Goal: Information Seeking & Learning: Learn about a topic

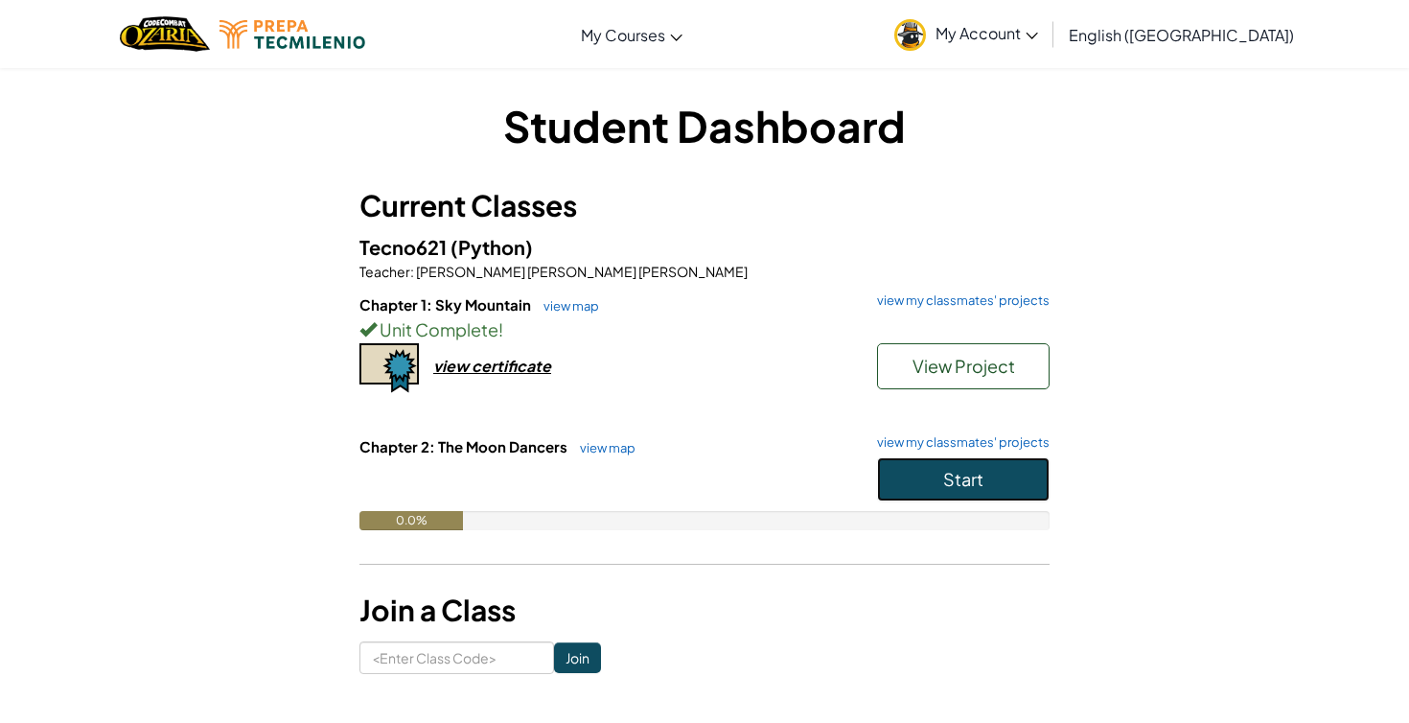
click at [934, 472] on button "Start" at bounding box center [963, 479] width 173 height 44
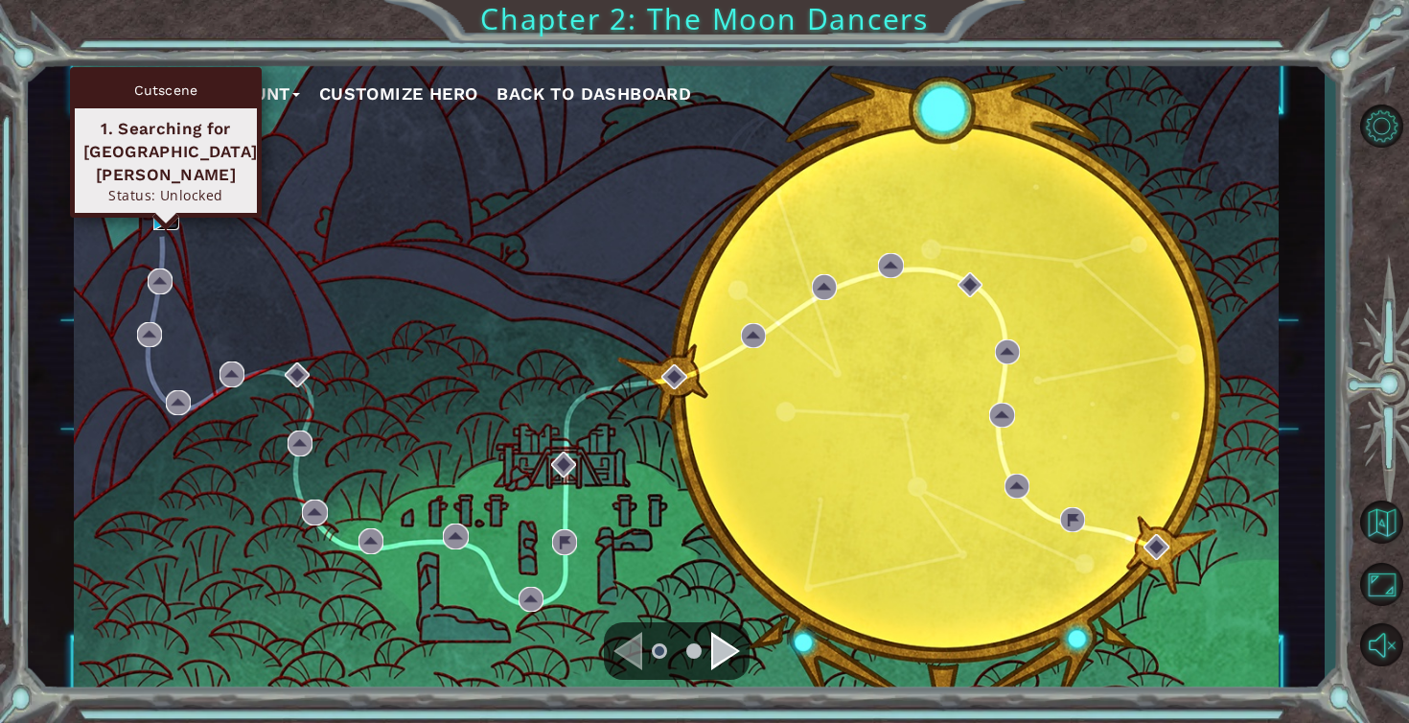
click at [164, 213] on img at bounding box center [165, 216] width 25 height 25
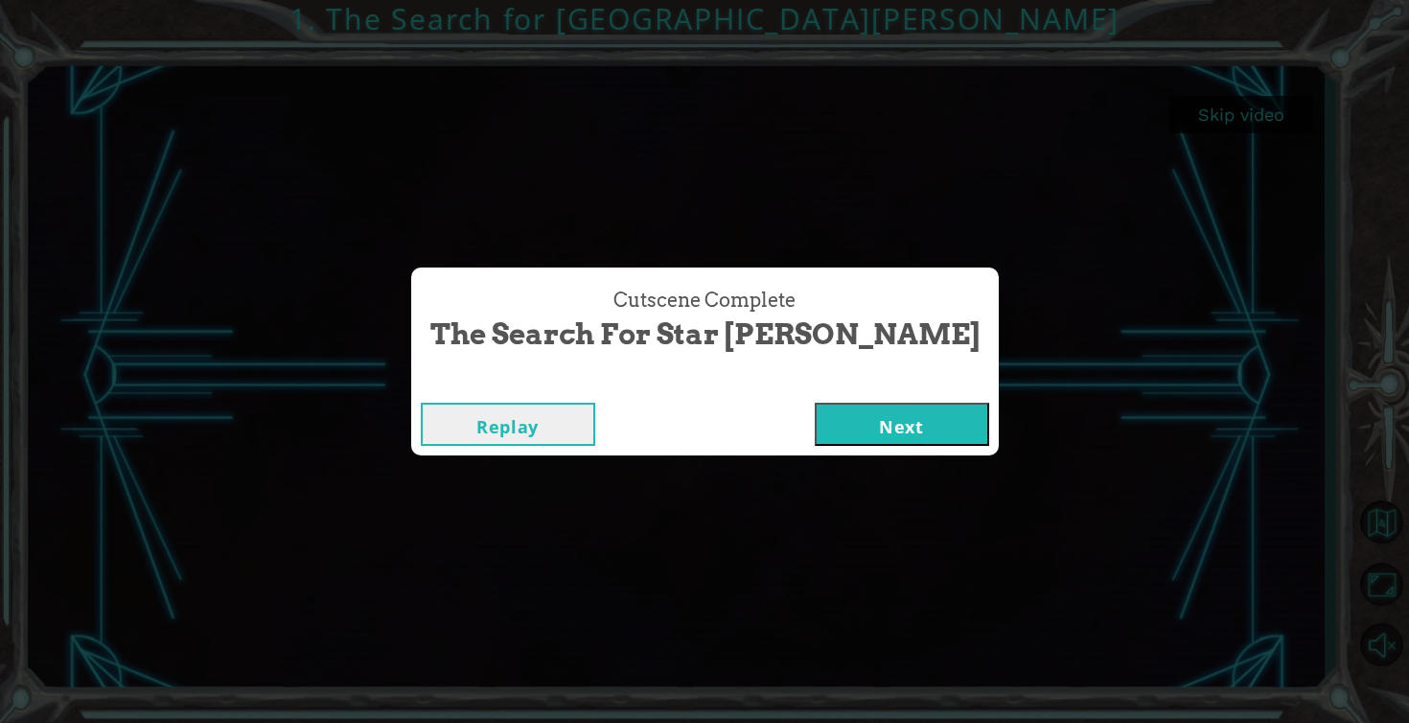
click at [824, 426] on button "Next" at bounding box center [902, 424] width 174 height 43
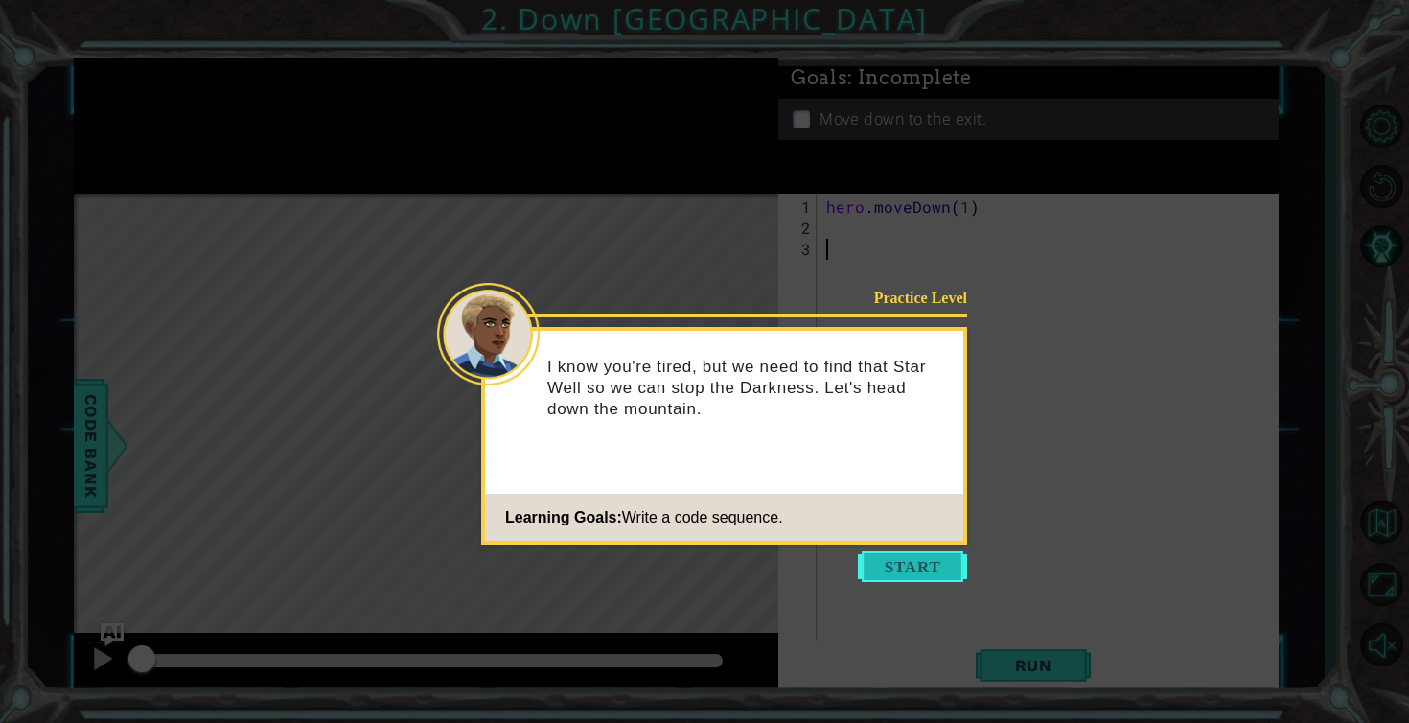
click at [880, 574] on button "Start" at bounding box center [912, 566] width 109 height 31
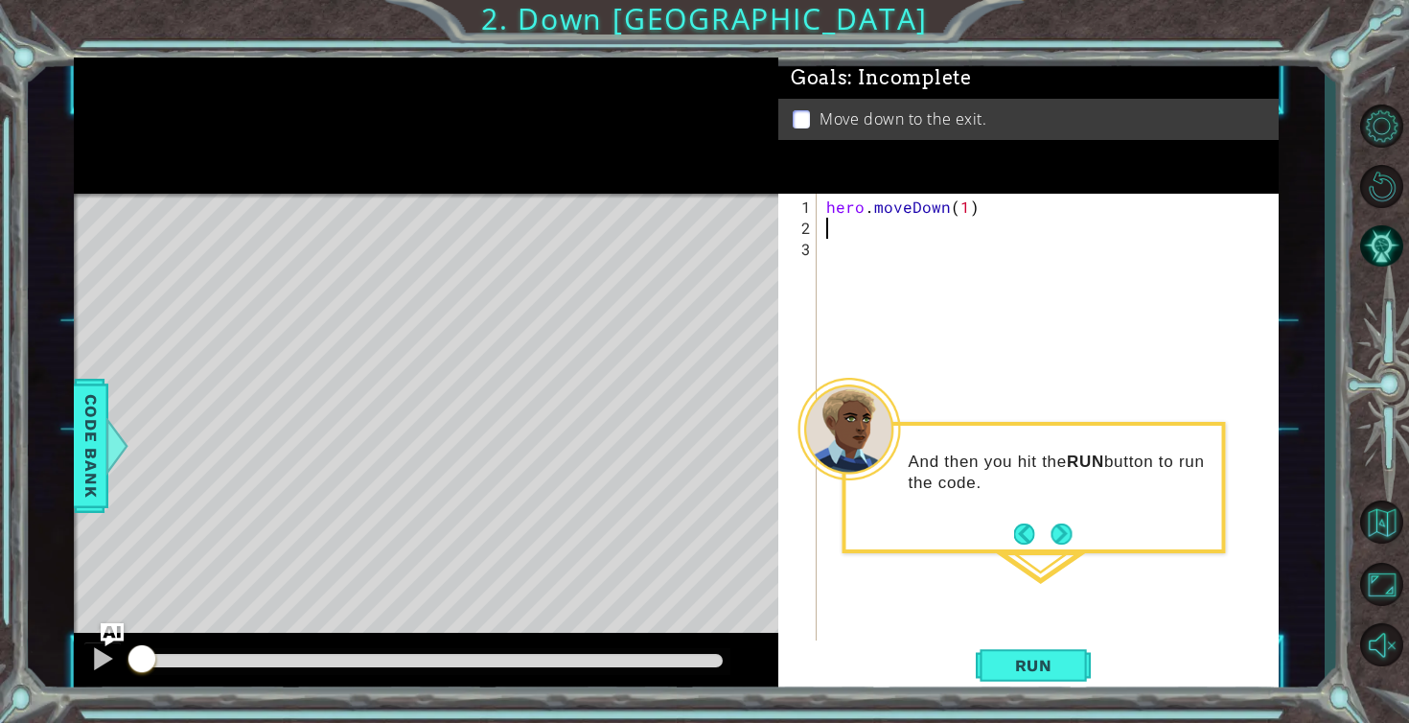
click at [840, 225] on div "hero . moveDown ( 1 )" at bounding box center [1053, 450] width 461 height 506
click at [1058, 544] on button "Next" at bounding box center [1061, 533] width 21 height 21
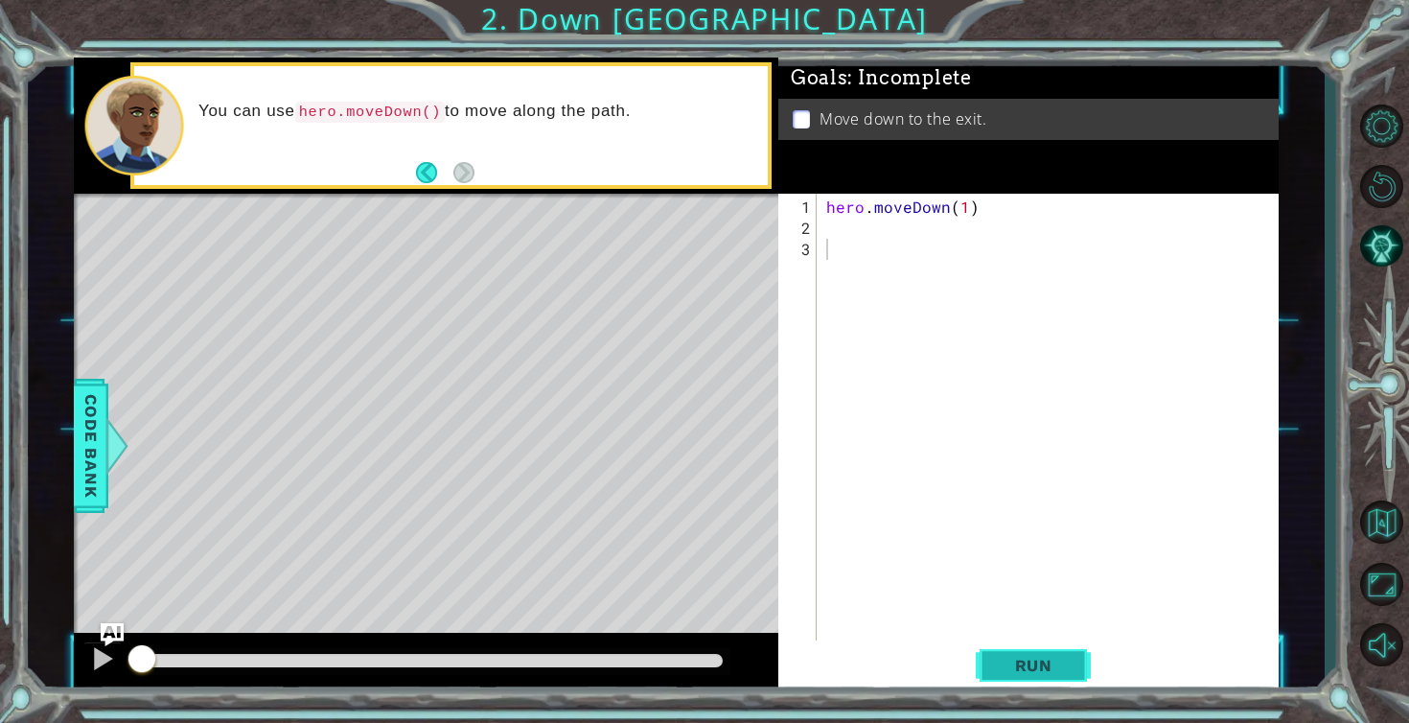
click at [988, 670] on button "Run" at bounding box center [1033, 665] width 115 height 50
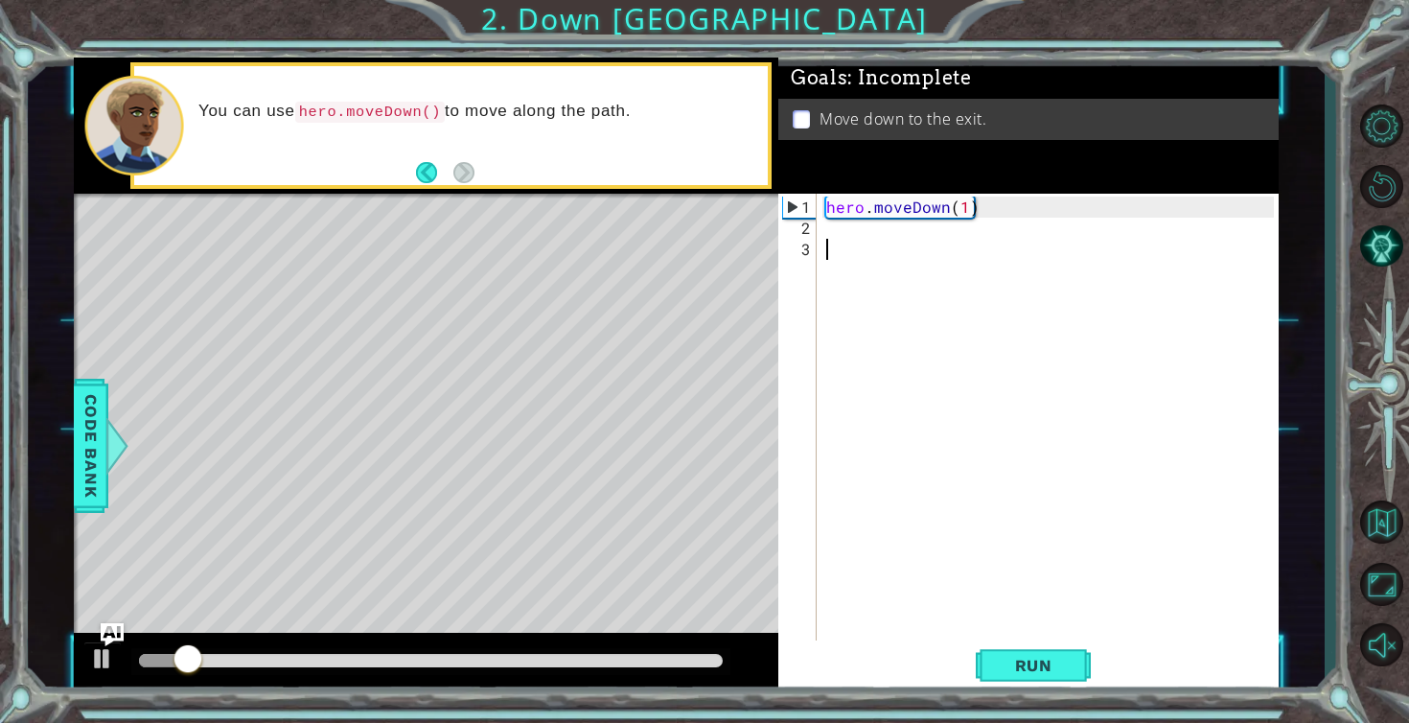
click at [862, 249] on div "hero . moveDown ( 1 )" at bounding box center [1053, 450] width 461 height 506
click at [862, 242] on div "hero . moveDown ( 1 )" at bounding box center [1053, 450] width 461 height 506
click at [850, 214] on div "hero . moveDown ( 1 )" at bounding box center [1053, 450] width 461 height 506
type textarea "hero.moveDown(1)"
click at [847, 228] on div "hero . moveDown ( 1 )" at bounding box center [1053, 450] width 461 height 506
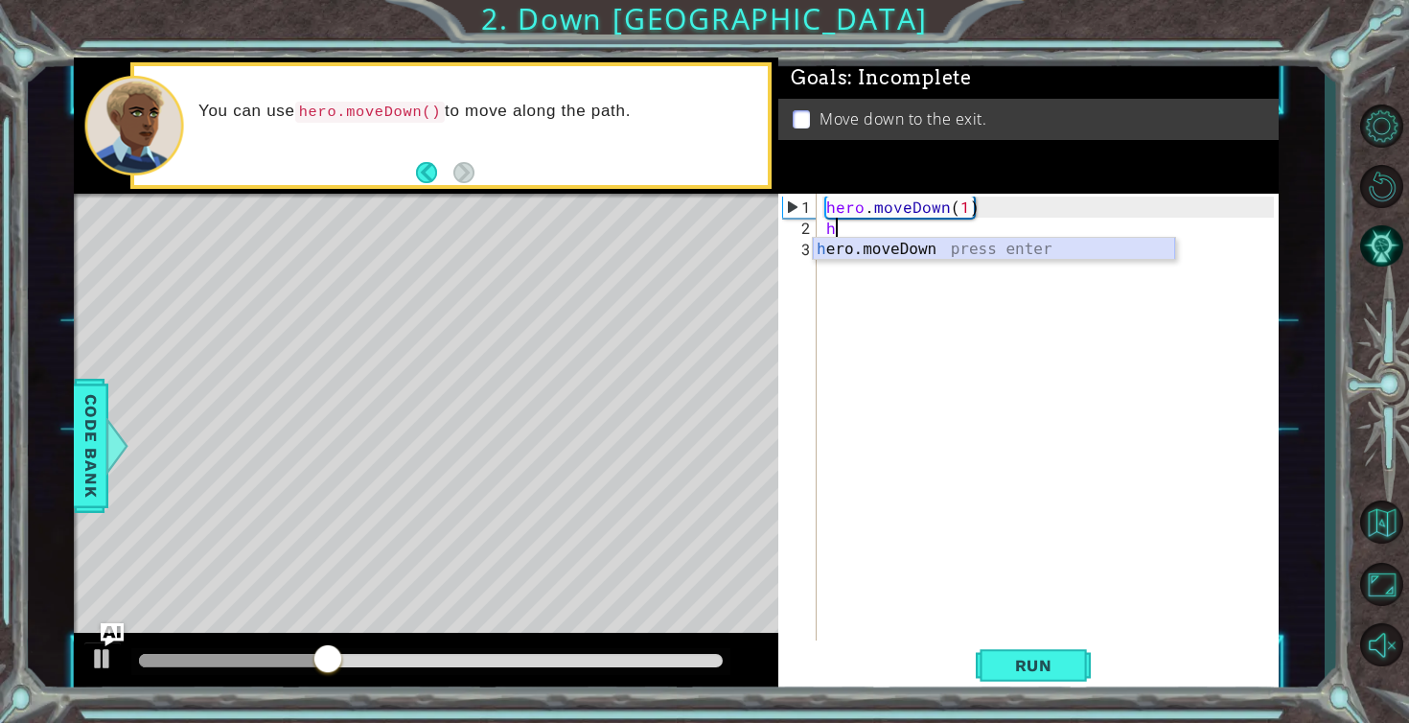
type textarea "h"
click at [871, 253] on body "1 ההההההההההההההההההההההההההההההההההההההההההההההההההההההההההההההההההההההההההההה…" at bounding box center [704, 361] width 1409 height 723
click at [836, 249] on div "h ero.moveDown press enter" at bounding box center [994, 272] width 362 height 69
type textarea "hero.moveDown(1)"
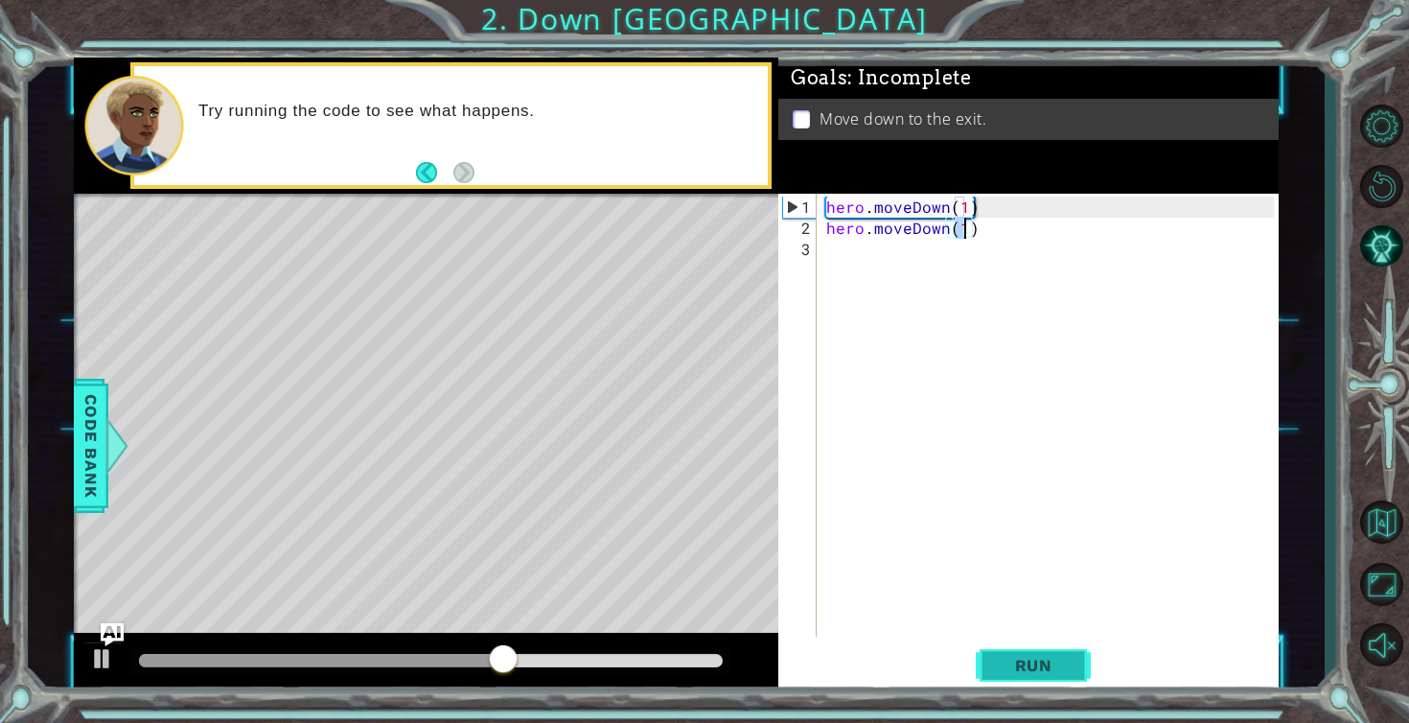
click at [1071, 675] on button "Run" at bounding box center [1033, 665] width 115 height 50
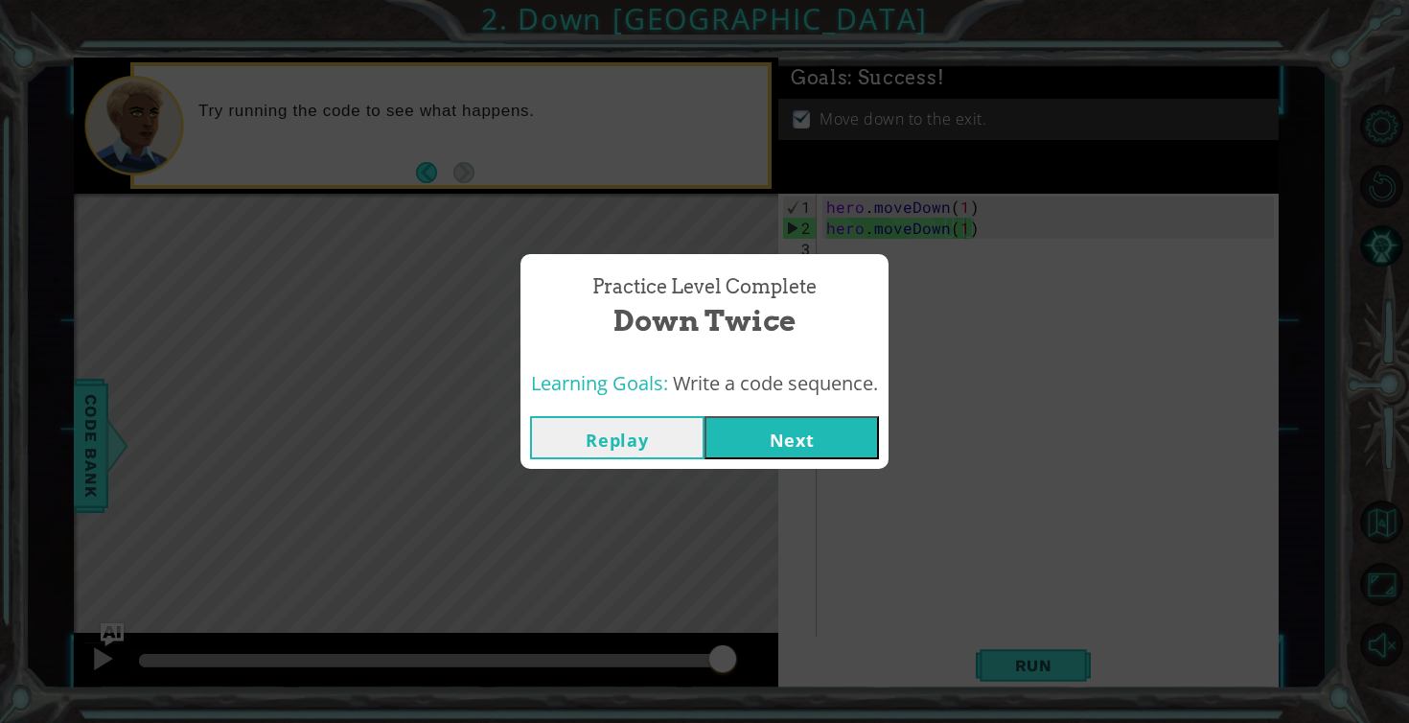
click at [831, 431] on button "Next" at bounding box center [792, 437] width 174 height 43
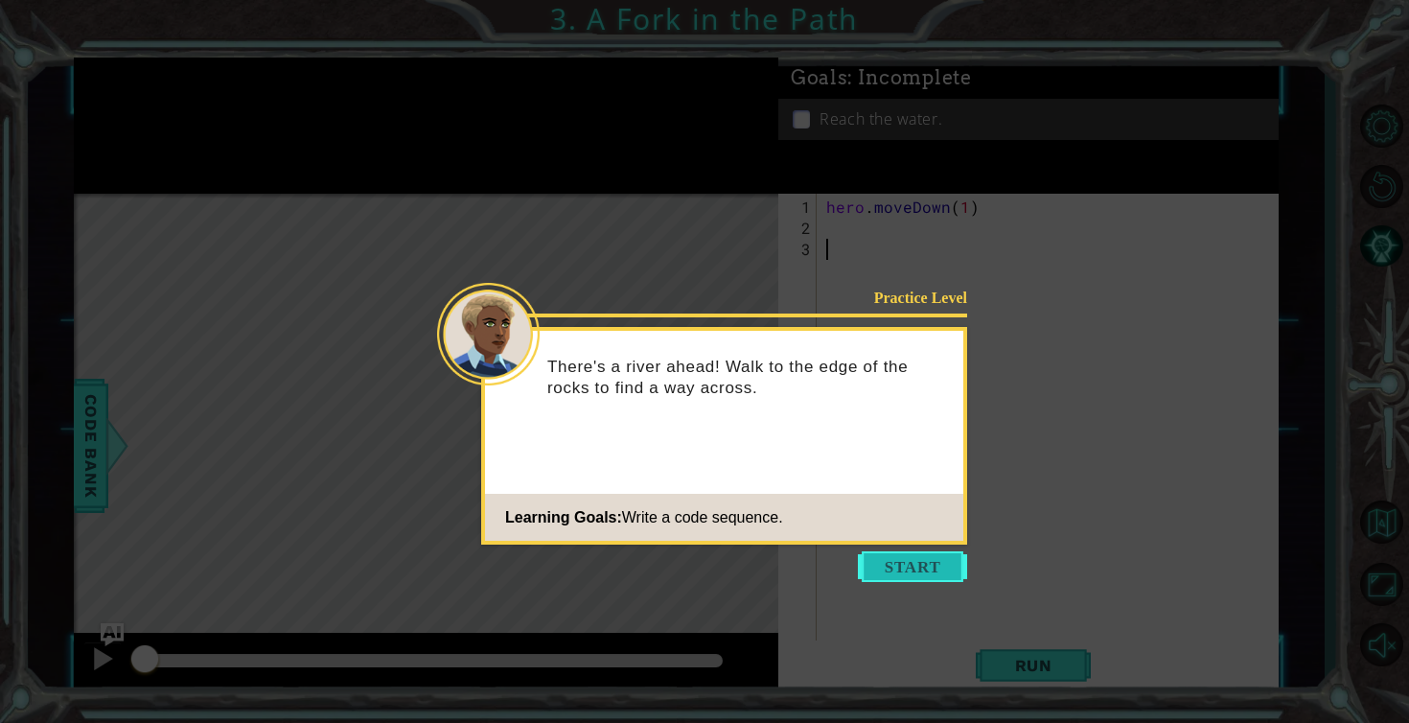
click at [911, 552] on button "Start" at bounding box center [912, 566] width 109 height 31
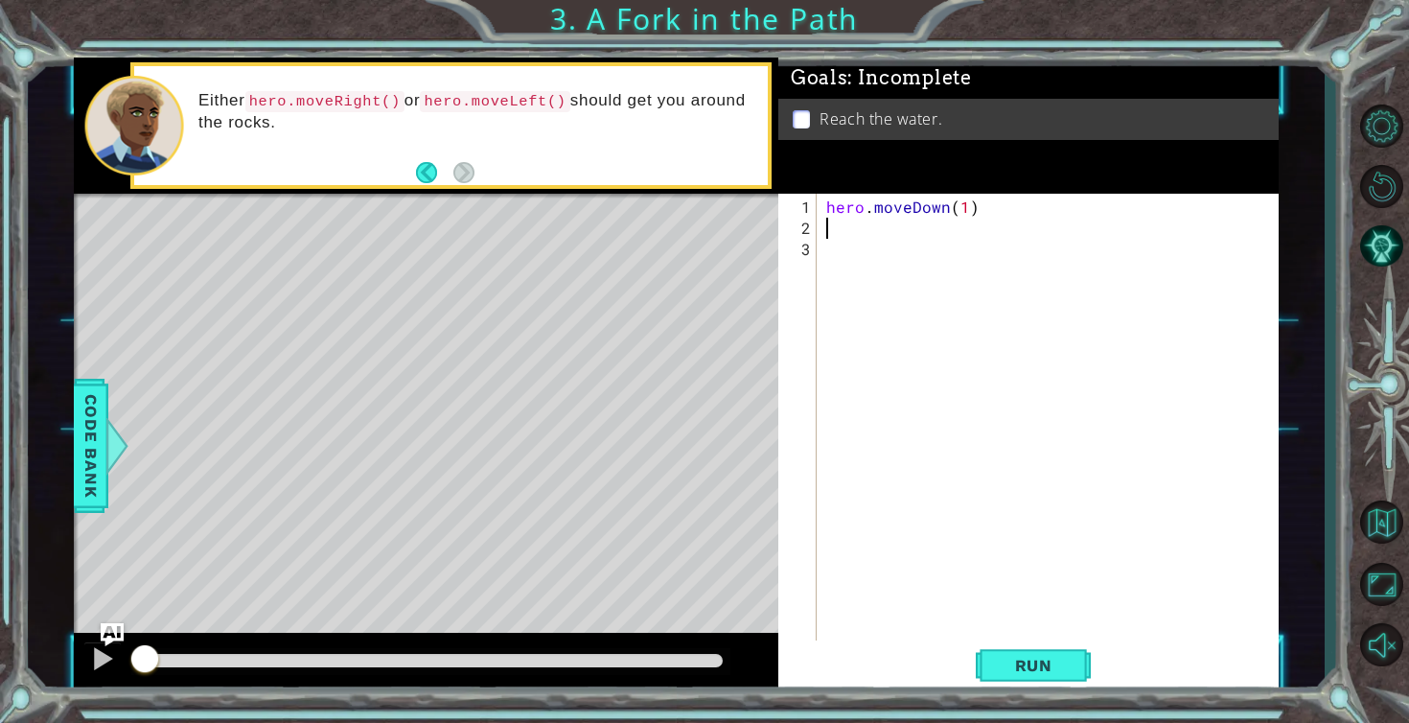
click at [847, 225] on div "hero . moveDown ( 1 )" at bounding box center [1053, 450] width 461 height 506
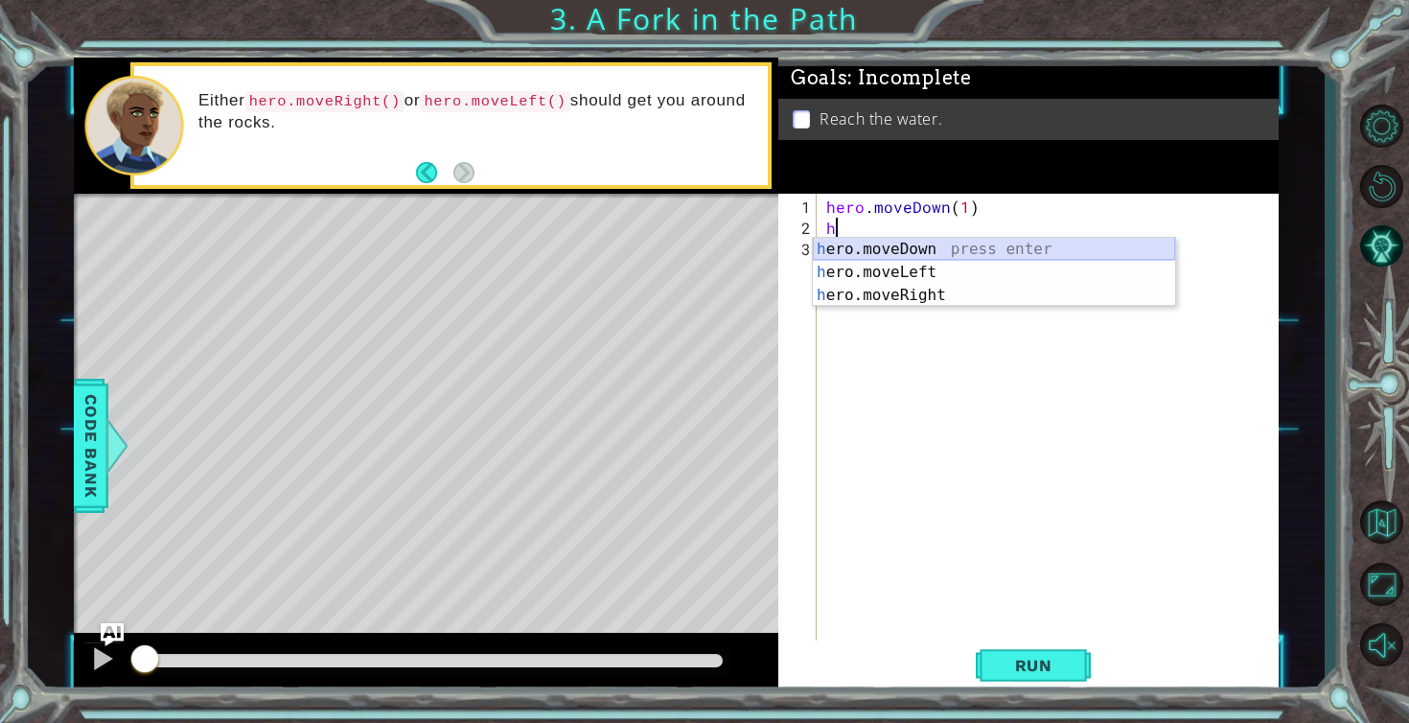
click at [853, 251] on div "h ero.moveDown press enter h ero.moveLeft press enter h ero.moveRight press ent…" at bounding box center [994, 295] width 362 height 115
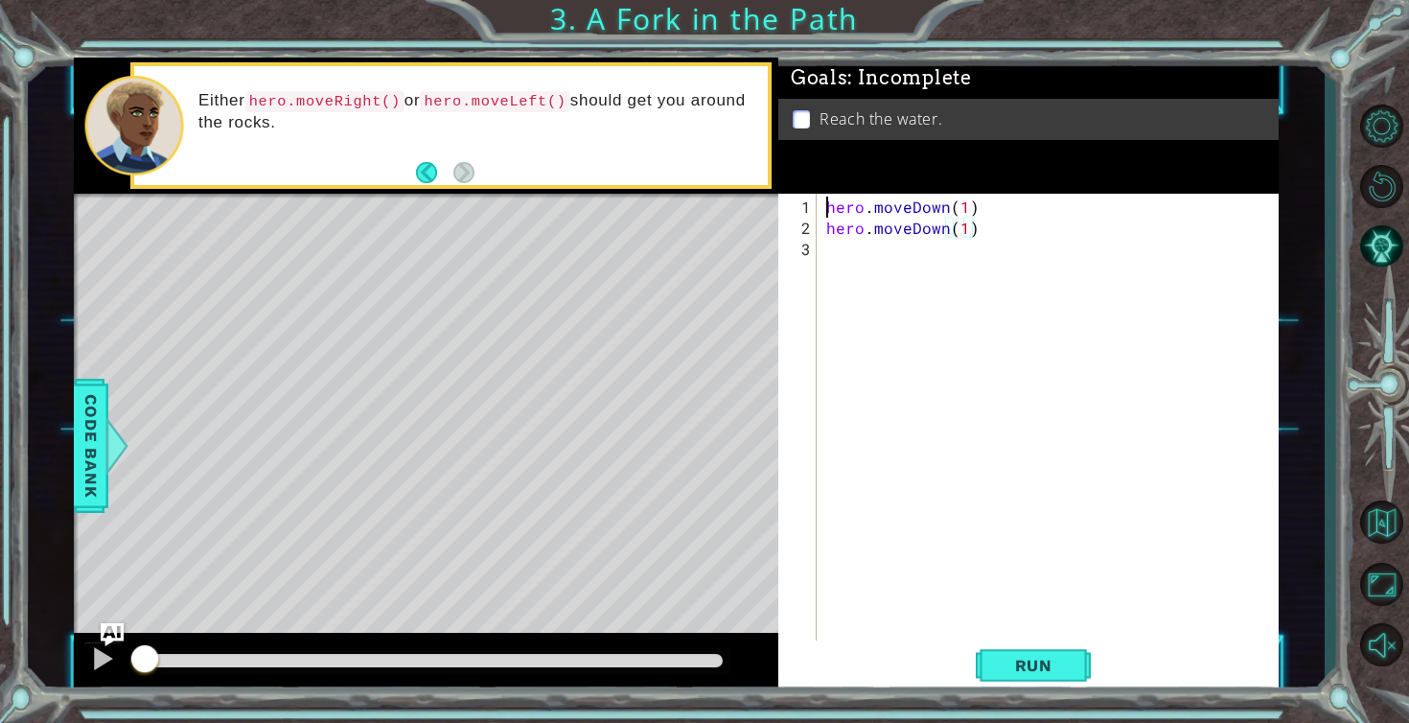
click at [853, 251] on div "hero . moveDown ( 1 ) hero . moveDown ( 1 )" at bounding box center [1053, 450] width 461 height 506
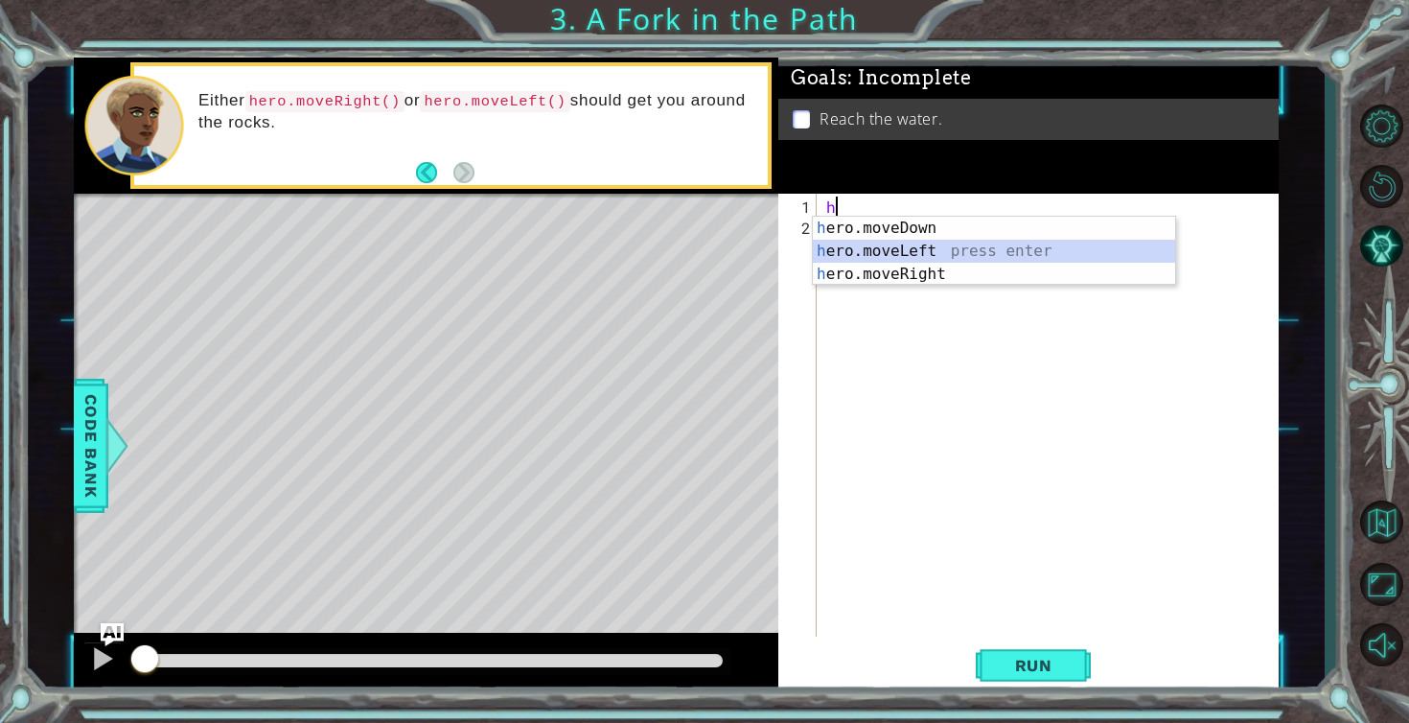
click at [897, 255] on div "h ero.moveDown press enter h ero.moveLeft press enter h ero.moveRight press ent…" at bounding box center [994, 274] width 362 height 115
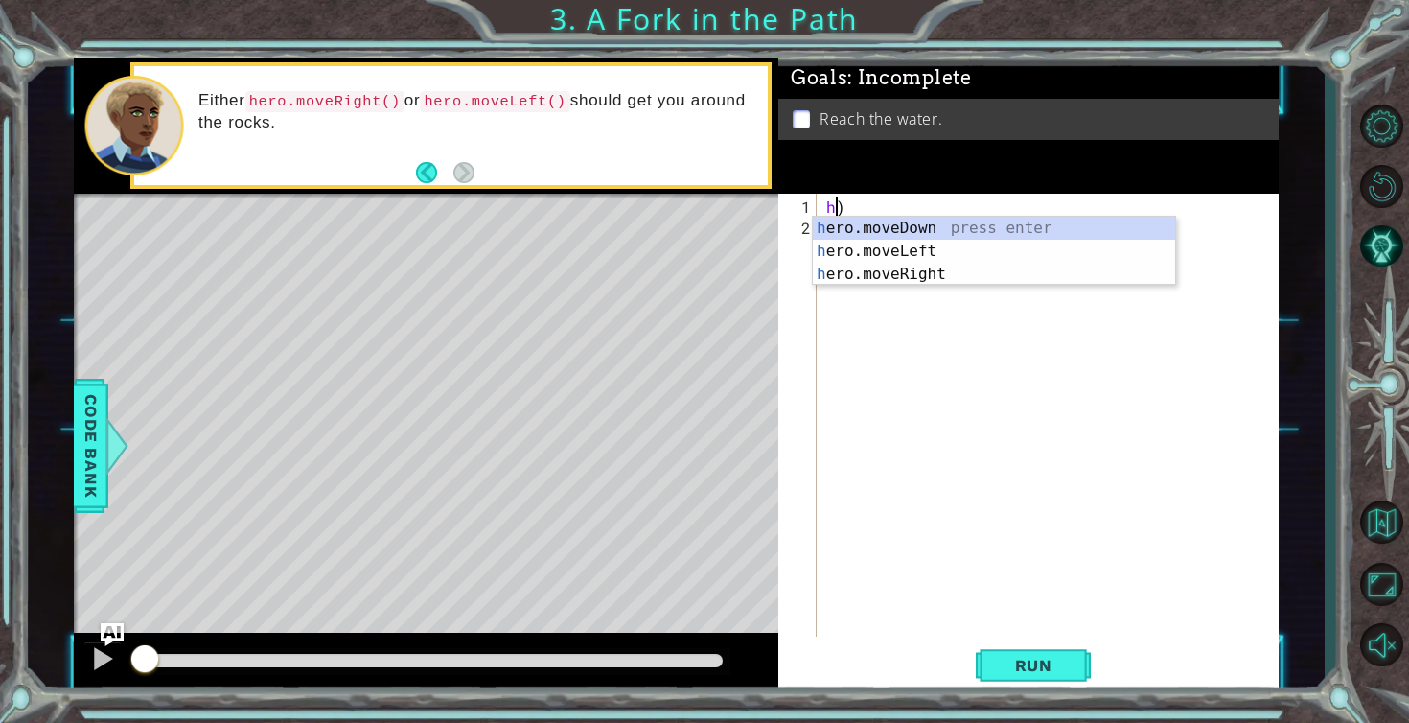
type textarea ")"
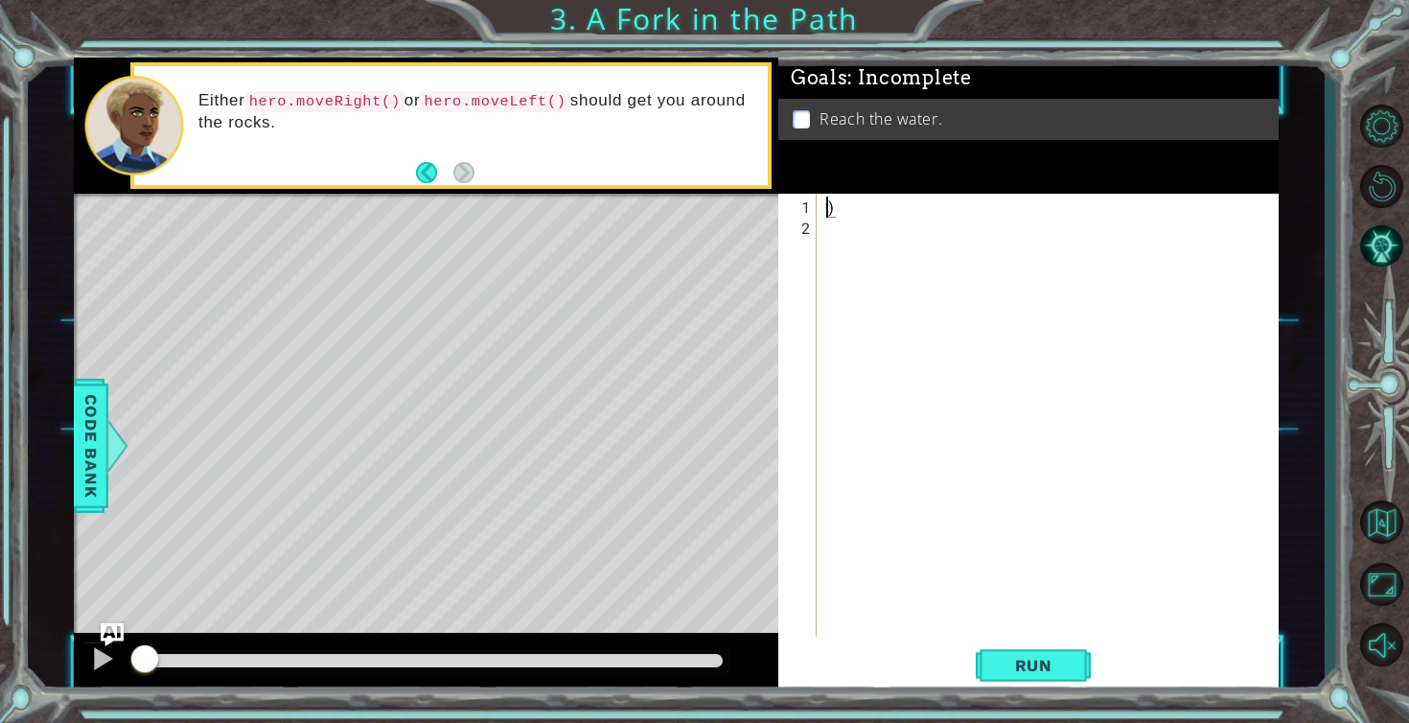
click at [863, 211] on div ")" at bounding box center [1053, 439] width 461 height 485
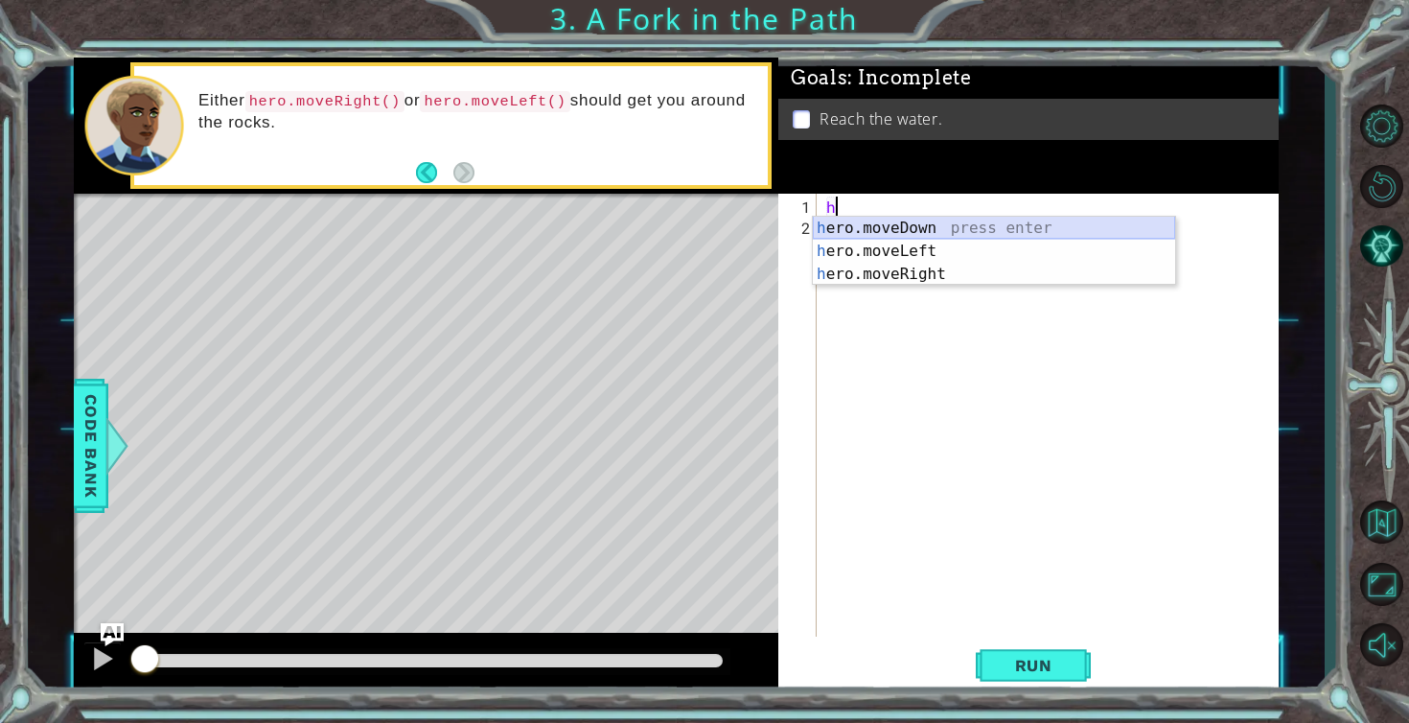
click at [861, 234] on div "h ero.moveDown press enter h ero.moveLeft press enter h ero.moveRight press ent…" at bounding box center [994, 274] width 362 height 115
type textarea "hero.moveDown(1)"
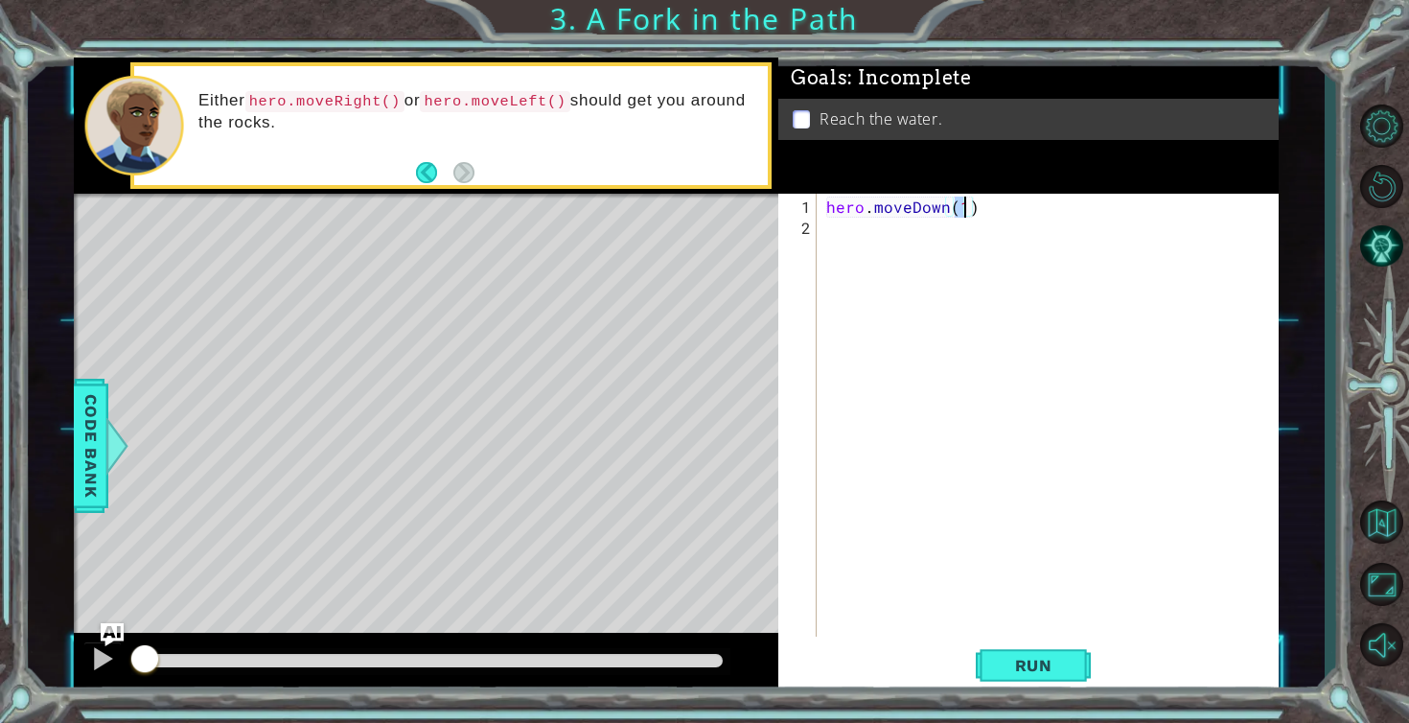
click at [829, 232] on div "hero . moveDown ( 1 )" at bounding box center [1053, 439] width 461 height 485
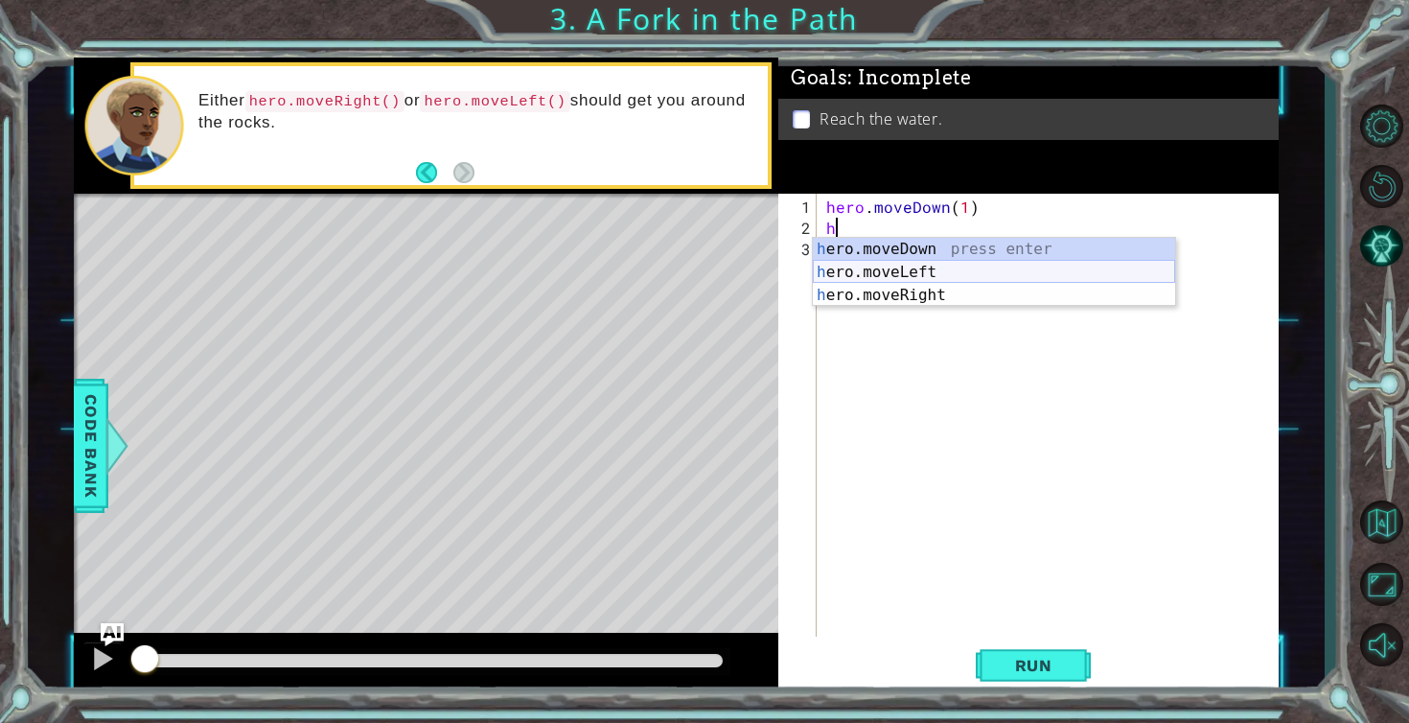
click at [890, 266] on div "h ero.moveDown press enter h ero.moveLeft press enter h ero.moveRight press ent…" at bounding box center [994, 295] width 362 height 115
type textarea "hero.moveLeft(1)"
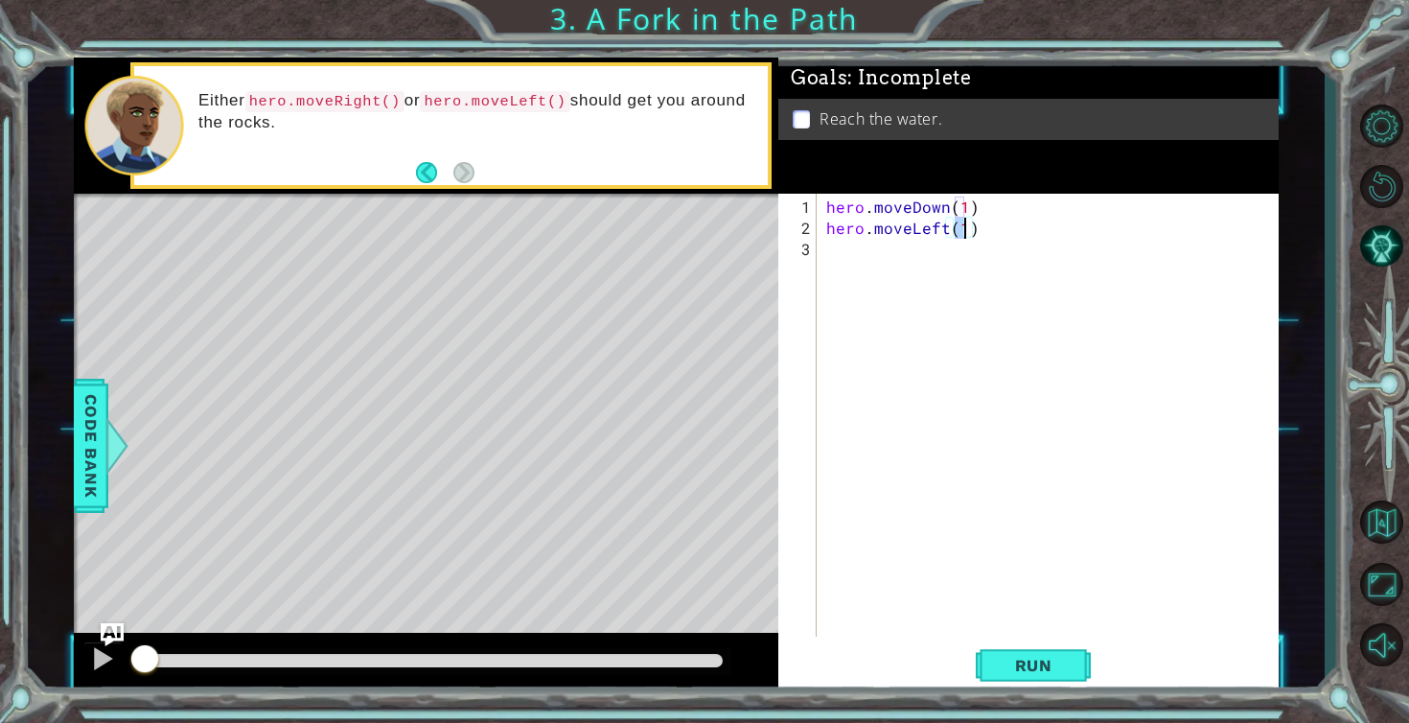
click at [859, 247] on div "hero . moveDown ( 1 ) hero . moveLeft ( 1 )" at bounding box center [1053, 439] width 461 height 485
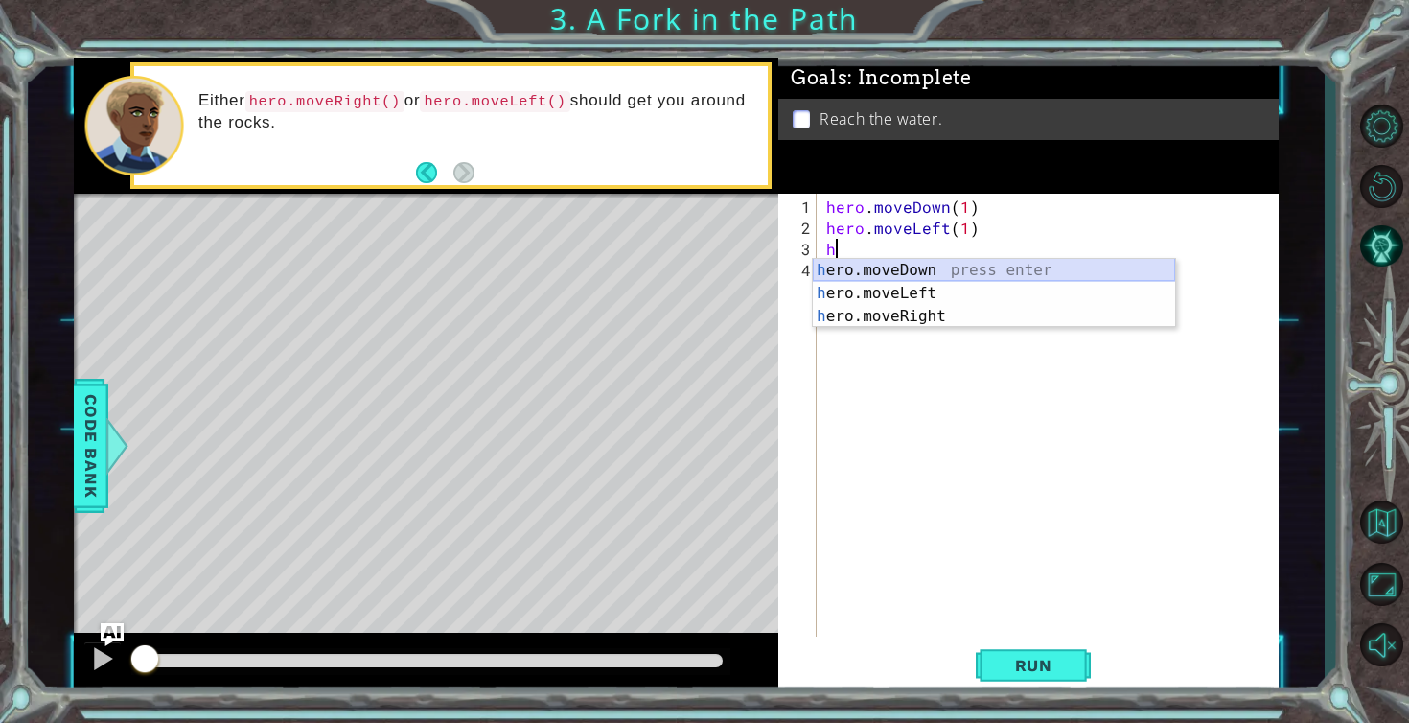
click at [887, 272] on div "h ero.moveDown press enter h ero.moveLeft press enter h ero.moveRight press ent…" at bounding box center [994, 316] width 362 height 115
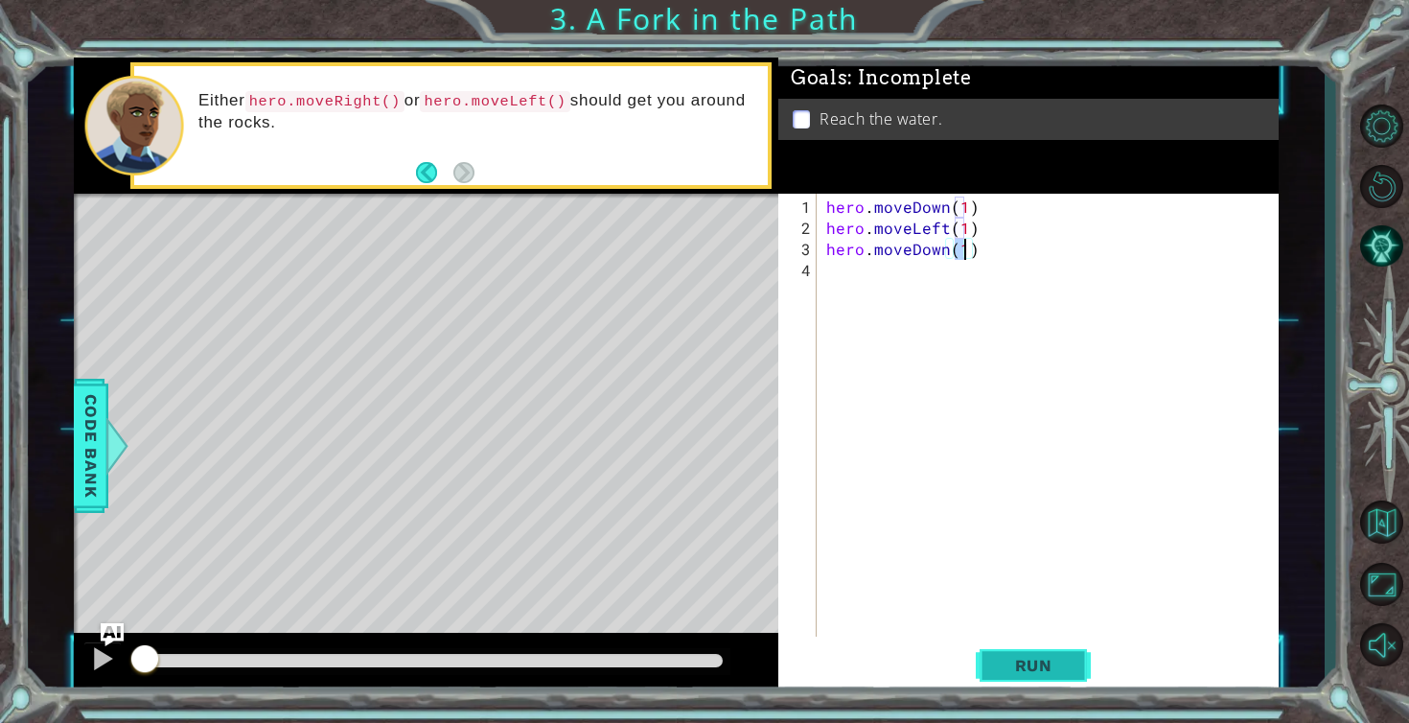
type textarea "hero.moveDown(1)"
click at [1023, 648] on button "Run" at bounding box center [1033, 665] width 115 height 50
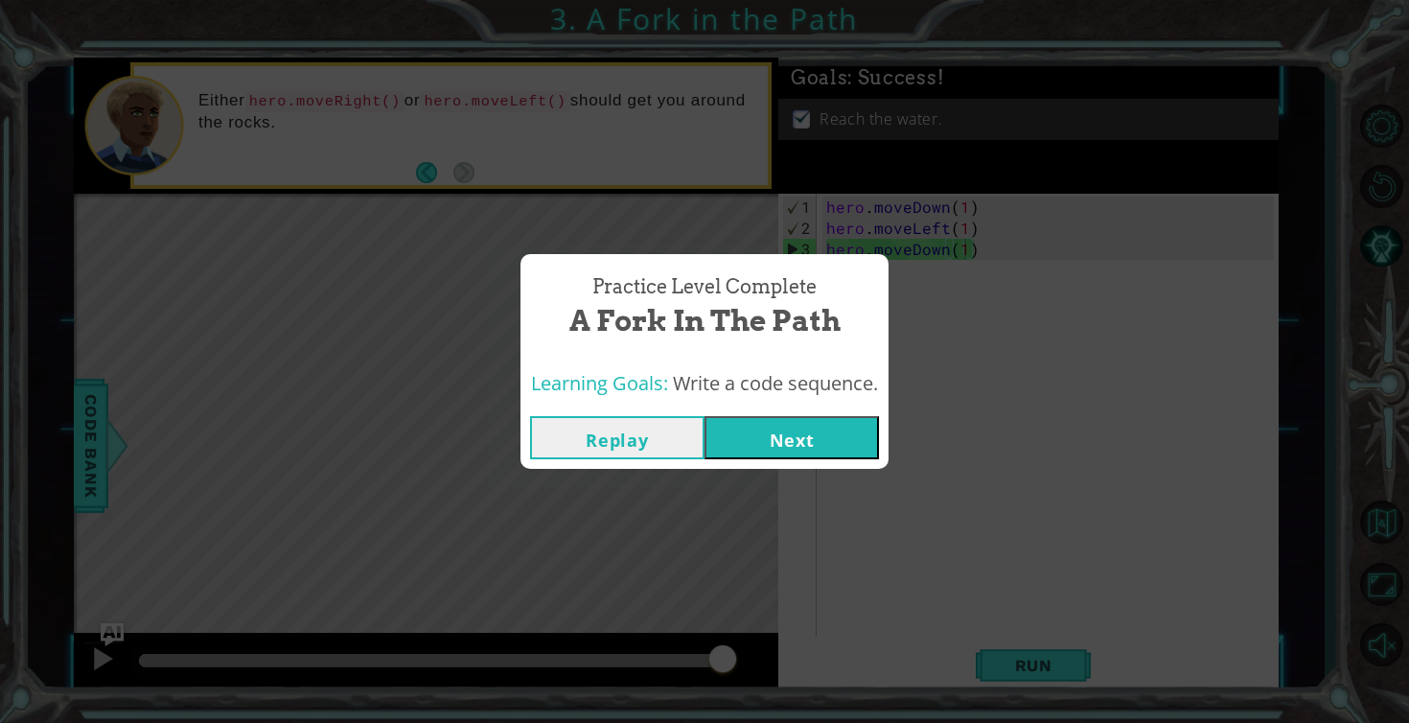
click at [844, 430] on button "Next" at bounding box center [792, 437] width 174 height 43
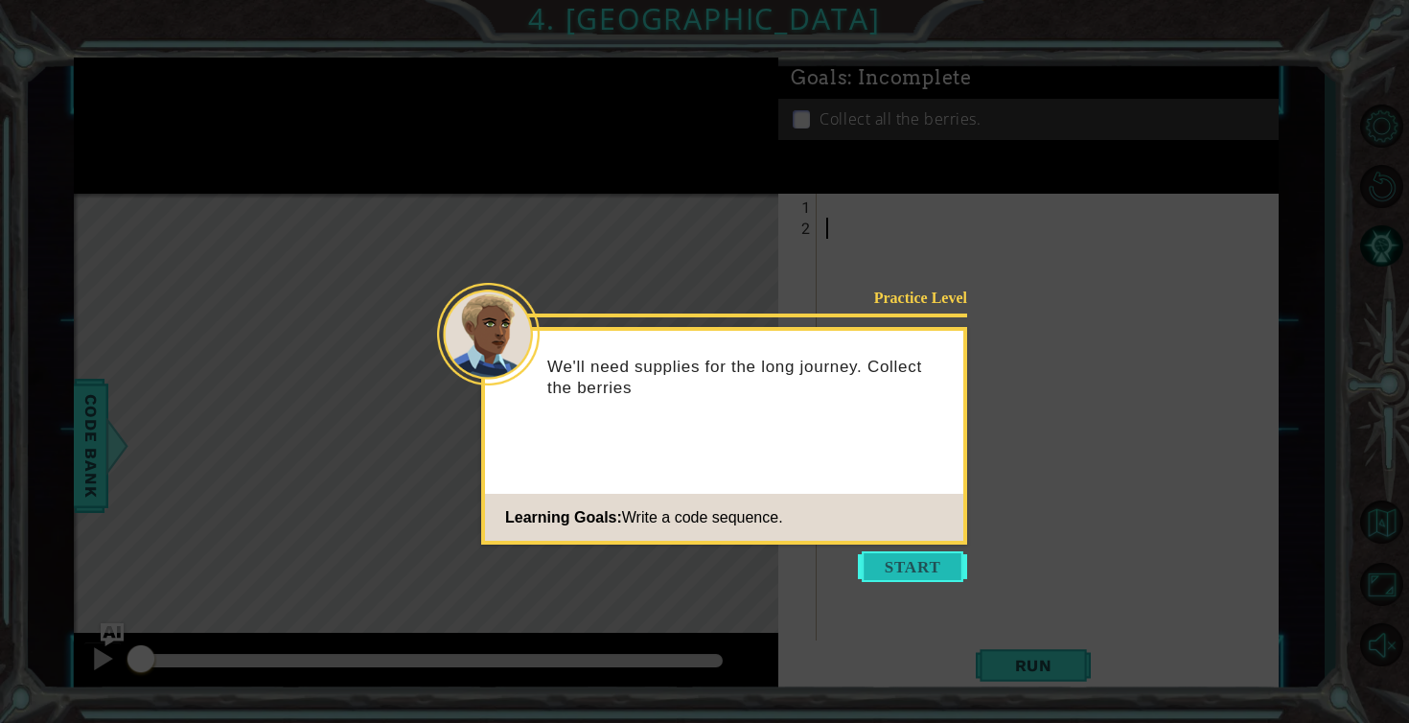
click at [901, 572] on button "Start" at bounding box center [912, 566] width 109 height 31
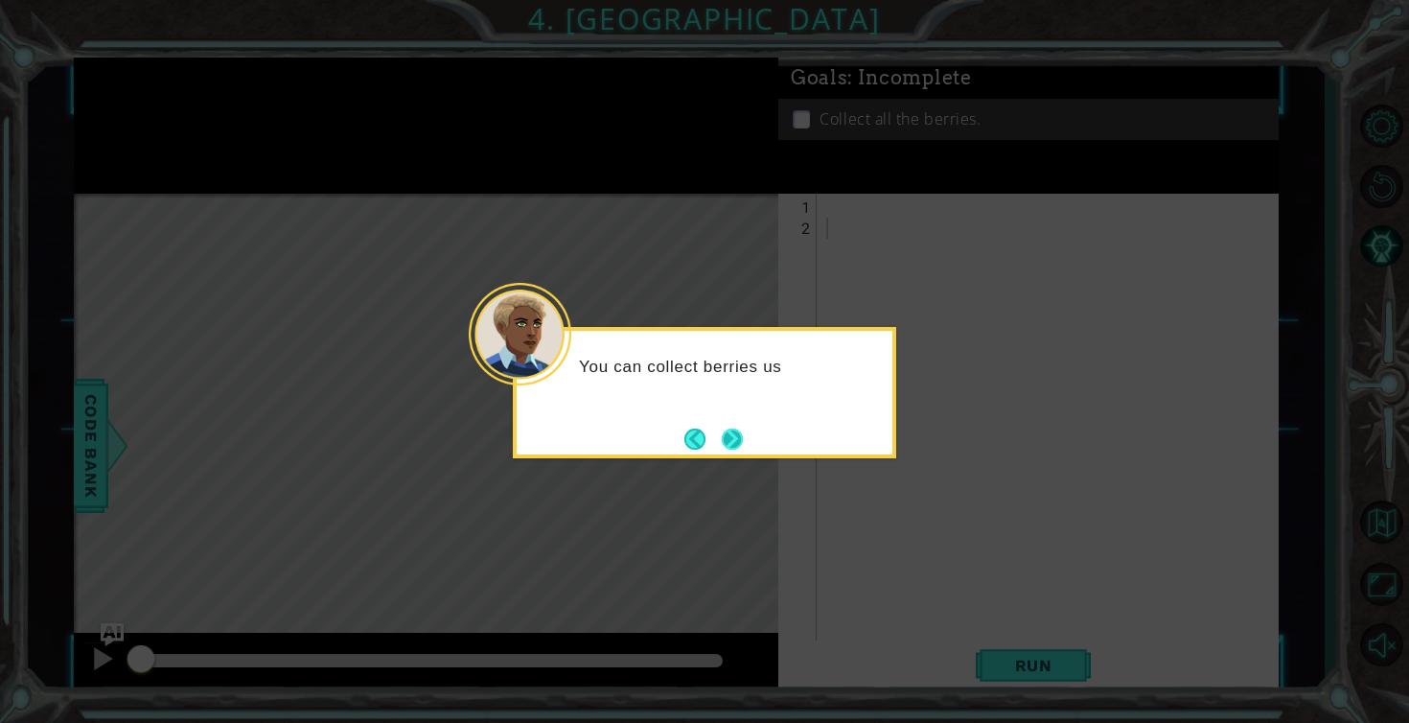
click at [739, 434] on button "Next" at bounding box center [732, 439] width 21 height 21
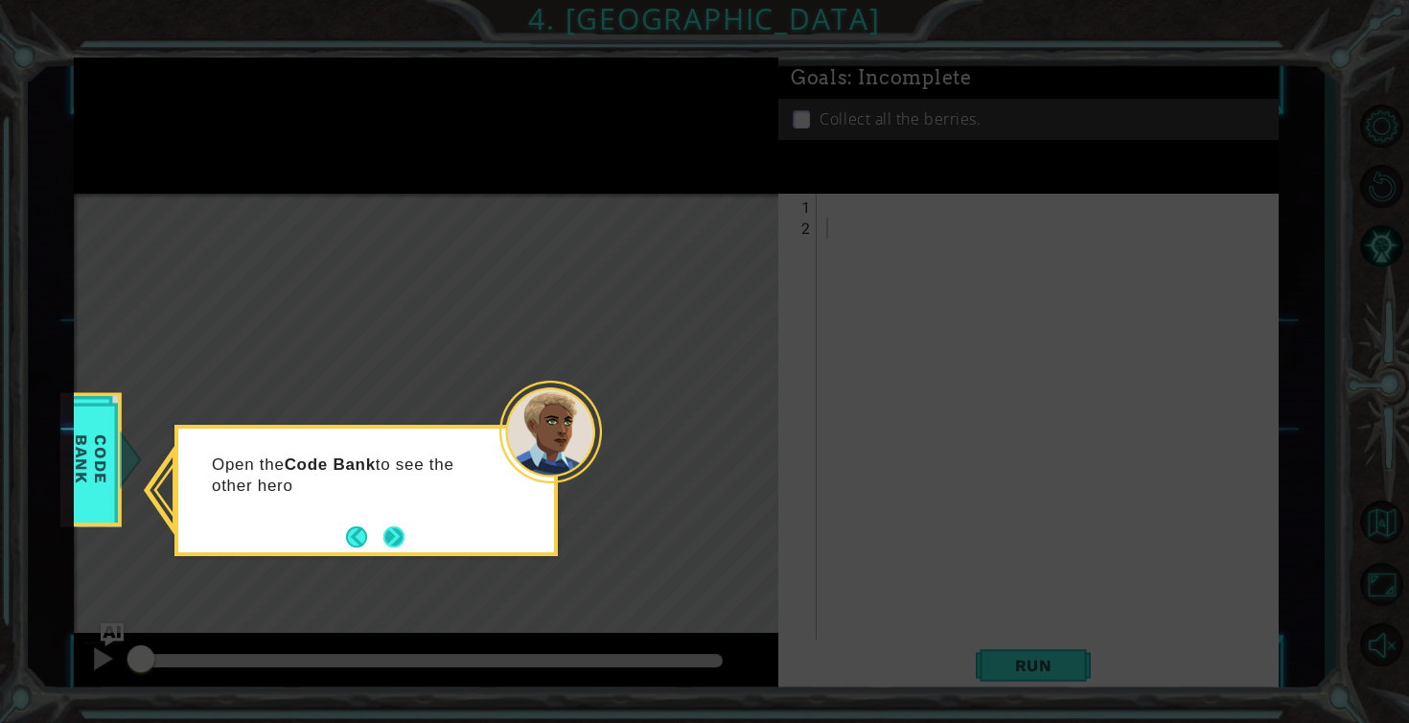
click at [396, 540] on button "Next" at bounding box center [393, 536] width 21 height 21
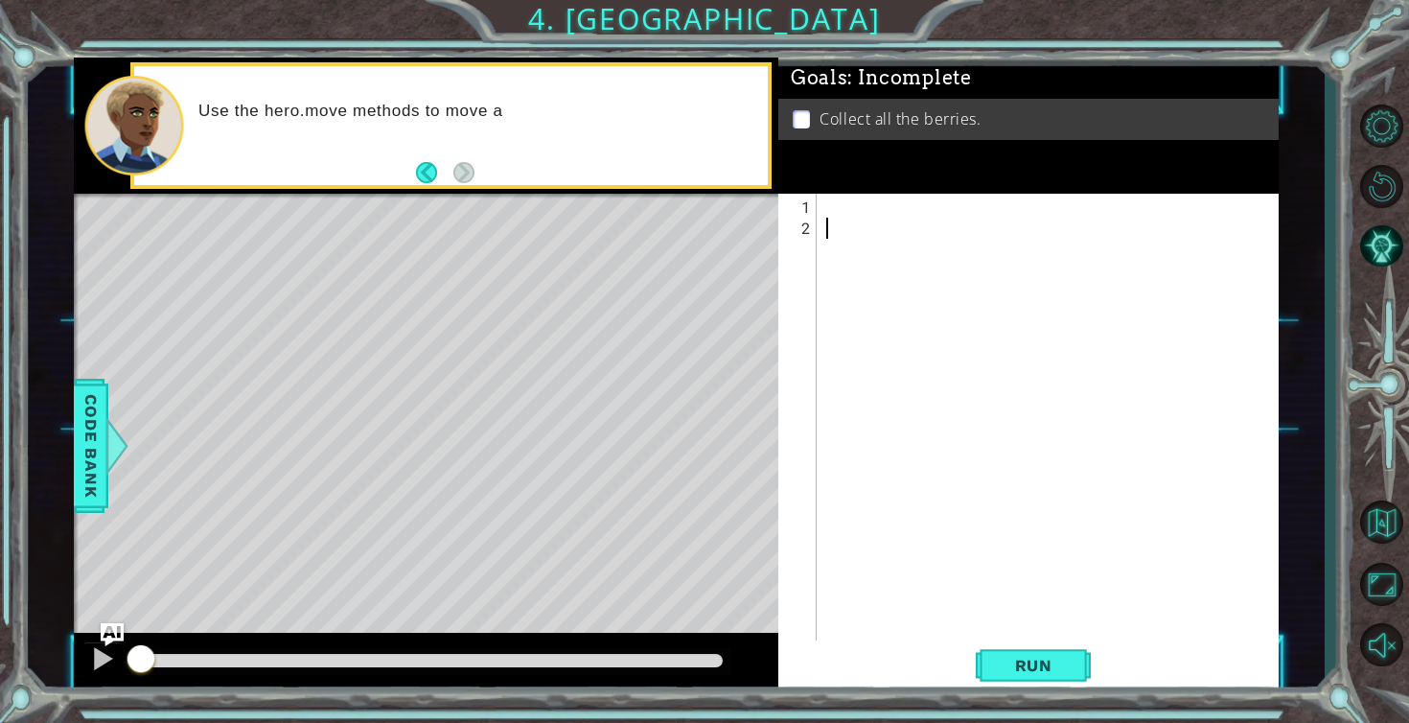
click at [853, 205] on div at bounding box center [1053, 450] width 461 height 506
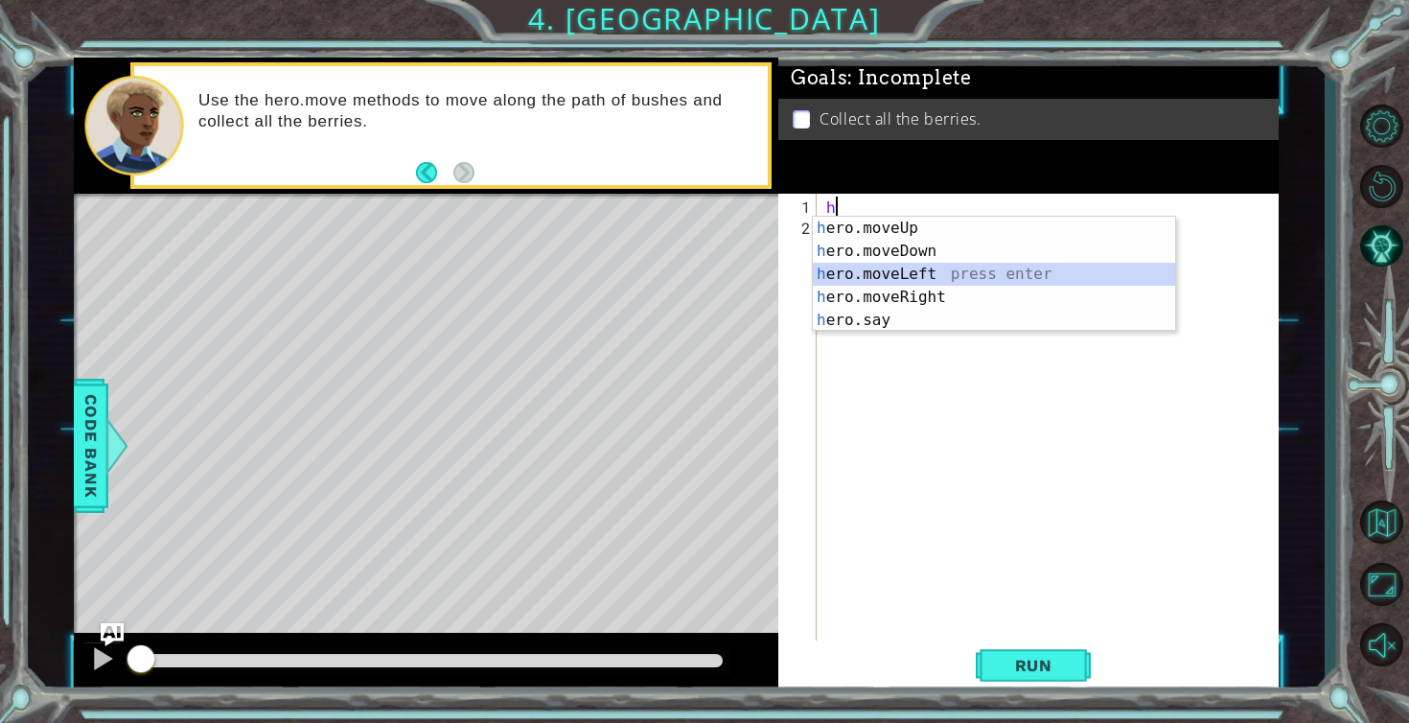
click at [847, 272] on div "h ero.moveUp press enter h ero.moveDown press enter h ero.moveLeft press enter …" at bounding box center [994, 297] width 362 height 161
type textarea "hero.moveLeft(1)"
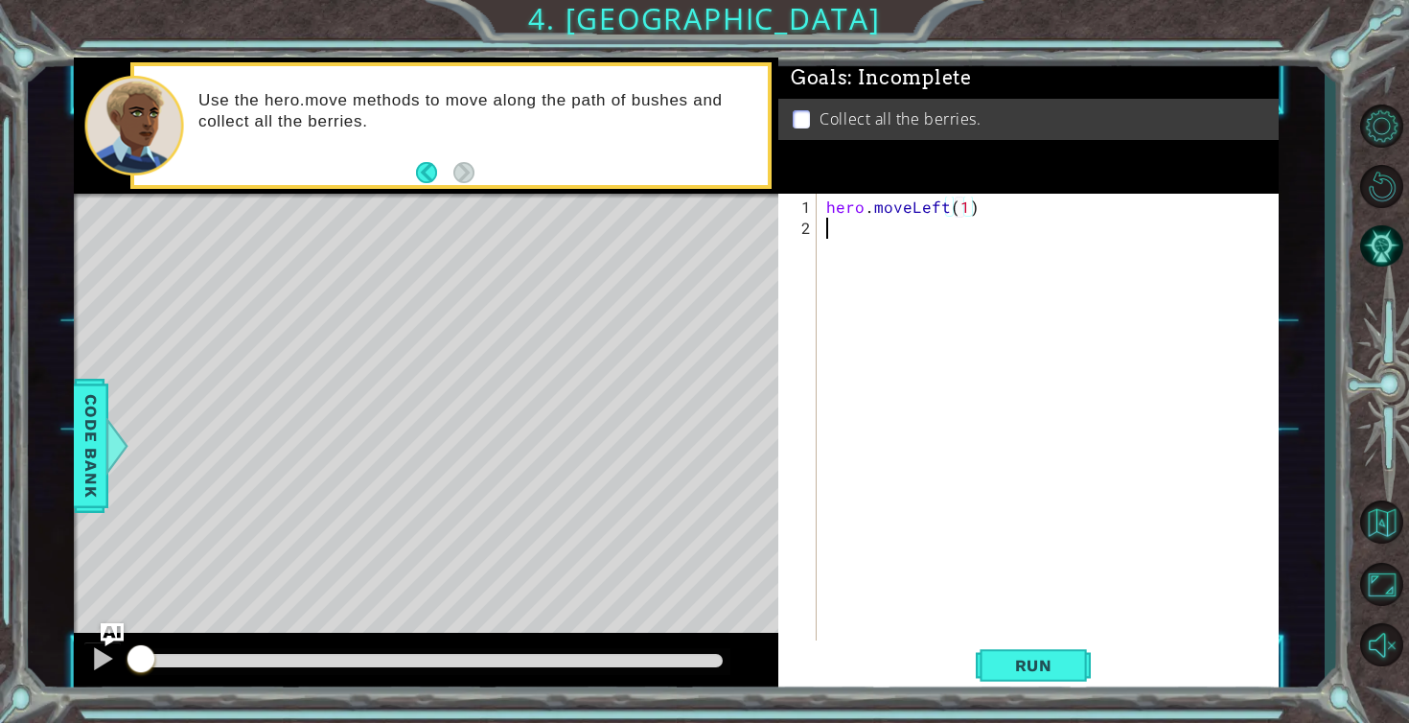
click at [828, 231] on div "hero . moveLeft ( 1 )" at bounding box center [1053, 450] width 461 height 506
click at [963, 209] on div "hero . moveLeft ( 1 )" at bounding box center [1053, 450] width 461 height 506
type textarea "hero.moveLeft(2)"
click at [902, 225] on div "hero . moveLeft ( 2 )" at bounding box center [1053, 450] width 461 height 506
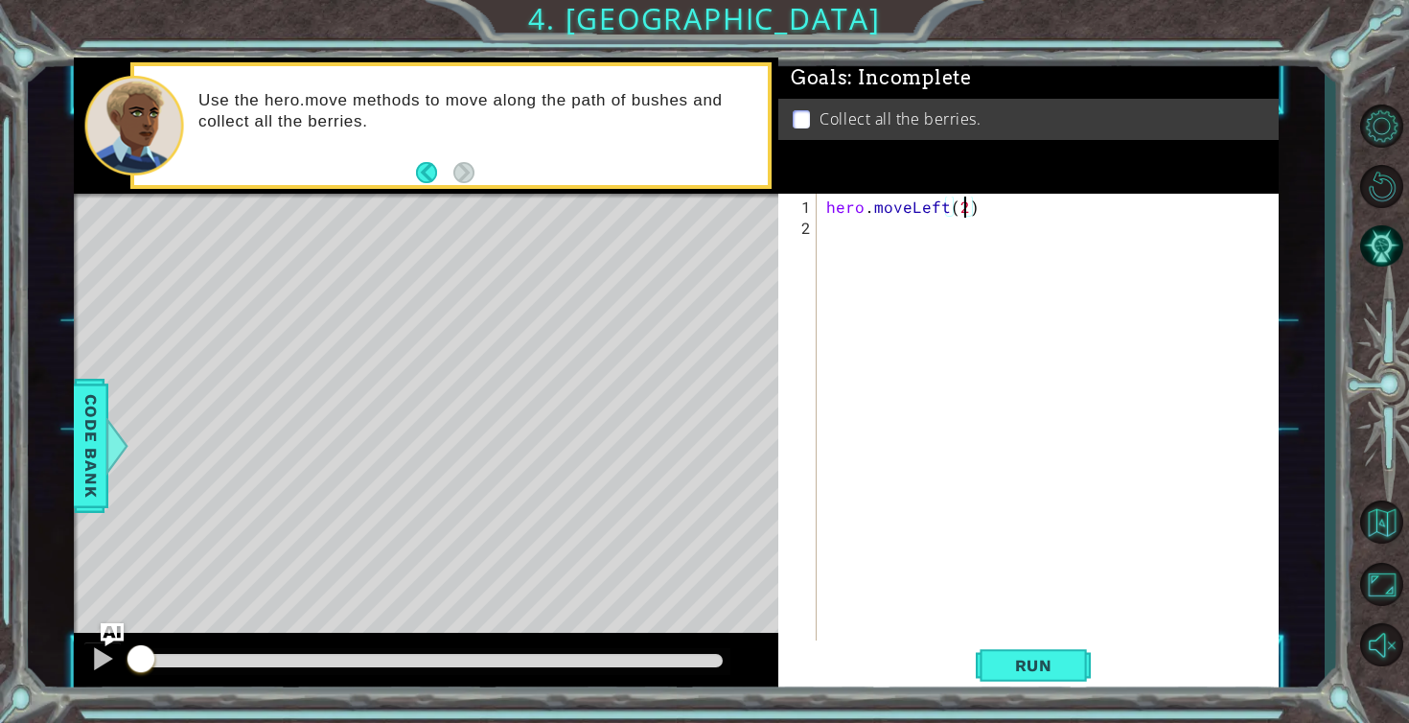
scroll to position [0, 0]
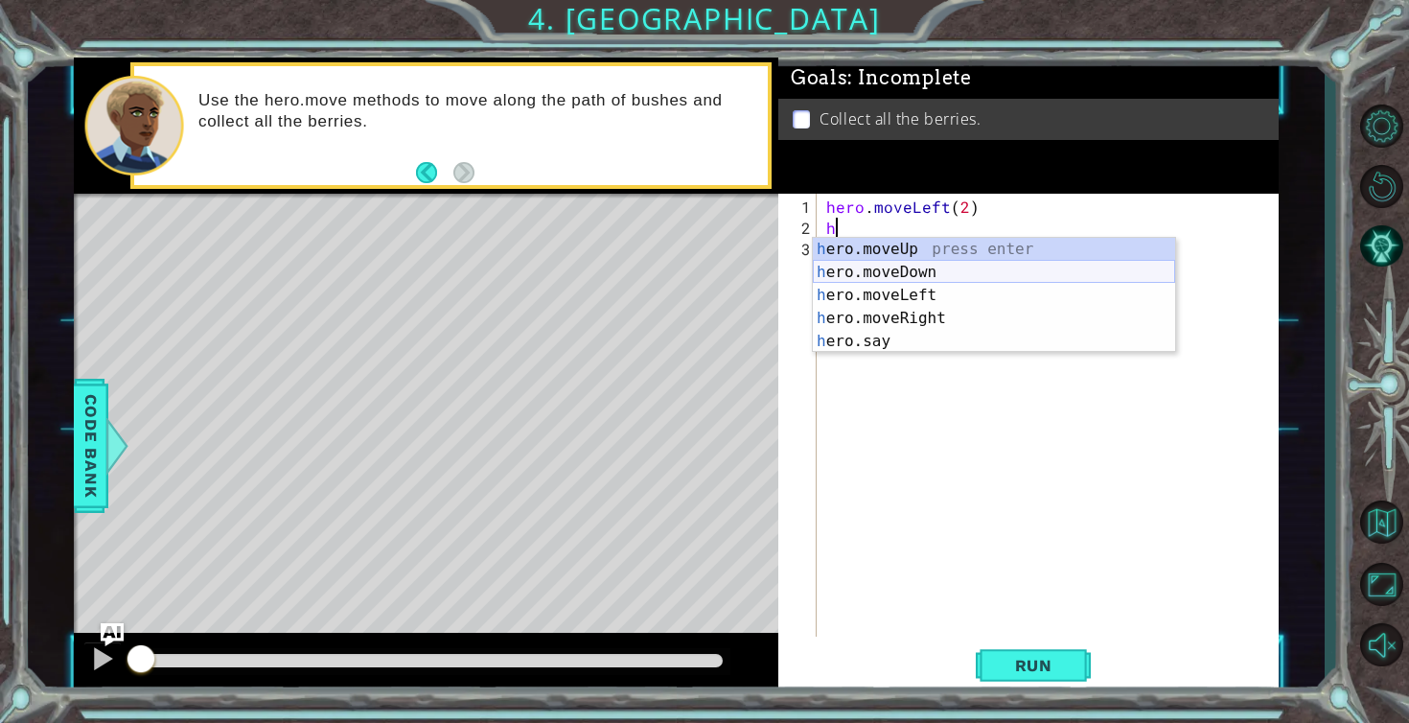
click at [892, 267] on div "h ero.moveUp press enter h ero.moveDown press enter h ero.moveLeft press enter …" at bounding box center [994, 318] width 362 height 161
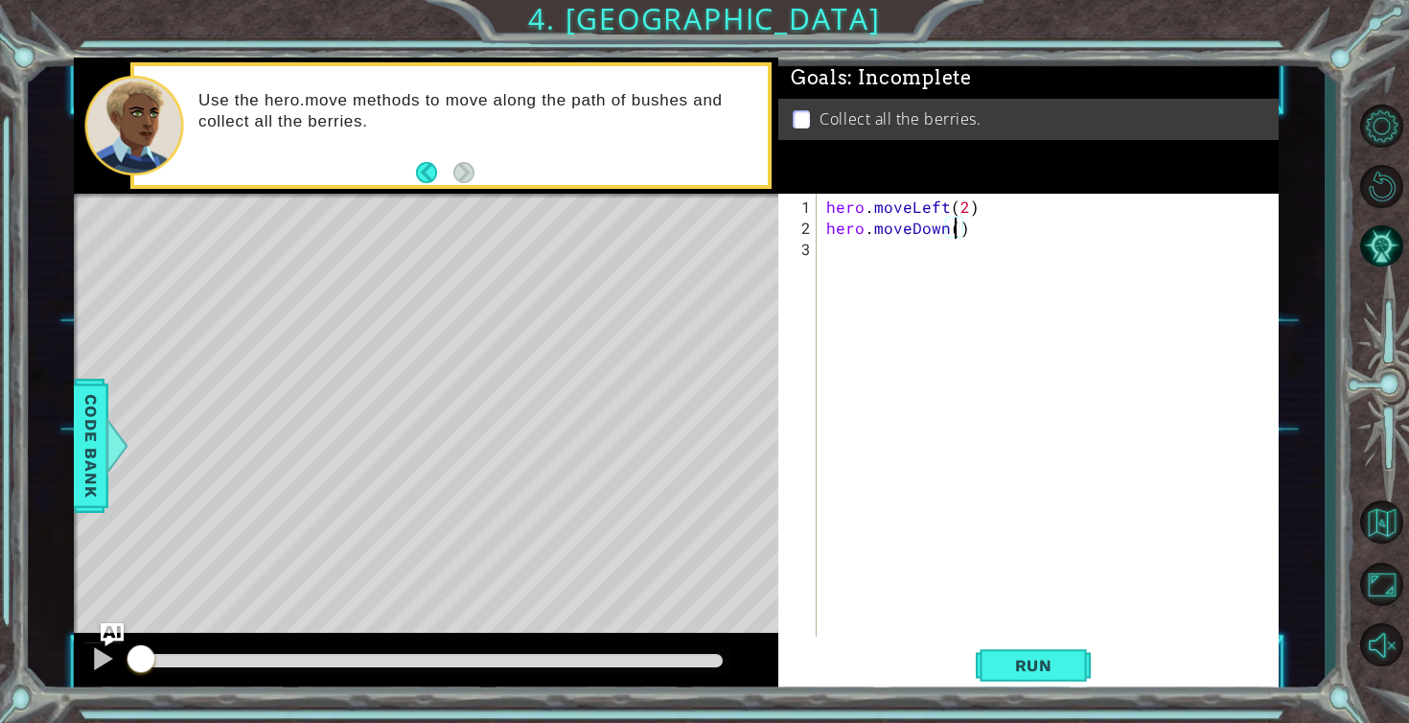
type textarea "hero.moveDown(2)"
click at [844, 256] on div "hero . moveLeft ( 2 ) hero . moveDown ( 2 )" at bounding box center [1053, 439] width 461 height 485
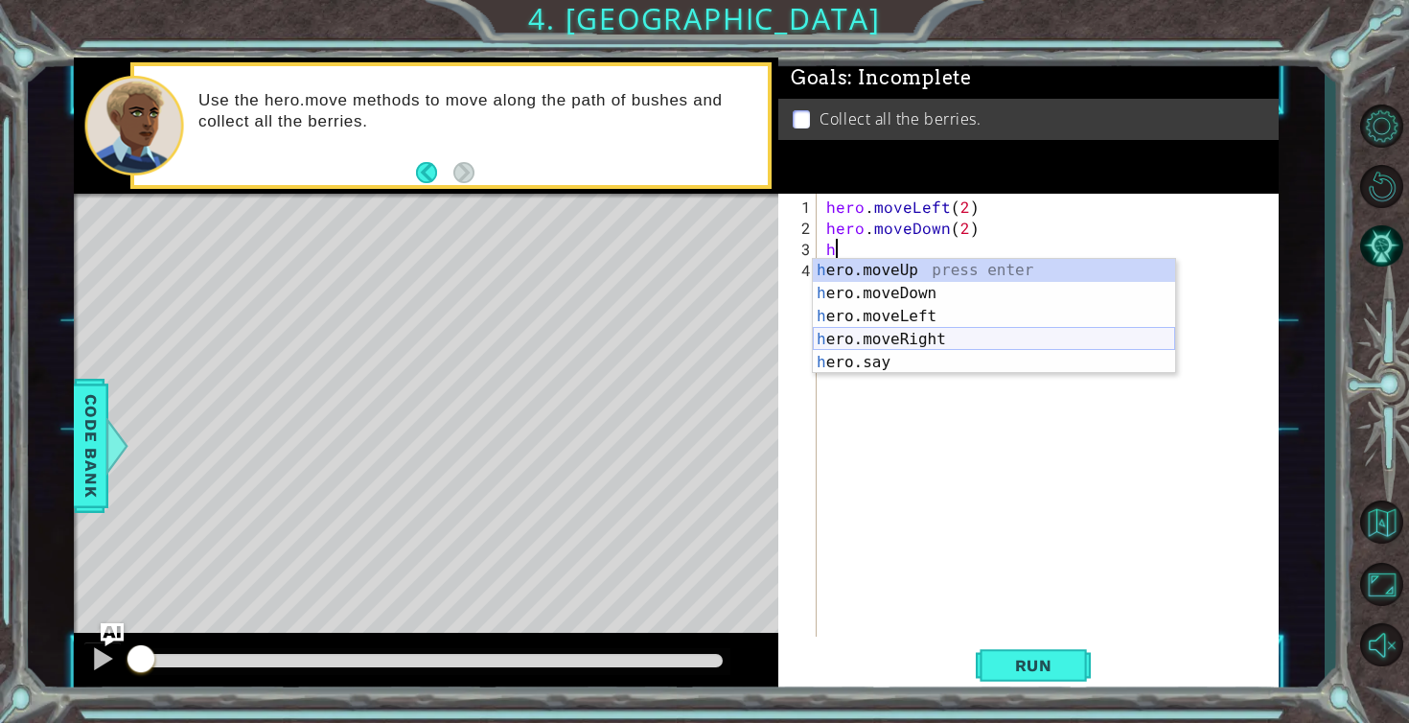
click at [871, 347] on div "h ero.moveUp press enter h ero.moveDown press enter h ero.moveLeft press enter …" at bounding box center [994, 339] width 362 height 161
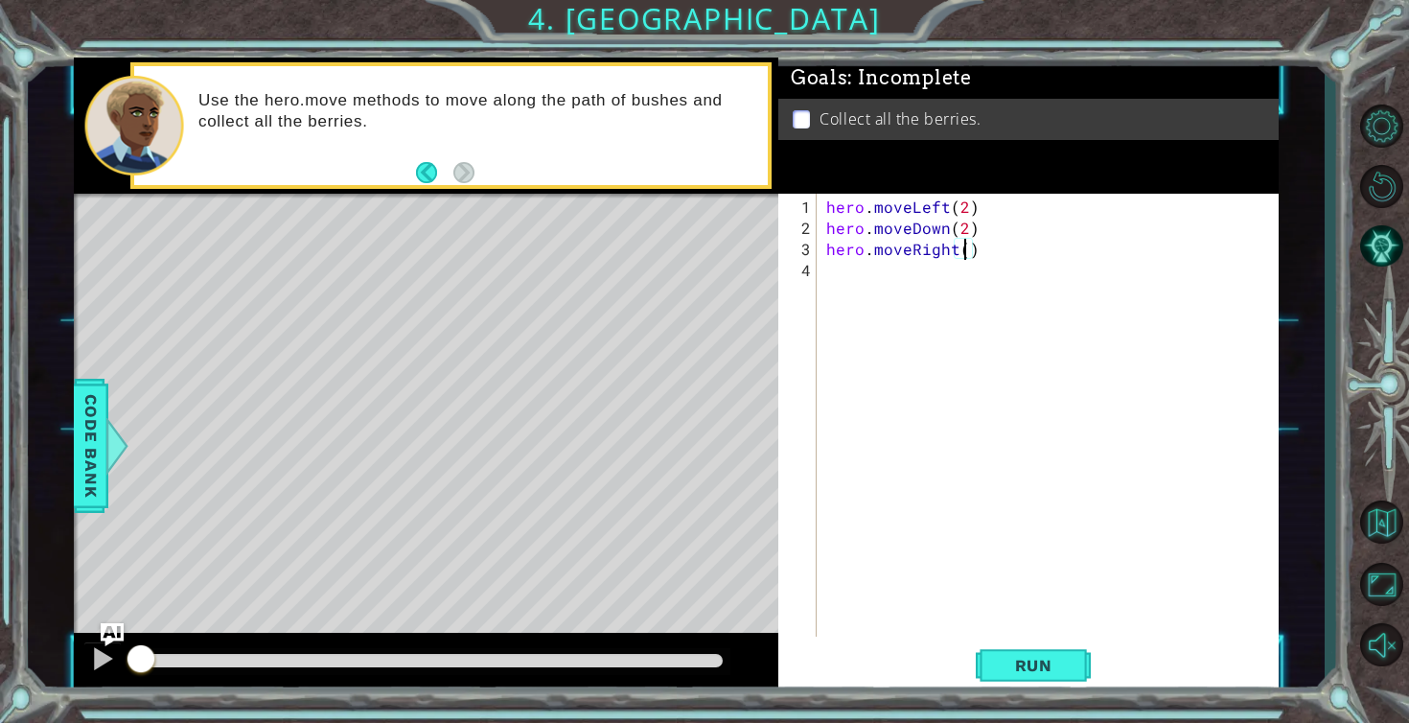
type textarea "hero.moveRight(2)"
click at [874, 271] on div "hero . moveLeft ( 2 ) hero . moveDown ( 2 ) hero . moveRight ( 2 )" at bounding box center [1053, 439] width 461 height 485
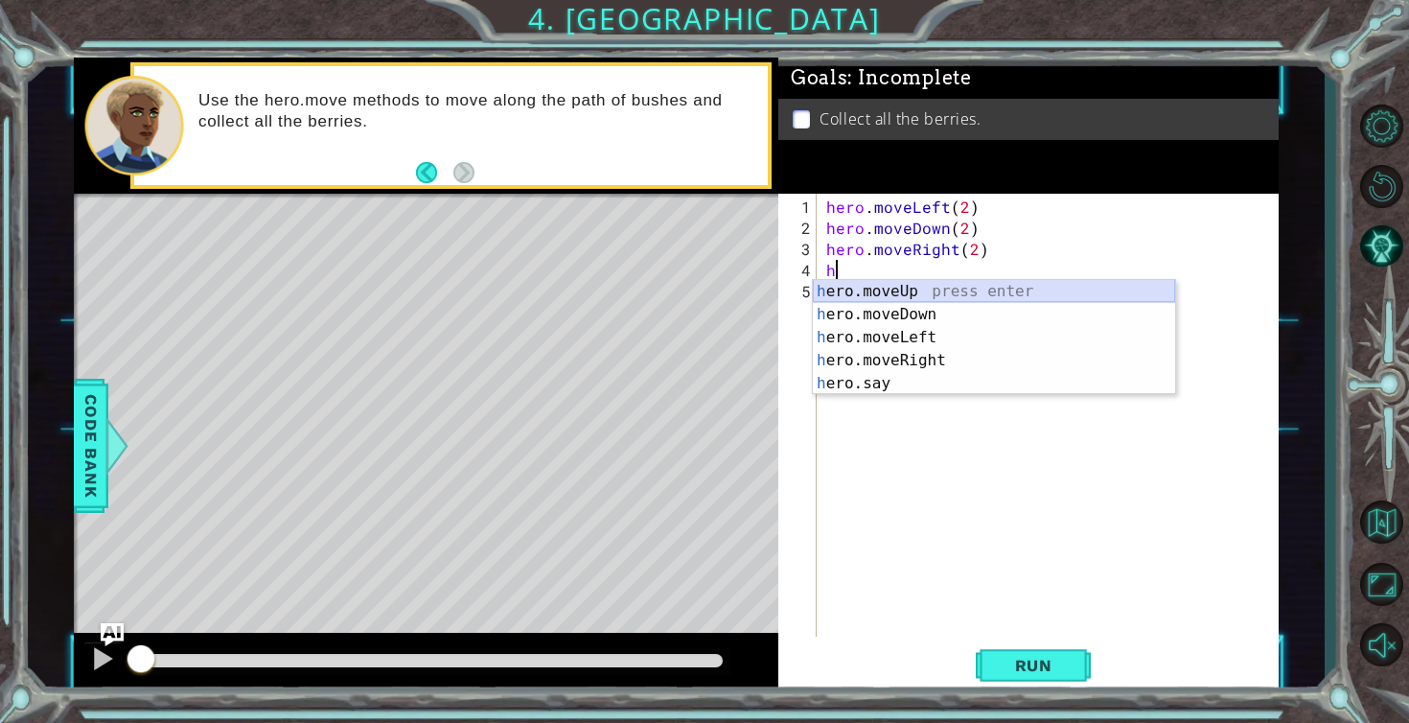
click at [897, 290] on div "h ero.moveUp press enter h ero.moveDown press enter h ero.moveLeft press enter …" at bounding box center [994, 360] width 362 height 161
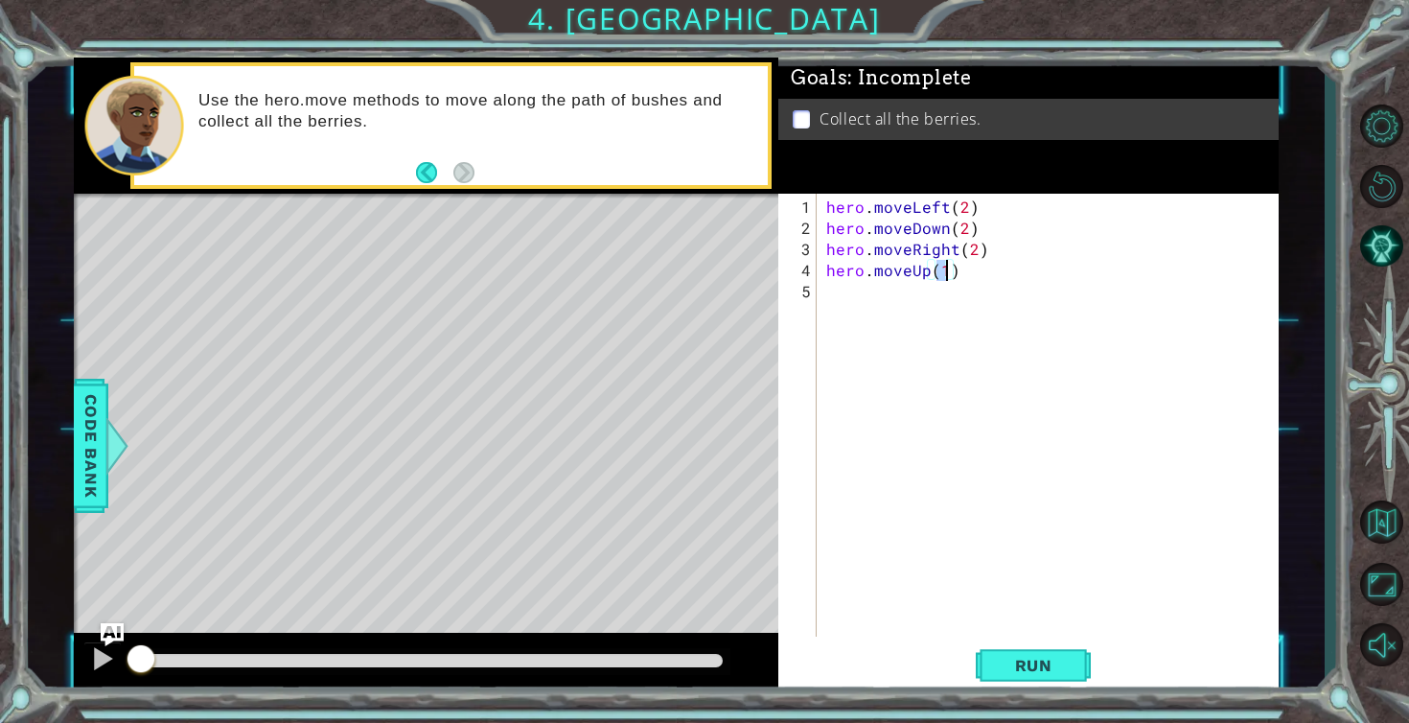
scroll to position [0, 7]
type textarea "hero.moveUp(2)"
click at [1034, 664] on span "Run" at bounding box center [1034, 665] width 76 height 19
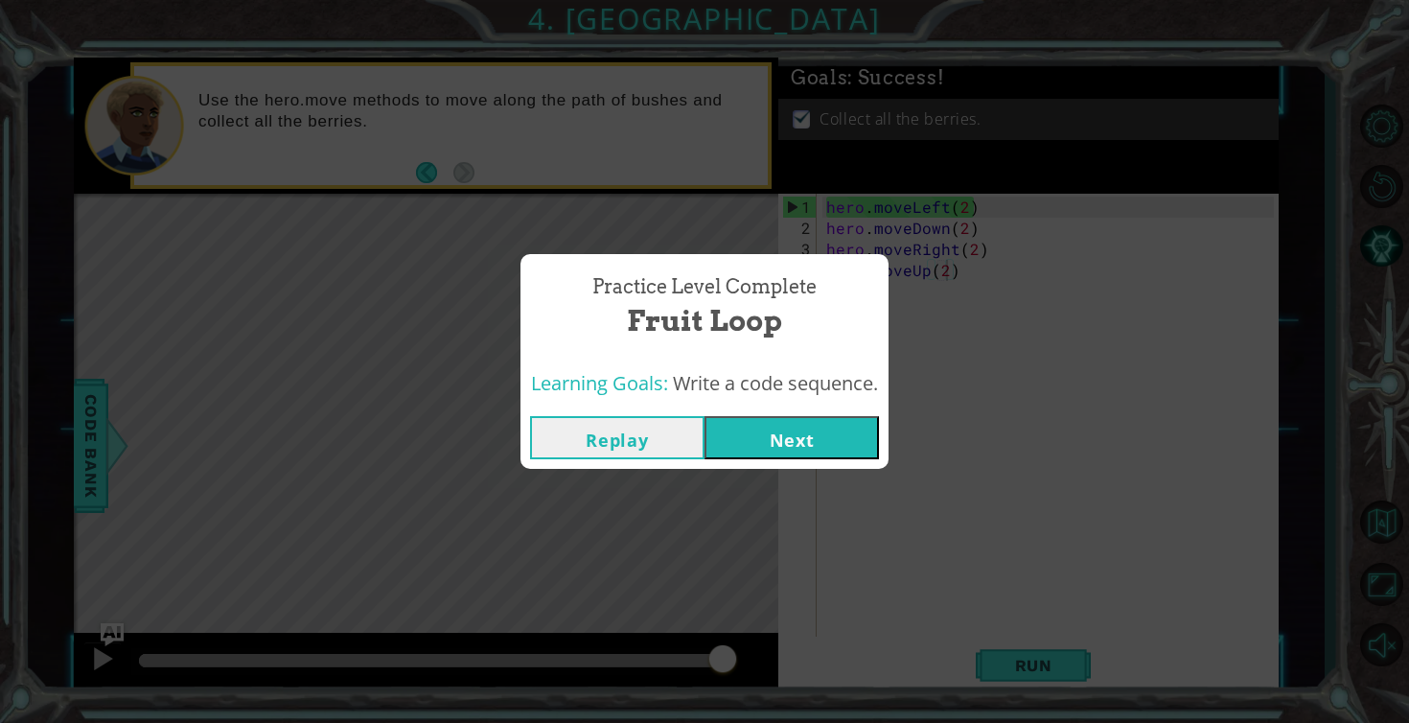
click at [815, 420] on button "Next" at bounding box center [792, 437] width 174 height 43
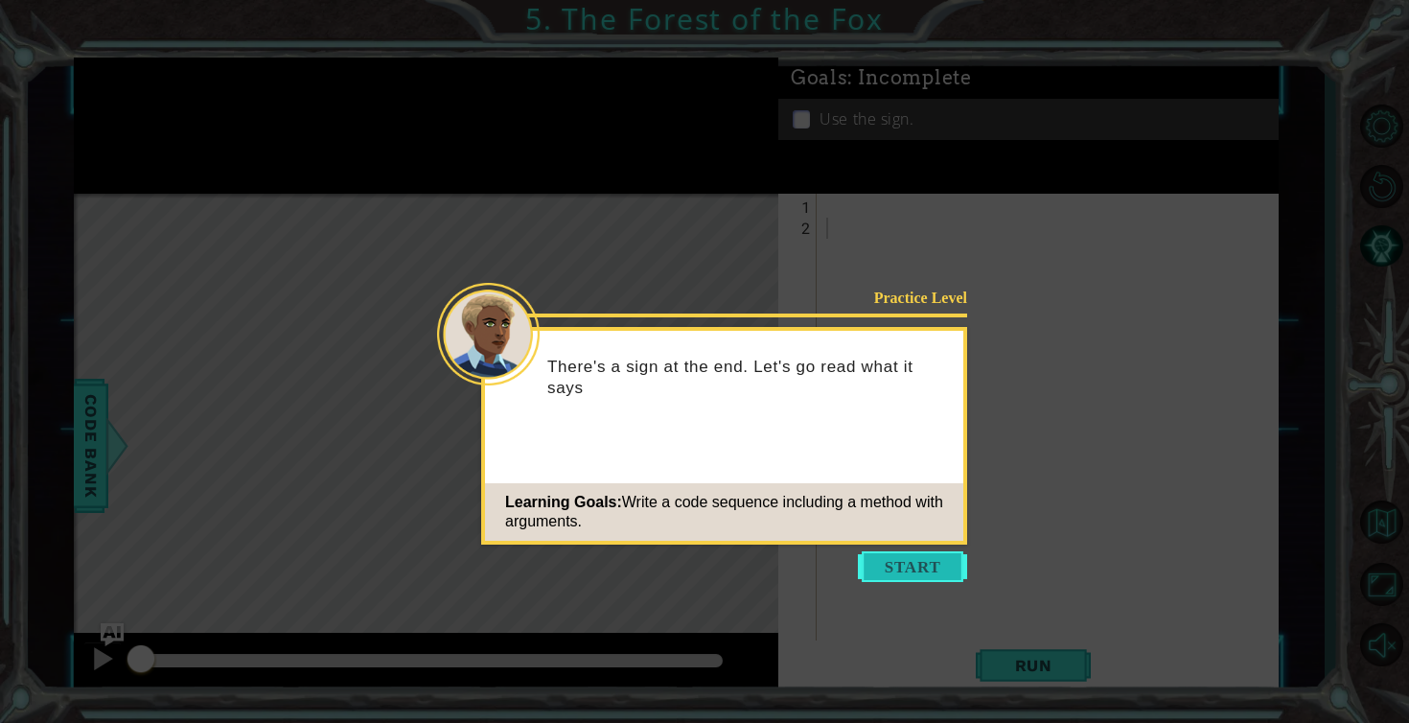
click at [885, 565] on button "Start" at bounding box center [912, 566] width 109 height 31
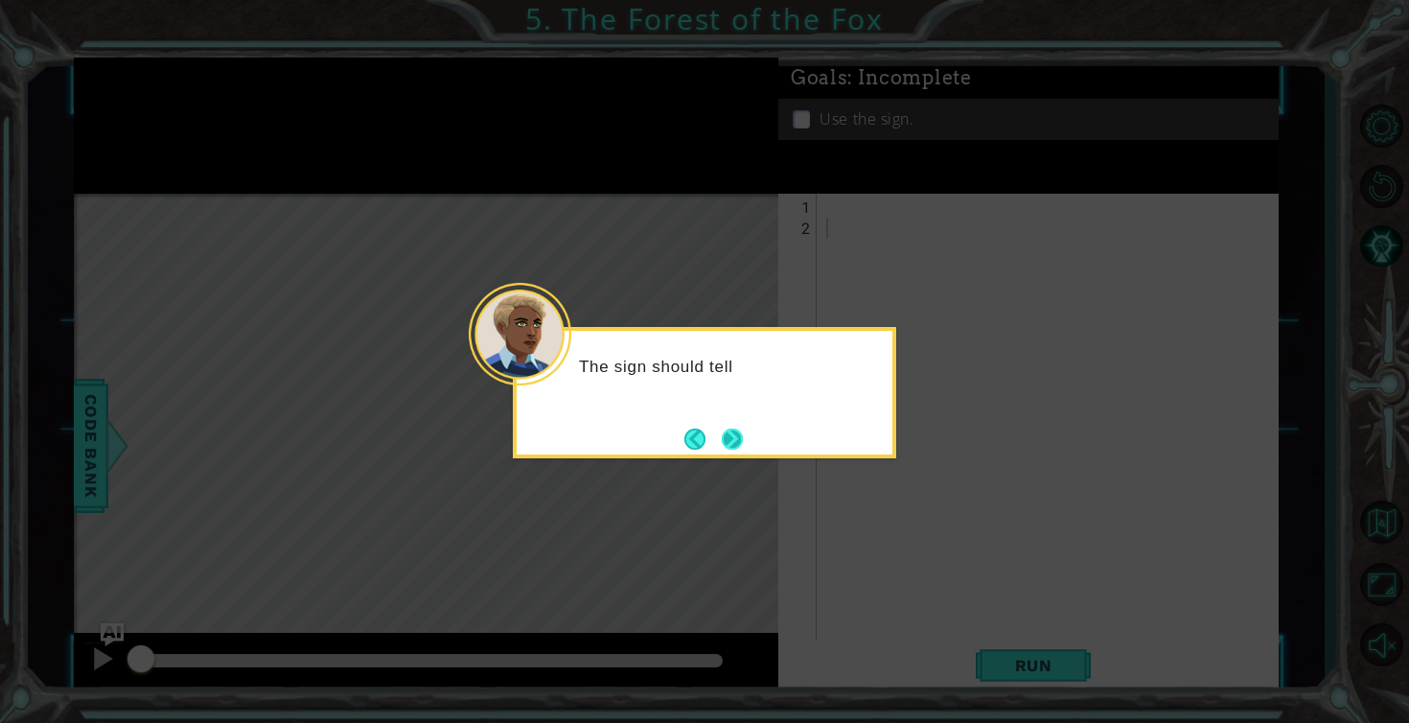
click at [722, 445] on button "Next" at bounding box center [732, 439] width 21 height 21
click at [720, 445] on footer at bounding box center [714, 439] width 58 height 29
click at [722, 445] on button "Next" at bounding box center [732, 439] width 21 height 21
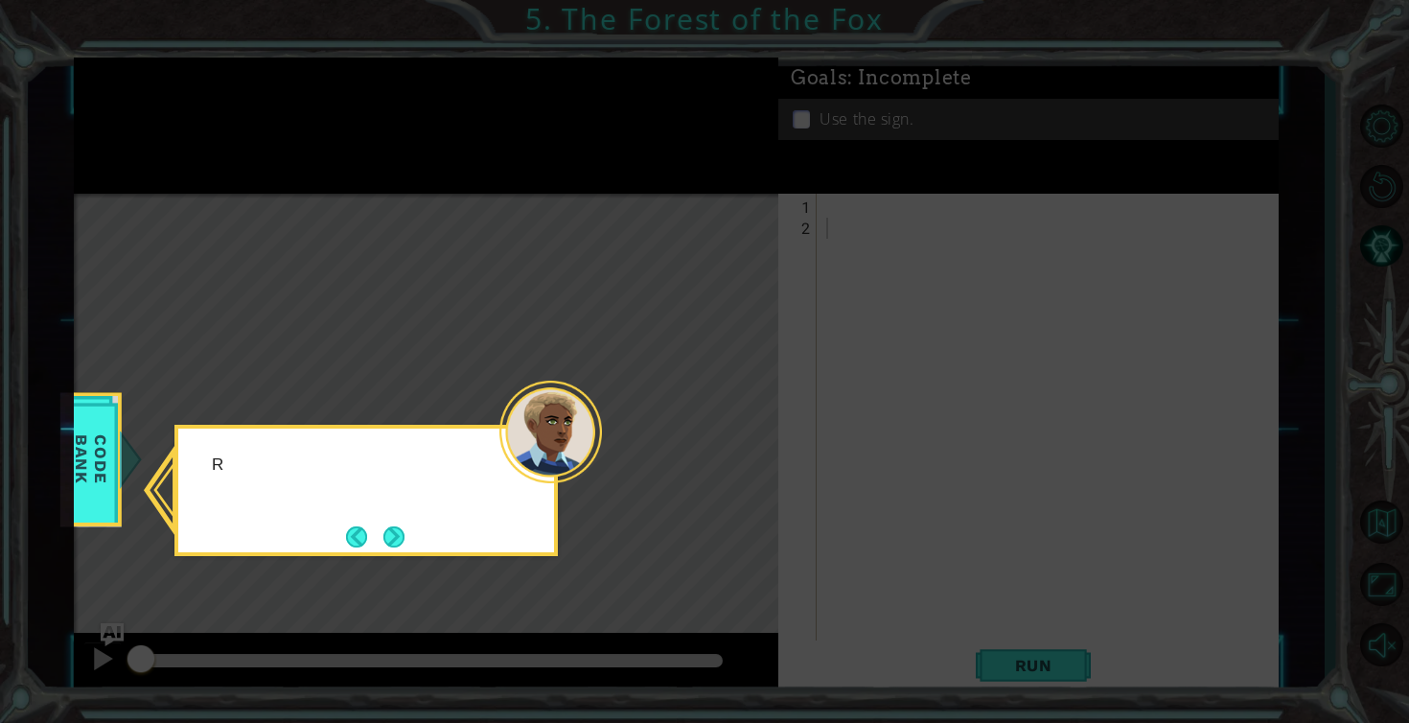
click at [720, 445] on icon at bounding box center [704, 361] width 1409 height 723
click at [396, 539] on button "Next" at bounding box center [394, 536] width 22 height 22
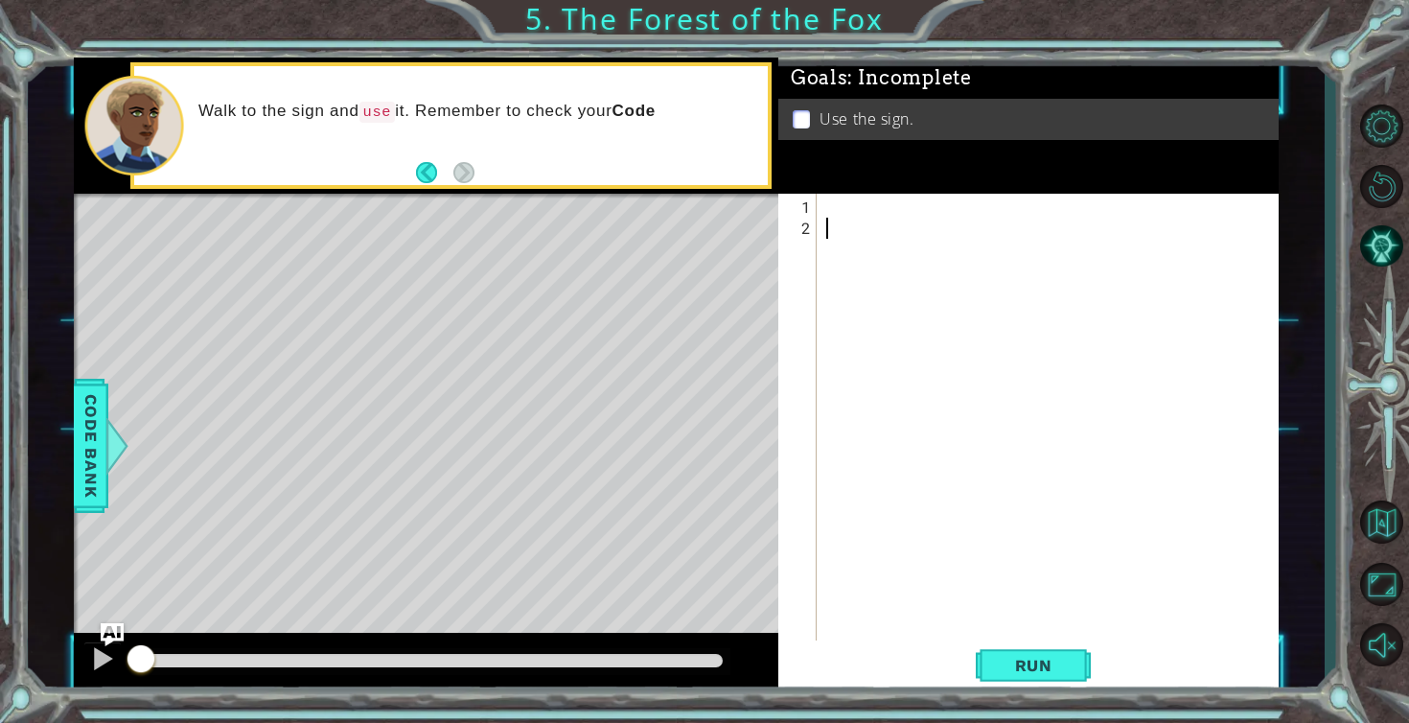
click at [824, 212] on div at bounding box center [1053, 450] width 461 height 506
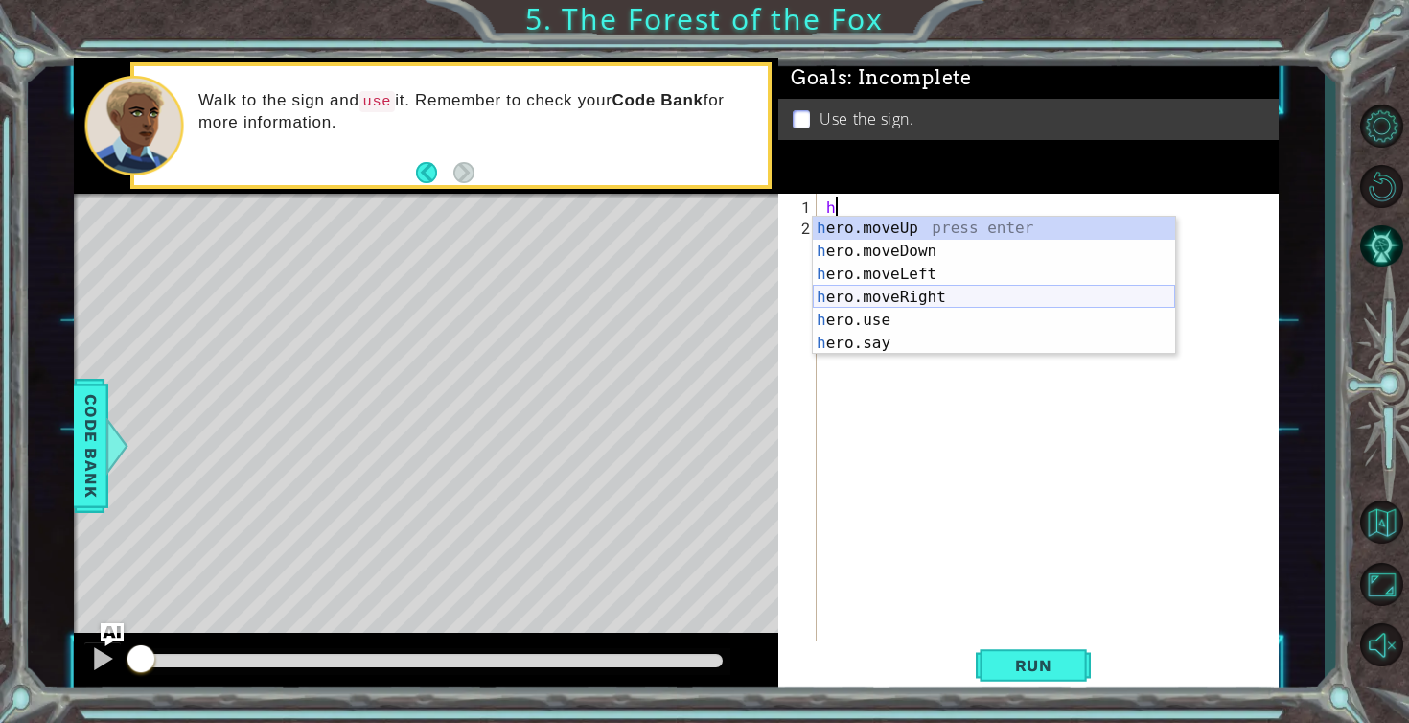
click at [882, 290] on div "h ero.moveUp press enter h ero.moveDown press enter h ero.moveLeft press enter …" at bounding box center [994, 309] width 362 height 184
type textarea "hero.moveRight(1)"
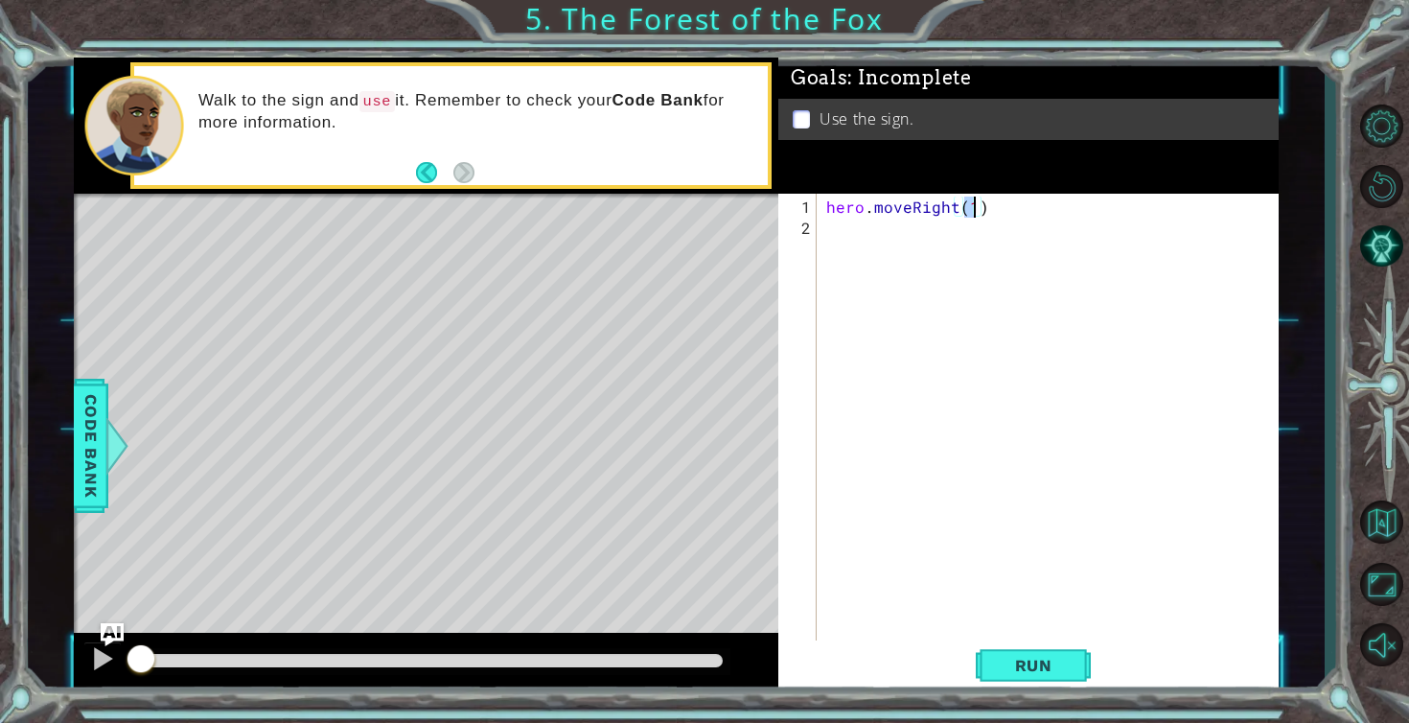
click at [856, 234] on div "hero . moveRight ( 1 )" at bounding box center [1053, 450] width 461 height 506
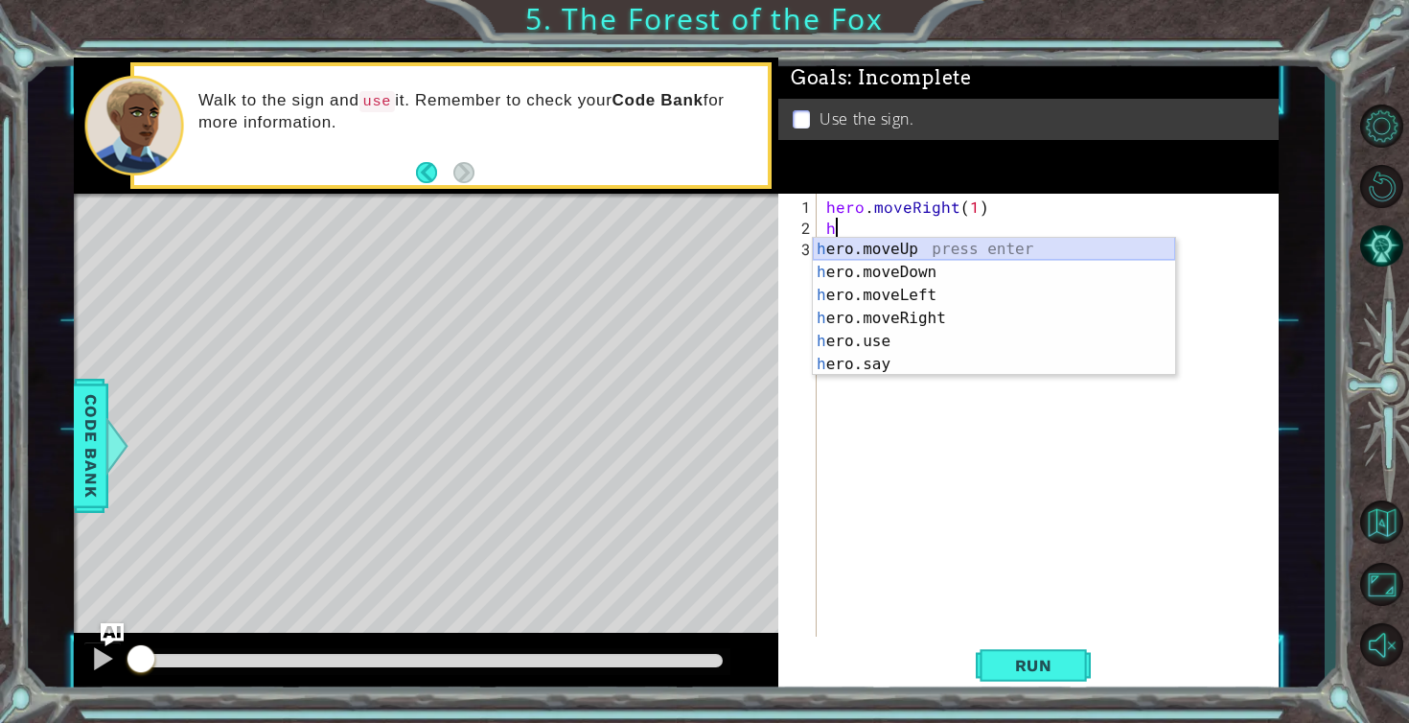
click at [888, 252] on div "h ero.moveUp press enter h ero.moveDown press enter h ero.moveLeft press enter …" at bounding box center [994, 330] width 362 height 184
type textarea "hero.moveUp(1)"
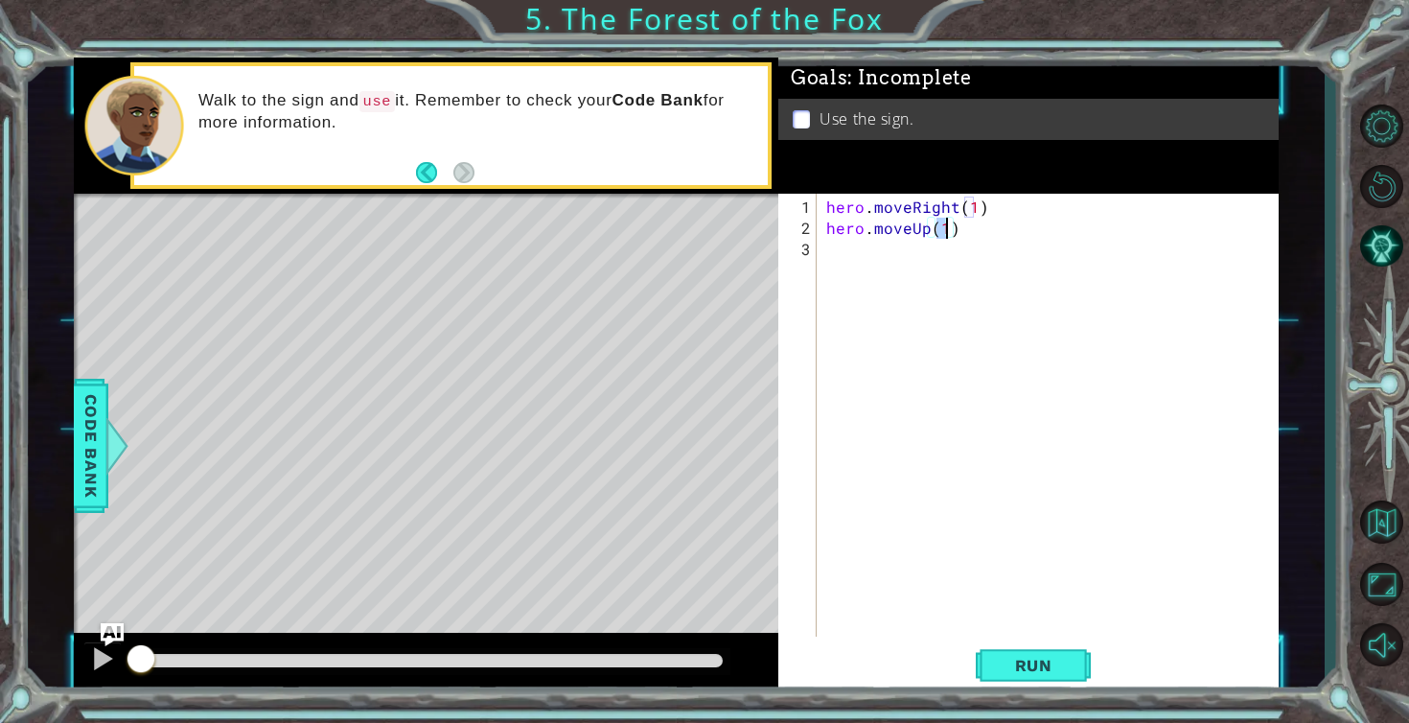
click at [863, 247] on div "hero . moveRight ( 1 ) hero . moveUp ( 1 )" at bounding box center [1053, 439] width 461 height 485
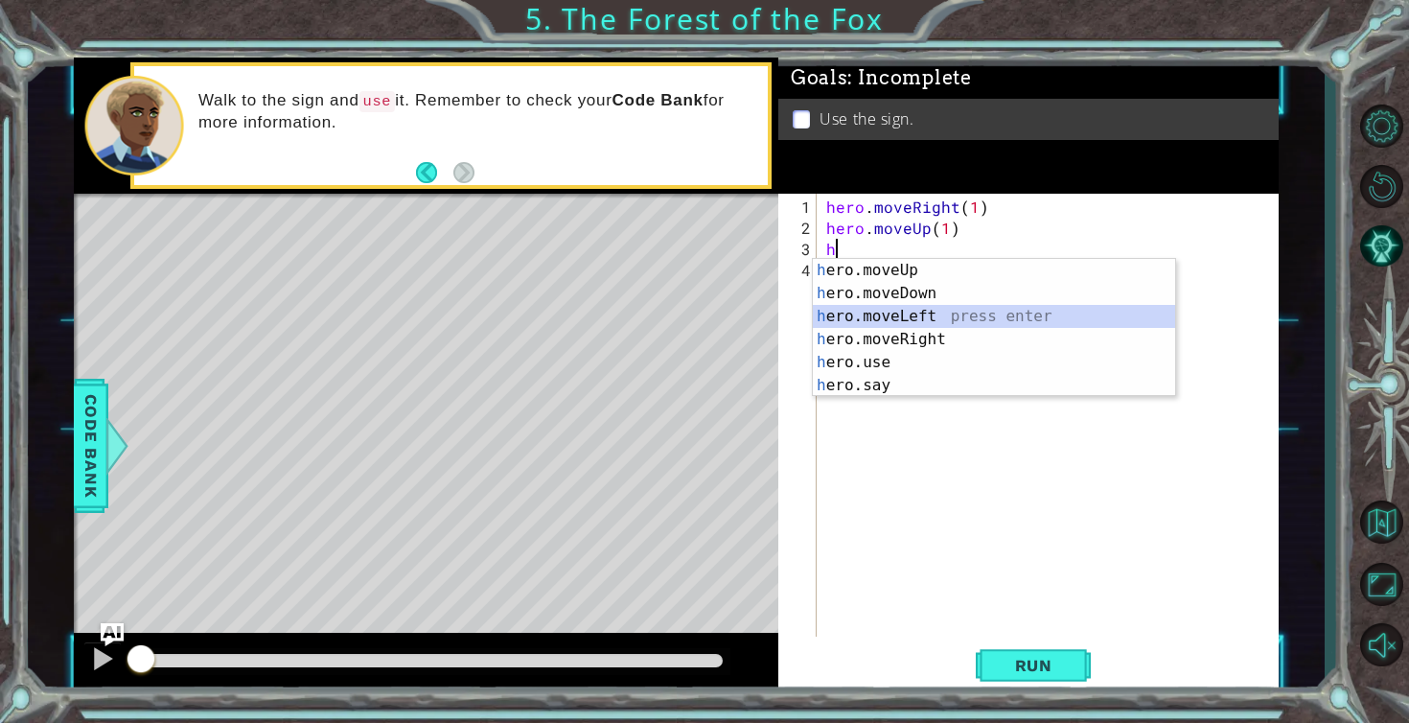
click at [869, 311] on div "h ero.moveUp press enter h ero.moveDown press enter h ero.moveLeft press enter …" at bounding box center [994, 351] width 362 height 184
type textarea "hero.moveLeft(1)"
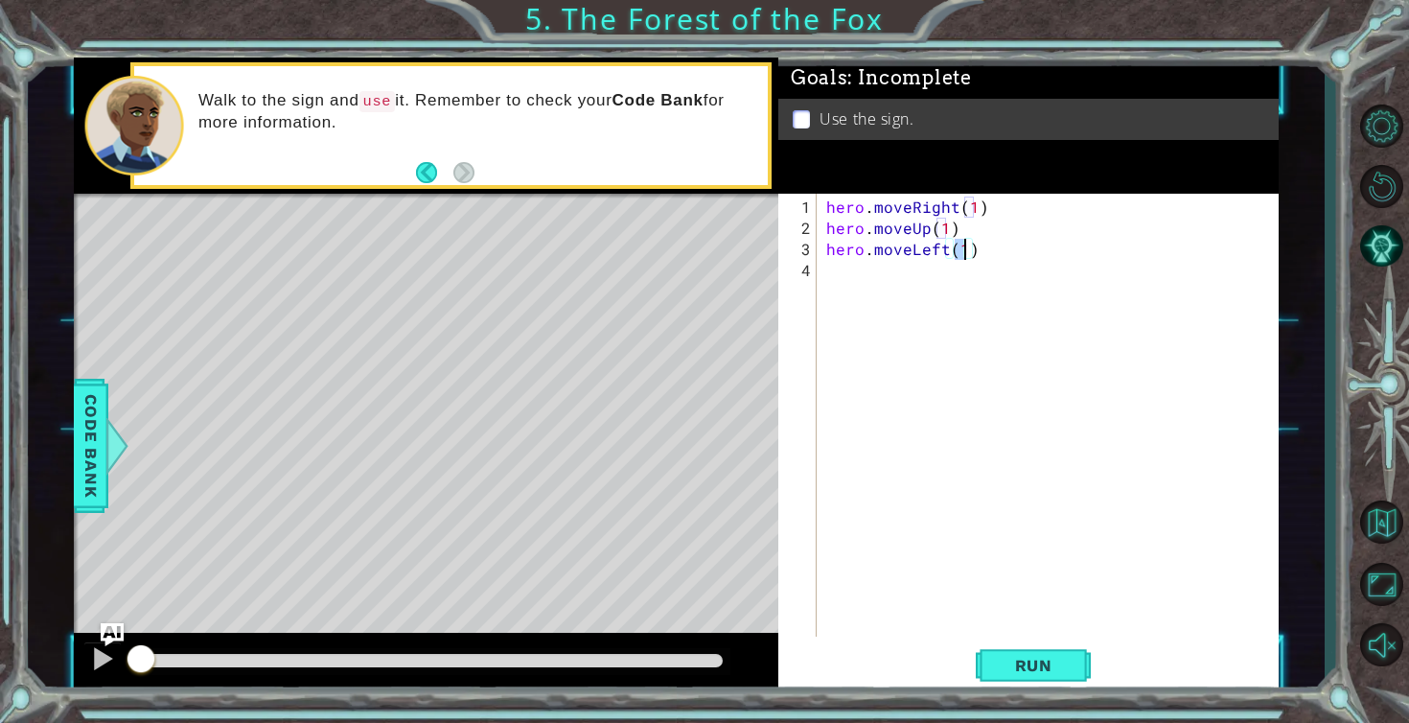
click at [846, 280] on div "hero . moveRight ( 1 ) hero . moveUp ( 1 ) hero . moveLeft ( 1 )" at bounding box center [1053, 439] width 461 height 485
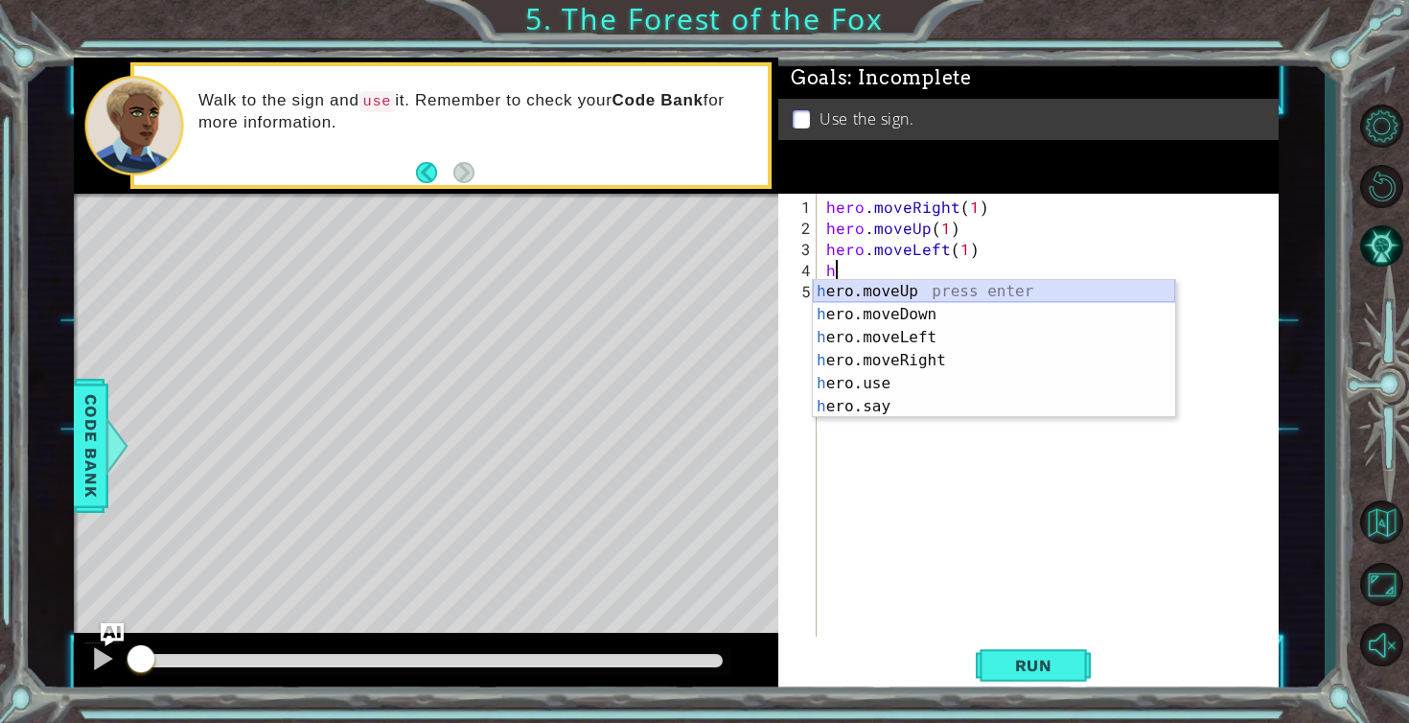
click at [853, 294] on div "h ero.moveUp press enter h ero.moveDown press enter h ero.moveLeft press enter …" at bounding box center [994, 372] width 362 height 184
type textarea "hero.moveUp(1)"
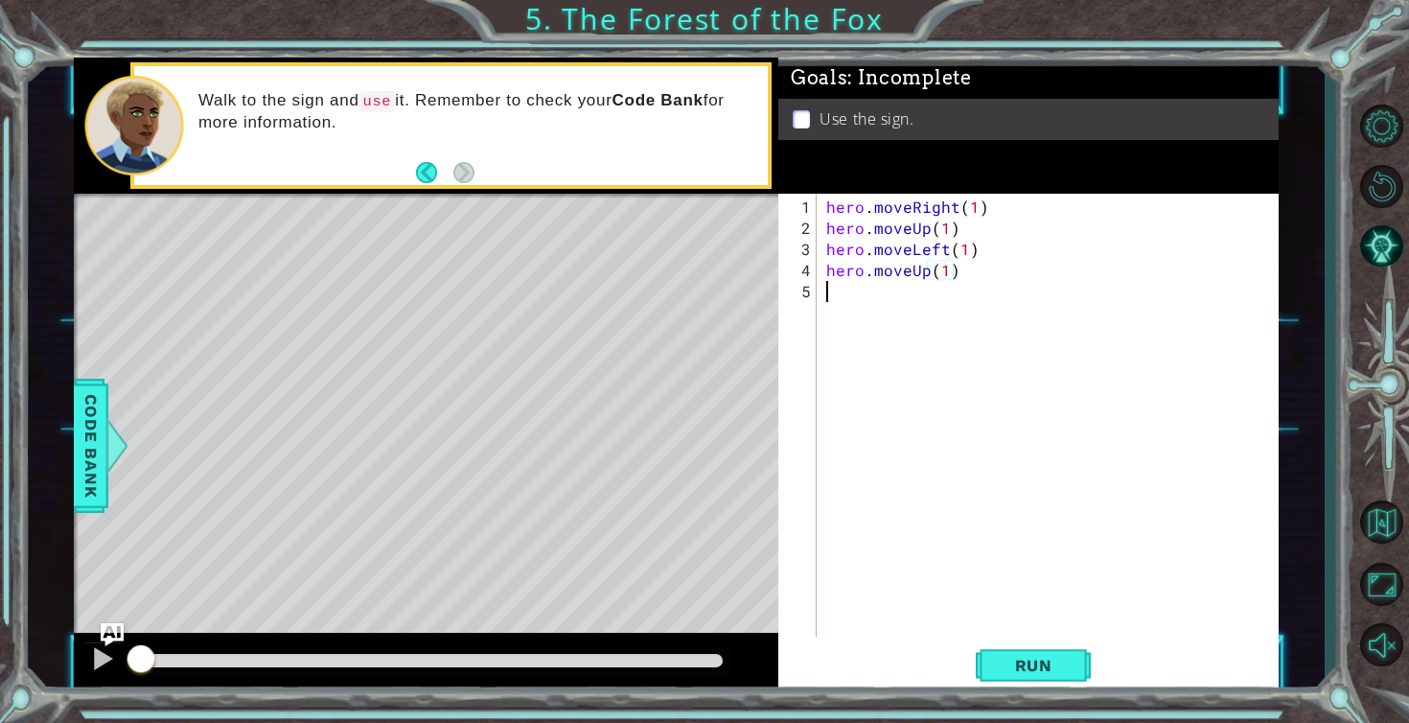
click at [845, 300] on div "hero . moveRight ( 1 ) hero . moveUp ( 1 ) hero . moveLeft ( 1 ) hero . moveUp …" at bounding box center [1053, 439] width 461 height 485
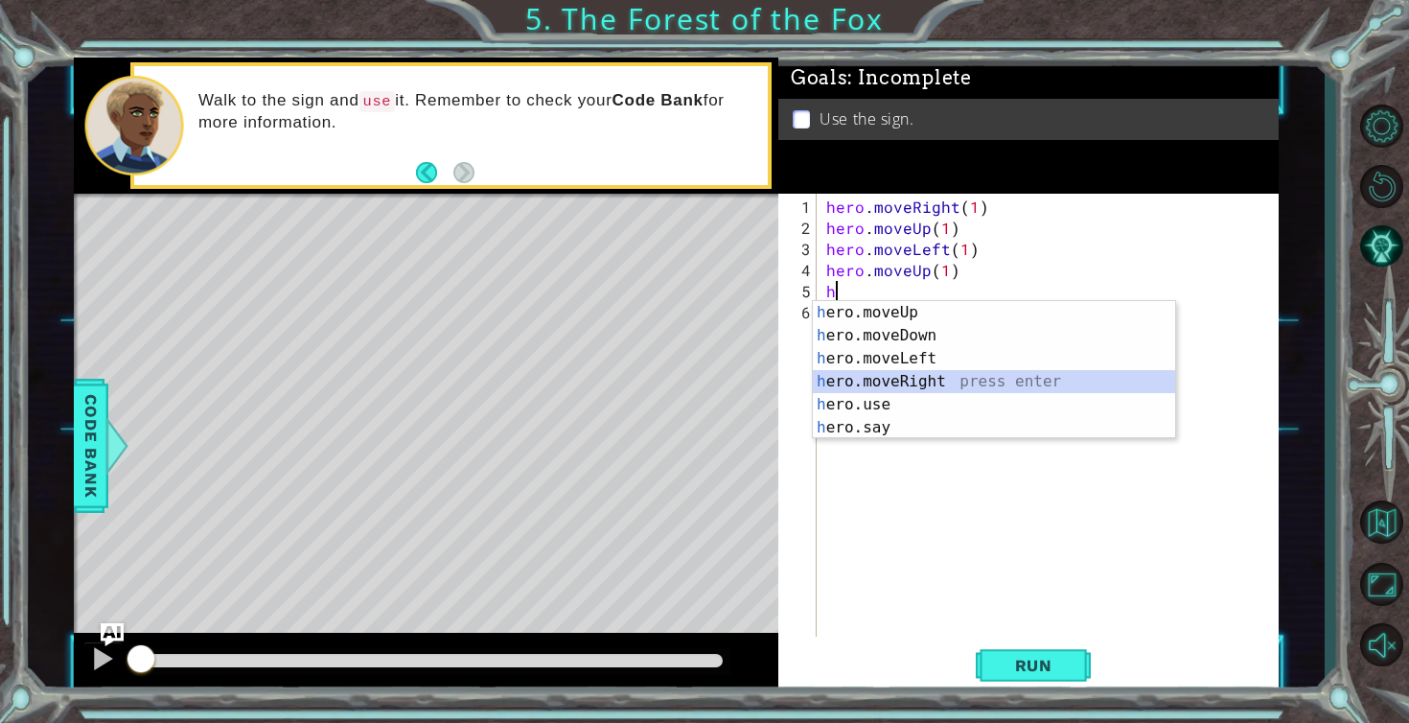
click at [852, 377] on div "h ero.moveUp press enter h ero.moveDown press enter h ero.moveLeft press enter …" at bounding box center [994, 393] width 362 height 184
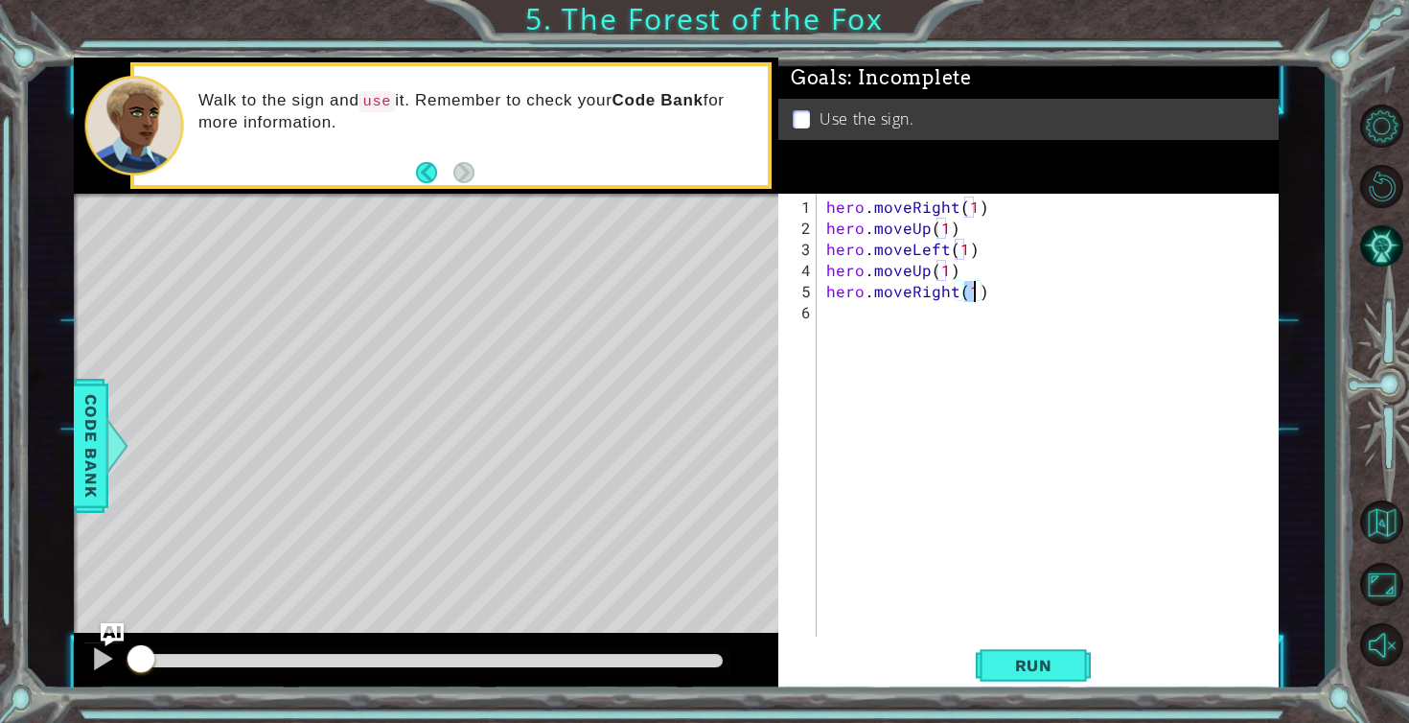
type textarea "hero.moveRight(2)"
click at [824, 310] on div "hero . moveRight ( 1 ) hero . moveUp ( 1 ) hero . moveLeft ( 1 ) hero . moveUp …" at bounding box center [1053, 439] width 461 height 485
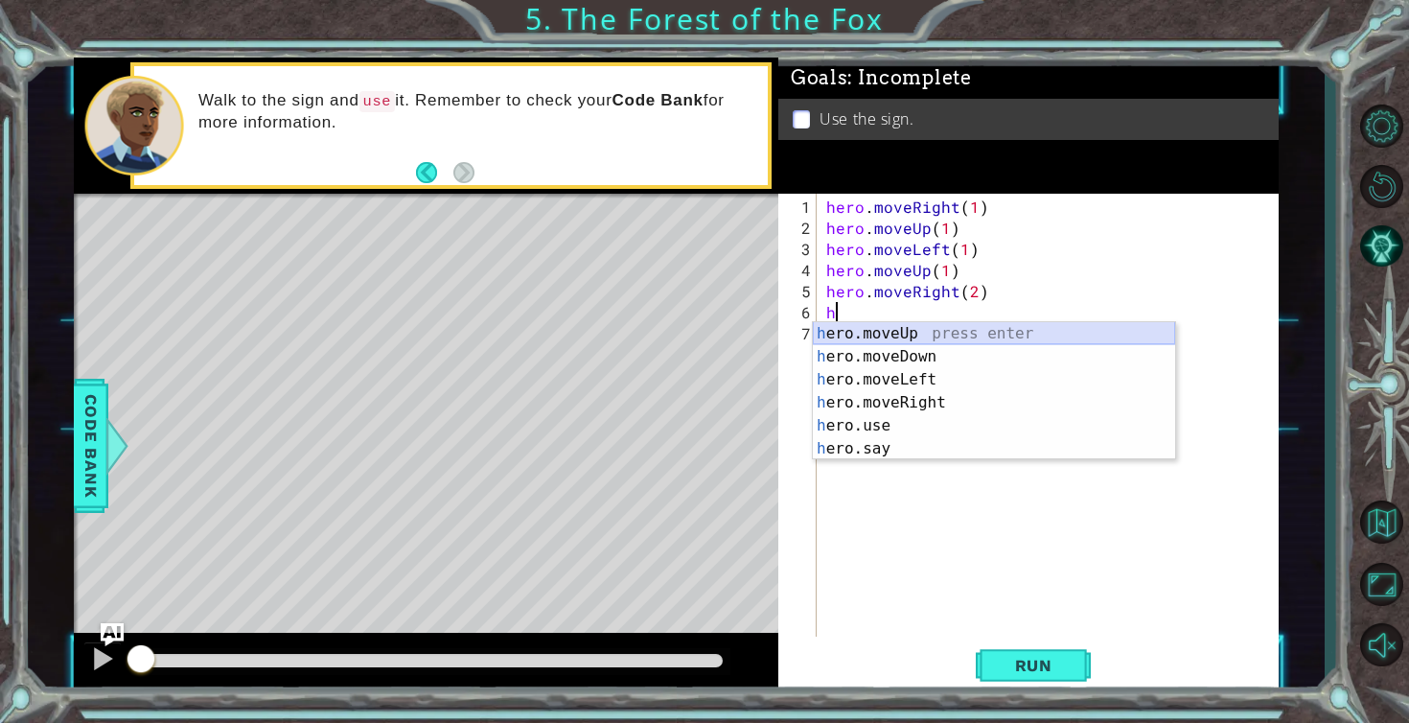
click at [830, 328] on div "h ero.moveUp press enter h ero.moveDown press enter h ero.moveLeft press enter …" at bounding box center [994, 414] width 362 height 184
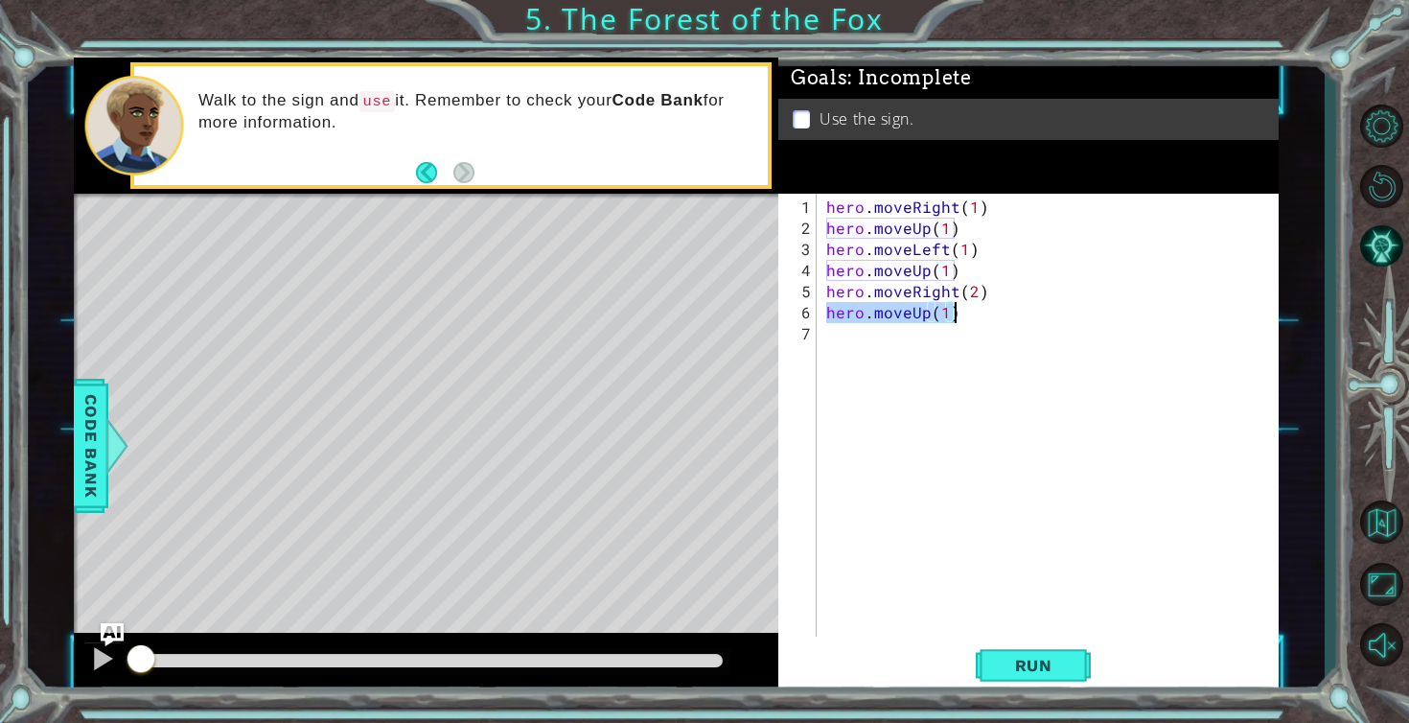
drag, startPoint x: 825, startPoint y: 313, endPoint x: 1050, endPoint y: 321, distance: 224.5
click at [1050, 321] on div "hero . moveRight ( 1 ) hero . moveUp ( 1 ) hero . moveLeft ( 1 ) hero . moveUp …" at bounding box center [1053, 439] width 461 height 485
type textarea "hero.moveUp(1)"
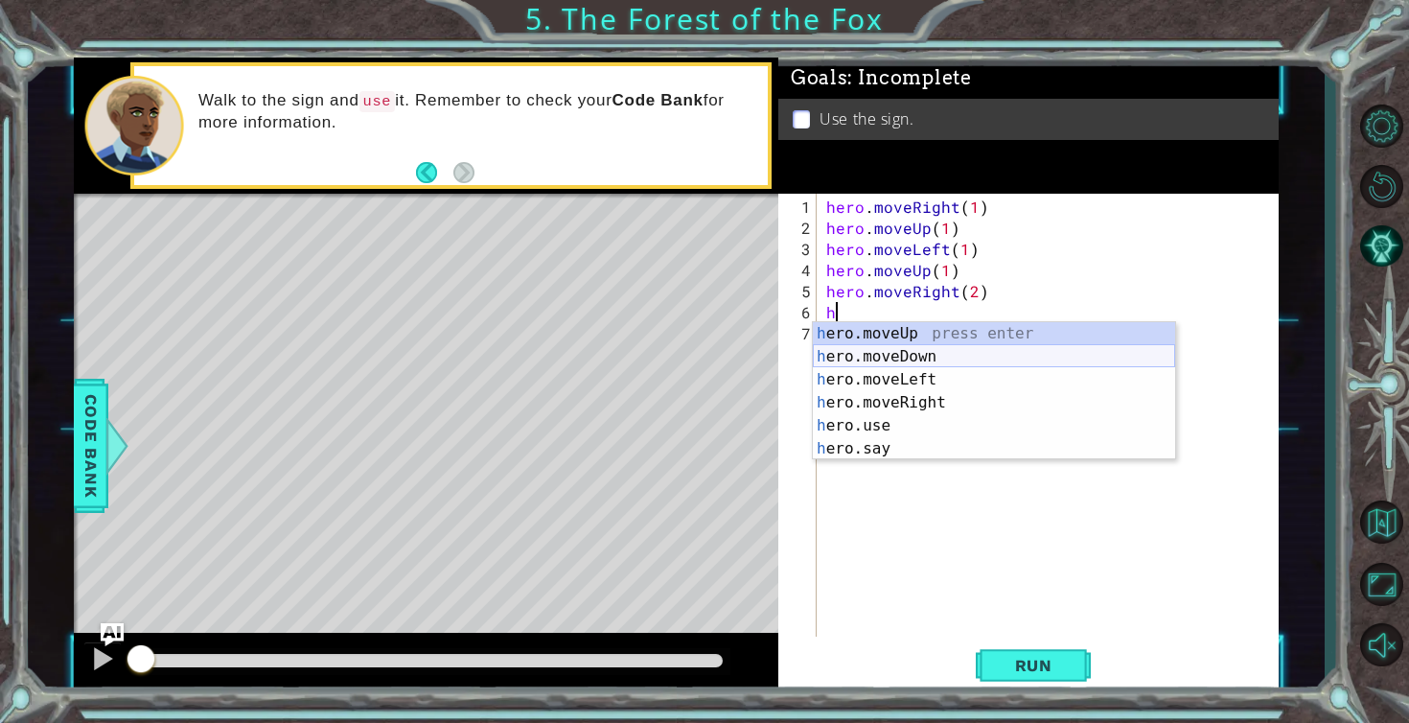
click at [947, 348] on div "h ero.moveUp press enter h ero.moveDown press enter h ero.moveLeft press enter …" at bounding box center [994, 414] width 362 height 184
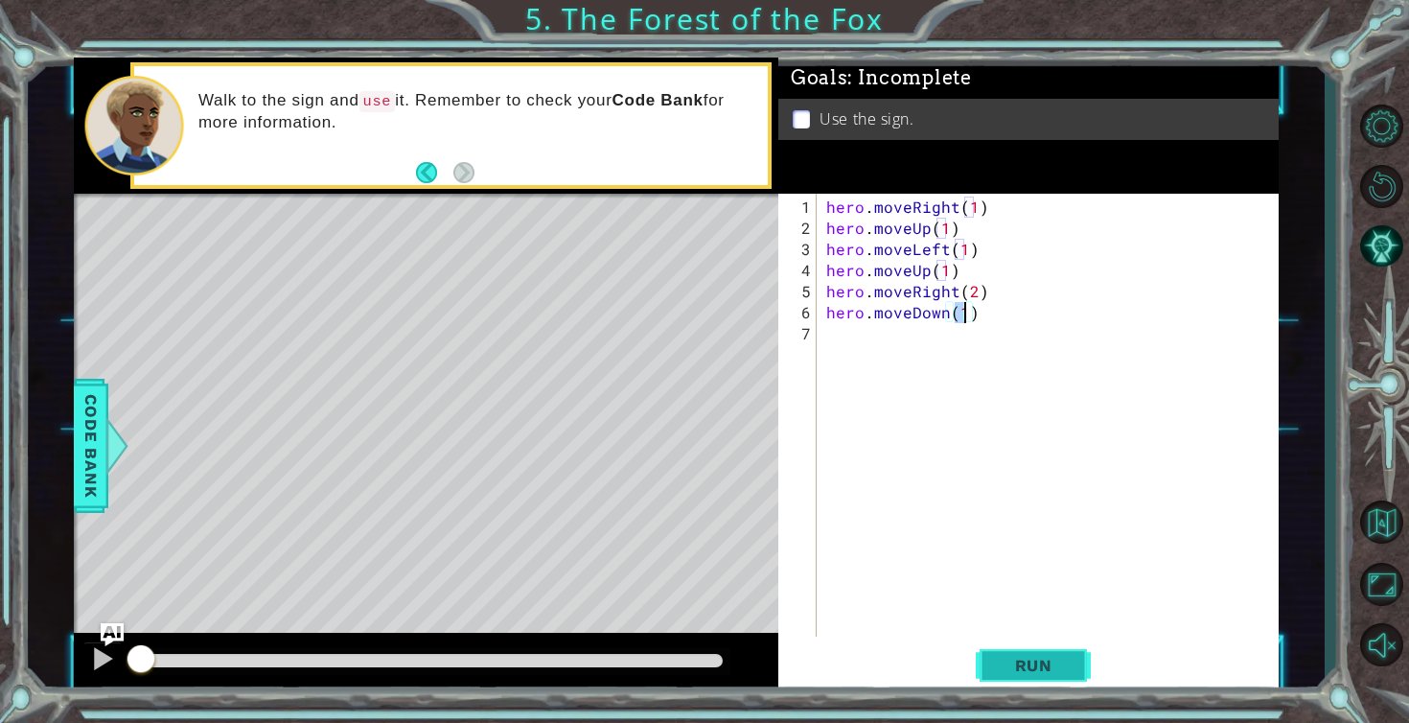
type textarea "hero.moveDown(1)"
click at [1014, 676] on button "Run" at bounding box center [1033, 665] width 115 height 50
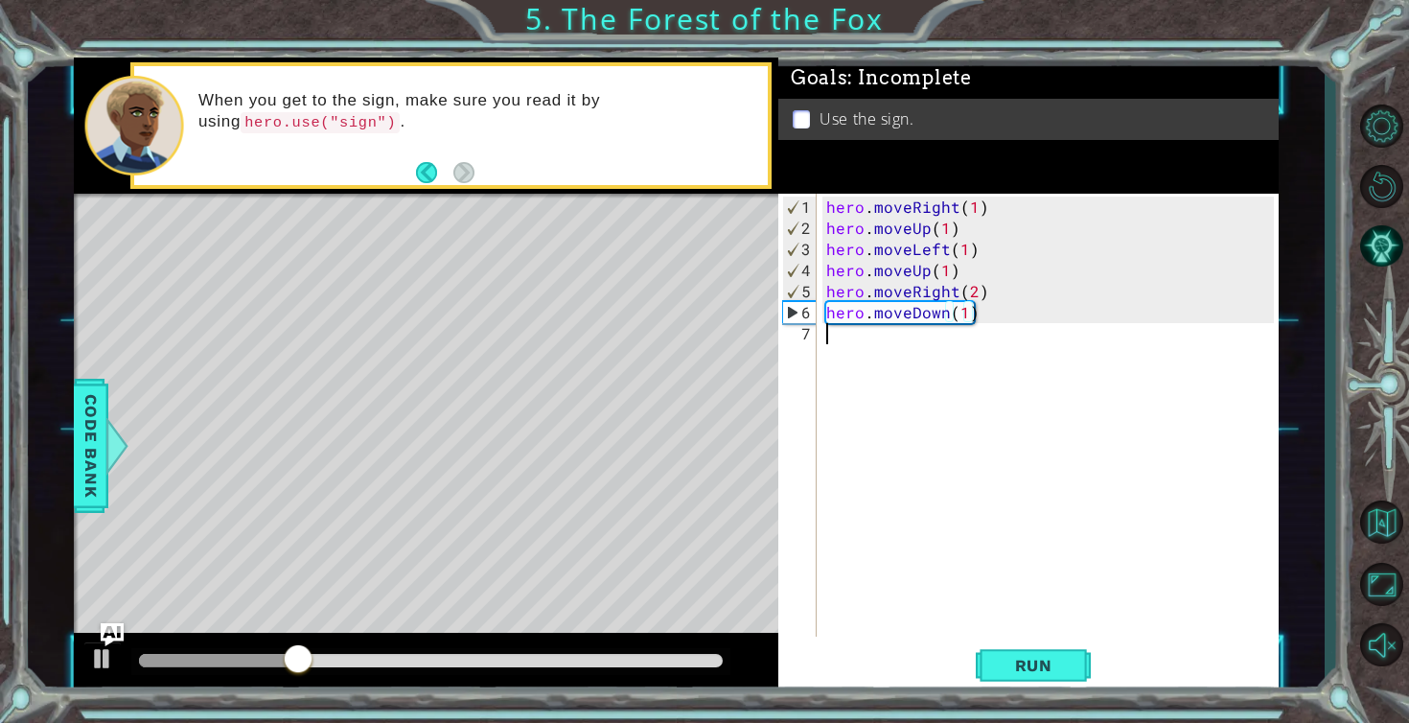
click at [869, 337] on div "hero . moveRight ( 1 ) hero . moveUp ( 1 ) hero . moveLeft ( 1 ) hero . moveUp …" at bounding box center [1053, 439] width 461 height 485
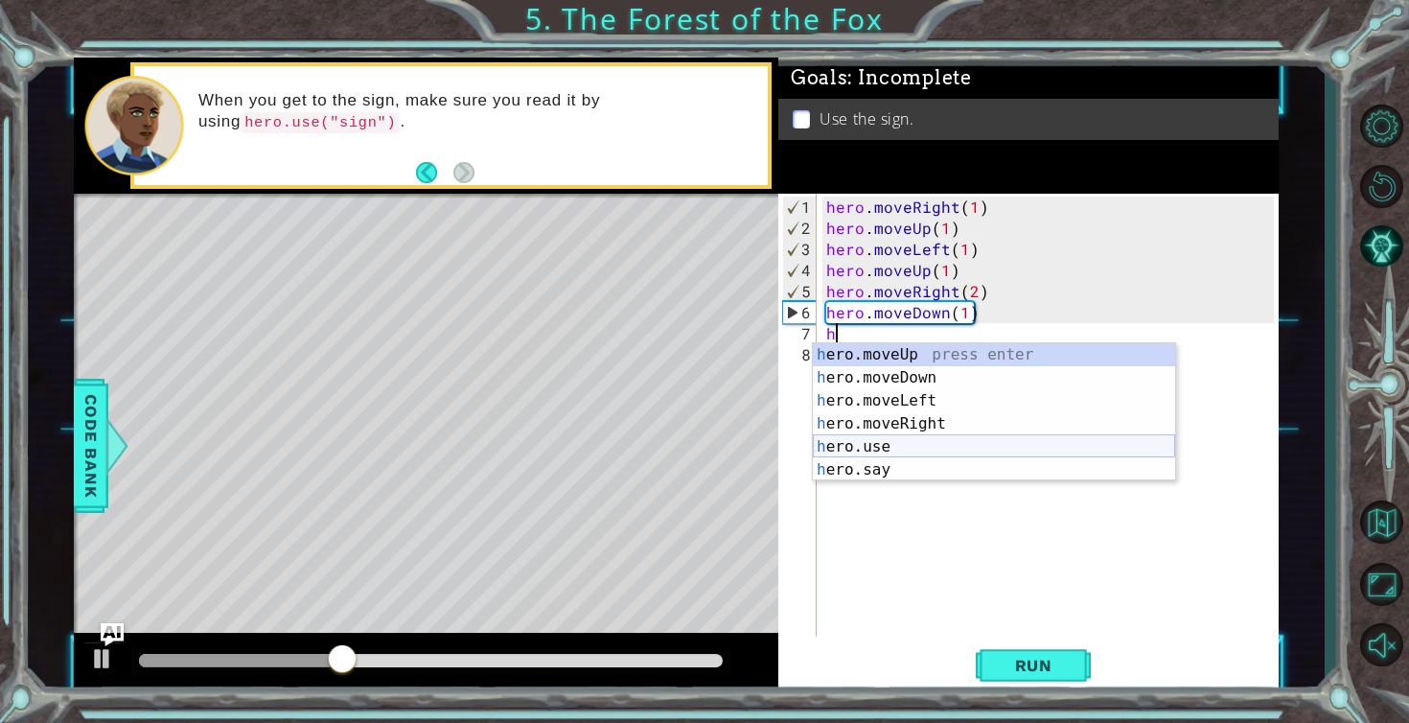
click at [863, 453] on div "h ero.moveUp press enter h ero.moveDown press enter h ero.moveLeft press enter …" at bounding box center [994, 435] width 362 height 184
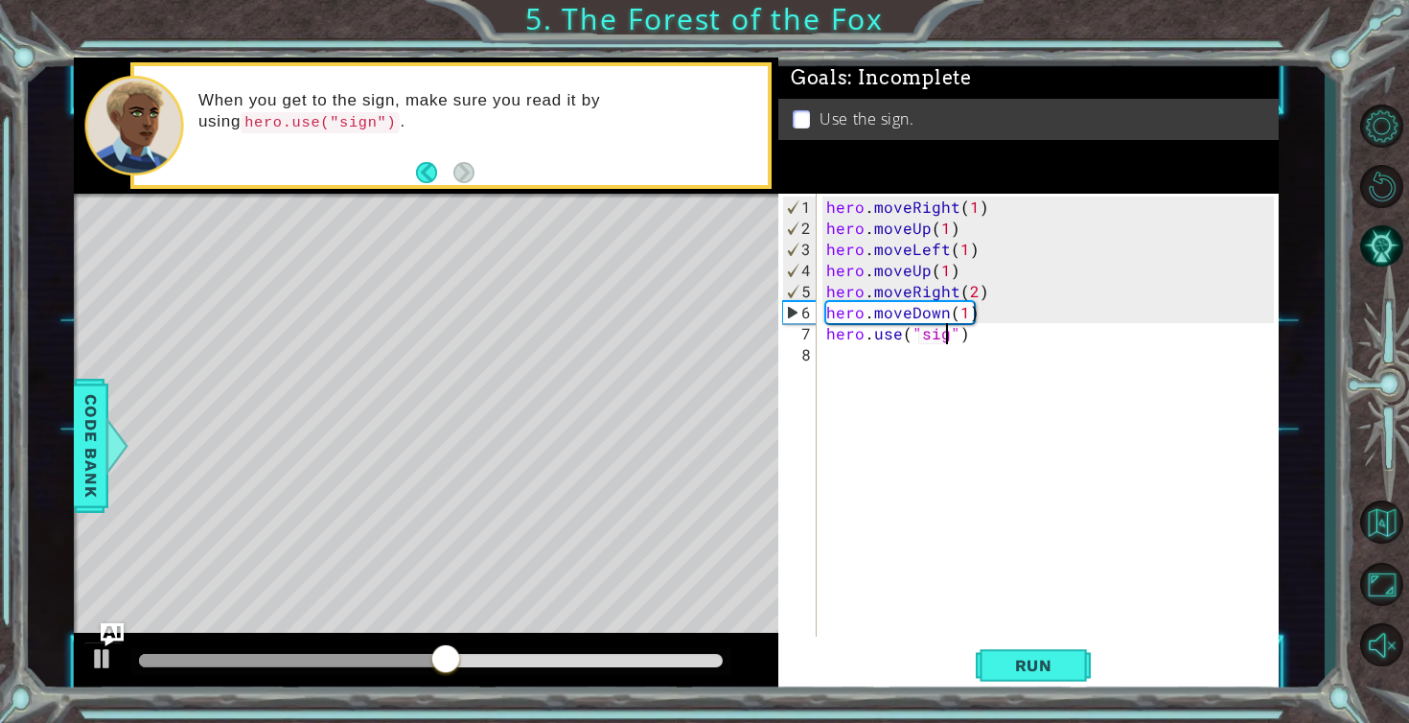
scroll to position [0, 8]
type textarea "hero.use("sign")"
click at [1011, 654] on button "Run" at bounding box center [1033, 665] width 115 height 50
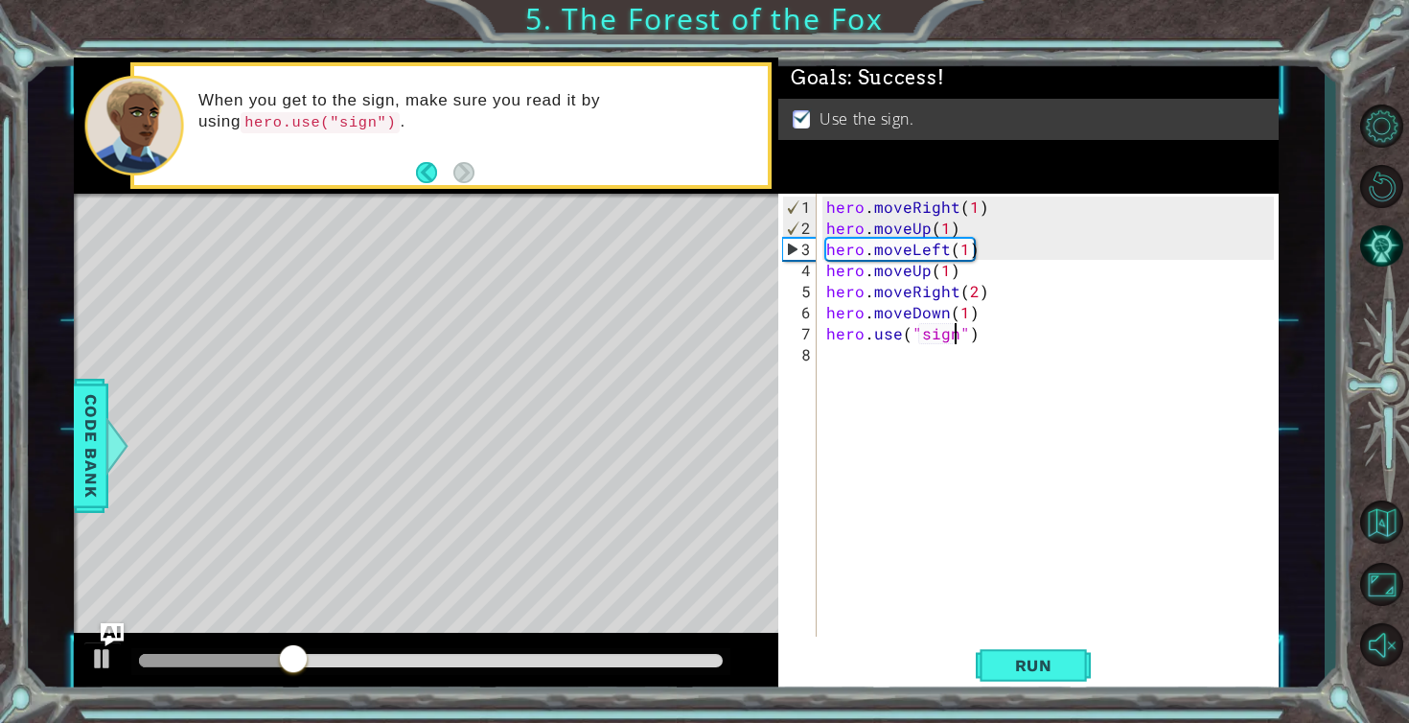
click at [574, 662] on div at bounding box center [431, 660] width 584 height 13
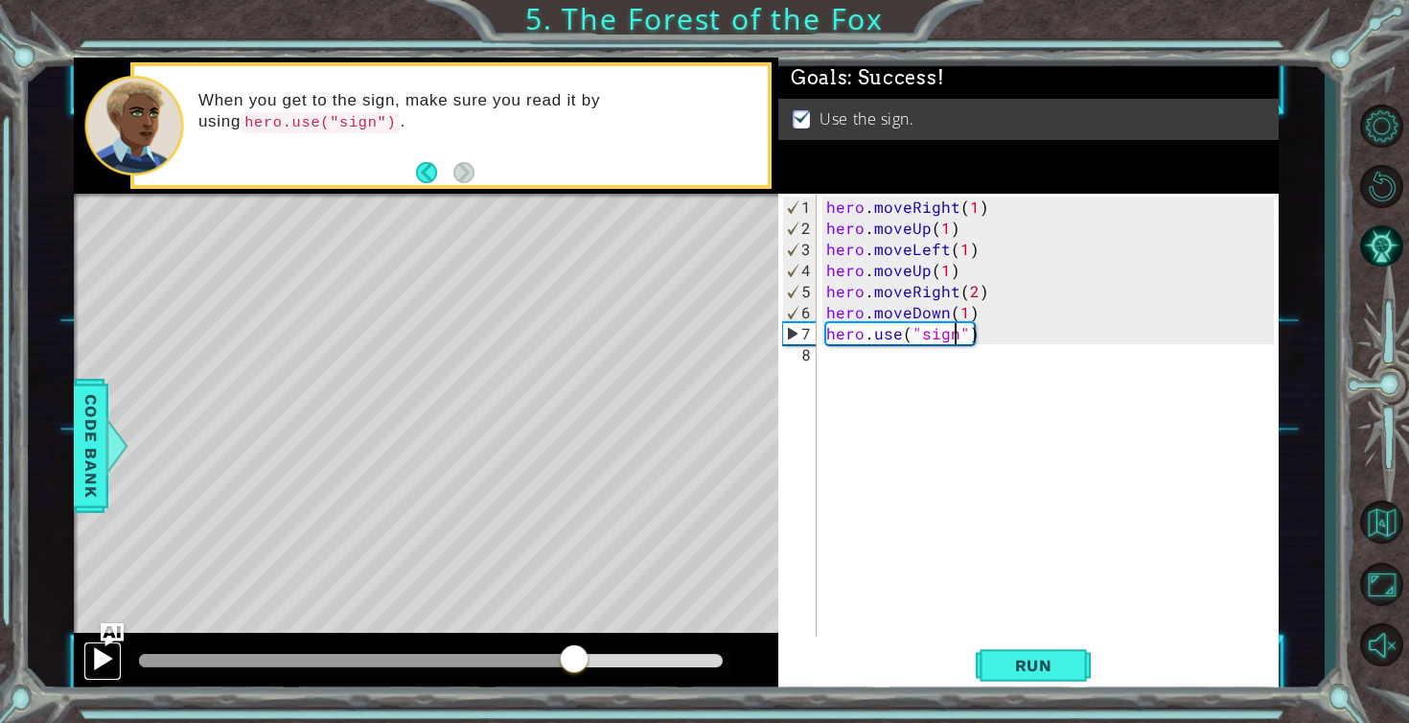
click at [101, 674] on button at bounding box center [102, 660] width 38 height 39
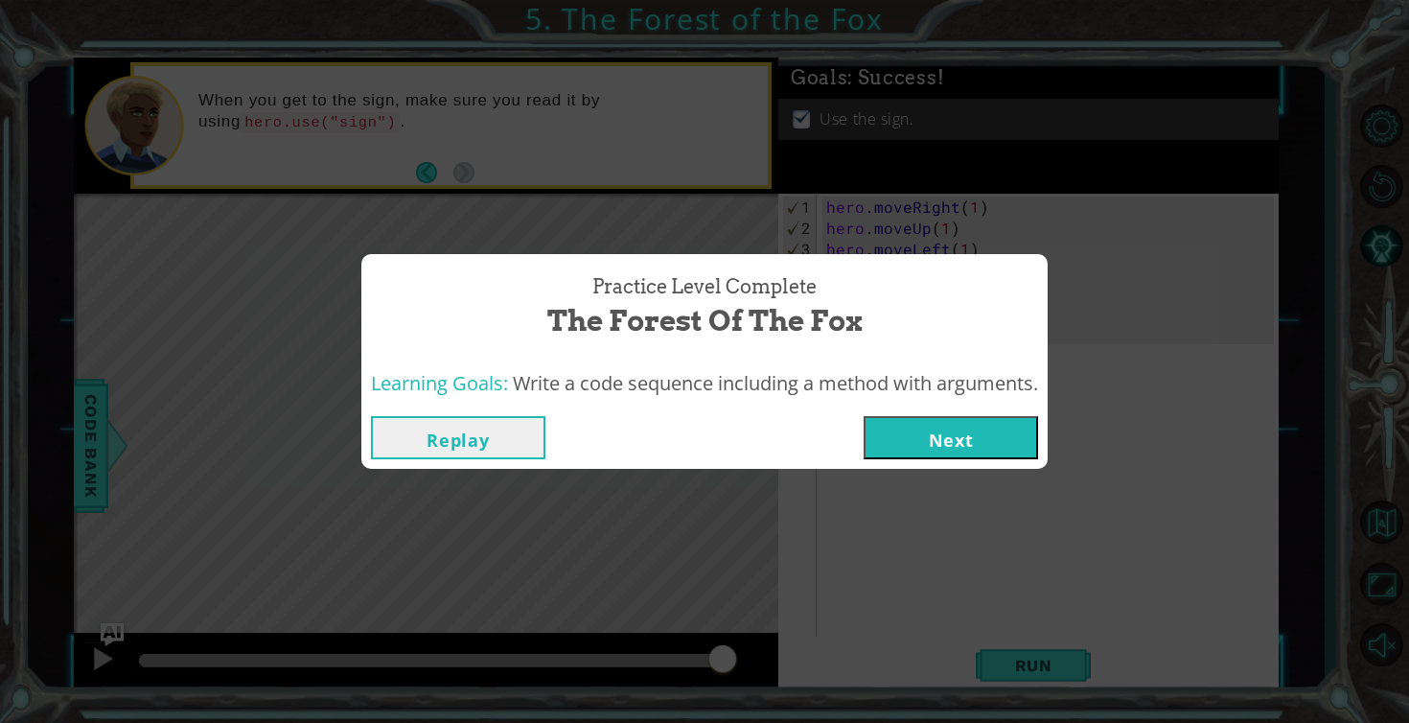
click at [985, 398] on div "Learning Goals: Write a code sequence including a method with arguments." at bounding box center [704, 383] width 686 height 47
click at [922, 455] on button "Next" at bounding box center [951, 437] width 174 height 43
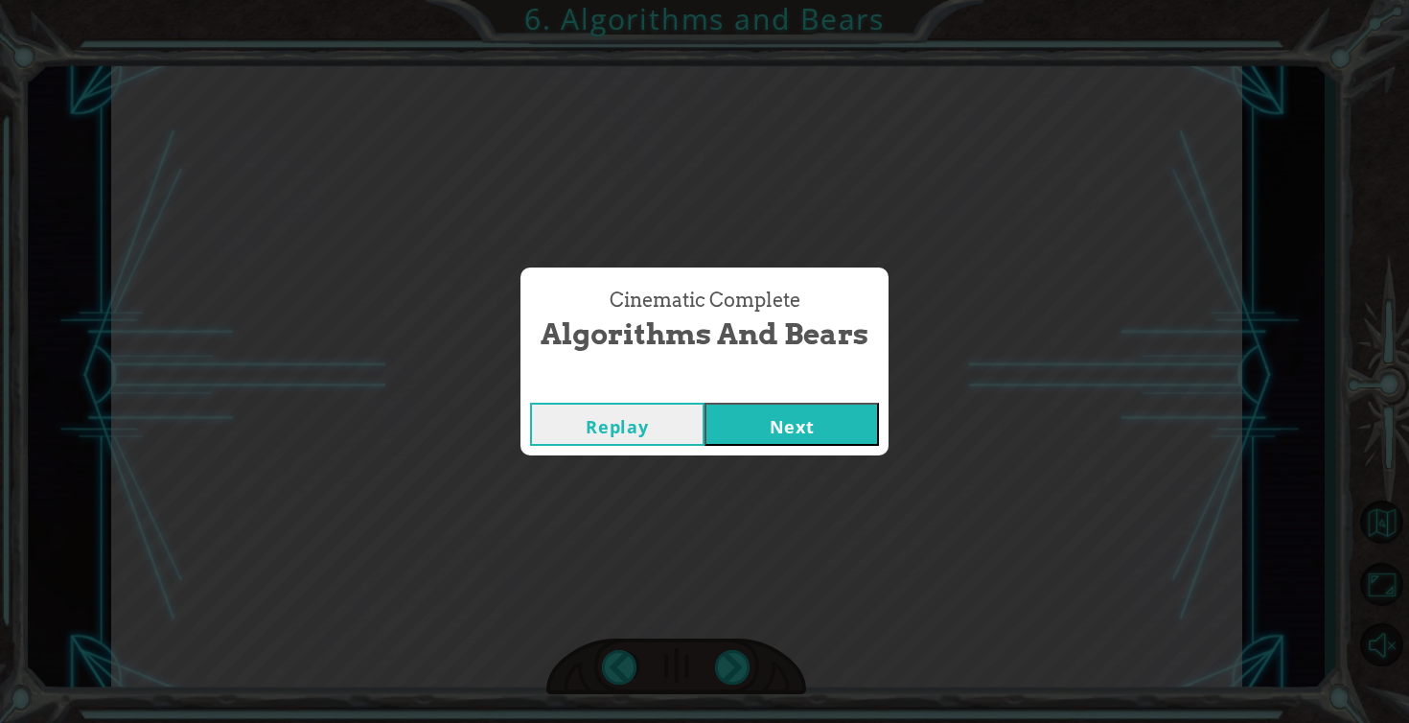
click at [826, 427] on button "Next" at bounding box center [792, 424] width 174 height 43
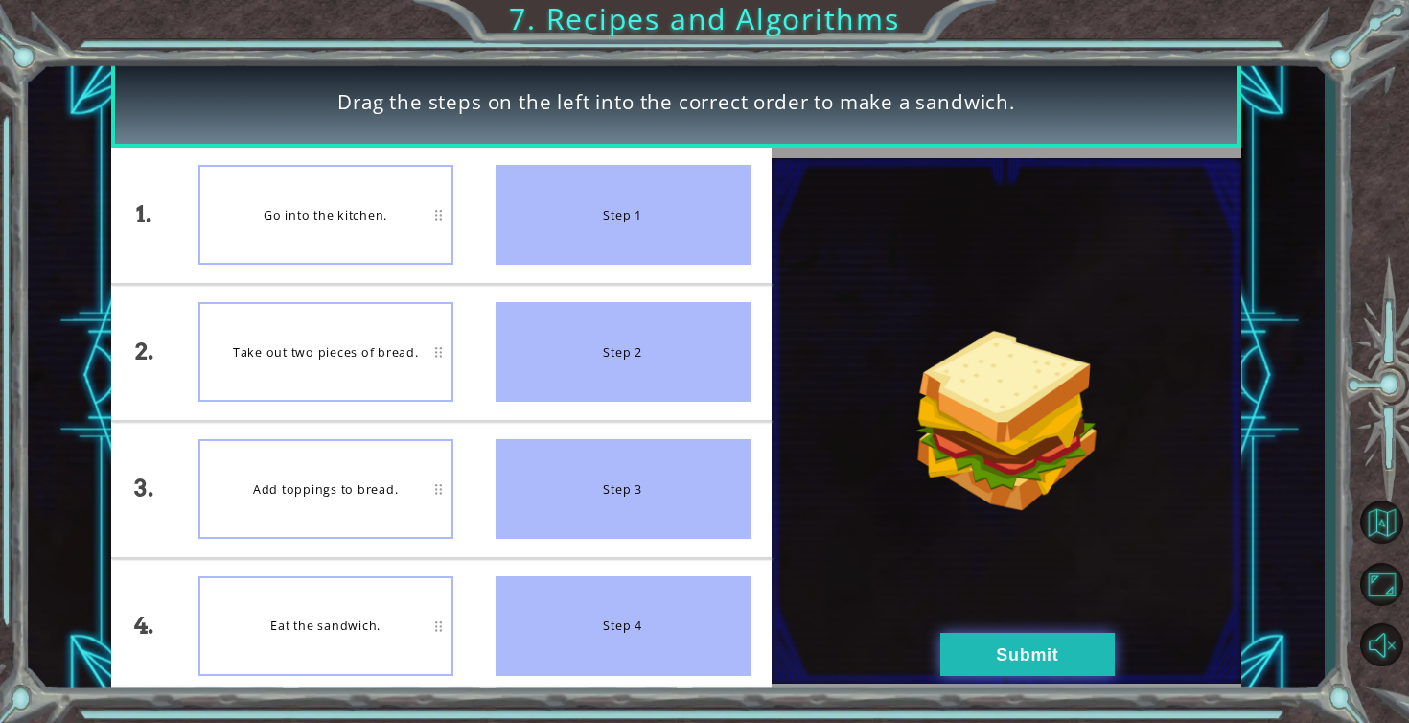
click at [1040, 653] on button "Submit" at bounding box center [1027, 654] width 174 height 43
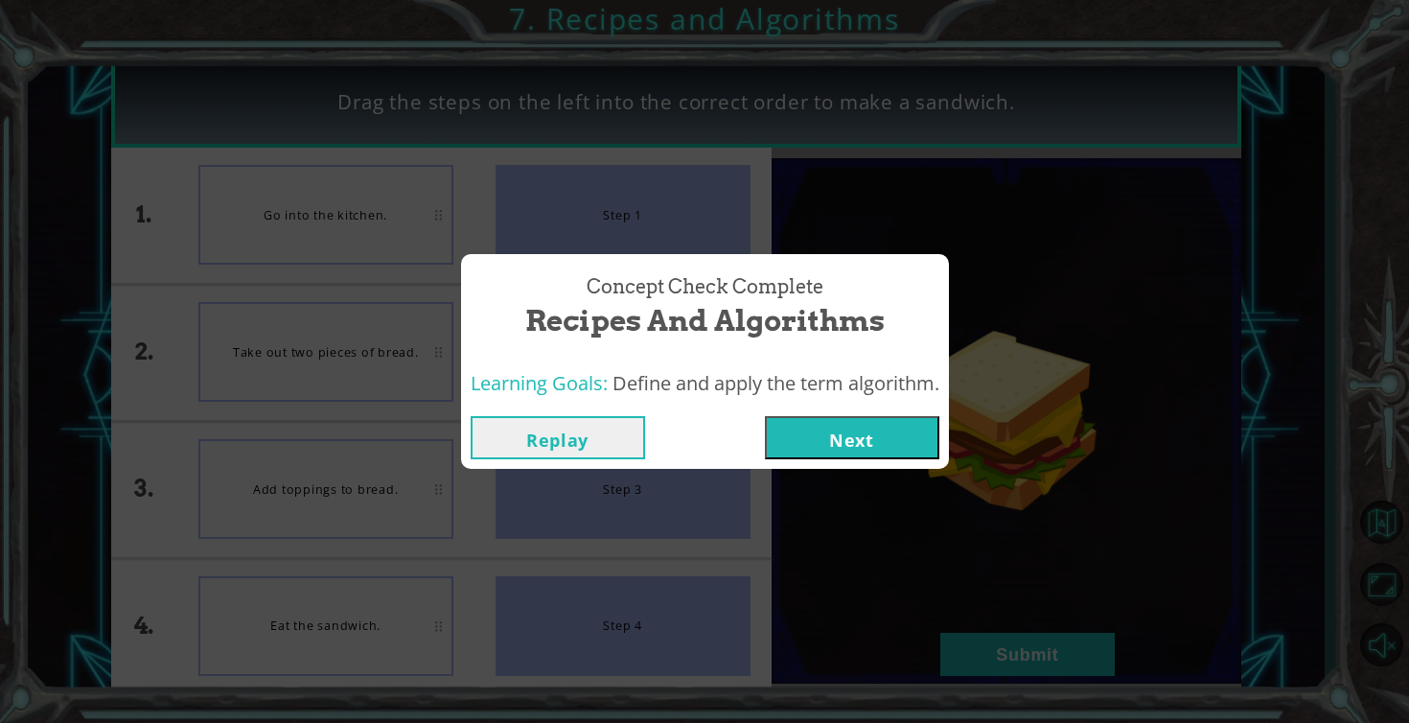
click at [863, 460] on div "Replay Next" at bounding box center [705, 437] width 488 height 62
click at [857, 438] on button "Next" at bounding box center [852, 437] width 174 height 43
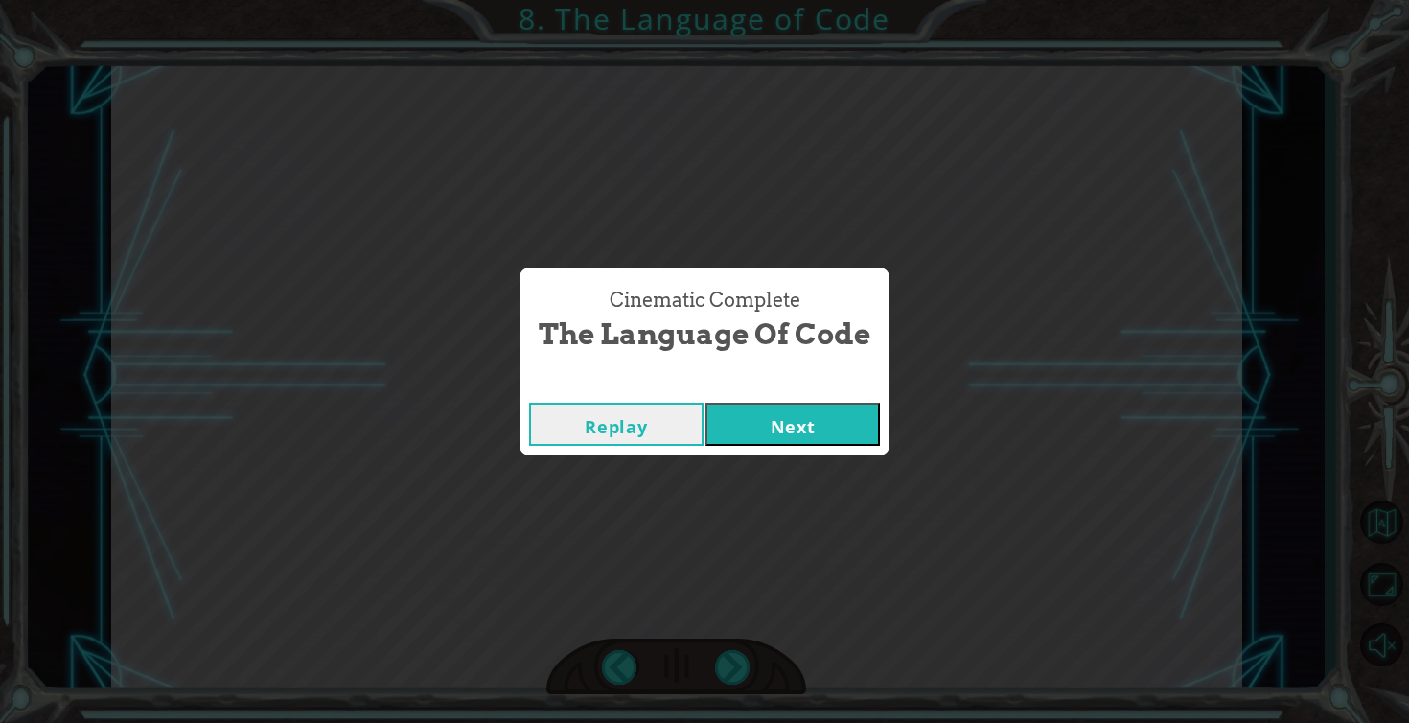
click at [847, 428] on button "Next" at bounding box center [793, 424] width 174 height 43
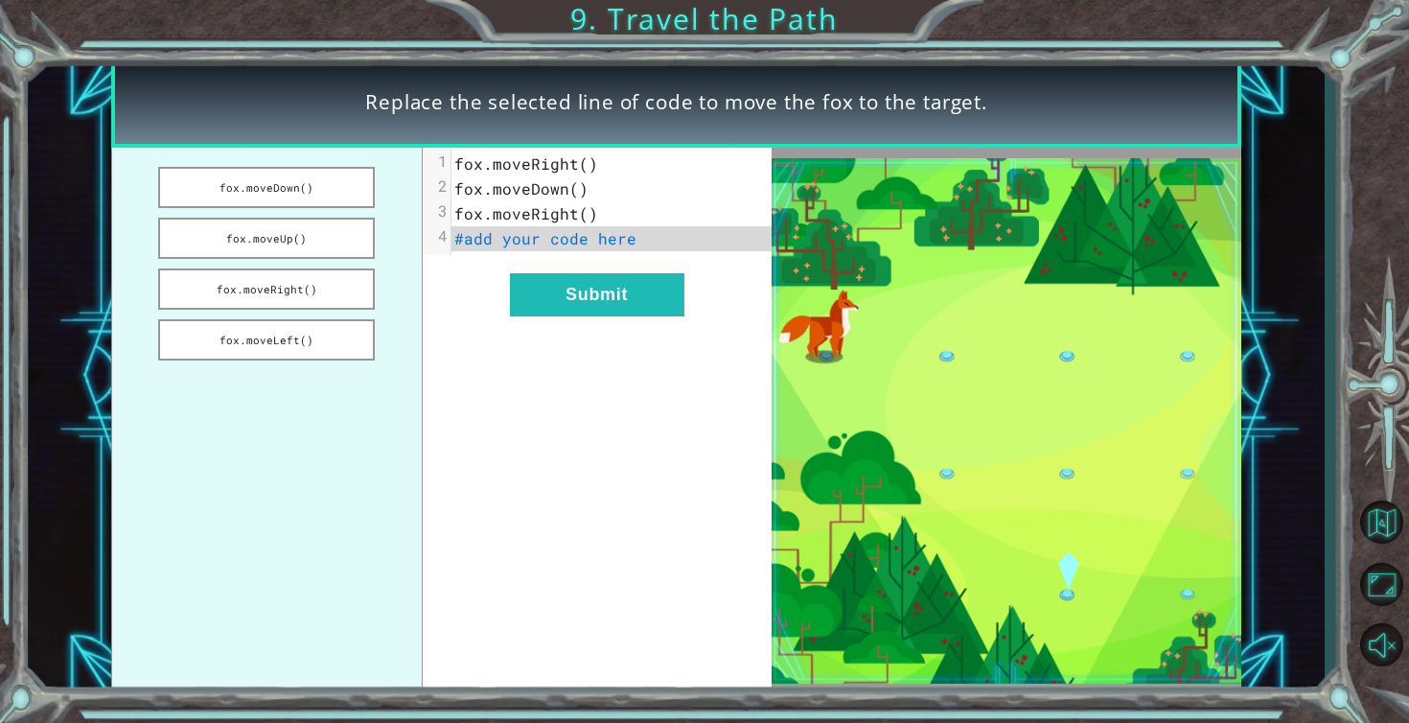
click at [582, 164] on span "fox.moveRight()" at bounding box center [526, 163] width 144 height 20
click at [576, 167] on span "fox.moveRight()" at bounding box center [526, 163] width 144 height 20
drag, startPoint x: 291, startPoint y: 296, endPoint x: 422, endPoint y: 212, distance: 155.3
click at [422, 212] on div "fox.moveDown() fox.moveUp() fox.moveRight() fox.moveLeft() xxxxxxxxxx 4 1 fox.m…" at bounding box center [441, 421] width 661 height 546
drag, startPoint x: 331, startPoint y: 285, endPoint x: 329, endPoint y: 196, distance: 89.2
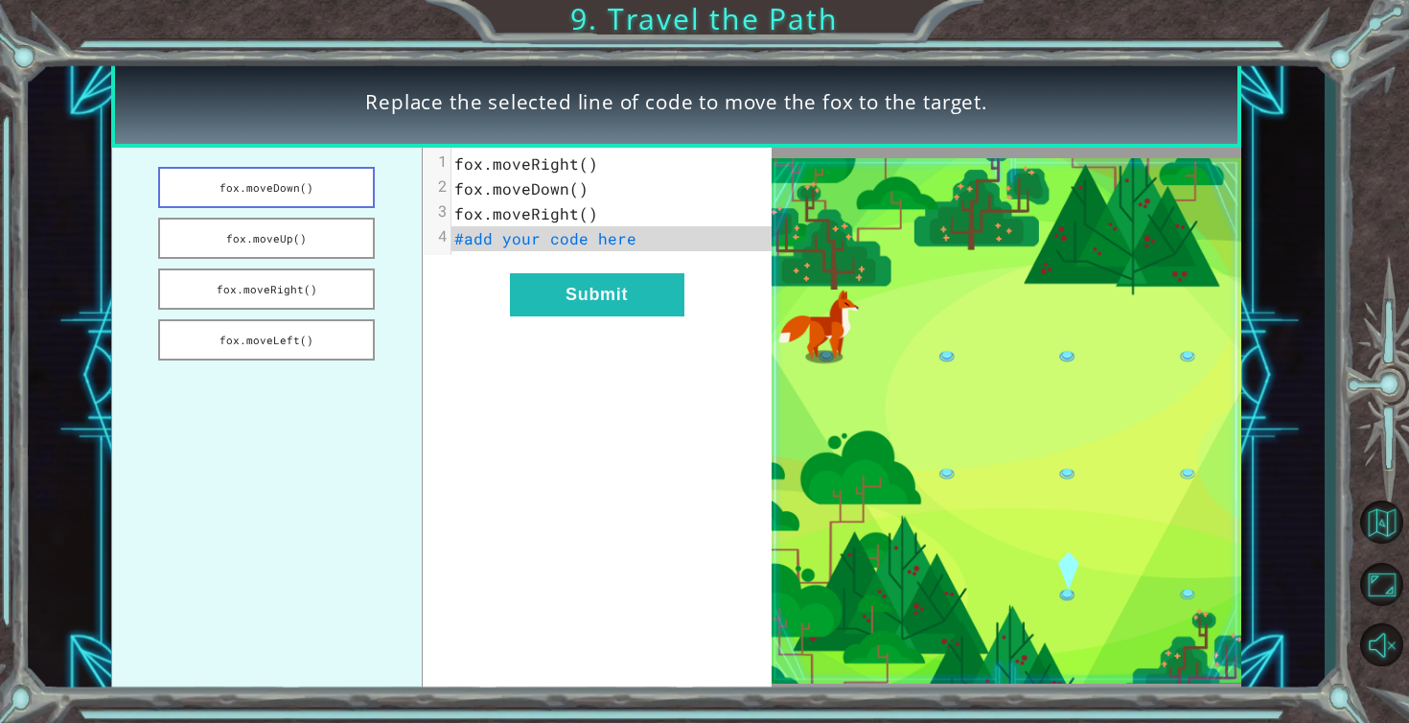
click at [329, 196] on ul "fox.moveDown() fox.moveUp() fox.moveRight() fox.moveLeft()" at bounding box center [267, 421] width 312 height 546
click at [304, 292] on button "fox.moveRight()" at bounding box center [266, 288] width 217 height 41
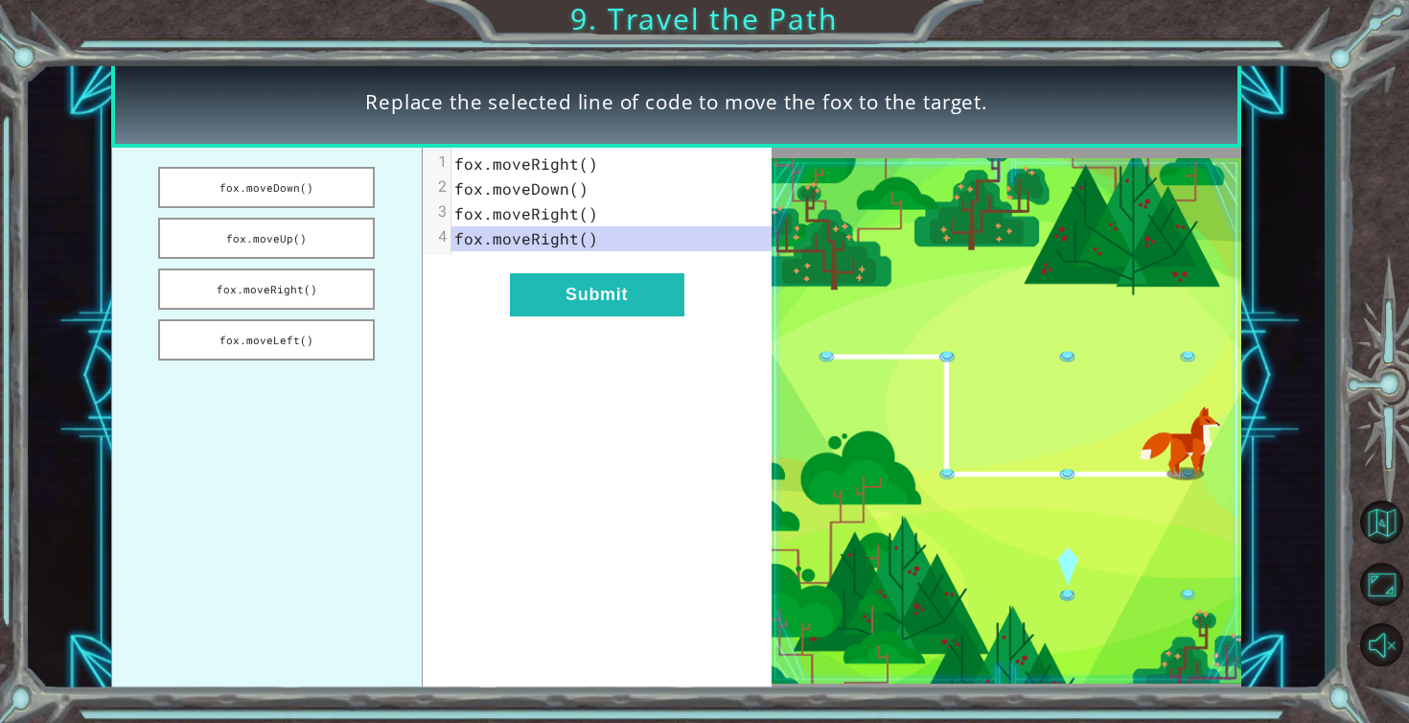
click at [596, 240] on pre "fox.moveRight()" at bounding box center [612, 238] width 320 height 25
click at [290, 181] on button "fox.moveDown()" at bounding box center [266, 187] width 217 height 41
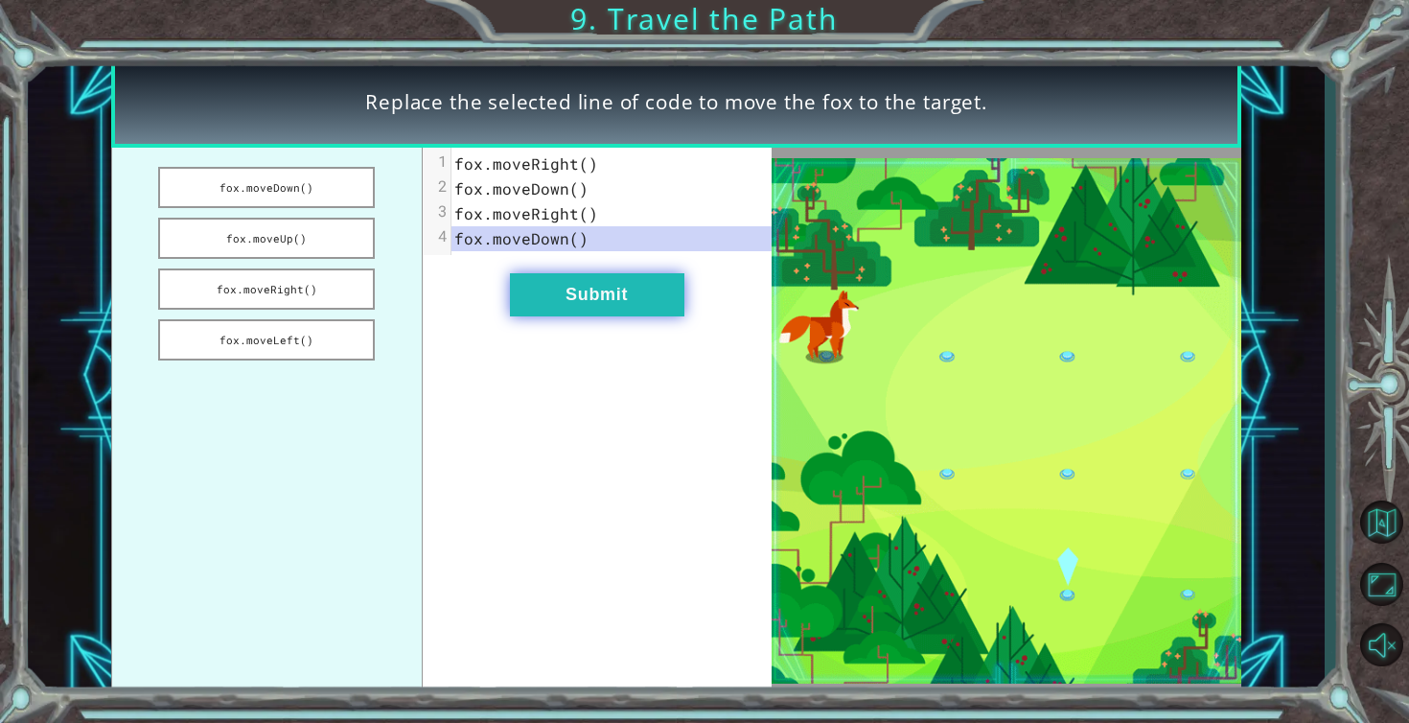
click at [573, 294] on button "Submit" at bounding box center [597, 294] width 174 height 43
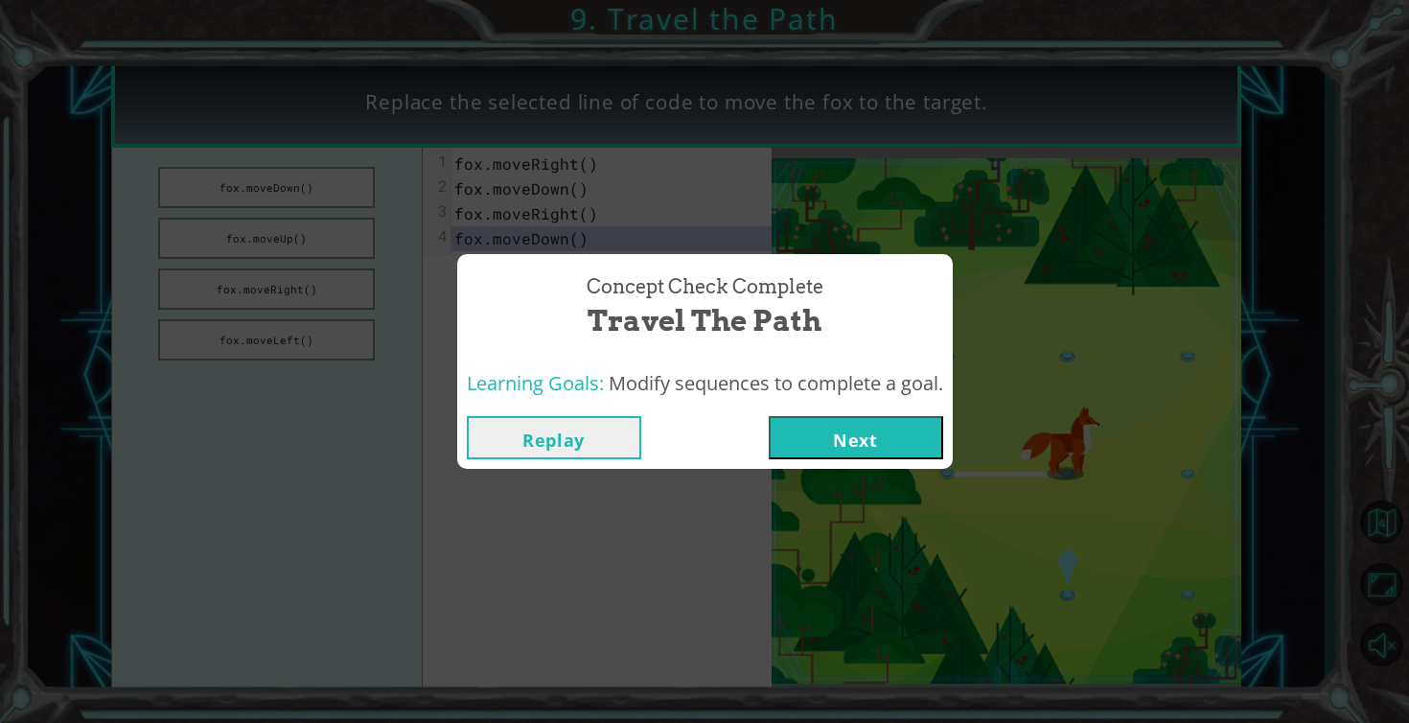
click at [834, 444] on button "Next" at bounding box center [856, 437] width 174 height 43
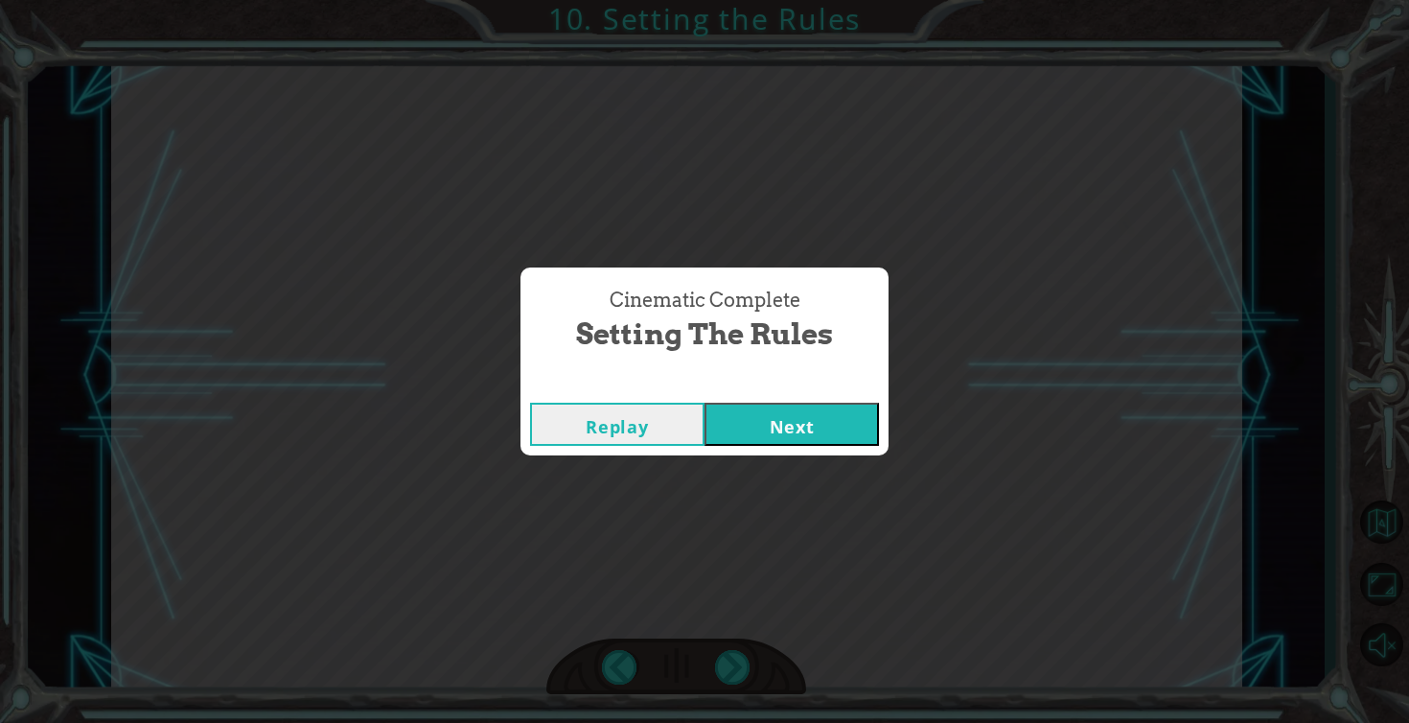
click at [815, 430] on button "Next" at bounding box center [792, 424] width 174 height 43
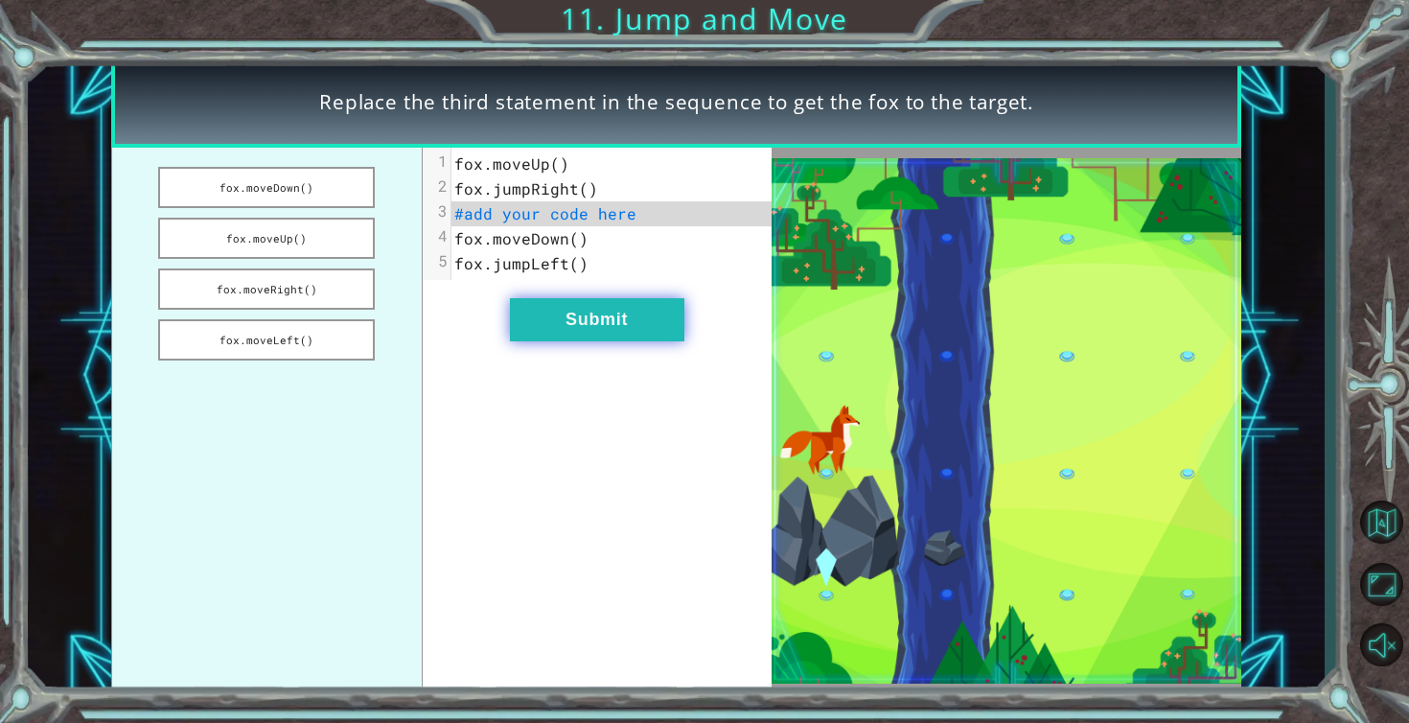
click at [607, 319] on button "Submit" at bounding box center [597, 319] width 174 height 43
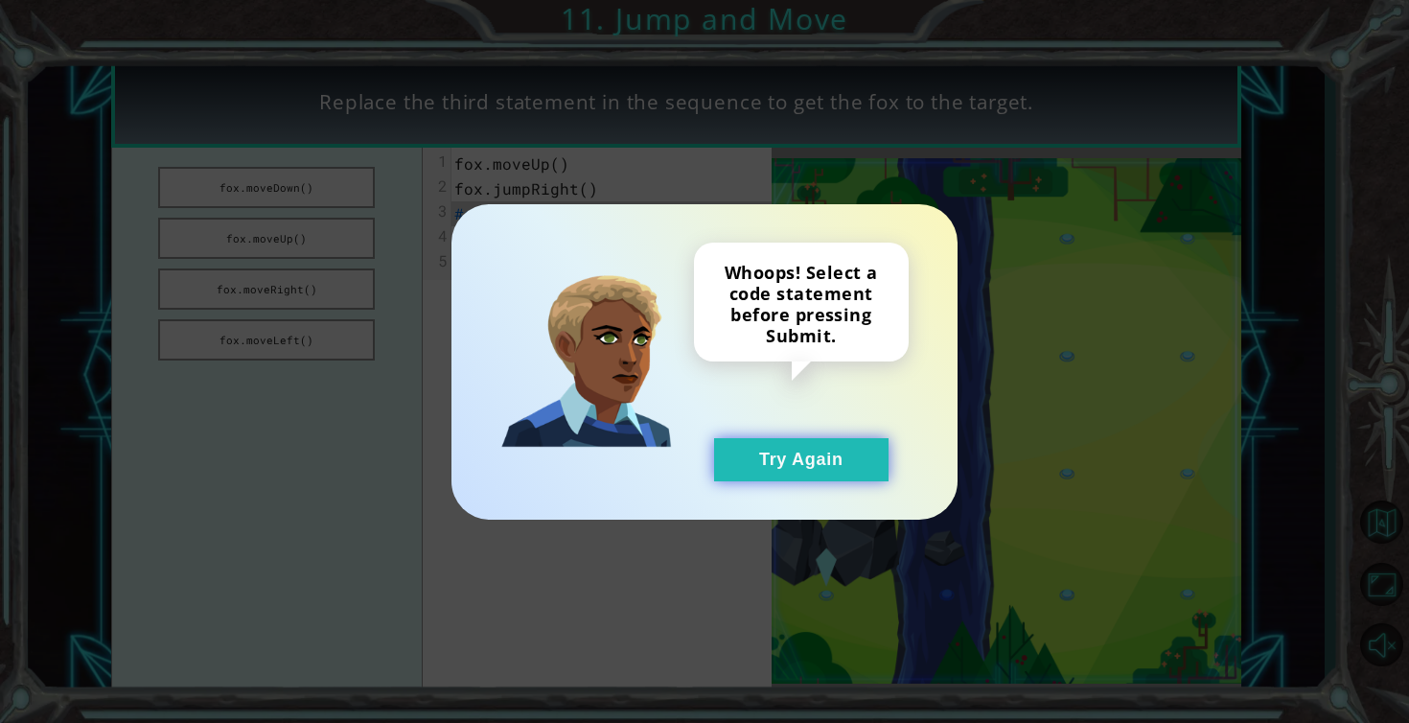
click at [770, 464] on button "Try Again" at bounding box center [801, 459] width 174 height 43
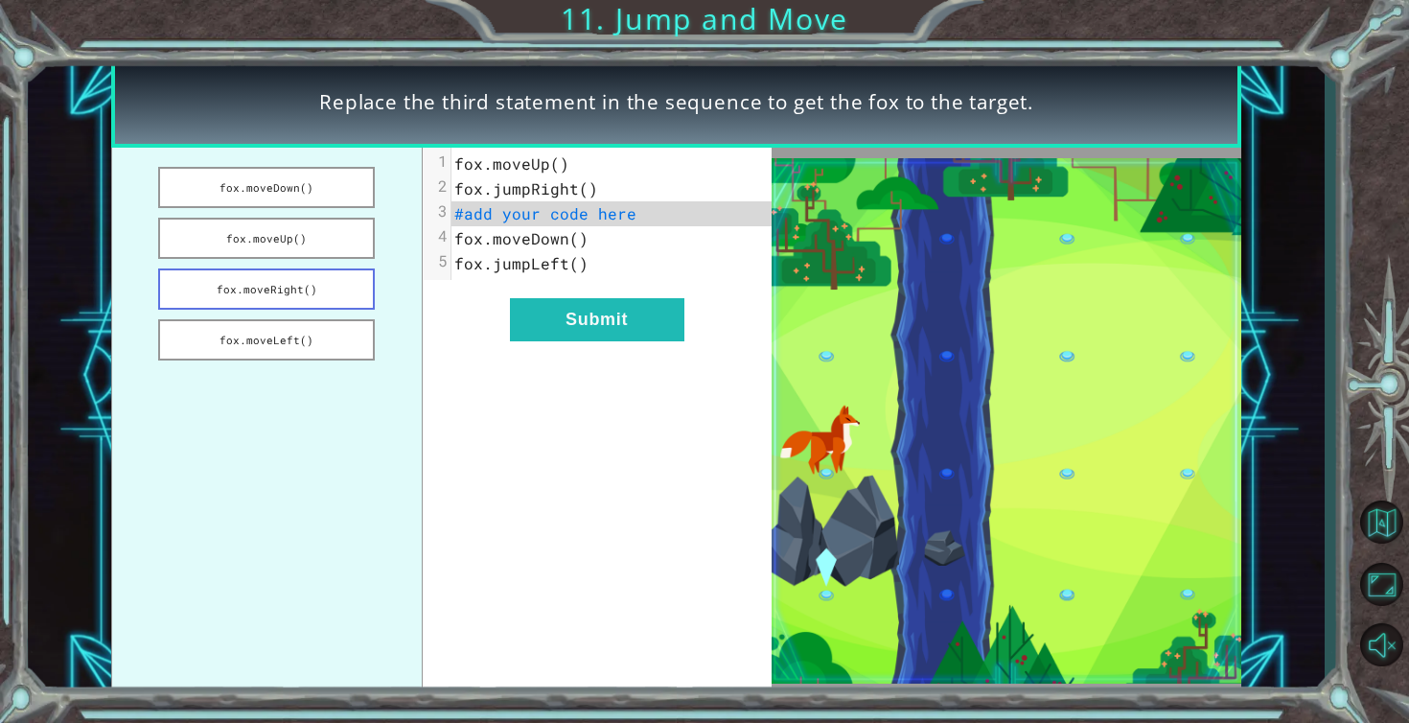
click at [310, 277] on button "fox.moveRight()" at bounding box center [266, 288] width 217 height 41
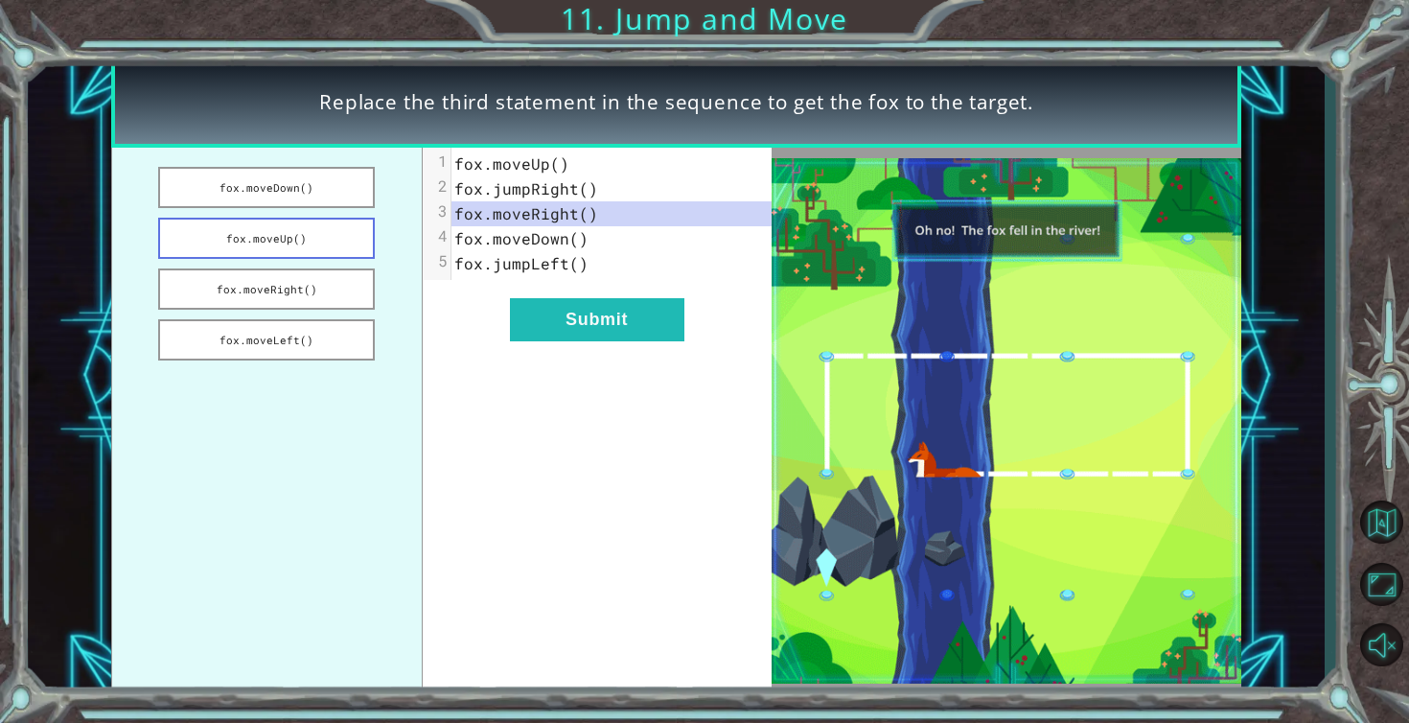
click at [315, 226] on button "fox.moveUp()" at bounding box center [266, 238] width 217 height 41
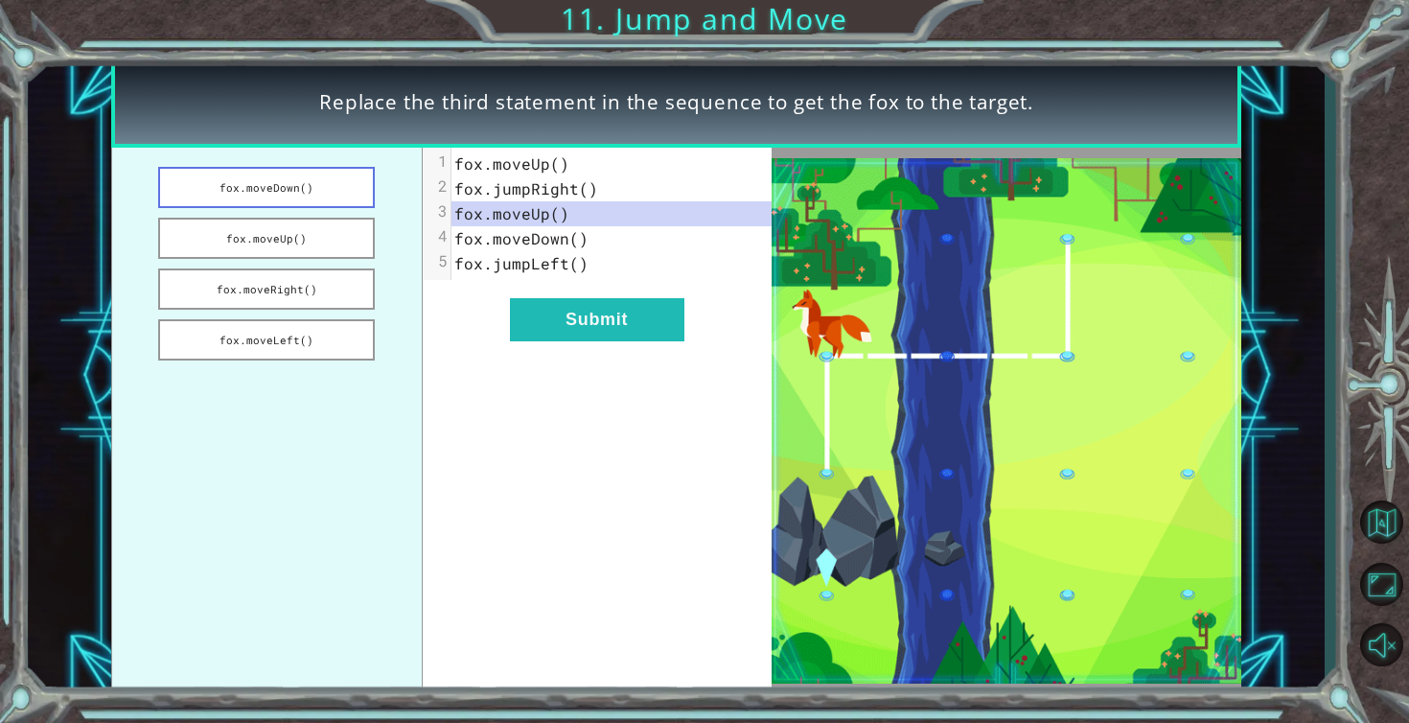
click at [313, 189] on button "fox.moveDown()" at bounding box center [266, 187] width 217 height 41
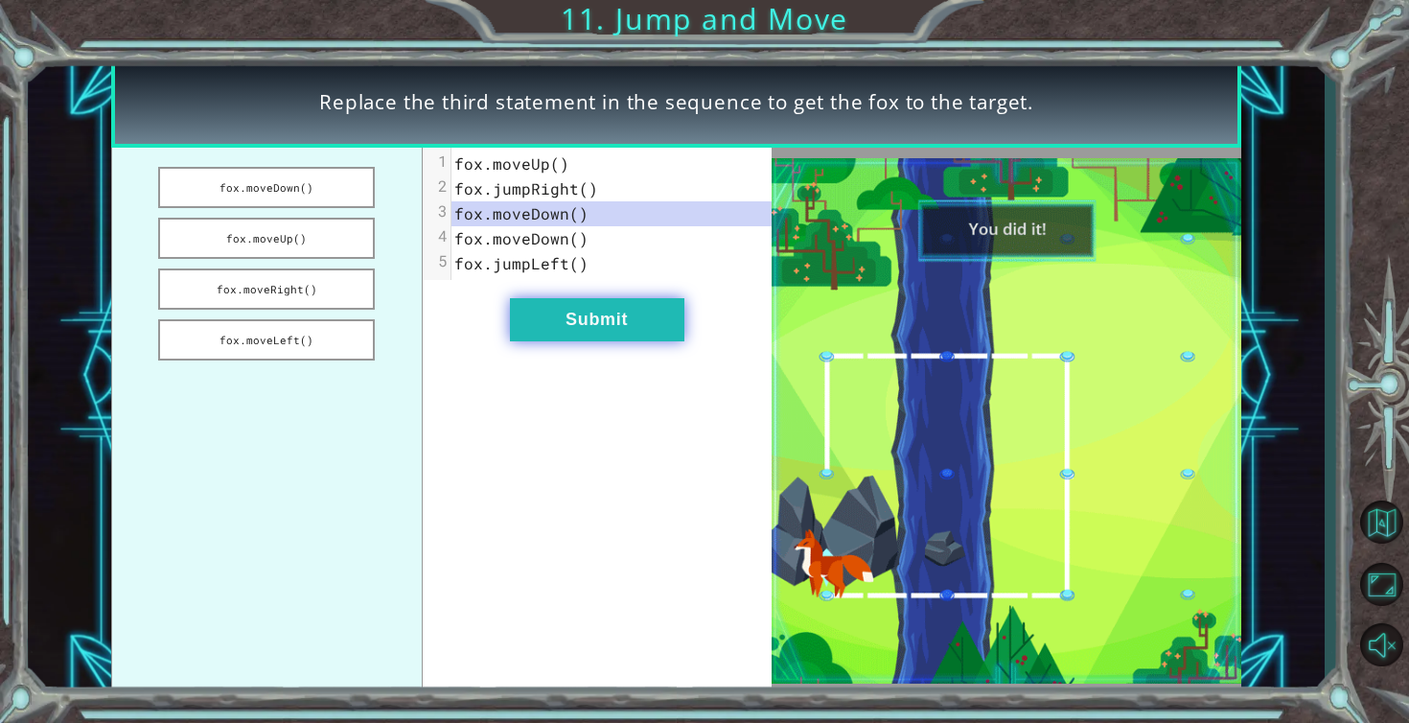
click at [602, 328] on button "Submit" at bounding box center [597, 319] width 174 height 43
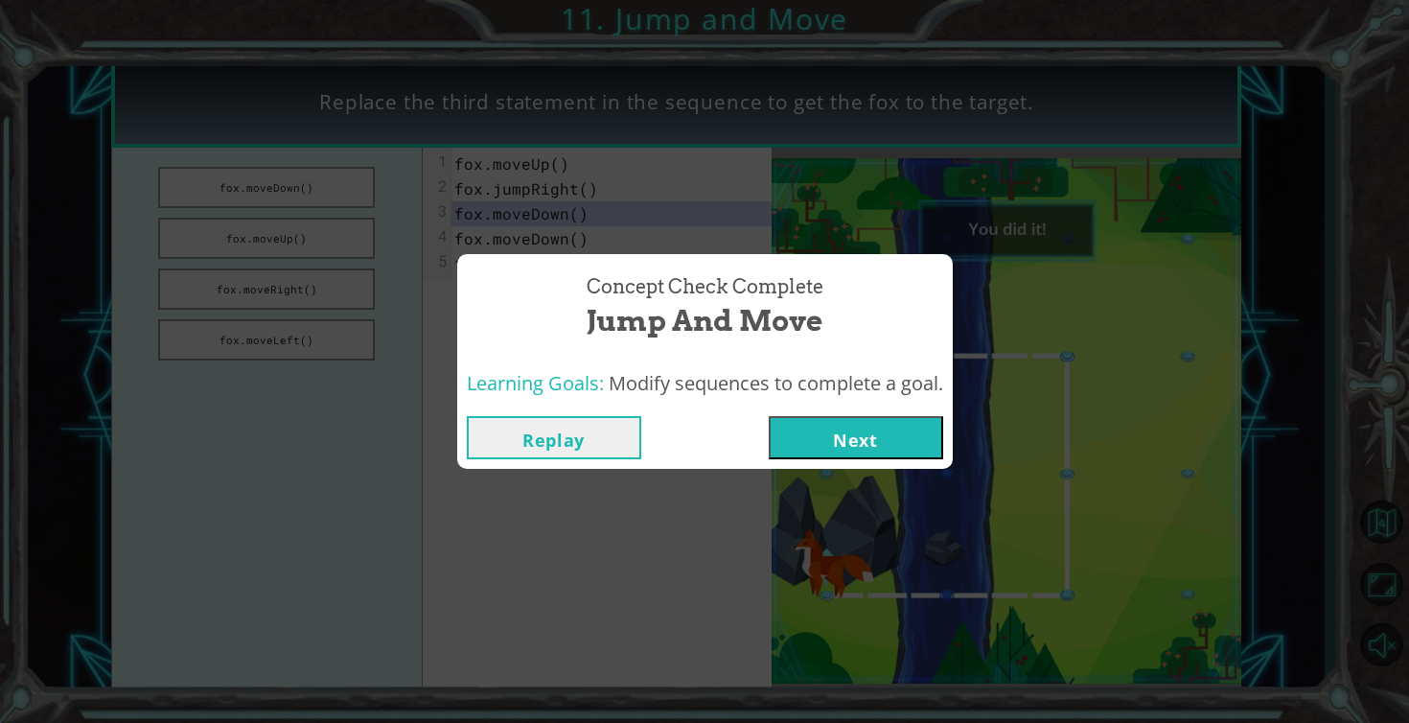
click at [807, 441] on button "Next" at bounding box center [856, 437] width 174 height 43
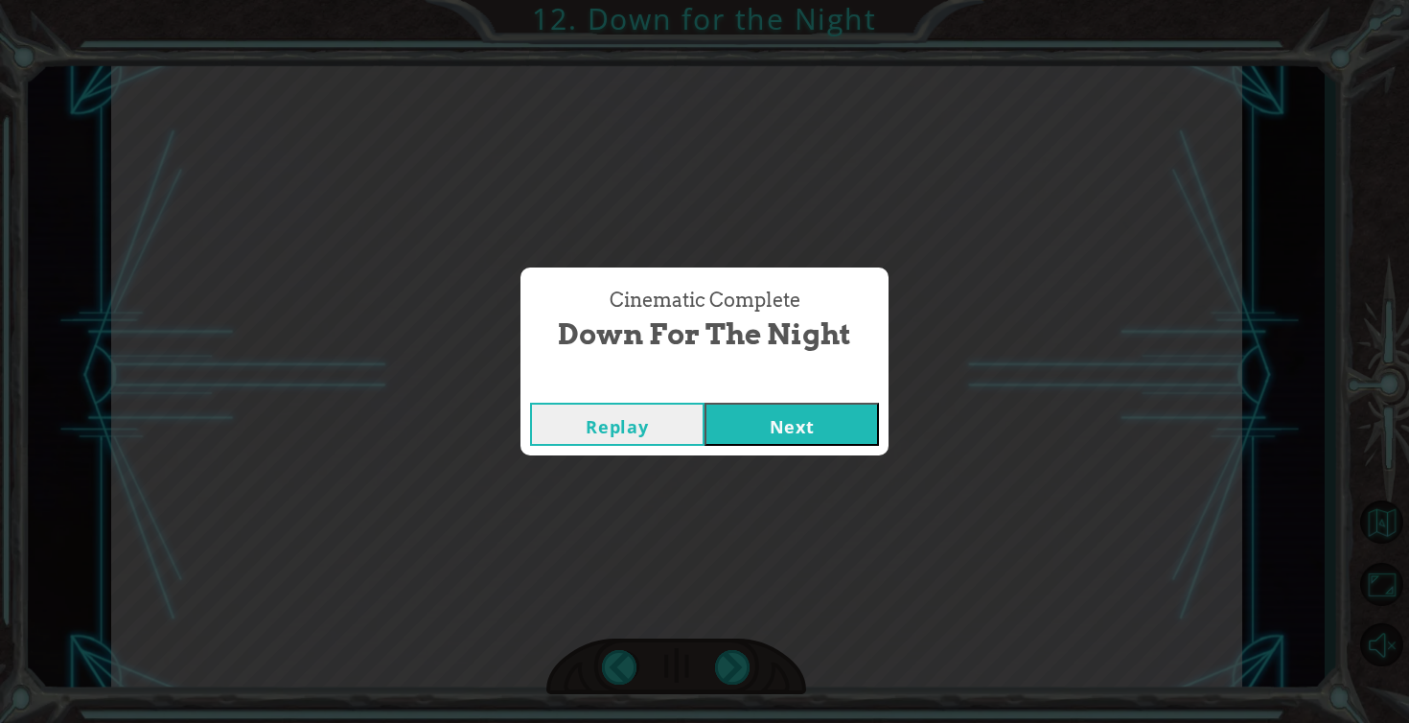
click at [792, 424] on button "Next" at bounding box center [792, 424] width 174 height 43
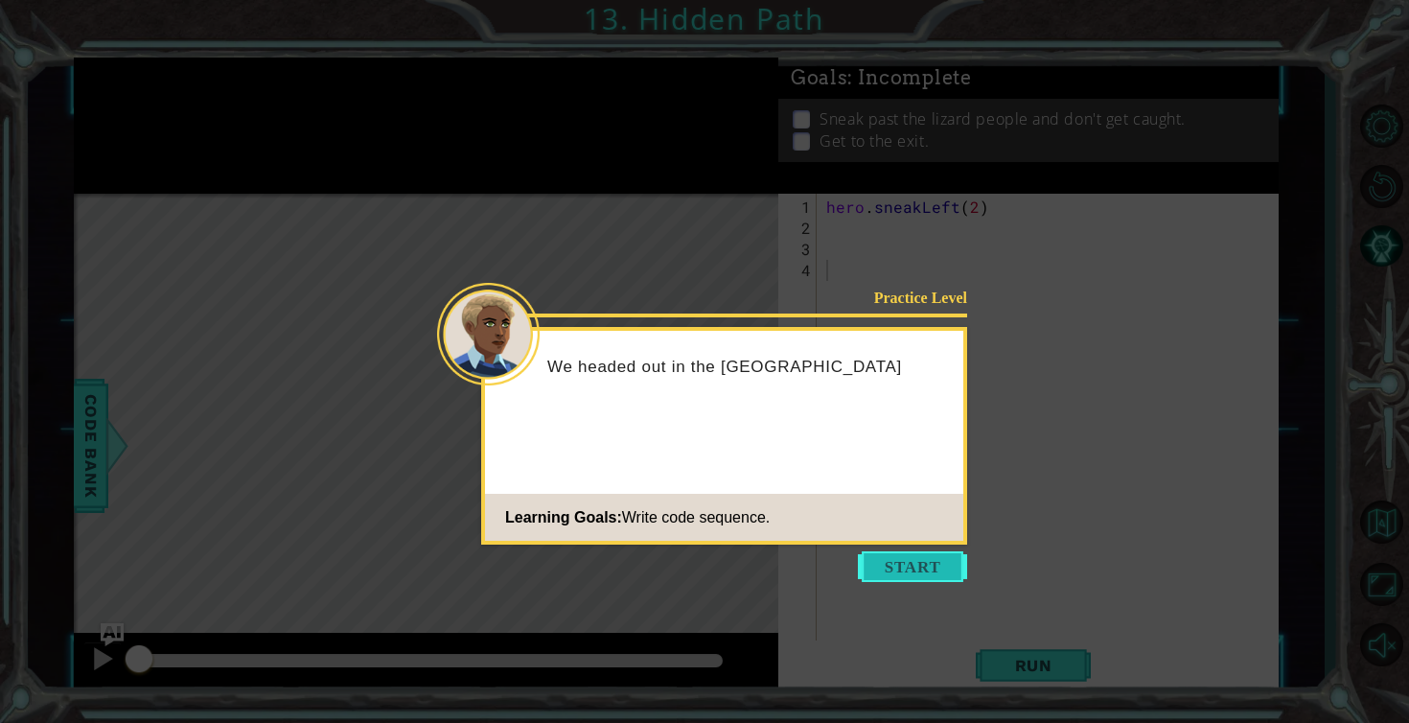
click at [908, 559] on button "Start" at bounding box center [912, 566] width 109 height 31
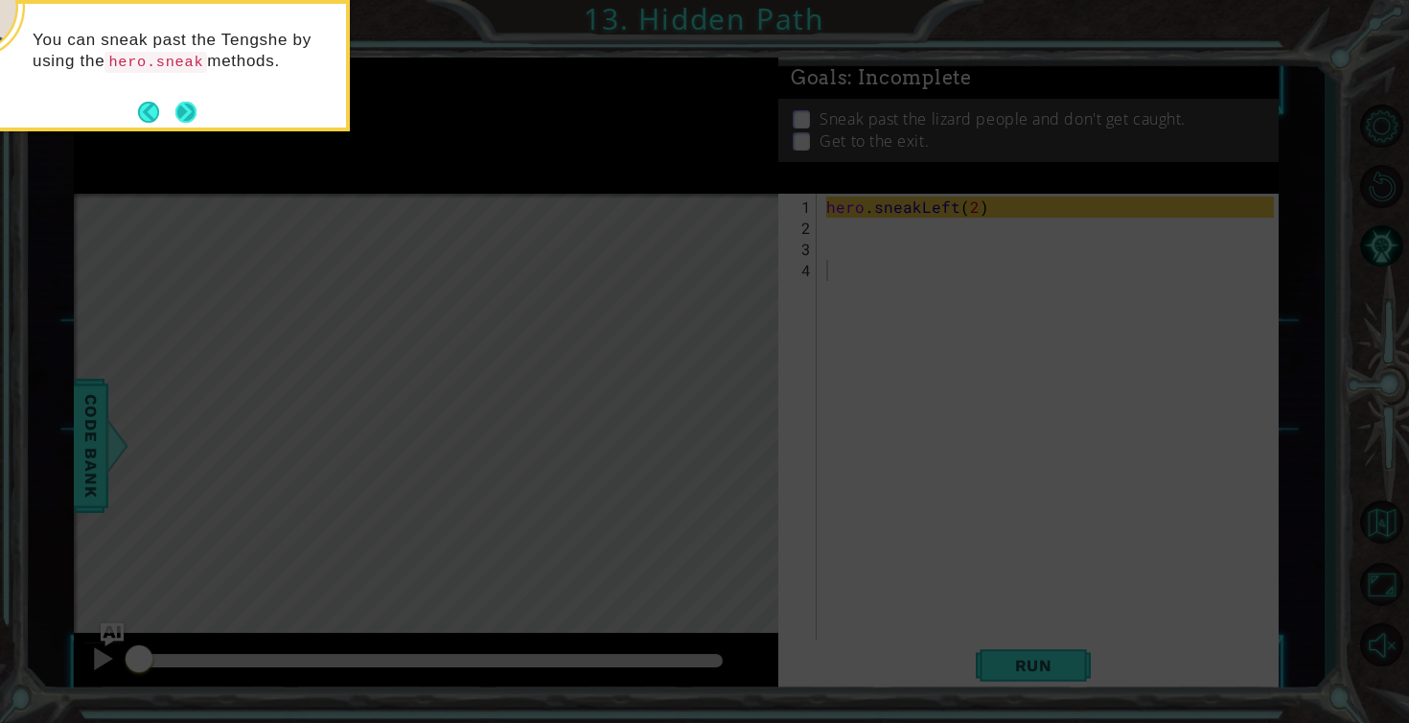
click at [183, 118] on button "Next" at bounding box center [185, 112] width 21 height 21
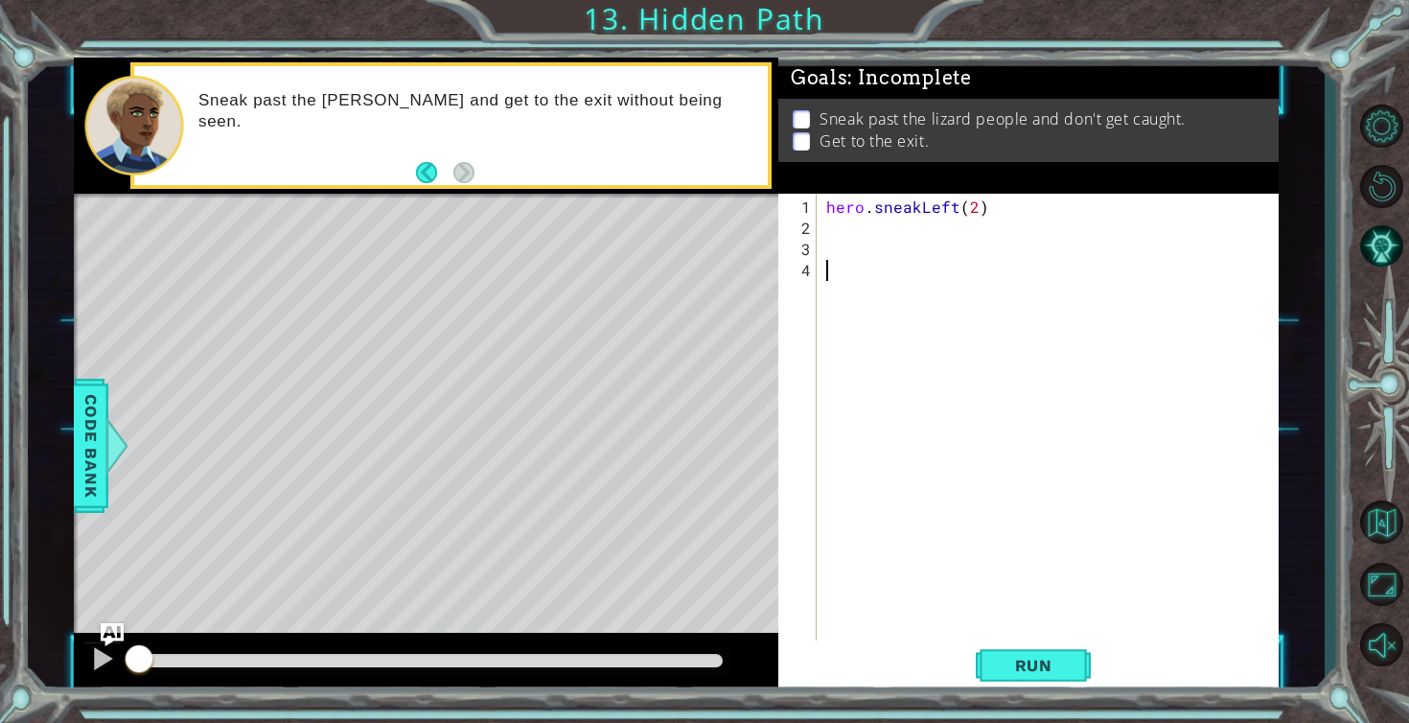
click at [863, 223] on div "hero . sneakLeft ( 2 )" at bounding box center [1053, 450] width 461 height 506
click at [992, 660] on button "Run" at bounding box center [1033, 665] width 115 height 50
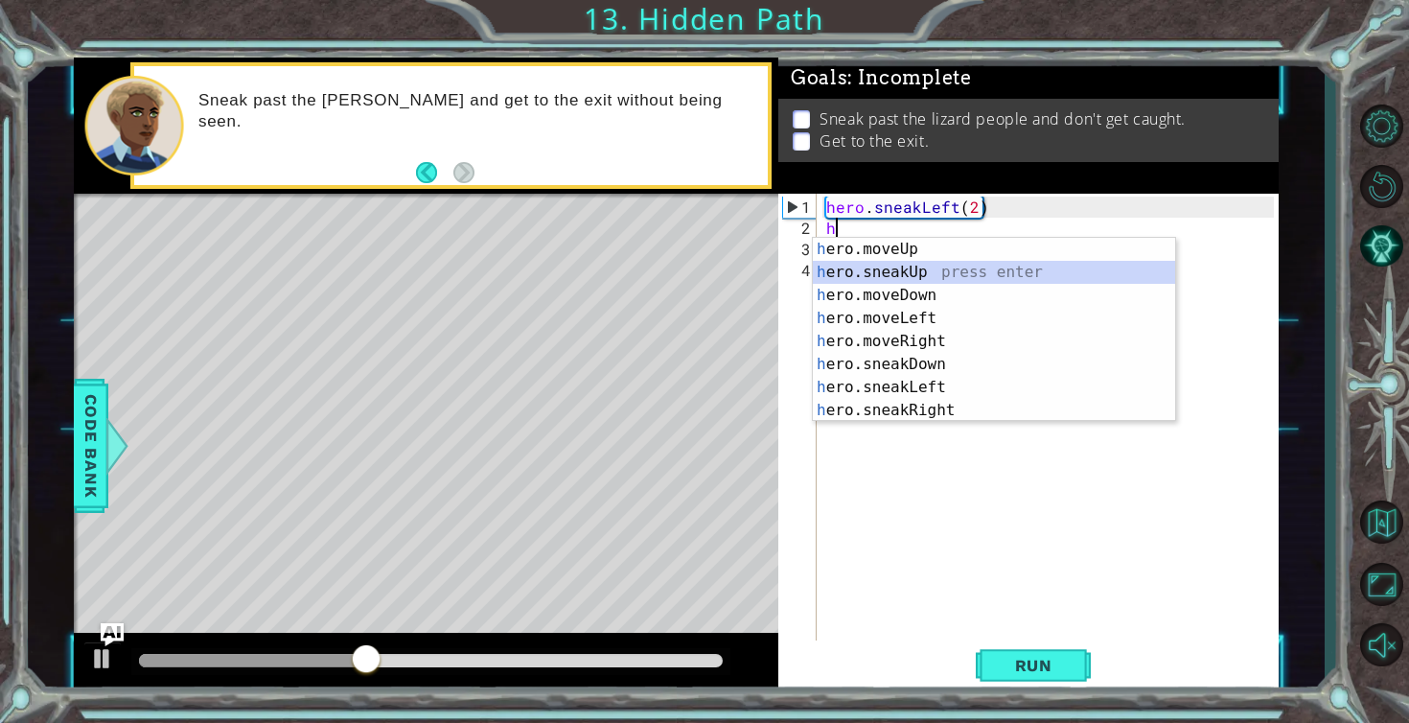
click at [892, 276] on div "h ero.moveUp press enter h ero.sneakUp press enter h ero.moveDown press enter h…" at bounding box center [994, 353] width 362 height 230
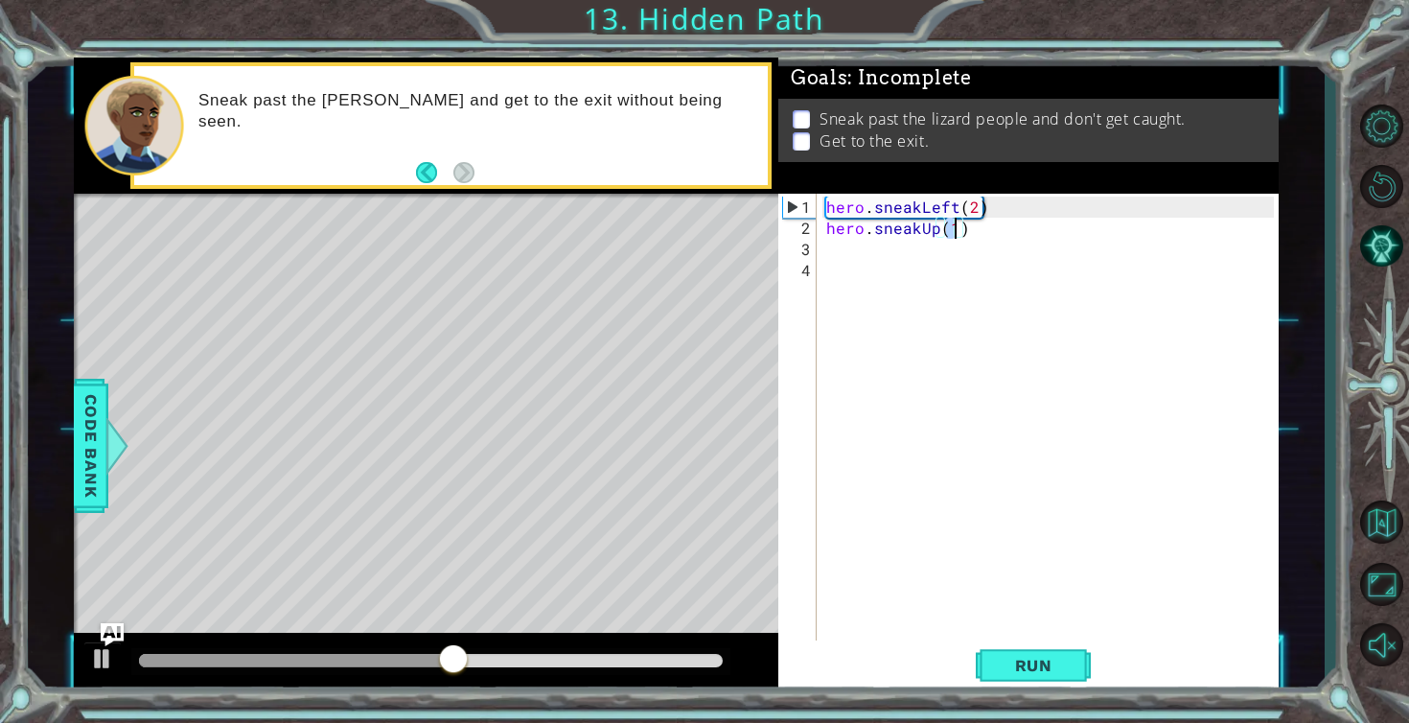
scroll to position [0, 8]
type textarea "hero.sneakUp(2)"
click at [1039, 651] on button "Run" at bounding box center [1033, 665] width 115 height 50
click at [424, 659] on div at bounding box center [431, 660] width 584 height 13
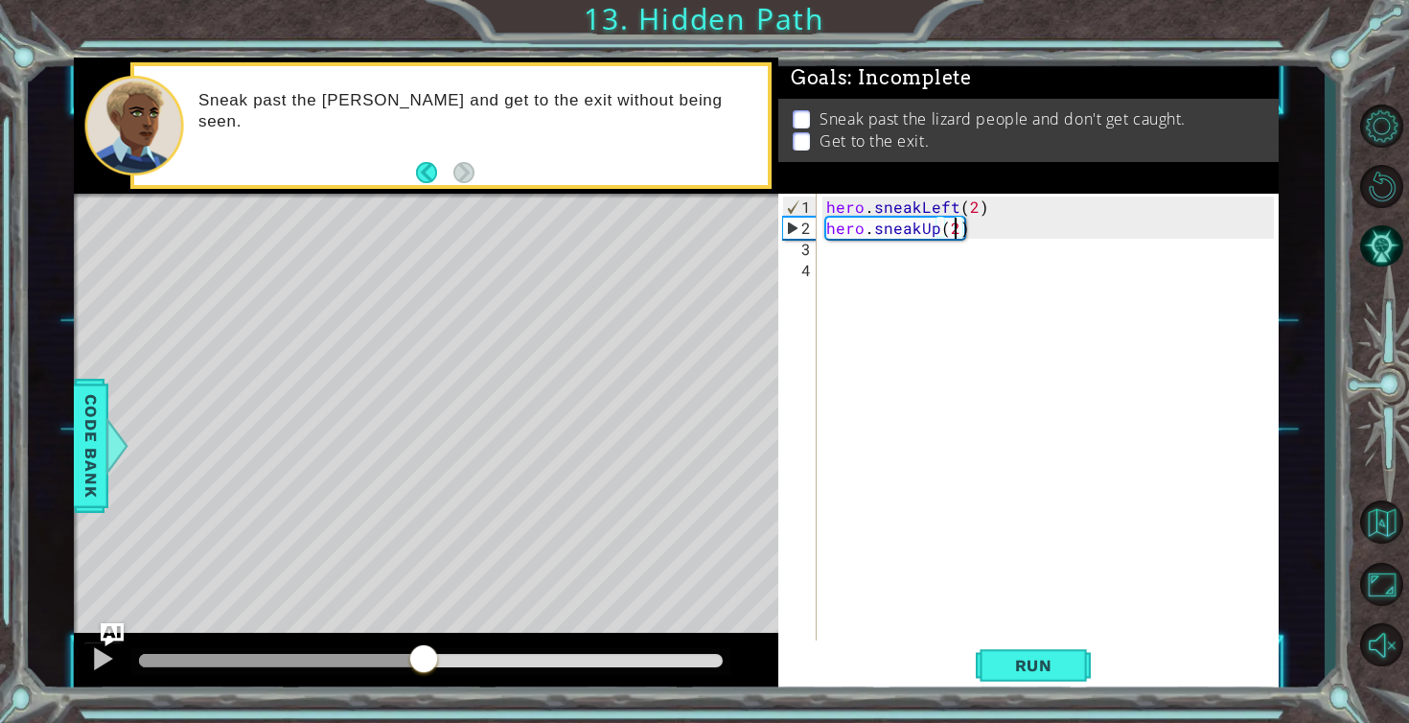
click at [839, 254] on div "hero . sneakLeft ( 2 ) hero . sneakUp ( 2 )" at bounding box center [1053, 450] width 461 height 506
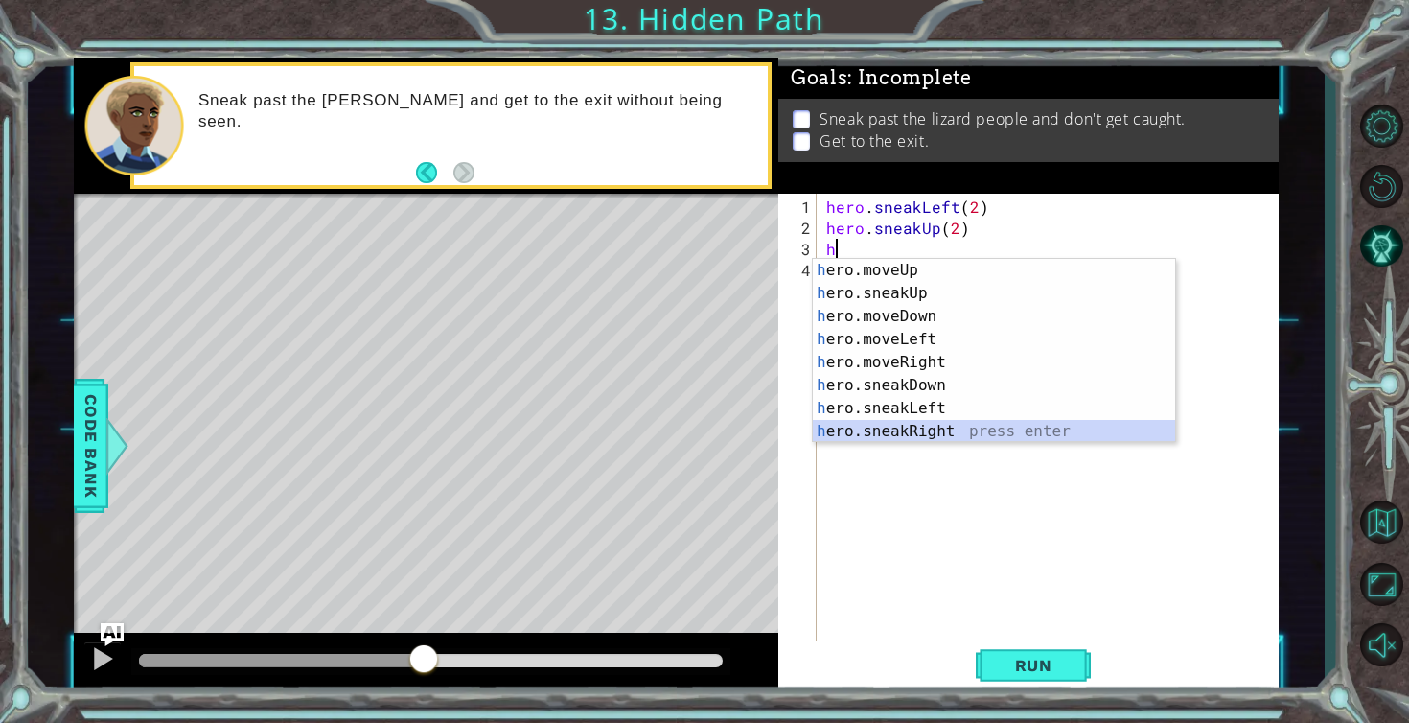
click at [861, 436] on div "h ero.moveUp press enter h ero.sneakUp press enter h ero.moveDown press enter h…" at bounding box center [994, 374] width 362 height 230
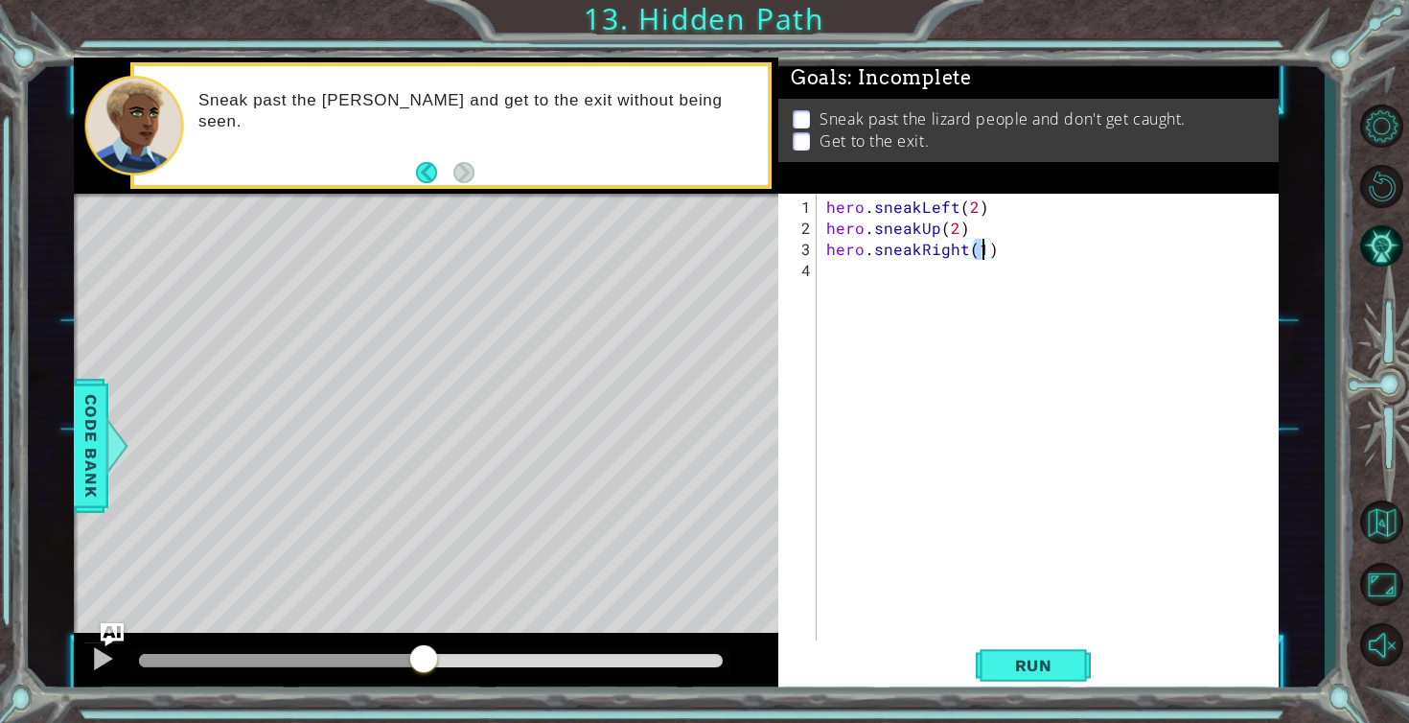
scroll to position [0, 9]
type textarea "hero.sneakRight(2)"
click at [1061, 658] on span "Run" at bounding box center [1034, 665] width 76 height 19
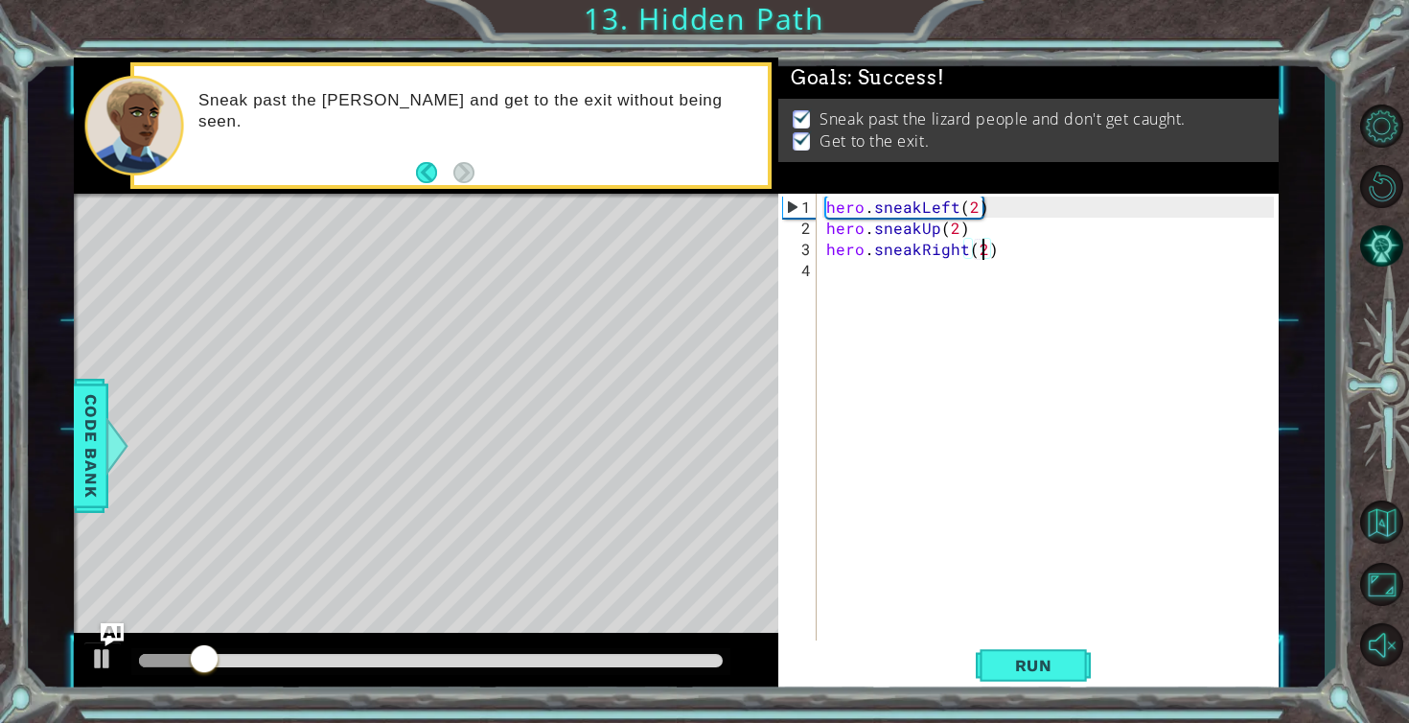
click at [663, 656] on div at bounding box center [431, 660] width 584 height 13
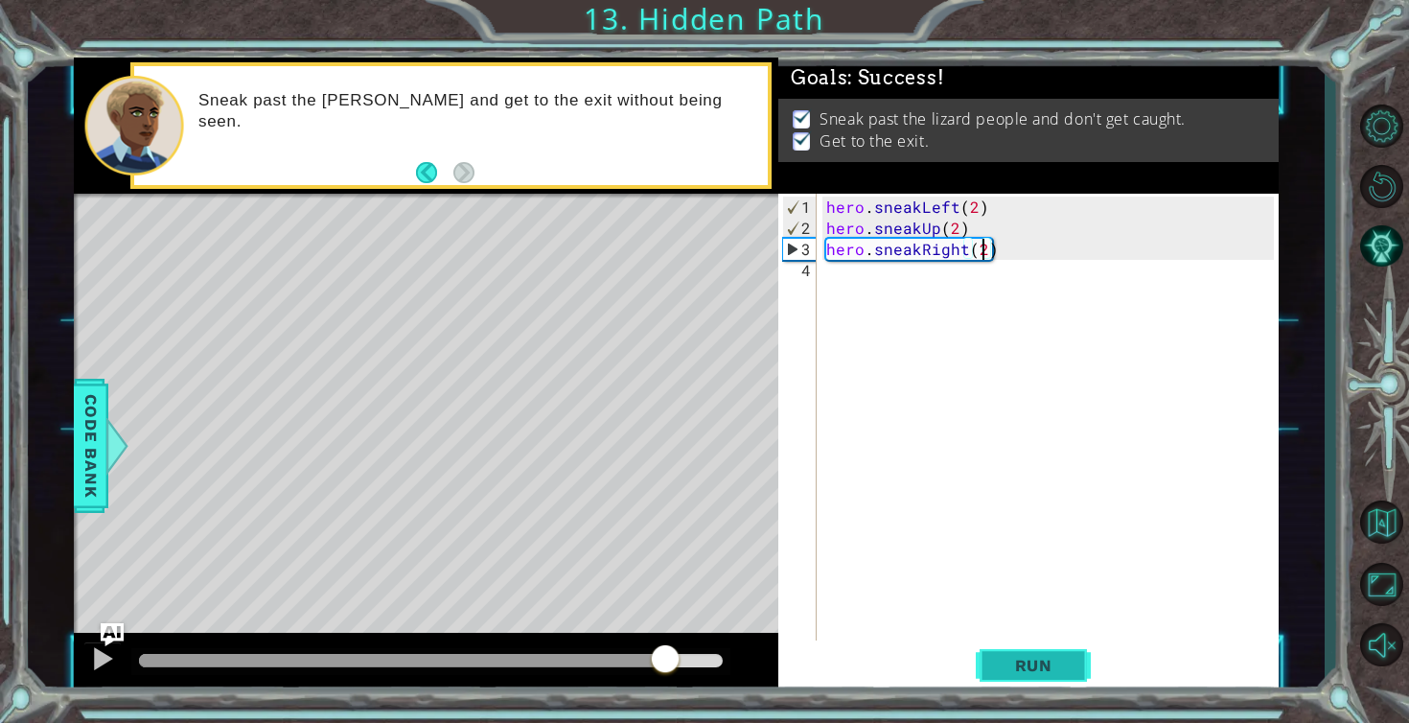
click at [1038, 656] on span "Run" at bounding box center [1034, 665] width 76 height 19
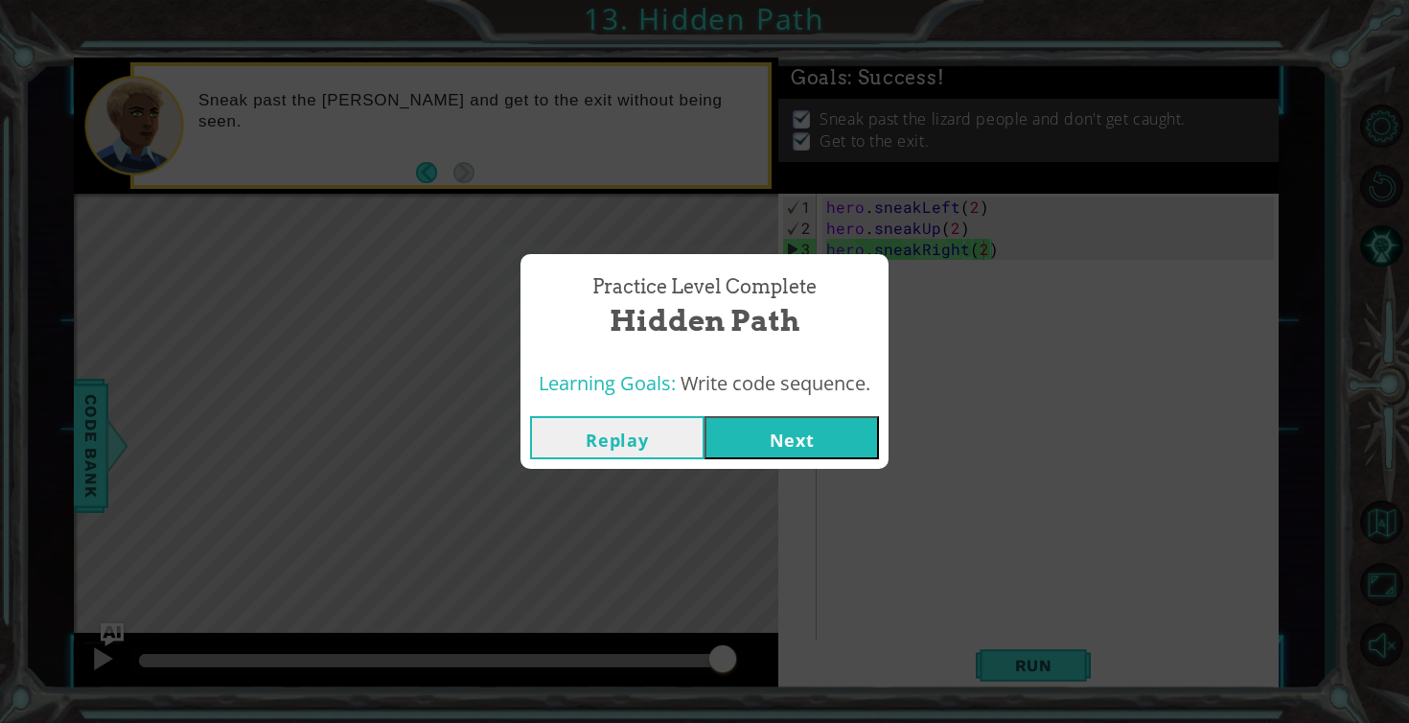
drag, startPoint x: 221, startPoint y: 648, endPoint x: 1092, endPoint y: 575, distance: 873.5
click at [1092, 575] on body "1 ההההההההההההההההההההההההההההההההההההההההההההההההההההההההההההההההההההההההההההה…" at bounding box center [704, 361] width 1409 height 723
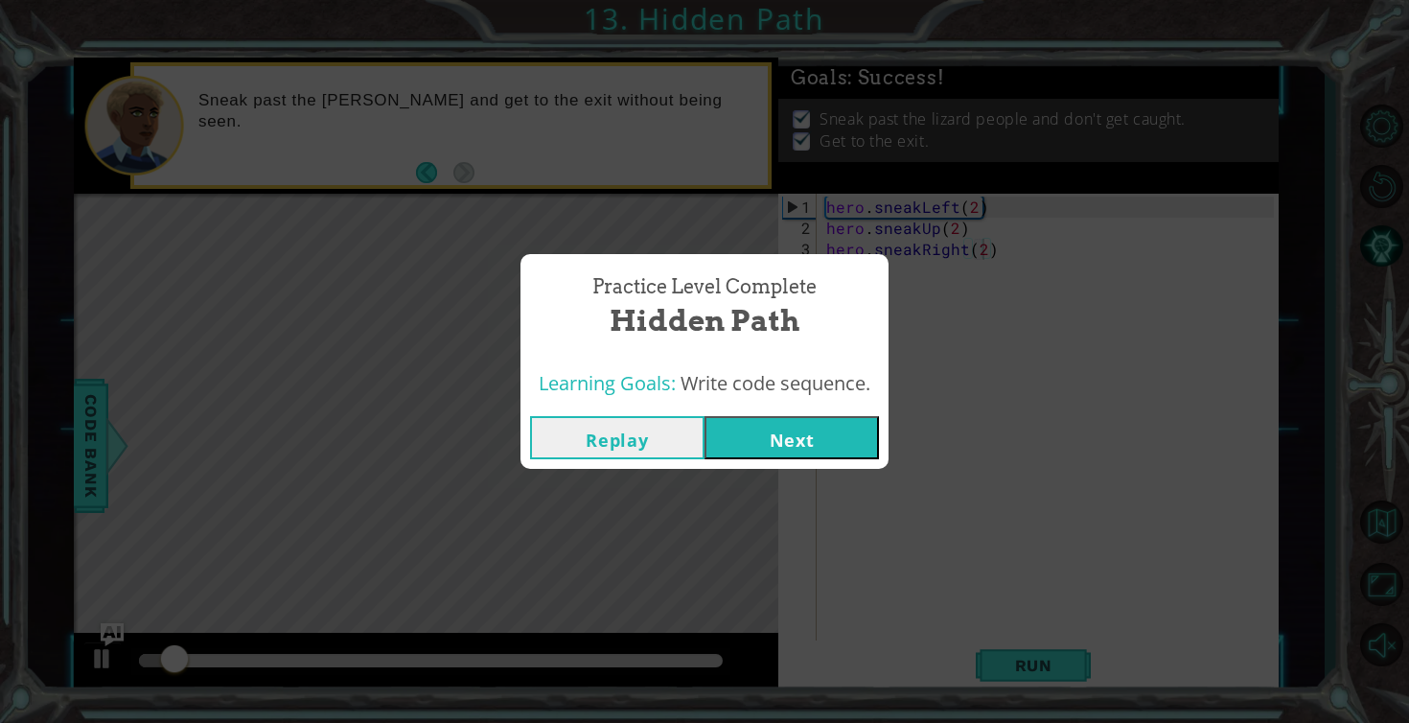
click at [753, 455] on button "Next" at bounding box center [792, 437] width 174 height 43
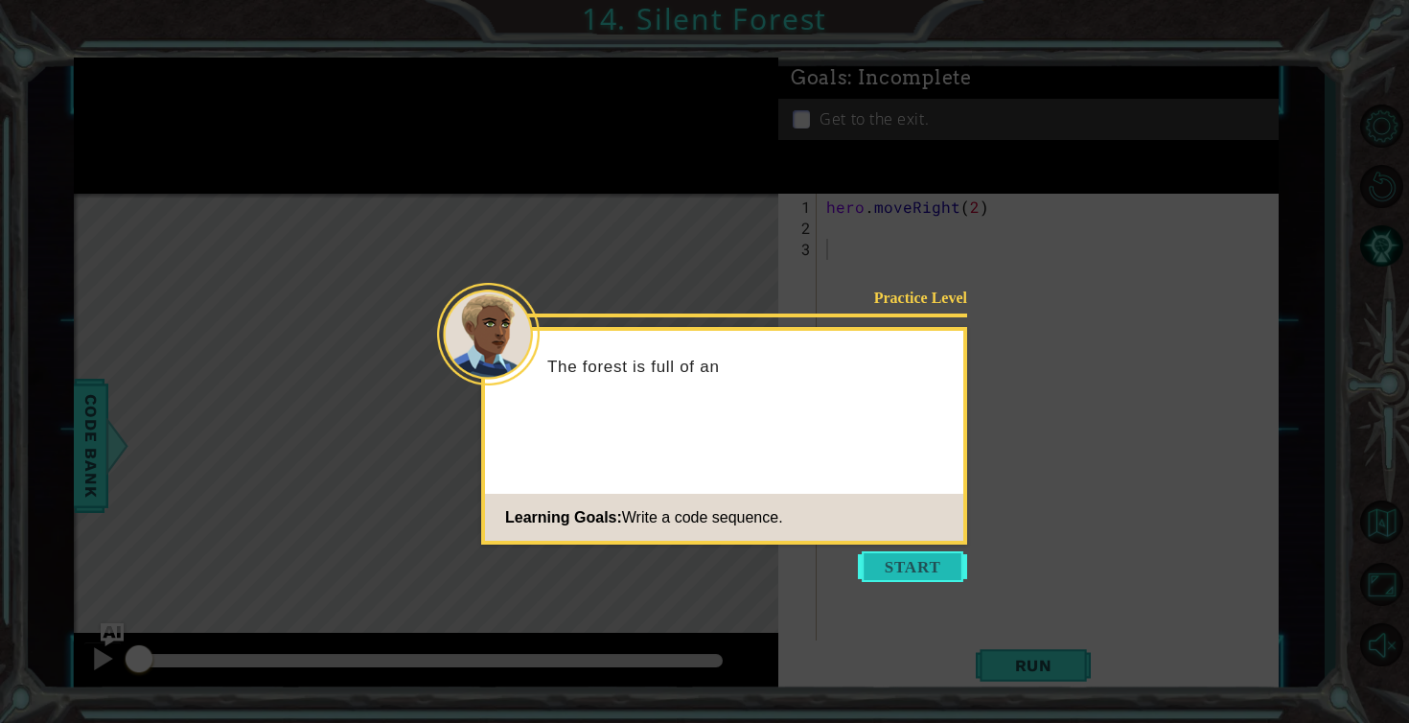
click at [892, 560] on button "Start" at bounding box center [912, 566] width 109 height 31
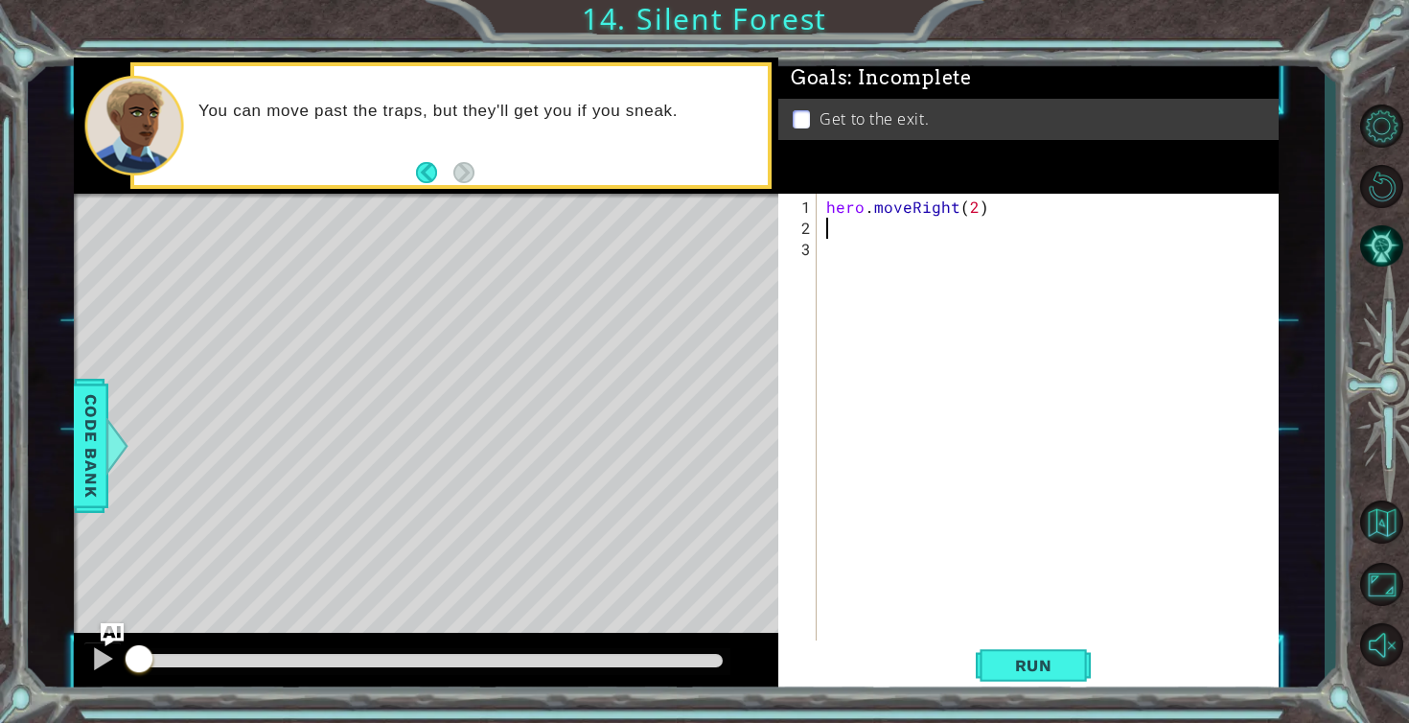
click at [824, 229] on div "hero . moveRight ( 2 )" at bounding box center [1053, 450] width 461 height 506
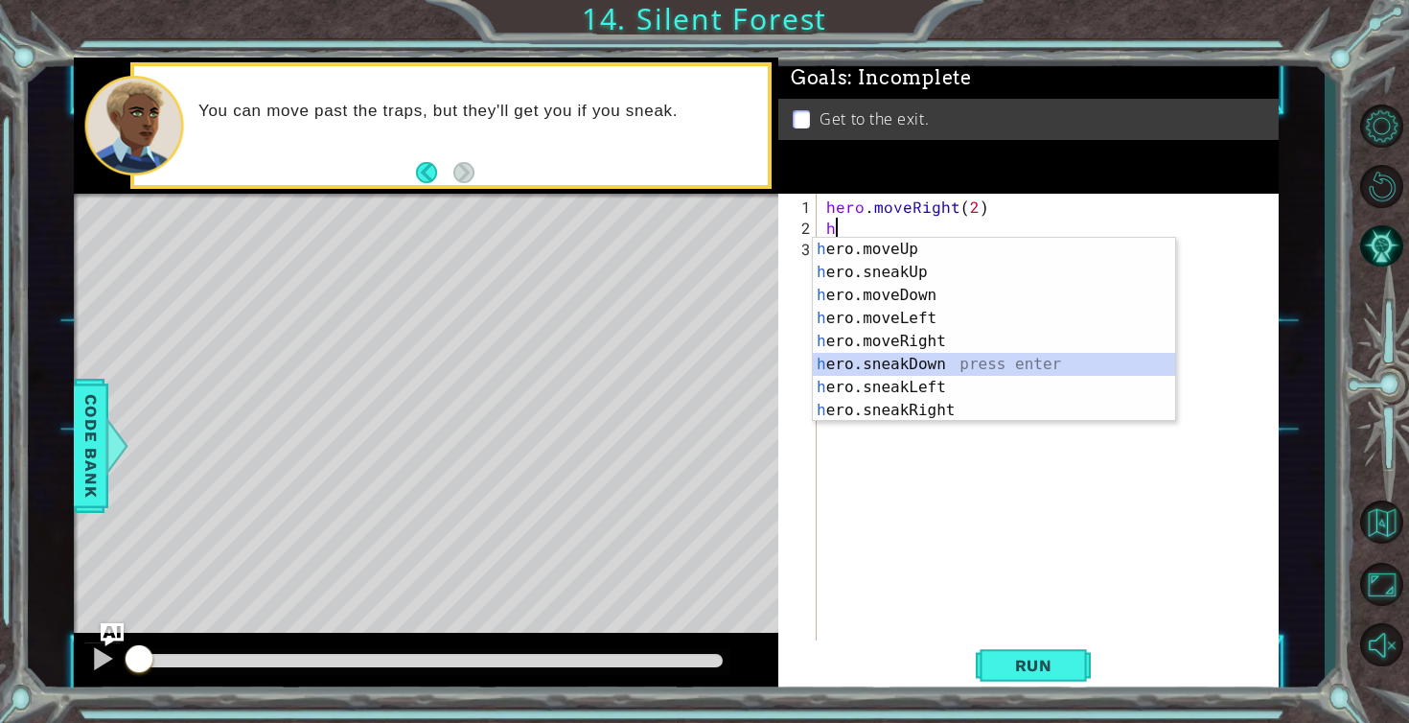
click at [858, 358] on div "h ero.moveUp press enter h ero.sneakUp press enter h ero.moveDown press enter h…" at bounding box center [994, 353] width 362 height 230
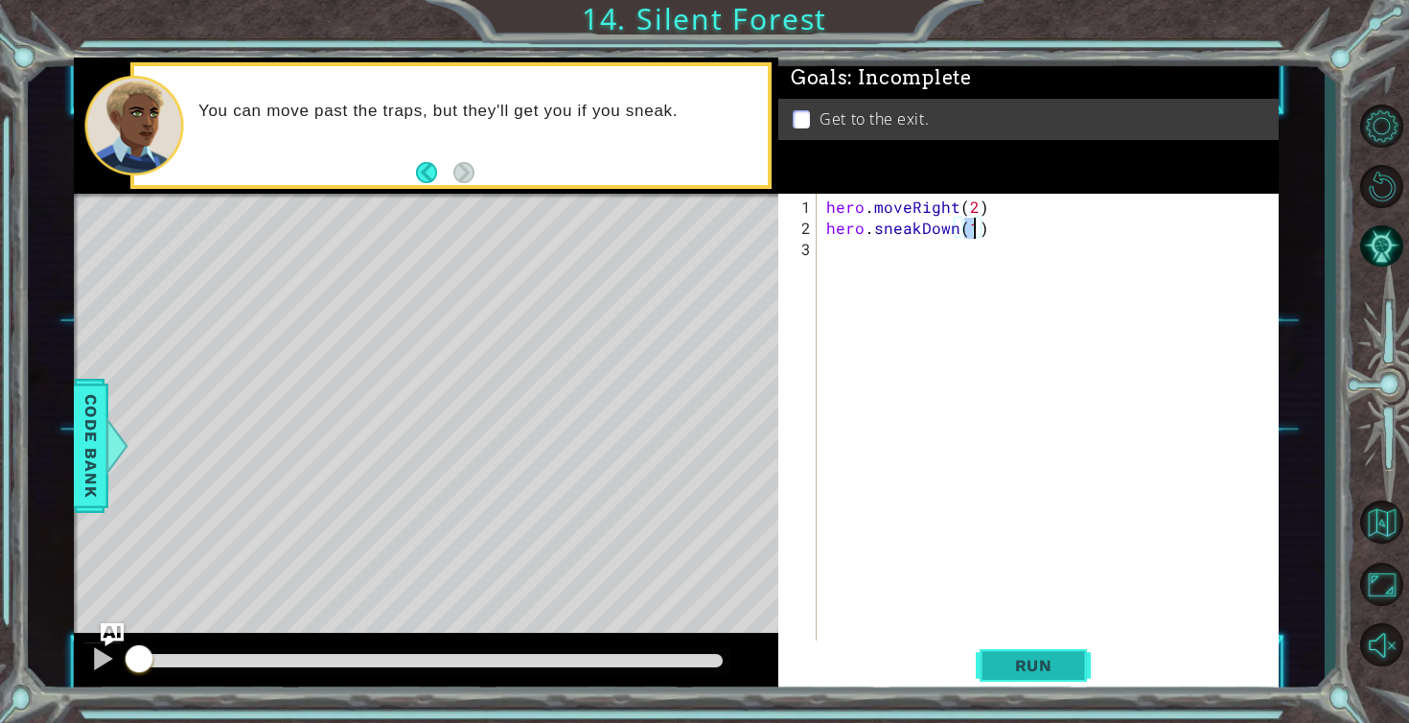
type textarea "hero.sneakDown(1)"
click at [1044, 662] on span "Run" at bounding box center [1034, 665] width 76 height 19
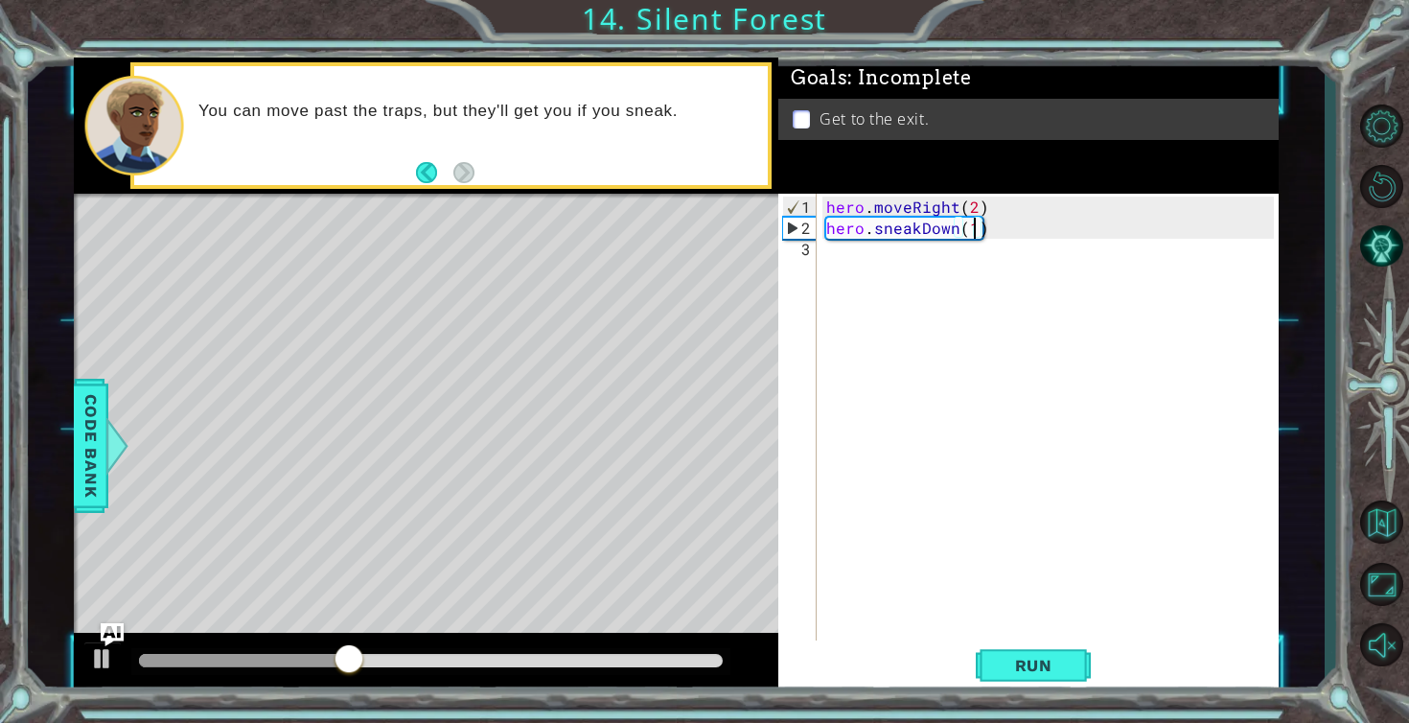
click at [845, 256] on div "hero . moveRight ( 2 ) hero . sneakDown ( 1 )" at bounding box center [1053, 450] width 461 height 506
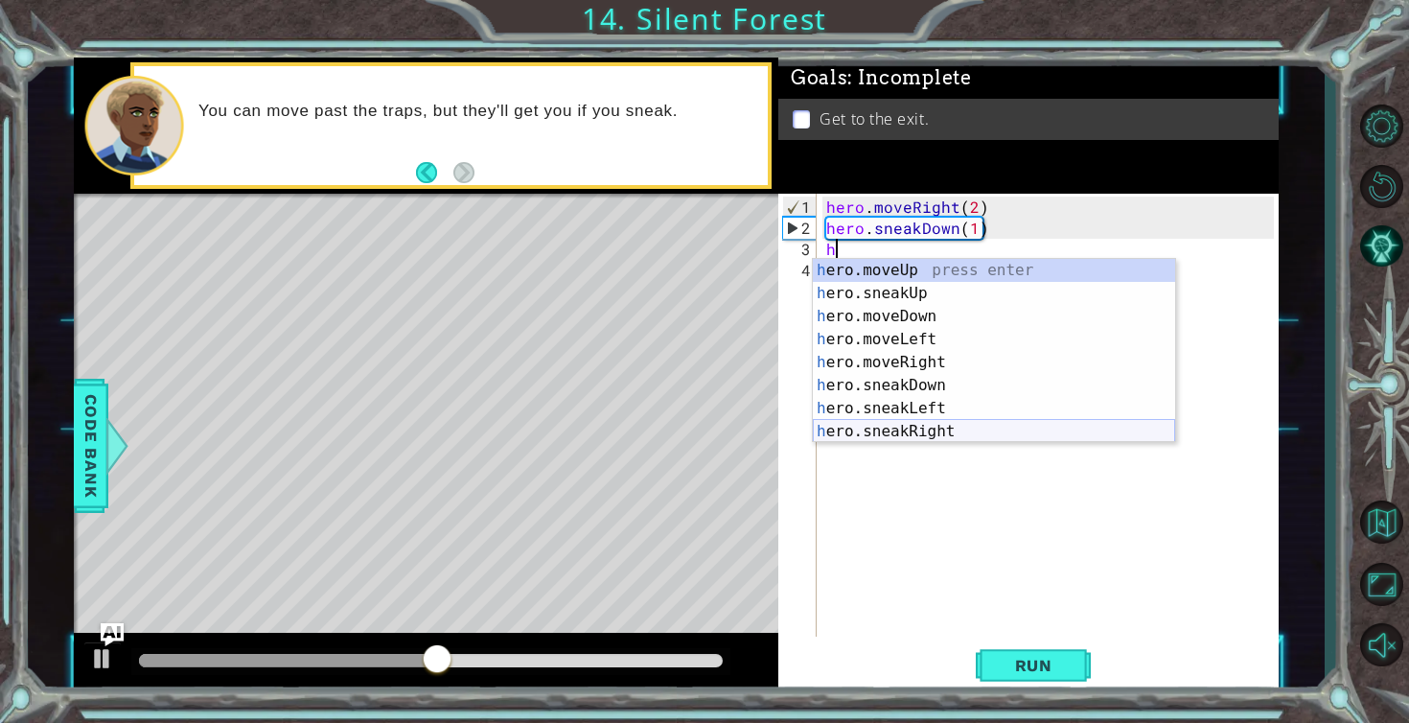
click at [848, 432] on div "h ero.moveUp press enter h ero.sneakUp press enter h ero.moveDown press enter h…" at bounding box center [994, 374] width 362 height 230
type textarea "hero.sneakRight(1)"
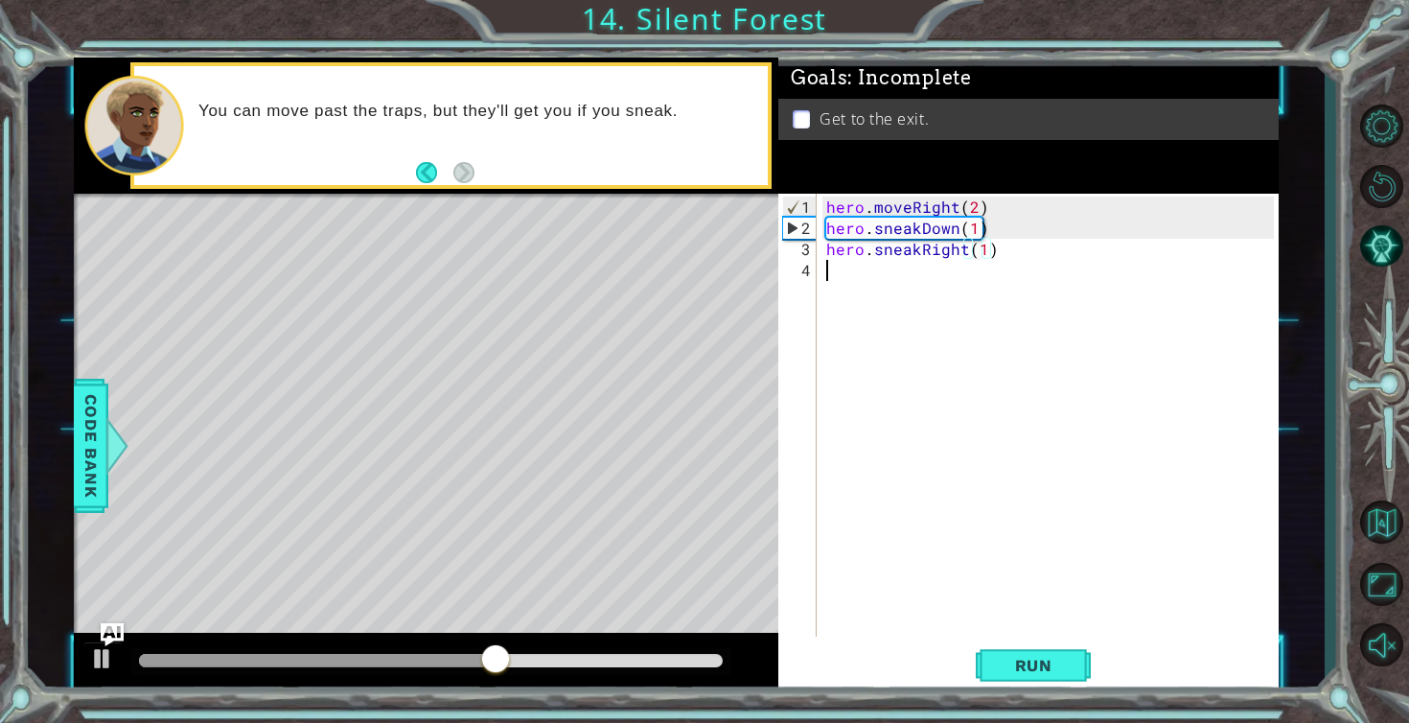
click at [825, 269] on div "hero . moveRight ( 2 ) hero . sneakDown ( 1 ) hero . sneakRight ( 1 )" at bounding box center [1053, 439] width 461 height 485
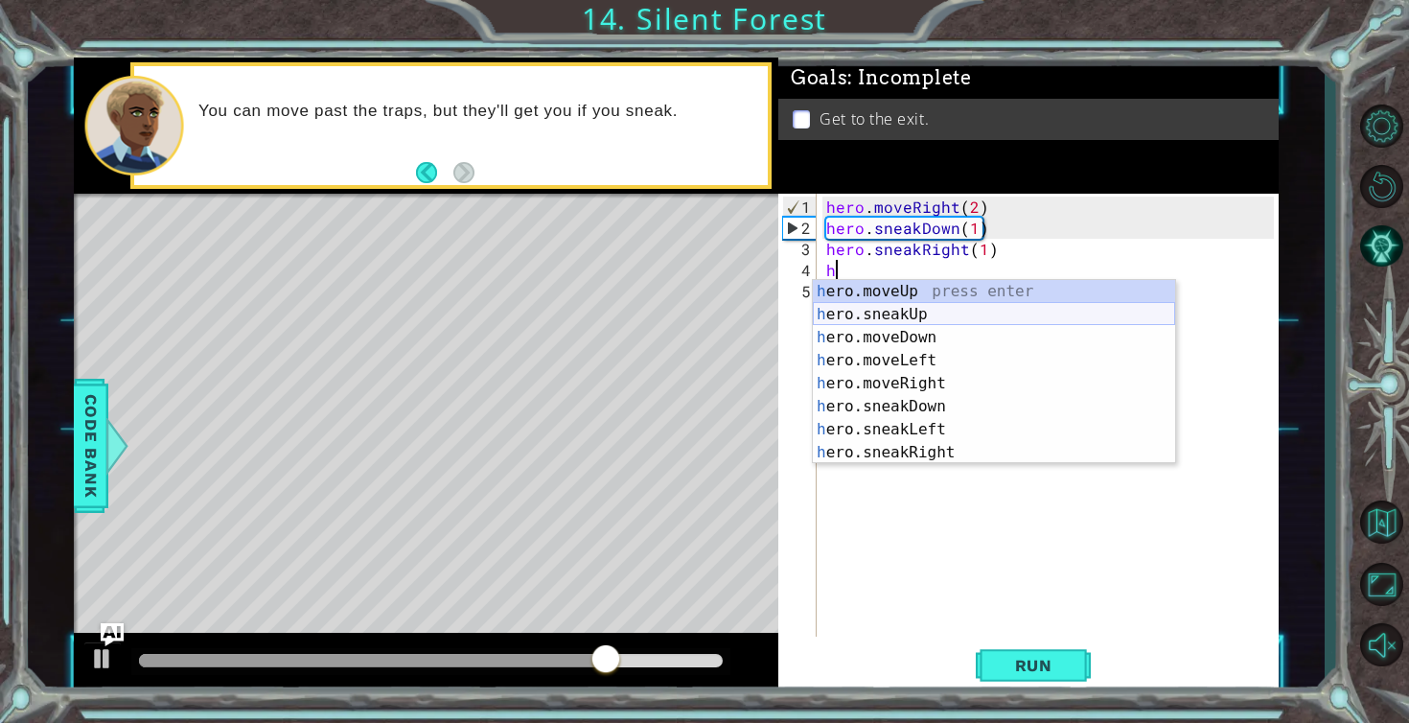
click at [882, 314] on div "h ero.moveUp press enter h ero.sneakUp press enter h ero.moveDown press enter h…" at bounding box center [994, 395] width 362 height 230
type textarea "hero.sneakUp(1)"
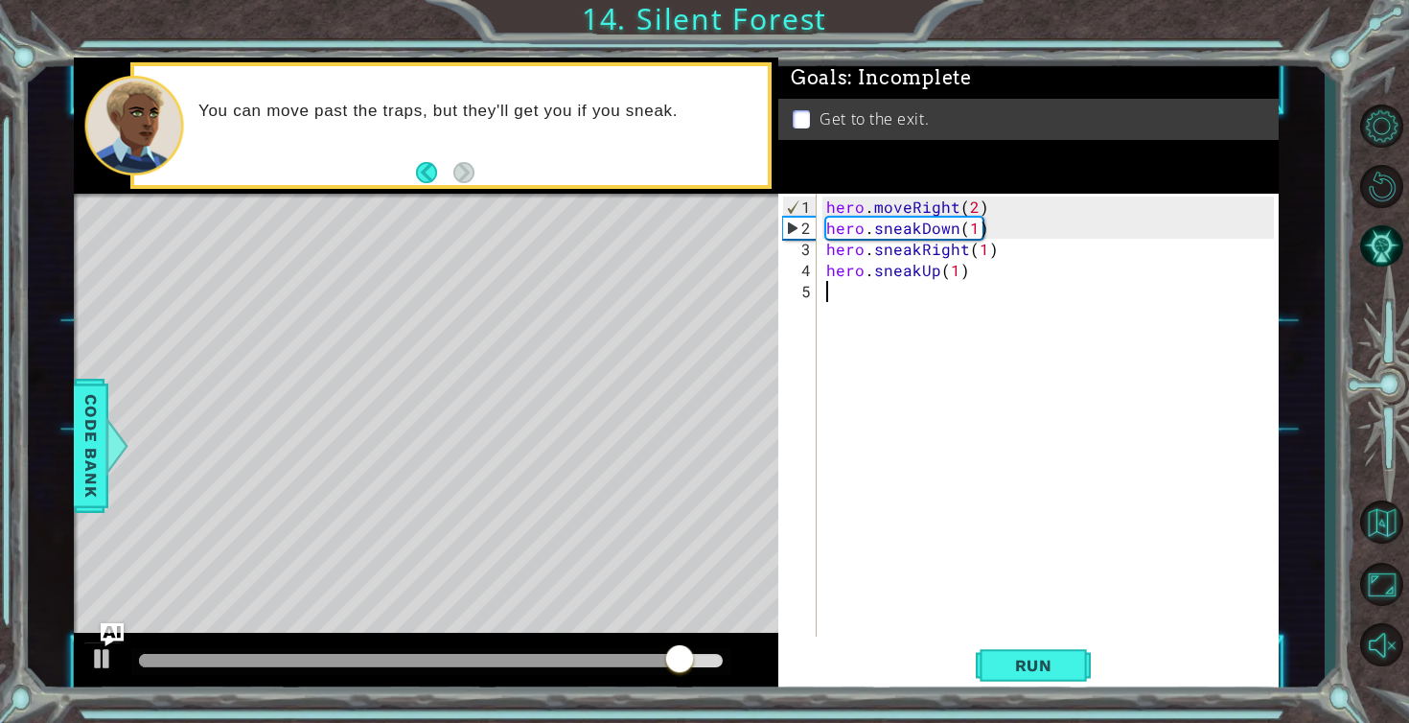
click at [884, 300] on div "hero . moveRight ( 2 ) hero . sneakDown ( 1 ) hero . sneakRight ( 1 ) hero . sn…" at bounding box center [1053, 439] width 461 height 485
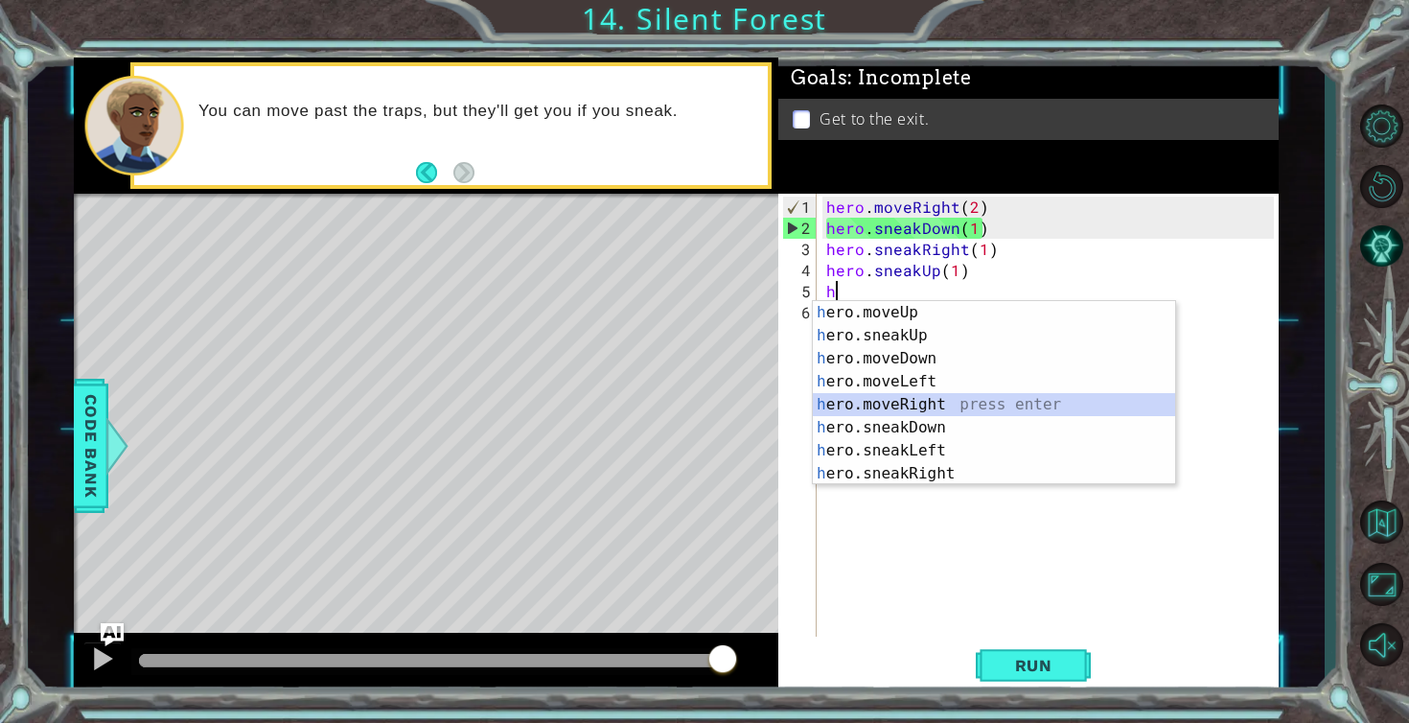
click at [900, 401] on div "h ero.moveUp press enter h ero.sneakUp press enter h ero.moveDown press enter h…" at bounding box center [994, 416] width 362 height 230
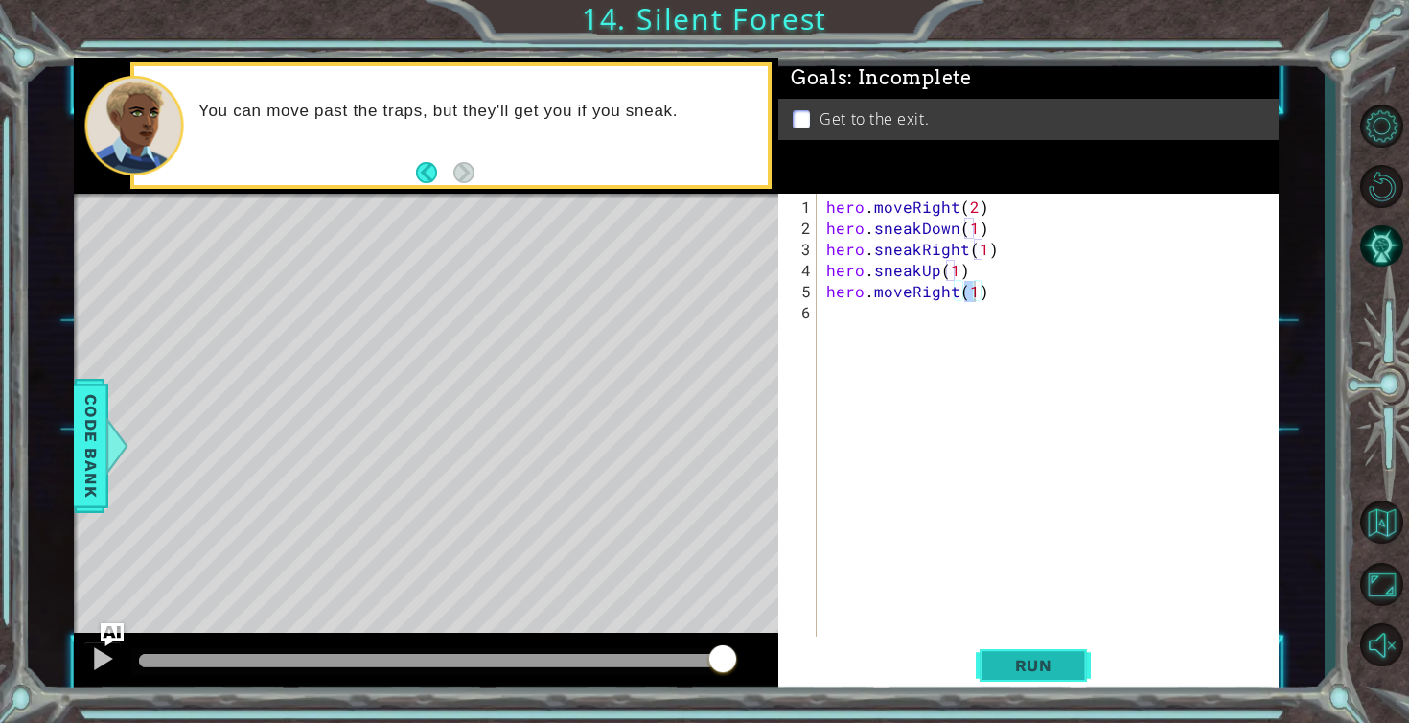
click at [976, 664] on button "Run" at bounding box center [1033, 665] width 115 height 50
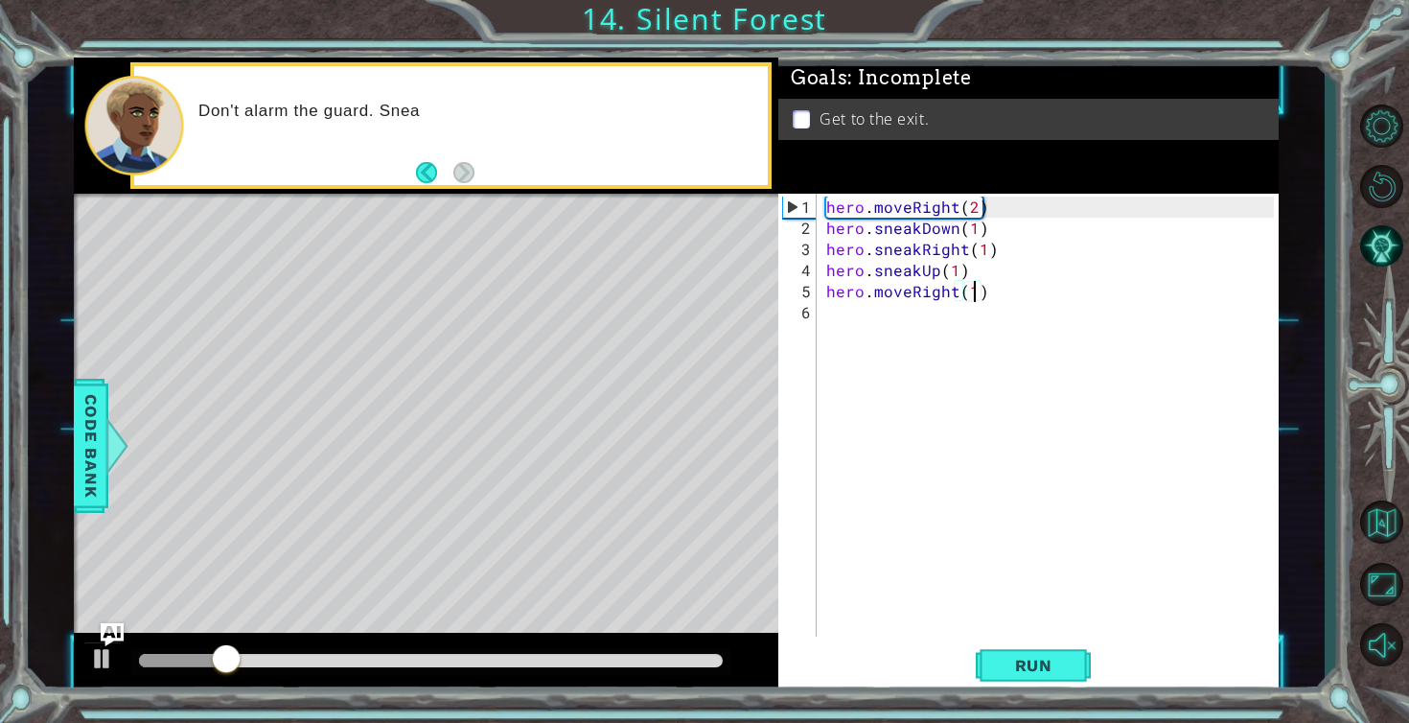
click at [633, 657] on div at bounding box center [431, 660] width 584 height 13
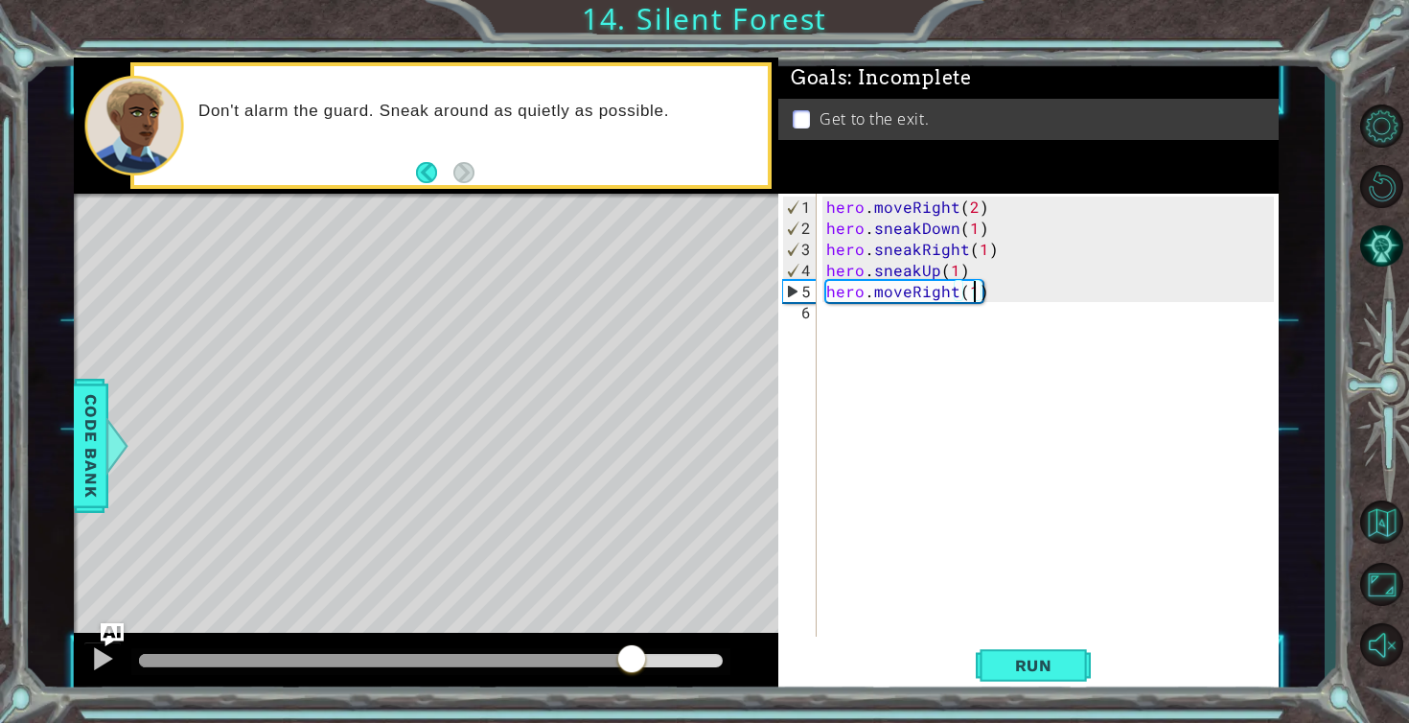
click at [468, 638] on div at bounding box center [426, 663] width 705 height 61
click at [435, 643] on div at bounding box center [426, 663] width 705 height 61
click at [432, 657] on div at bounding box center [385, 660] width 493 height 13
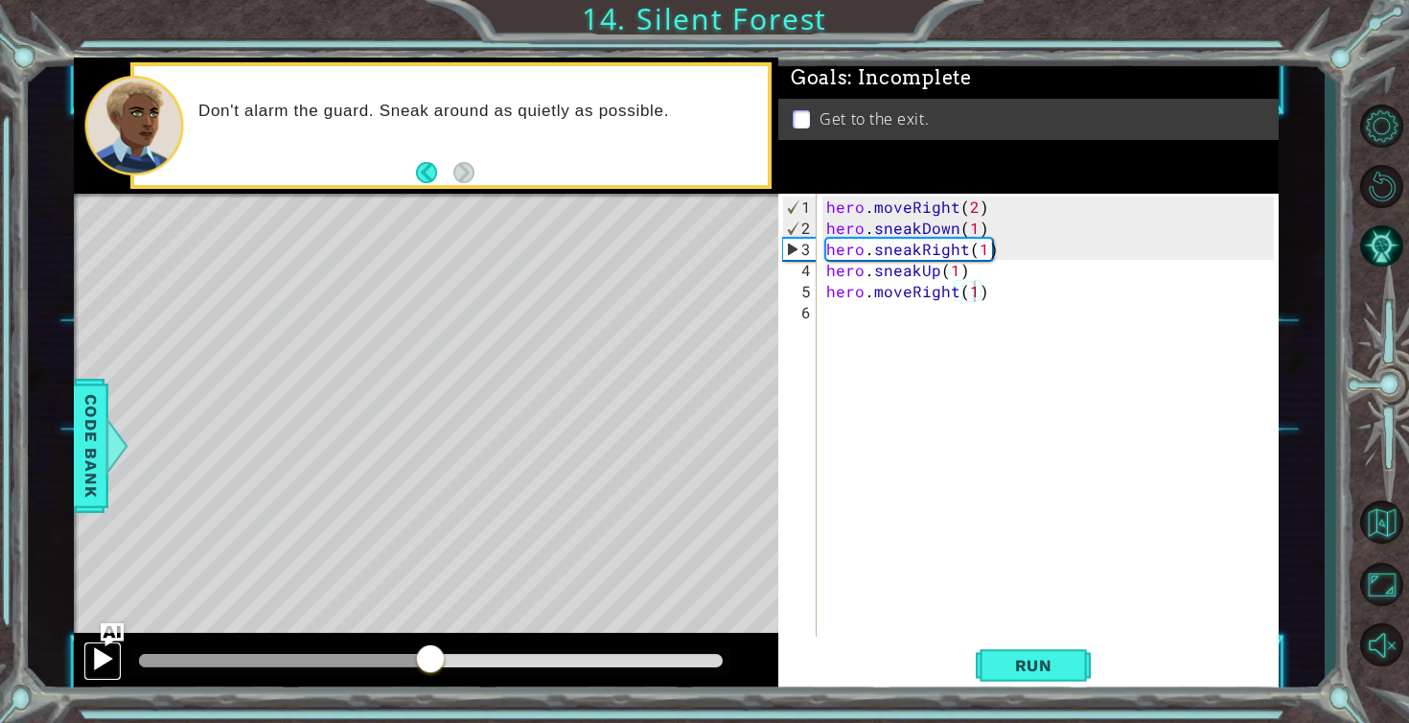
click at [100, 668] on div at bounding box center [102, 658] width 25 height 25
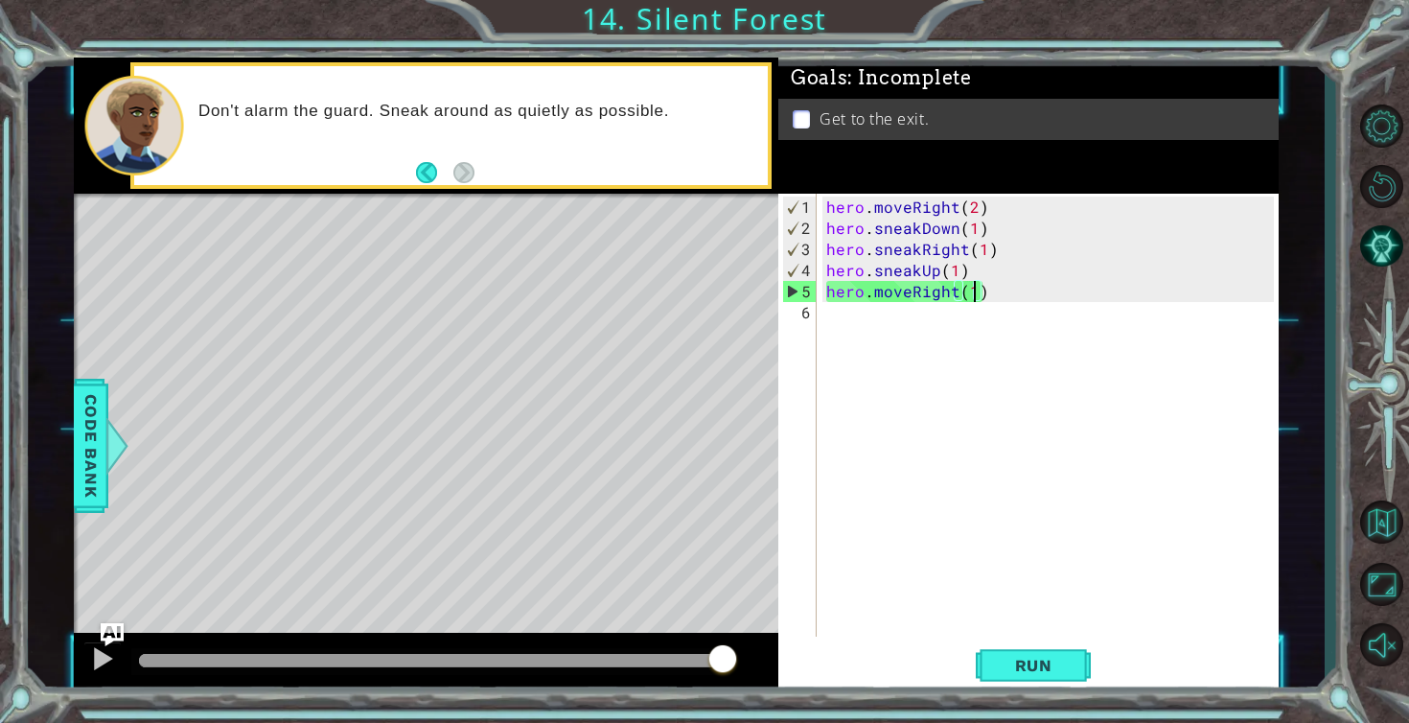
click at [954, 272] on div "hero . moveRight ( 2 ) hero . sneakDown ( 1 ) hero . sneakRight ( 1 ) hero . sn…" at bounding box center [1053, 439] width 461 height 485
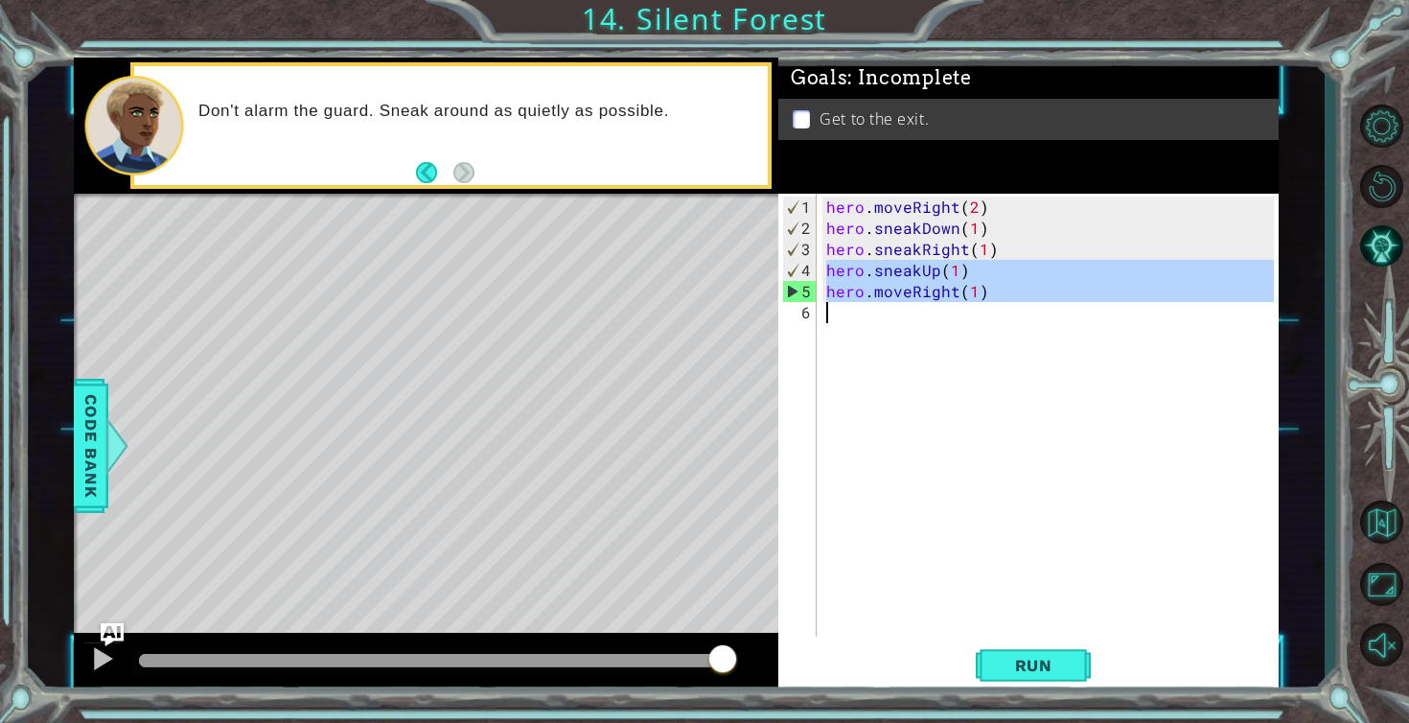
drag, startPoint x: 825, startPoint y: 269, endPoint x: 995, endPoint y: 315, distance: 175.8
click at [996, 316] on div "hero . moveRight ( 2 ) hero . sneakDown ( 1 ) hero . sneakRight ( 1 ) hero . sn…" at bounding box center [1053, 439] width 461 height 485
type textarea "hero.moveRight(1)"
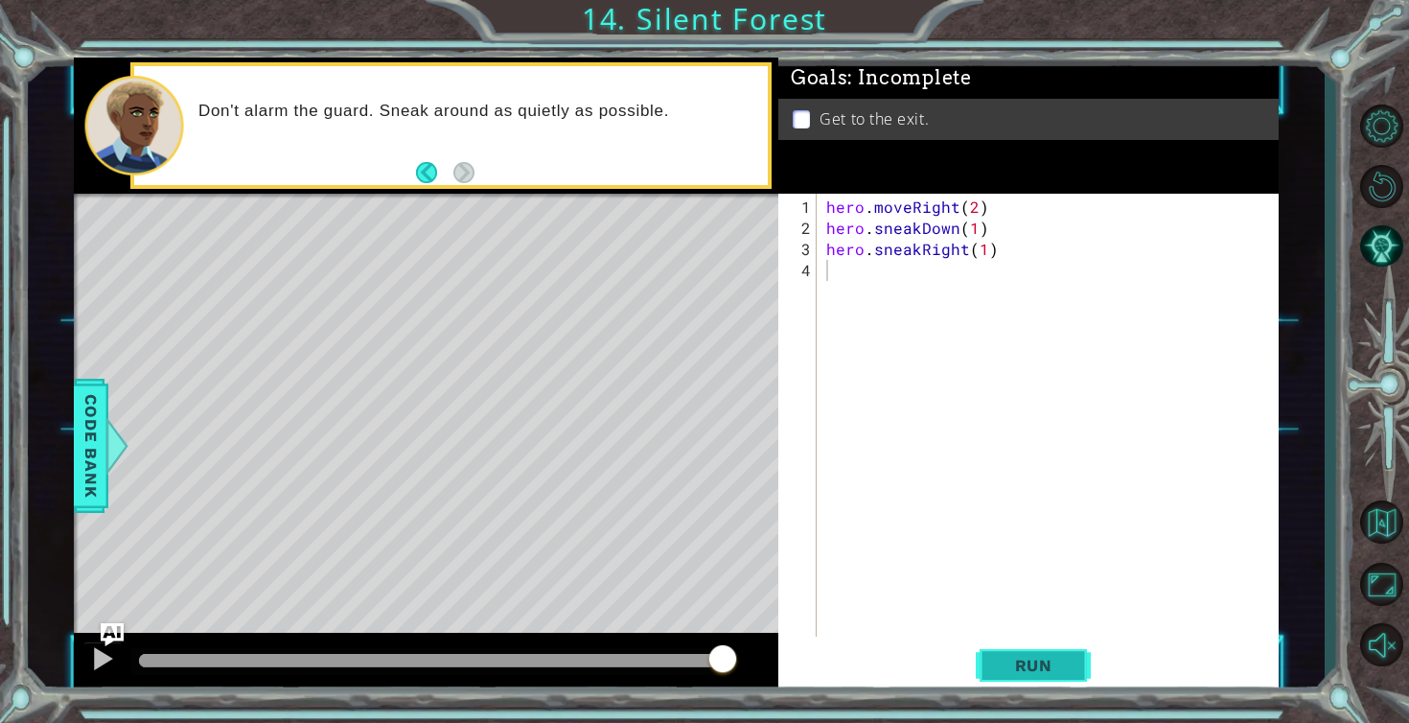
click at [1030, 660] on span "Run" at bounding box center [1034, 665] width 76 height 19
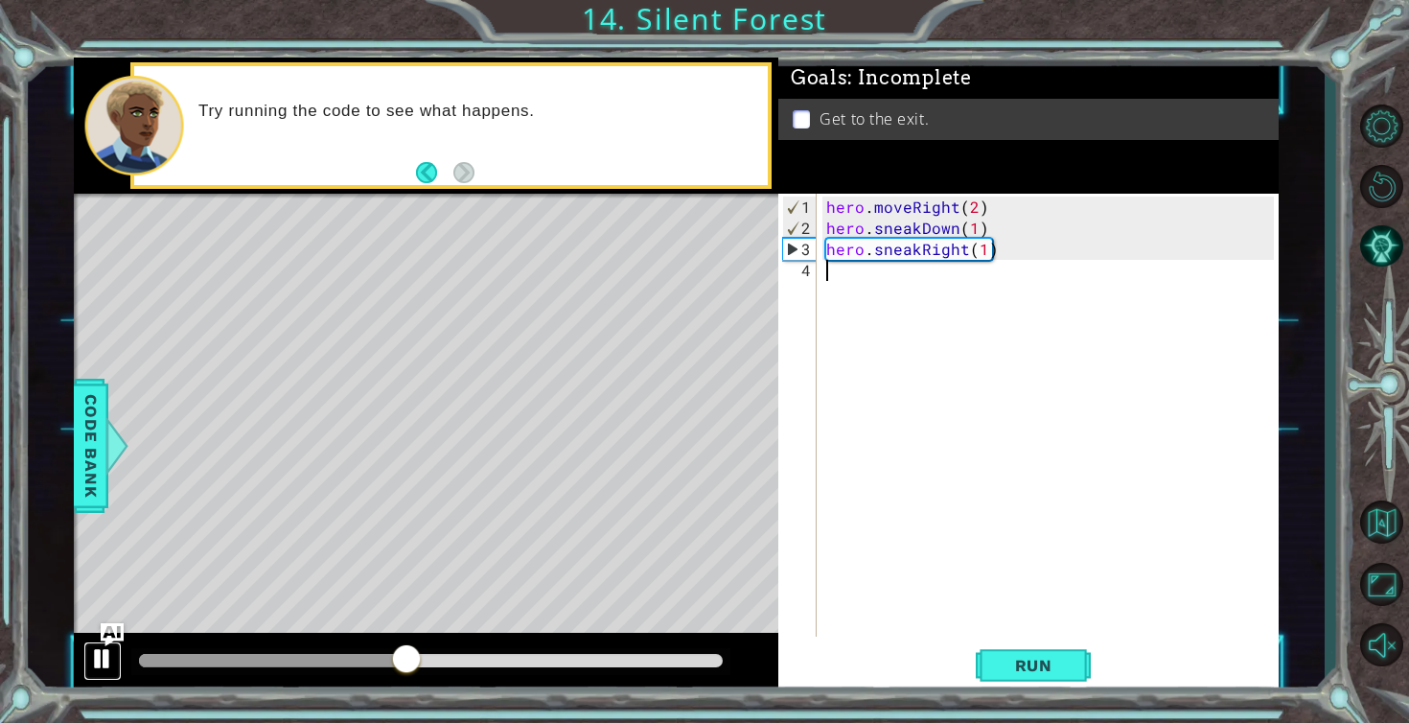
click at [104, 657] on div at bounding box center [102, 658] width 25 height 25
click at [978, 255] on div "hero . moveRight ( 2 ) hero . sneakDown ( 1 ) hero . sneakRight ( 1 )" at bounding box center [1053, 439] width 461 height 485
click at [984, 253] on div "hero . moveRight ( 2 ) hero . sneakDown ( 1 ) hero . sneakRight ( 1 )" at bounding box center [1053, 439] width 461 height 485
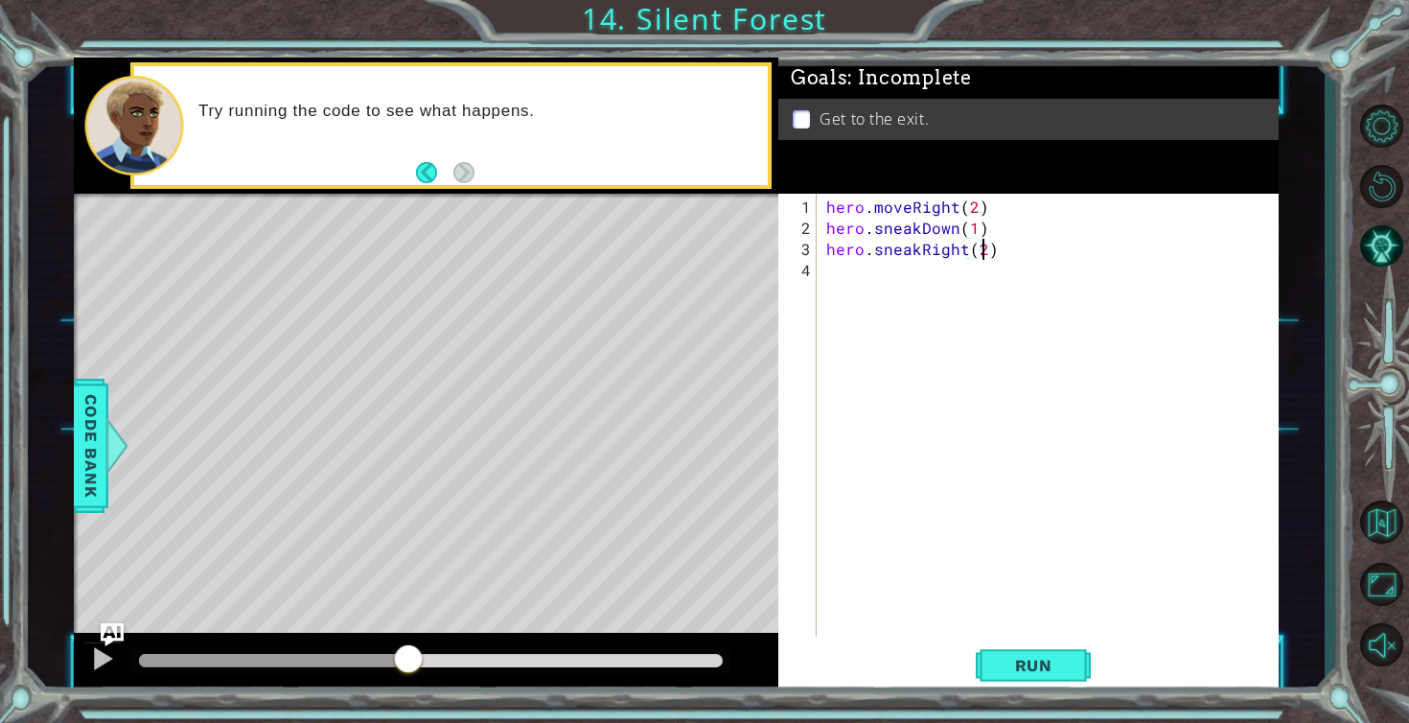
scroll to position [0, 9]
type textarea "hero.sneakRight(2)"
click at [1022, 657] on span "Run" at bounding box center [1034, 665] width 76 height 19
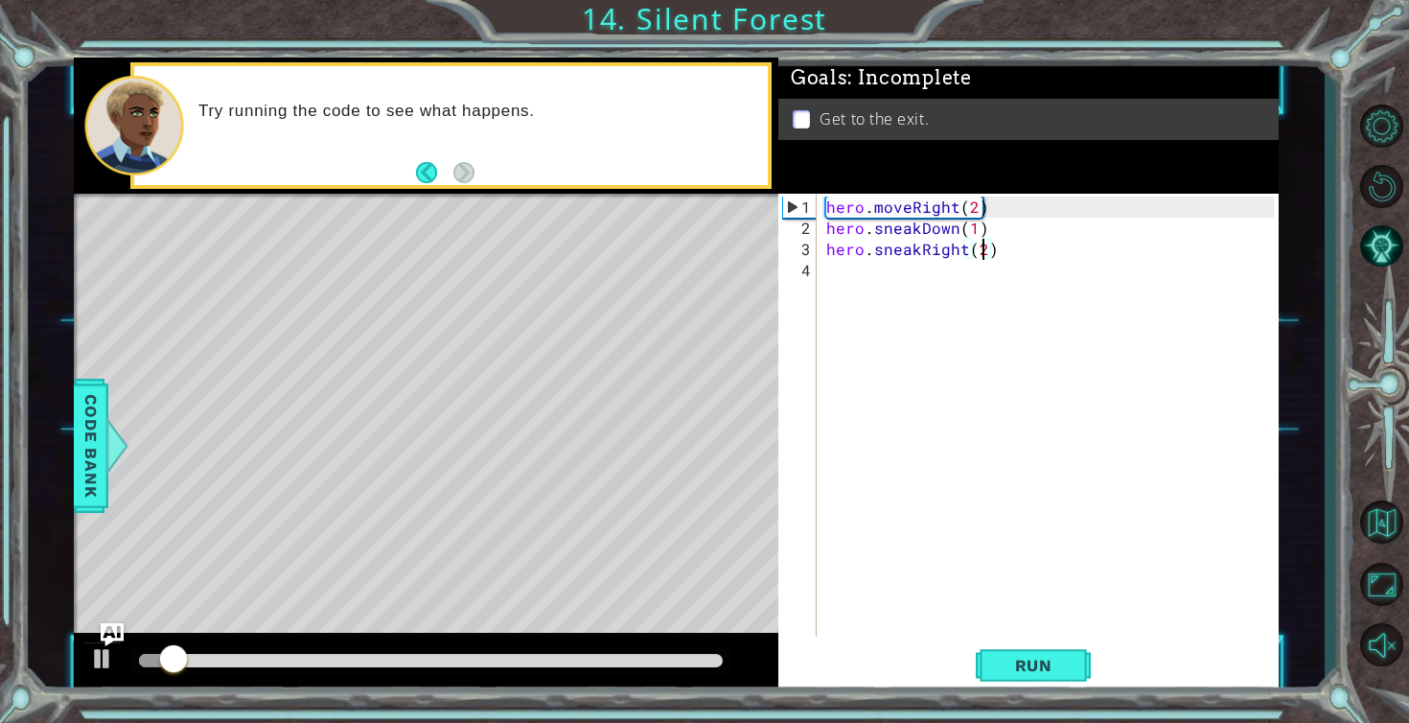
click at [549, 667] on div at bounding box center [430, 661] width 599 height 27
click at [557, 663] on div at bounding box center [431, 660] width 584 height 13
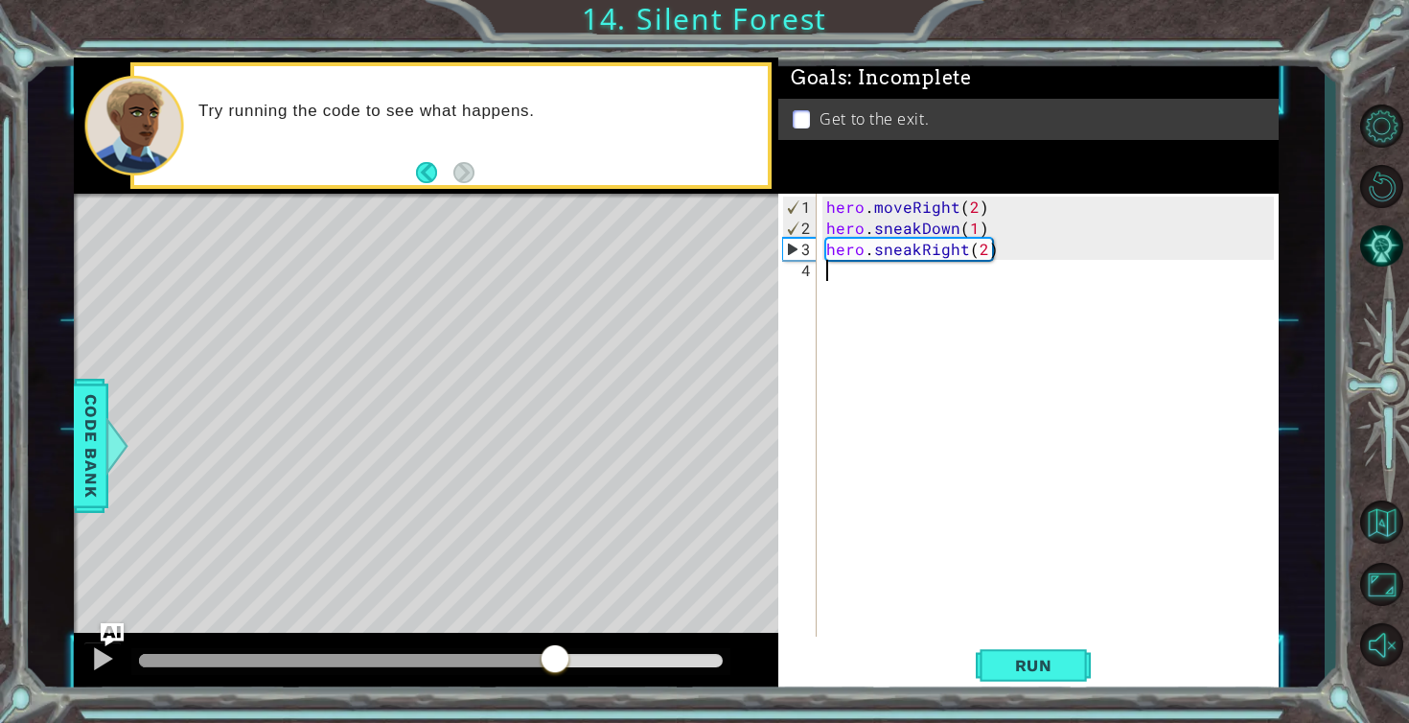
click at [847, 280] on div "hero . moveRight ( 2 ) hero . sneakDown ( 1 ) hero . sneakRight ( 2 )" at bounding box center [1053, 439] width 461 height 485
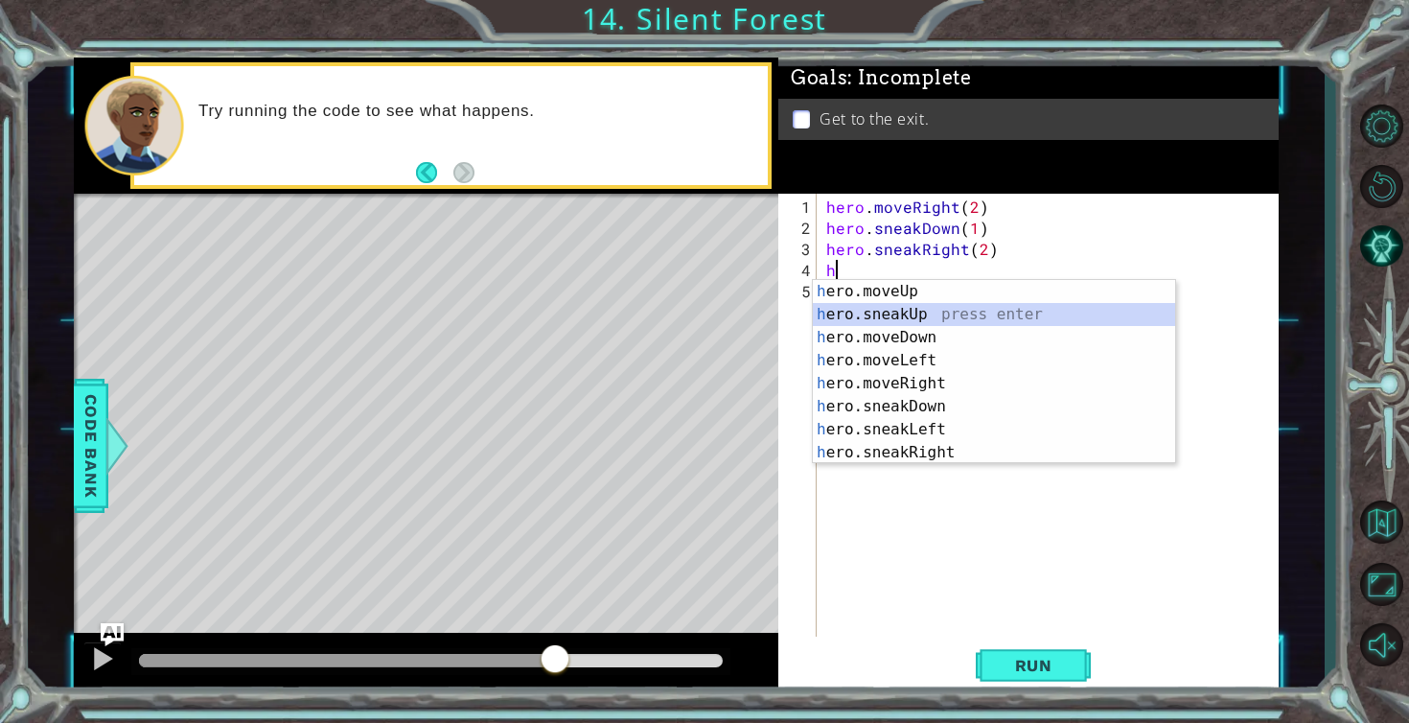
click at [872, 313] on div "h ero.moveUp press enter h ero.sneakUp press enter h ero.moveDown press enter h…" at bounding box center [994, 395] width 362 height 230
type textarea "hero.sneakUp(1)"
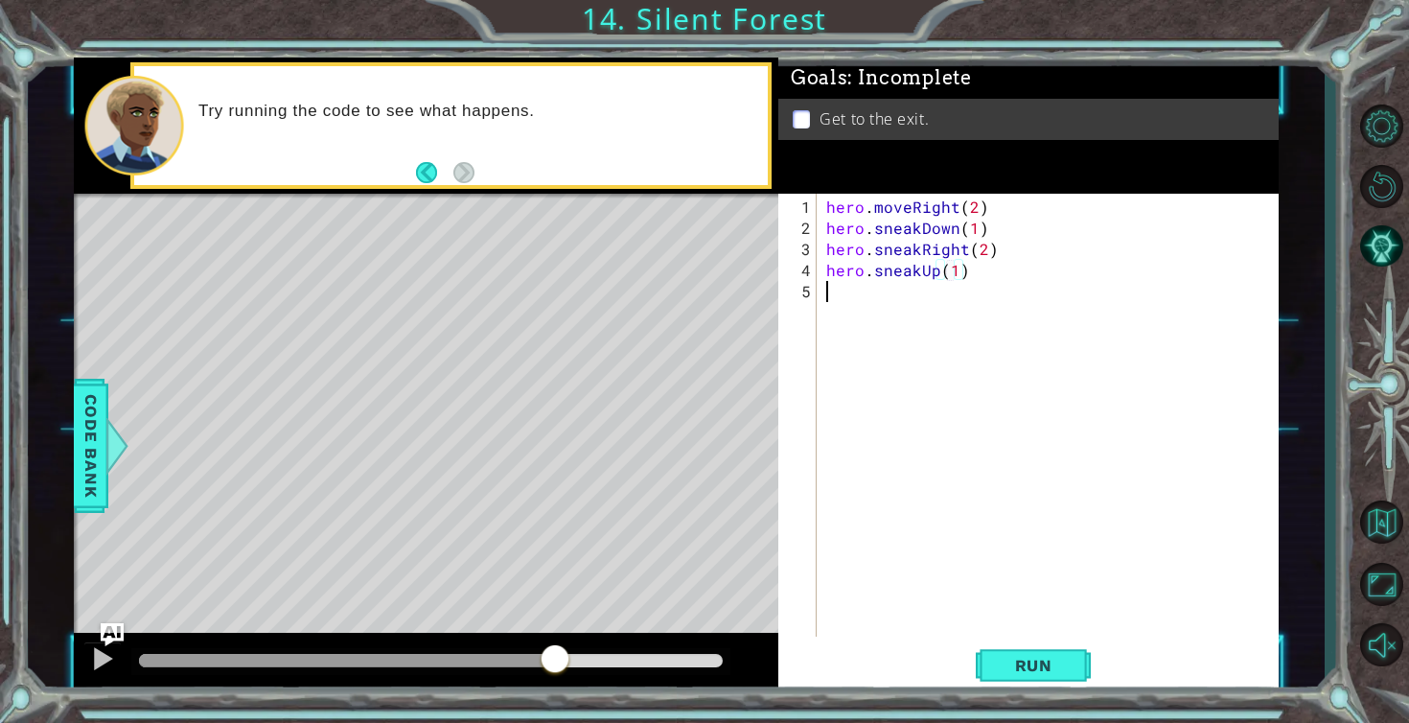
click at [873, 297] on div "hero . moveRight ( 2 ) hero . sneakDown ( 1 ) hero . sneakRight ( 2 ) hero . sn…" at bounding box center [1053, 439] width 461 height 485
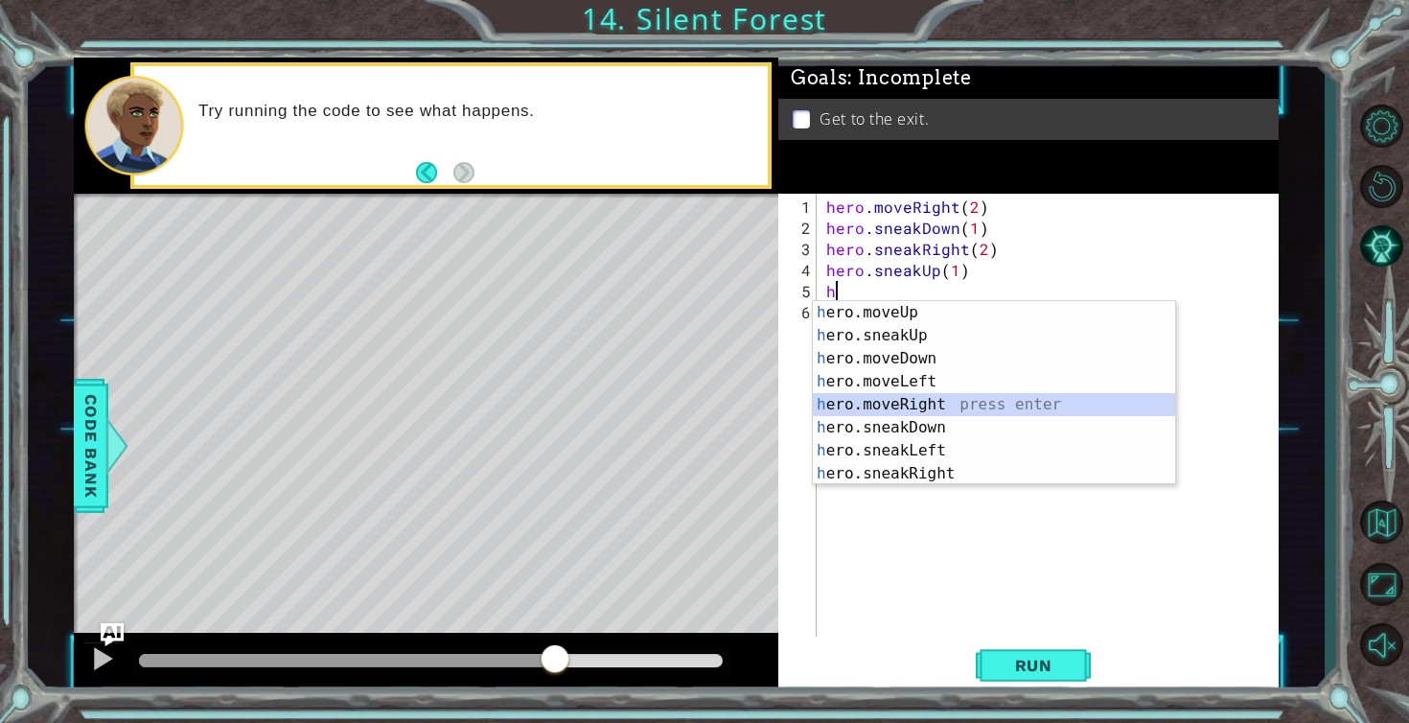
click at [893, 396] on div "h ero.moveUp press enter h ero.sneakUp press enter h ero.moveDown press enter h…" at bounding box center [994, 416] width 362 height 230
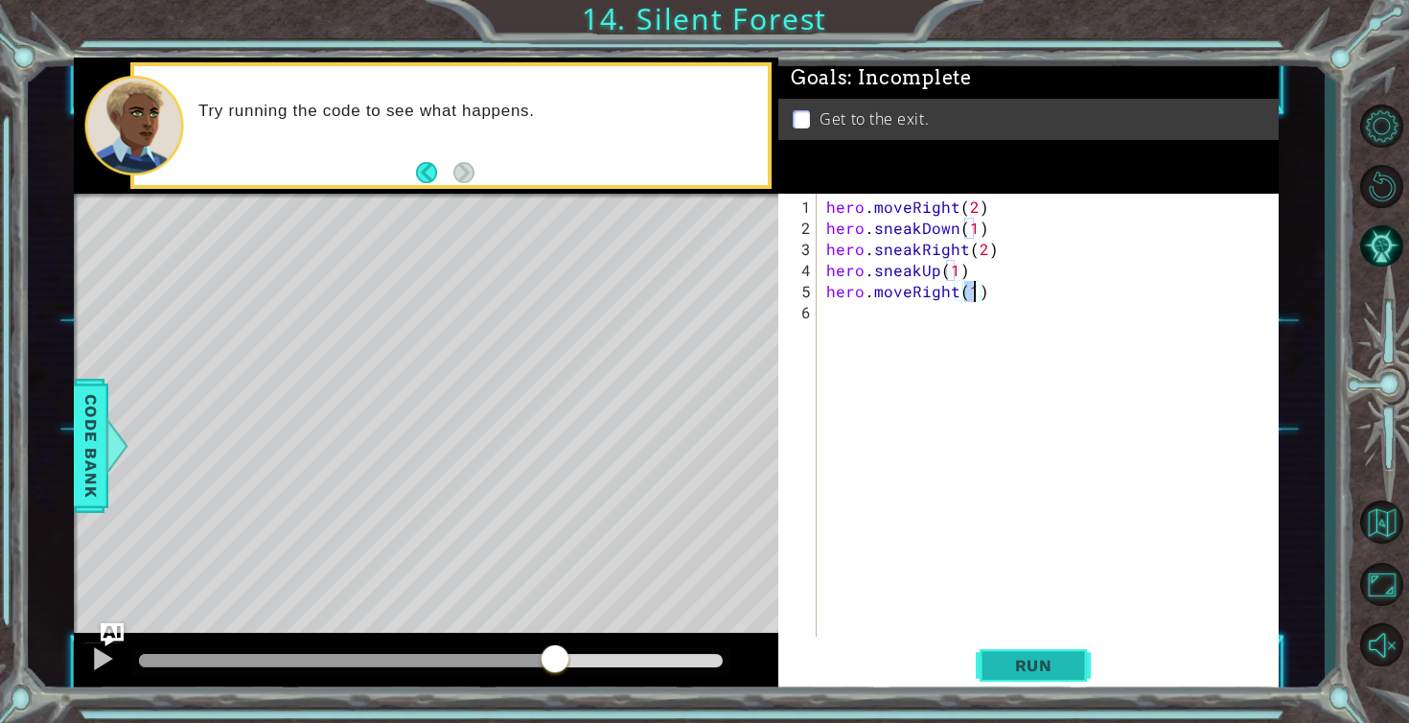
type textarea "hero.moveRight(1)"
click at [1022, 676] on button "Run" at bounding box center [1033, 665] width 115 height 50
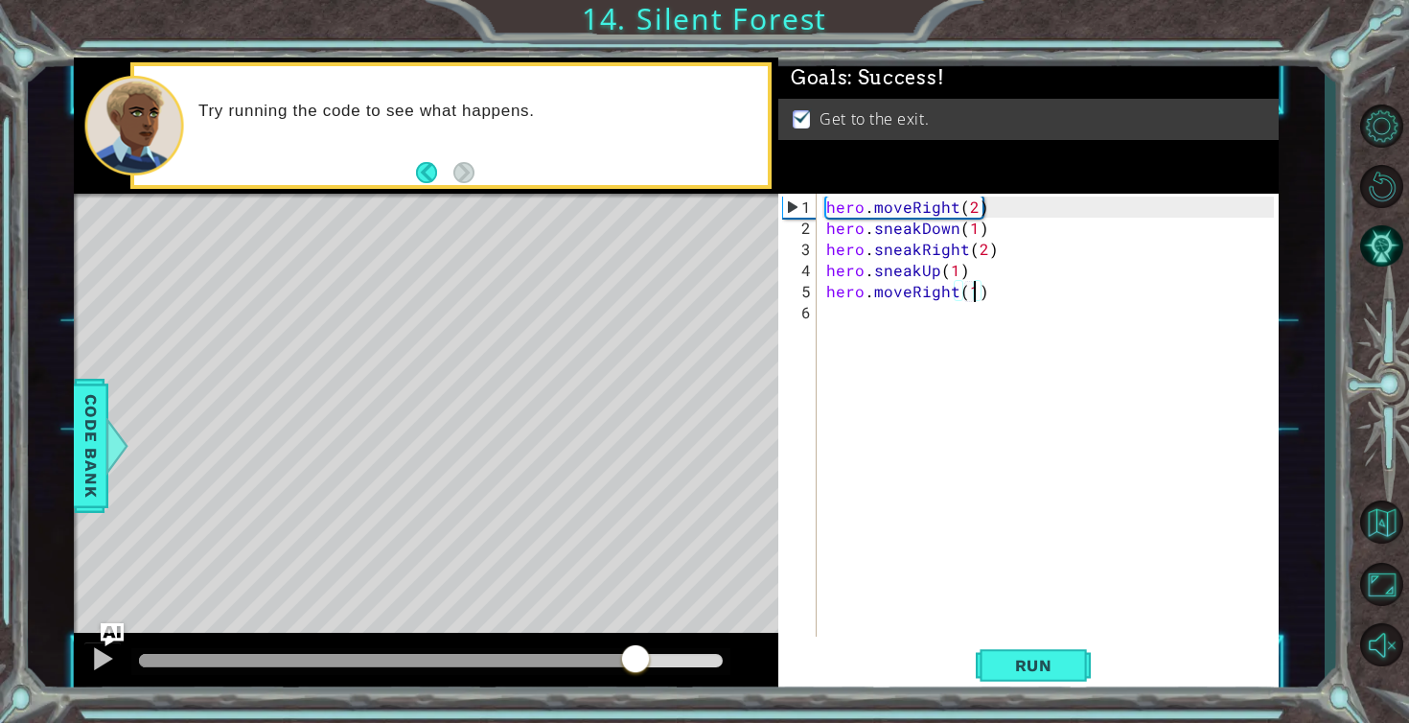
click at [637, 662] on div at bounding box center [431, 660] width 584 height 13
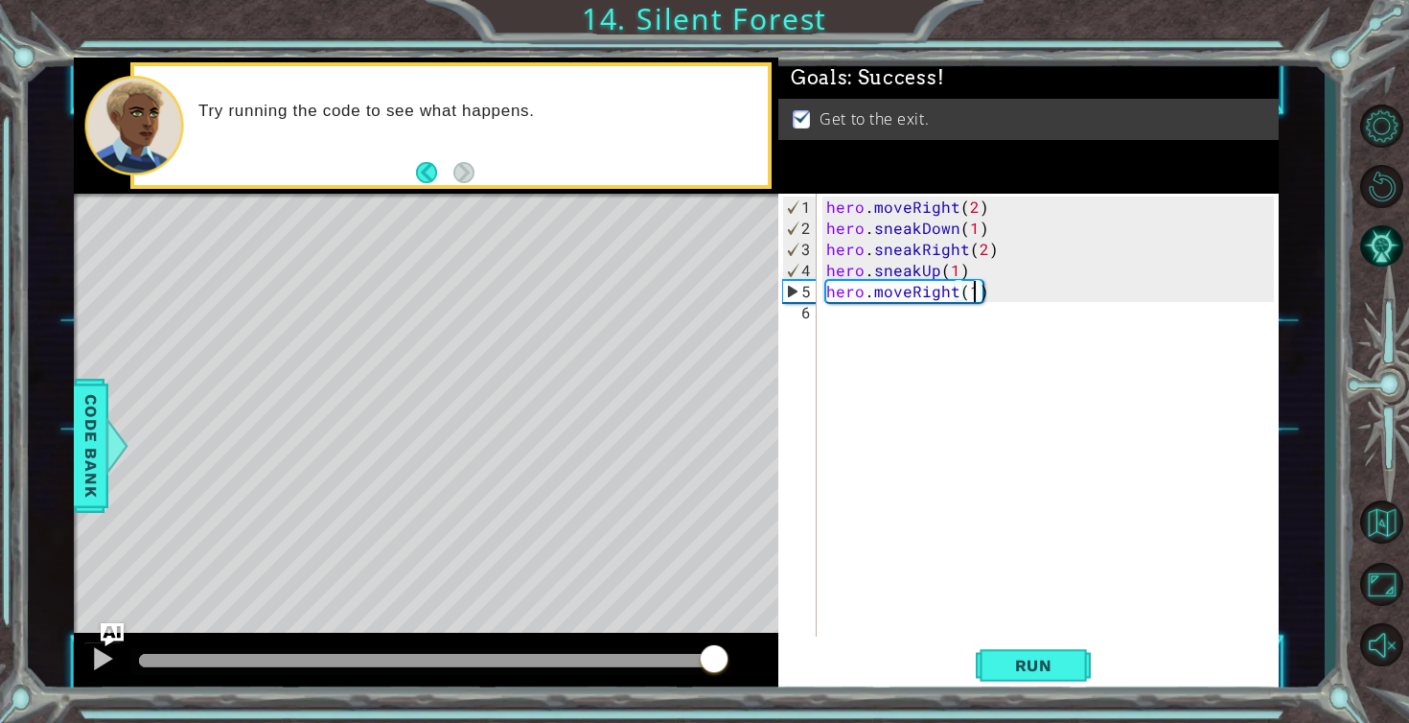
click at [713, 656] on div at bounding box center [431, 660] width 584 height 13
click at [102, 661] on div at bounding box center [102, 658] width 25 height 25
drag, startPoint x: 223, startPoint y: 658, endPoint x: 723, endPoint y: 659, distance: 499.5
click at [706, 659] on div at bounding box center [688, 660] width 35 height 35
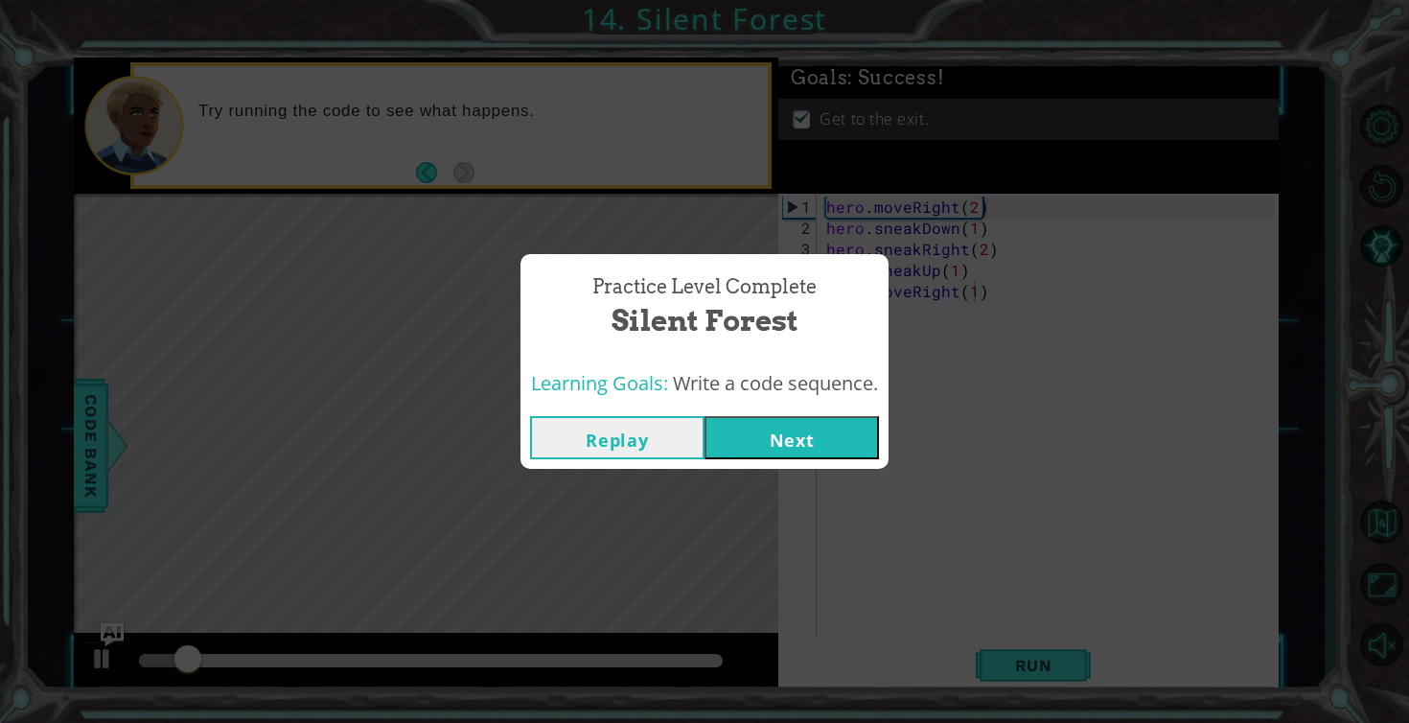
click at [758, 444] on button "Next" at bounding box center [792, 437] width 174 height 43
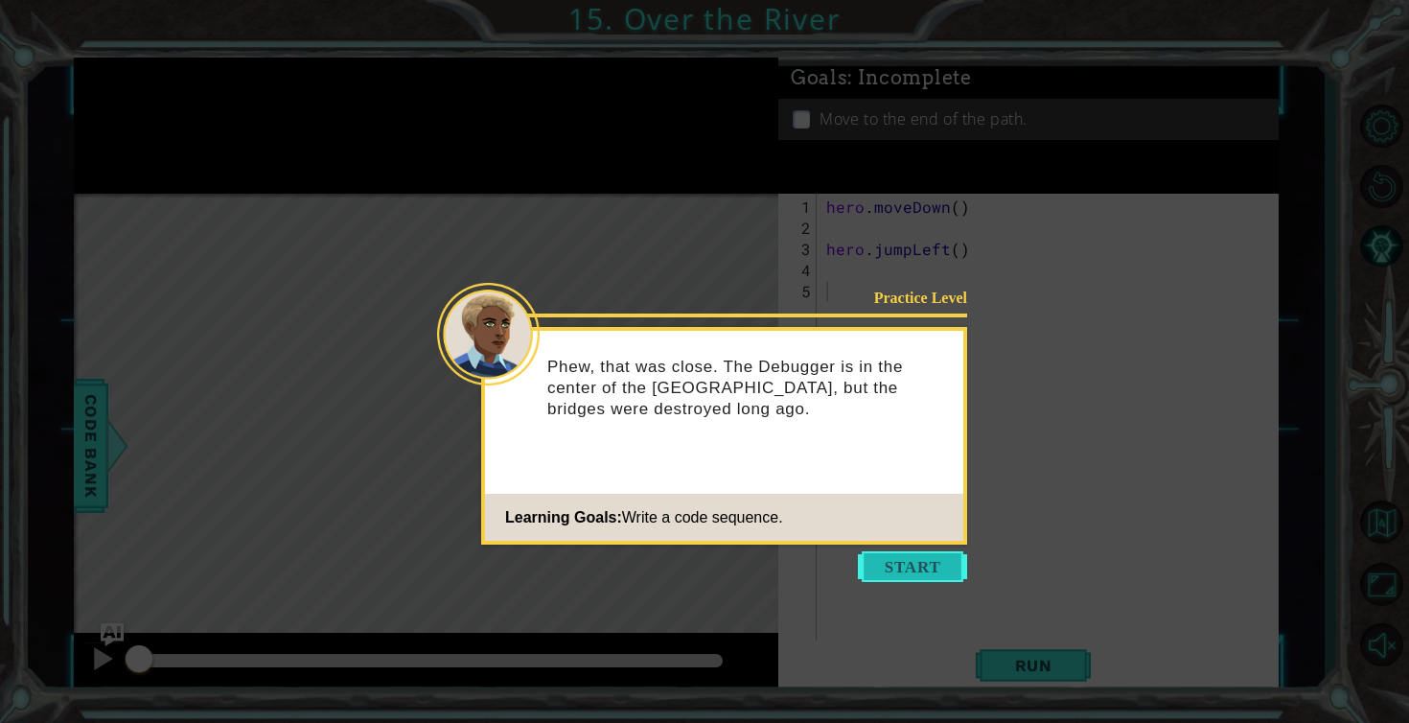
click at [902, 575] on button "Start" at bounding box center [912, 566] width 109 height 31
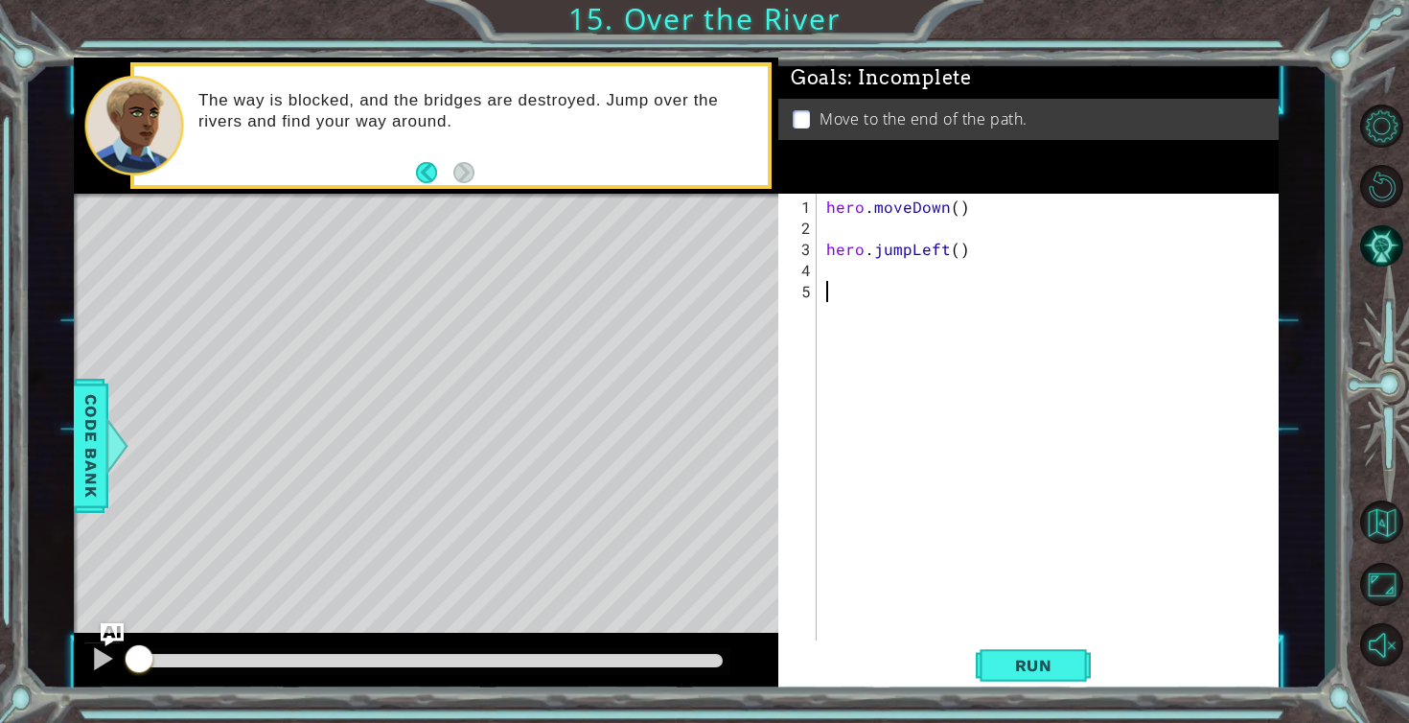
click at [832, 231] on div "hero . moveDown ( ) hero . jumpLeft ( )" at bounding box center [1053, 450] width 461 height 506
type textarea "h"
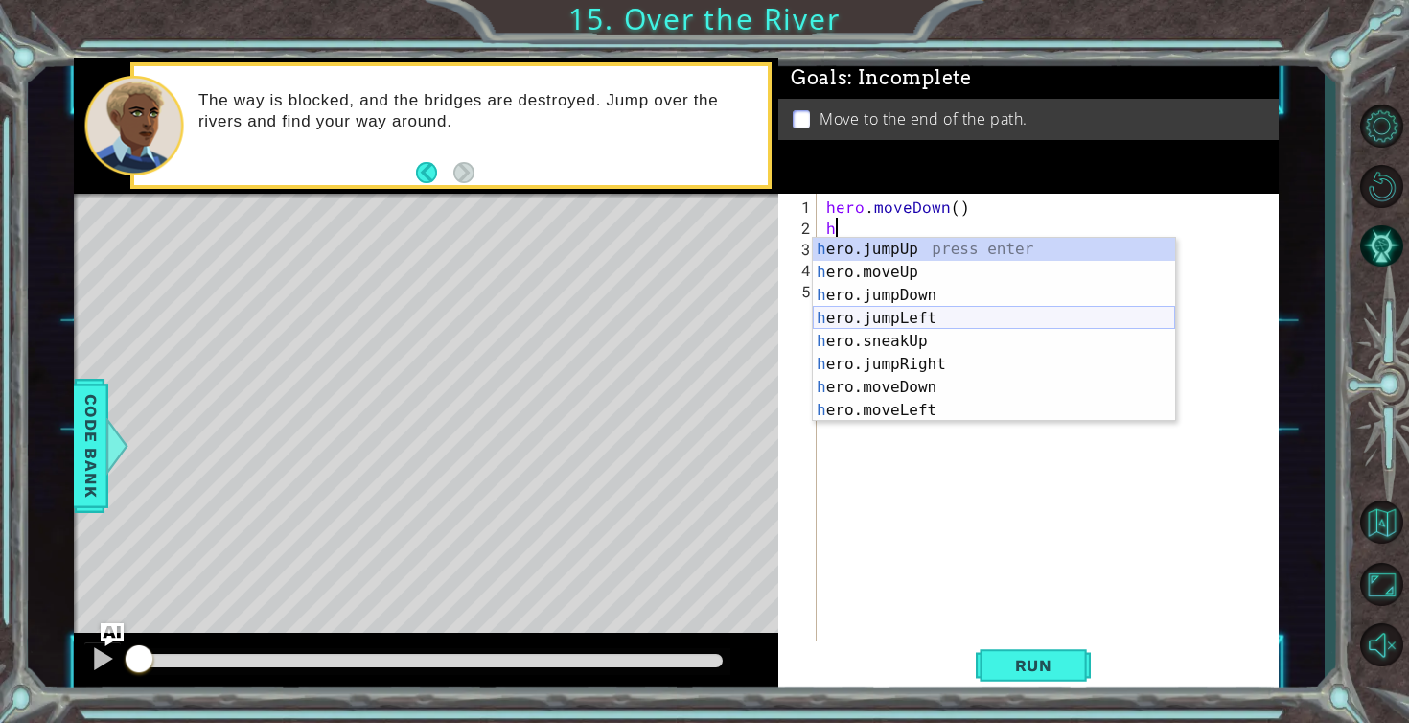
click at [854, 324] on div "h ero.jumpUp press enter h ero.moveUp press enter h ero.jumpDown press enter h …" at bounding box center [994, 353] width 362 height 230
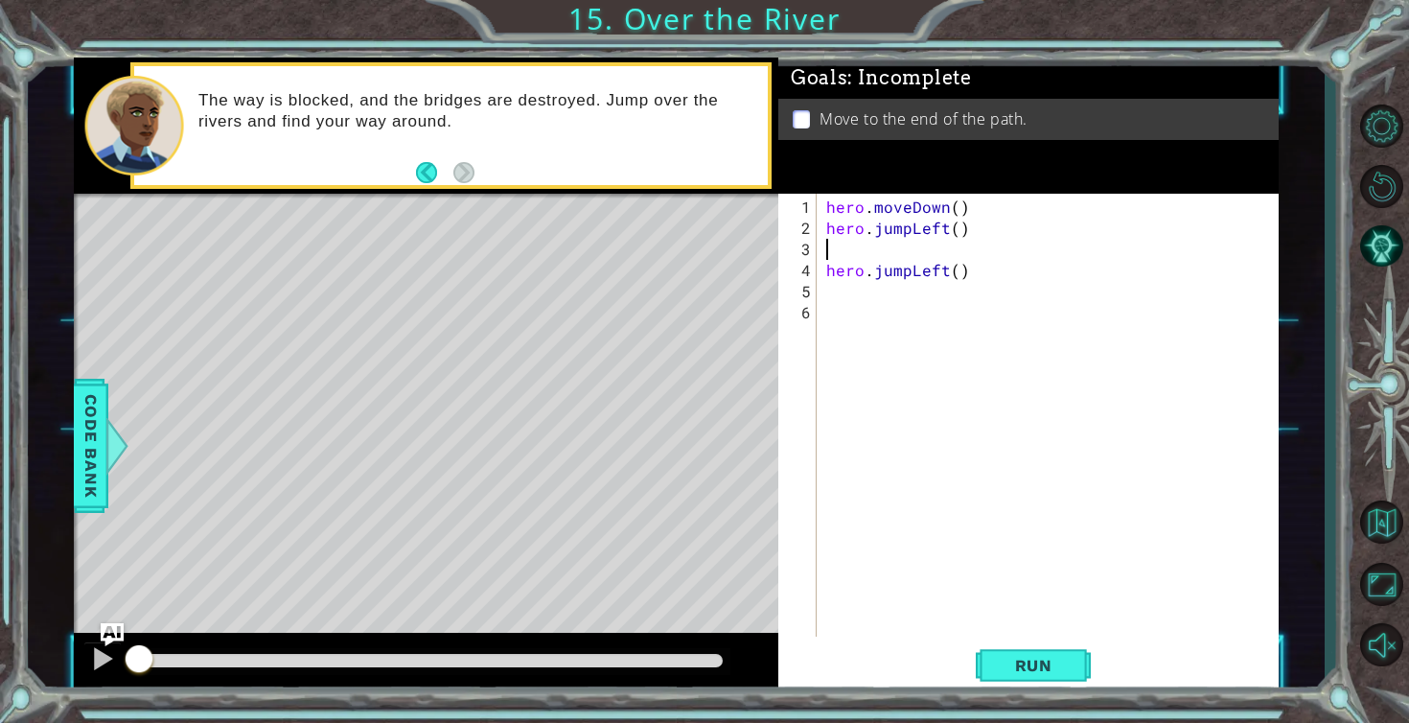
click at [826, 273] on div "hero . moveDown ( ) hero . jumpLeft ( ) hero . jumpLeft ( )" at bounding box center [1053, 439] width 461 height 485
click at [954, 247] on div "hero . moveDown ( ) hero . jumpLeft ( ) hero . jumpLeft ( )" at bounding box center [1053, 439] width 461 height 485
click at [1043, 657] on span "Run" at bounding box center [1034, 665] width 76 height 19
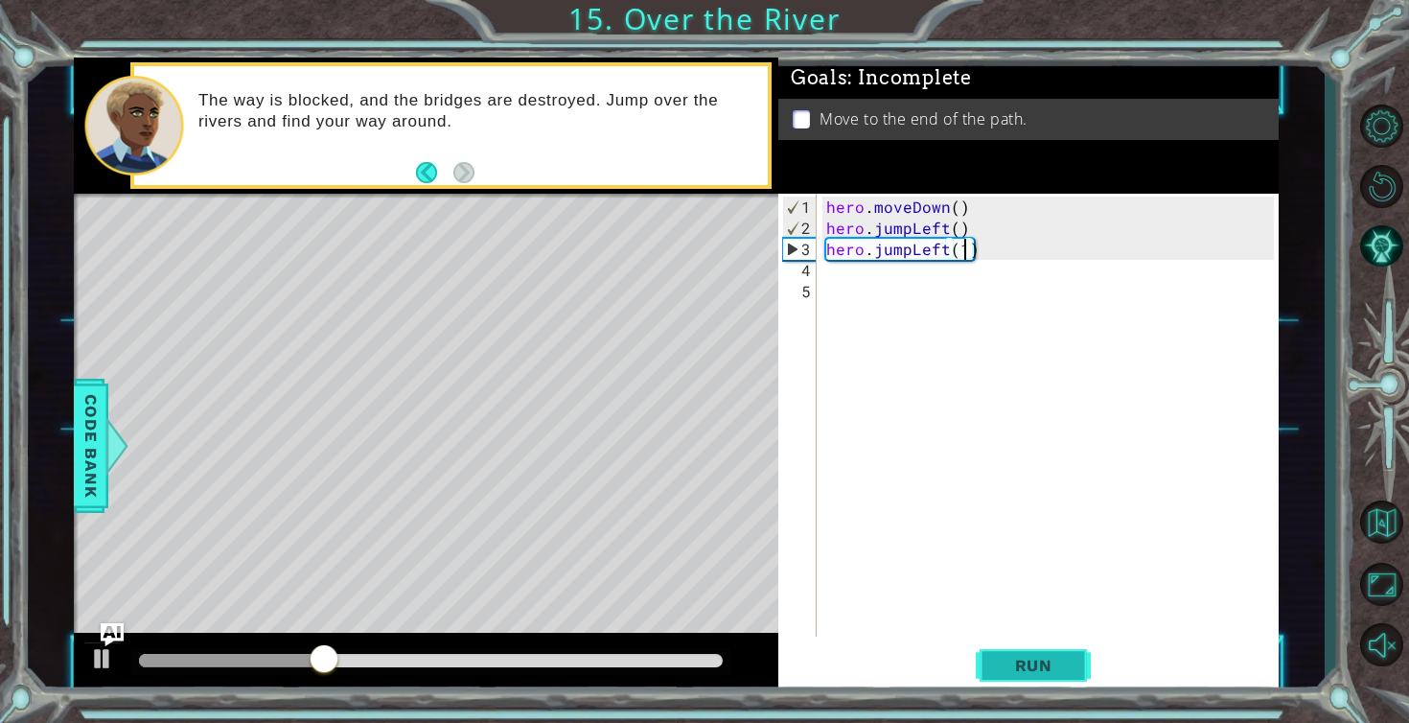
type textarea "hero.jumpLeft(1)"
click at [1013, 666] on span "Run" at bounding box center [1034, 665] width 76 height 19
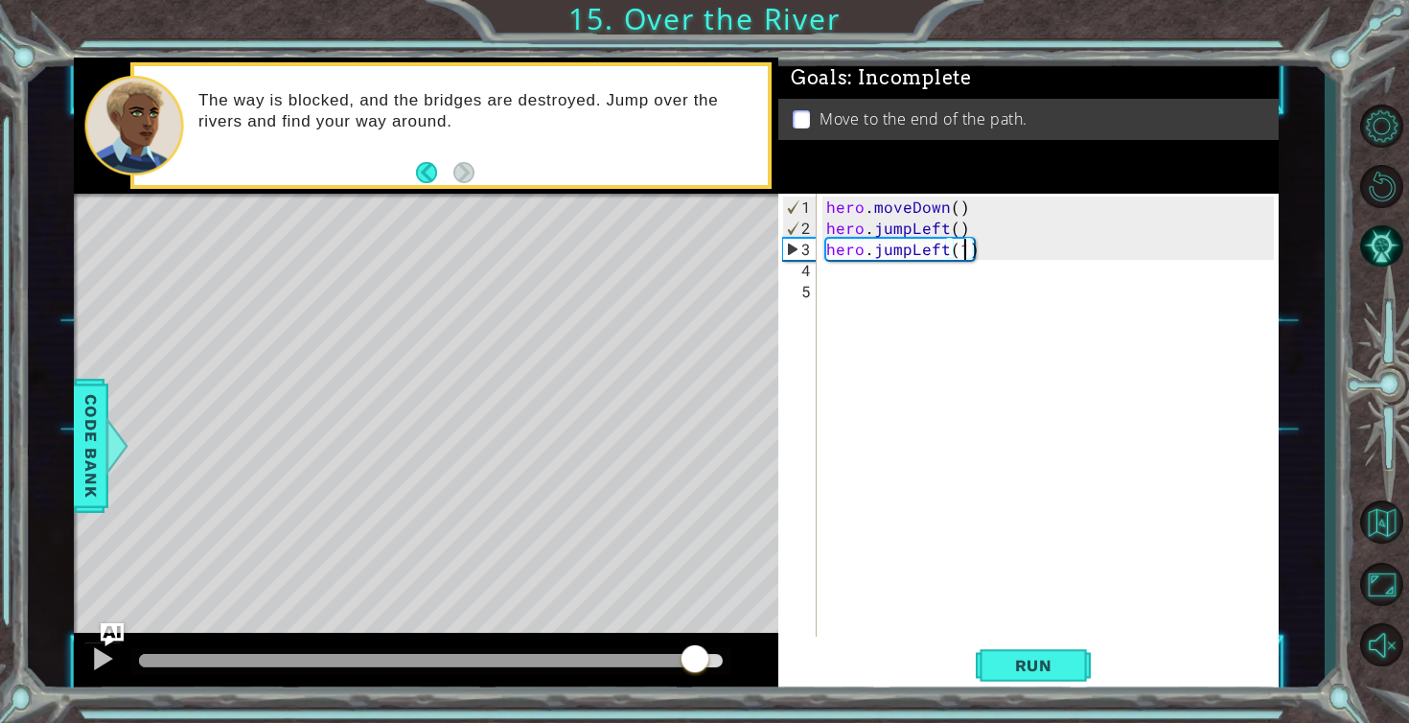
click at [696, 661] on div at bounding box center [431, 660] width 584 height 13
click at [883, 435] on div "hero . moveDown ( ) hero . jumpLeft ( ) hero . jumpLeft ( 1 )" at bounding box center [1053, 439] width 461 height 485
click at [87, 665] on button at bounding box center [102, 660] width 38 height 39
click at [1050, 649] on button "Run" at bounding box center [1033, 665] width 115 height 50
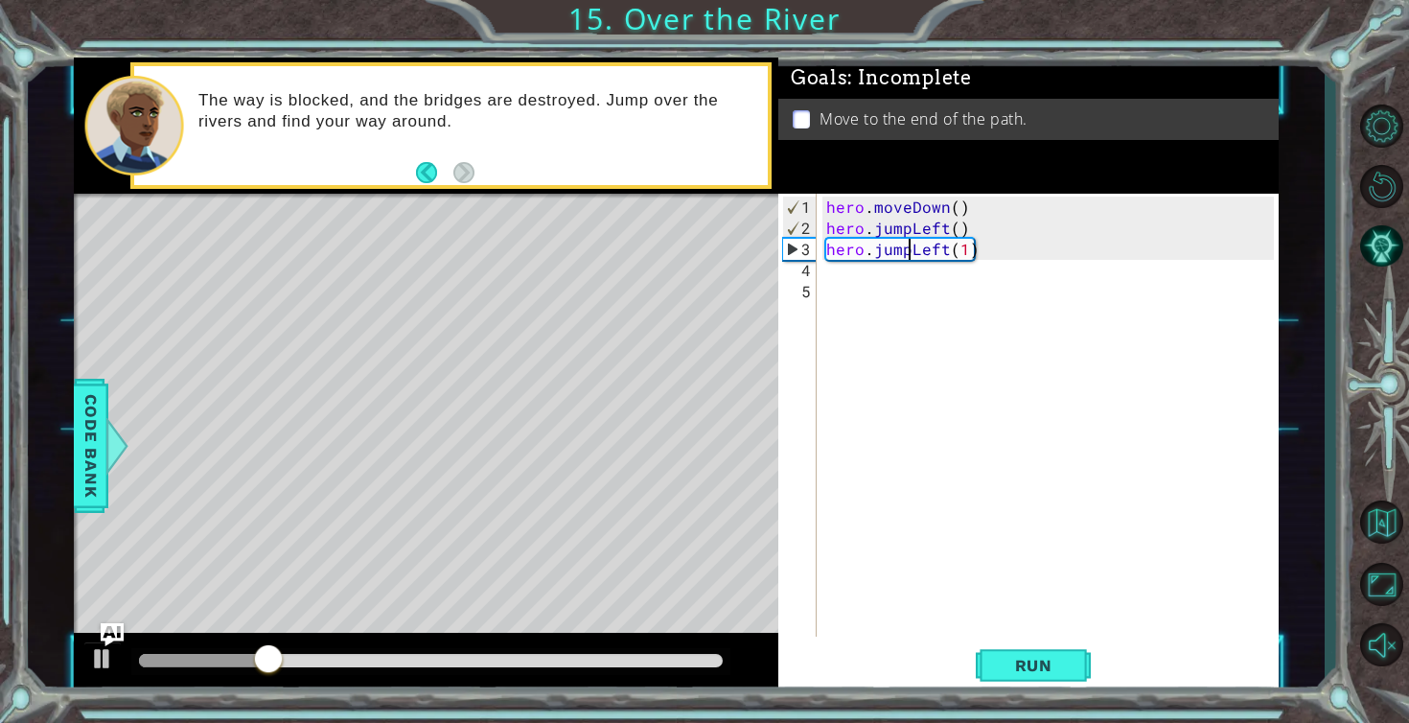
click at [913, 256] on div "hero . moveDown ( ) hero . jumpLeft ( ) hero . jumpLeft ( 1 )" at bounding box center [1053, 439] width 461 height 485
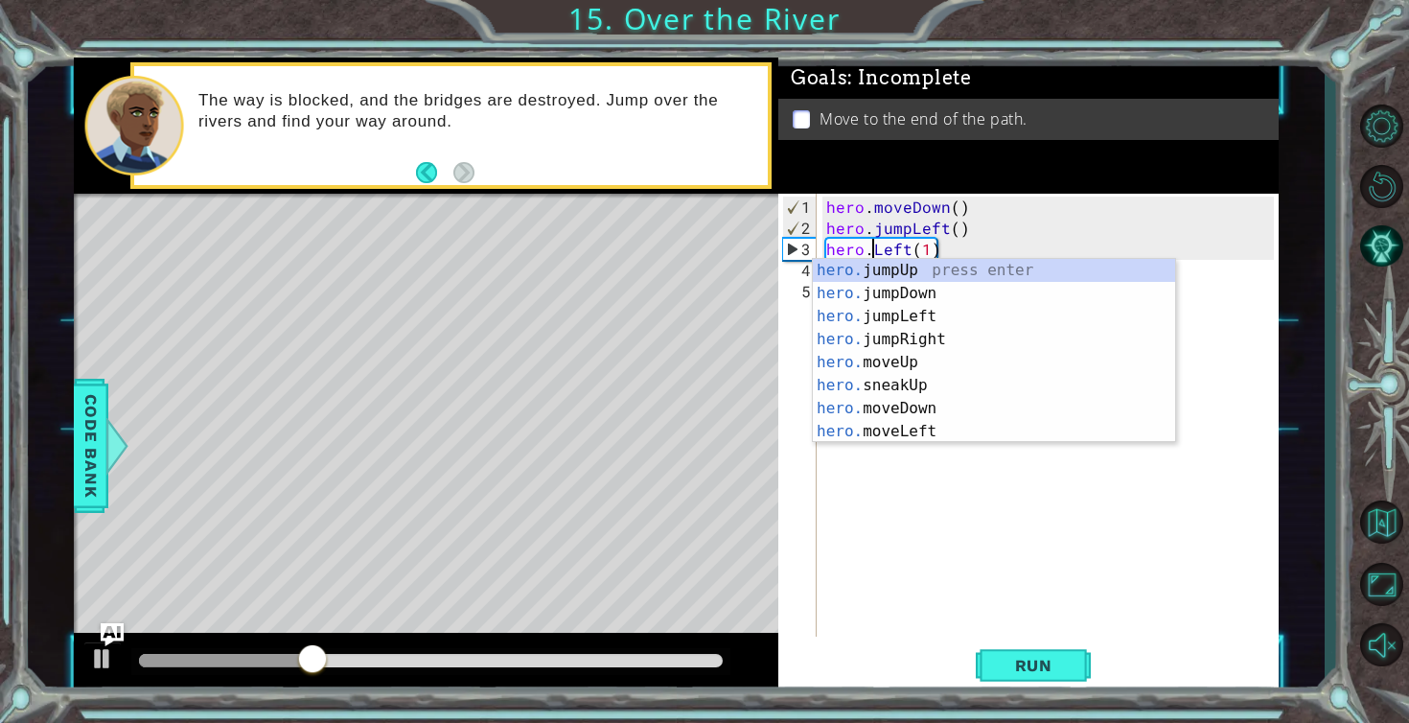
scroll to position [0, 3]
click at [915, 250] on div "hero . moveDown ( ) hero . jumpLeft ( ) hero . mLeft ( 1 )" at bounding box center [1053, 439] width 461 height 485
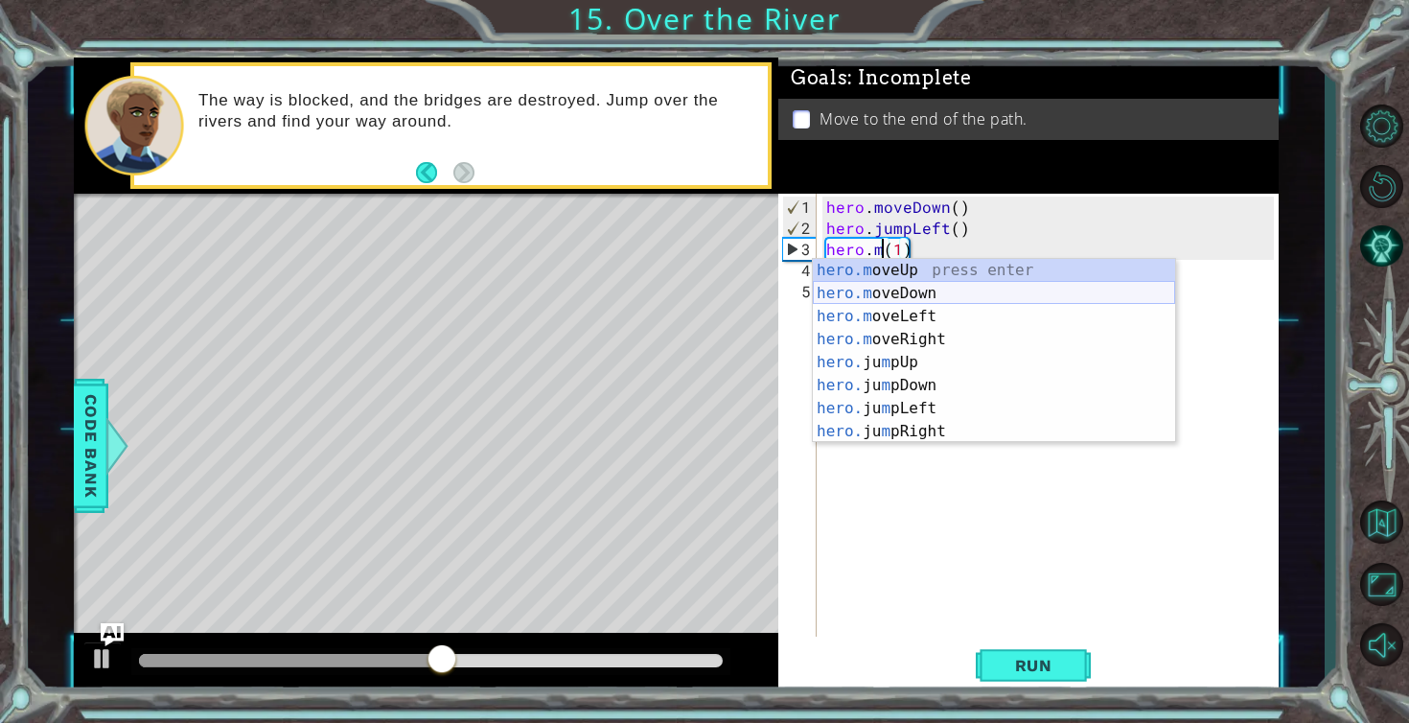
click at [910, 289] on div "hero.m oveUp press enter hero.m oveDown press enter hero.m oveLeft press enter …" at bounding box center [994, 374] width 362 height 230
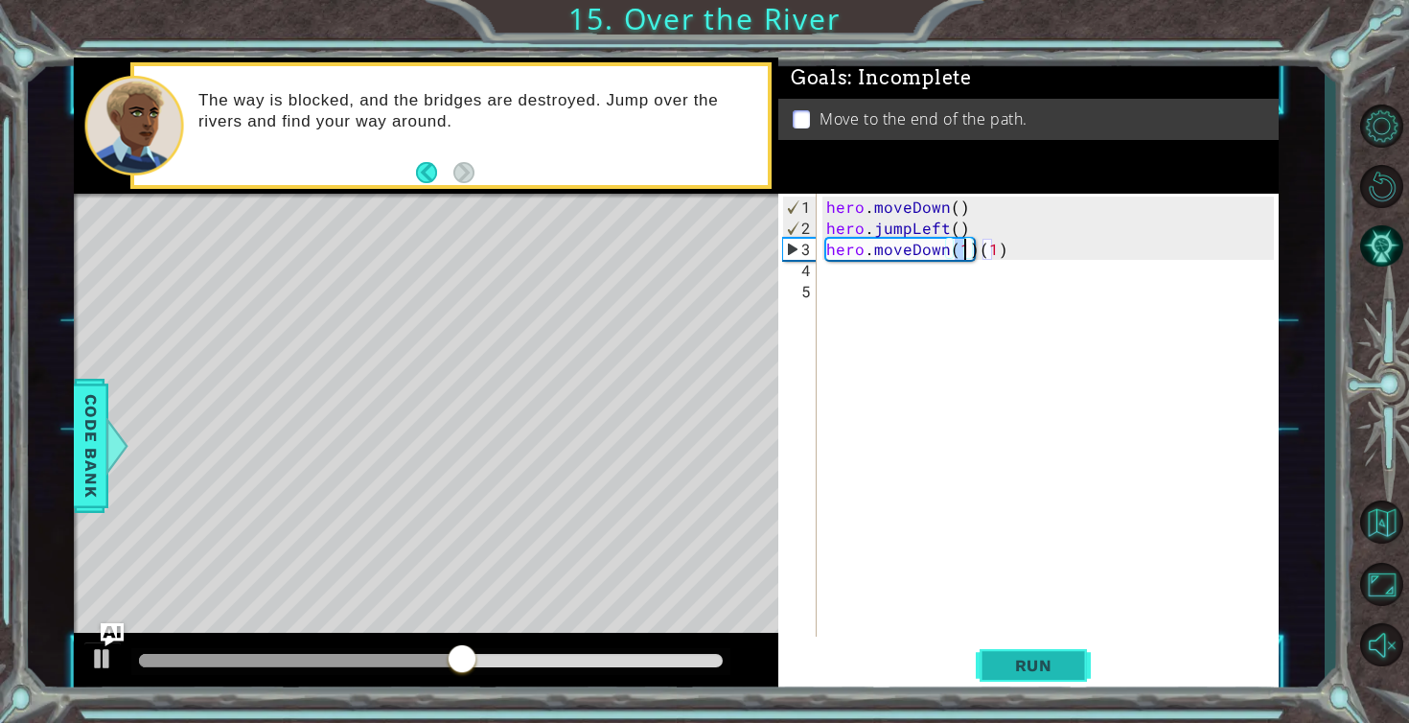
click at [1006, 668] on span "Run" at bounding box center [1034, 665] width 76 height 19
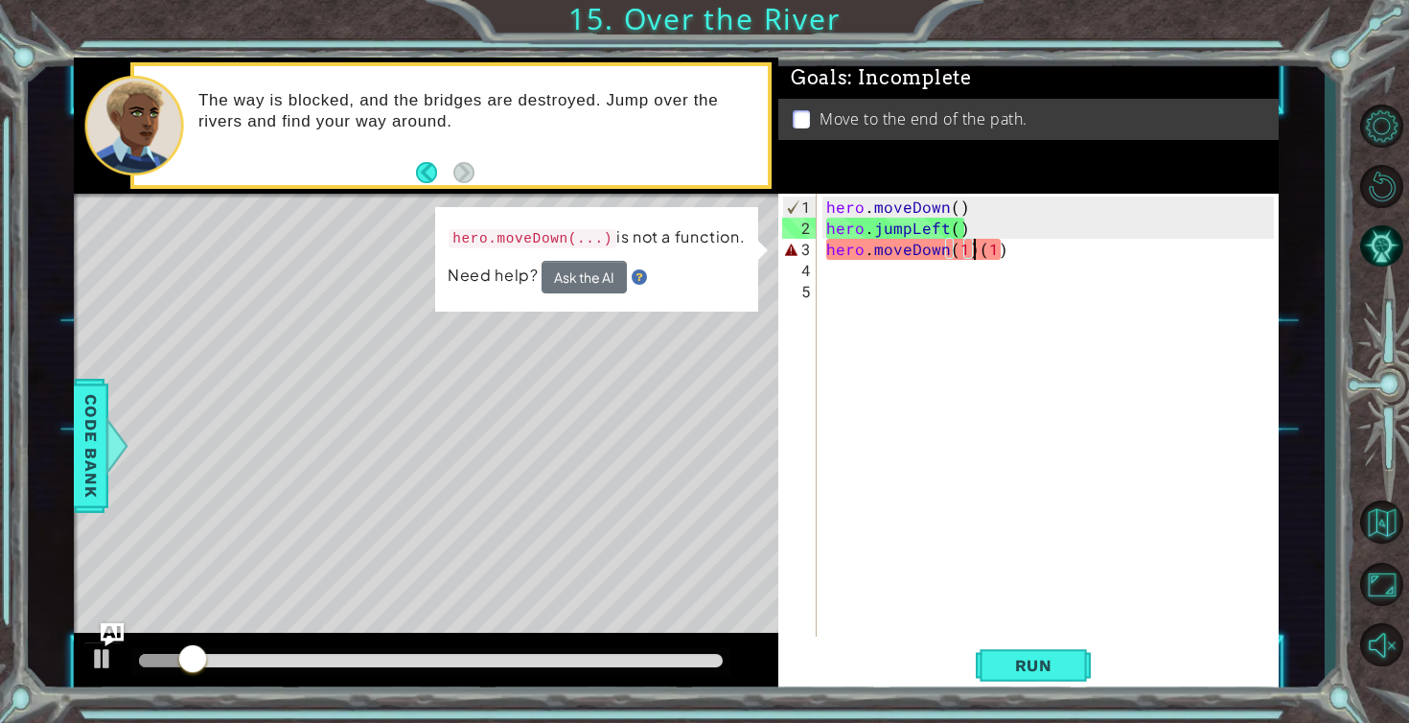
click at [971, 248] on div "hero . moveDown ( ) hero . jumpLeft ( ) hero . moveDown ( 1 ) ( 1 )" at bounding box center [1053, 439] width 461 height 485
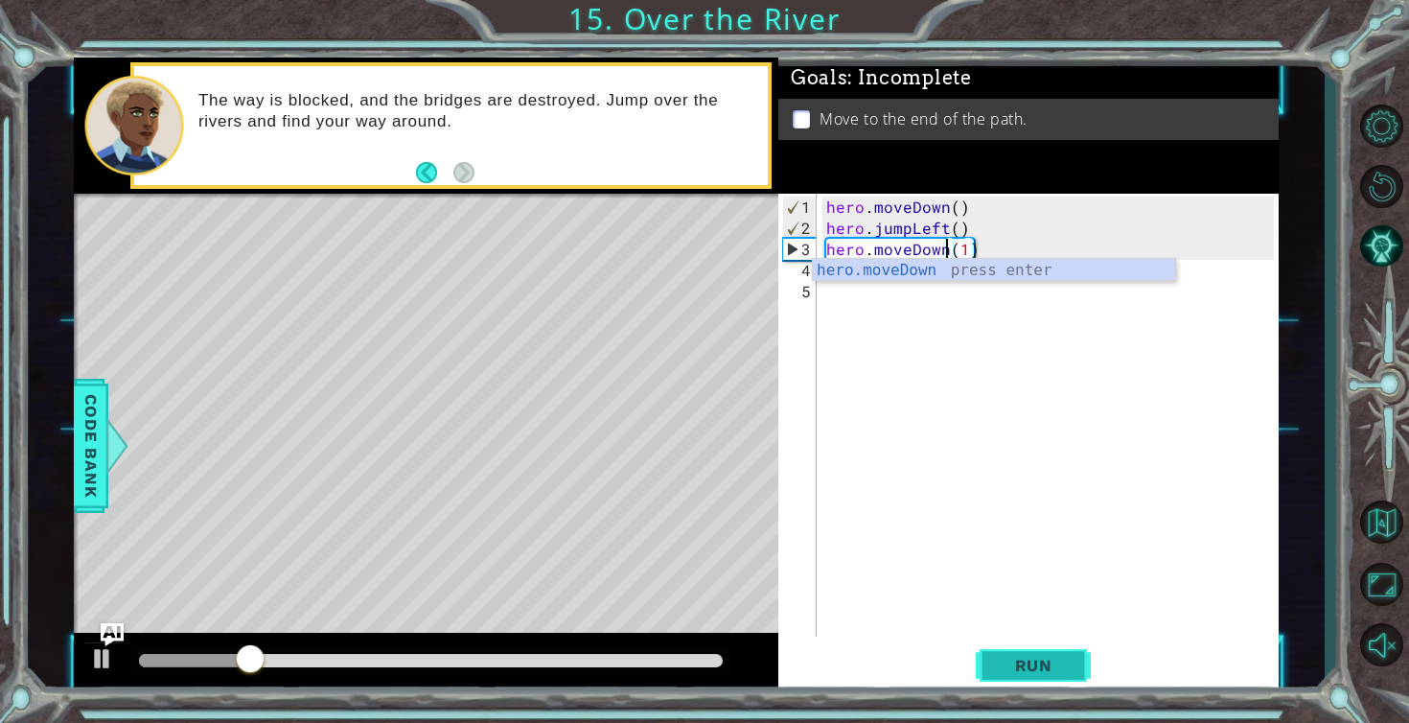
click at [1027, 668] on span "Run" at bounding box center [1034, 665] width 76 height 19
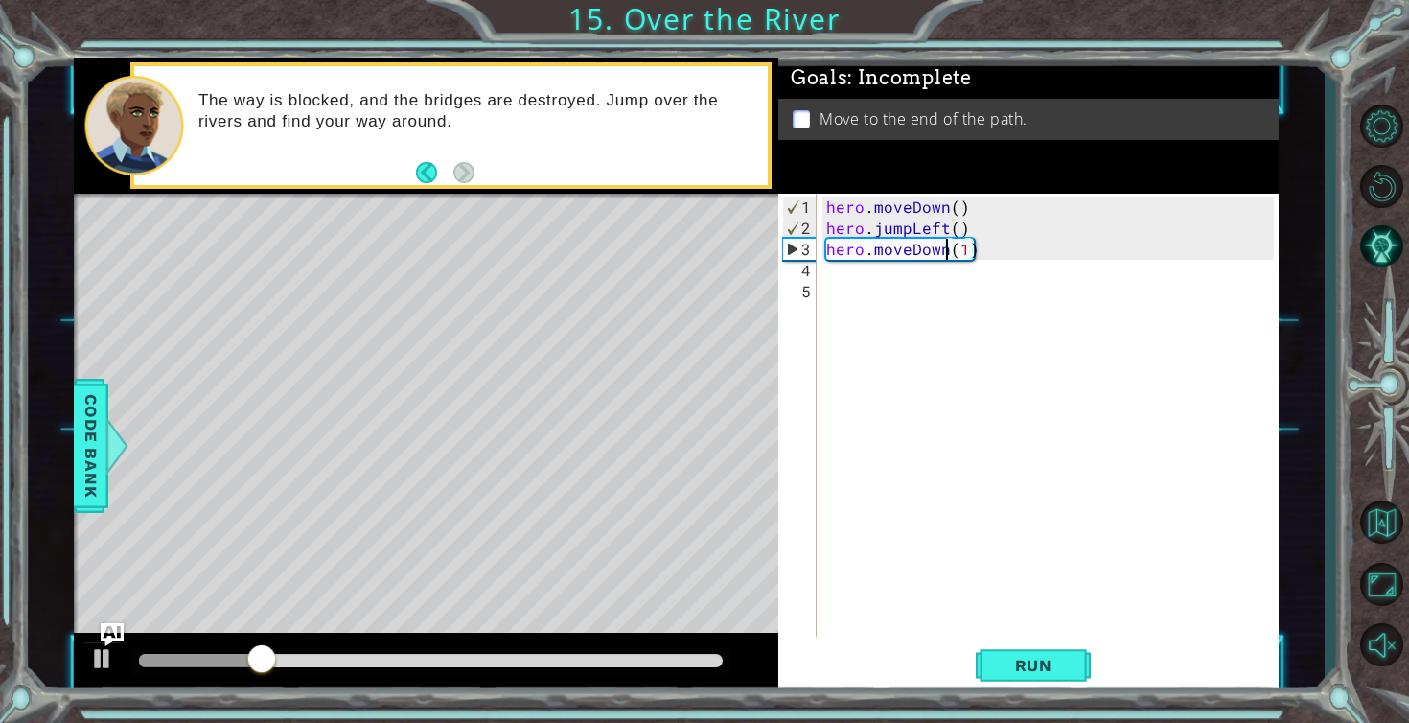
click at [972, 227] on div "hero . moveDown ( ) hero . jumpLeft ( ) hero . moveDown ( 1 )" at bounding box center [1053, 439] width 461 height 485
type textarea "hero.jumpLeft()"
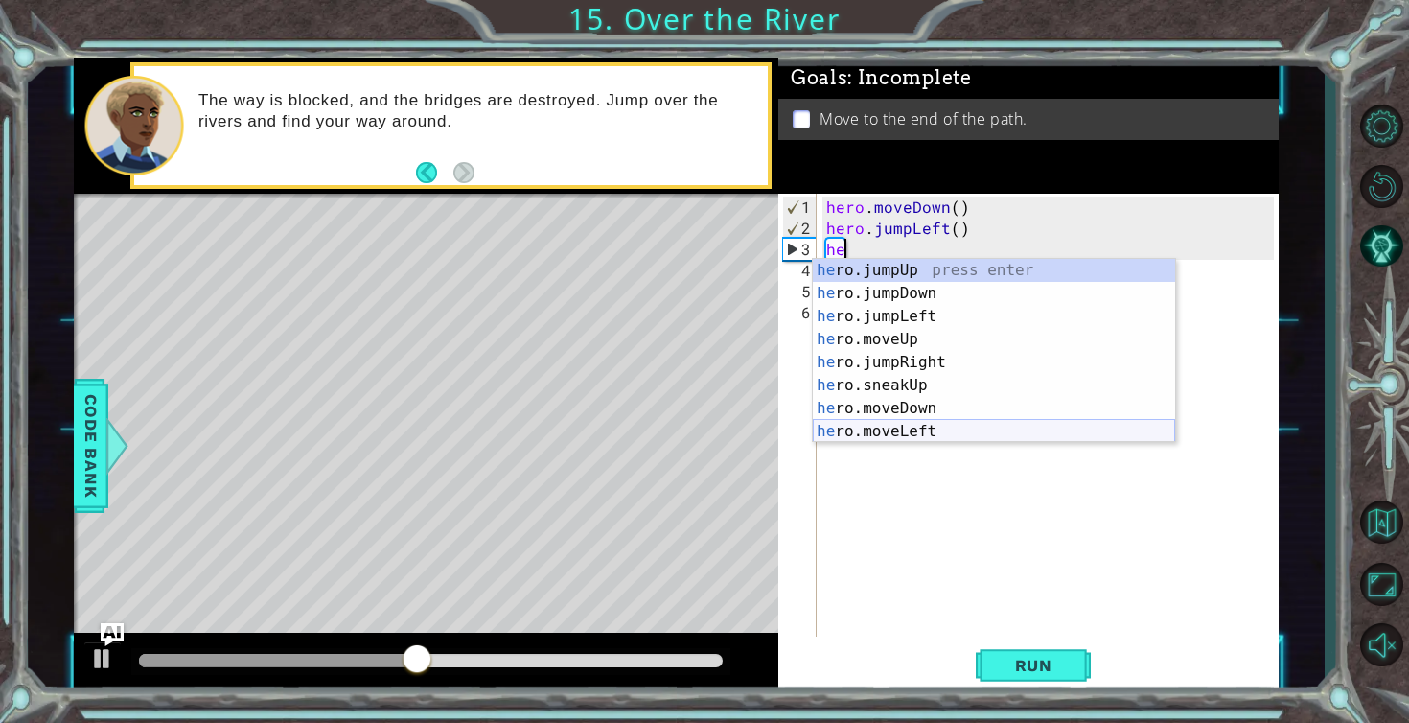
click at [894, 422] on div "he ro.jumpUp press enter he ro.jumpDown press enter he ro.jumpLeft press enter …" at bounding box center [994, 374] width 362 height 230
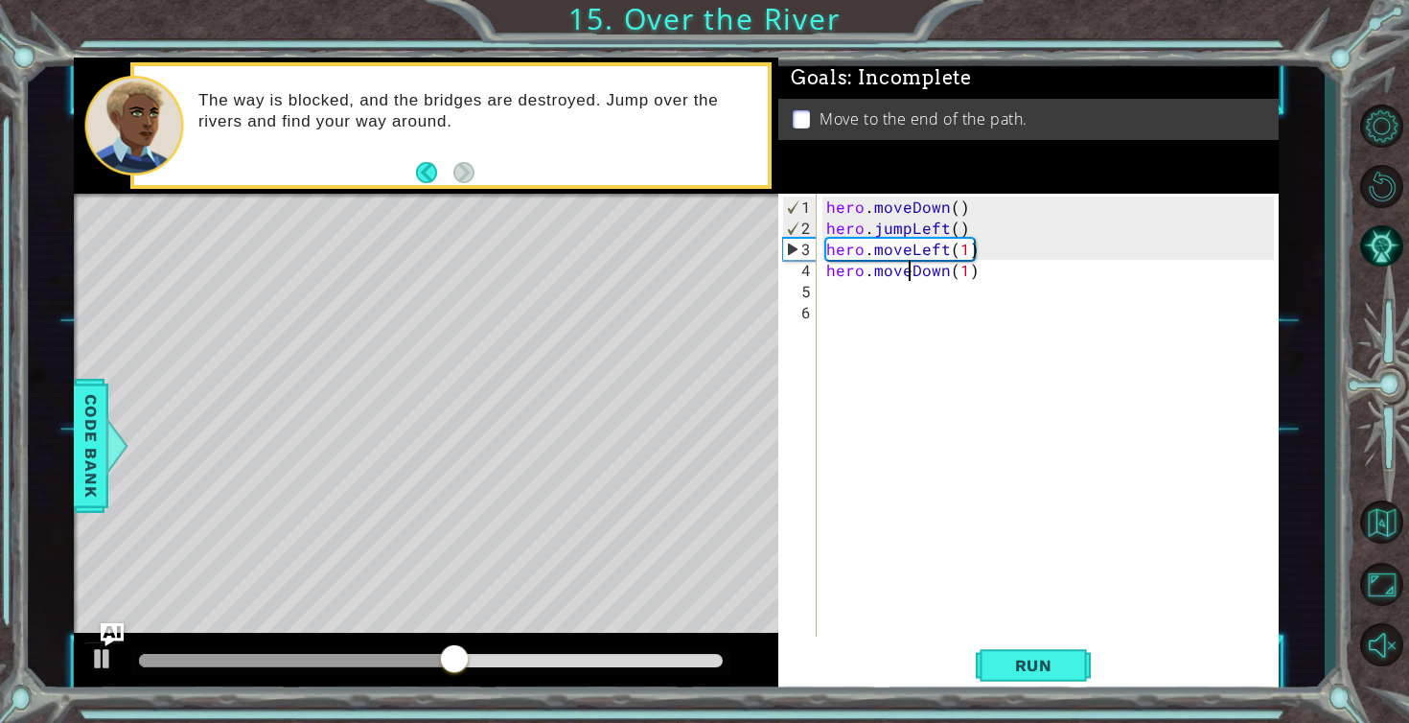
click at [913, 271] on div "hero . moveDown ( ) hero . jumpLeft ( ) hero . moveLeft ( 1 ) hero . moveDown (…" at bounding box center [1053, 439] width 461 height 485
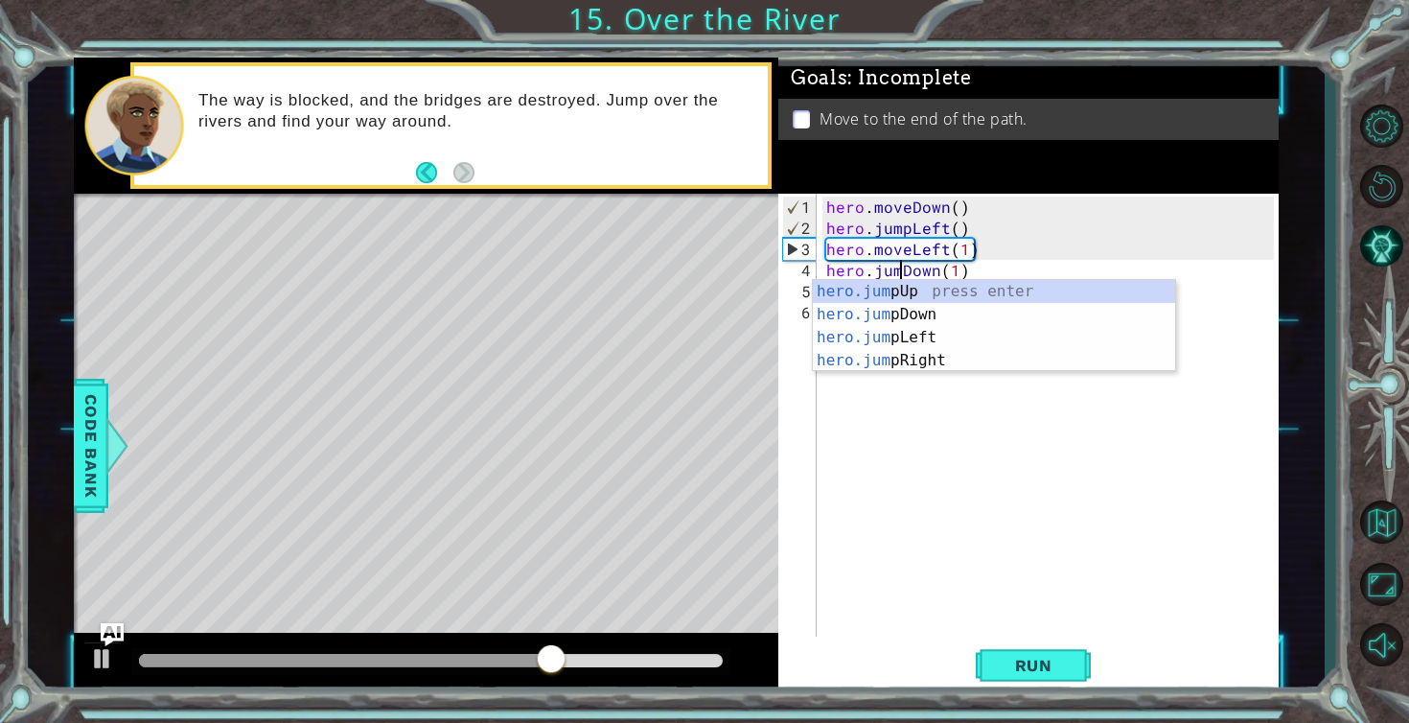
scroll to position [0, 5]
type textarea "hero.jumpDown(1)"
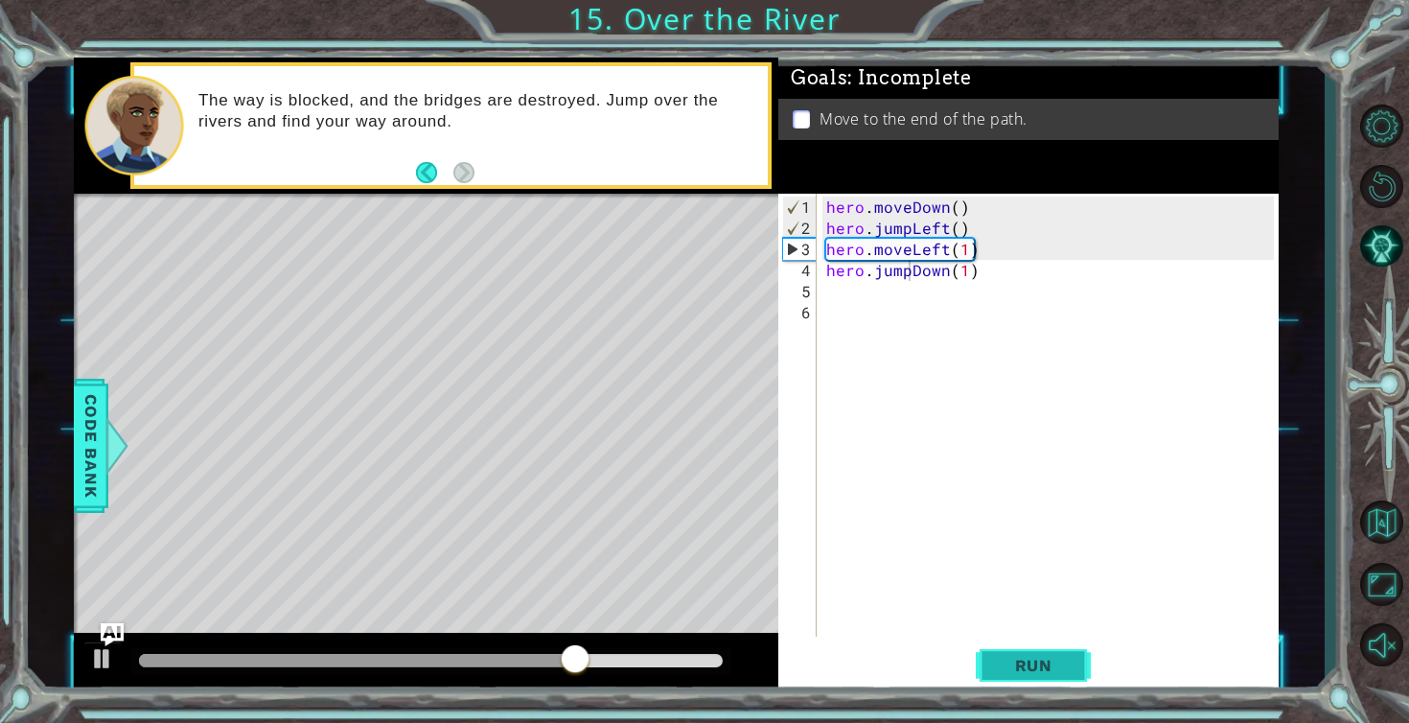
click at [1031, 665] on span "Run" at bounding box center [1034, 665] width 76 height 19
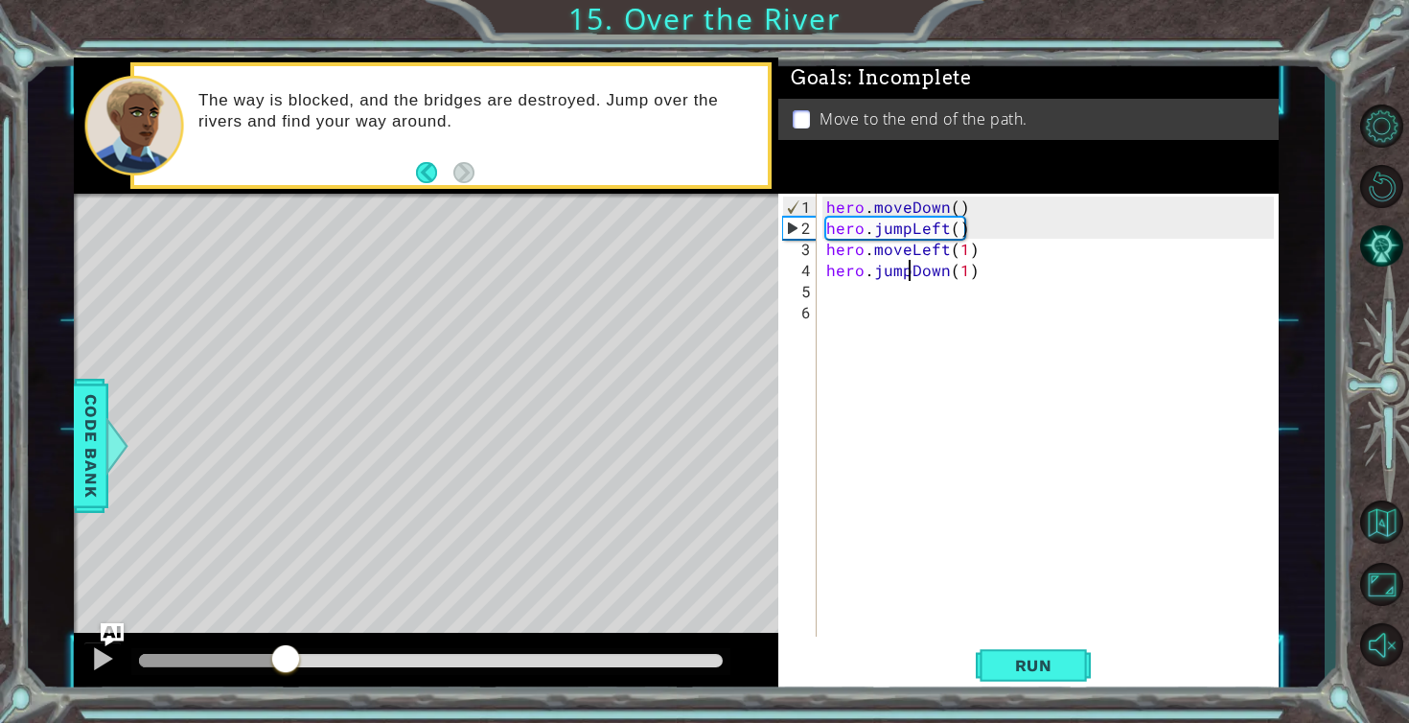
click at [285, 662] on div at bounding box center [431, 660] width 584 height 13
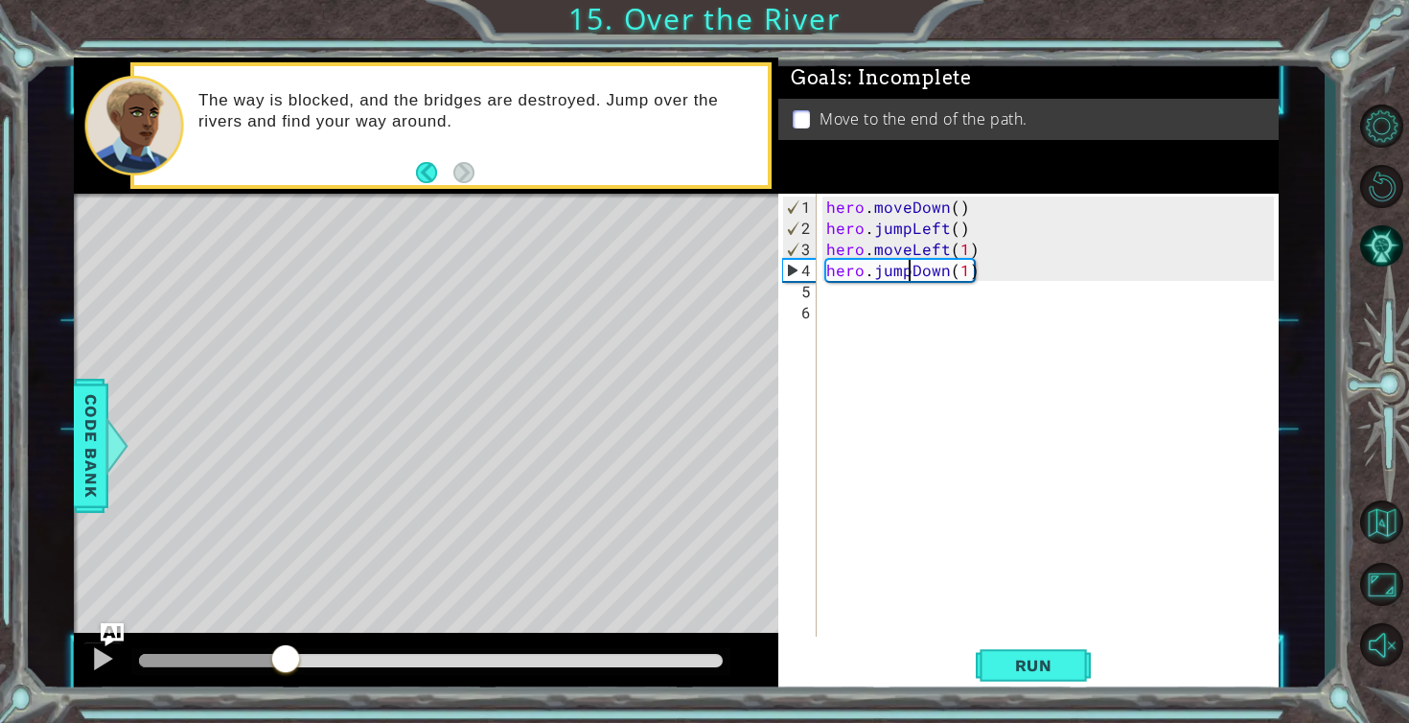
click at [843, 299] on div "hero . moveDown ( ) hero . jumpLeft ( ) hero . moveLeft ( 1 ) hero . jumpDown (…" at bounding box center [1053, 439] width 461 height 485
click at [842, 290] on div "hero . moveDown ( ) hero . jumpLeft ( ) hero . moveLeft ( 1 ) hero . jumpDown (…" at bounding box center [1053, 439] width 461 height 485
type textarea "h"
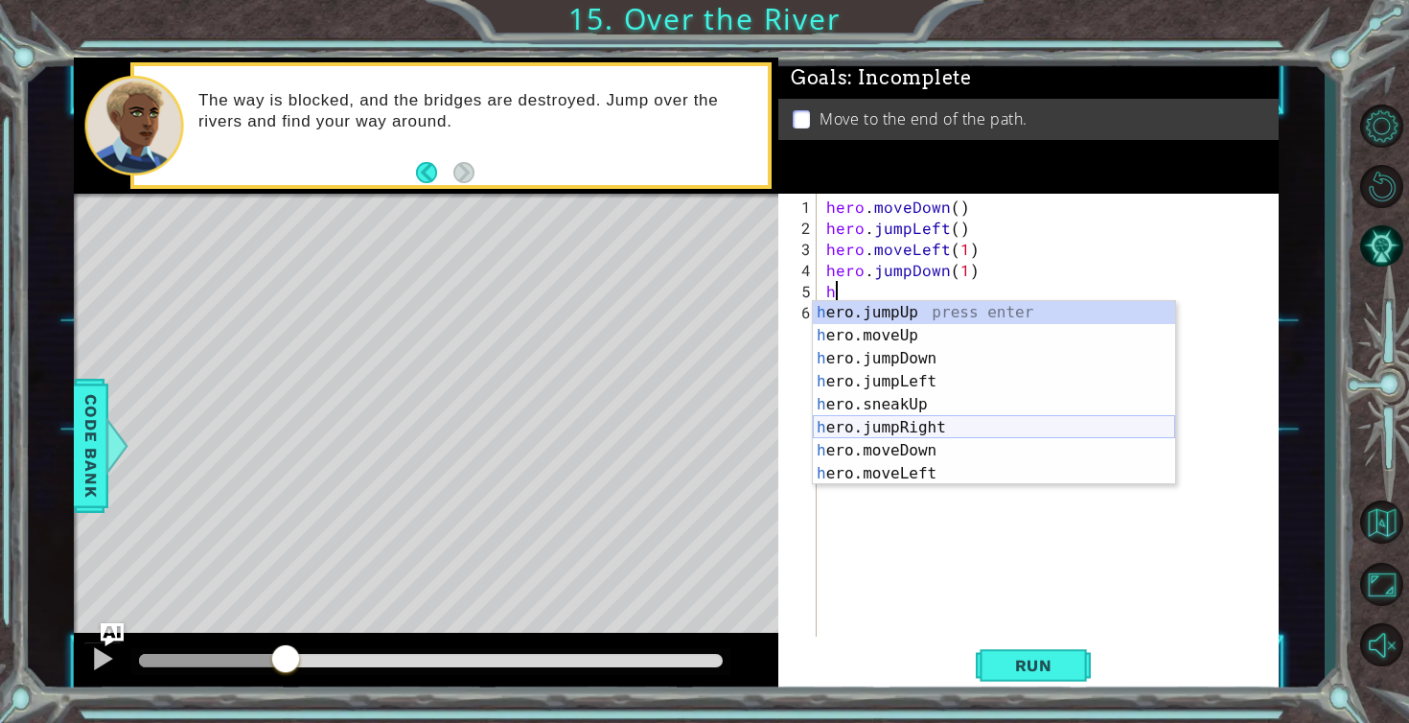
click at [881, 427] on div "h ero.jumpUp press enter h ero.moveUp press enter h ero.jumpDown press enter h …" at bounding box center [994, 416] width 362 height 230
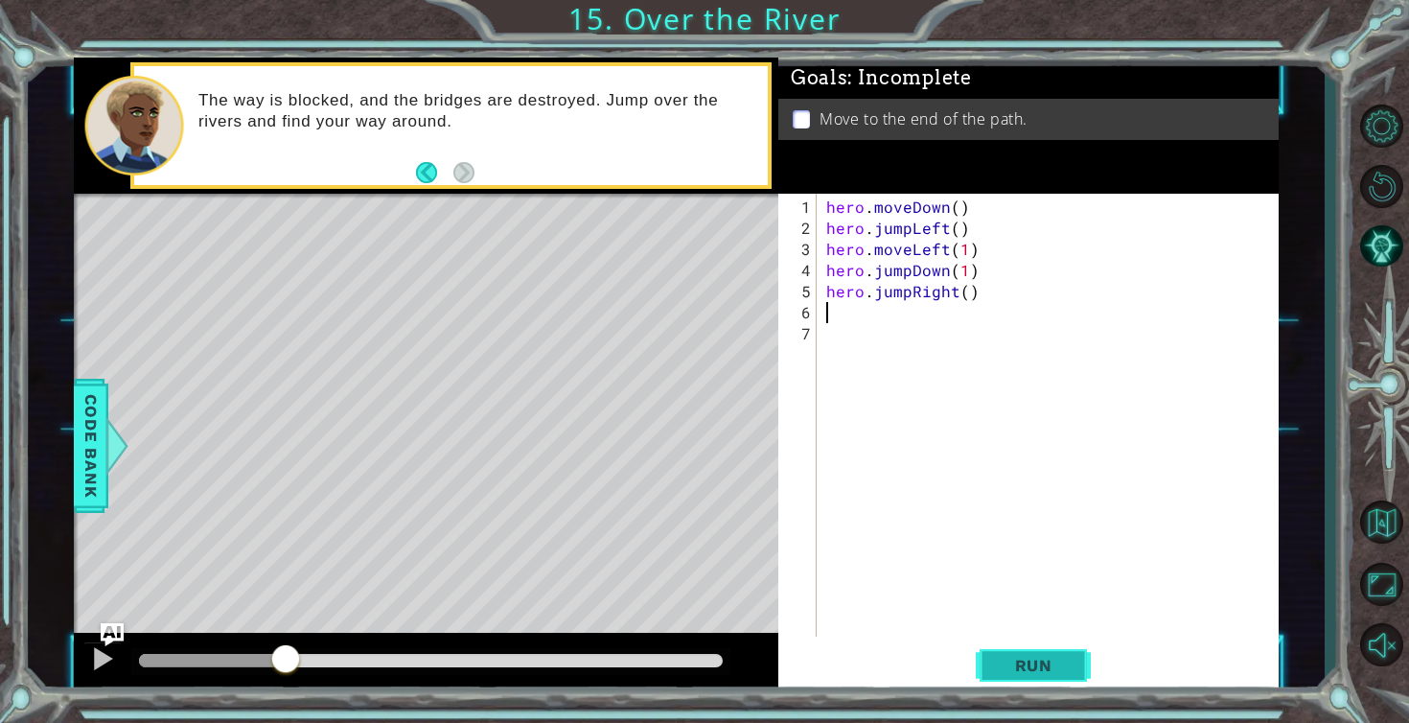
click at [1022, 661] on span "Run" at bounding box center [1034, 665] width 76 height 19
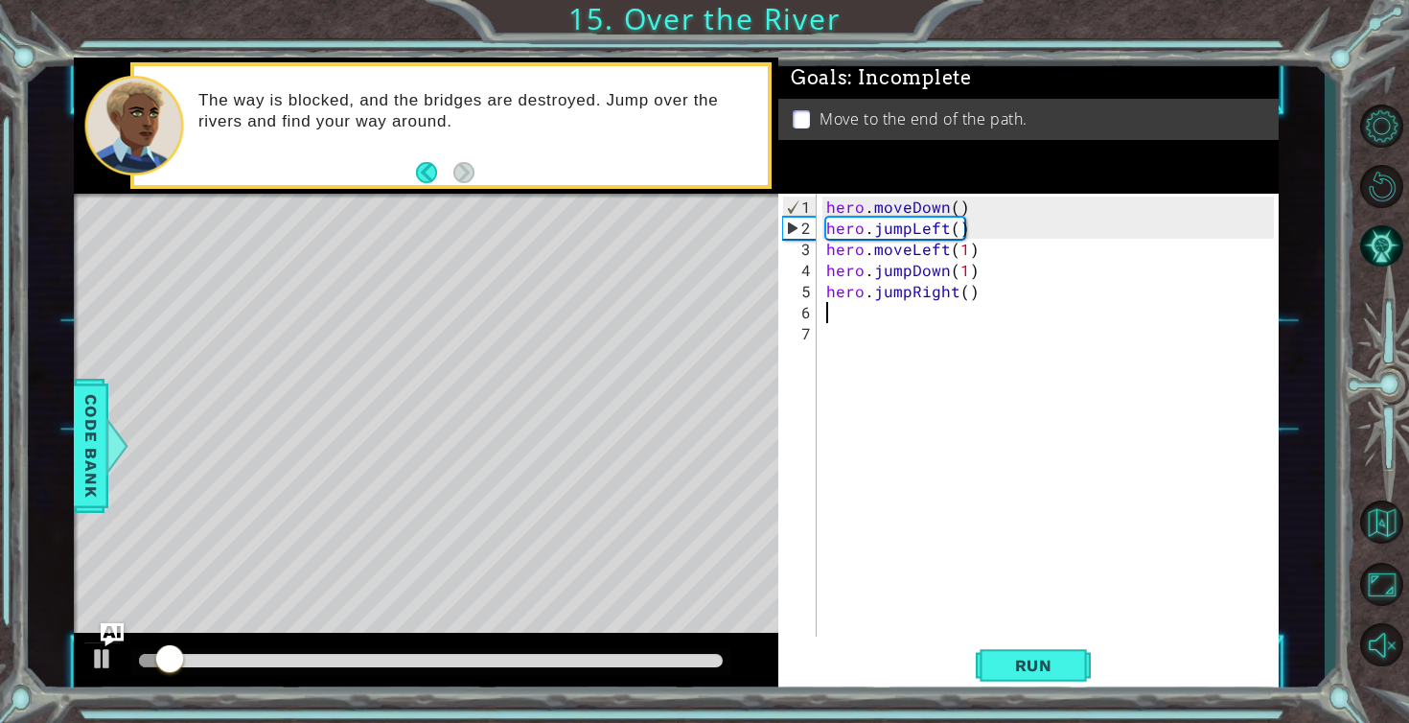
click at [466, 680] on div at bounding box center [426, 663] width 705 height 61
click at [468, 669] on div at bounding box center [430, 661] width 599 height 27
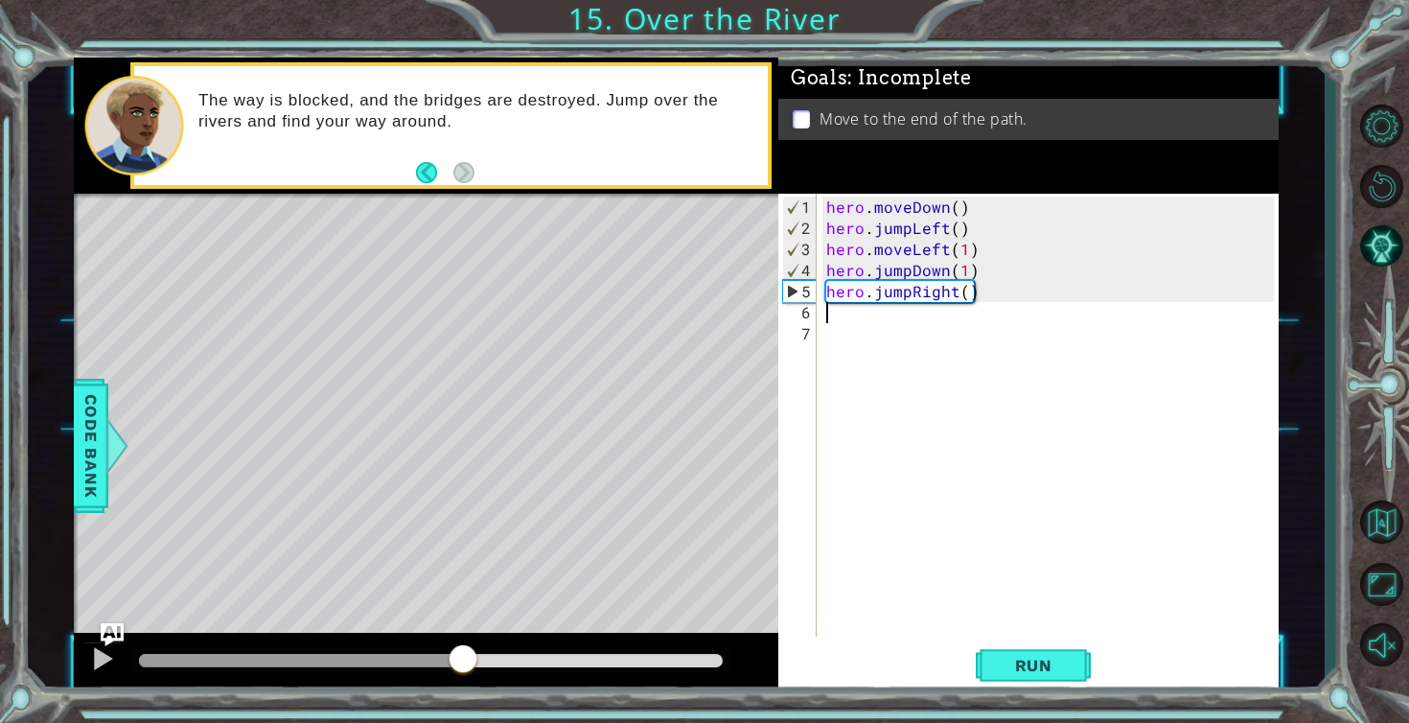
click at [464, 658] on div at bounding box center [431, 660] width 584 height 13
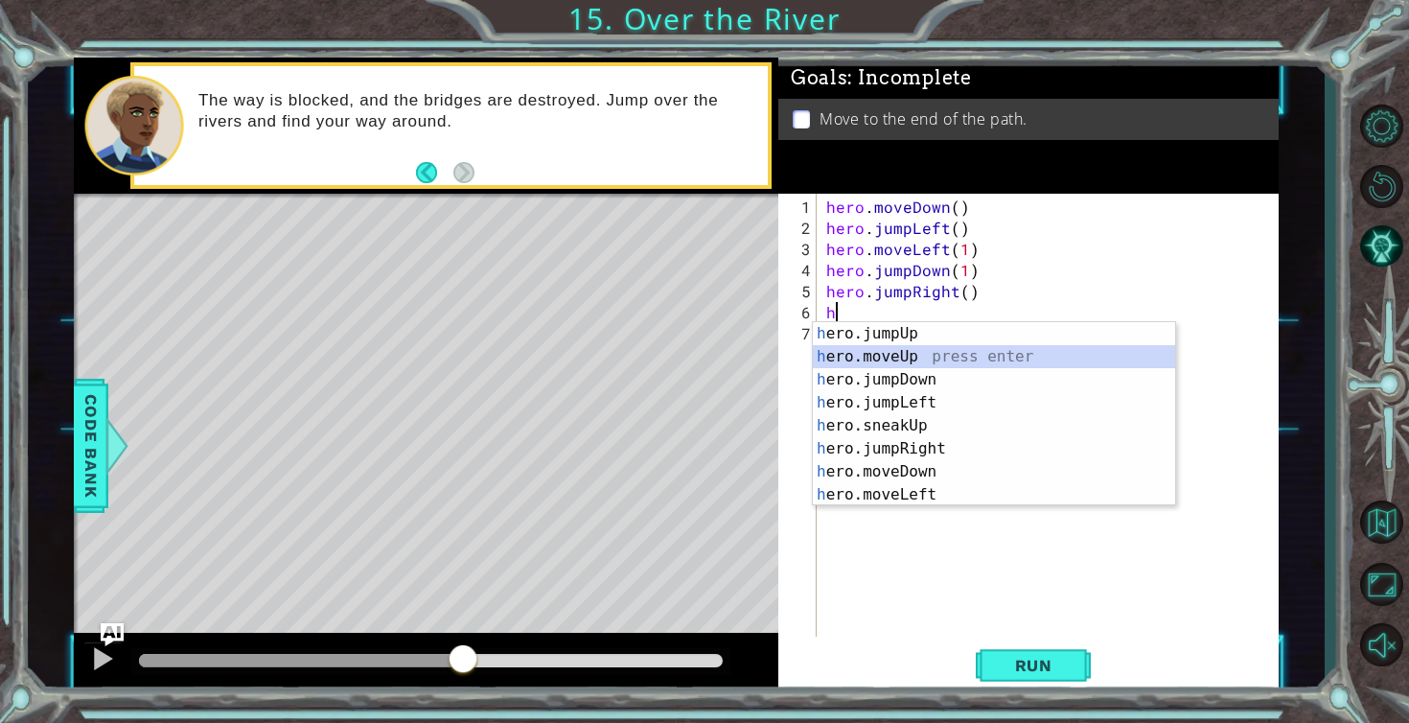
click at [889, 356] on div "h ero.jumpUp press enter h ero.moveUp press enter h ero.jumpDown press enter h …" at bounding box center [994, 437] width 362 height 230
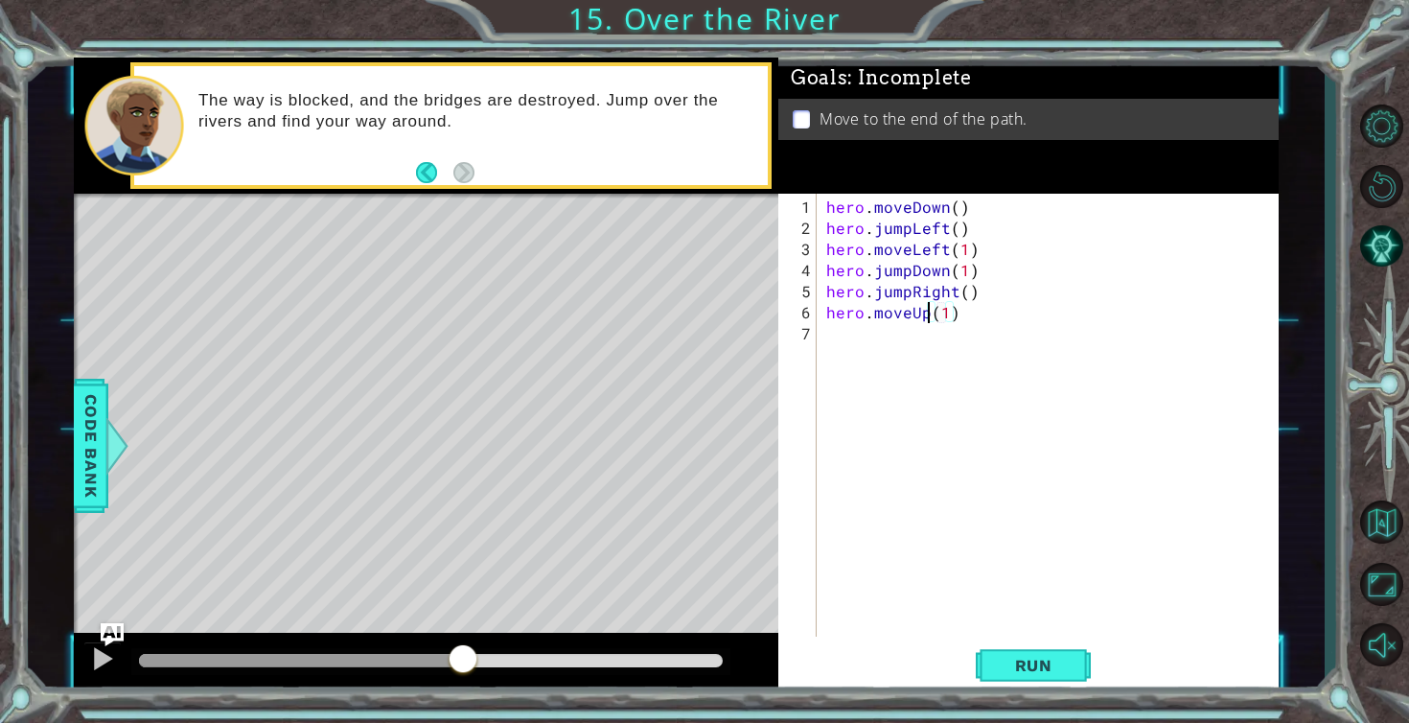
click at [924, 312] on div "hero . moveDown ( ) hero . jumpLeft ( ) hero . moveLeft ( 1 ) hero . jumpDown (…" at bounding box center [1053, 439] width 461 height 485
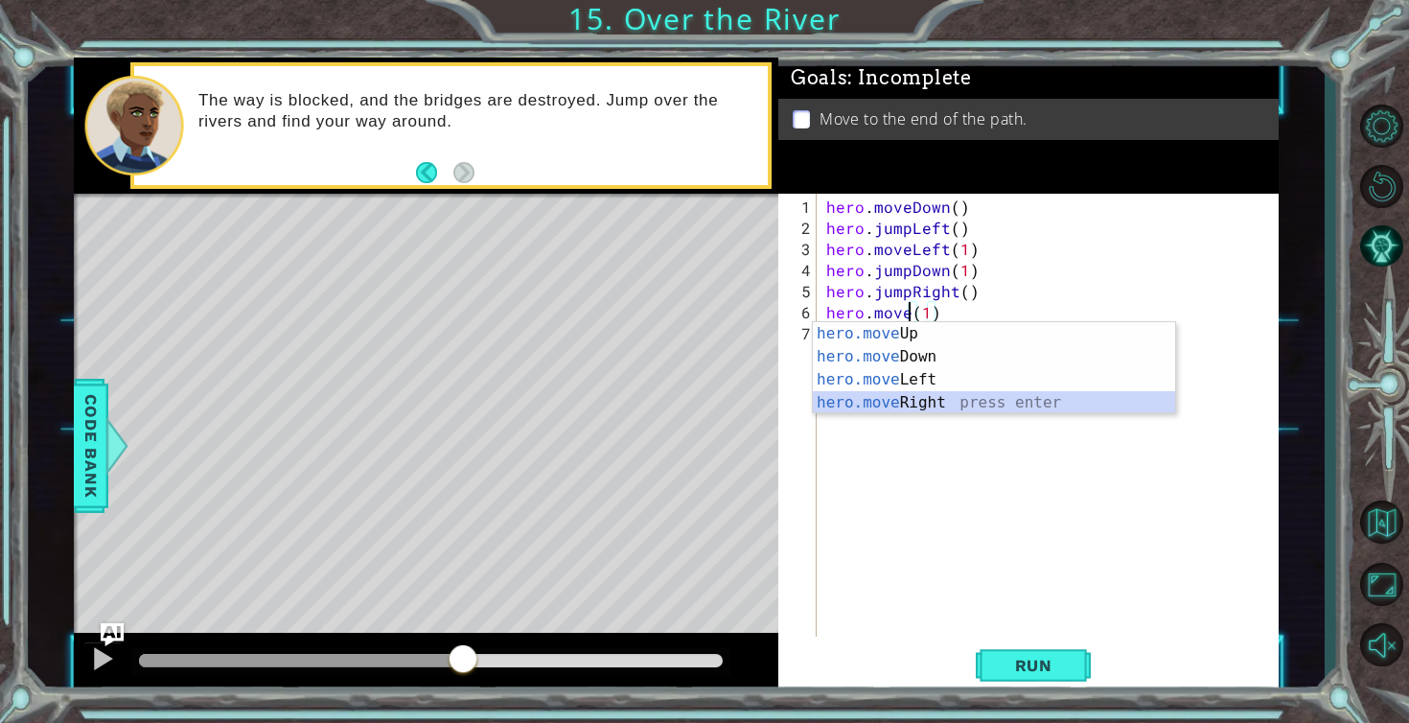
click at [883, 402] on div "hero.move Up press enter hero.move Down press enter hero.move Left press enter …" at bounding box center [994, 391] width 362 height 138
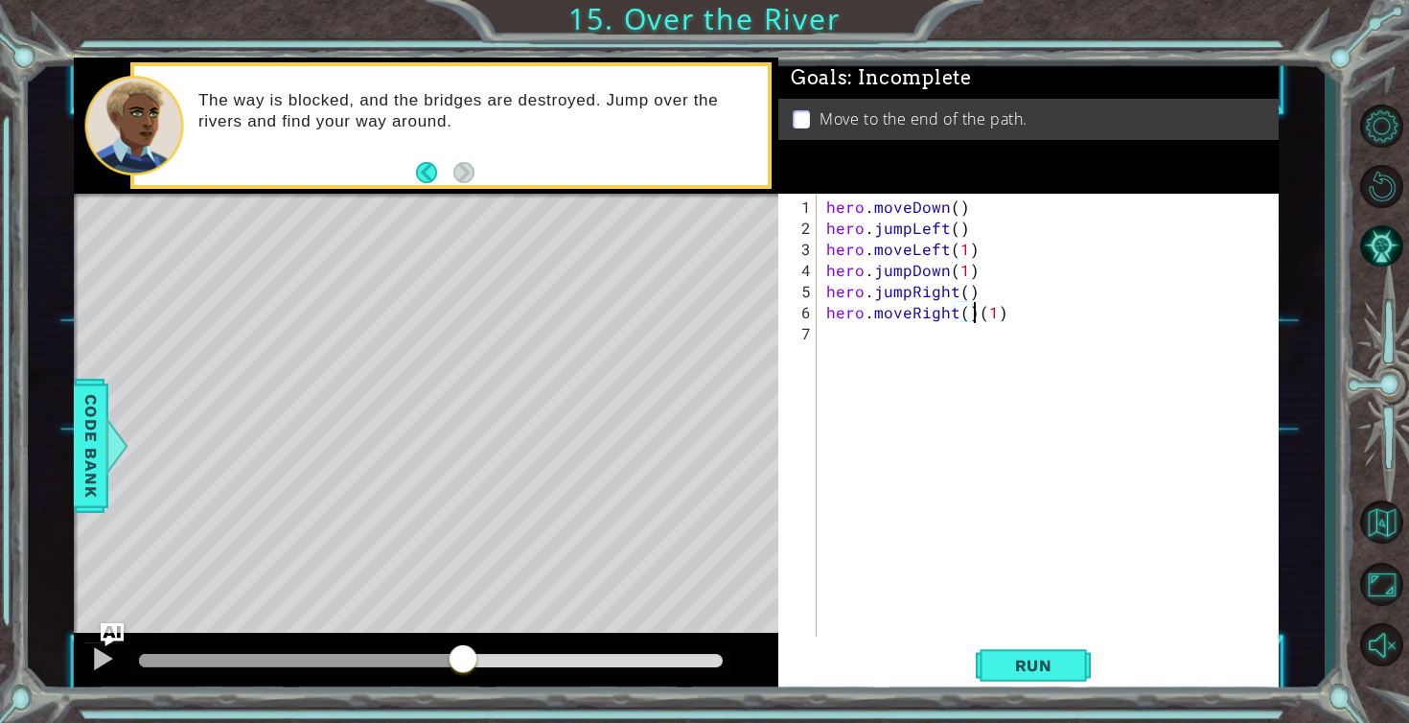
click at [974, 316] on div "hero . moveDown ( ) hero . jumpLeft ( ) hero . moveLeft ( 1 ) hero . jumpDown (…" at bounding box center [1053, 439] width 461 height 485
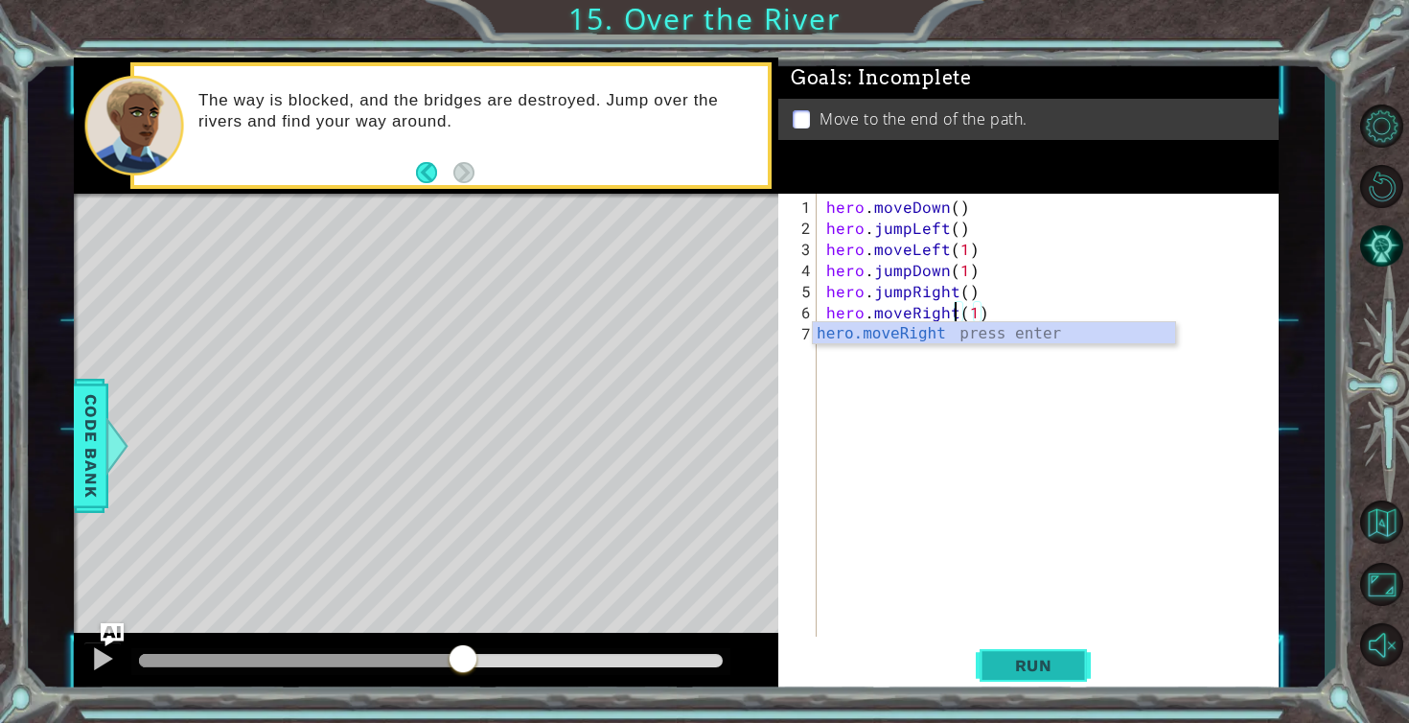
type textarea "hero.moveRight(1)"
click at [1004, 665] on span "Run" at bounding box center [1034, 665] width 76 height 19
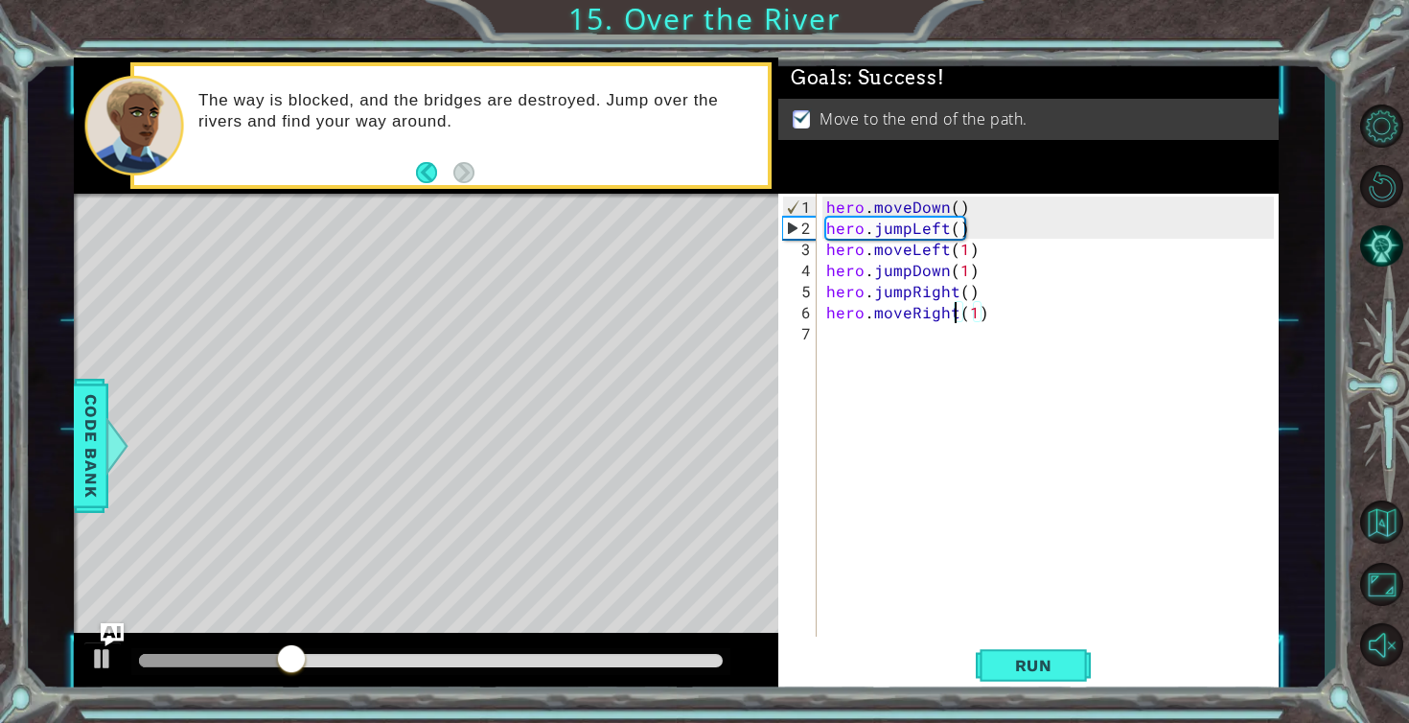
click at [681, 655] on div at bounding box center [431, 660] width 584 height 13
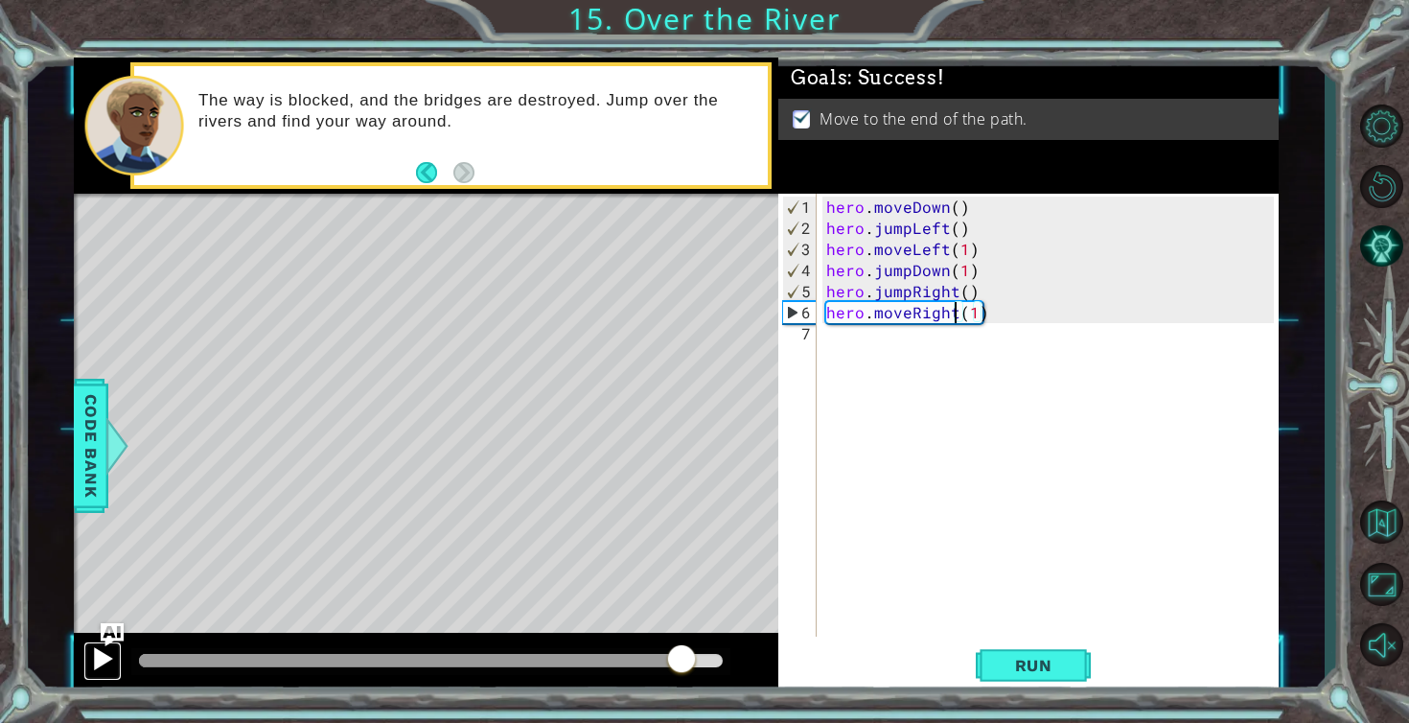
click at [87, 657] on button at bounding box center [102, 660] width 38 height 39
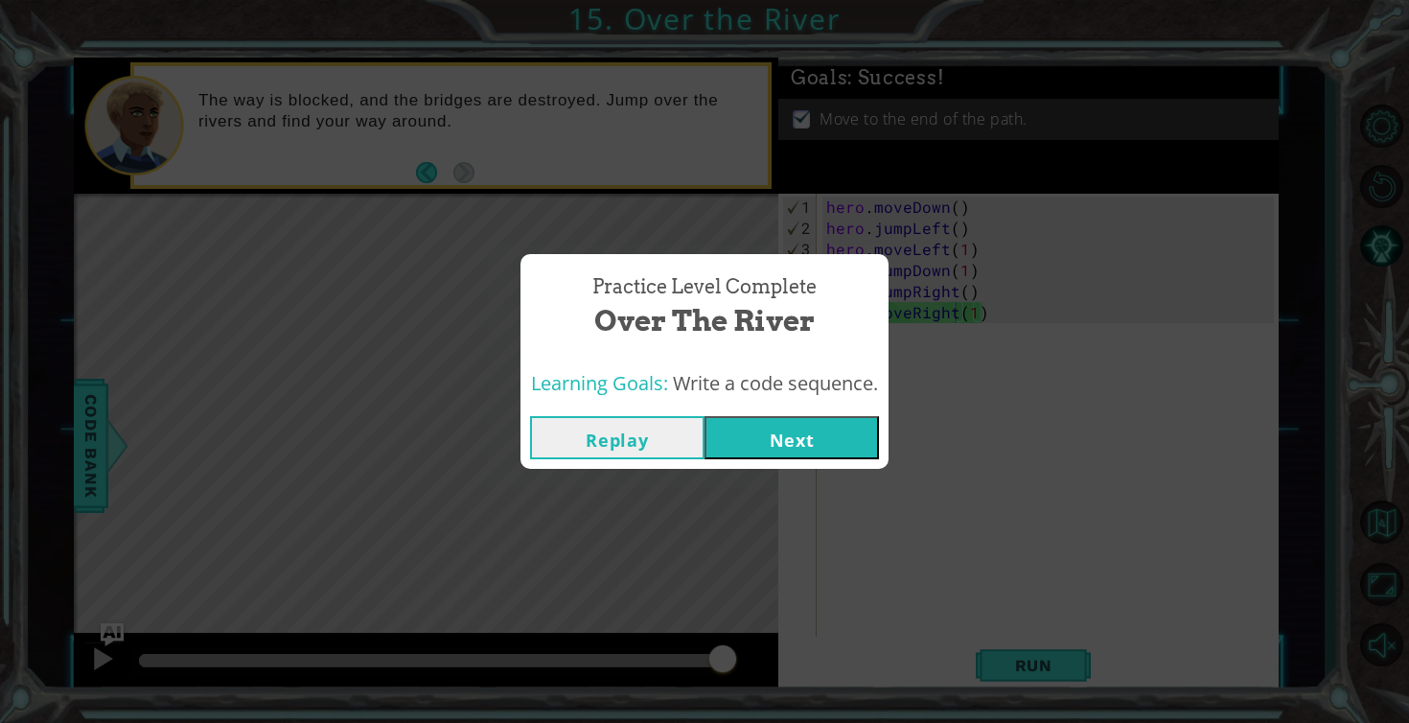
click at [818, 434] on button "Next" at bounding box center [792, 437] width 174 height 43
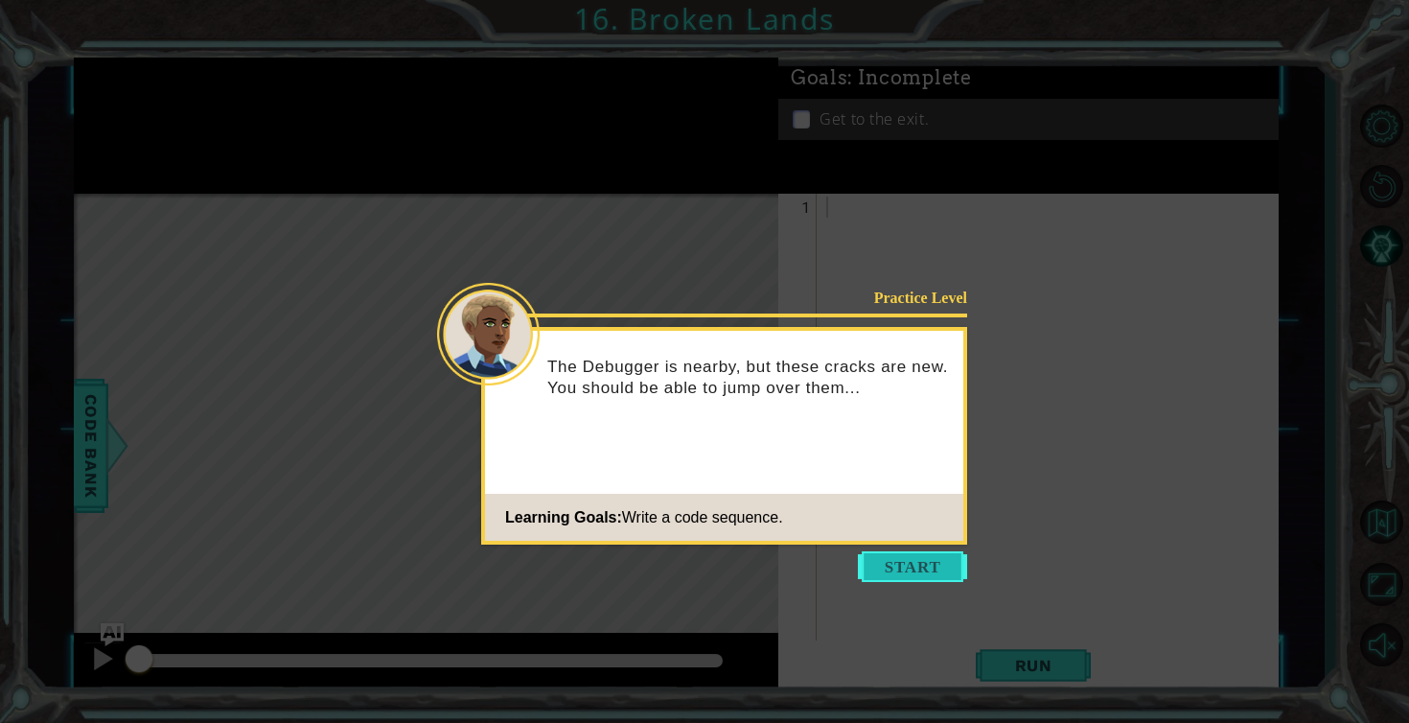
click at [905, 569] on button "Start" at bounding box center [912, 566] width 109 height 31
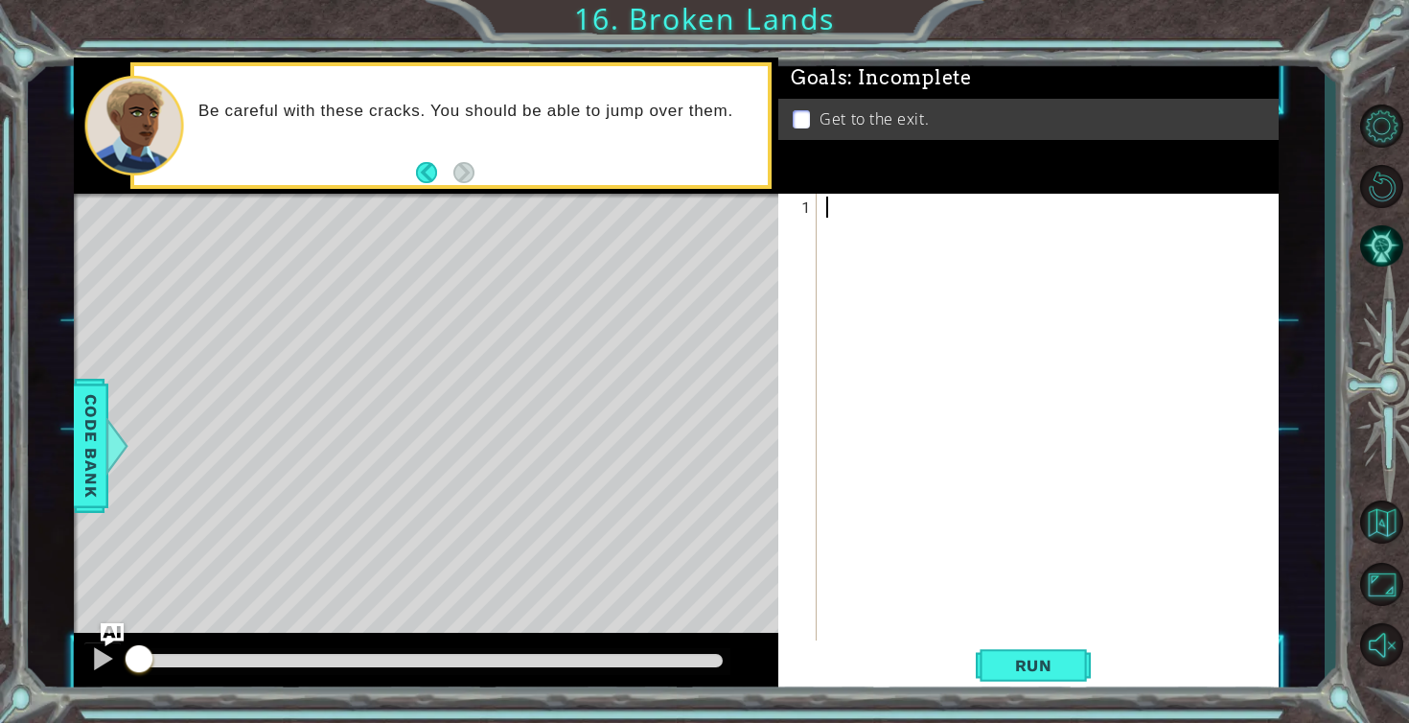
click at [835, 205] on div at bounding box center [1053, 450] width 461 height 506
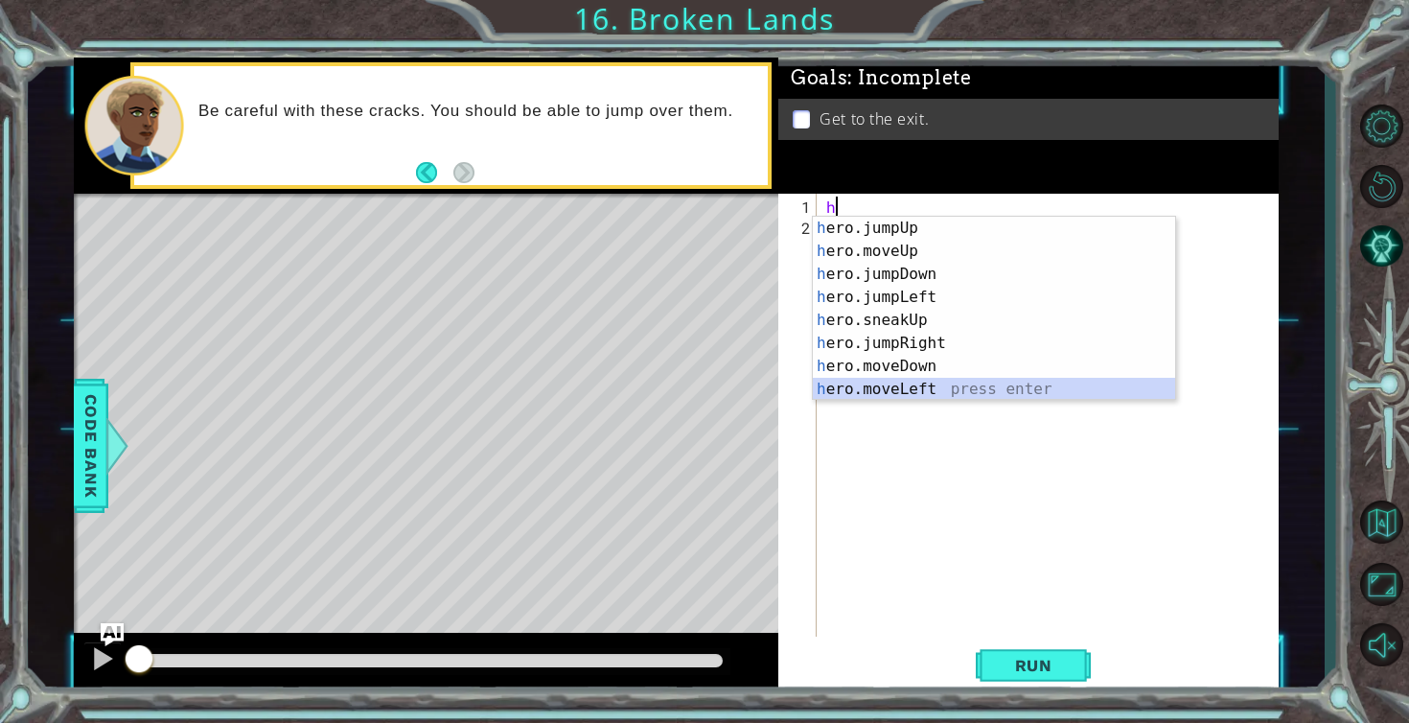
scroll to position [23, 0]
type textarea "hero.moveRight(1)"
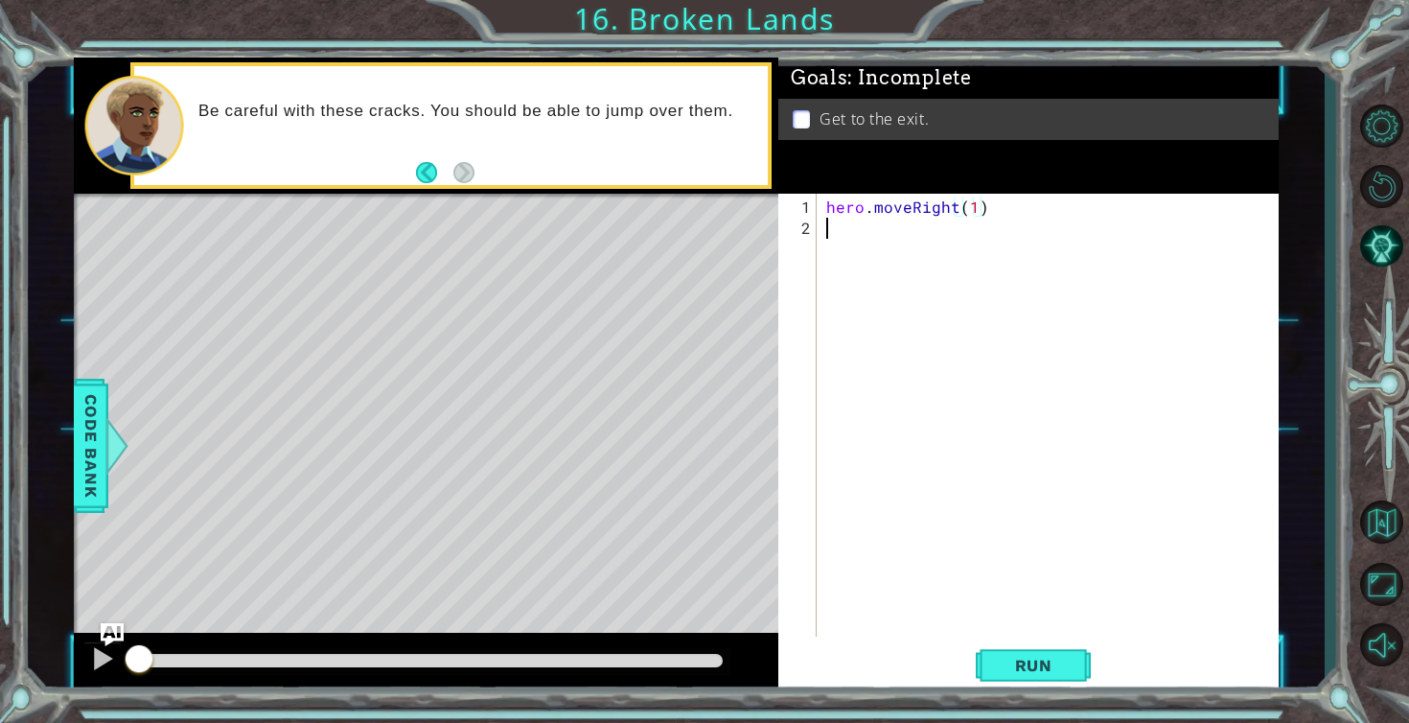
click at [840, 234] on div "hero . moveRight ( 1 )" at bounding box center [1053, 439] width 461 height 485
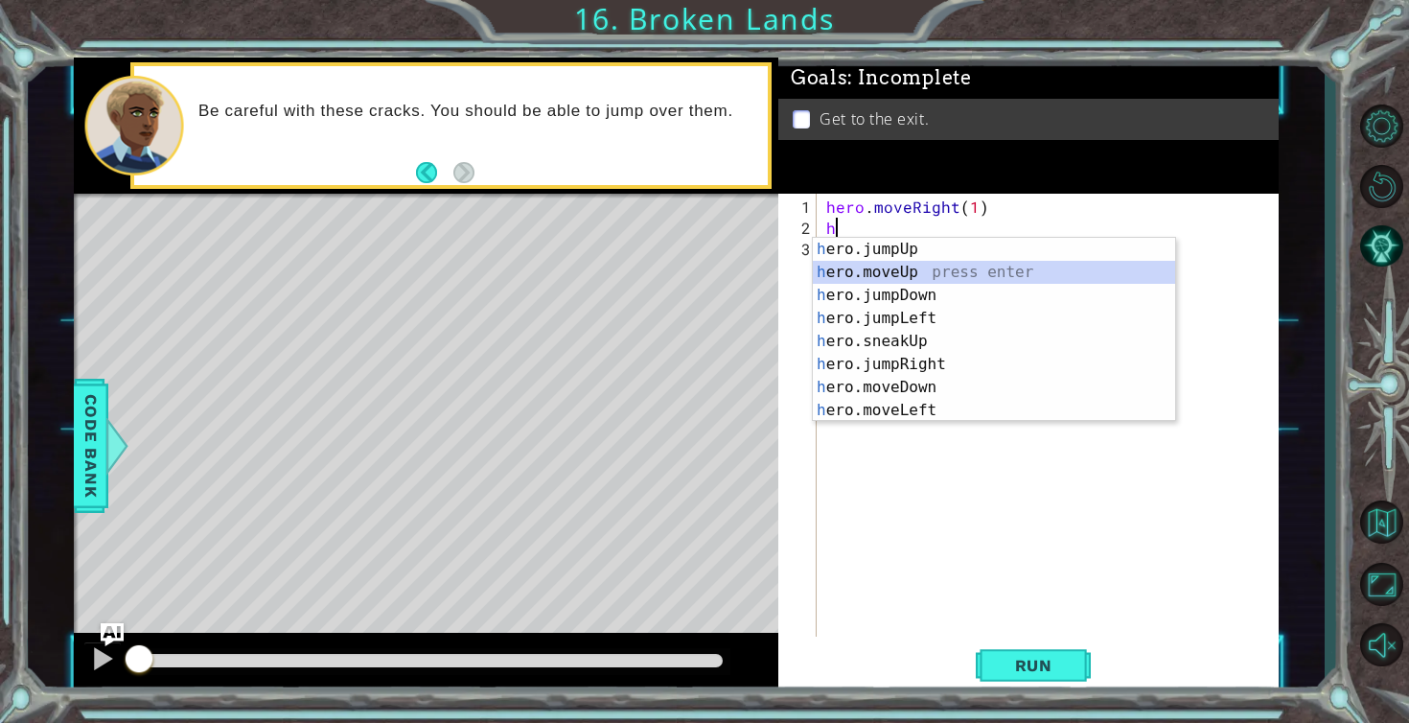
click at [877, 267] on div "h ero.jumpUp press enter h ero.moveUp press enter h ero.jumpDown press enter h …" at bounding box center [994, 353] width 362 height 230
type textarea "hero.moveUp(1)"
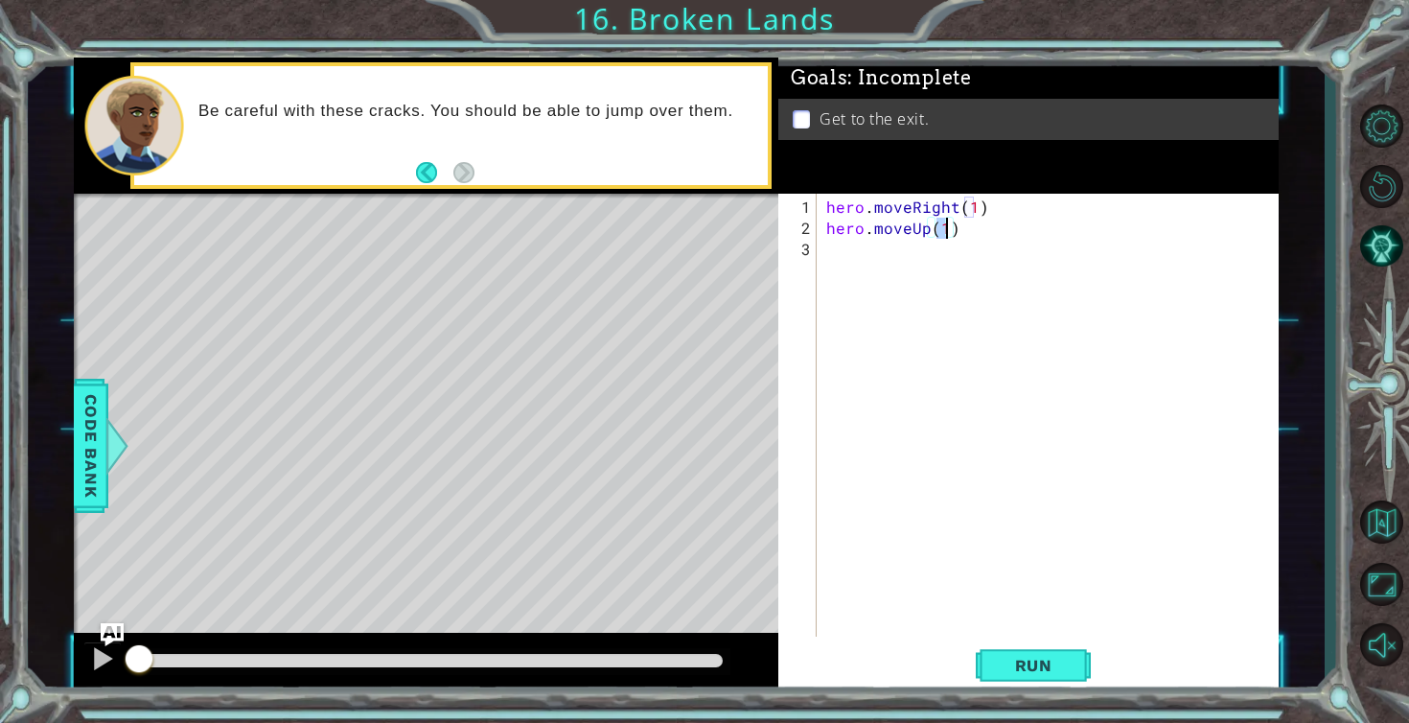
click at [866, 254] on div "hero . moveRight ( 1 ) hero . moveUp ( 1 )" at bounding box center [1053, 439] width 461 height 485
type textarea "h"
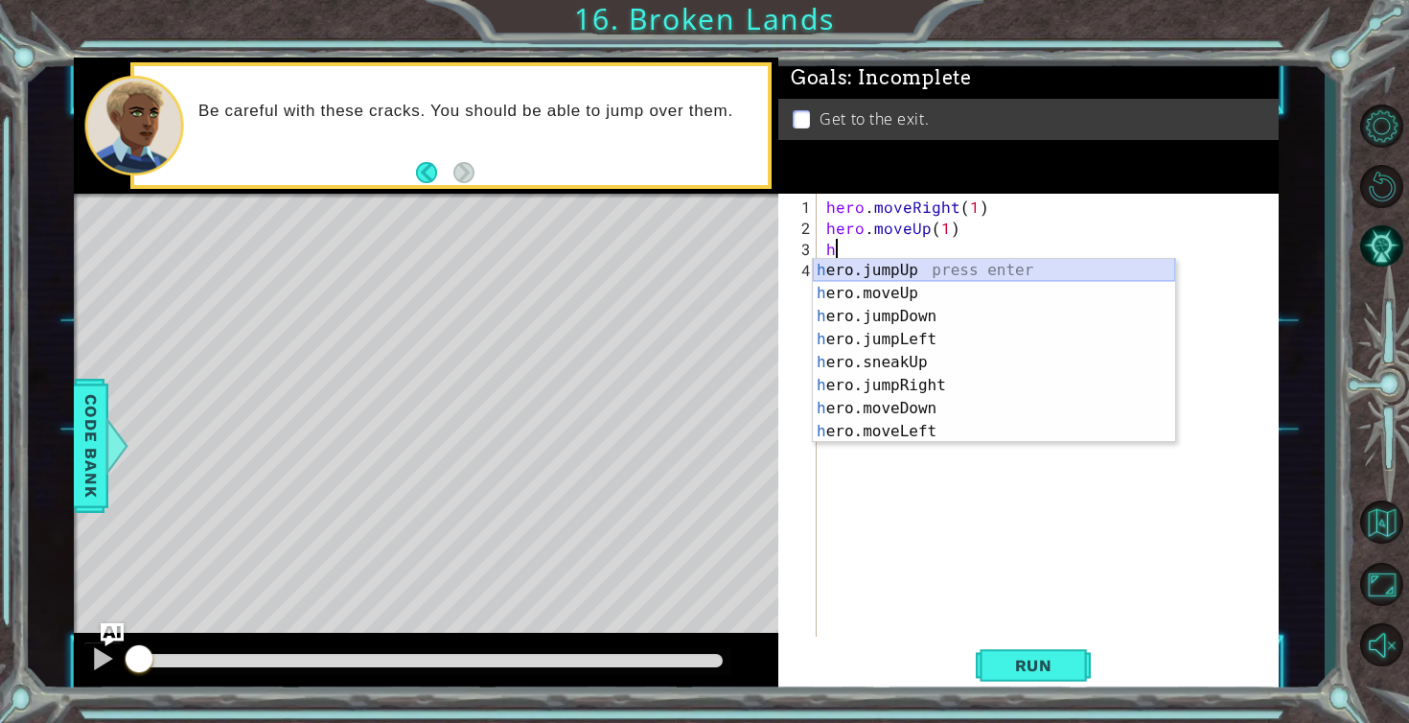
click at [873, 275] on div "h ero.jumpUp press enter h ero.moveUp press enter h ero.jumpDown press enter h …" at bounding box center [994, 374] width 362 height 230
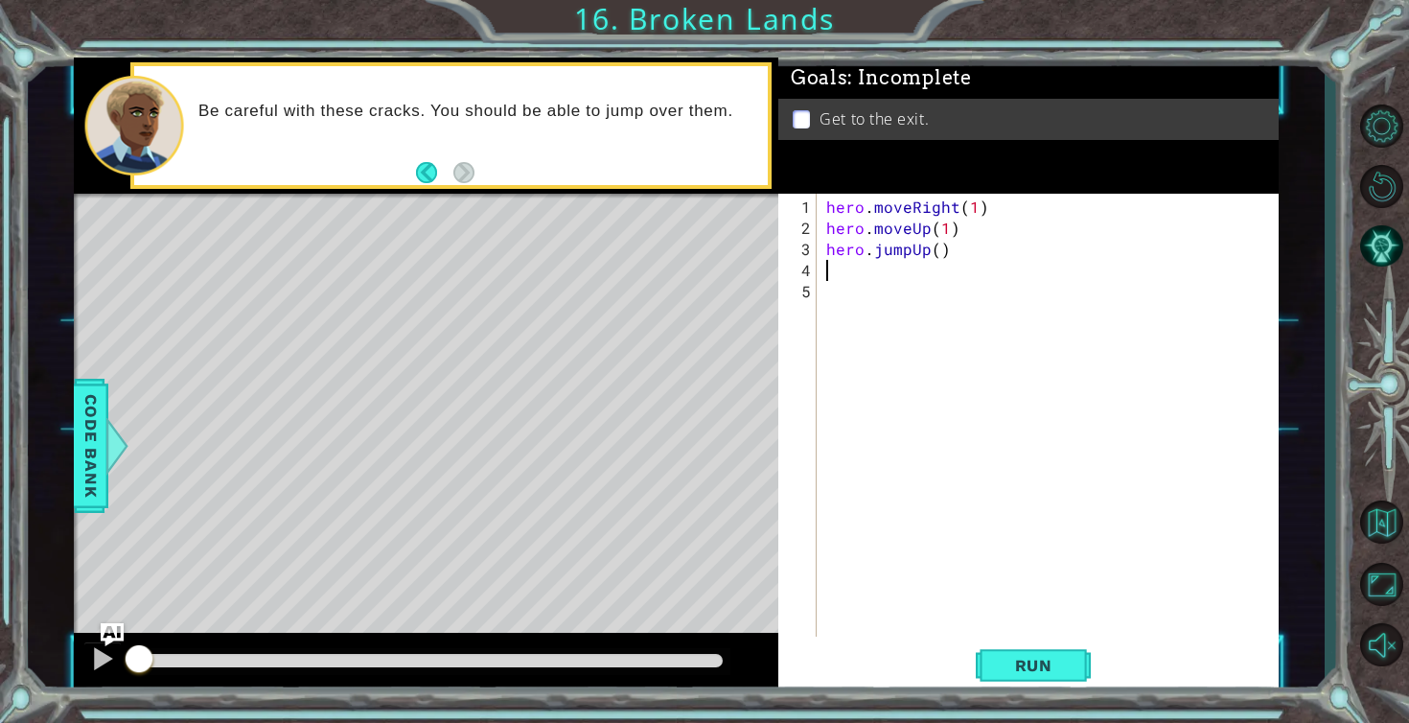
type textarea "h"
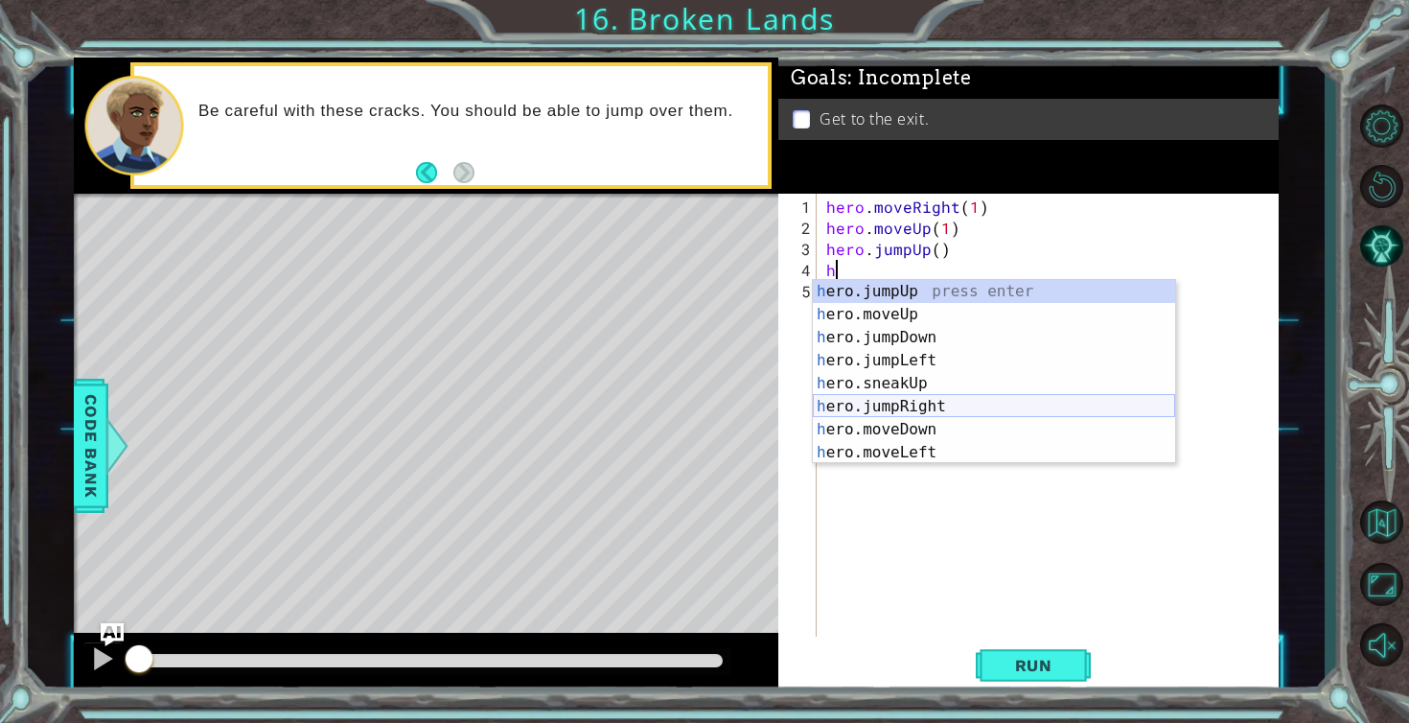
click at [872, 406] on div "h ero.jumpUp press enter h ero.moveUp press enter h ero.jumpDown press enter h …" at bounding box center [994, 395] width 362 height 230
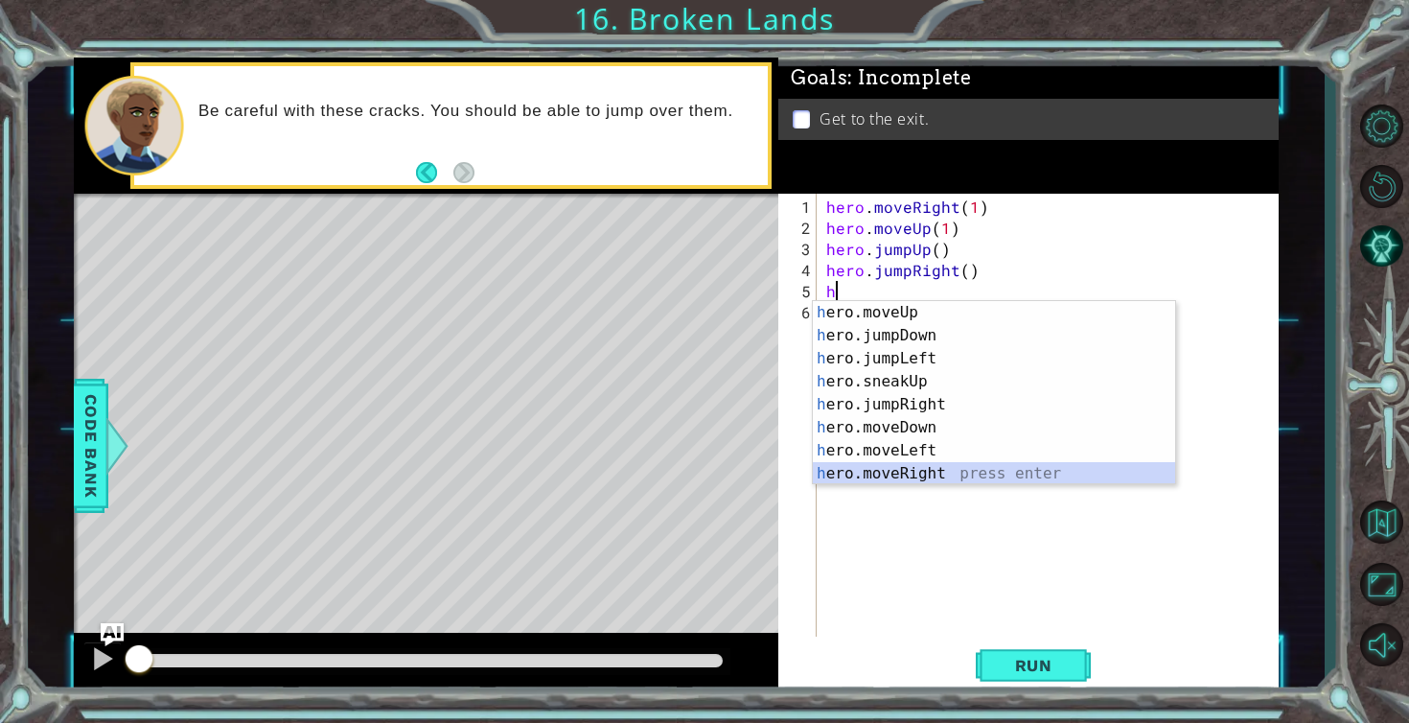
scroll to position [46, 0]
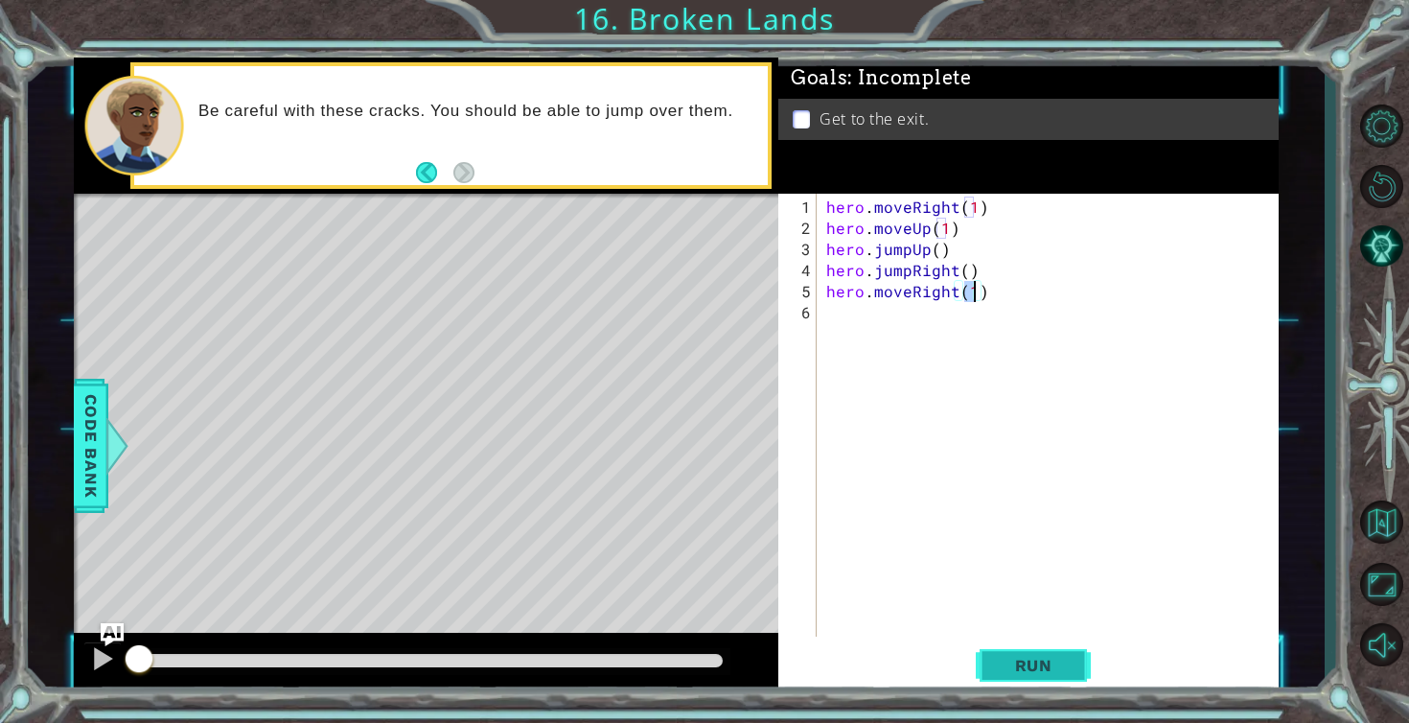
type textarea "hero.moveRight(1)"
click at [1016, 672] on span "Run" at bounding box center [1034, 665] width 76 height 19
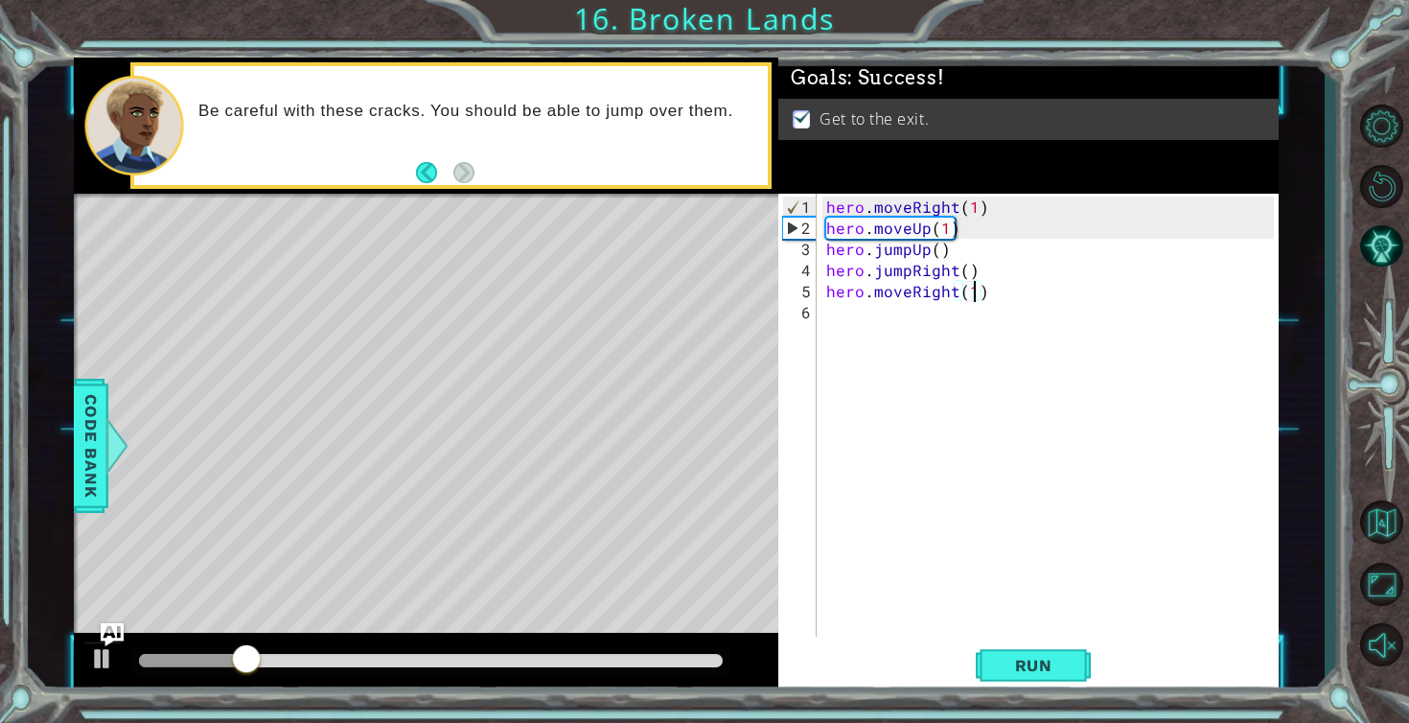
click at [690, 665] on div at bounding box center [431, 660] width 584 height 13
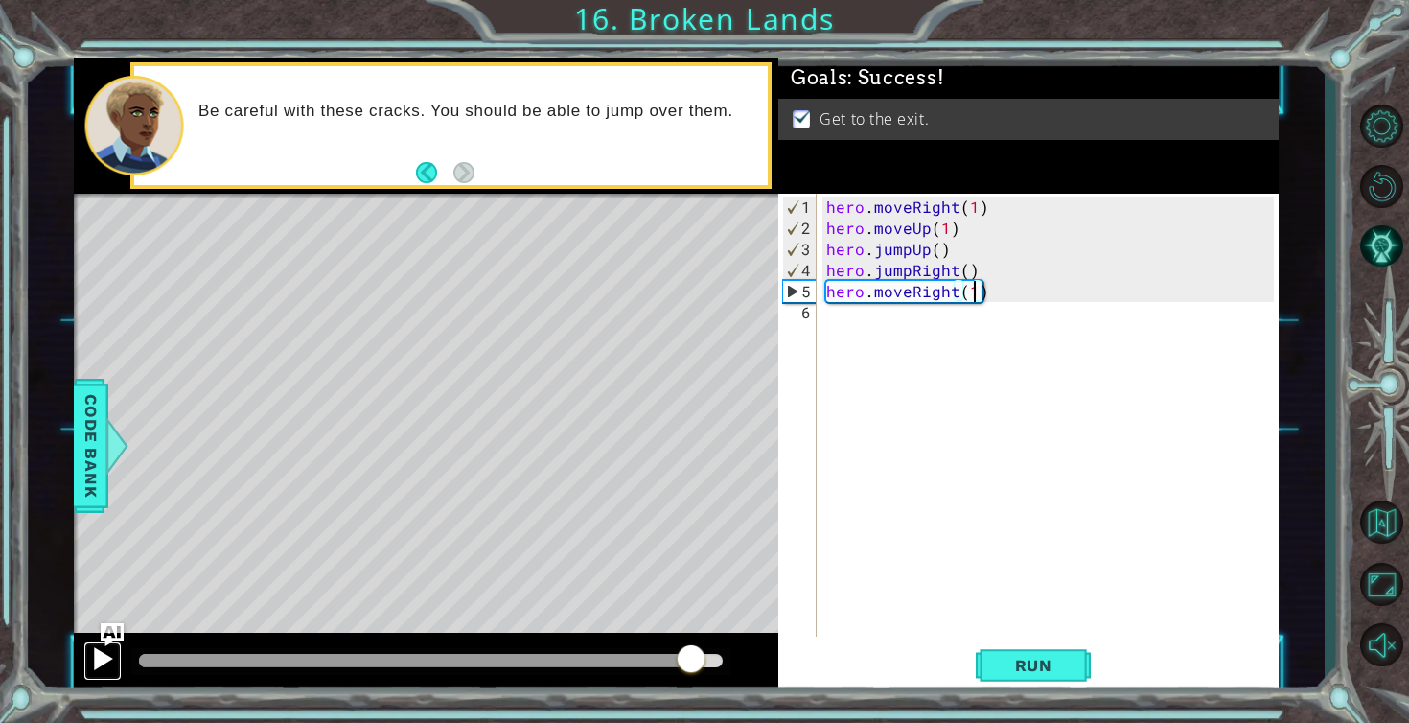
click at [95, 659] on div at bounding box center [102, 658] width 25 height 25
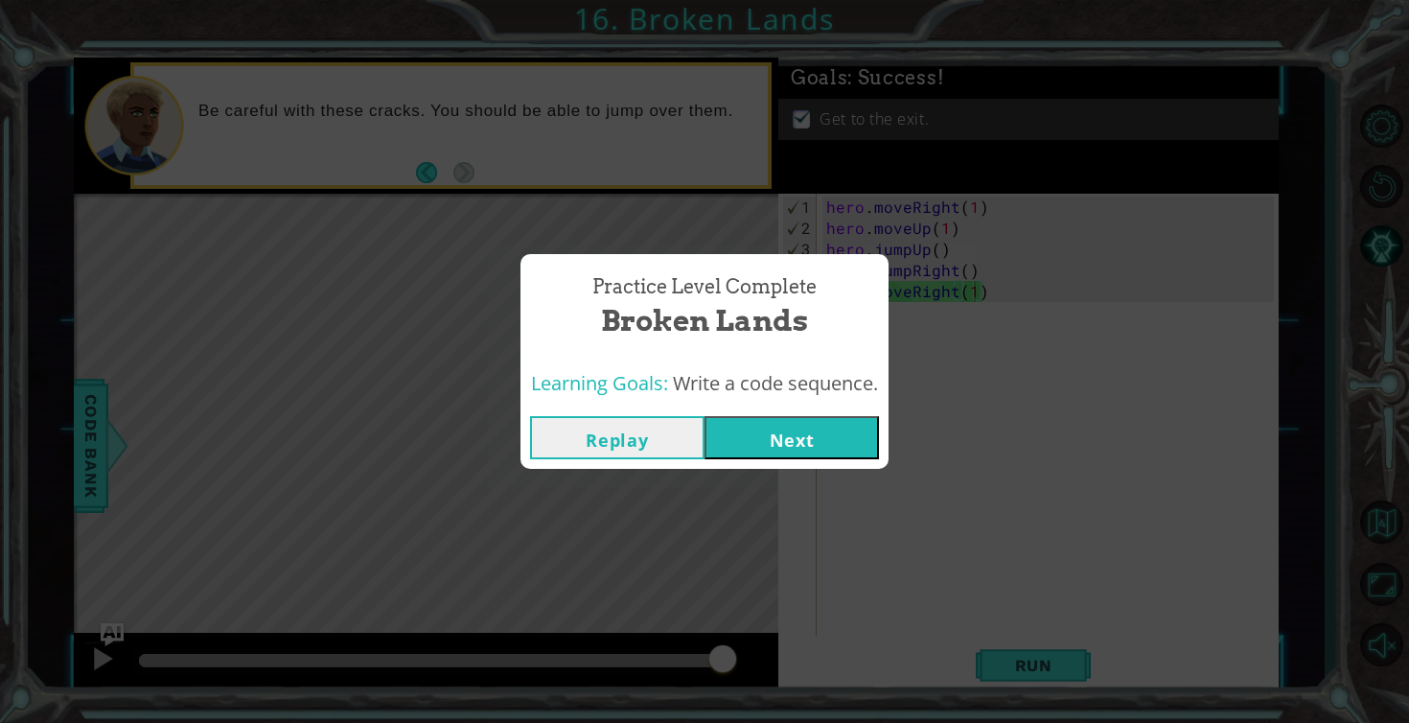
click at [784, 444] on button "Next" at bounding box center [792, 437] width 174 height 43
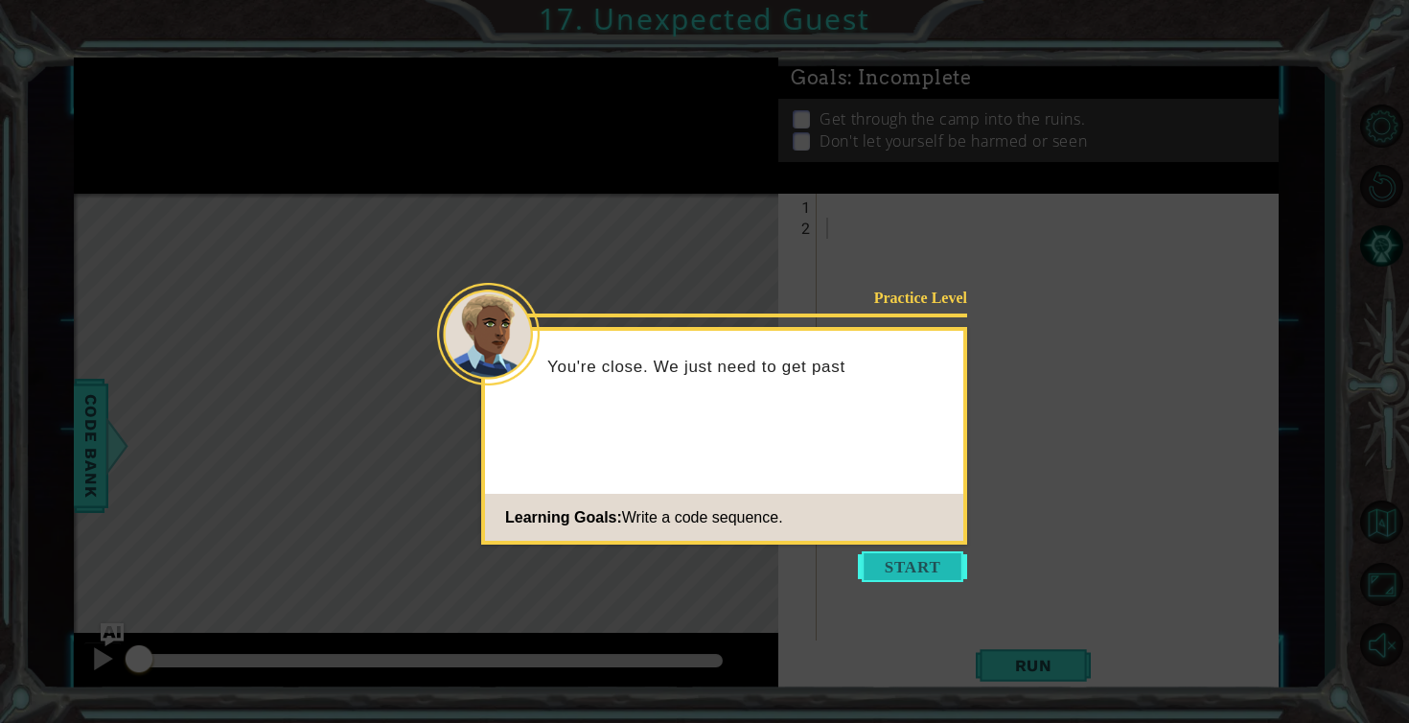
click at [892, 559] on button "Start" at bounding box center [912, 566] width 109 height 31
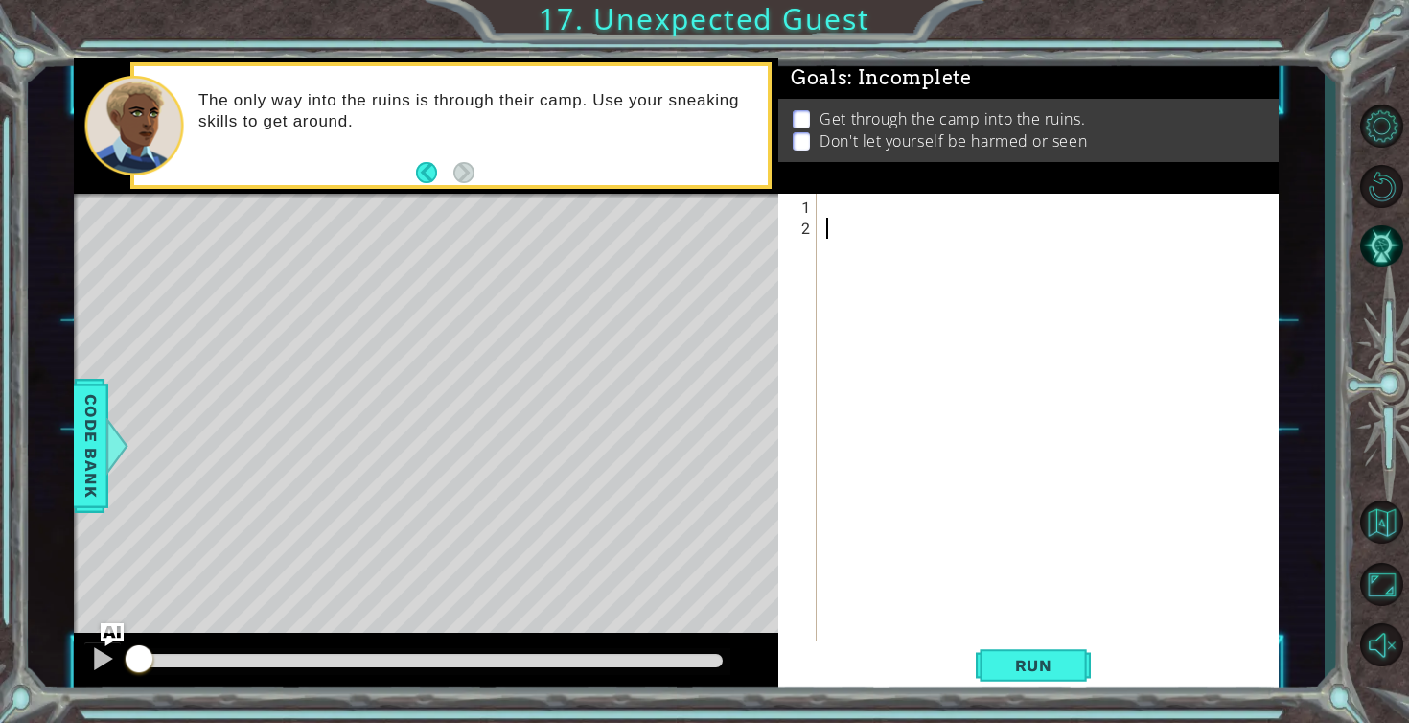
click at [827, 211] on div at bounding box center [1053, 450] width 461 height 506
type textarea "h"
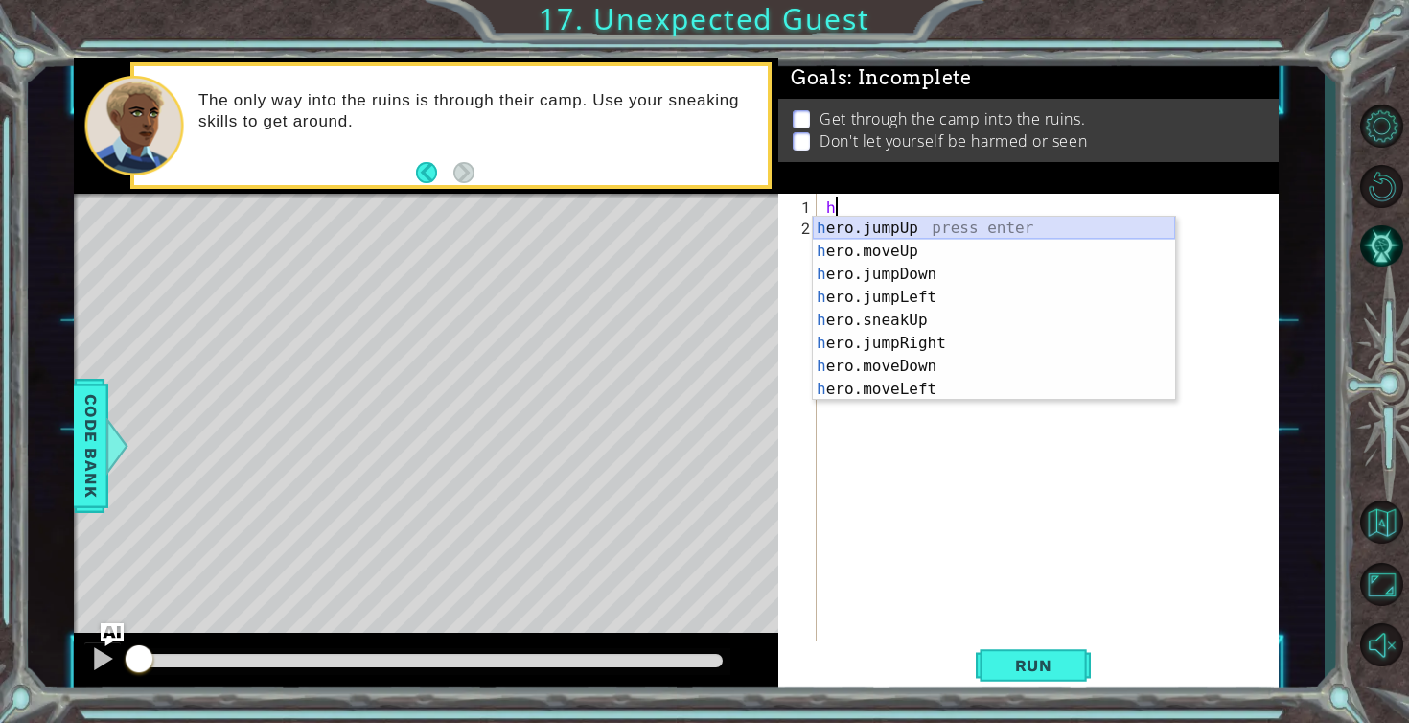
click at [871, 226] on div "h ero.jumpUp press enter h ero.moveUp press enter h ero.jumpDown press enter h …" at bounding box center [994, 332] width 362 height 230
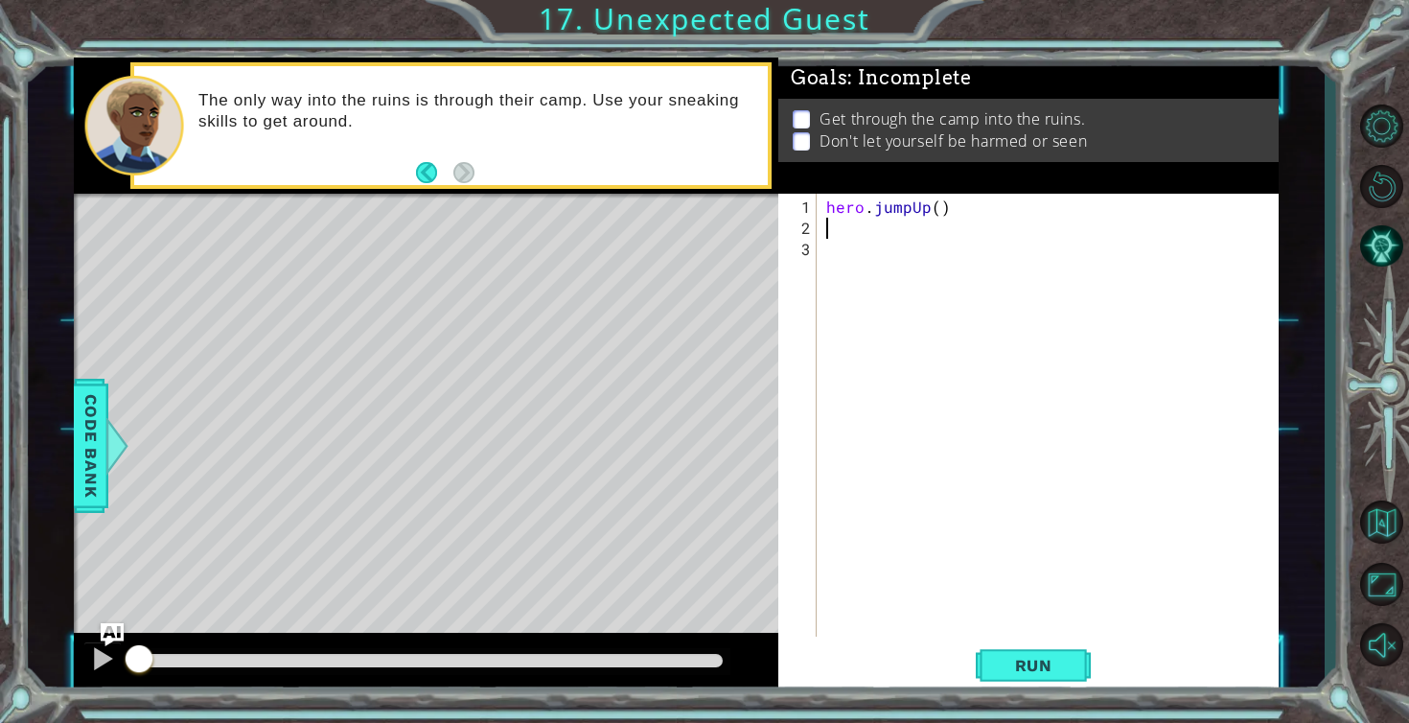
click at [925, 208] on div "hero . jumpUp ( )" at bounding box center [1053, 439] width 461 height 485
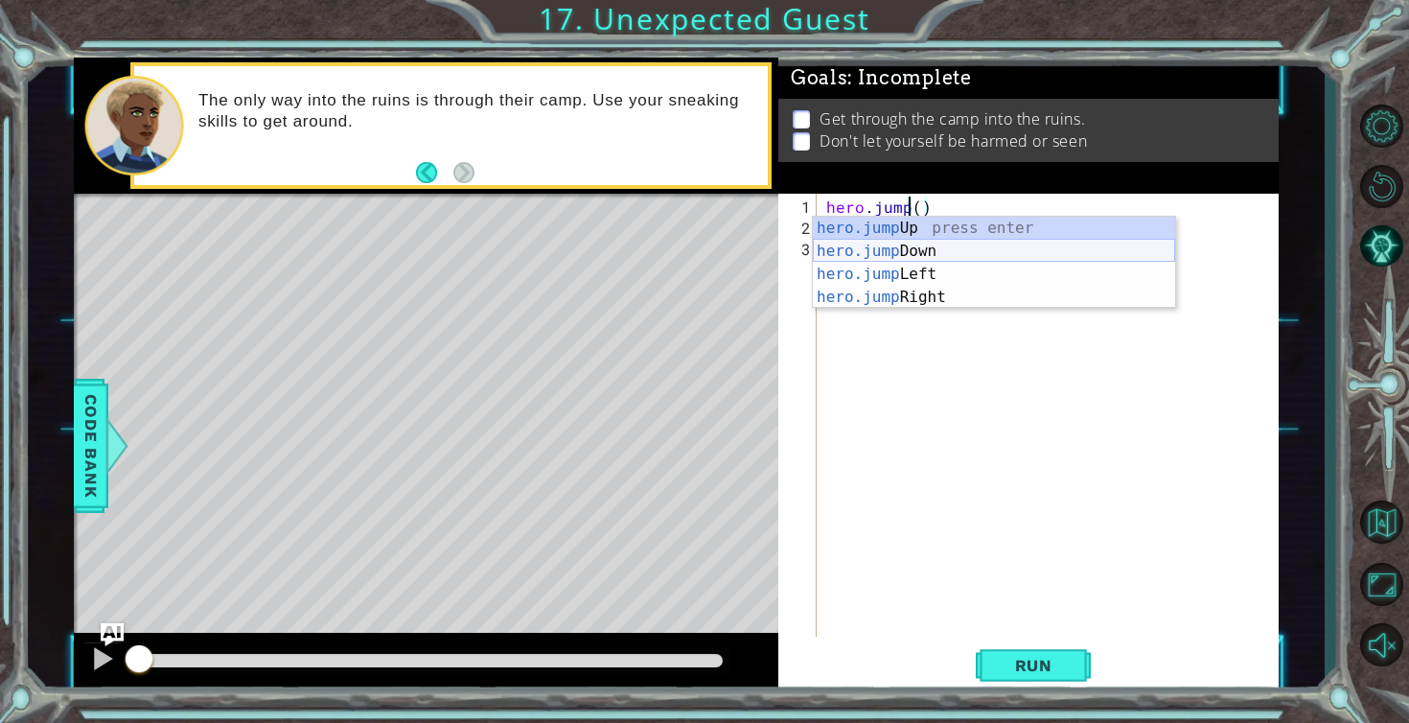
click at [902, 252] on div "hero.jump Up press enter hero.jump Down press enter hero.jump Left press enter …" at bounding box center [994, 286] width 362 height 138
type textarea "hero.jumpDown"
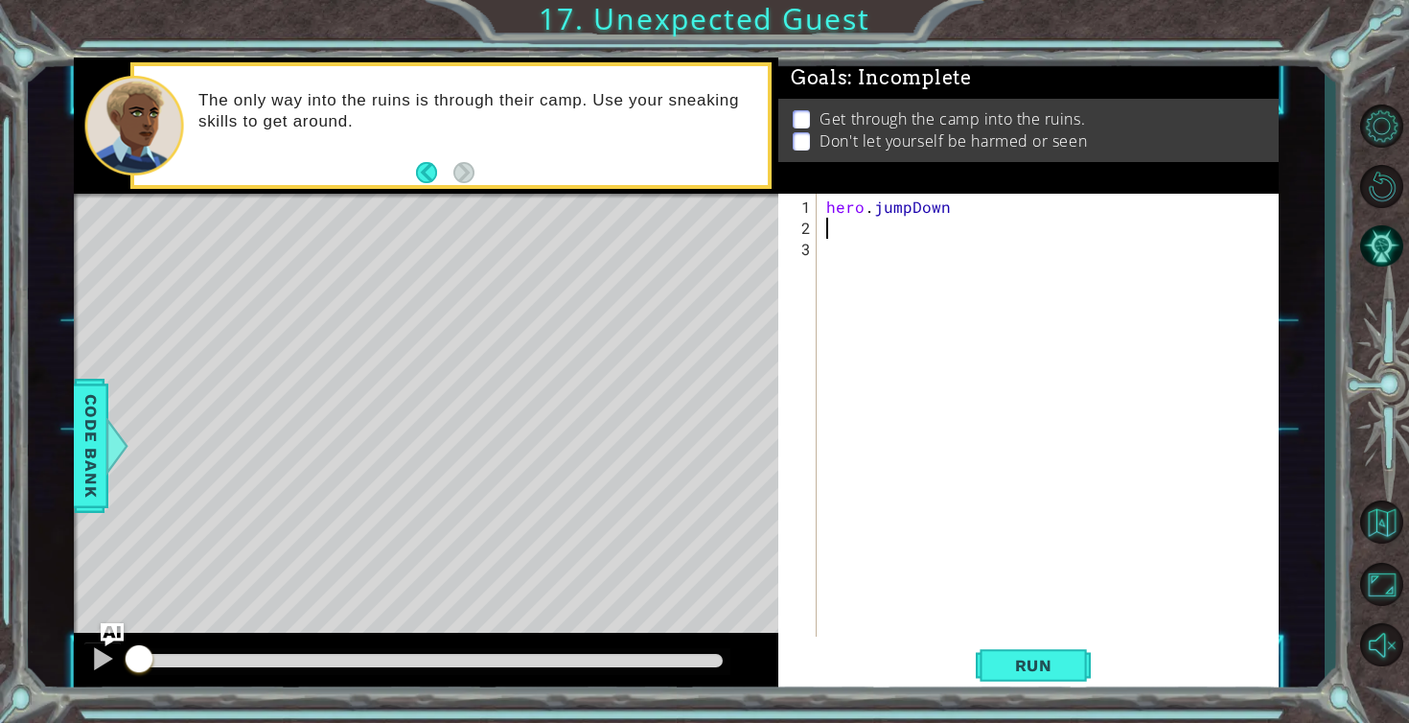
click at [846, 220] on div "hero . jumpDown" at bounding box center [1053, 439] width 461 height 485
type textarea "h"
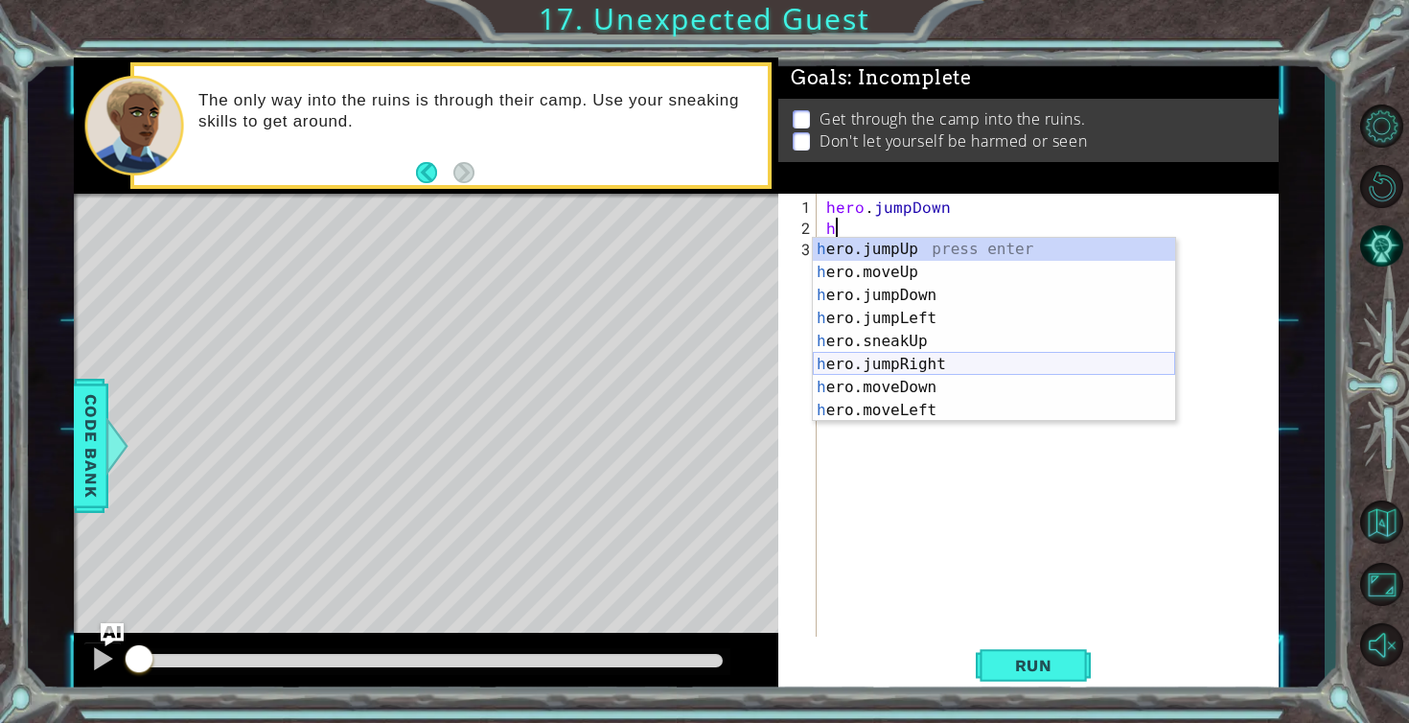
click at [874, 364] on div "h ero.jumpUp press enter h ero.moveUp press enter h ero.jumpDown press enter h …" at bounding box center [994, 353] width 362 height 230
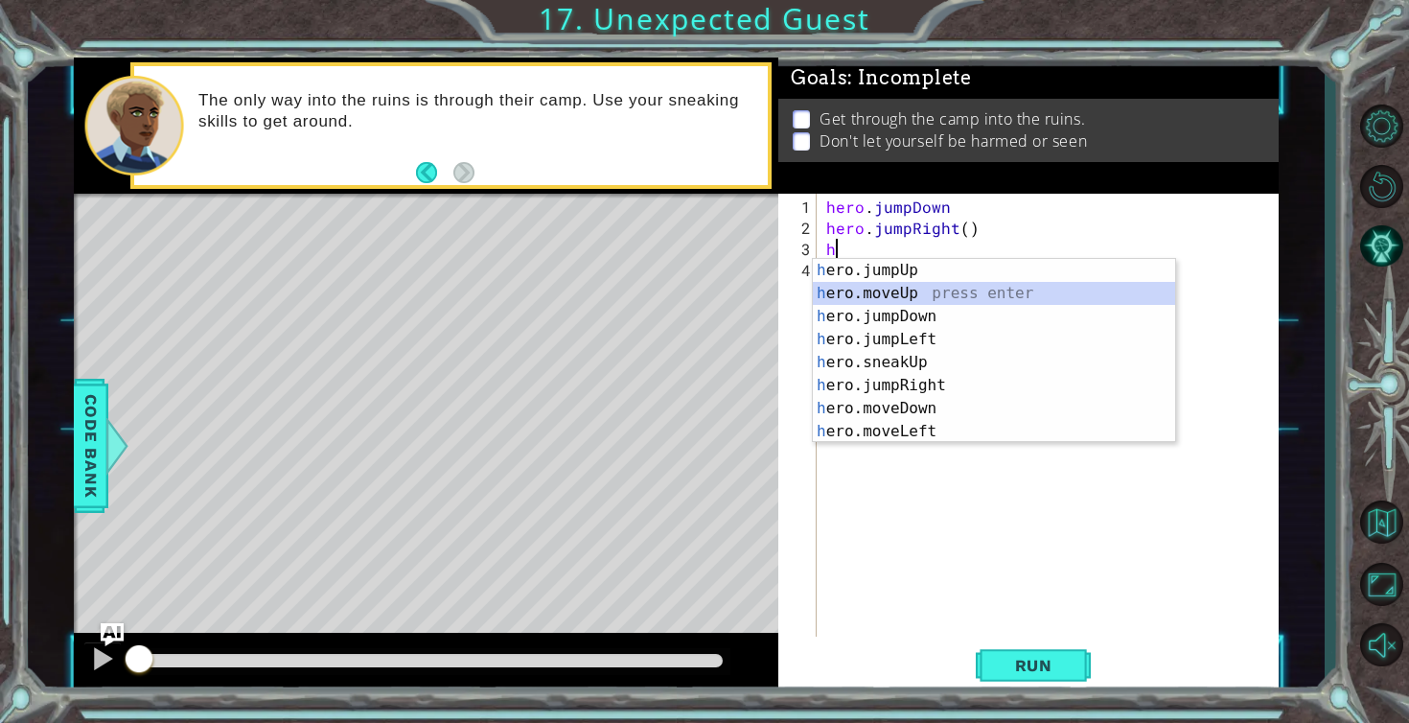
click at [871, 295] on div "h ero.jumpUp press enter h ero.moveUp press enter h ero.jumpDown press enter h …" at bounding box center [994, 374] width 362 height 230
type textarea "hero.moveUp(1)"
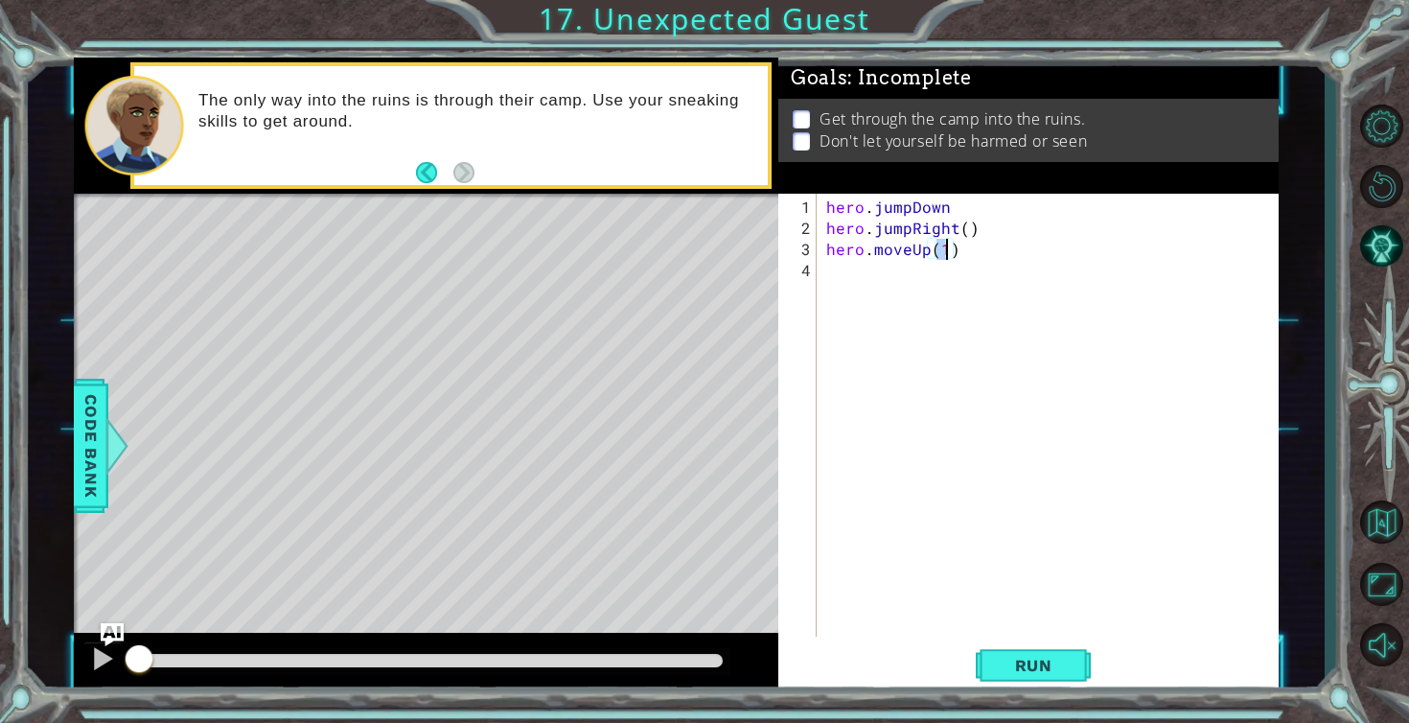
click at [854, 279] on div "hero . jumpDown hero . jumpRight ( ) hero . moveUp ( 1 )" at bounding box center [1053, 439] width 461 height 485
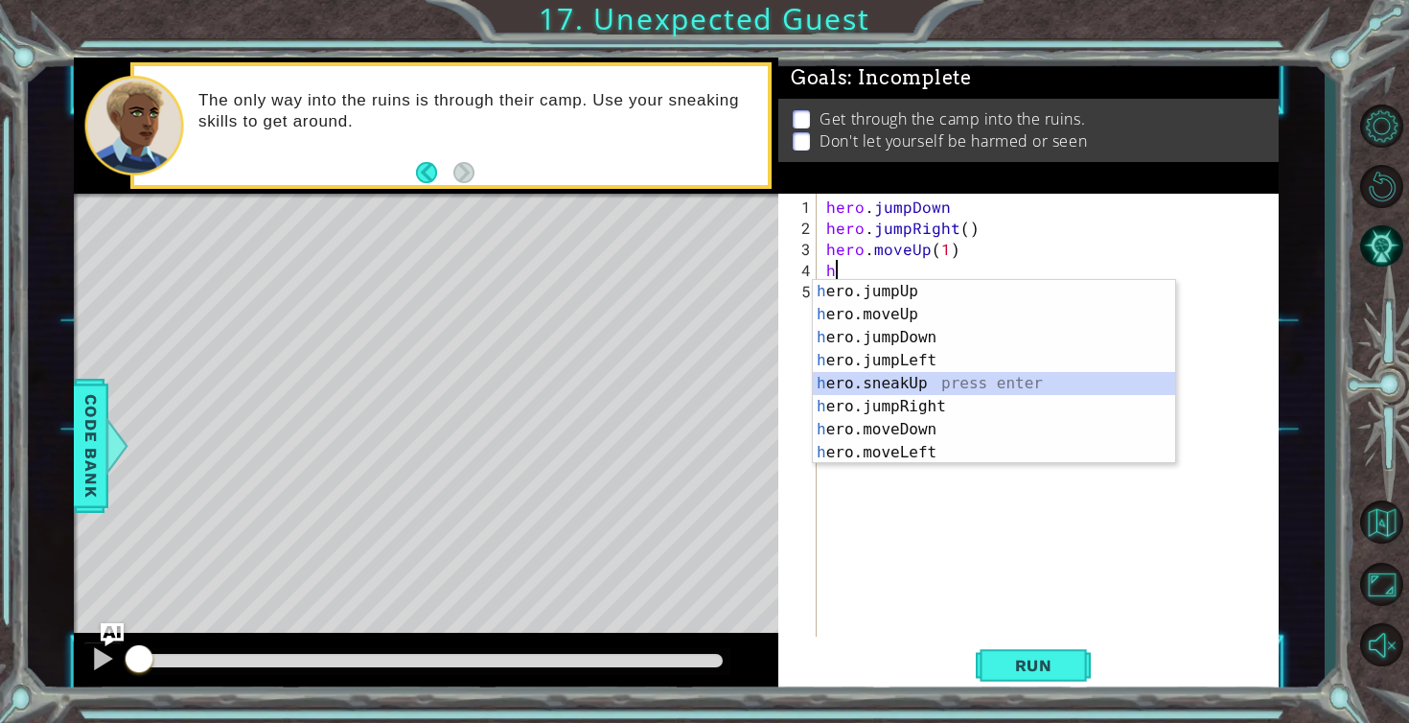
click at [883, 393] on div "h ero.jumpUp press enter h ero.moveUp press enter h ero.jumpDown press enter h …" at bounding box center [994, 395] width 362 height 230
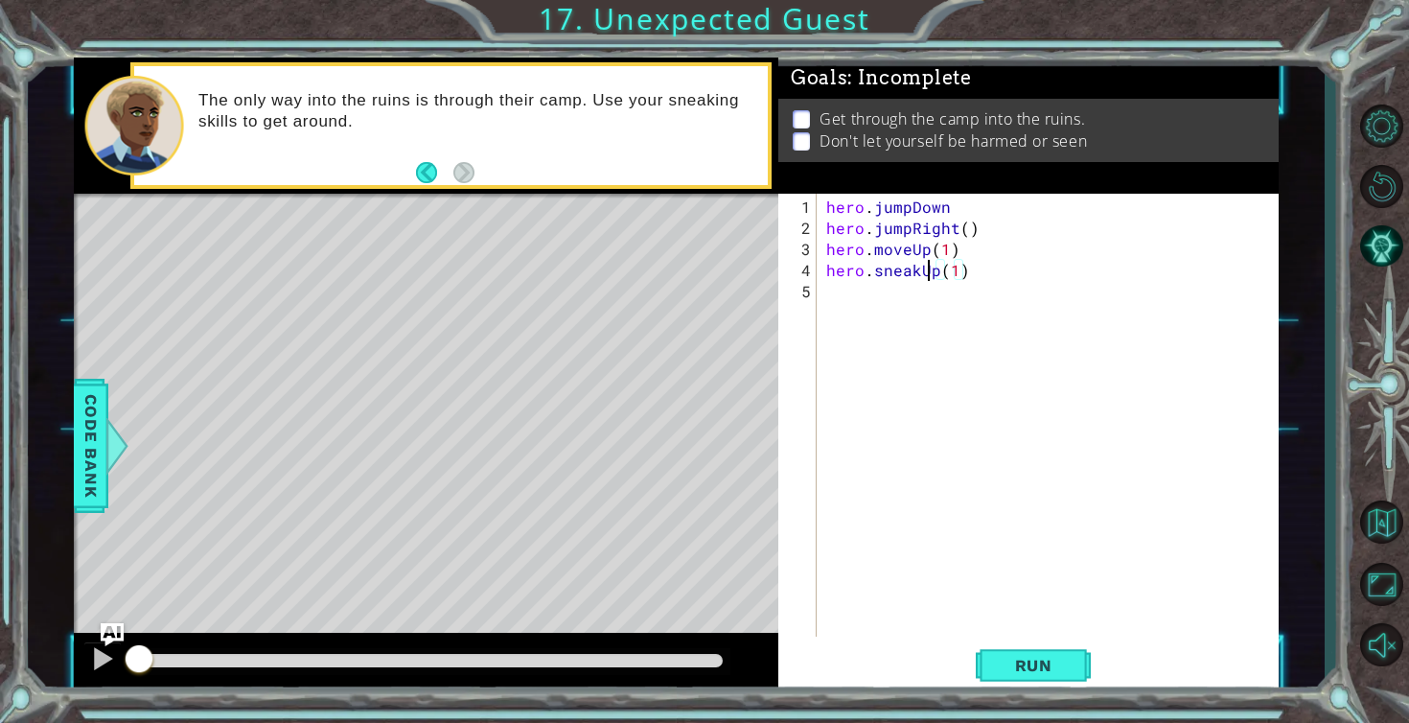
click at [928, 272] on div "hero . jumpDown hero . jumpRight ( ) hero . moveUp ( 1 ) hero . sneakUp ( 1 )" at bounding box center [1053, 439] width 461 height 485
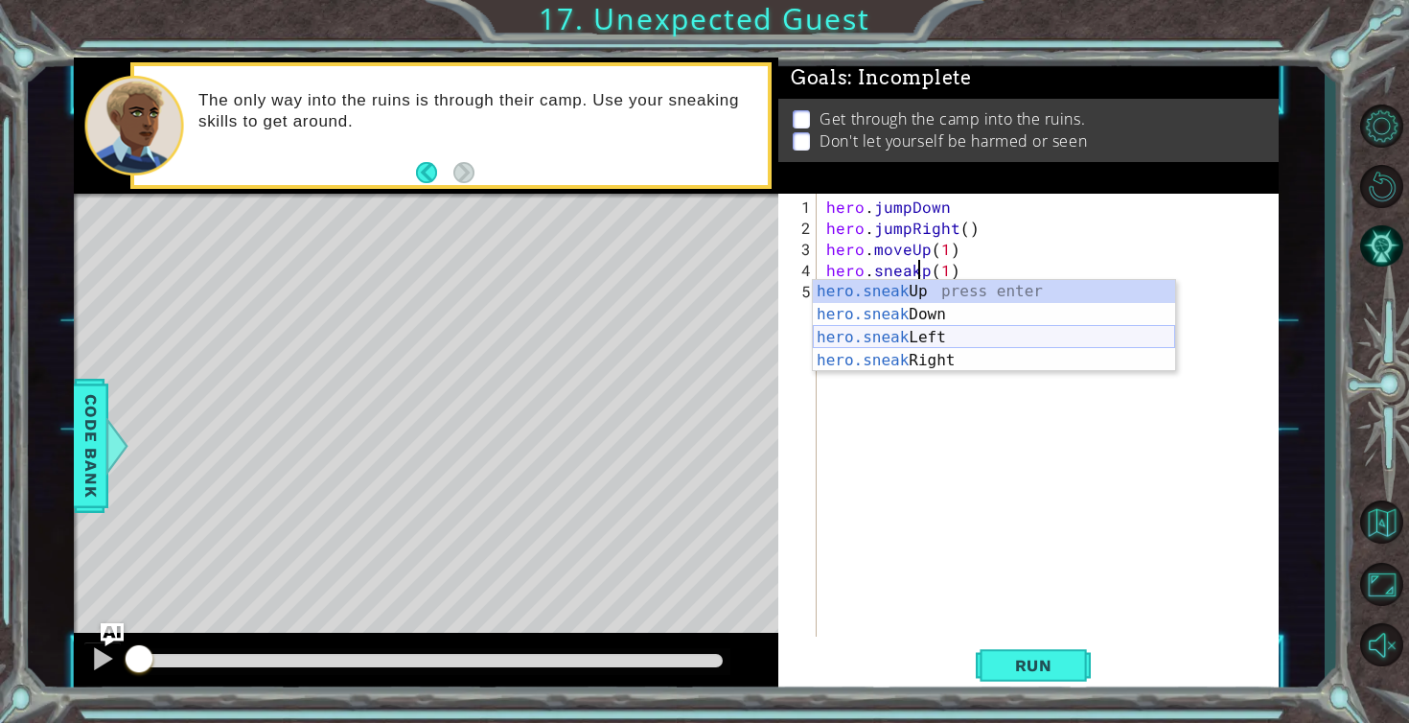
click at [917, 346] on div "hero.sneak Up press enter hero.sneak Down press enter hero.sneak Left press ent…" at bounding box center [994, 349] width 362 height 138
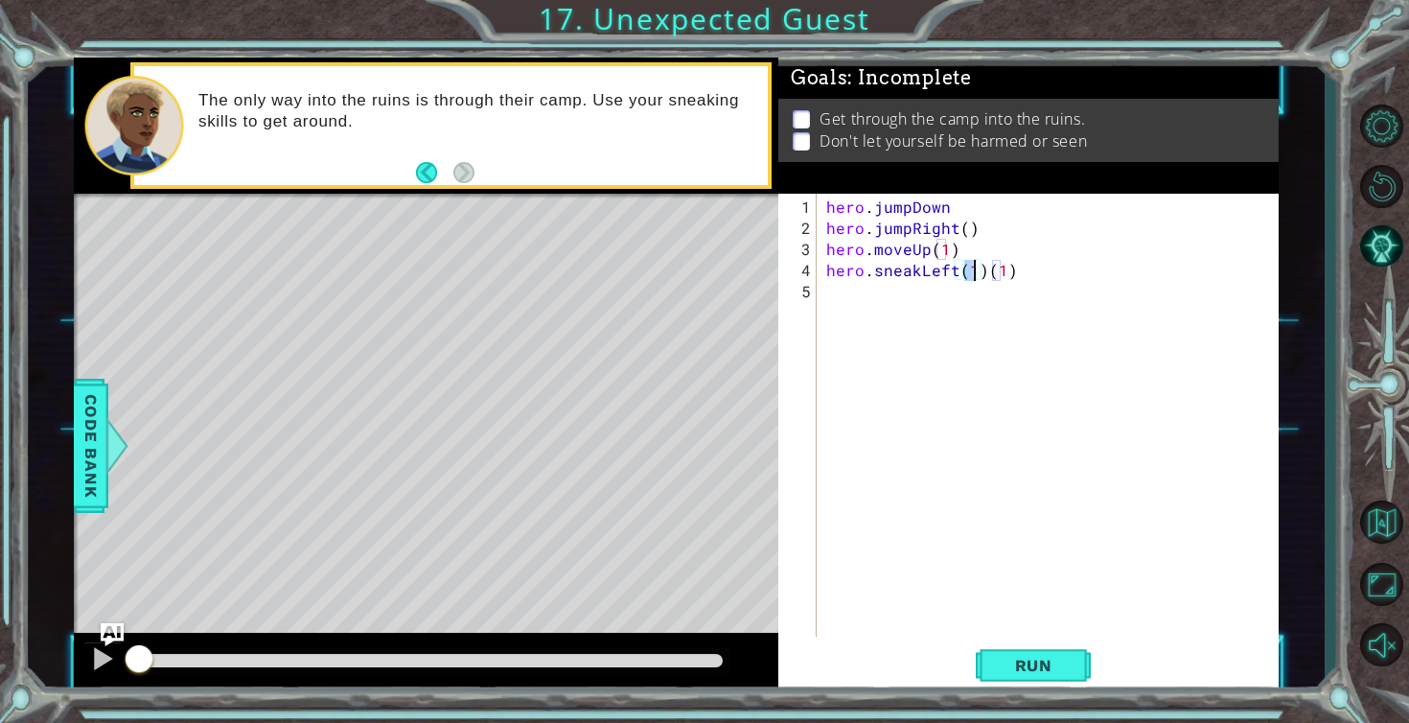
click at [983, 271] on div "hero . jumpDown hero . jumpRight ( ) hero . moveUp ( 1 ) hero . sneakLeft ( 1 )…" at bounding box center [1053, 439] width 461 height 485
click at [1012, 654] on button "Run" at bounding box center [1033, 665] width 115 height 50
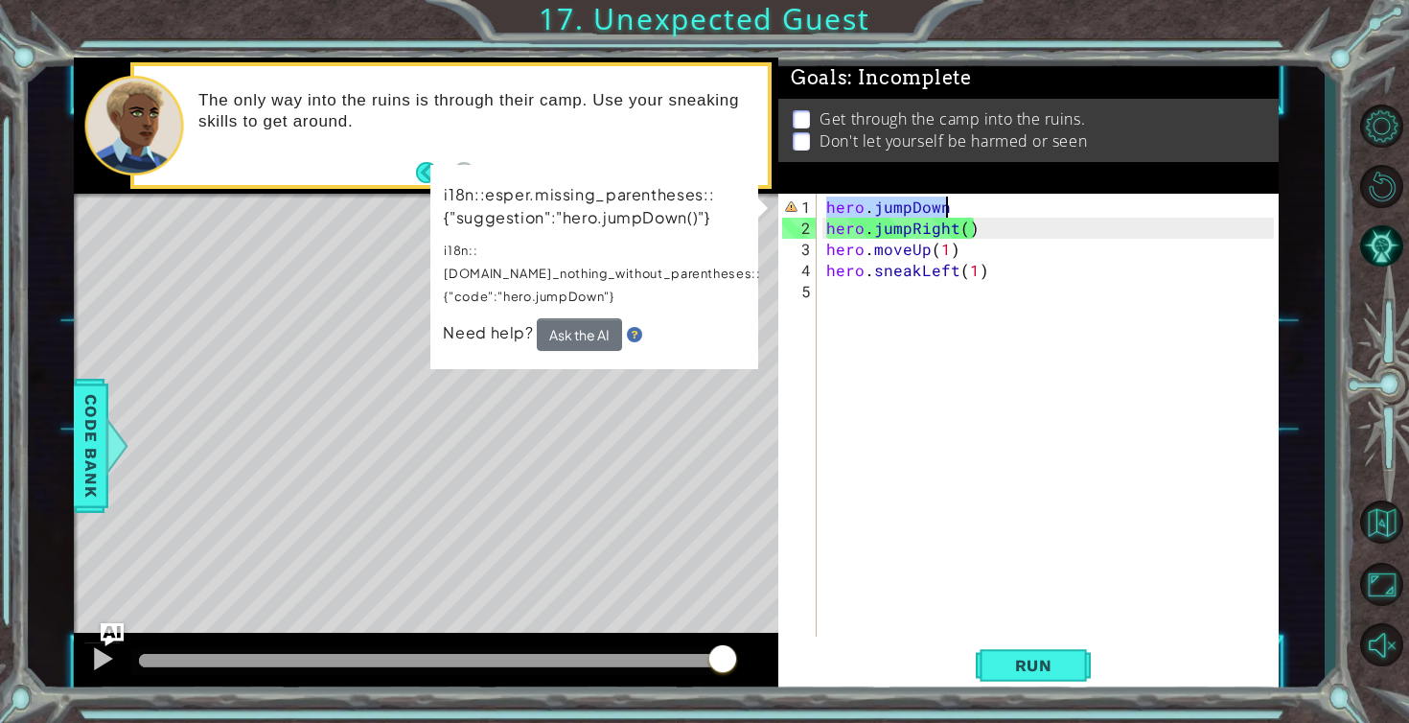
drag, startPoint x: 826, startPoint y: 207, endPoint x: 966, endPoint y: 200, distance: 140.1
click at [966, 203] on div "hero . jumpDown hero . jumpRight ( ) hero . moveUp ( 1 ) hero . sneakLeft ( 1 )" at bounding box center [1053, 439] width 461 height 485
type textarea "hero.jumpDown"
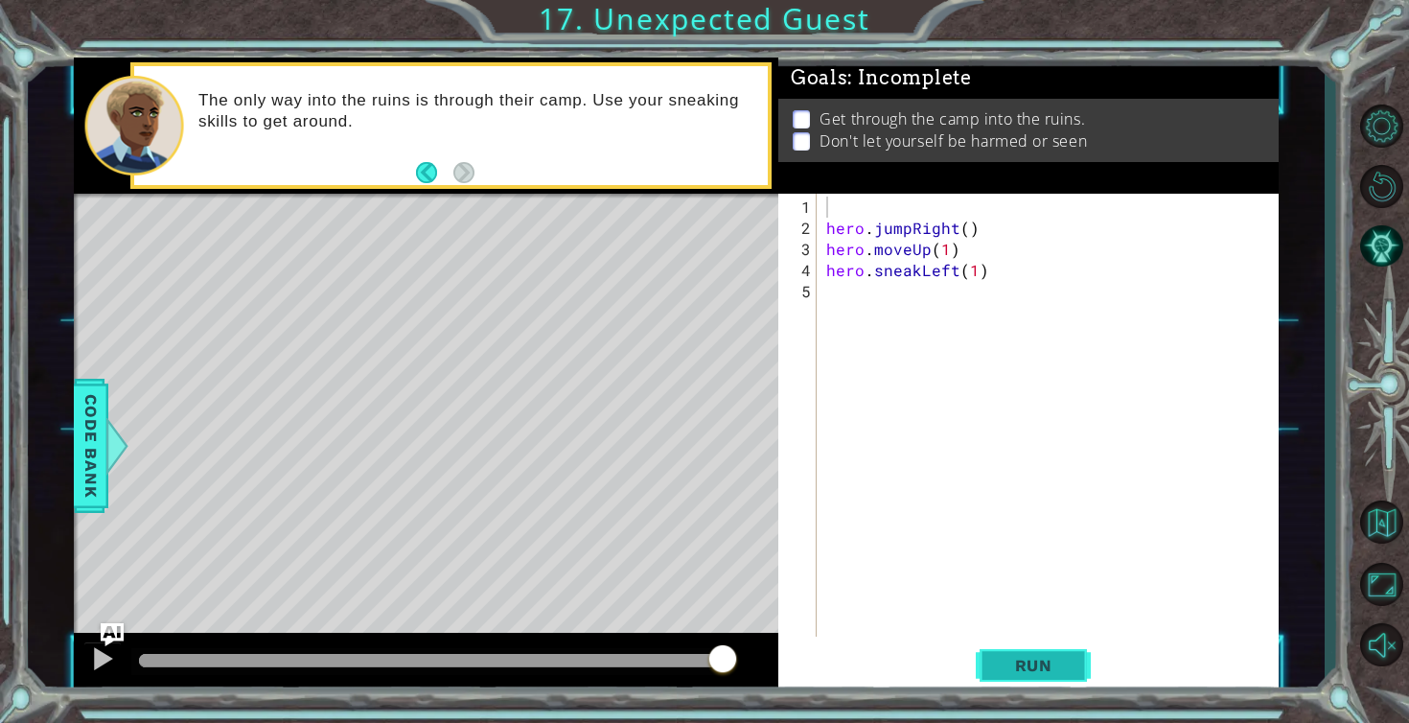
click at [1016, 673] on span "Run" at bounding box center [1034, 665] width 76 height 19
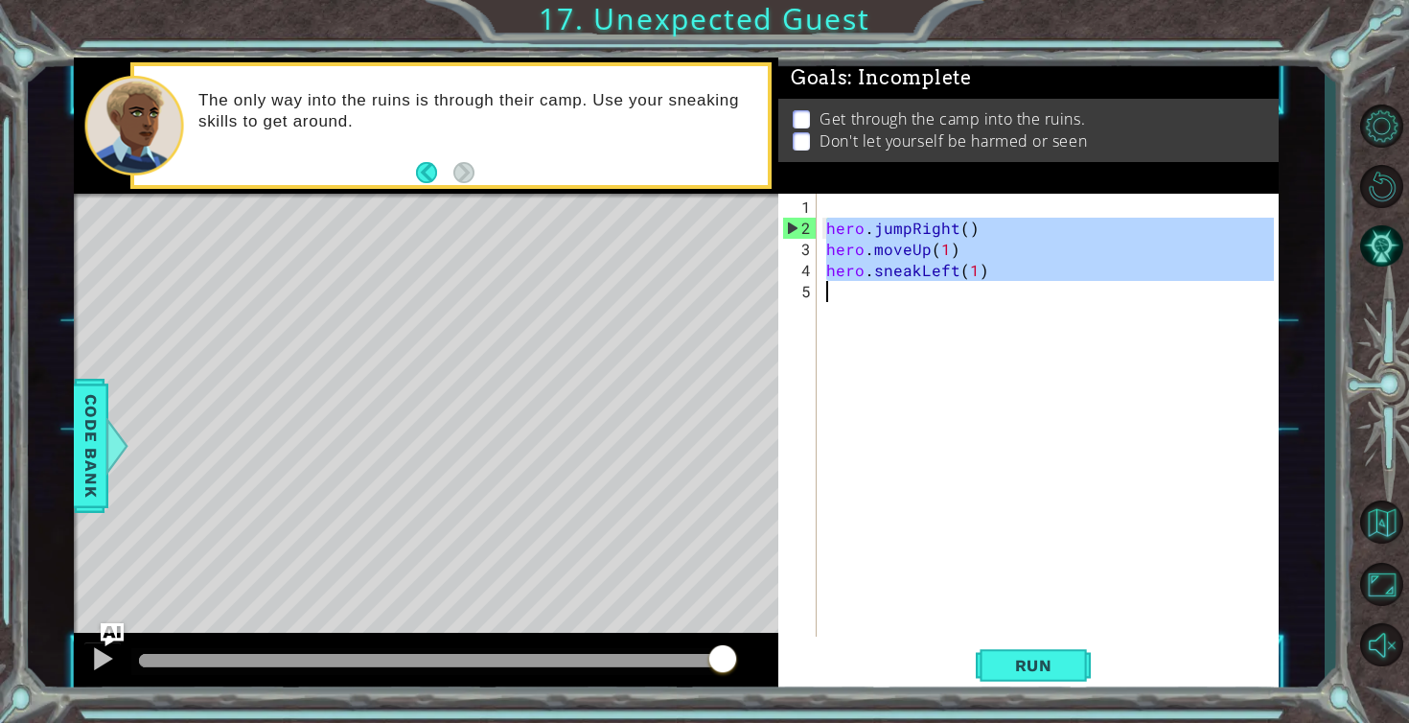
drag, startPoint x: 824, startPoint y: 228, endPoint x: 995, endPoint y: 282, distance: 179.8
click at [996, 283] on div "hero . jumpRight ( ) hero . moveUp ( 1 ) hero . sneakLeft ( 1 )" at bounding box center [1053, 439] width 461 height 485
type textarea "hero.sneakLeft(1)"
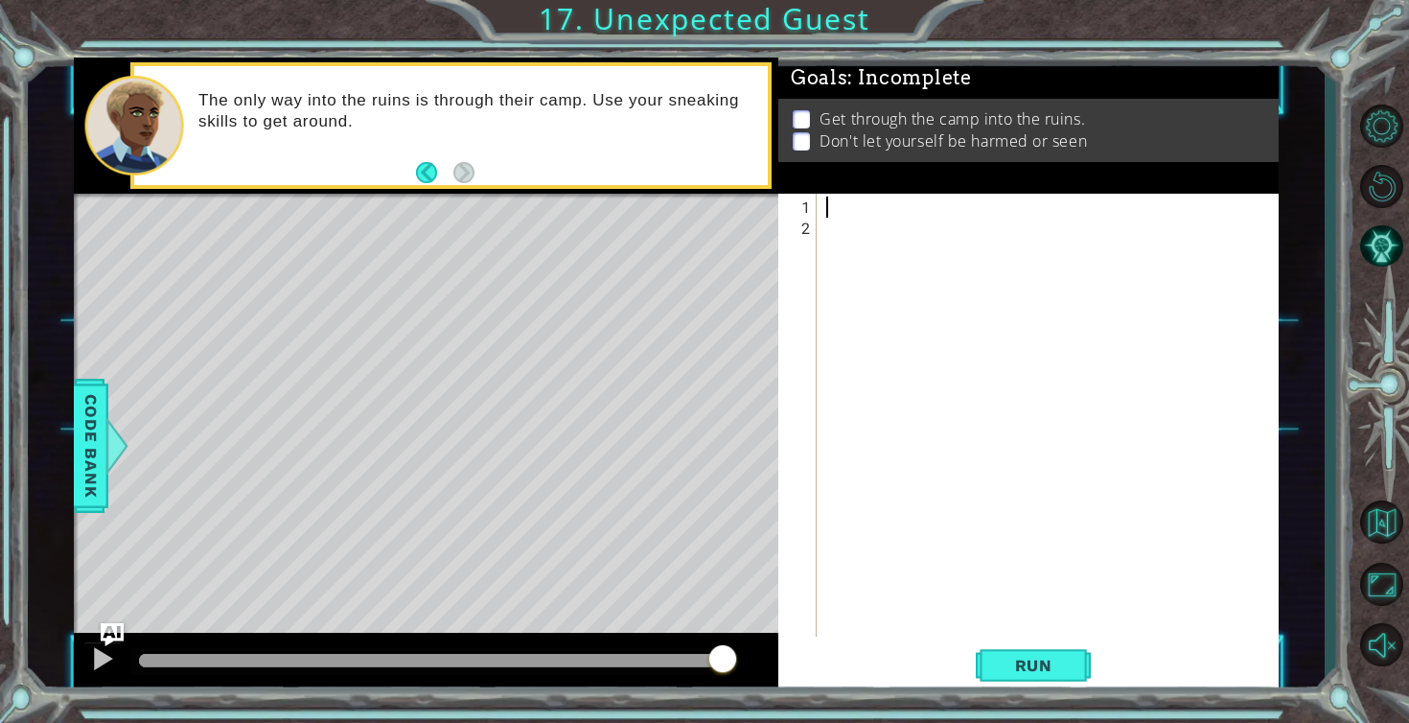
click at [825, 202] on div at bounding box center [1053, 439] width 461 height 485
click at [92, 658] on div at bounding box center [102, 658] width 25 height 25
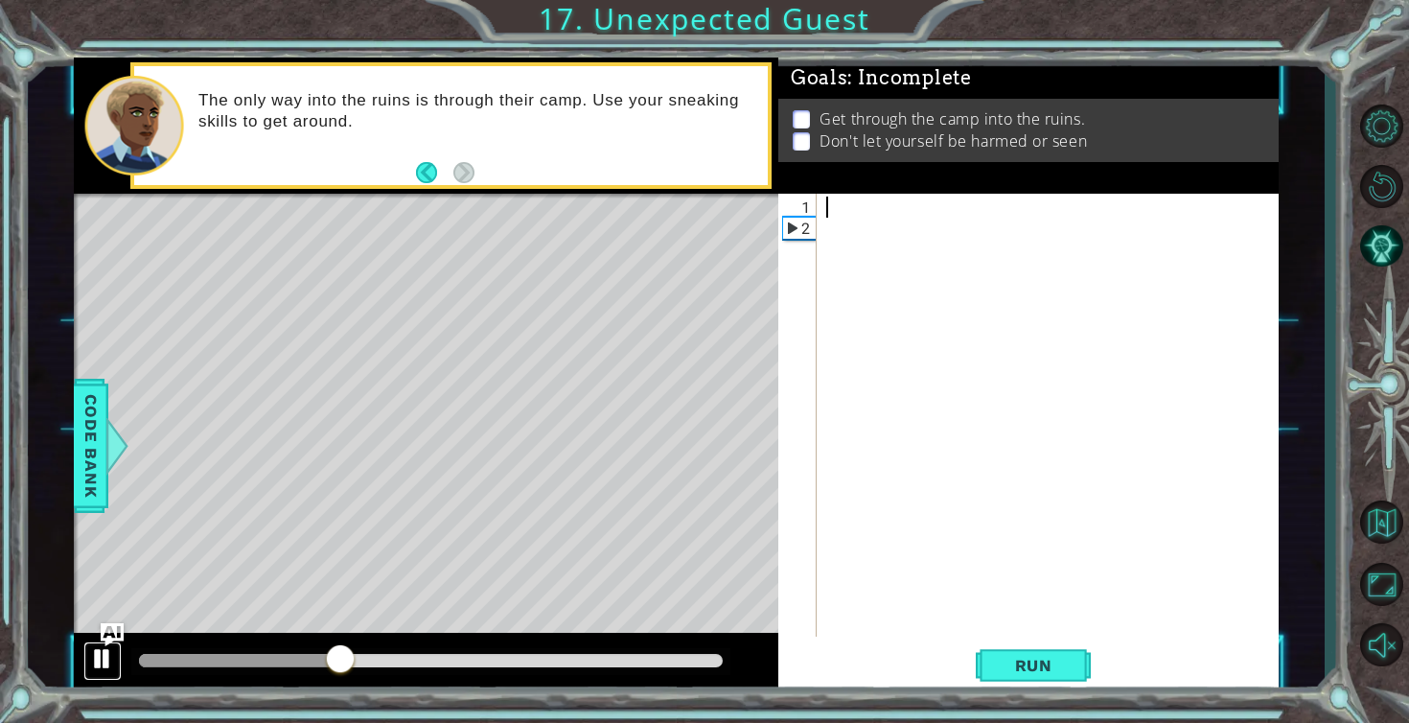
click at [102, 658] on div at bounding box center [102, 658] width 25 height 25
drag, startPoint x: 363, startPoint y: 655, endPoint x: 127, endPoint y: 658, distance: 236.8
click at [128, 657] on div at bounding box center [426, 663] width 705 height 61
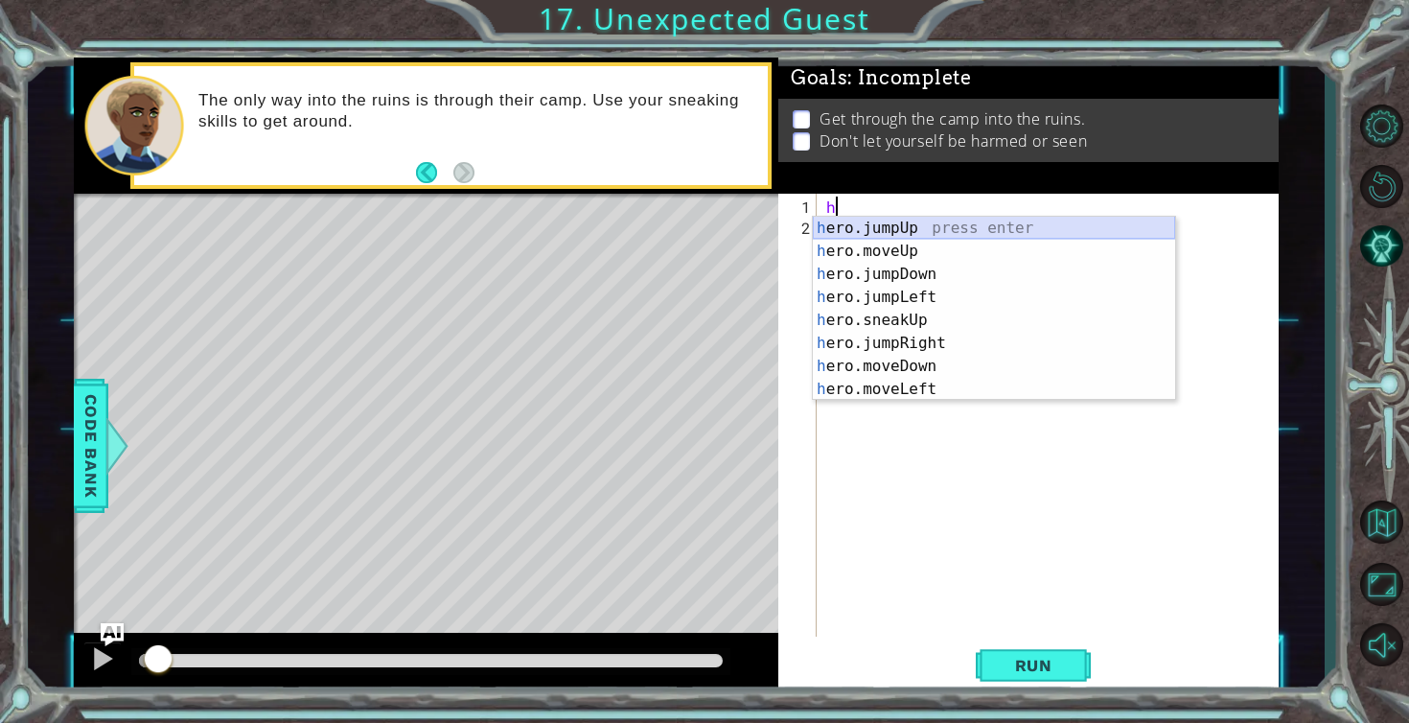
click at [841, 243] on div "h ero.jumpUp press enter h ero.moveUp press enter h ero.jumpDown press enter h …" at bounding box center [994, 332] width 362 height 230
type textarea "hero.moveUp(1)"
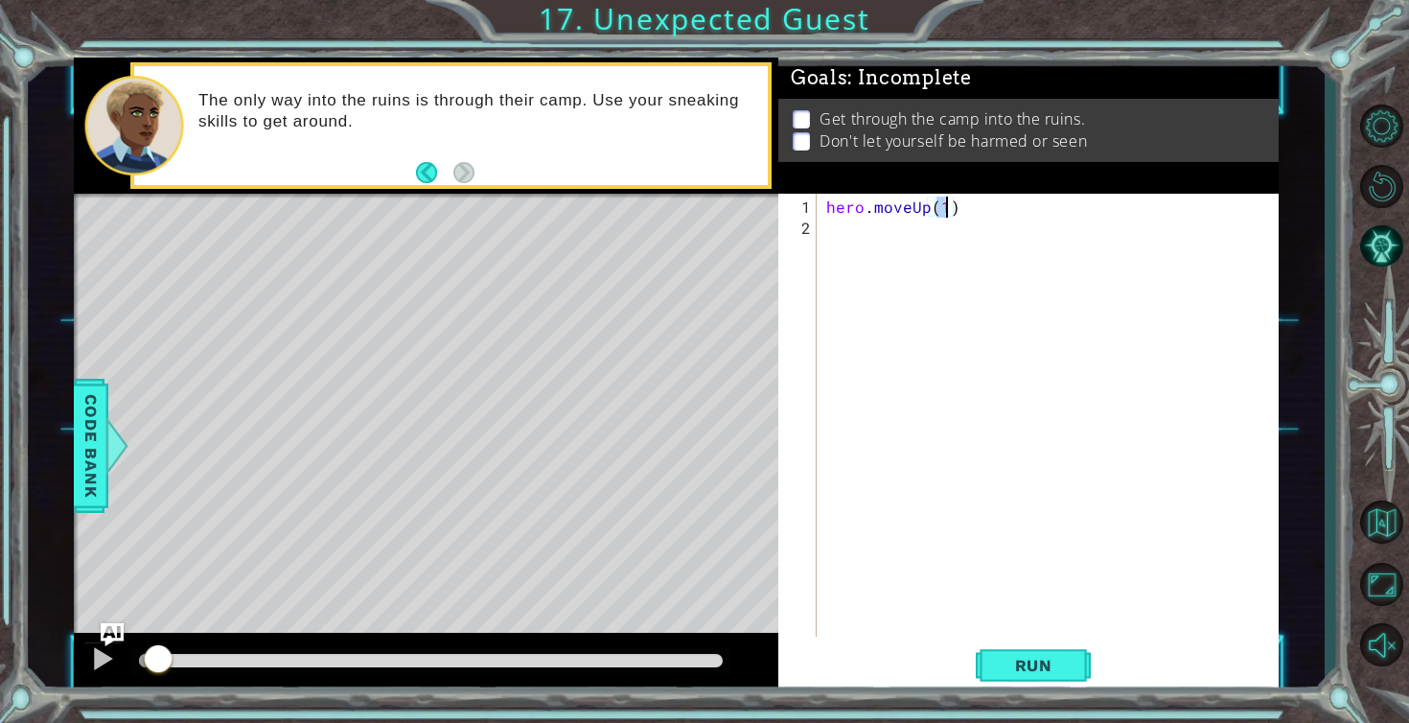
click at [824, 228] on div "hero . moveUp ( 1 )" at bounding box center [1053, 439] width 461 height 485
type textarea "h"
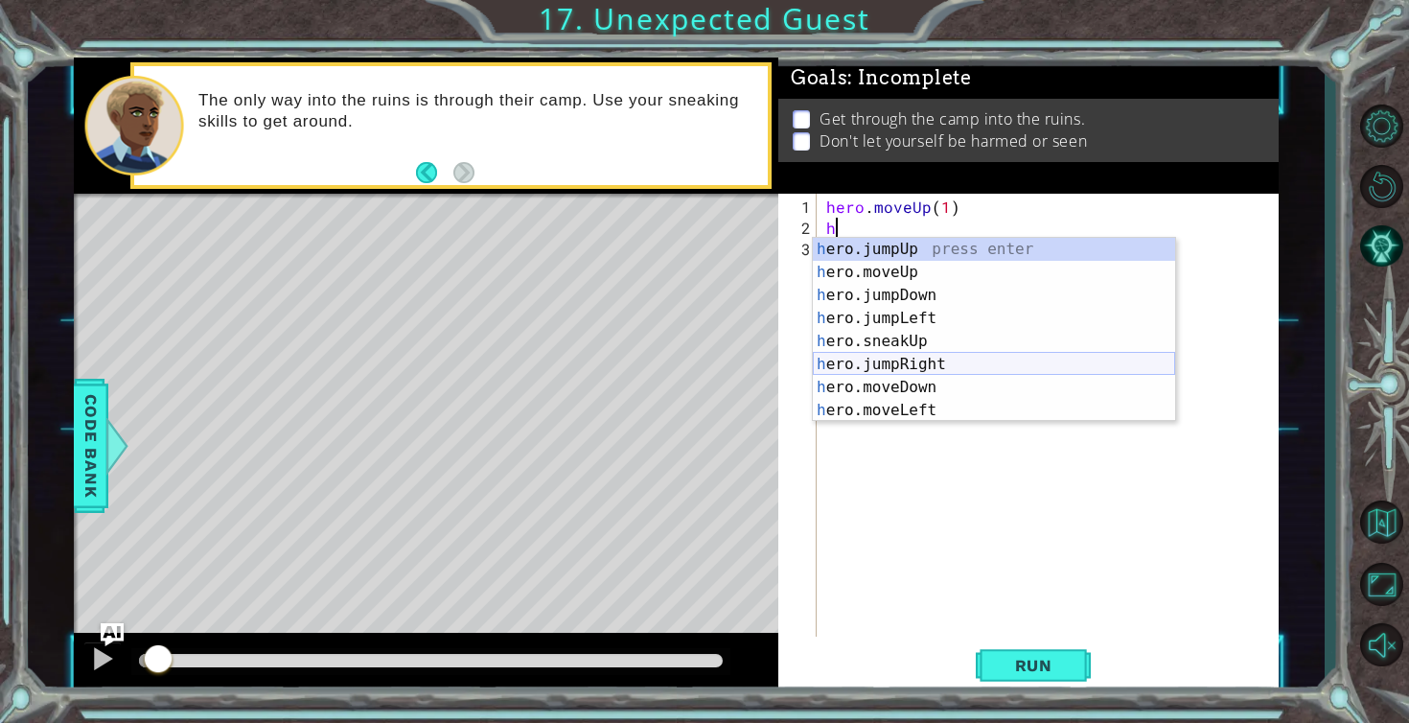
click at [905, 361] on div "h ero.jumpUp press enter h ero.moveUp press enter h ero.jumpDown press enter h …" at bounding box center [994, 353] width 362 height 230
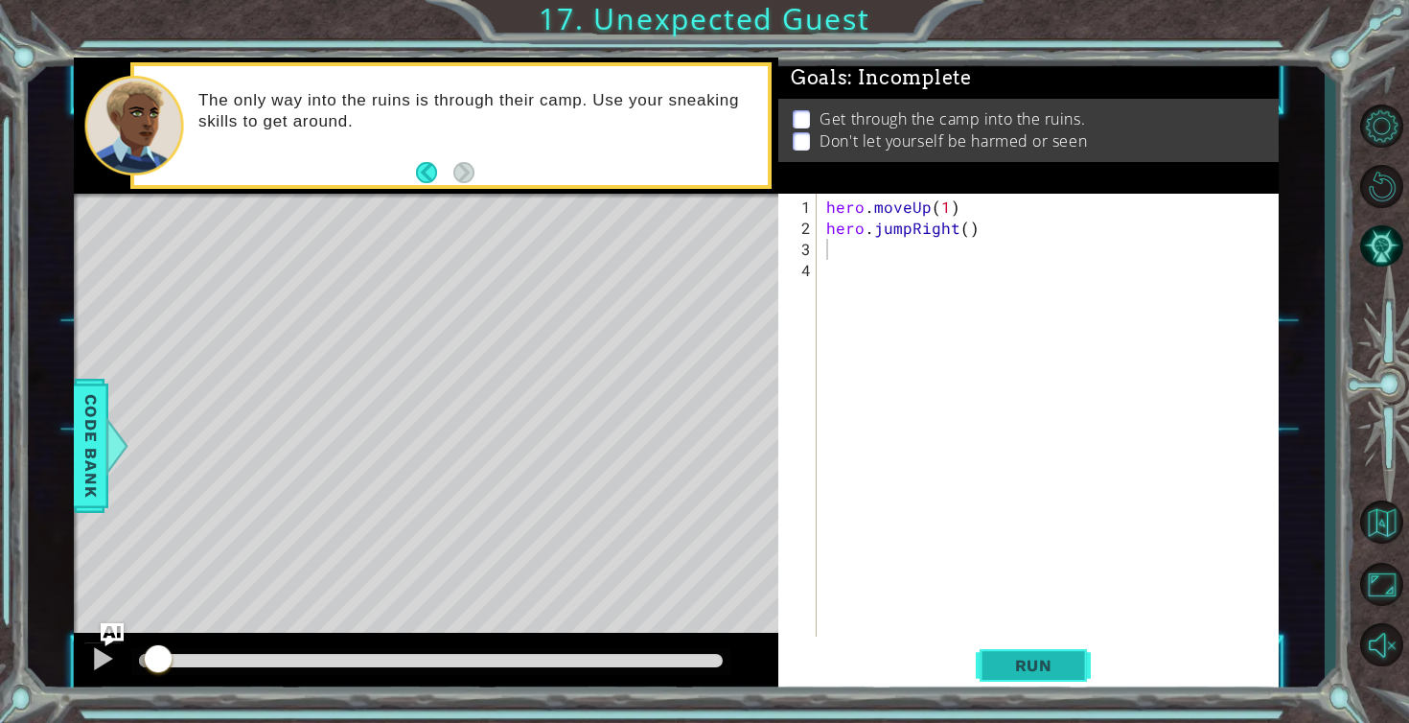
click at [1043, 676] on button "Run" at bounding box center [1033, 665] width 115 height 50
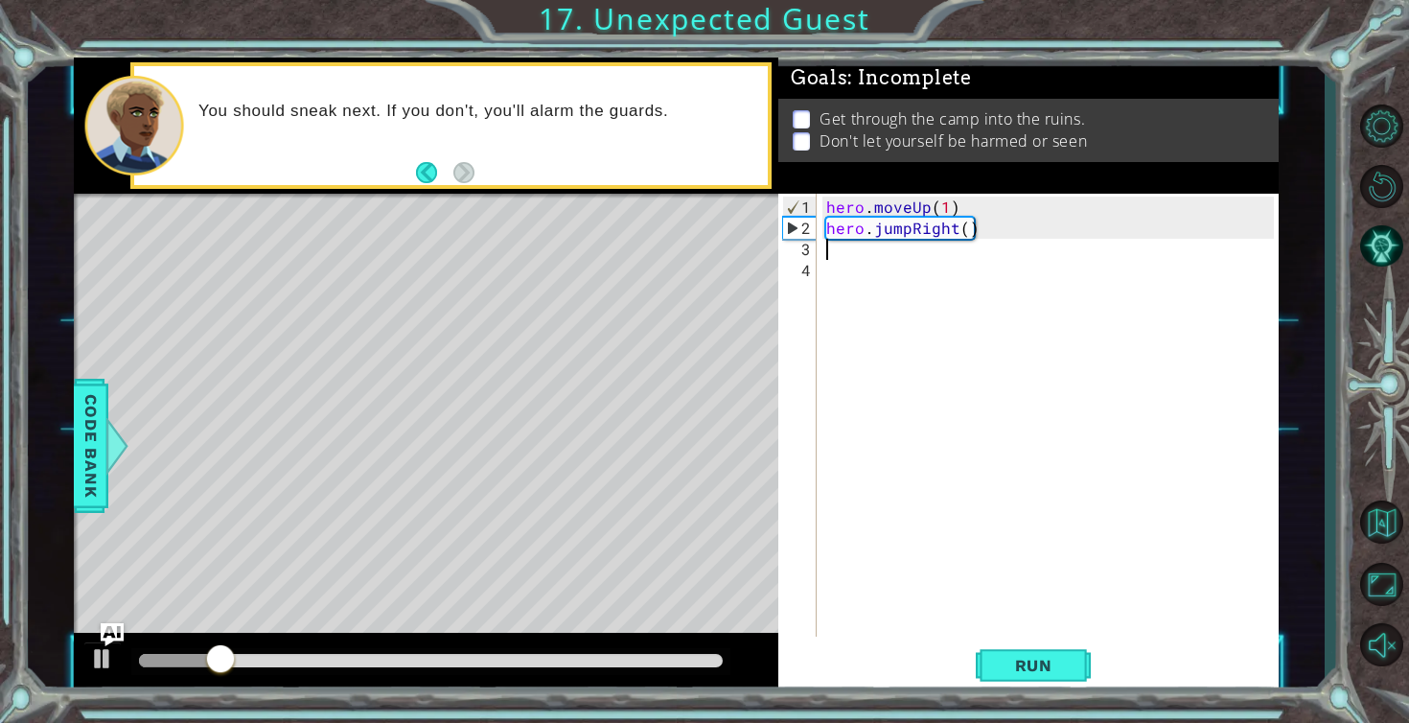
click at [847, 266] on div "hero . moveUp ( 1 ) hero . jumpRight ( )" at bounding box center [1053, 439] width 461 height 485
click at [836, 248] on div "hero . moveUp ( 1 ) hero . jumpRight ( )" at bounding box center [1053, 439] width 461 height 485
type textarea "h"
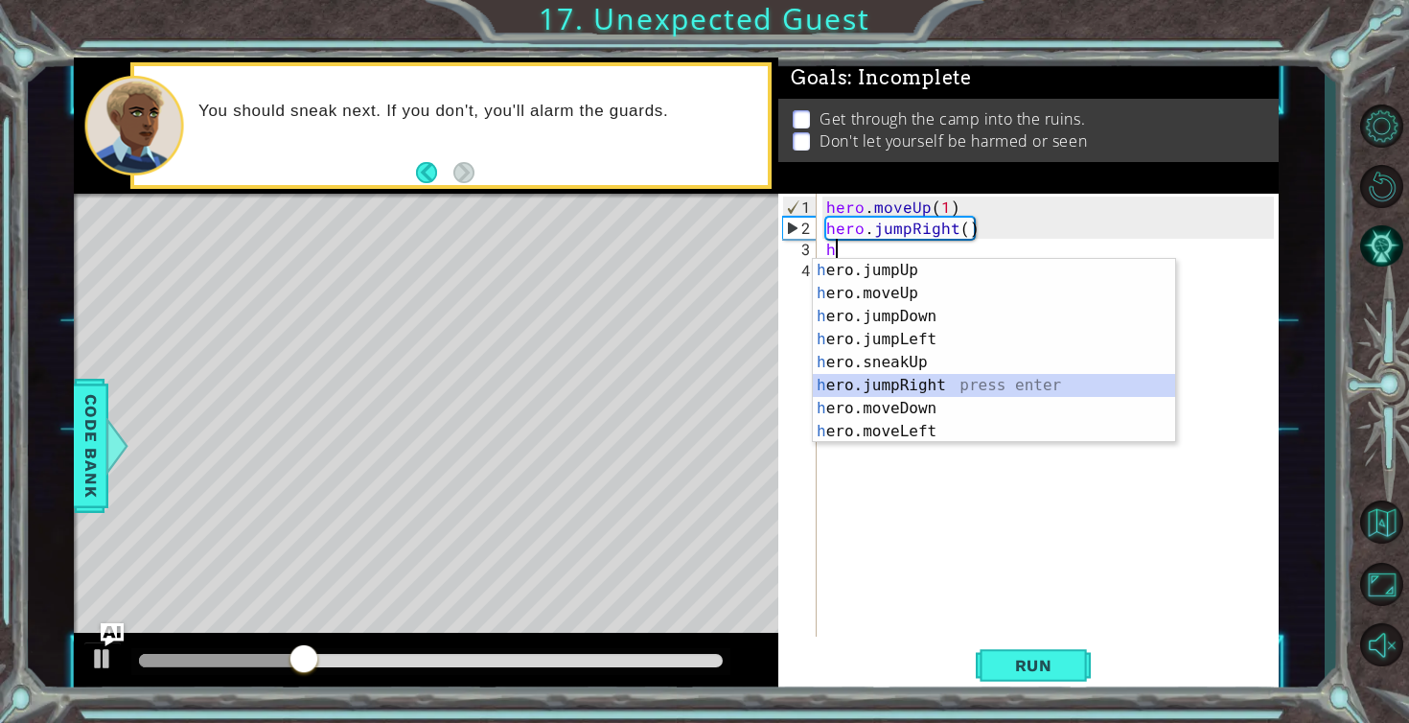
click at [928, 390] on div "h ero.jumpUp press enter h ero.moveUp press enter h ero.jumpDown press enter h …" at bounding box center [994, 374] width 362 height 230
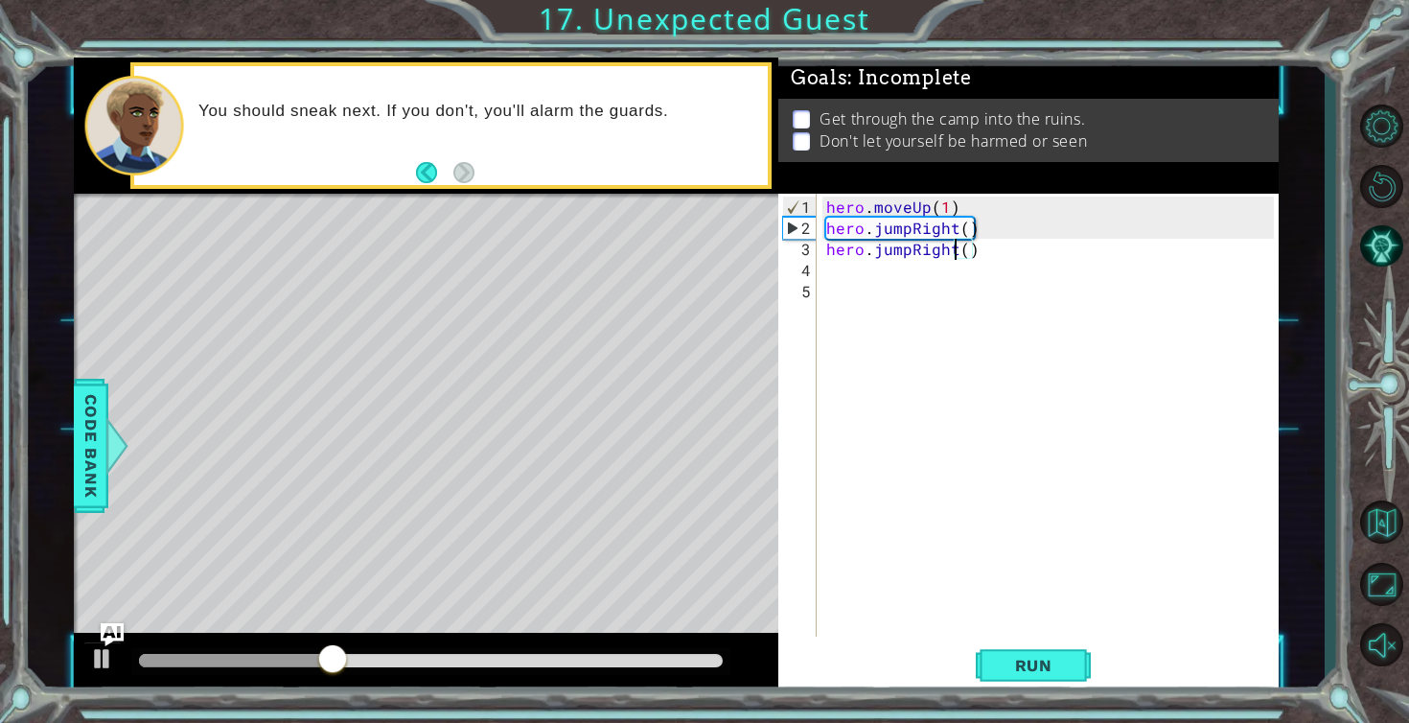
click at [953, 252] on div "hero . moveUp ( 1 ) hero . jumpRight ( ) hero . jumpRight ( )" at bounding box center [1053, 439] width 461 height 485
type textarea "hero.jumpRight()"
click at [972, 253] on div "hero . moveUp ( 1 ) hero . jumpRight ( ) hero . jumpRight ( )" at bounding box center [1053, 439] width 461 height 485
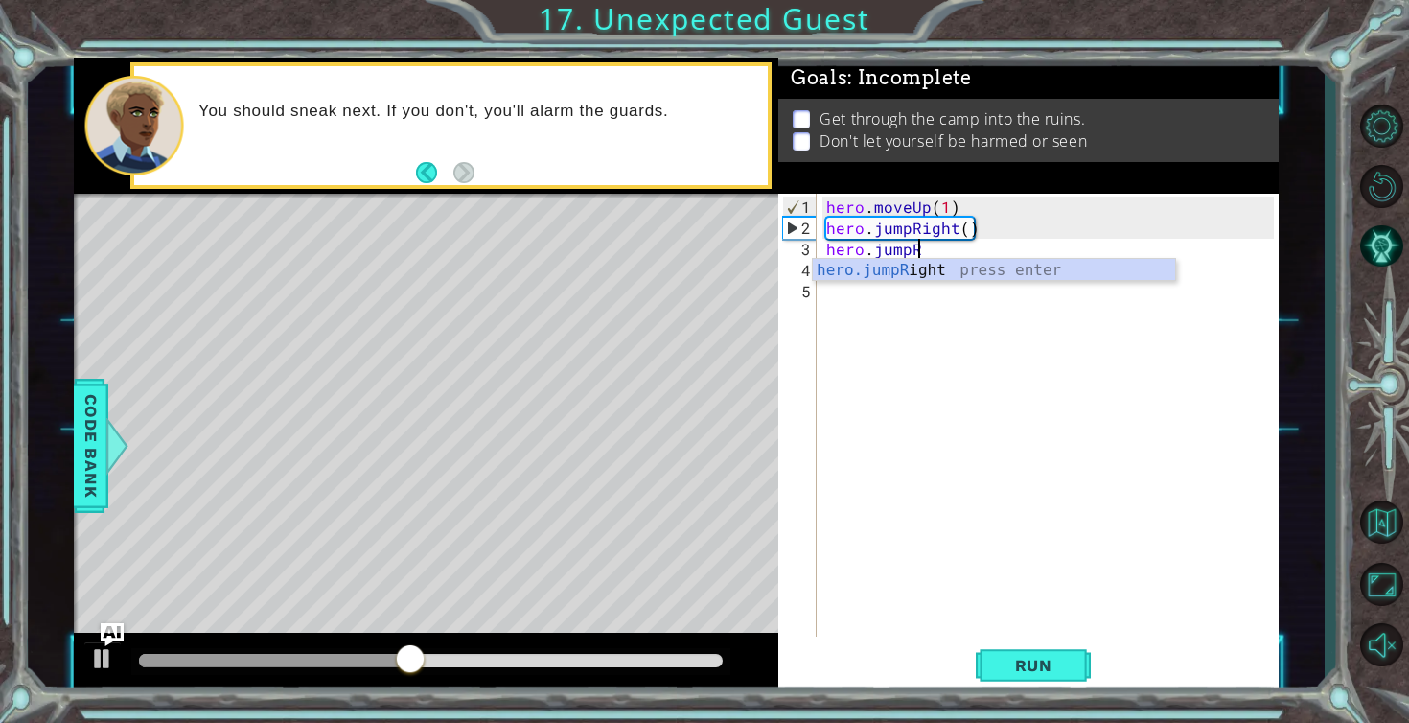
type textarea "hero.jump"
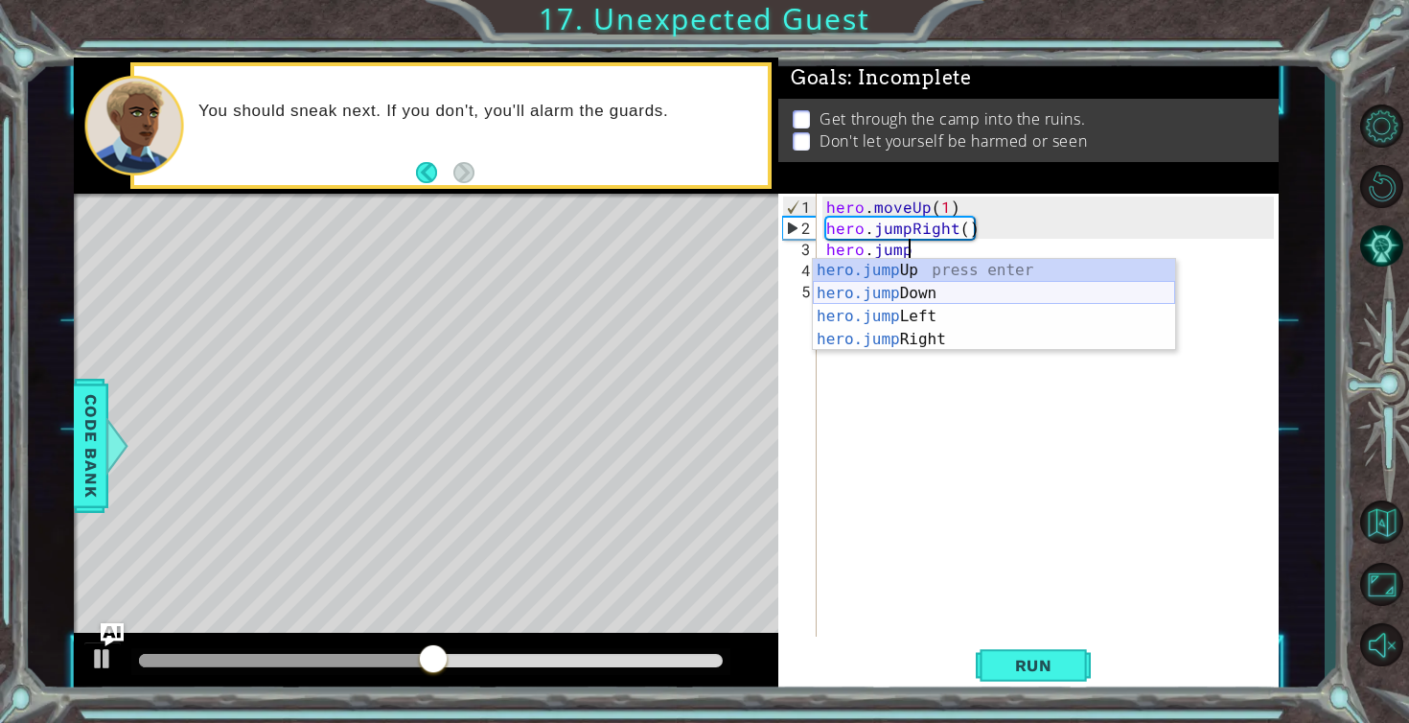
click at [956, 297] on div "hero.jump Up press enter hero.jump Down press enter hero.jump Left press enter …" at bounding box center [994, 328] width 362 height 138
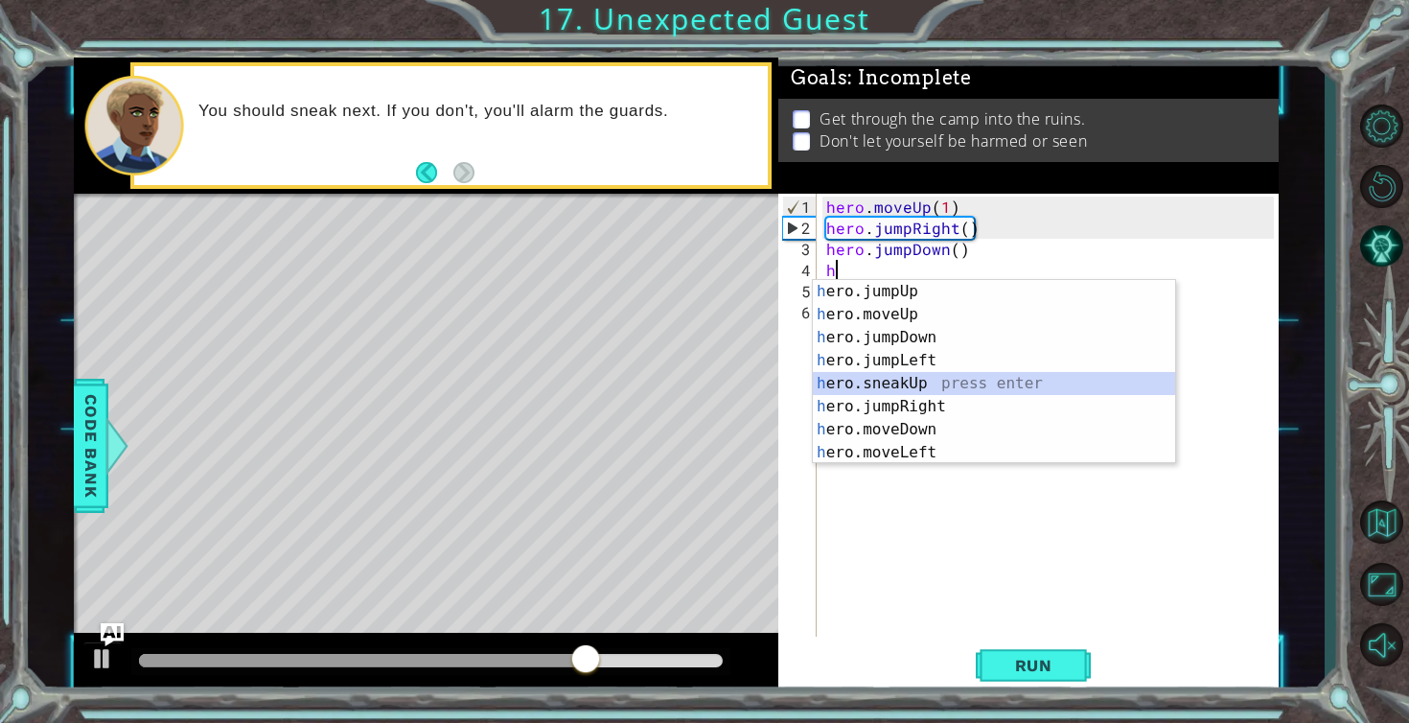
click at [864, 382] on div "h ero.jumpUp press enter h ero.moveUp press enter h ero.jumpDown press enter h …" at bounding box center [994, 395] width 362 height 230
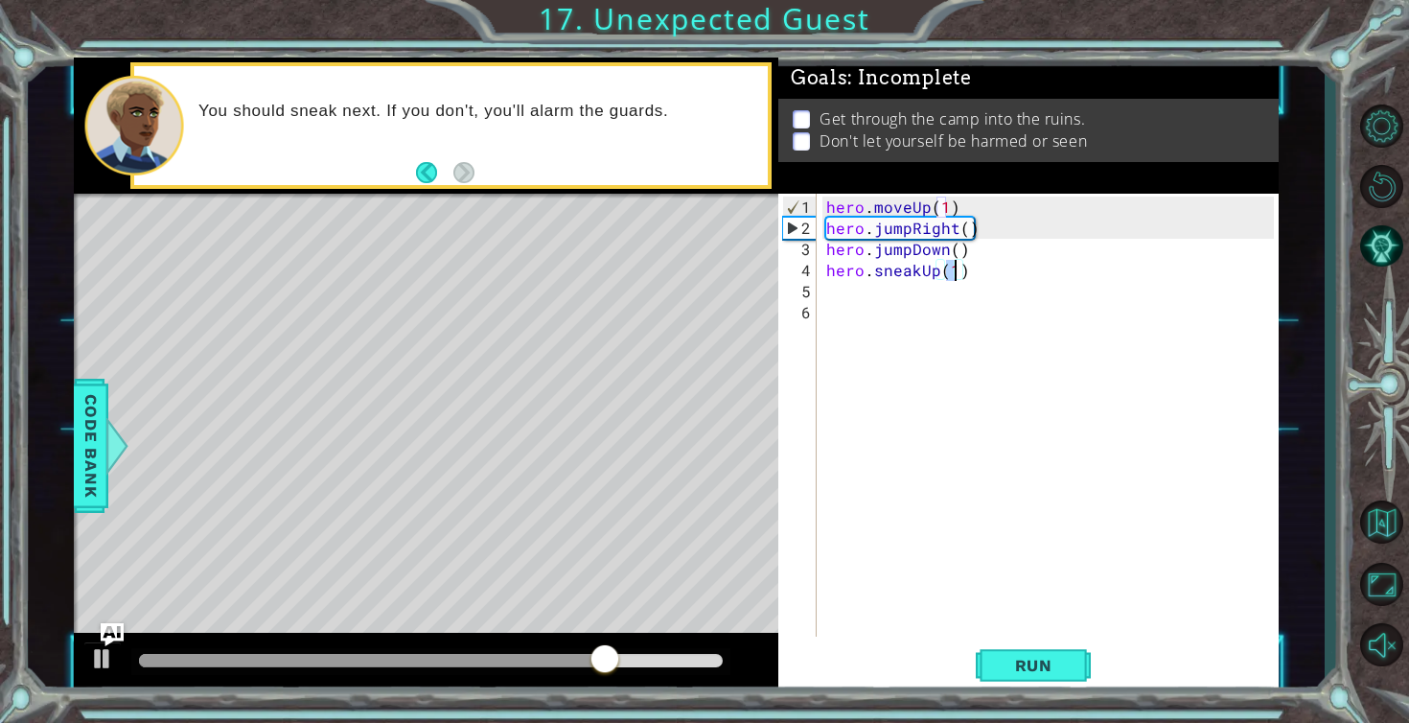
click at [961, 267] on div "hero . moveUp ( 1 ) hero . jumpRight ( ) hero . jumpDown ( ) hero . sneakUp ( 1…" at bounding box center [1053, 439] width 461 height 485
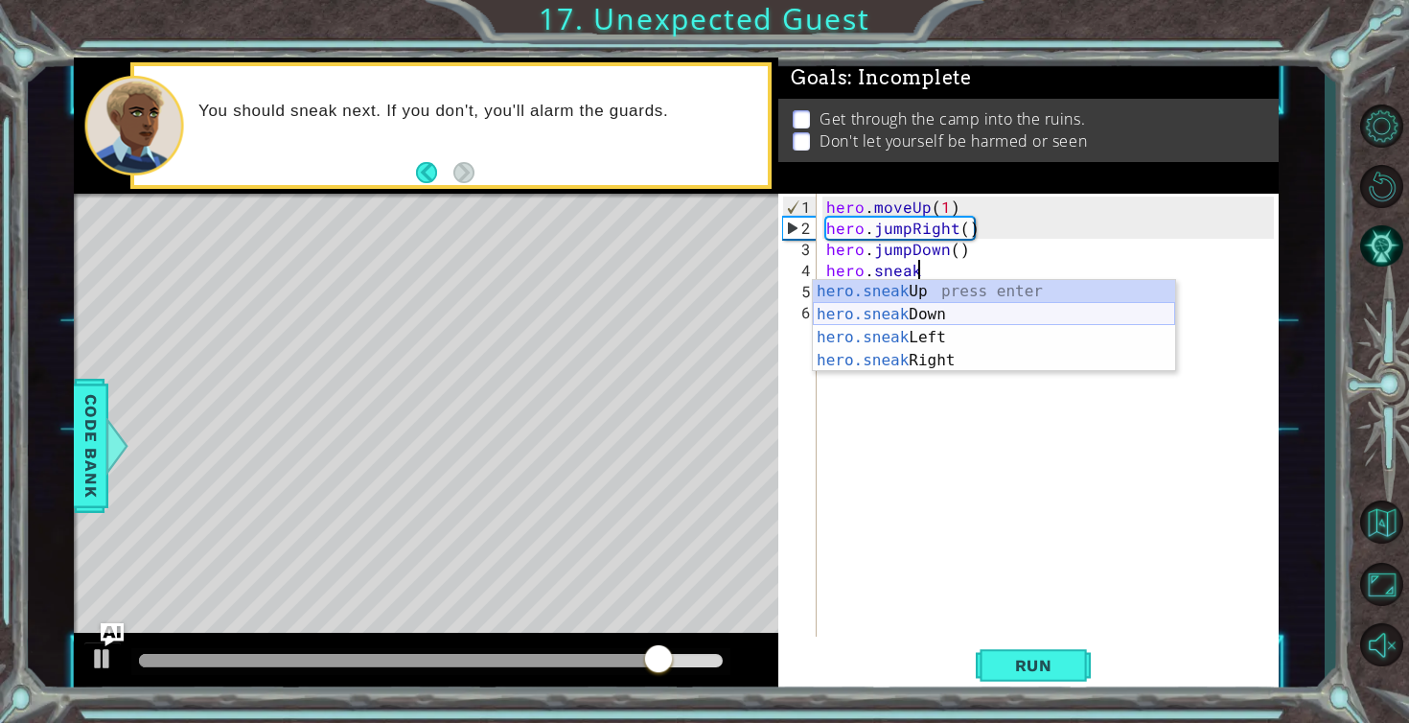
click at [948, 319] on div "hero.sneak Up press enter hero.sneak Down press enter hero.sneak Left press ent…" at bounding box center [994, 349] width 362 height 138
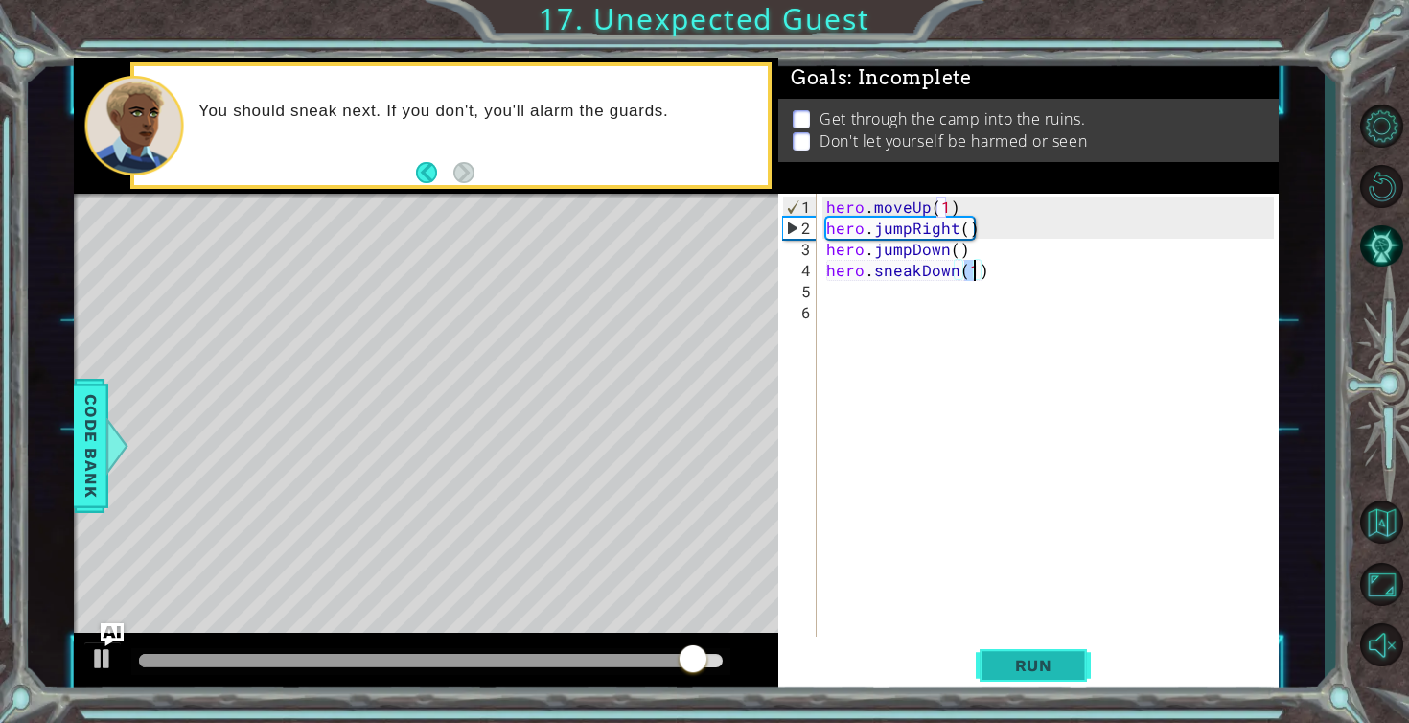
click at [1018, 658] on span "Run" at bounding box center [1034, 665] width 76 height 19
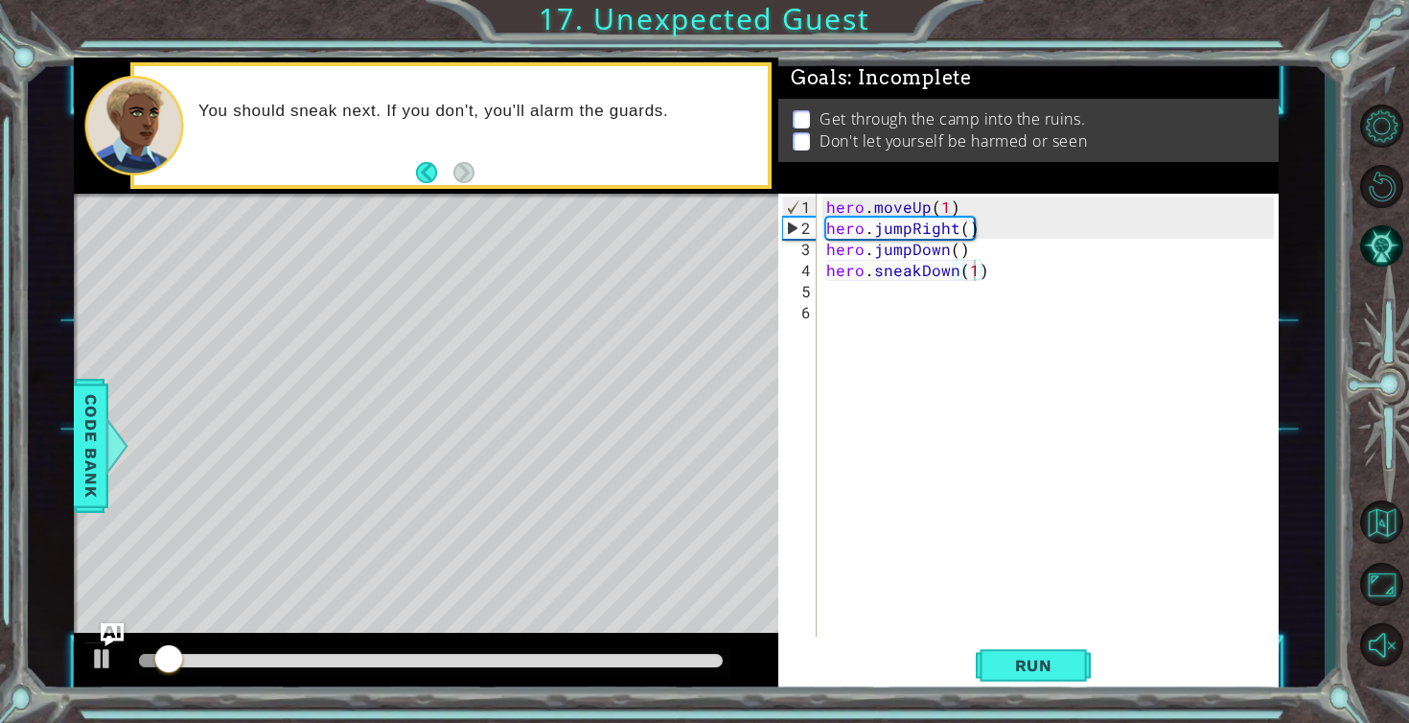
click at [528, 668] on div at bounding box center [430, 661] width 599 height 27
click at [539, 659] on div at bounding box center [431, 660] width 584 height 13
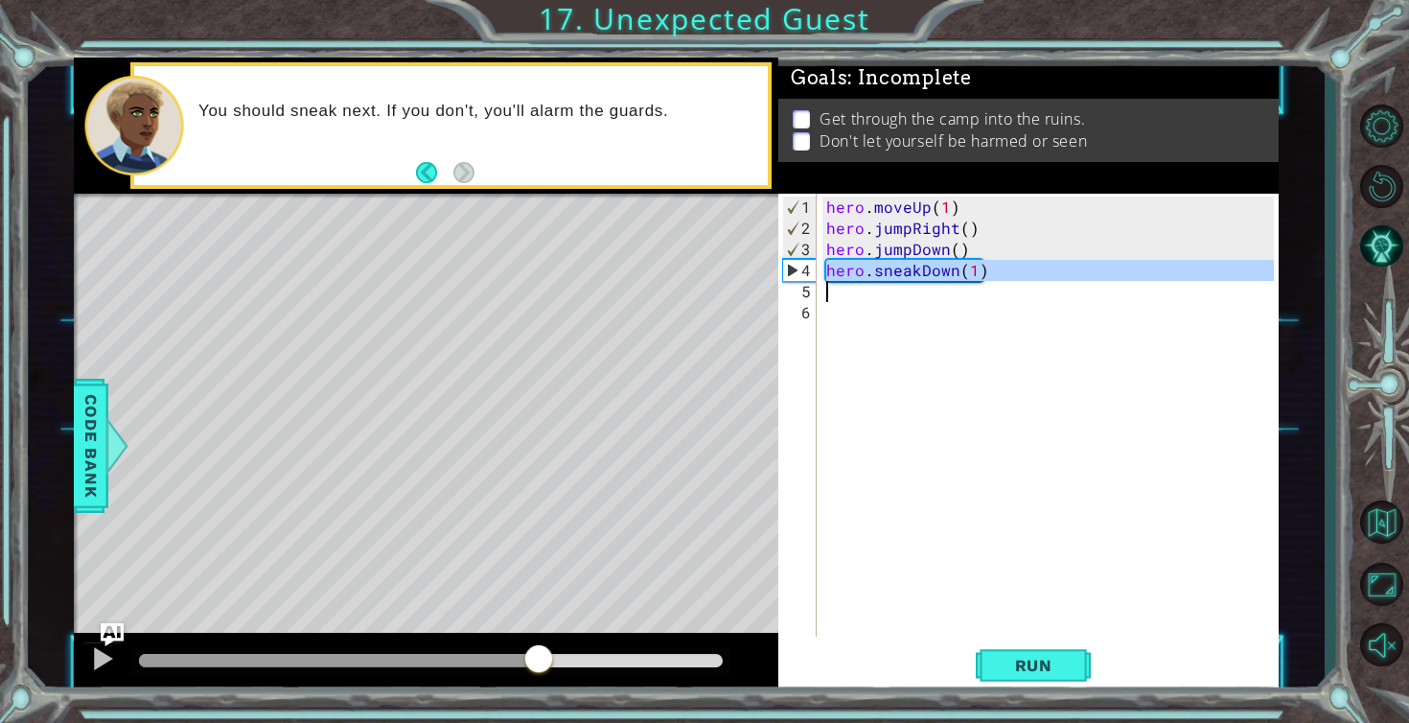
drag, startPoint x: 824, startPoint y: 269, endPoint x: 1066, endPoint y: 281, distance: 242.8
click at [1066, 281] on div "hero . moveUp ( 1 ) hero . jumpRight ( ) hero . jumpDown ( ) hero . sneakDown (…" at bounding box center [1053, 439] width 461 height 485
type textarea "hero.sneakDown(1)"
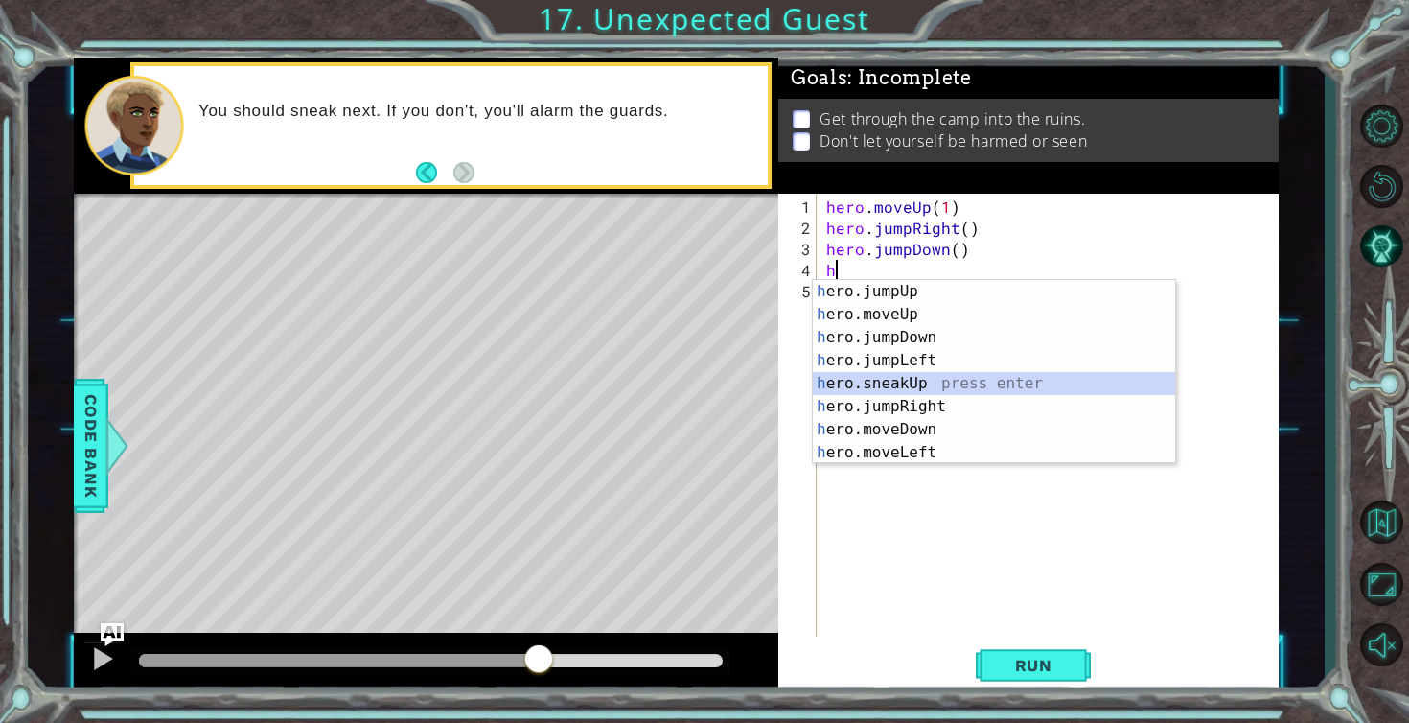
click at [884, 380] on div "h ero.jumpUp press enter h ero.moveUp press enter h ero.jumpDown press enter h …" at bounding box center [994, 395] width 362 height 230
type textarea "hero.sneakUp(1)"
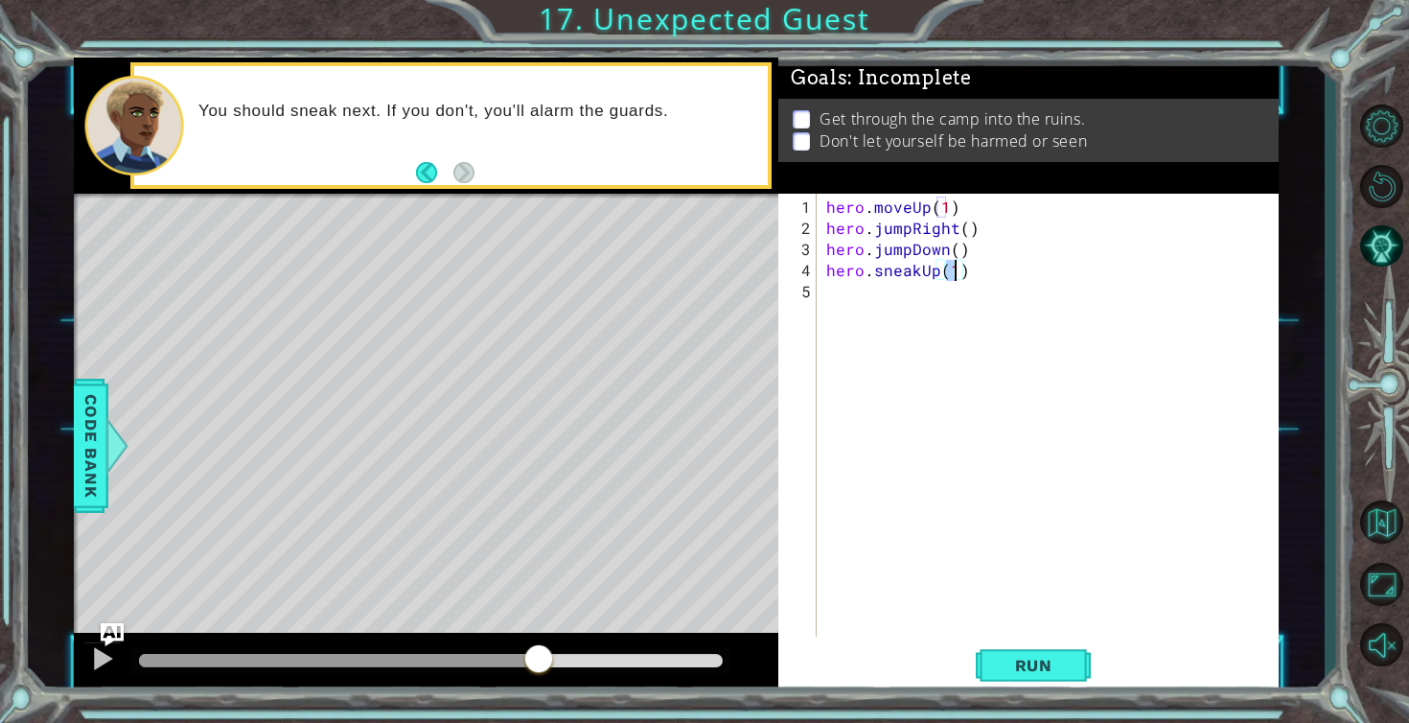
click at [960, 279] on div "hero . moveUp ( 1 ) hero . jumpRight ( ) hero . jumpDown ( ) hero . sneakUp ( 1…" at bounding box center [1053, 439] width 461 height 485
click at [966, 275] on div "hero . moveUp ( 1 ) hero . jumpRight ( ) hero . jumpDown ( ) hero . sneakUp ( 1…" at bounding box center [1053, 439] width 461 height 485
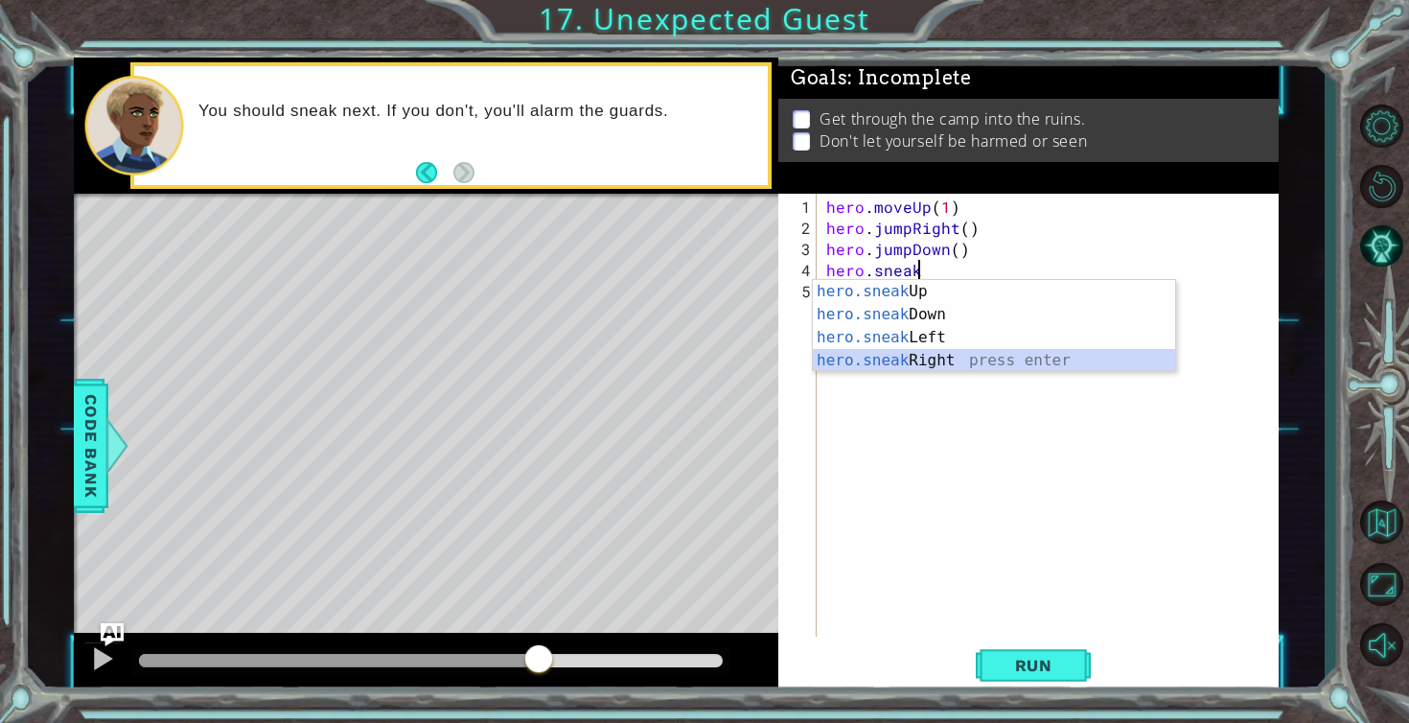
click at [902, 360] on div "hero.sneak Up press enter hero.sneak Down press enter hero.sneak Left press ent…" at bounding box center [994, 349] width 362 height 138
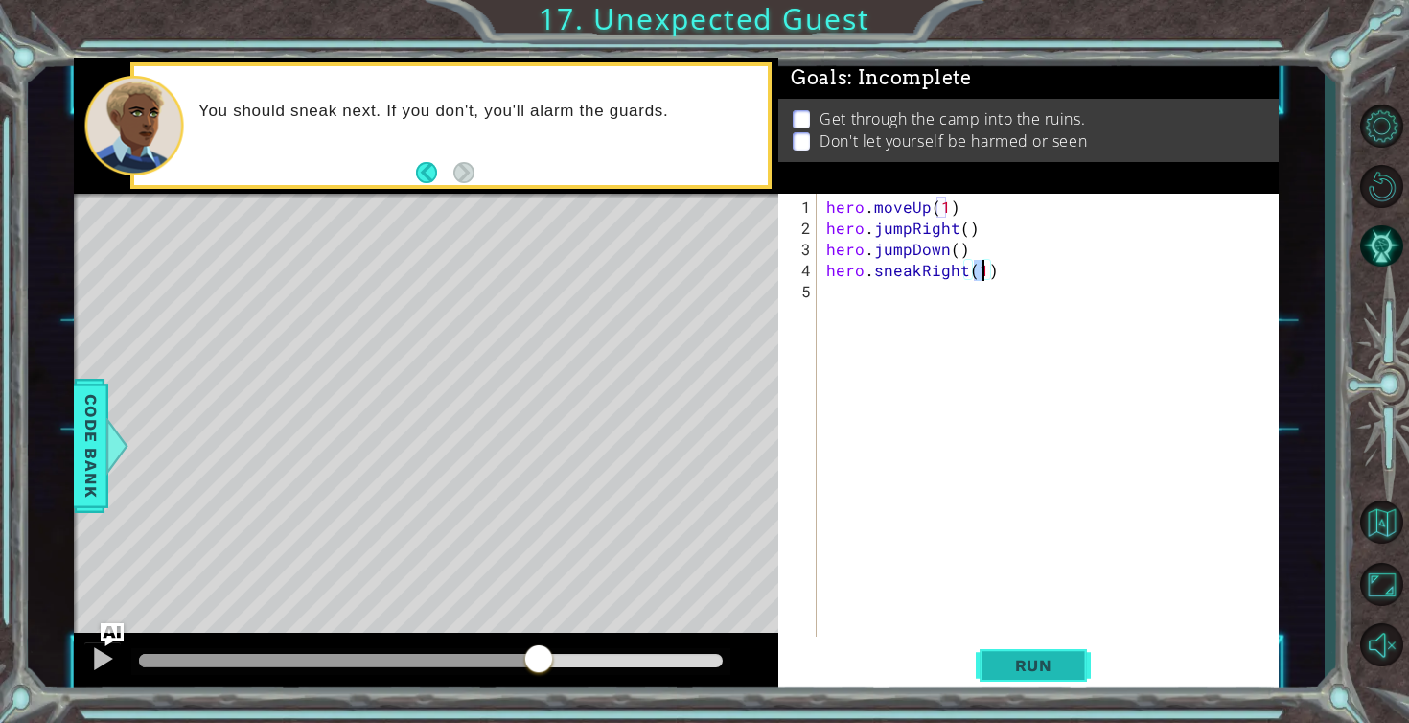
type textarea "hero.sneakRight(1)"
click at [1028, 679] on button "Run" at bounding box center [1033, 665] width 115 height 50
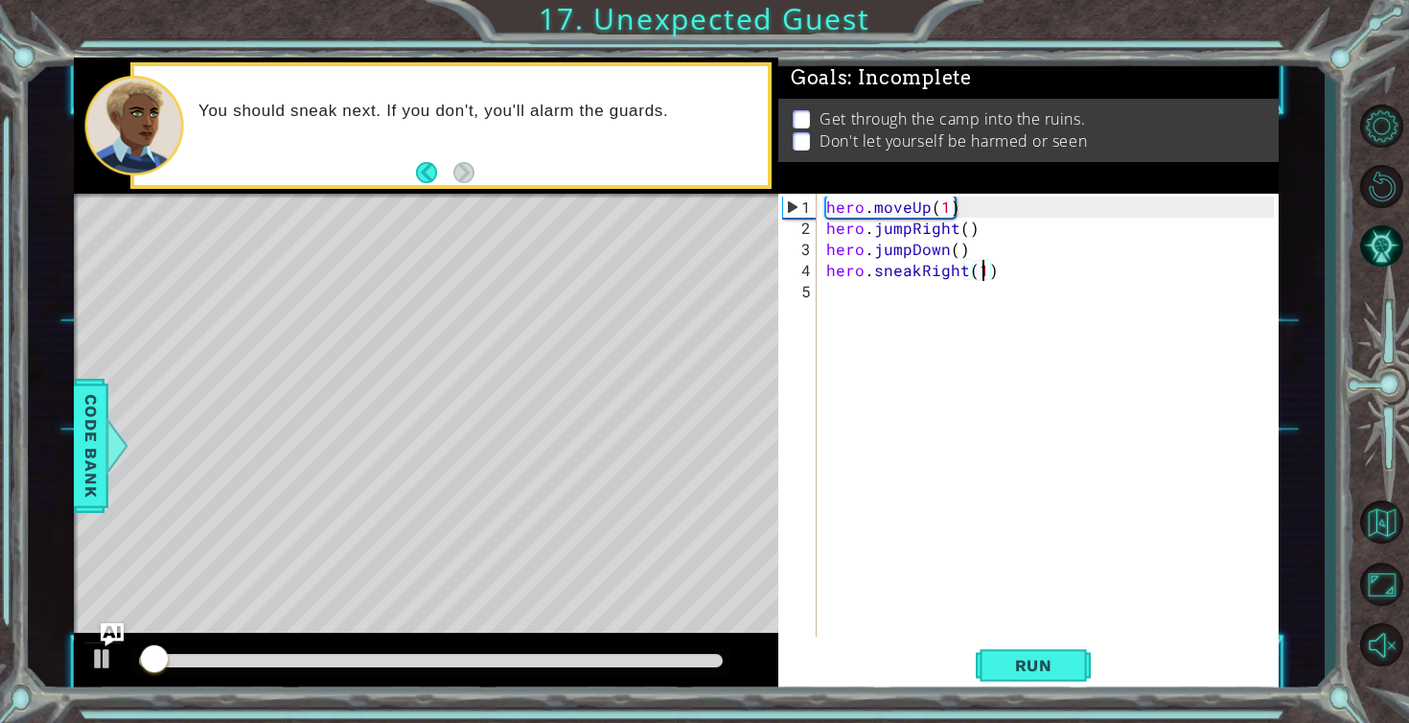
click at [581, 657] on div at bounding box center [431, 660] width 584 height 13
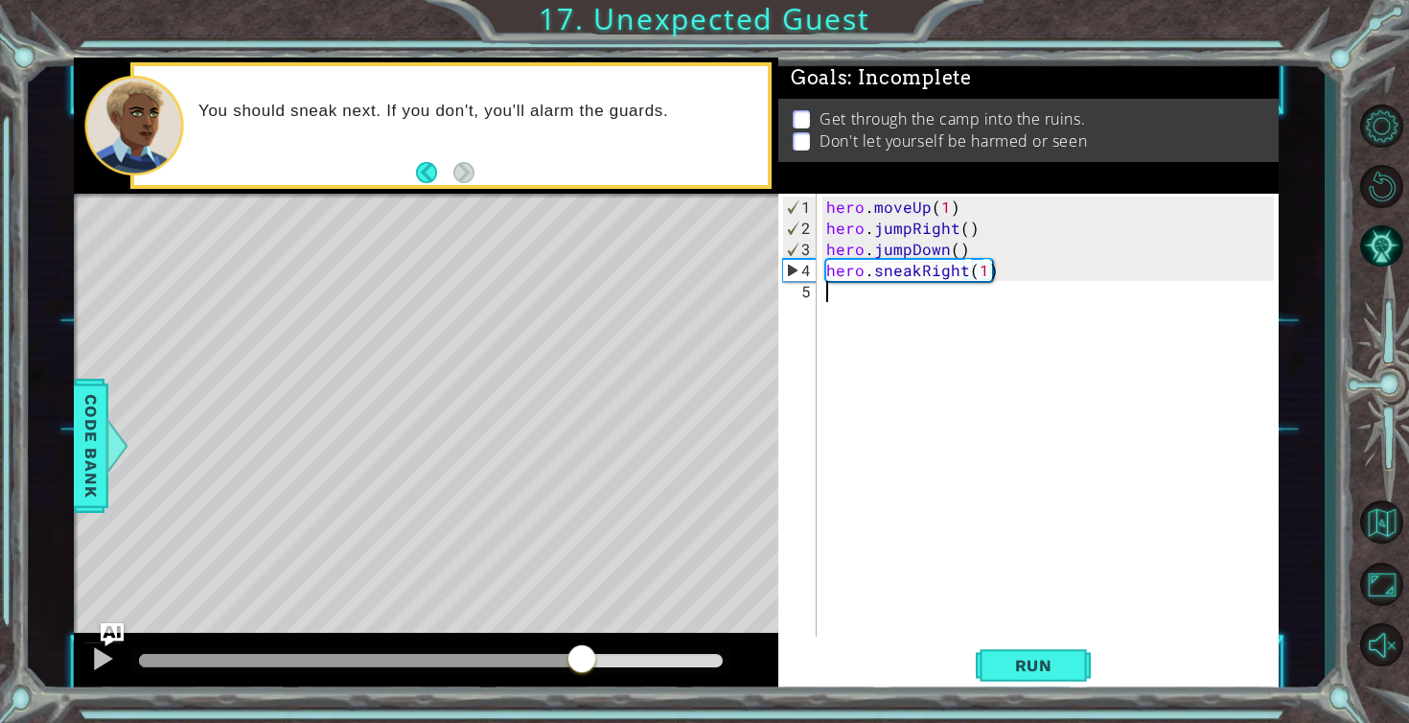
click at [850, 298] on div "hero . moveUp ( 1 ) hero . jumpRight ( ) hero . jumpDown ( ) hero . sneakRight …" at bounding box center [1053, 439] width 461 height 485
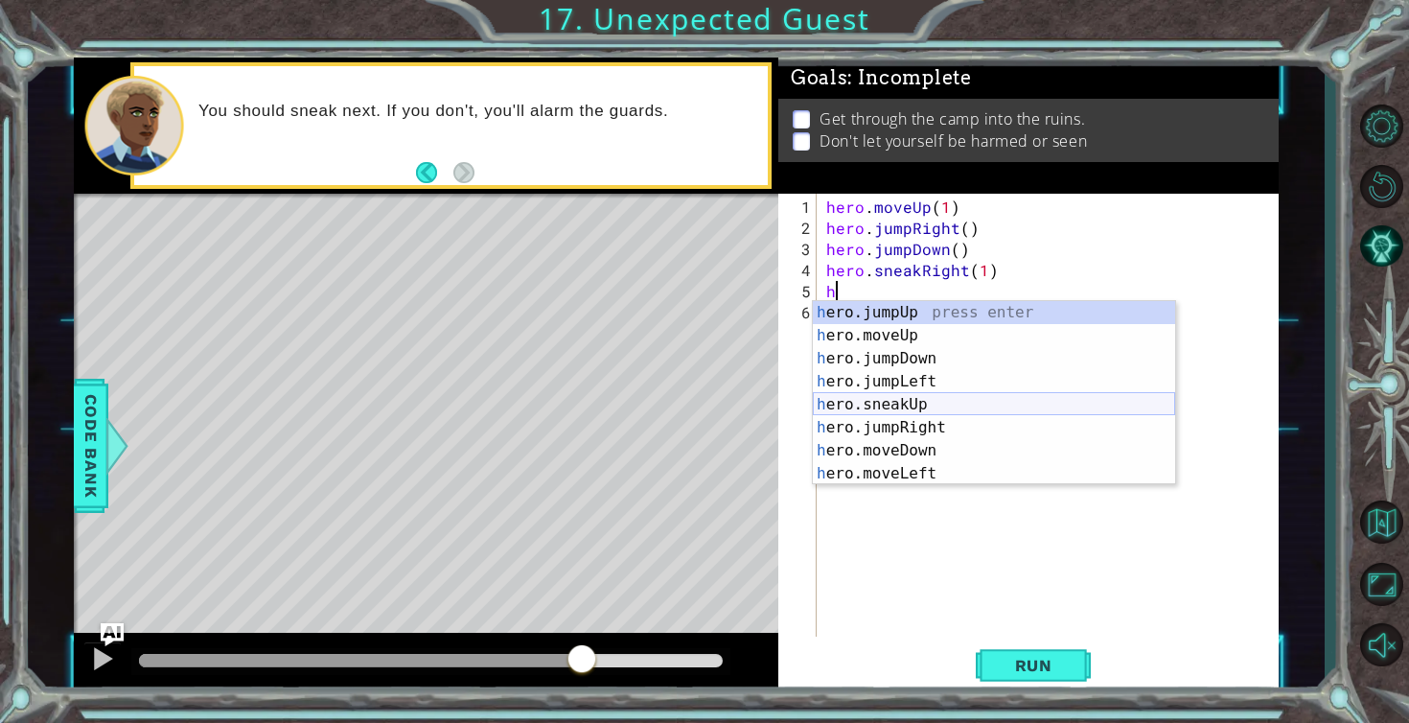
click at [887, 398] on div "h ero.jumpUp press enter h ero.moveUp press enter h ero.jumpDown press enter h …" at bounding box center [994, 416] width 362 height 230
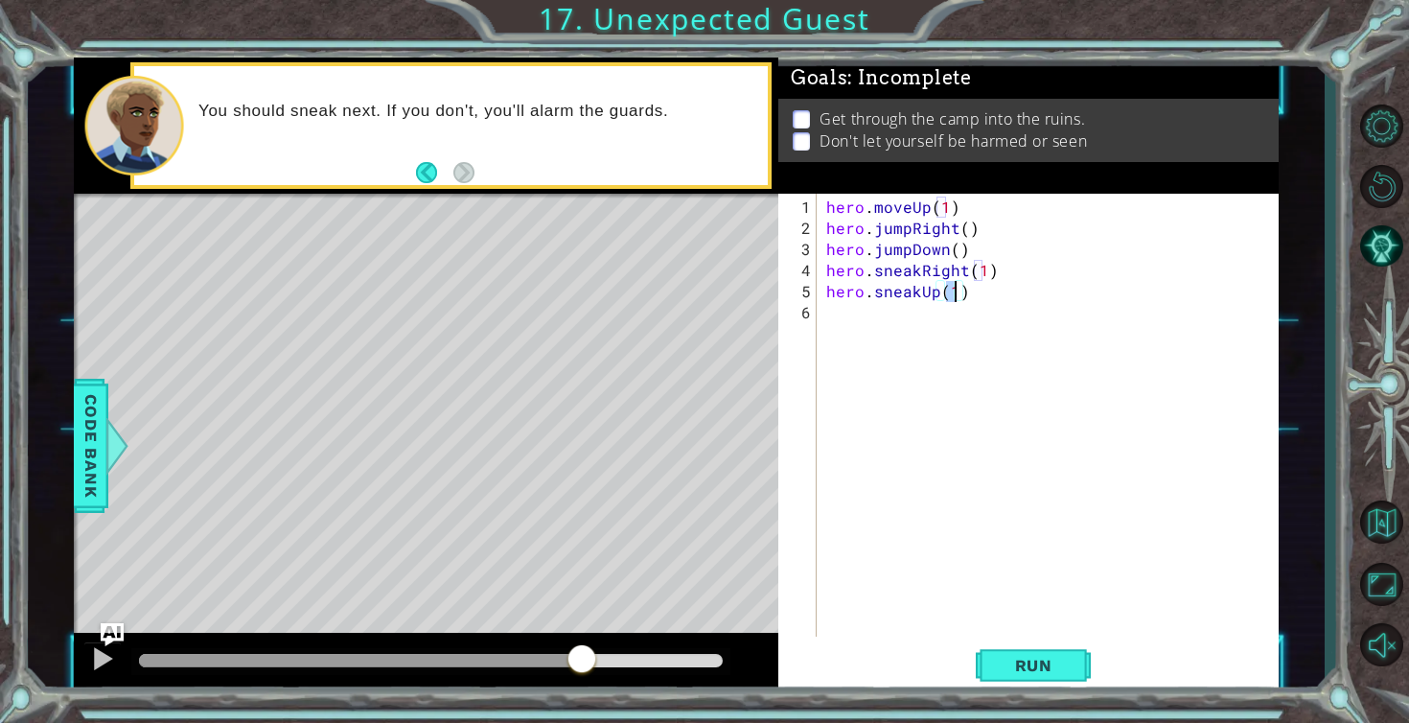
click at [969, 293] on div "hero . moveUp ( 1 ) hero . jumpRight ( ) hero . jumpDown ( ) hero . sneakRight …" at bounding box center [1053, 439] width 461 height 485
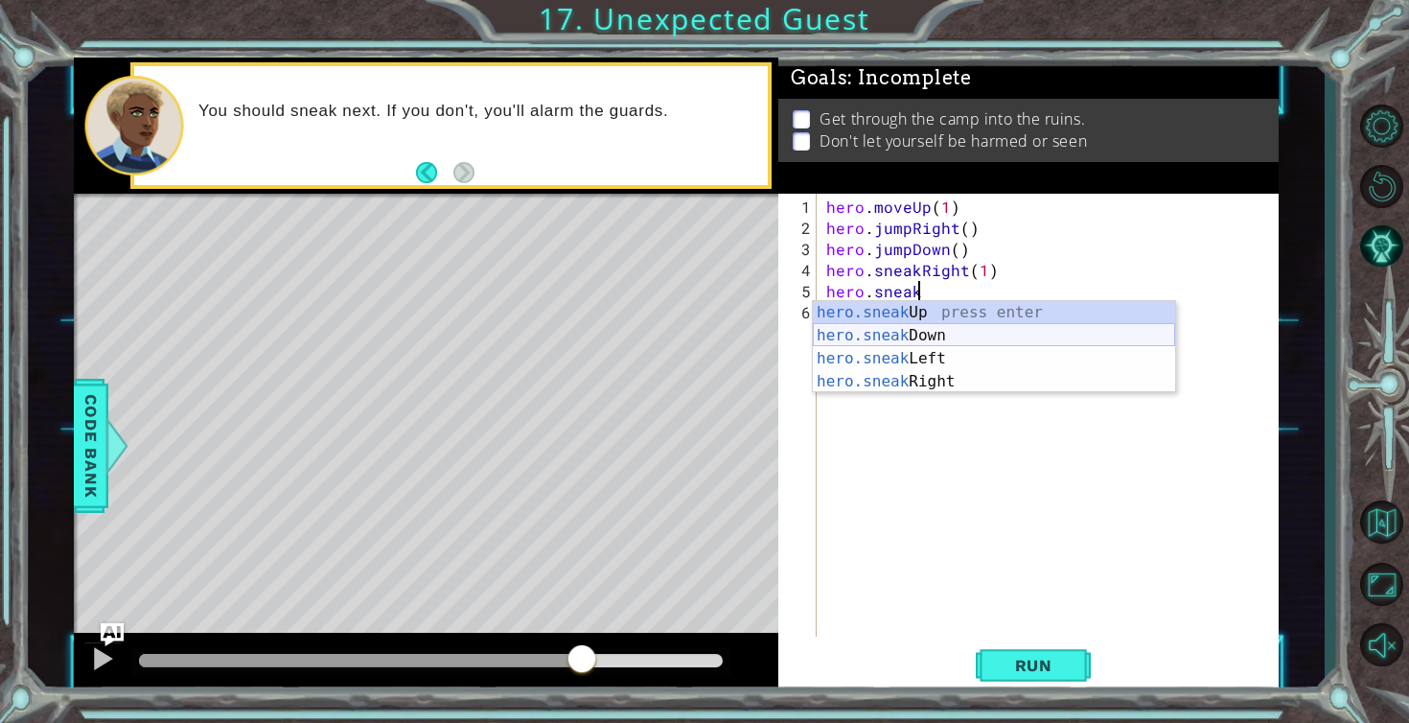
click at [956, 328] on div "hero.sneak Up press enter hero.sneak Down press enter hero.sneak Left press ent…" at bounding box center [994, 370] width 362 height 138
type textarea "hero.sneakDown(1)"
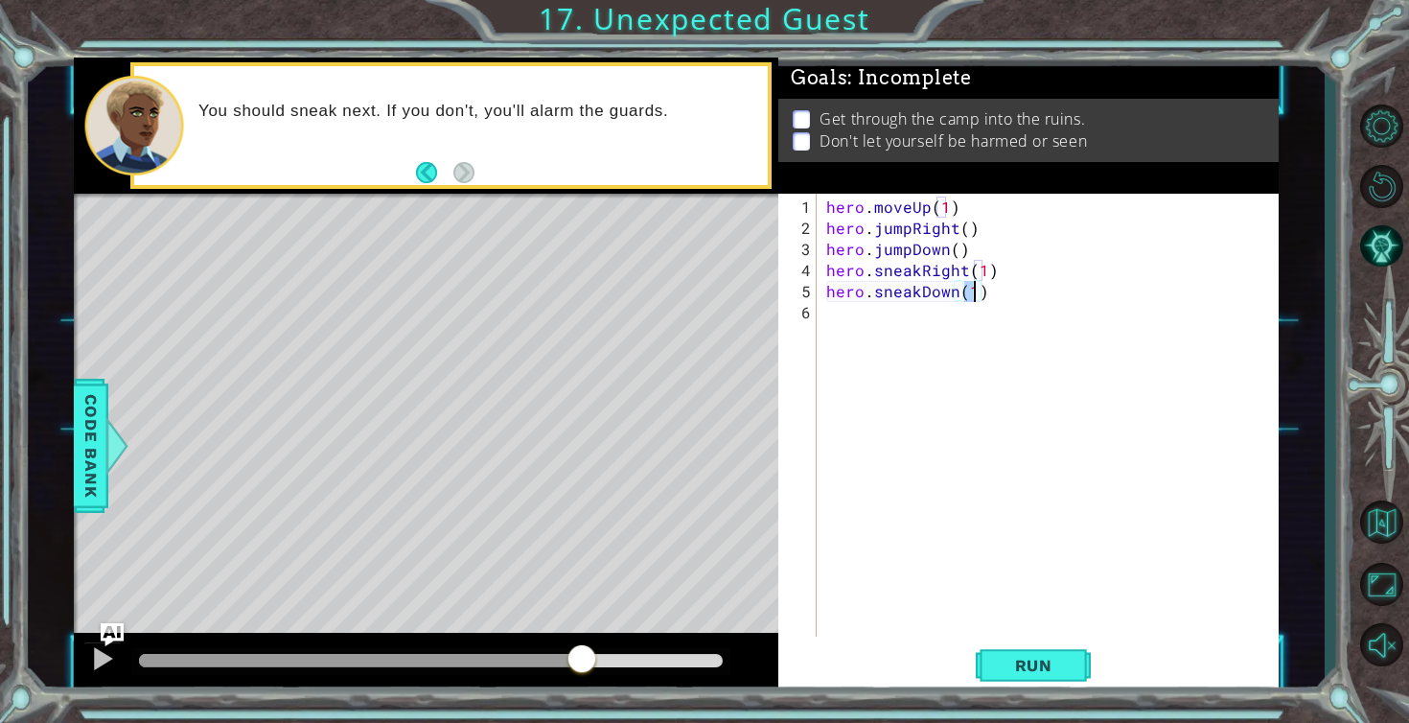
click at [872, 313] on div "hero . moveUp ( 1 ) hero . jumpRight ( ) hero . jumpDown ( ) hero . sneakRight …" at bounding box center [1053, 439] width 461 height 485
click at [1021, 673] on span "Run" at bounding box center [1034, 665] width 76 height 19
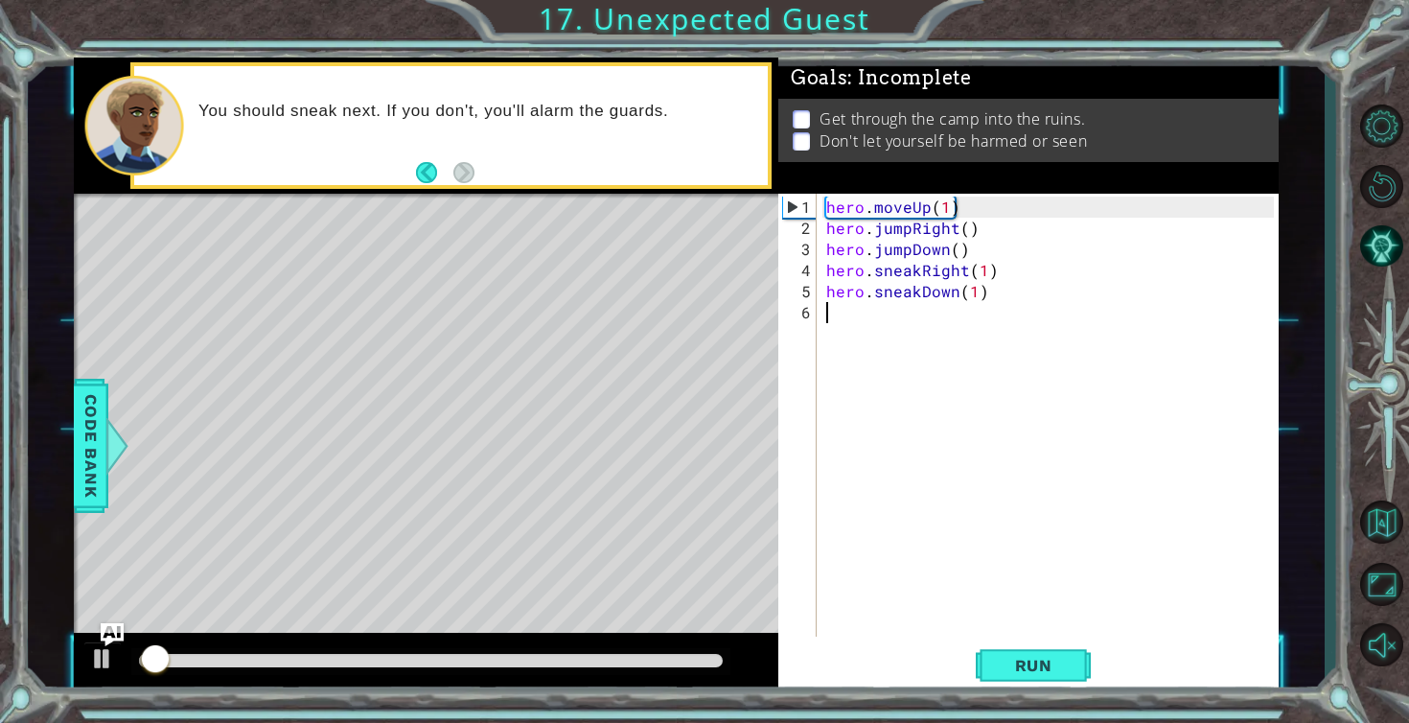
click at [637, 659] on div at bounding box center [431, 660] width 584 height 13
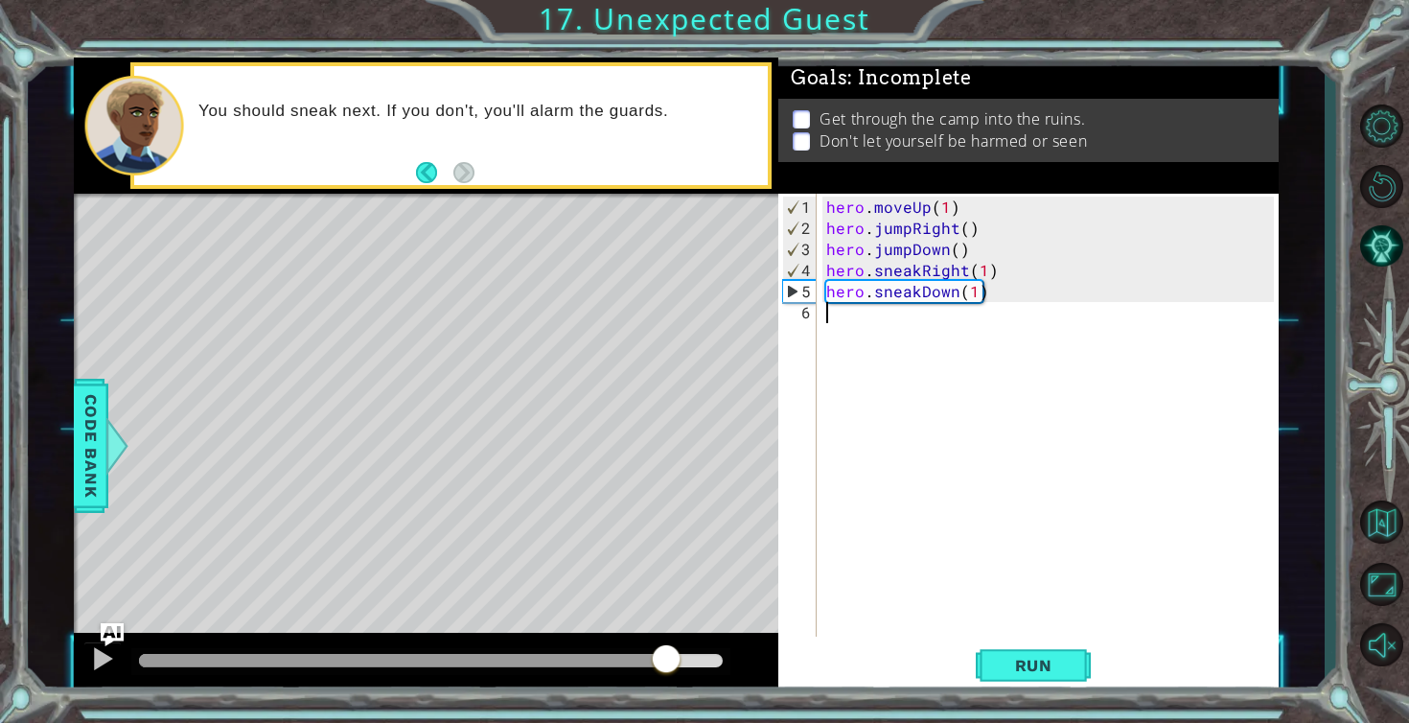
drag, startPoint x: 634, startPoint y: 657, endPoint x: 666, endPoint y: 659, distance: 32.7
click at [666, 659] on div at bounding box center [666, 660] width 35 height 35
click at [96, 652] on div at bounding box center [102, 658] width 25 height 25
click at [847, 319] on div "hero . moveUp ( 1 ) hero . jumpRight ( ) hero . jumpDown ( ) hero . sneakRight …" at bounding box center [1053, 439] width 461 height 485
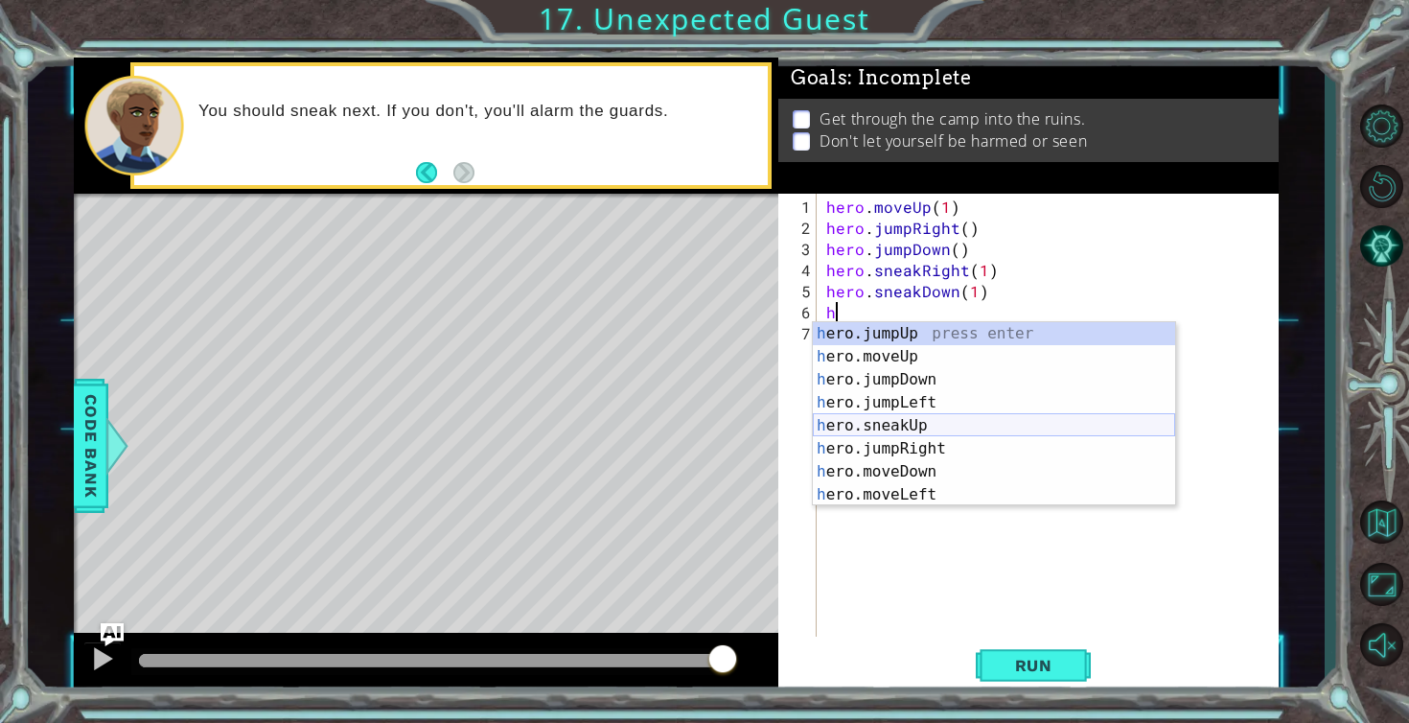
click at [889, 421] on div "h ero.jumpUp press enter h ero.moveUp press enter h ero.jumpDown press enter h …" at bounding box center [994, 437] width 362 height 230
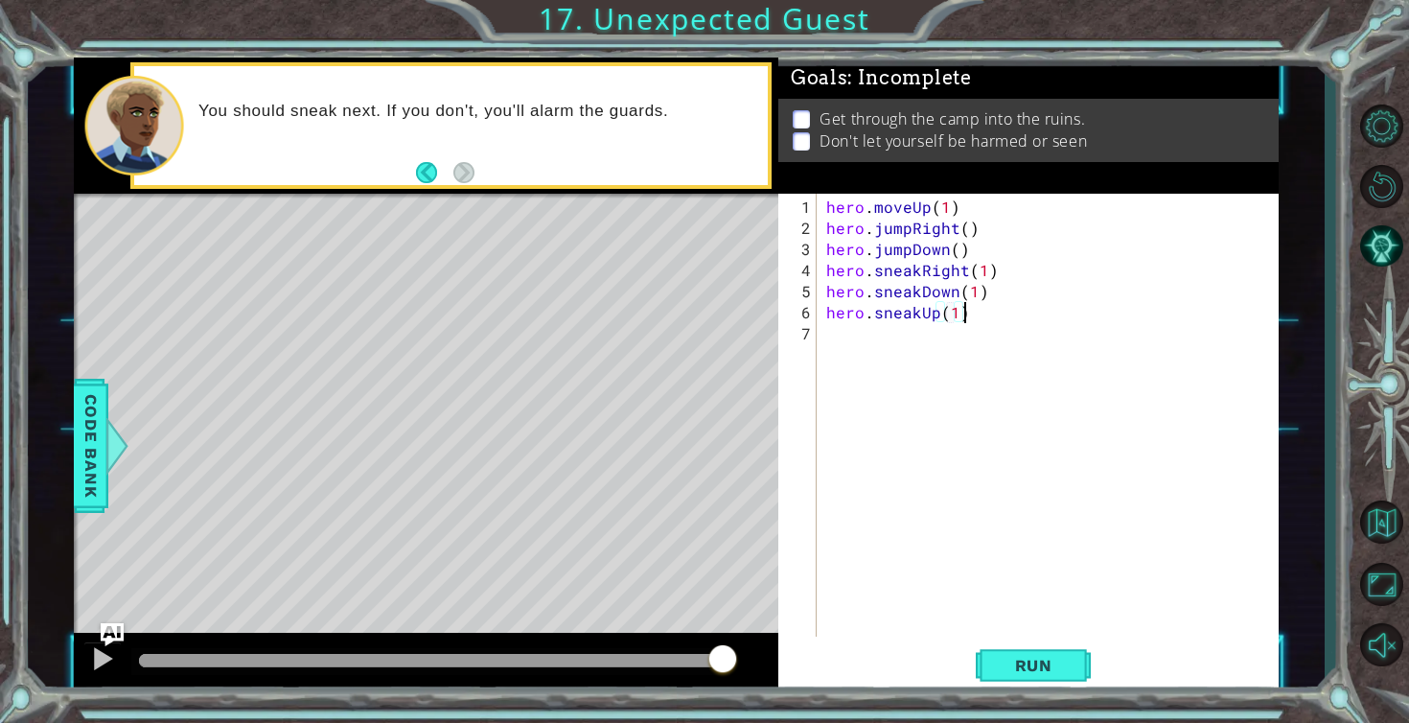
click at [967, 318] on div "hero . moveUp ( 1 ) hero . jumpRight ( ) hero . jumpDown ( ) hero . sneakRight …" at bounding box center [1053, 439] width 461 height 485
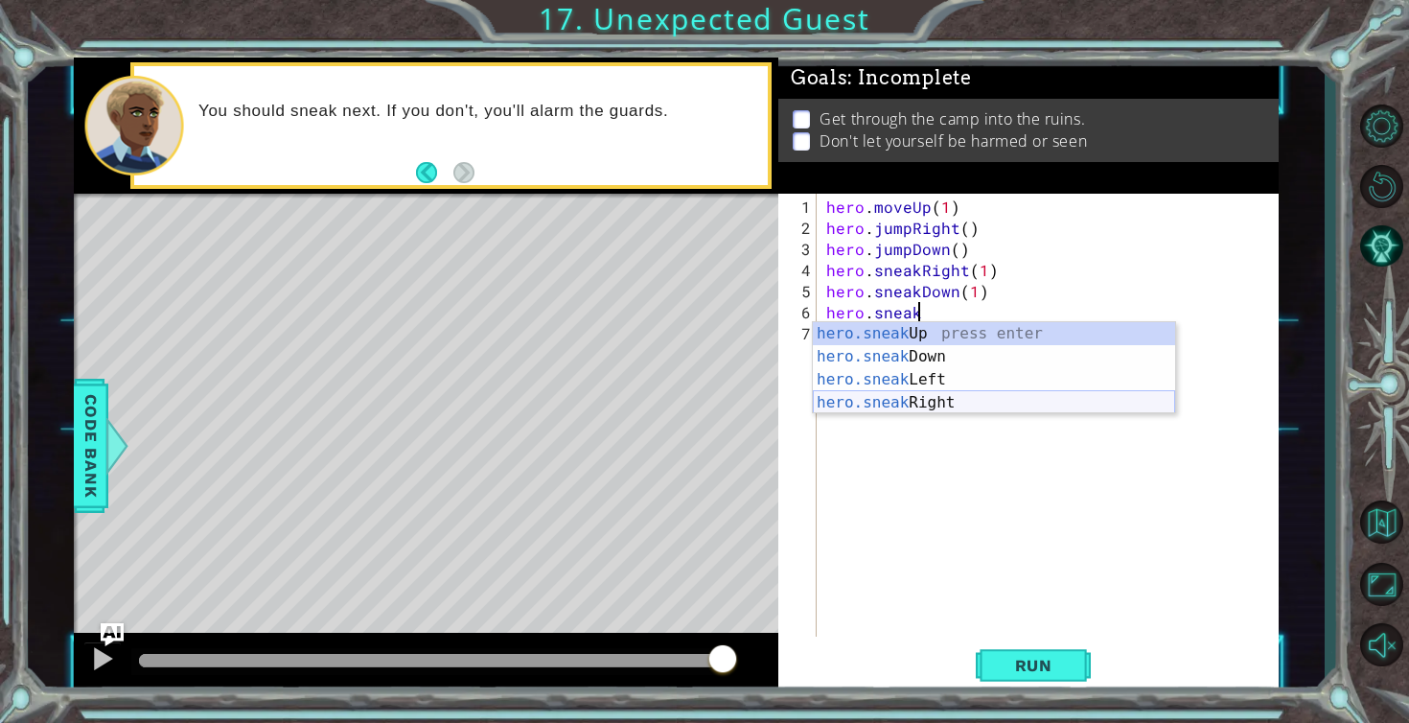
click at [935, 400] on div "hero.sneak Up press enter hero.sneak Down press enter hero.sneak Left press ent…" at bounding box center [994, 391] width 362 height 138
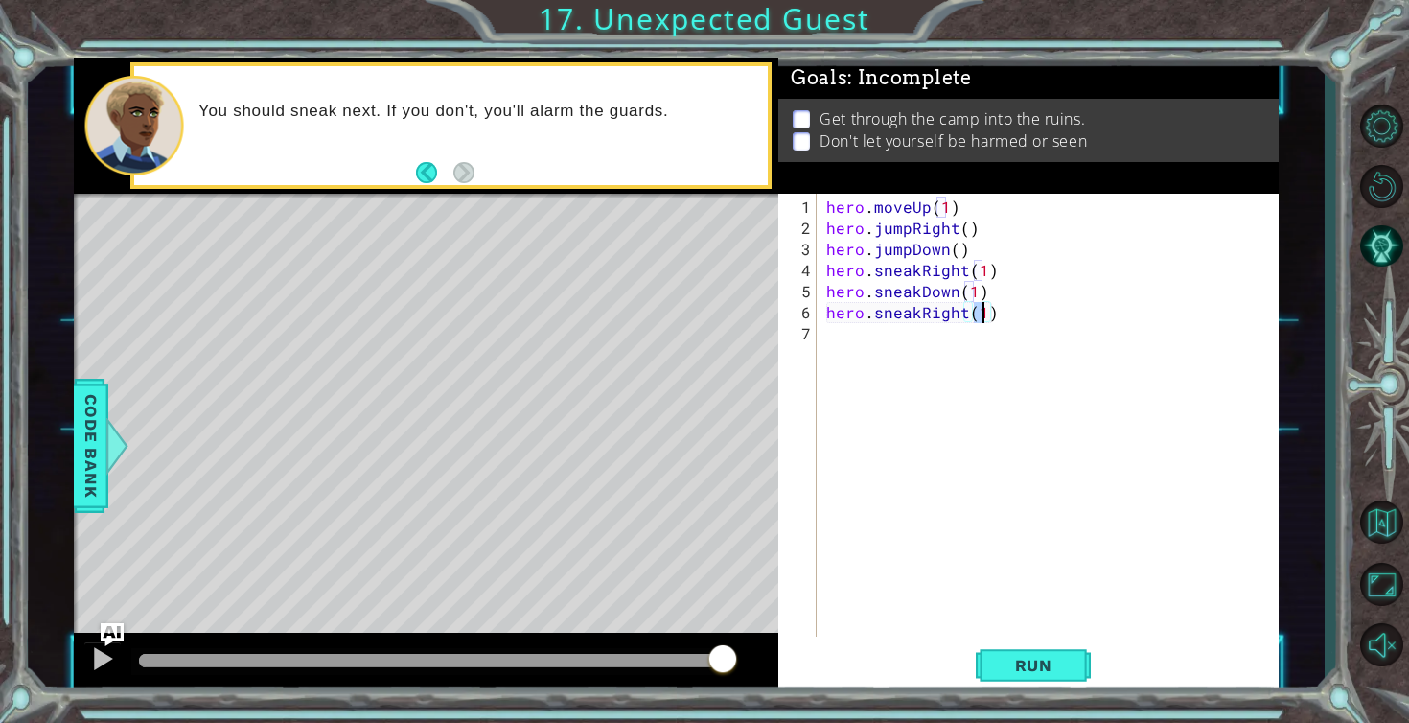
type textarea "hero.sneakRight(2)"
click at [903, 341] on div "hero . moveUp ( 1 ) hero . jumpRight ( ) hero . jumpDown ( ) hero . sneakRight …" at bounding box center [1053, 439] width 461 height 485
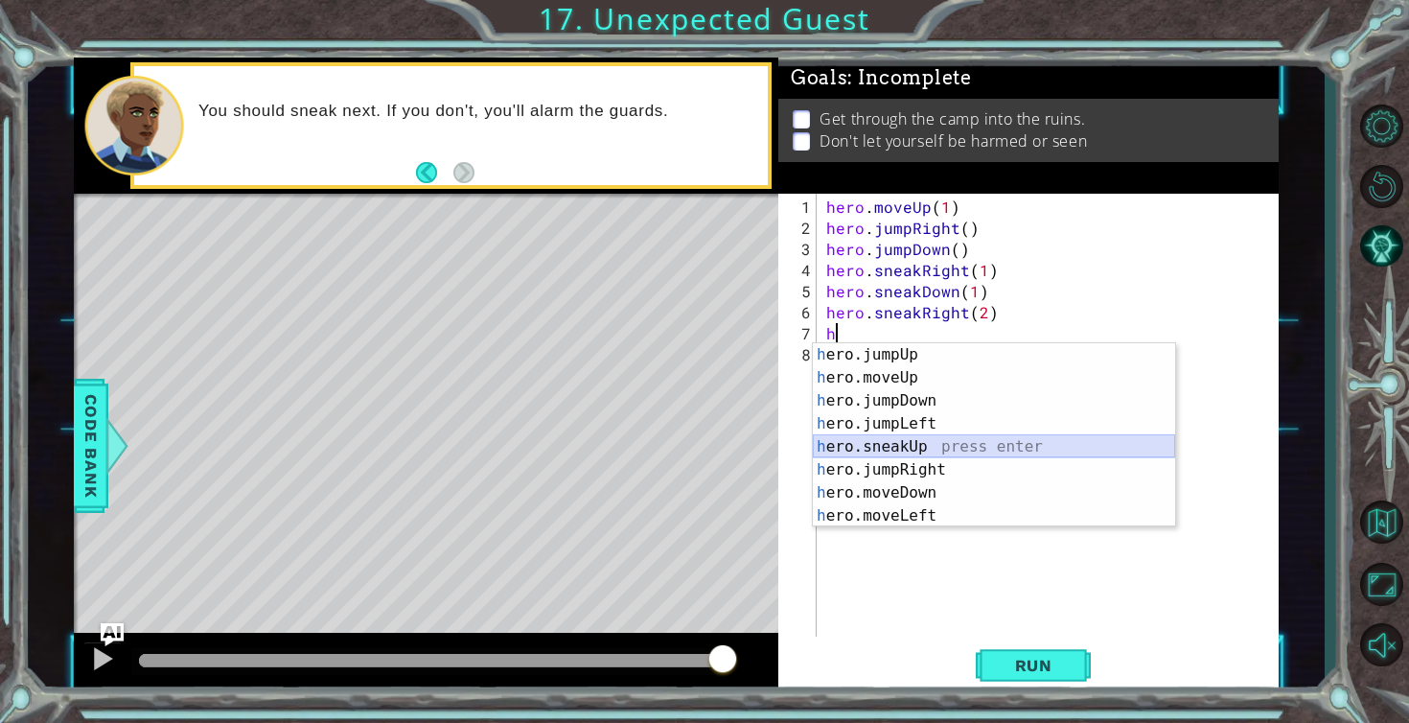
click at [886, 442] on div "h ero.jumpUp press enter h ero.moveUp press enter h ero.jumpDown press enter h …" at bounding box center [994, 458] width 362 height 230
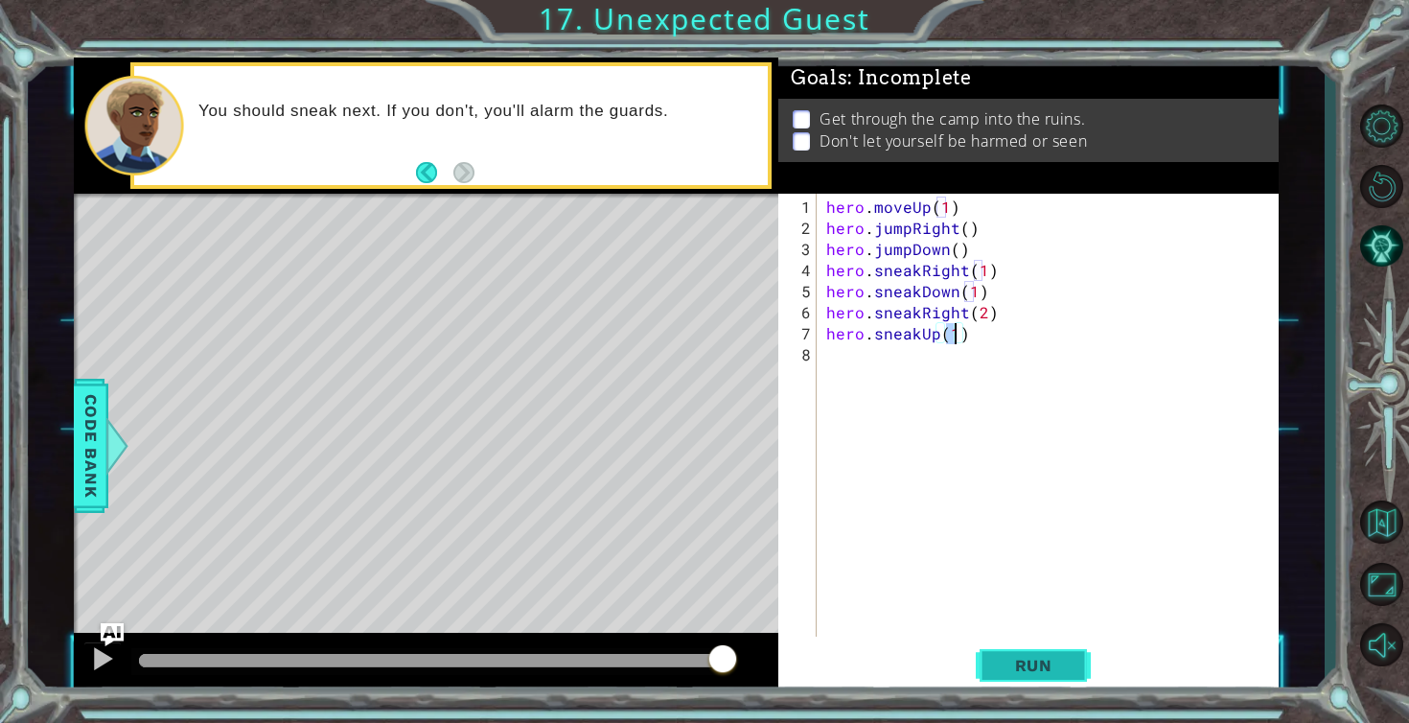
type textarea "hero.sneakUp(1)"
click at [1010, 652] on button "Run" at bounding box center [1033, 665] width 115 height 50
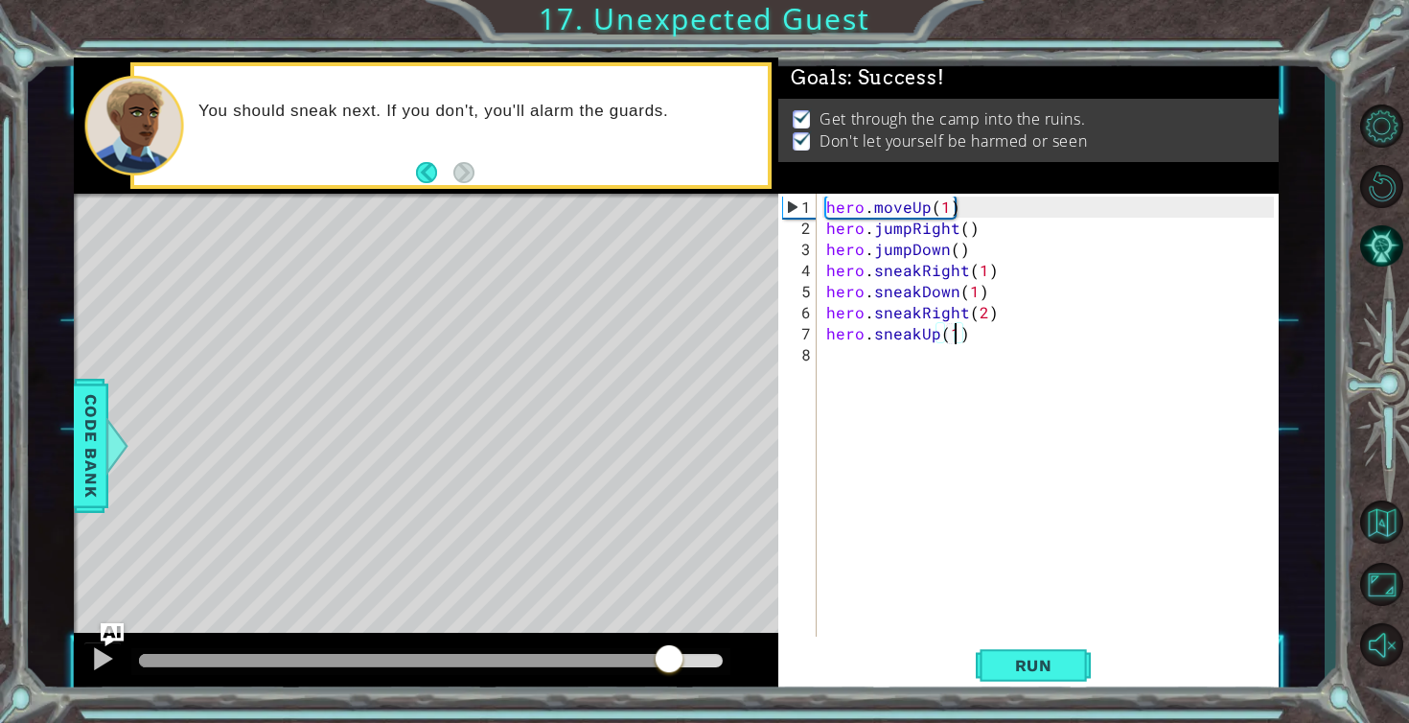
click at [667, 654] on div at bounding box center [431, 660] width 584 height 13
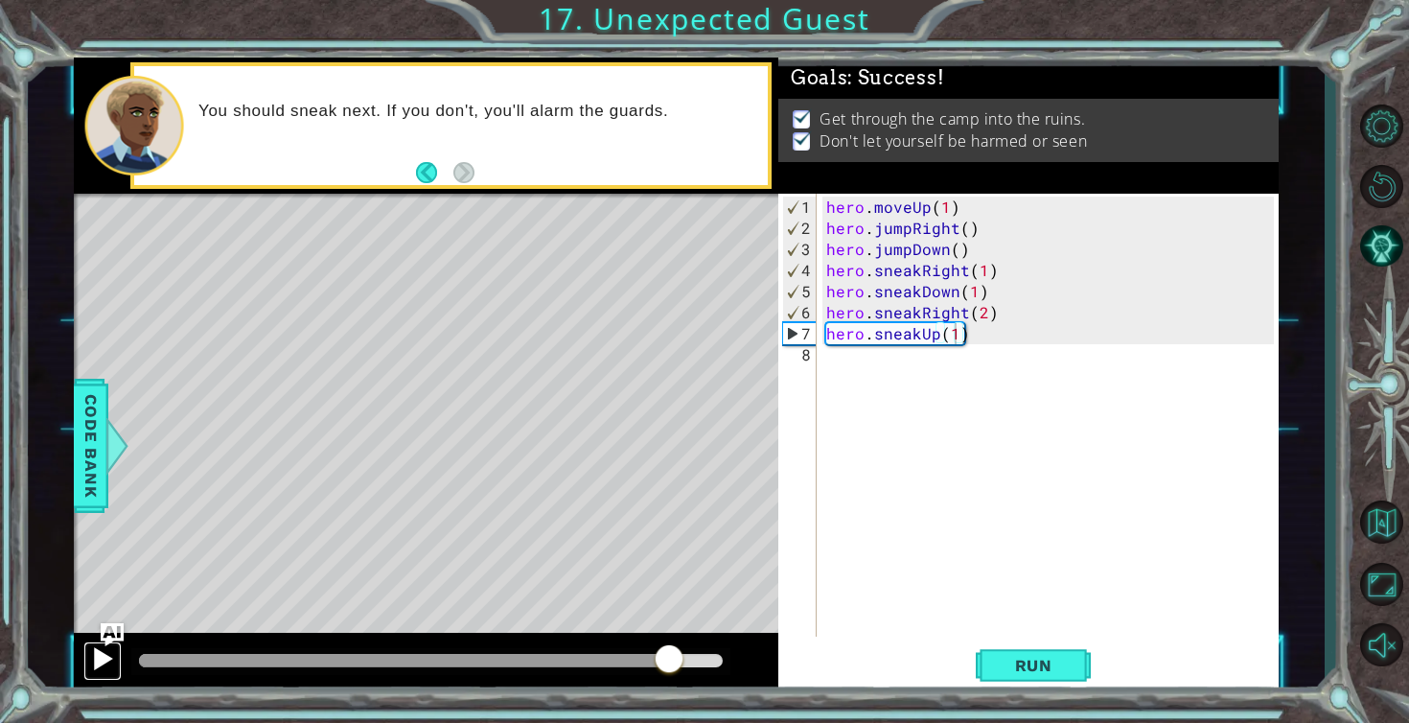
click at [102, 661] on div at bounding box center [102, 658] width 25 height 25
click at [1205, 705] on div "1 ההההההההההההההההההההההההההההההההההההההההההההההההההההההההההההההההההההההההההההה…" at bounding box center [704, 361] width 1409 height 723
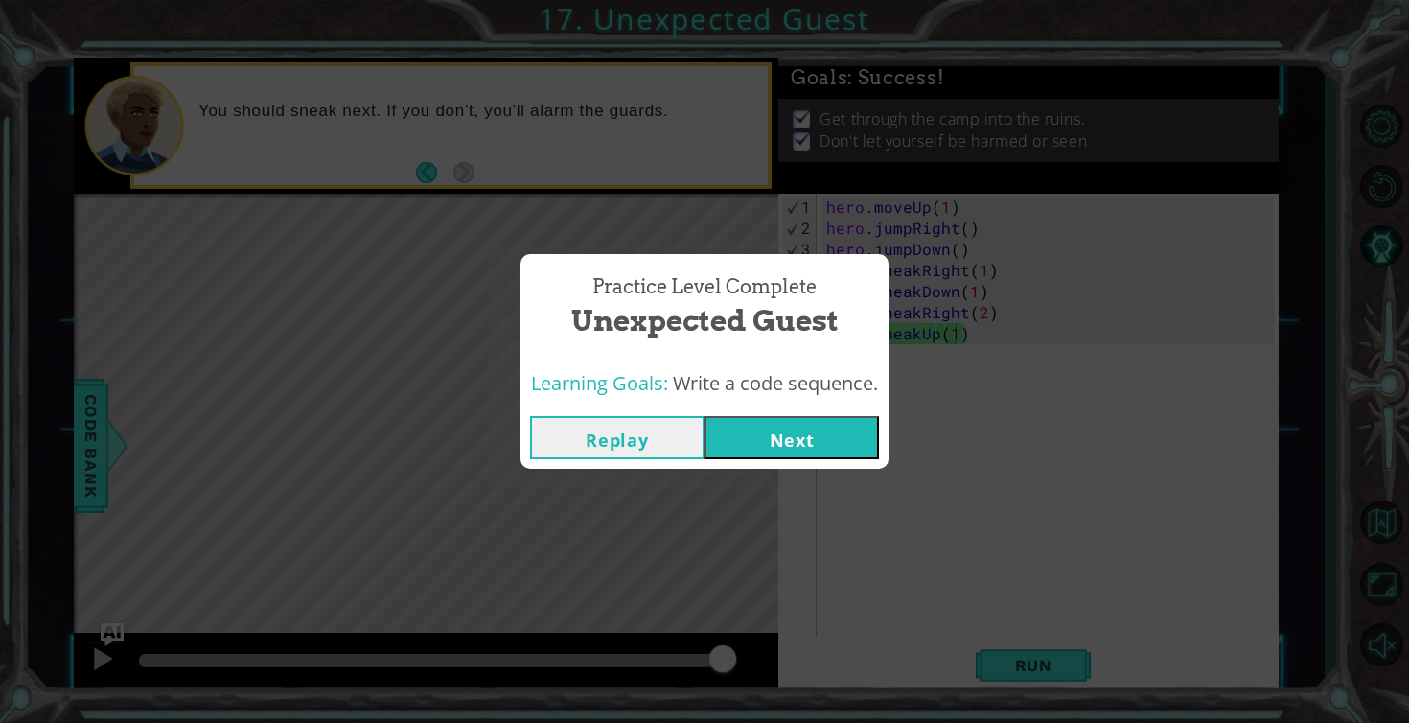
click at [736, 448] on button "Next" at bounding box center [792, 437] width 174 height 43
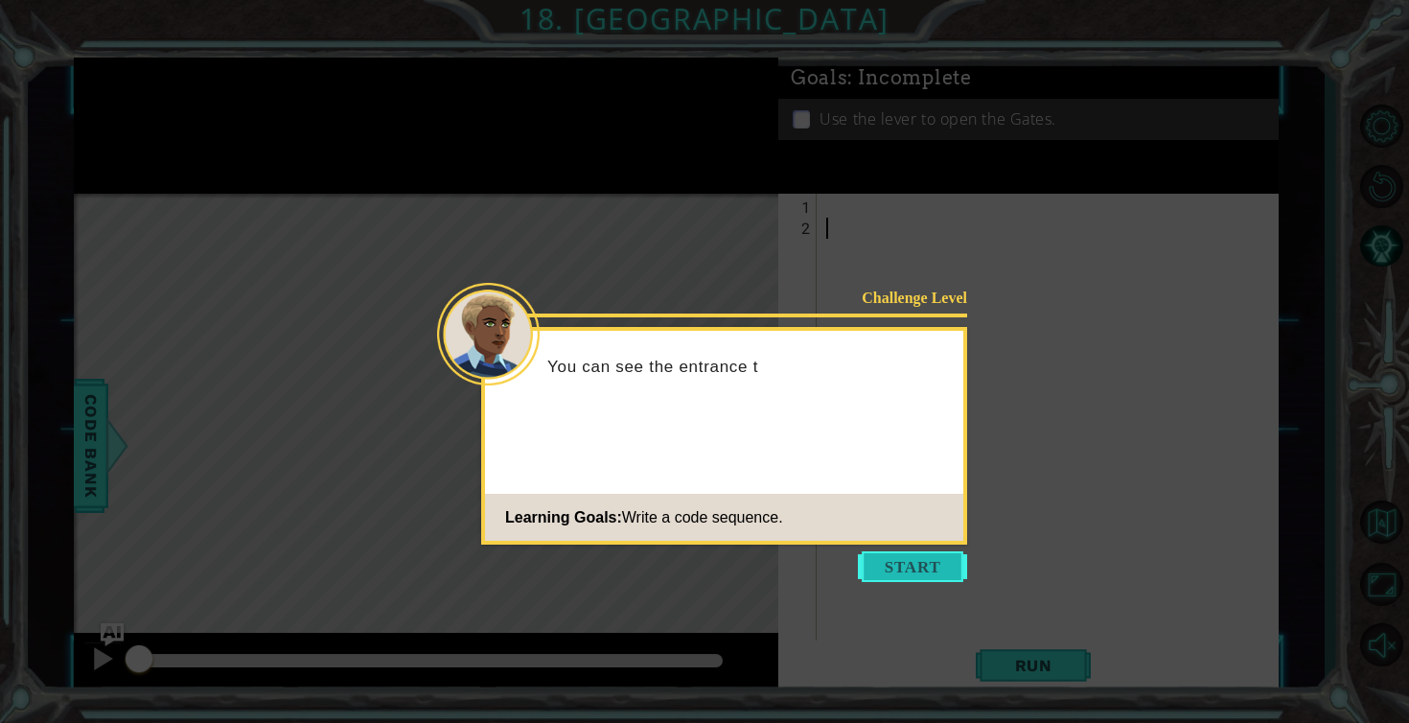
click at [908, 558] on button "Start" at bounding box center [912, 566] width 109 height 31
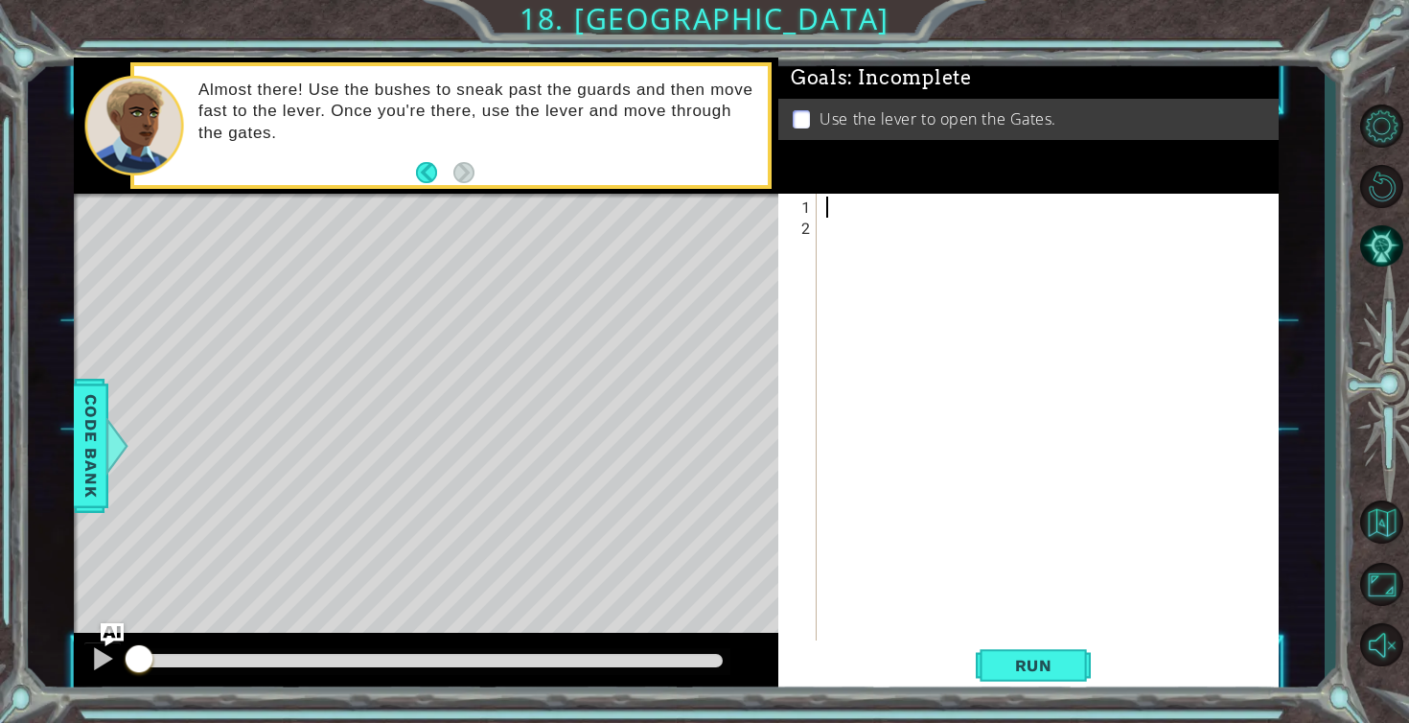
click at [840, 208] on div at bounding box center [1053, 450] width 461 height 506
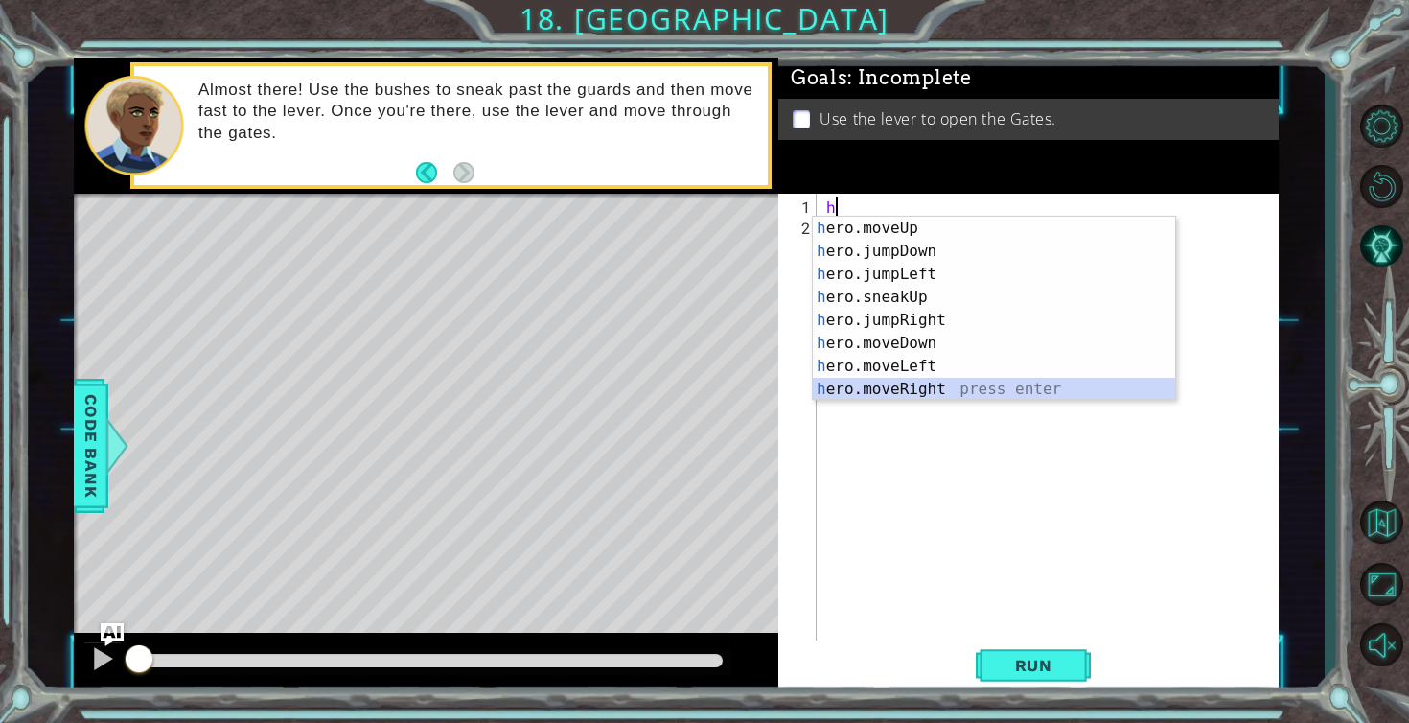
scroll to position [23, 0]
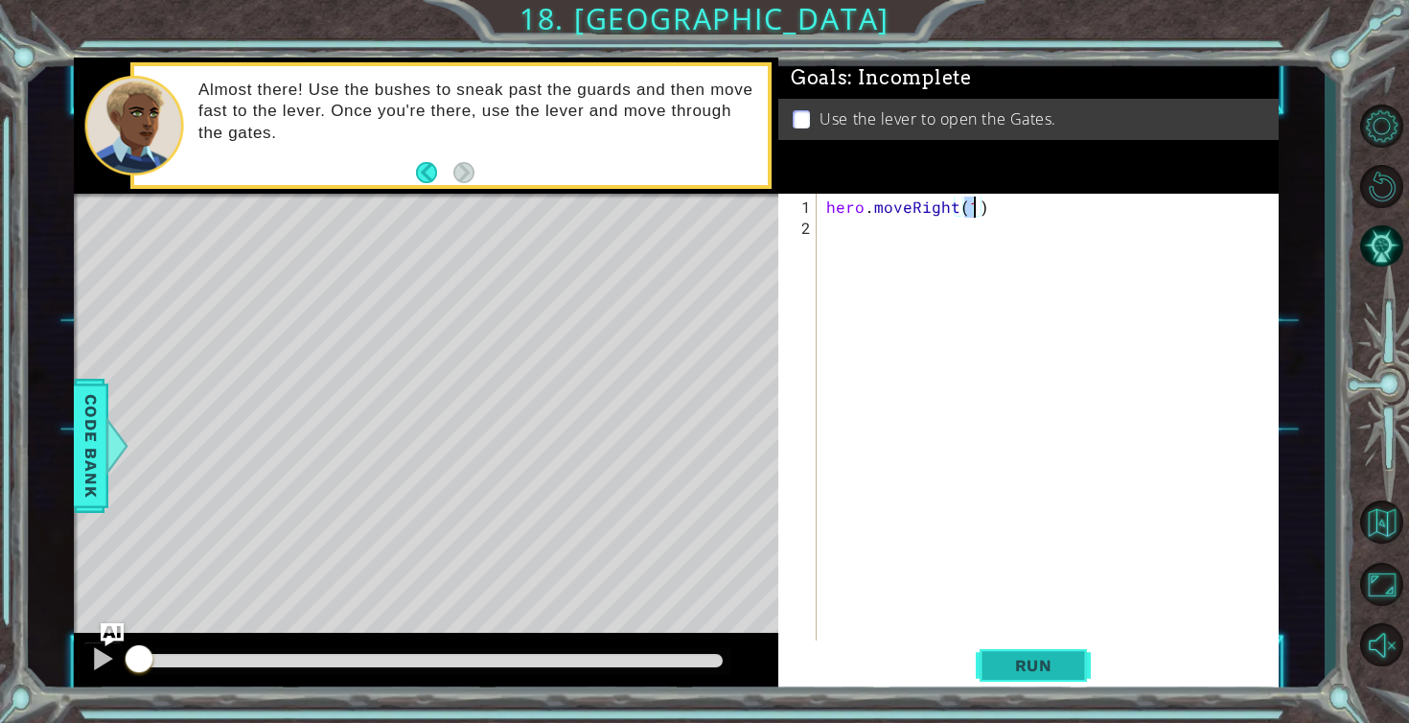
type textarea "hero.moveRight(1)"
click at [1012, 642] on button "Run" at bounding box center [1033, 665] width 115 height 50
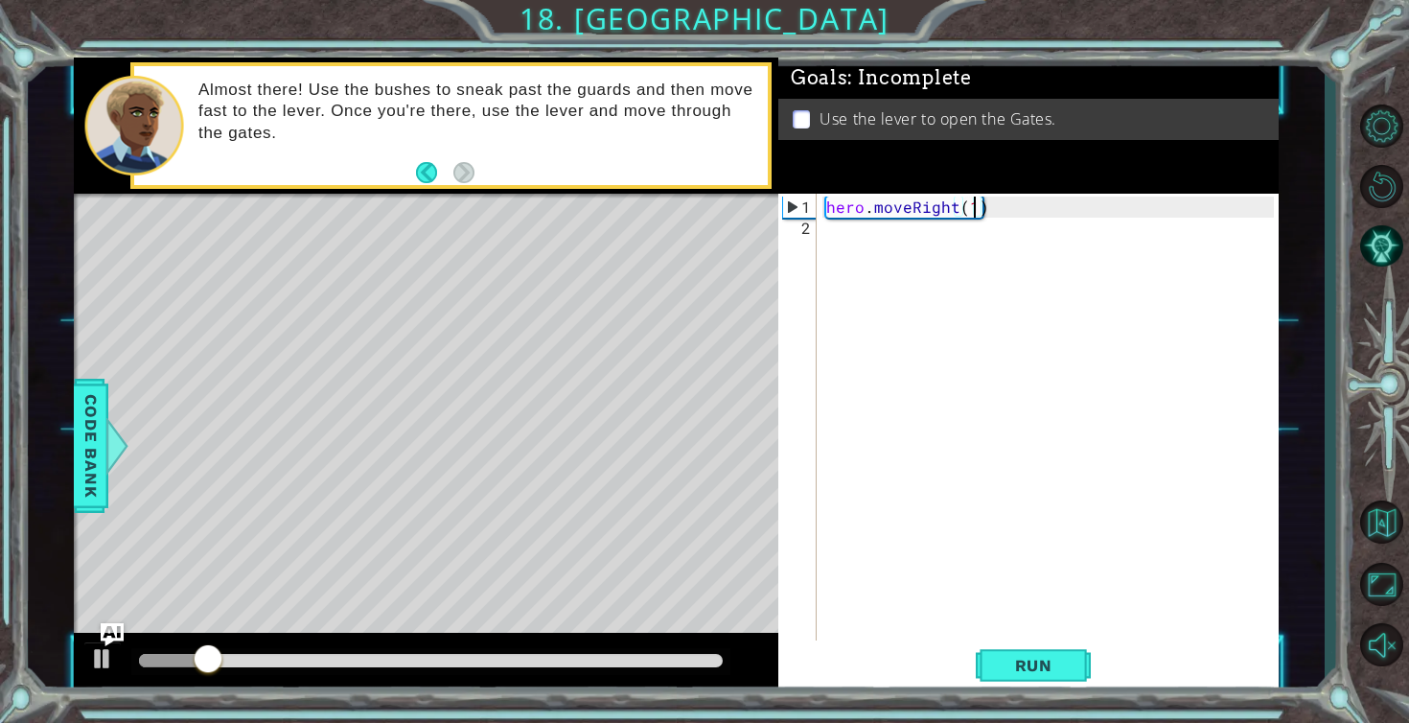
click at [851, 230] on div "hero . moveRight ( 1 )" at bounding box center [1053, 450] width 461 height 506
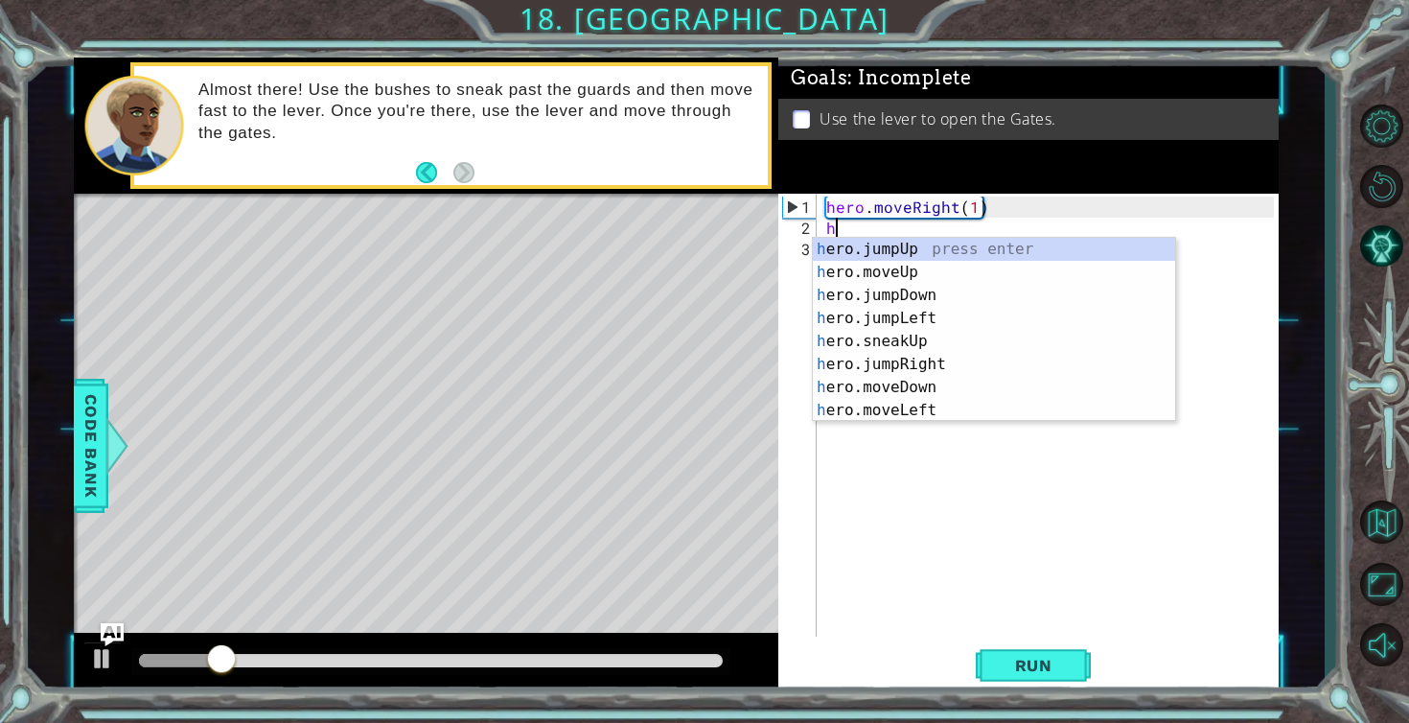
scroll to position [0, 0]
click at [863, 333] on div "h ero.jumpUp press enter h ero.moveUp press enter h ero.jumpDown press enter h …" at bounding box center [994, 353] width 362 height 230
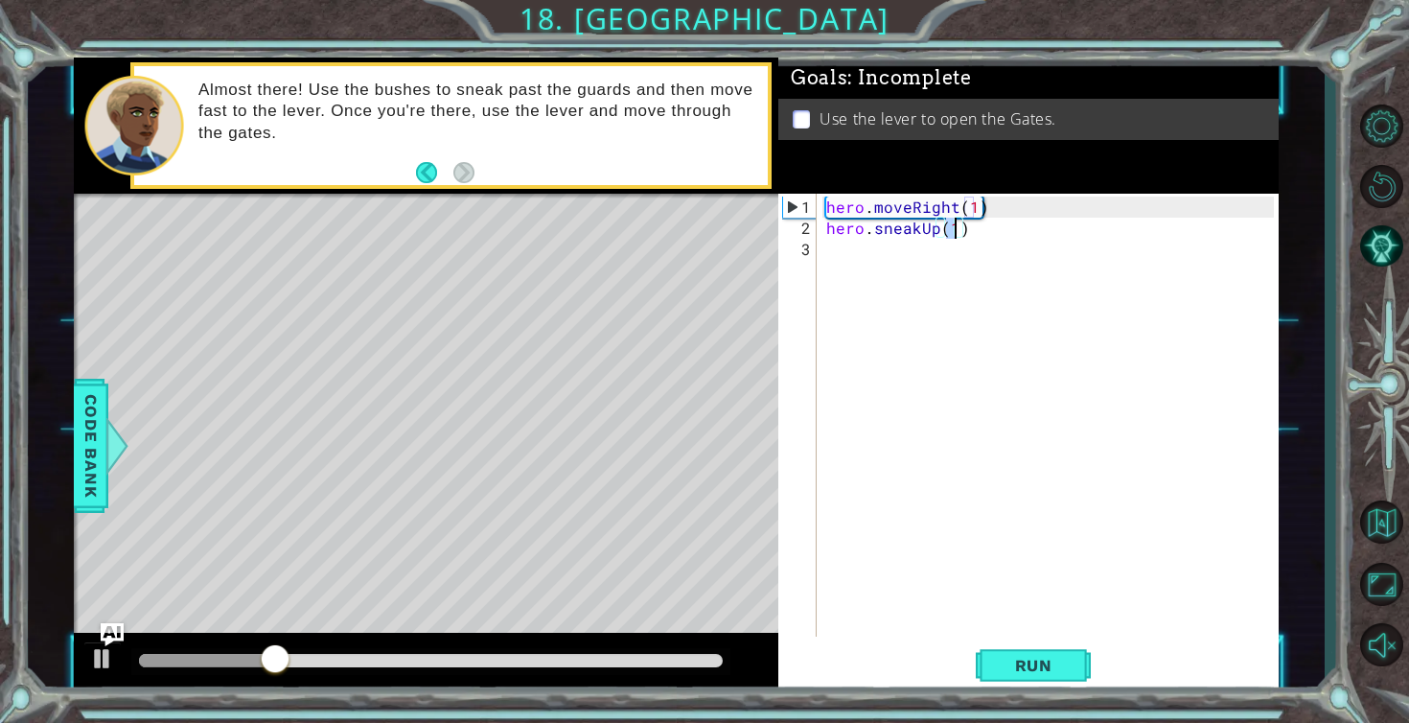
click at [961, 227] on div "hero . moveRight ( 1 ) hero . sneakUp ( 1 )" at bounding box center [1053, 439] width 461 height 485
type textarea "hero.sneakUp(2)"
click at [1056, 653] on button "Run" at bounding box center [1033, 665] width 115 height 50
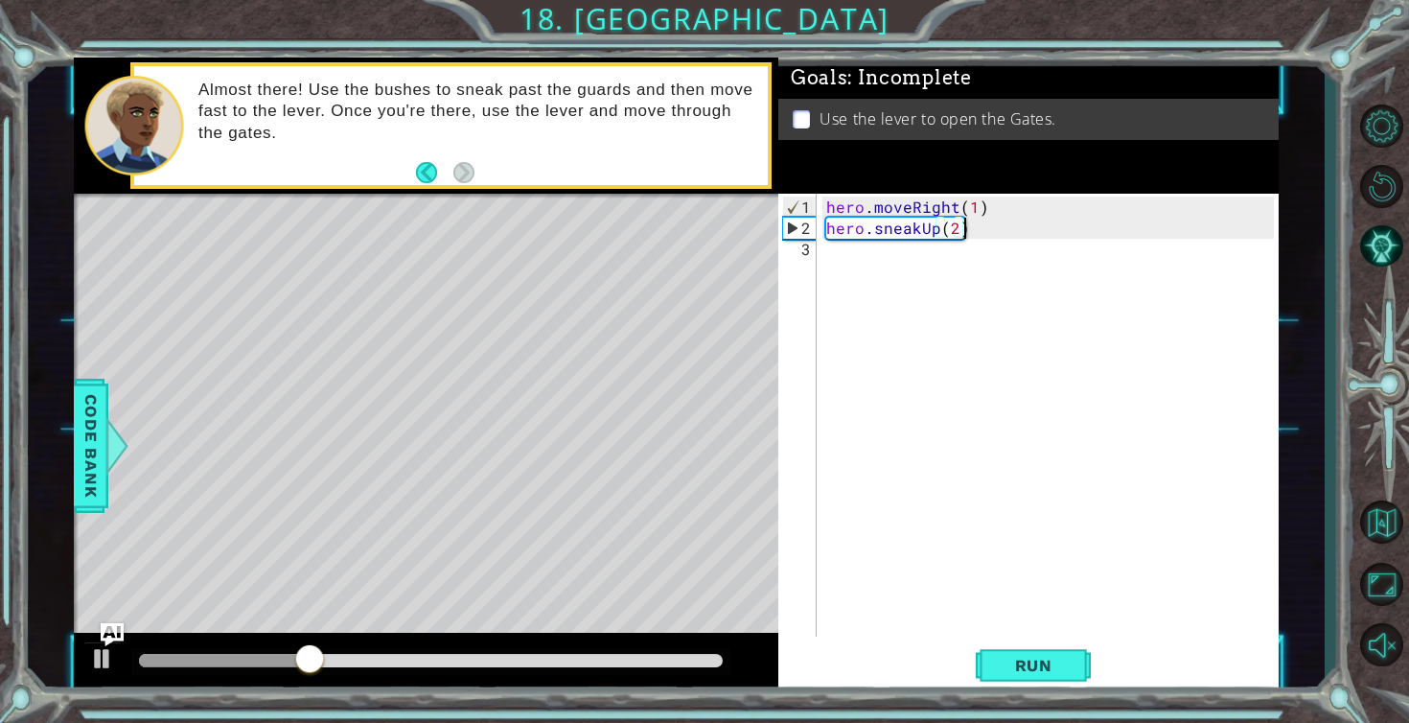
click at [829, 247] on div "hero . moveRight ( 1 ) hero . sneakUp ( 2 )" at bounding box center [1053, 439] width 461 height 485
type textarea "j"
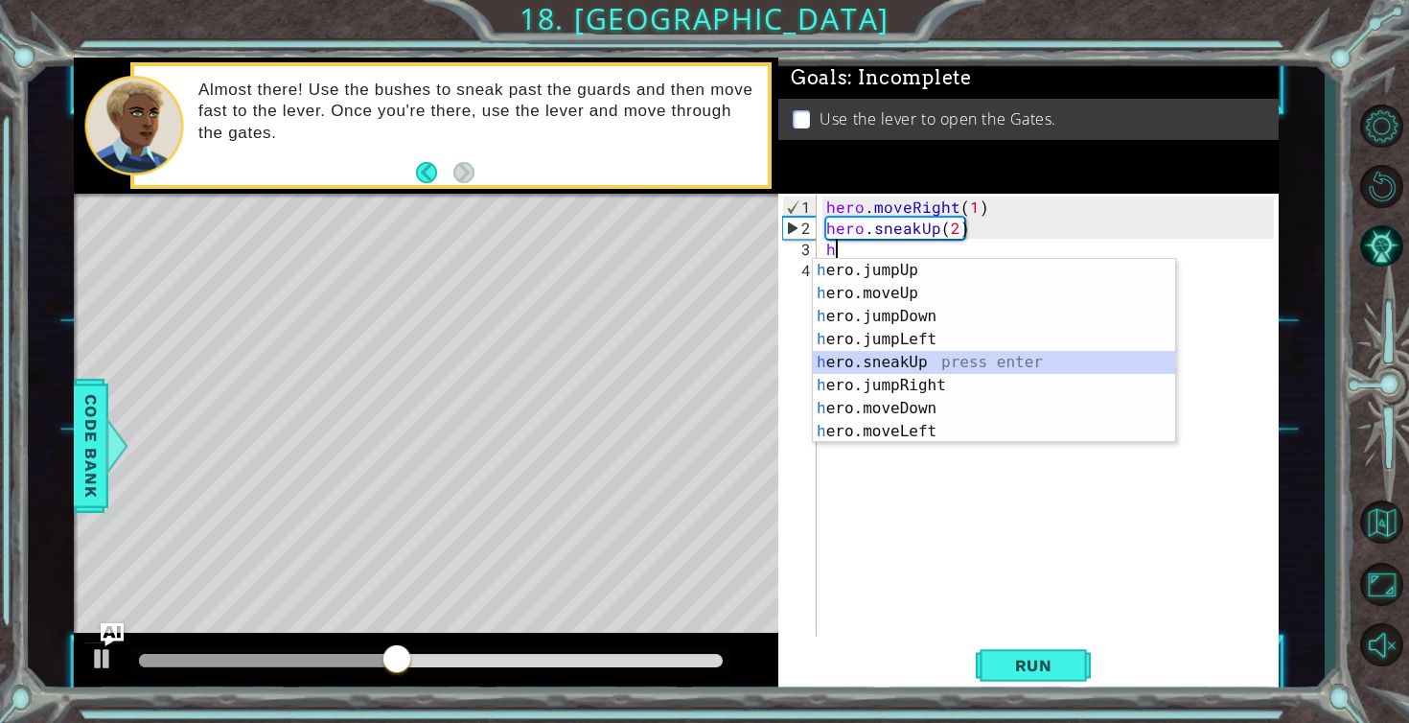
click at [855, 360] on div "h ero.jumpUp press enter h ero.moveUp press enter h ero.jumpDown press enter h …" at bounding box center [994, 374] width 362 height 230
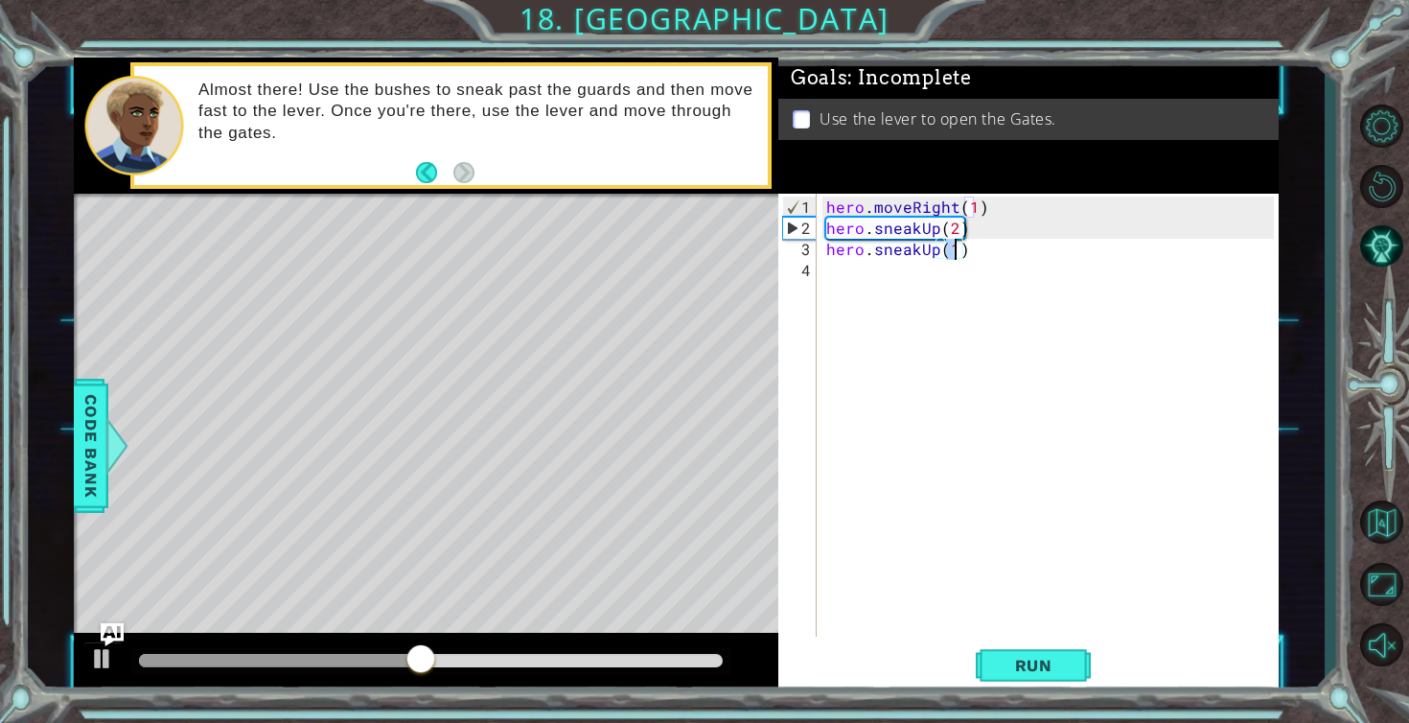
click at [936, 255] on div "hero . moveRight ( 1 ) hero . sneakUp ( 2 ) hero . sneakUp ( 1 )" at bounding box center [1053, 439] width 461 height 485
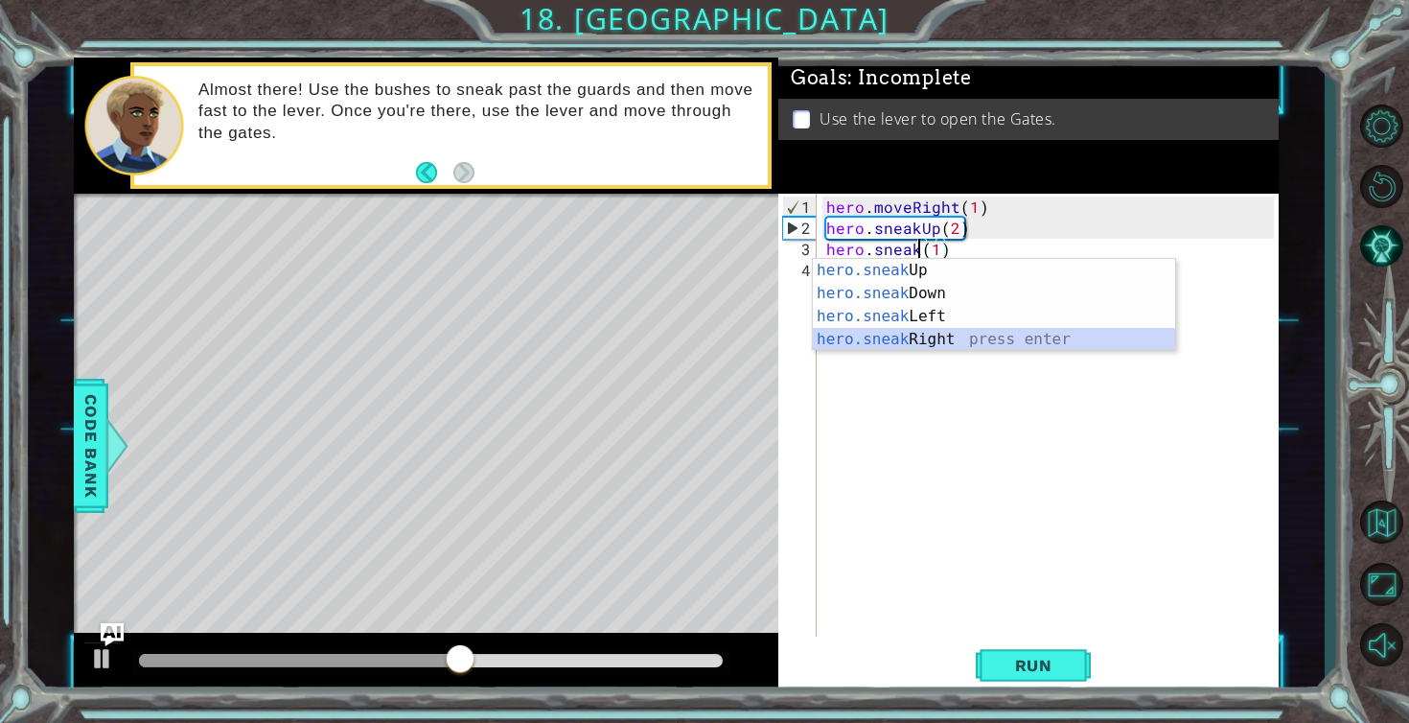
click at [917, 333] on div "hero.sneak Up press enter hero.sneak Down press enter hero.sneak Left press ent…" at bounding box center [994, 328] width 362 height 138
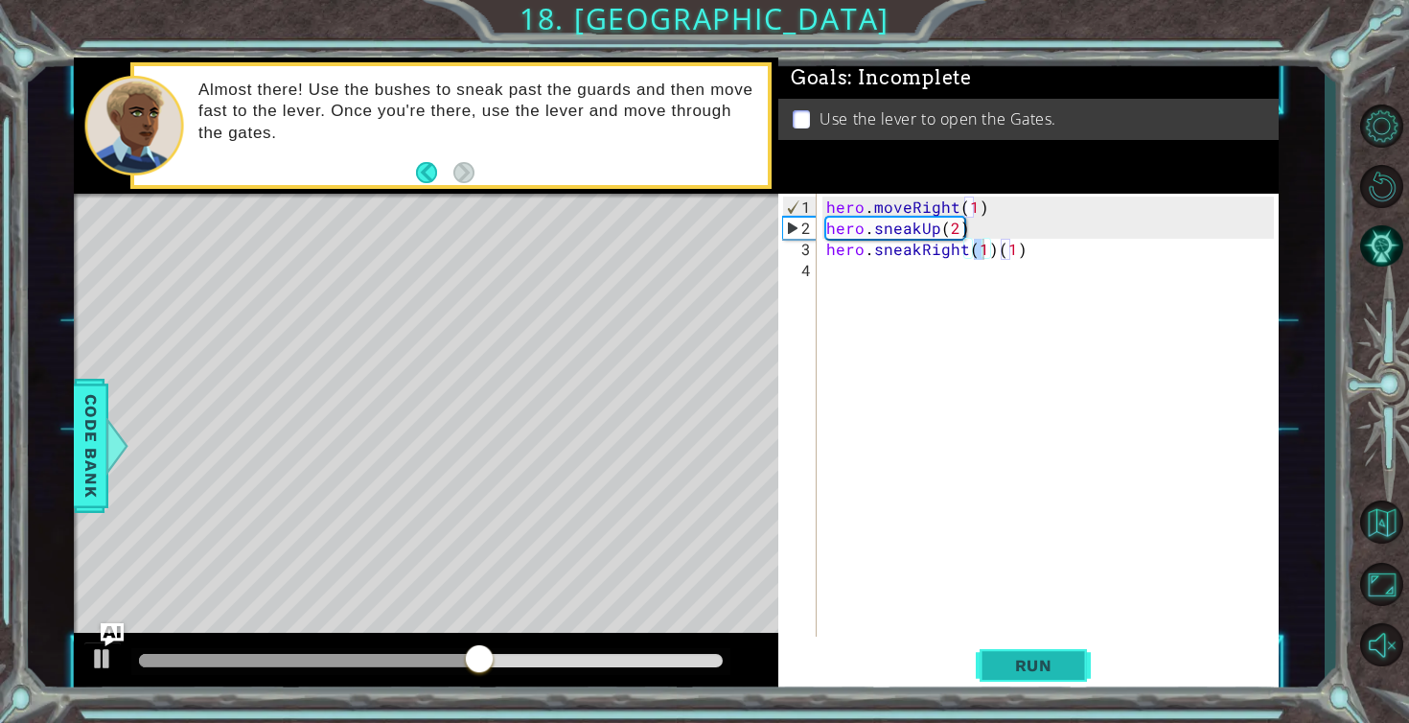
click at [1023, 654] on button "Run" at bounding box center [1033, 665] width 115 height 50
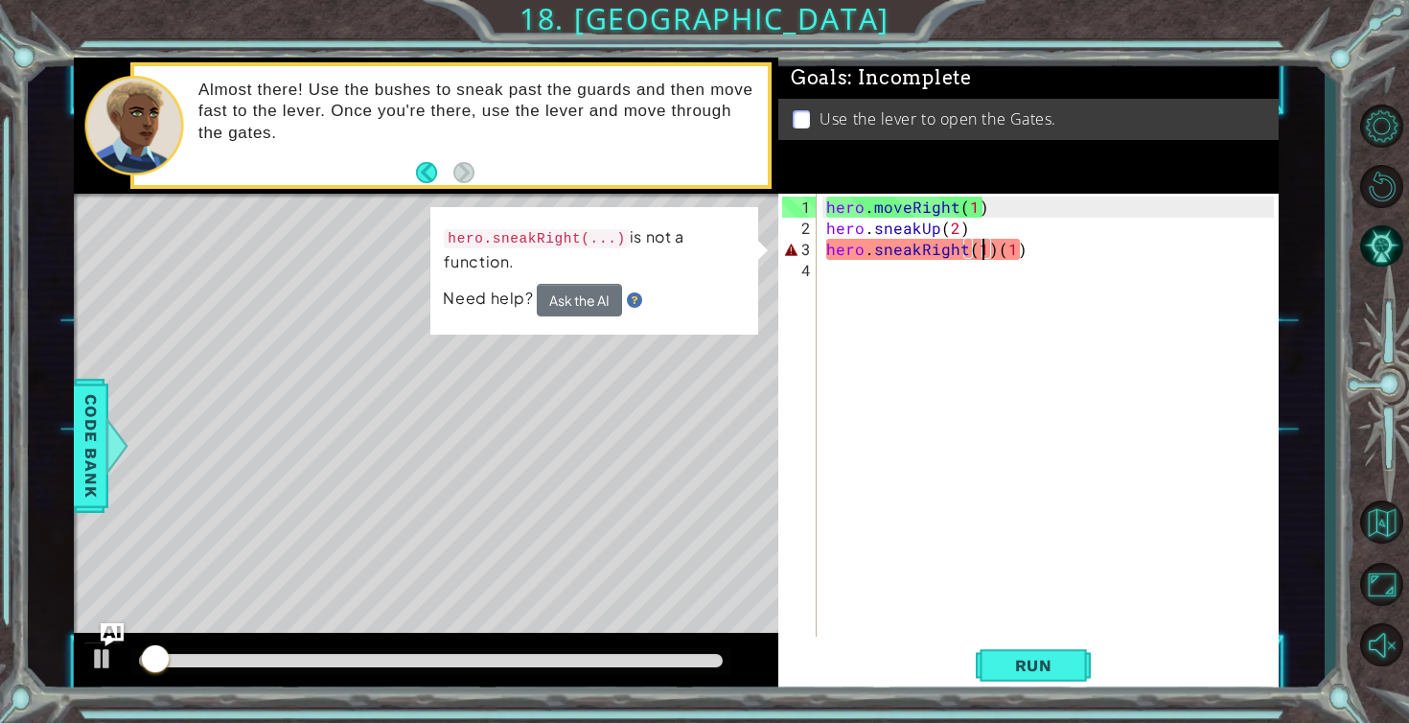
click at [1022, 247] on div "hero . moveRight ( 1 ) hero . sneakUp ( 2 ) hero . sneakRight ( 1 ) ( 1 )" at bounding box center [1053, 439] width 461 height 485
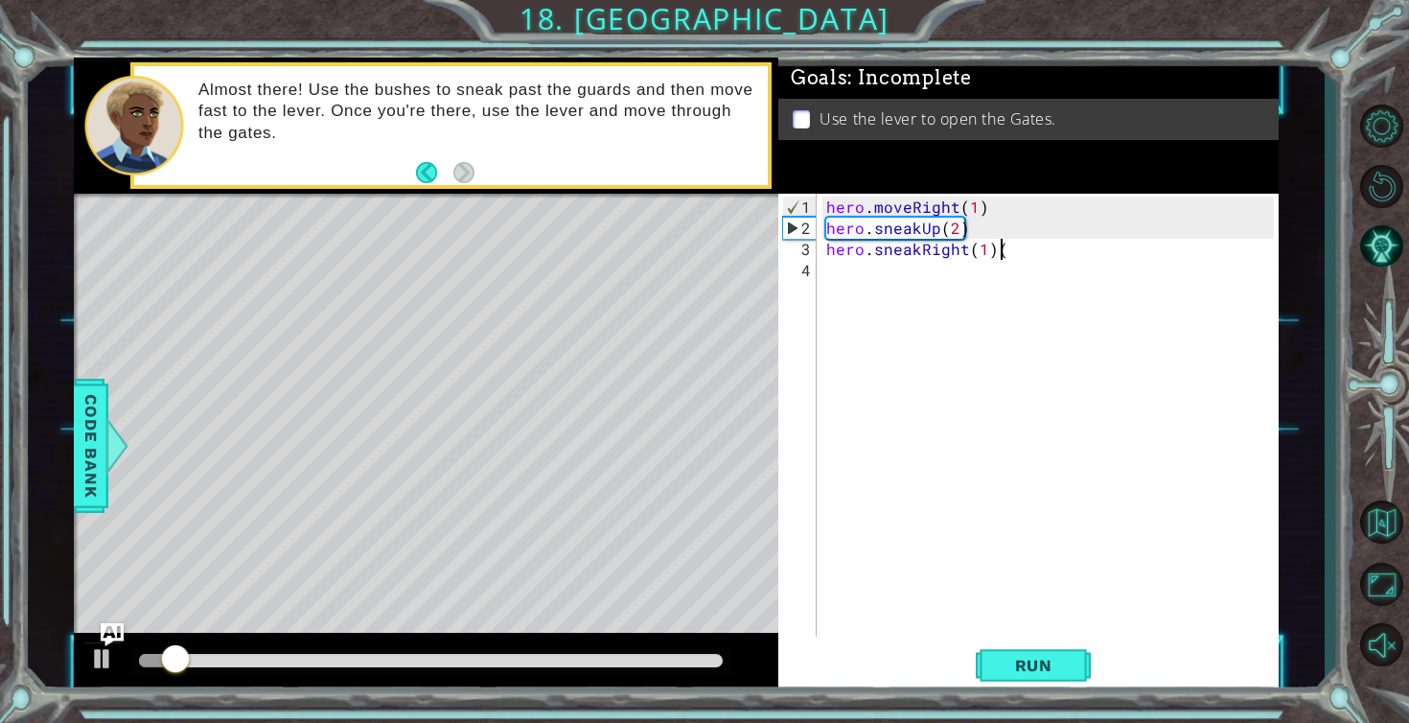
type textarea "hero.sneakRight(1)"
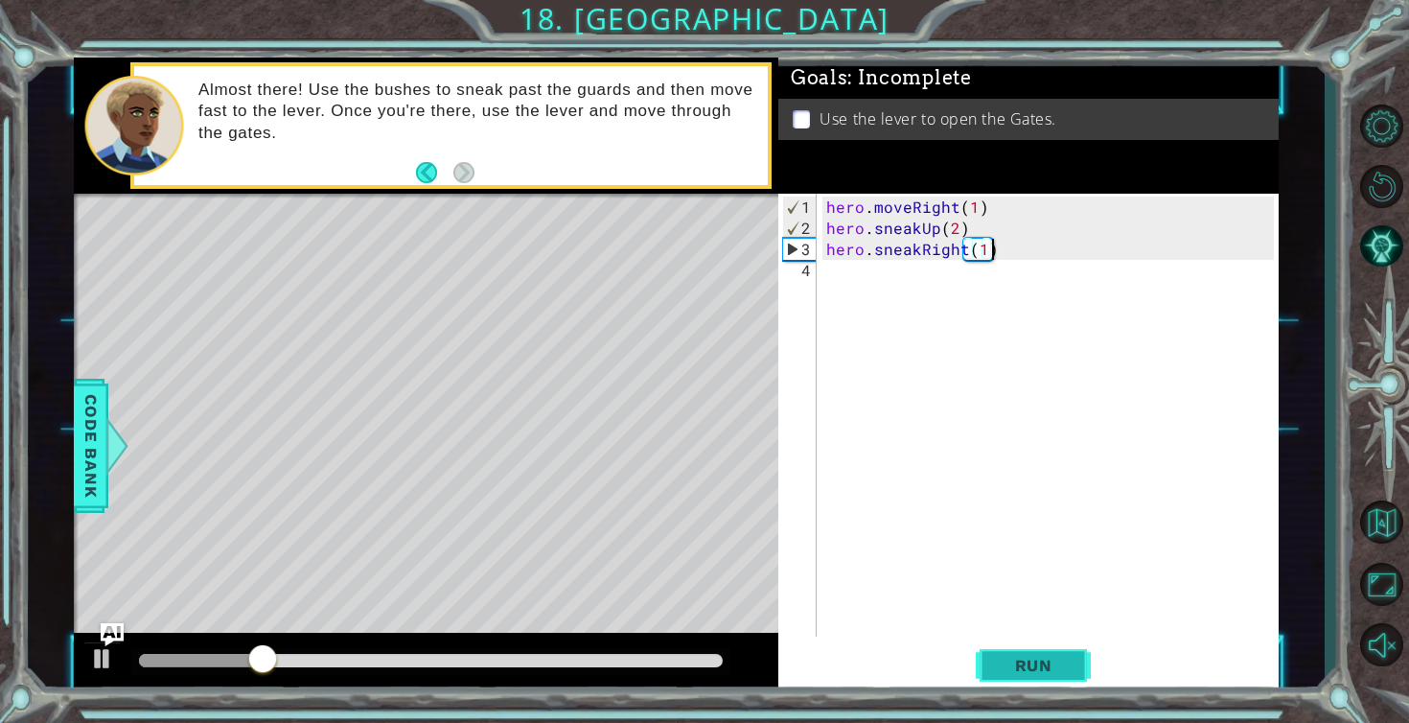
click at [998, 661] on span "Run" at bounding box center [1034, 665] width 76 height 19
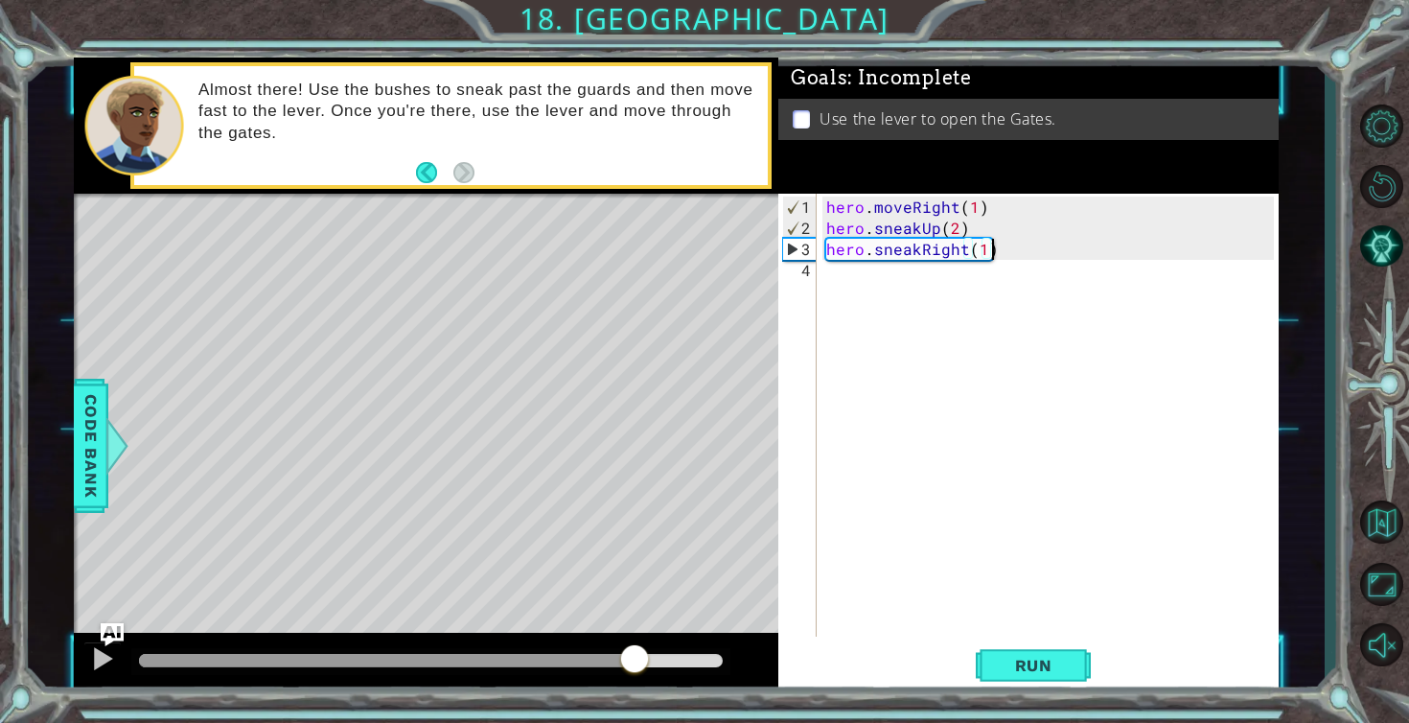
click at [634, 665] on div at bounding box center [431, 660] width 584 height 13
click at [93, 670] on div at bounding box center [102, 658] width 25 height 25
click at [886, 277] on div "hero . moveRight ( 1 ) hero . sneakUp ( 2 ) hero . sneakRight ( 1 )" at bounding box center [1053, 439] width 461 height 485
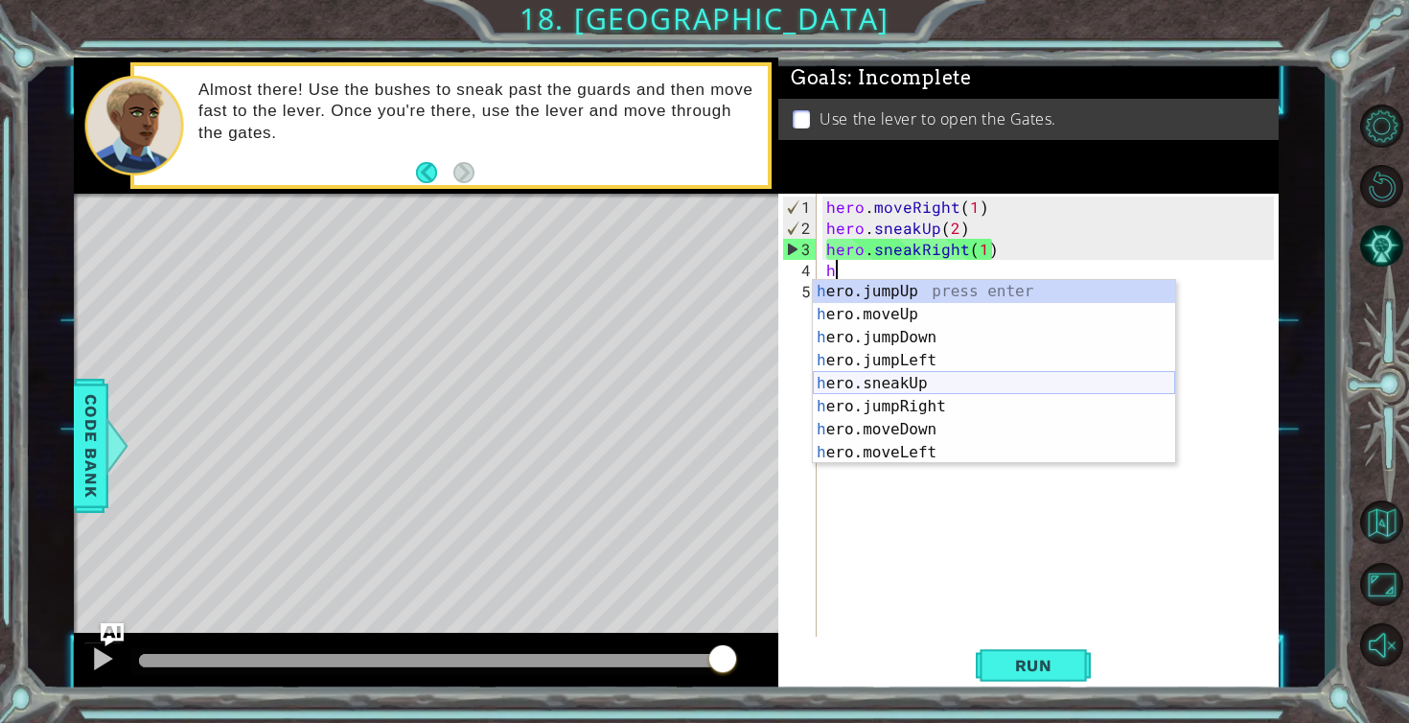
click at [911, 383] on div "h ero.jumpUp press enter h ero.moveUp press enter h ero.jumpDown press enter h …" at bounding box center [994, 395] width 362 height 230
type textarea "hero.sneakUp(1)"
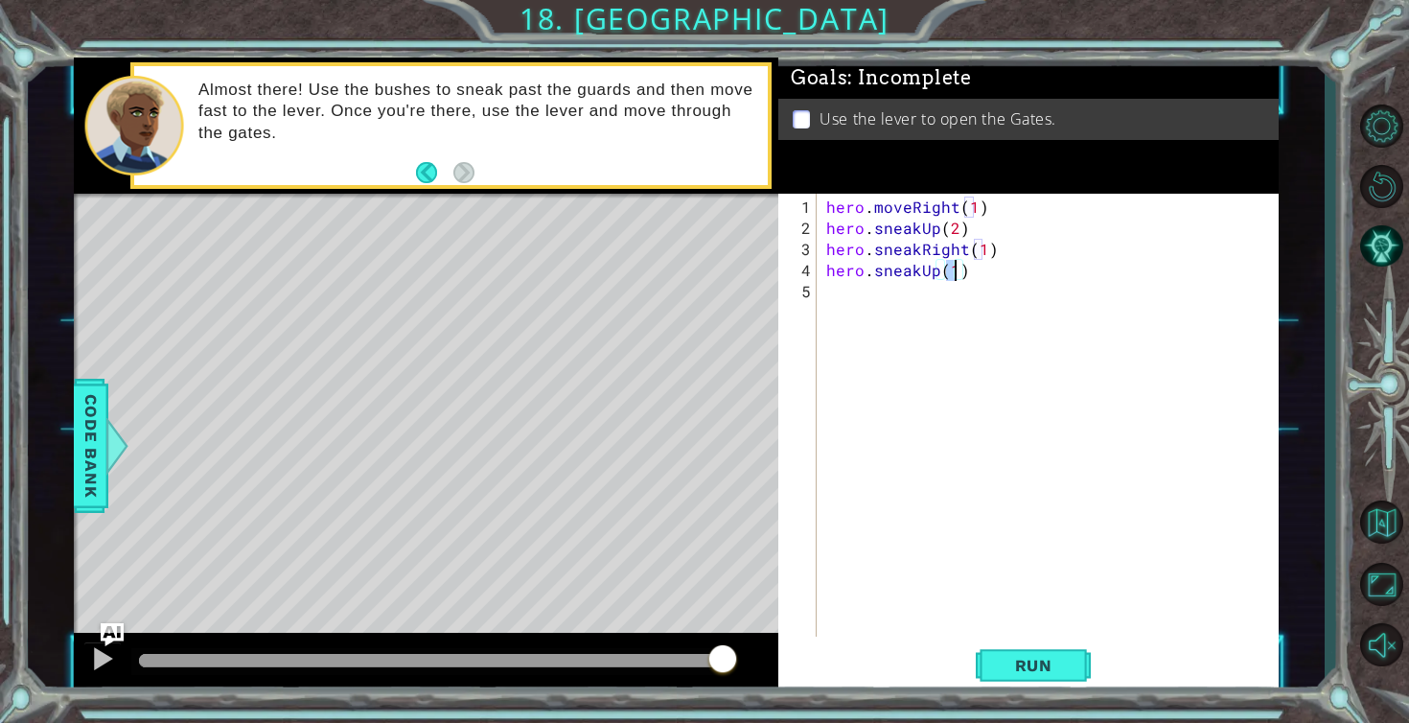
click at [842, 304] on div "hero . moveRight ( 1 ) hero . sneakUp ( 2 ) hero . sneakRight ( 1 ) hero . snea…" at bounding box center [1053, 439] width 461 height 485
type textarea "hero.moveRight(2)"
click at [1036, 664] on span "Run" at bounding box center [1034, 665] width 76 height 19
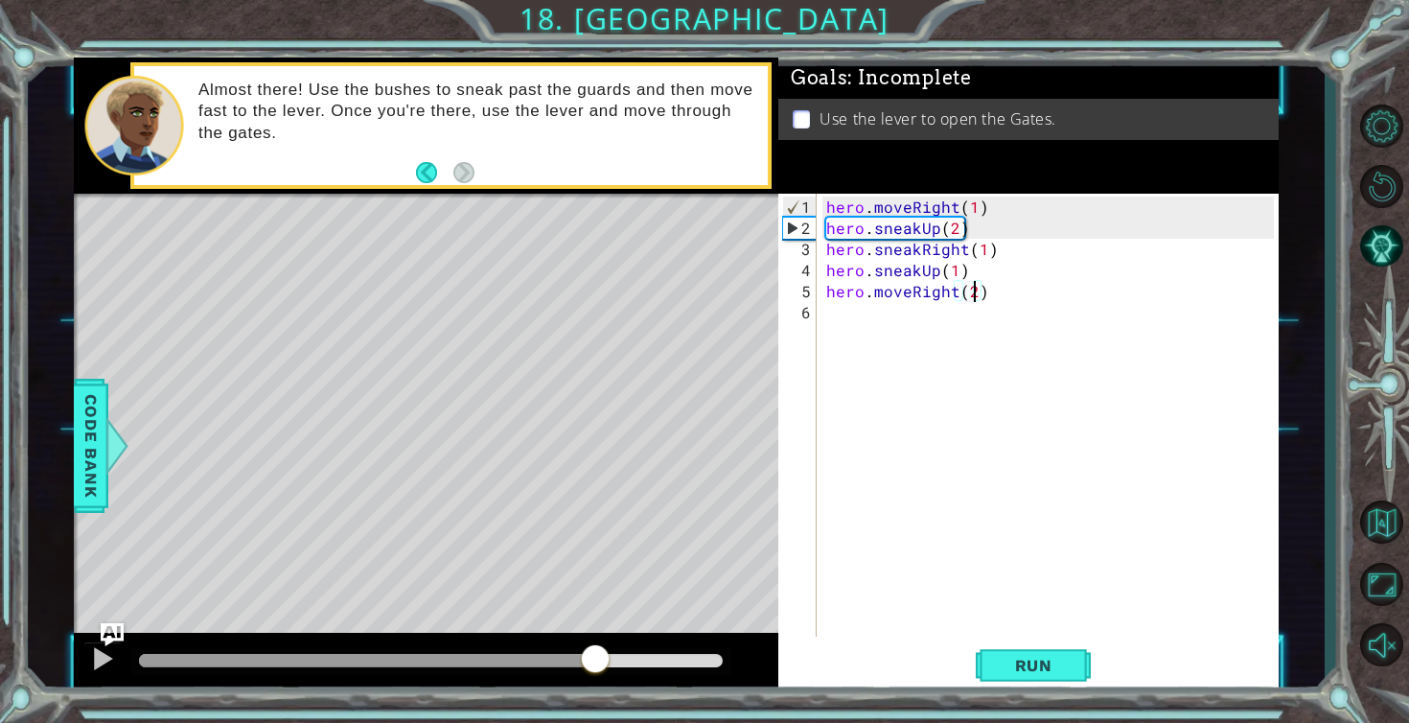
click at [596, 660] on div at bounding box center [431, 660] width 584 height 13
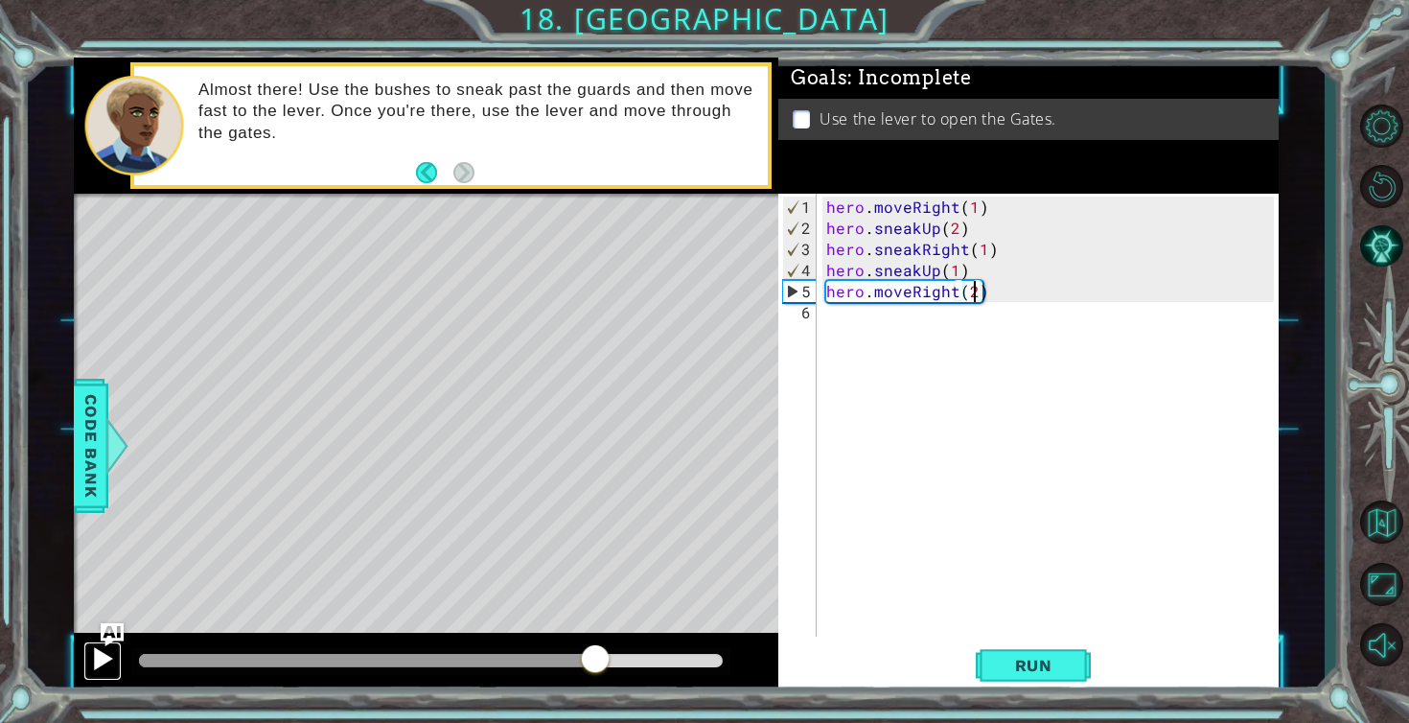
click at [101, 648] on div at bounding box center [102, 658] width 25 height 25
click at [556, 666] on div at bounding box center [430, 661] width 599 height 27
click at [539, 661] on div at bounding box center [414, 660] width 550 height 13
click at [93, 659] on div at bounding box center [102, 658] width 25 height 25
drag, startPoint x: 546, startPoint y: 662, endPoint x: 403, endPoint y: 660, distance: 143.8
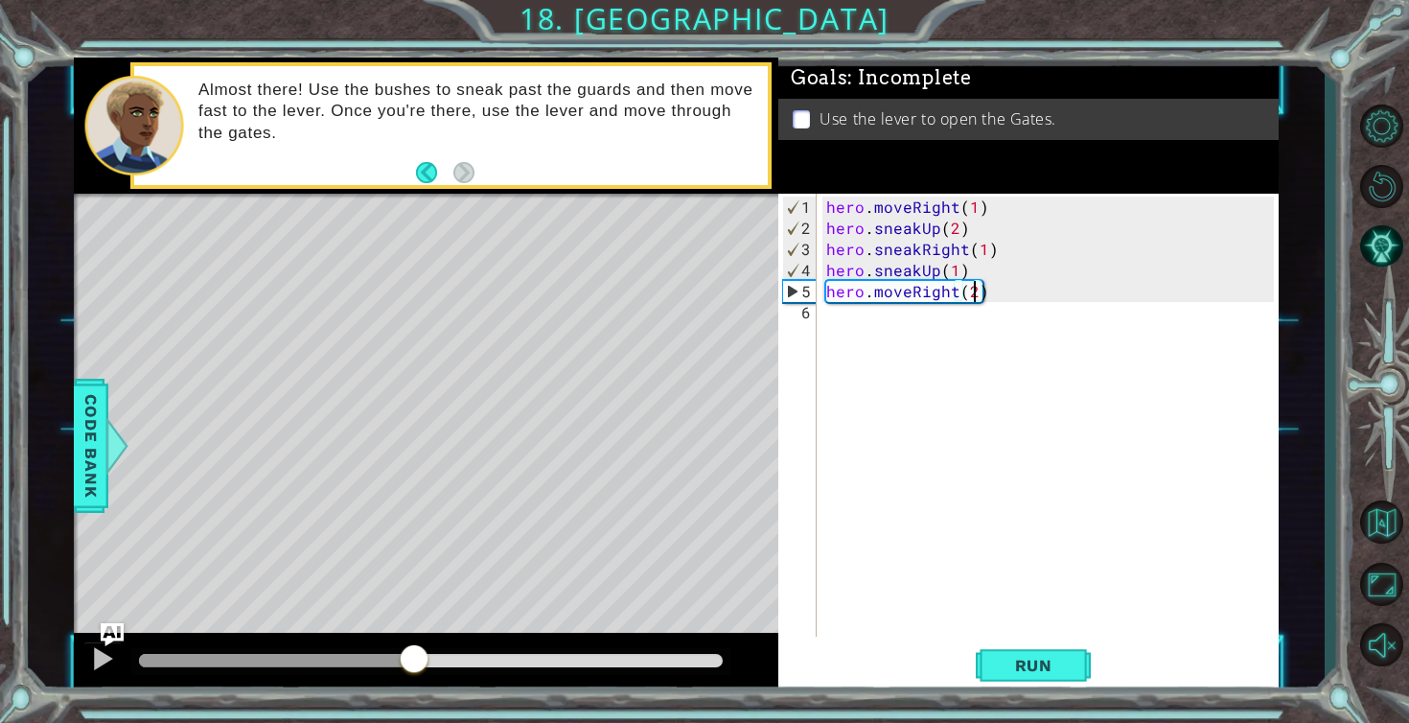
click at [403, 660] on div at bounding box center [414, 660] width 35 height 35
click at [90, 656] on div at bounding box center [102, 658] width 25 height 25
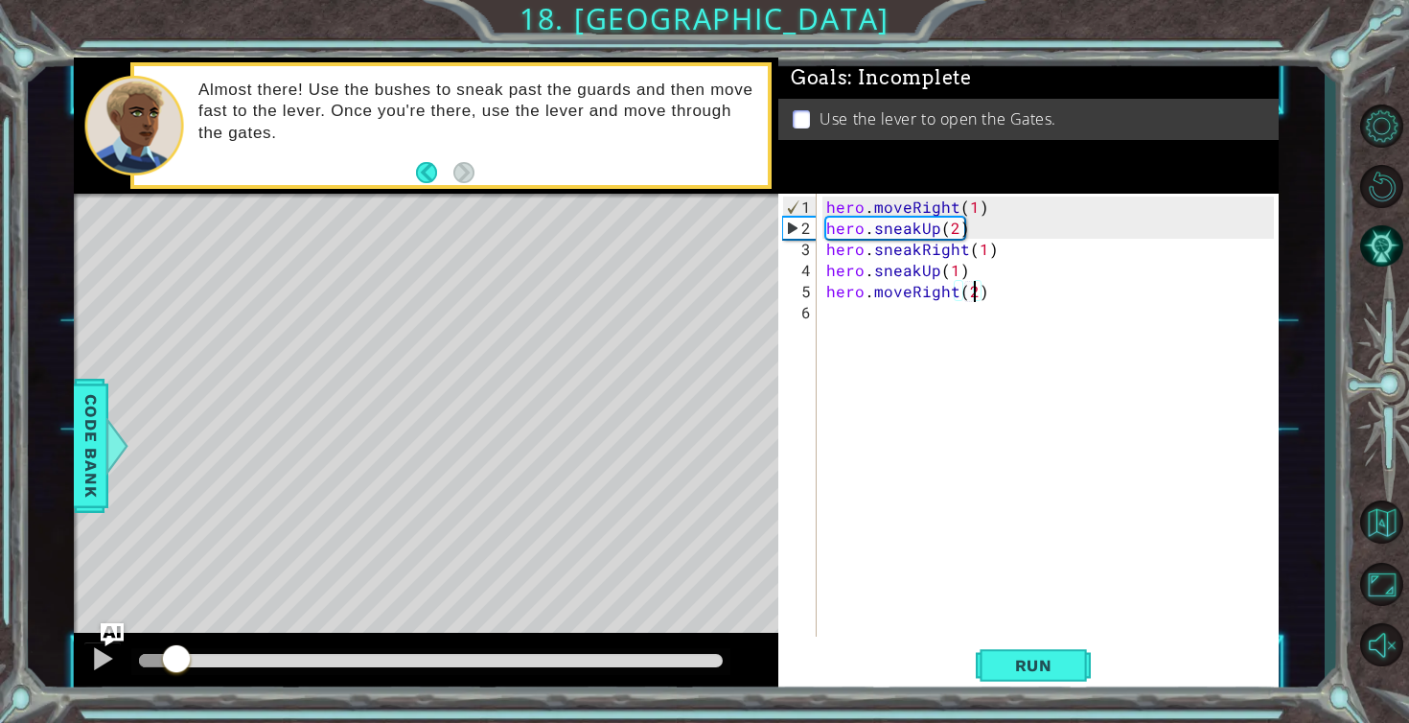
drag, startPoint x: 403, startPoint y: 654, endPoint x: 164, endPoint y: 644, distance: 238.9
click at [164, 644] on div at bounding box center [176, 660] width 35 height 35
click at [93, 664] on div at bounding box center [102, 658] width 25 height 25
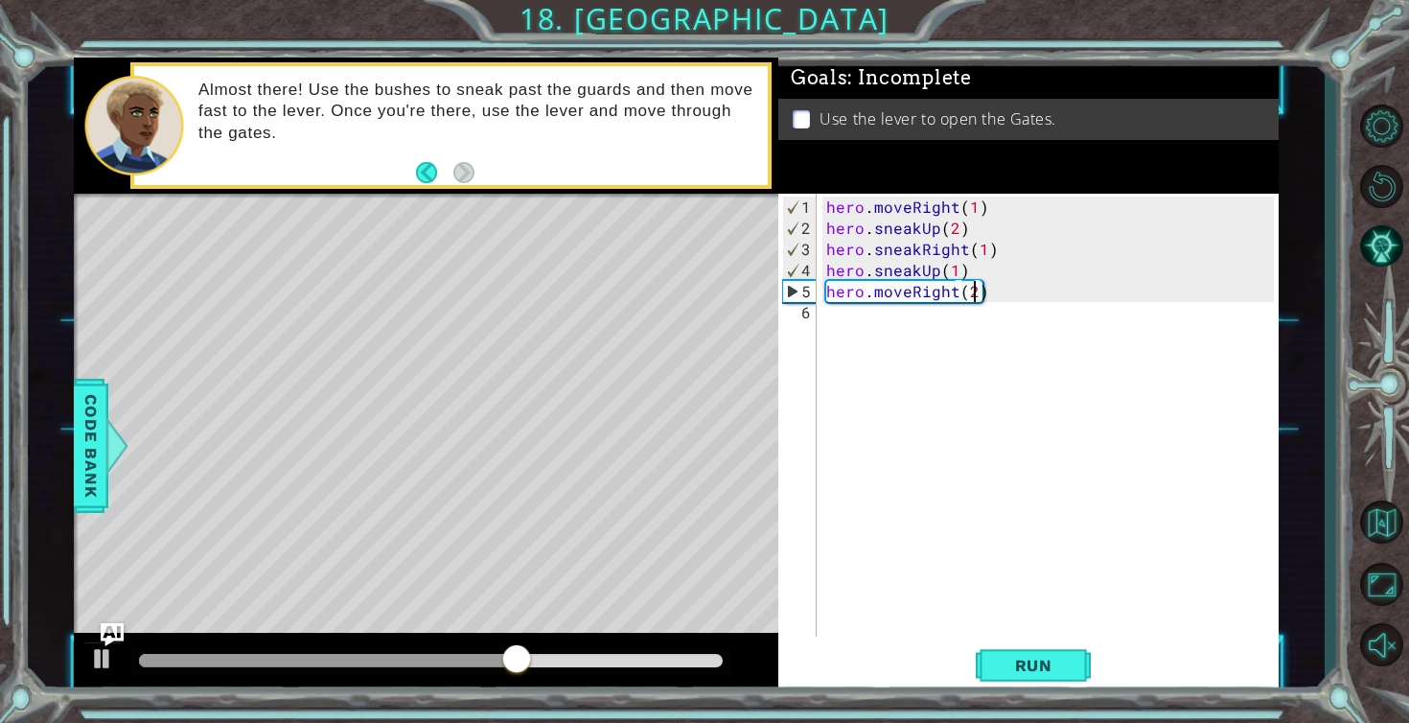
click at [836, 314] on div "hero . moveRight ( 1 ) hero . sneakUp ( 2 ) hero . sneakRight ( 1 ) hero . snea…" at bounding box center [1053, 439] width 461 height 485
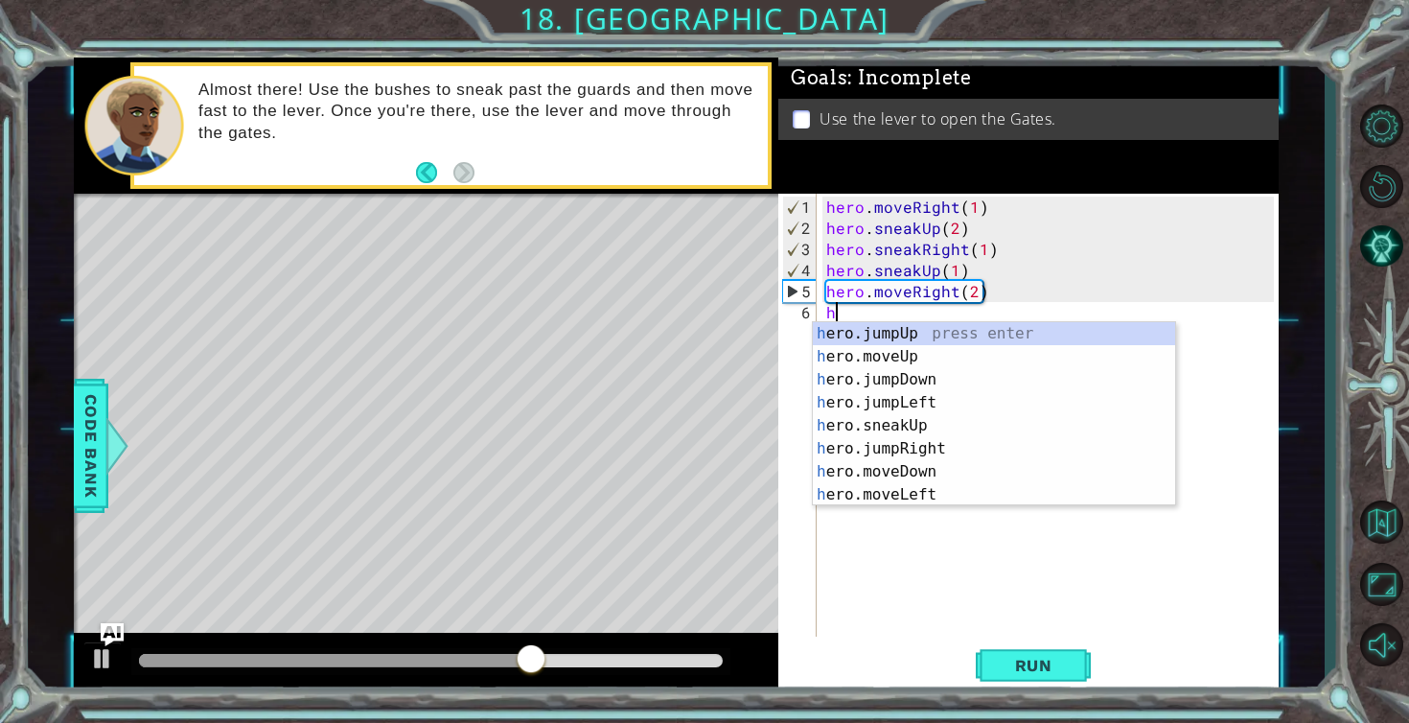
scroll to position [0, 0]
click at [892, 468] on div "h ero.jumpUp press enter h ero.moveUp press enter h ero.jumpDown press enter h …" at bounding box center [994, 437] width 362 height 230
type textarea "hero.moveDown(1)"
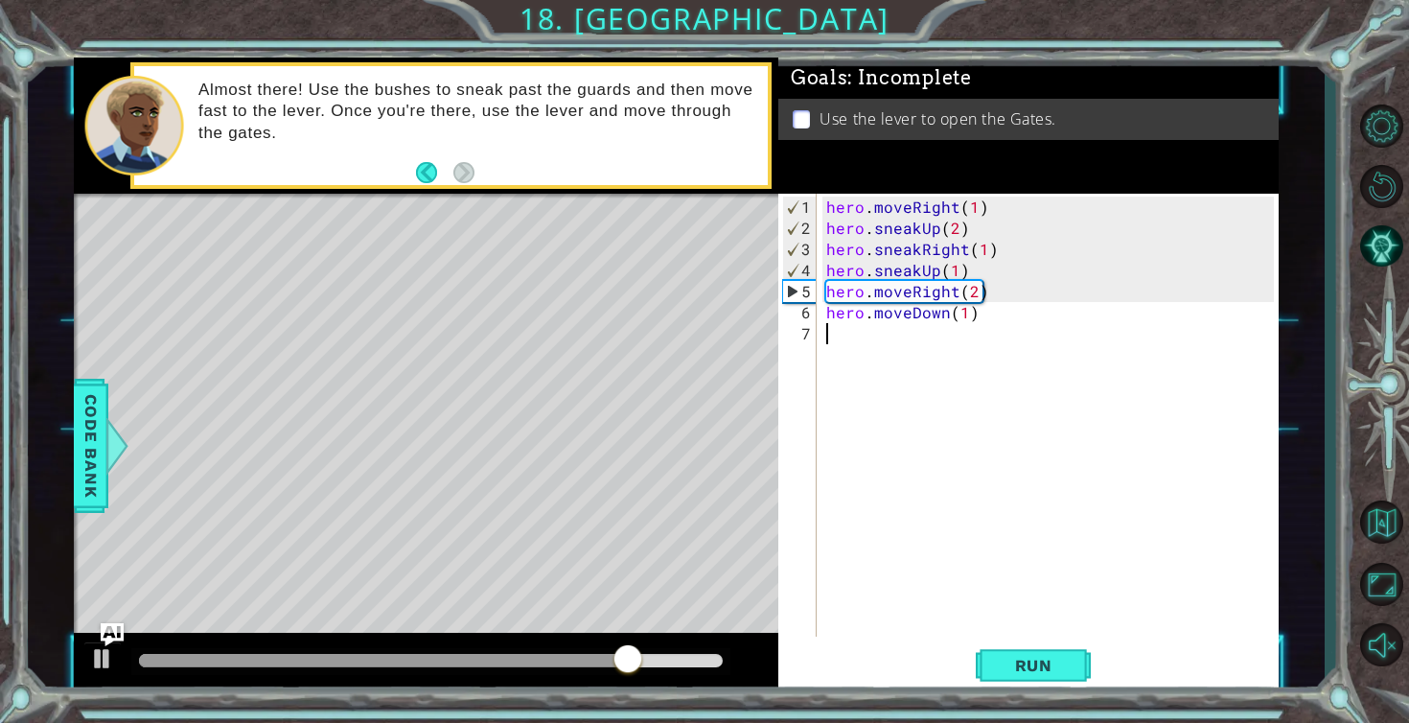
click at [839, 330] on div "hero . moveRight ( 1 ) hero . sneakUp ( 2 ) hero . sneakRight ( 1 ) hero . snea…" at bounding box center [1053, 439] width 461 height 485
type textarea "h"
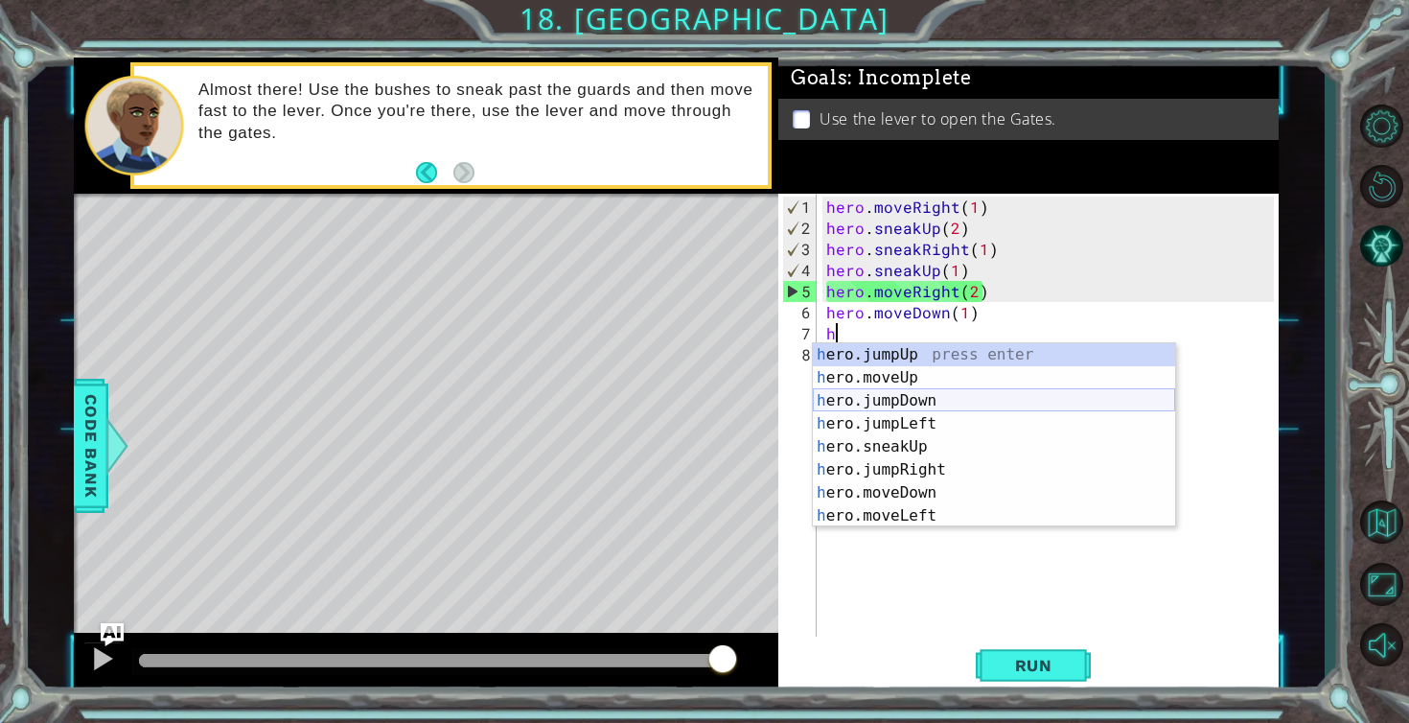
click at [899, 397] on div "h ero.jumpUp press enter h ero.moveUp press enter h ero.jumpDown press enter h …" at bounding box center [994, 458] width 362 height 230
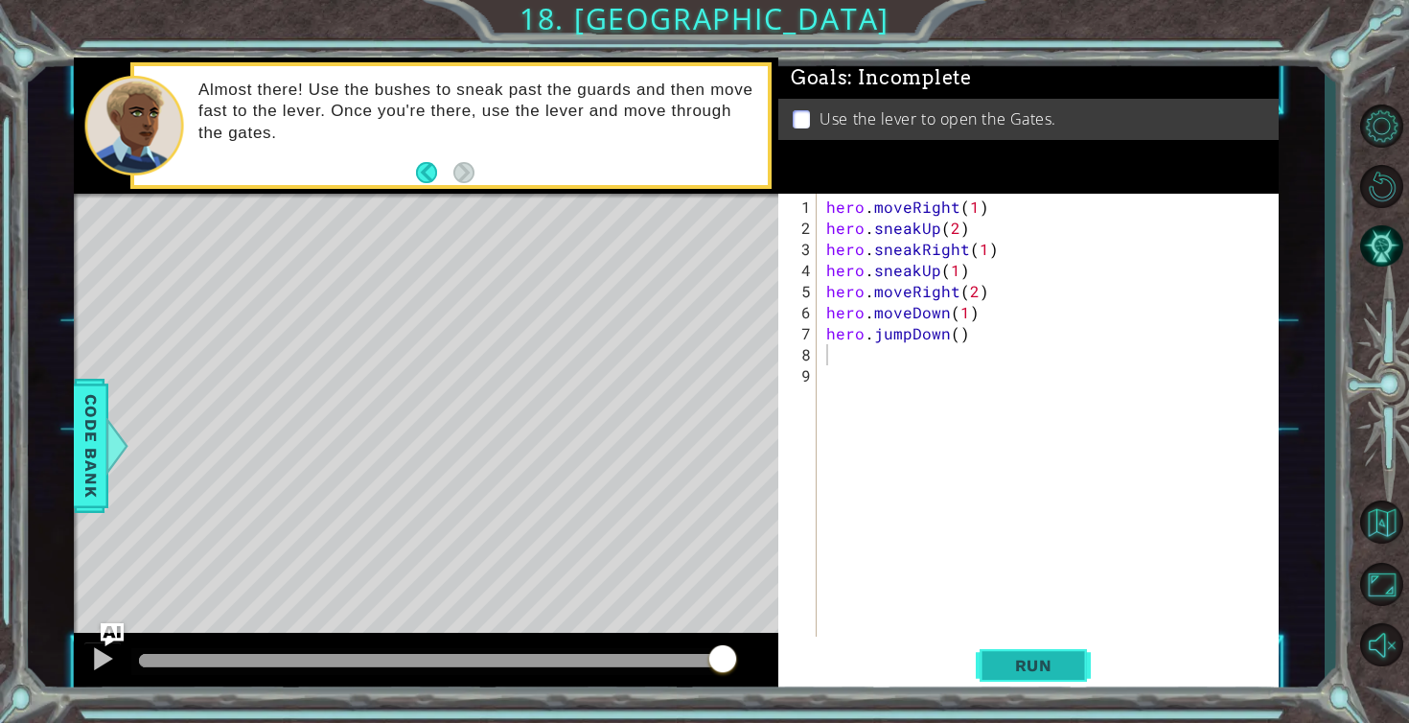
click at [1044, 661] on span "Run" at bounding box center [1034, 665] width 76 height 19
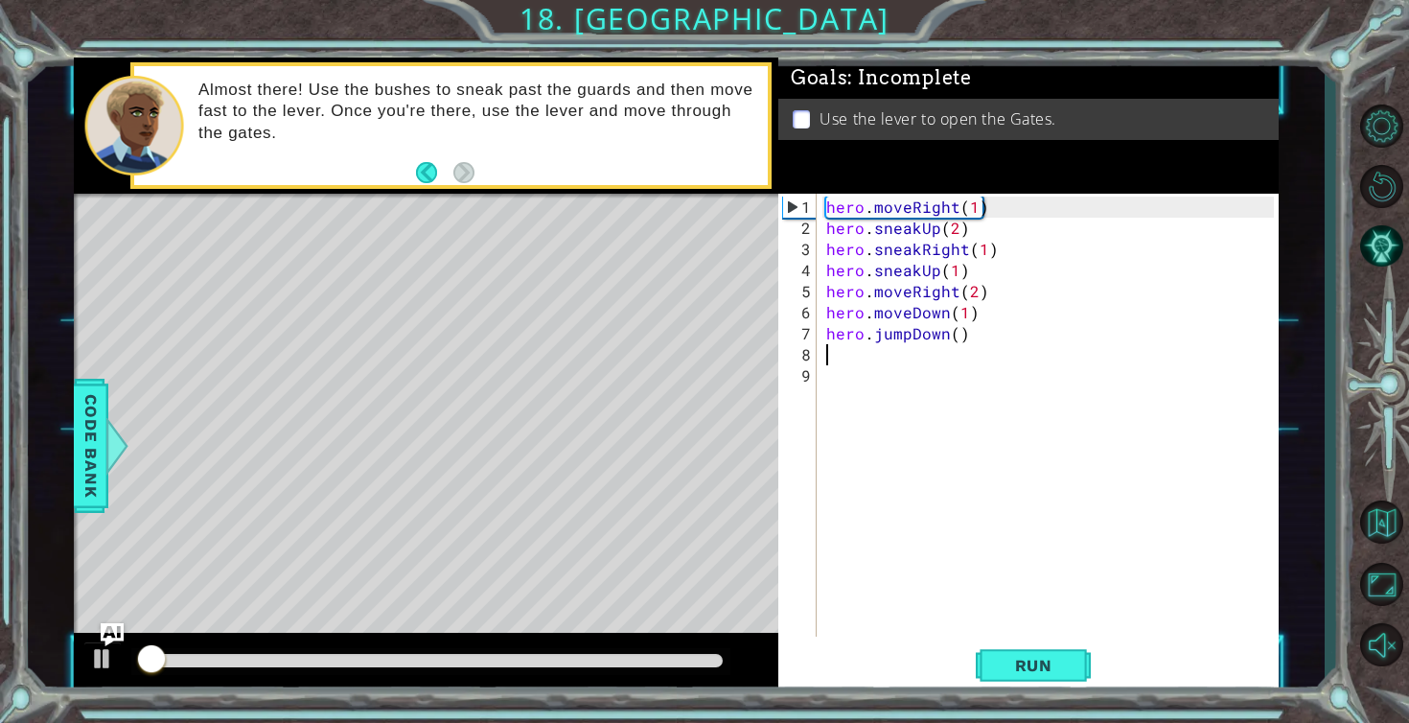
click at [638, 661] on div at bounding box center [431, 660] width 584 height 13
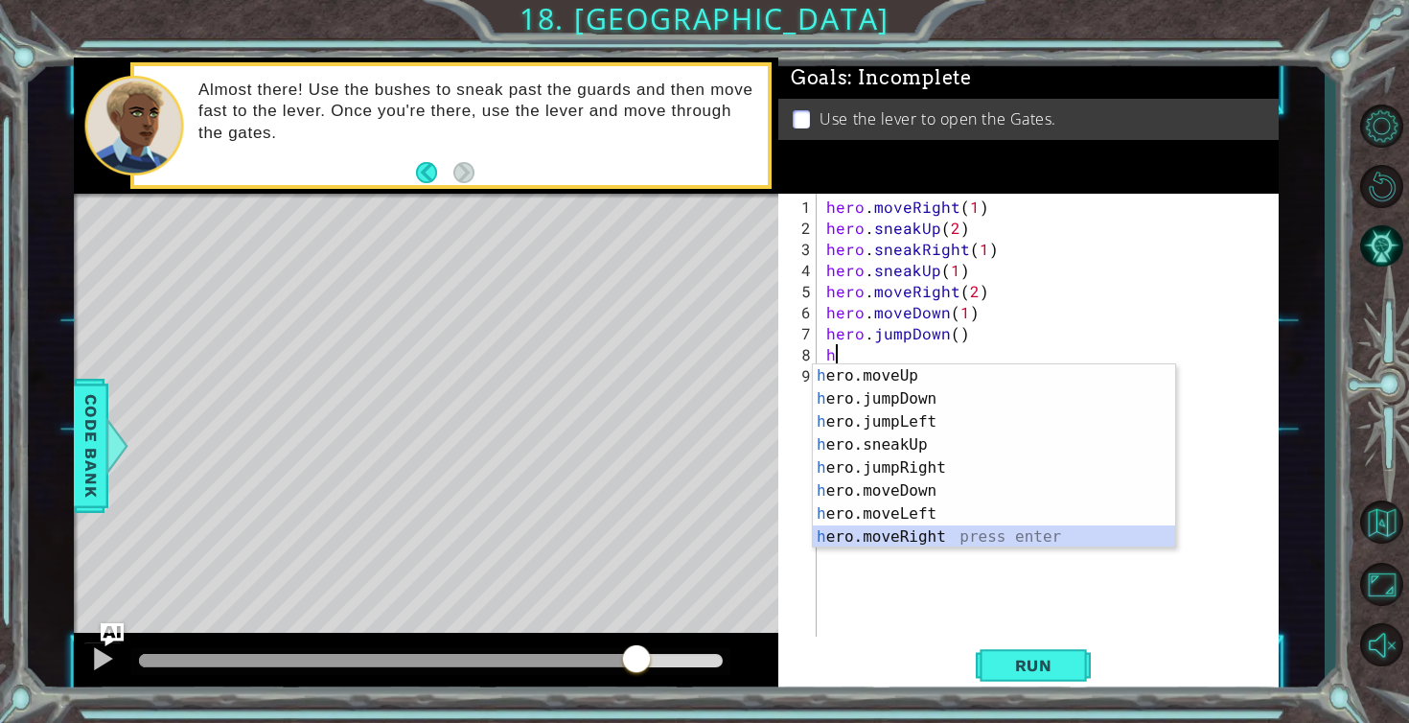
scroll to position [23, 0]
type textarea "hero.moveRight(1)"
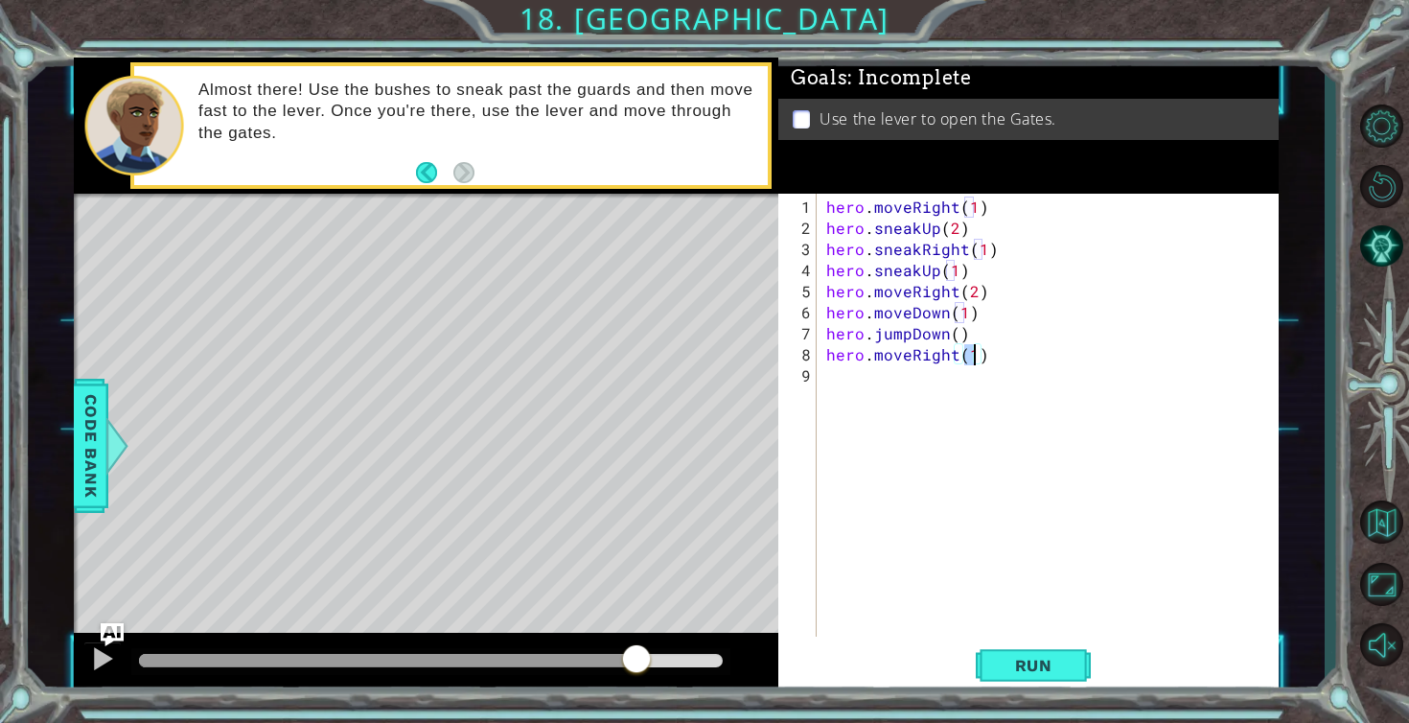
click at [893, 369] on div "hero . moveRight ( 1 ) hero . sneakUp ( 2 ) hero . sneakRight ( 1 ) hero . snea…" at bounding box center [1053, 439] width 461 height 485
type textarea "h"
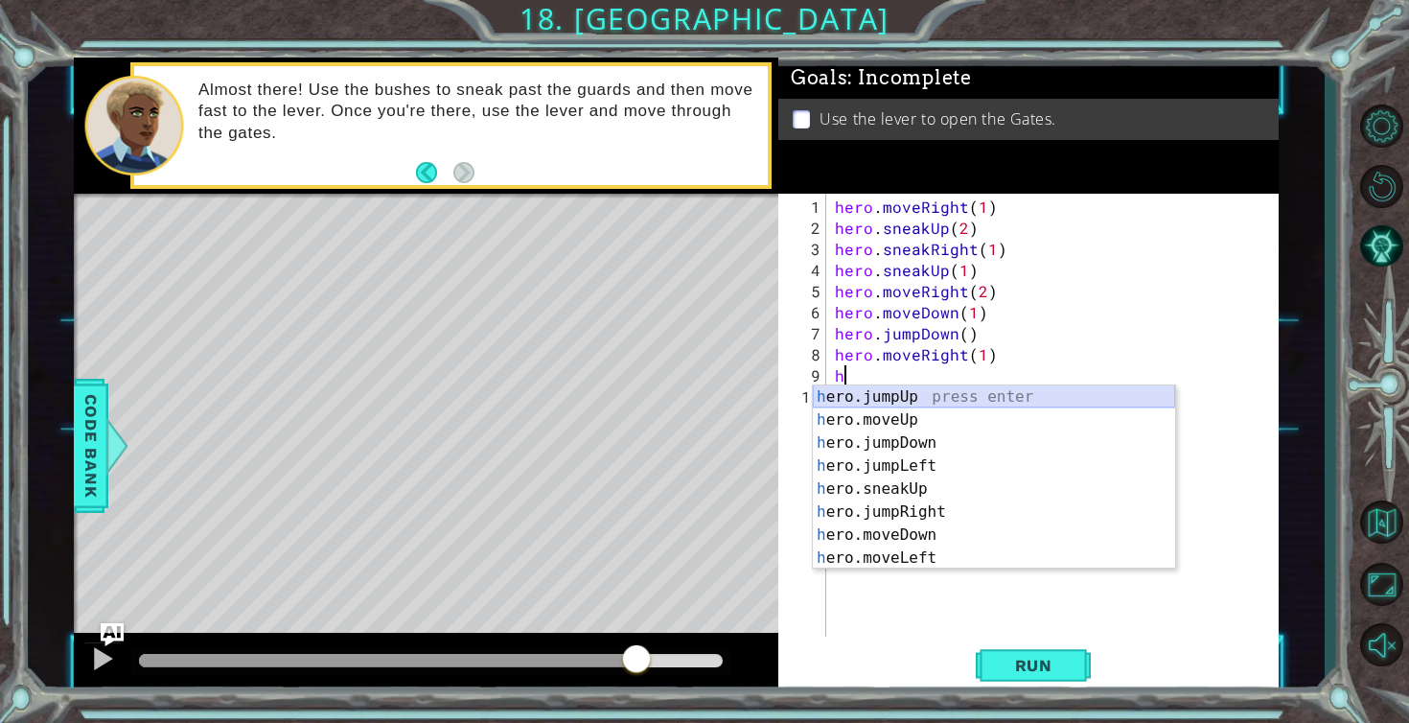
click at [906, 402] on div "h ero.jumpUp press enter h ero.moveUp press enter h ero.jumpDown press enter h …" at bounding box center [994, 500] width 362 height 230
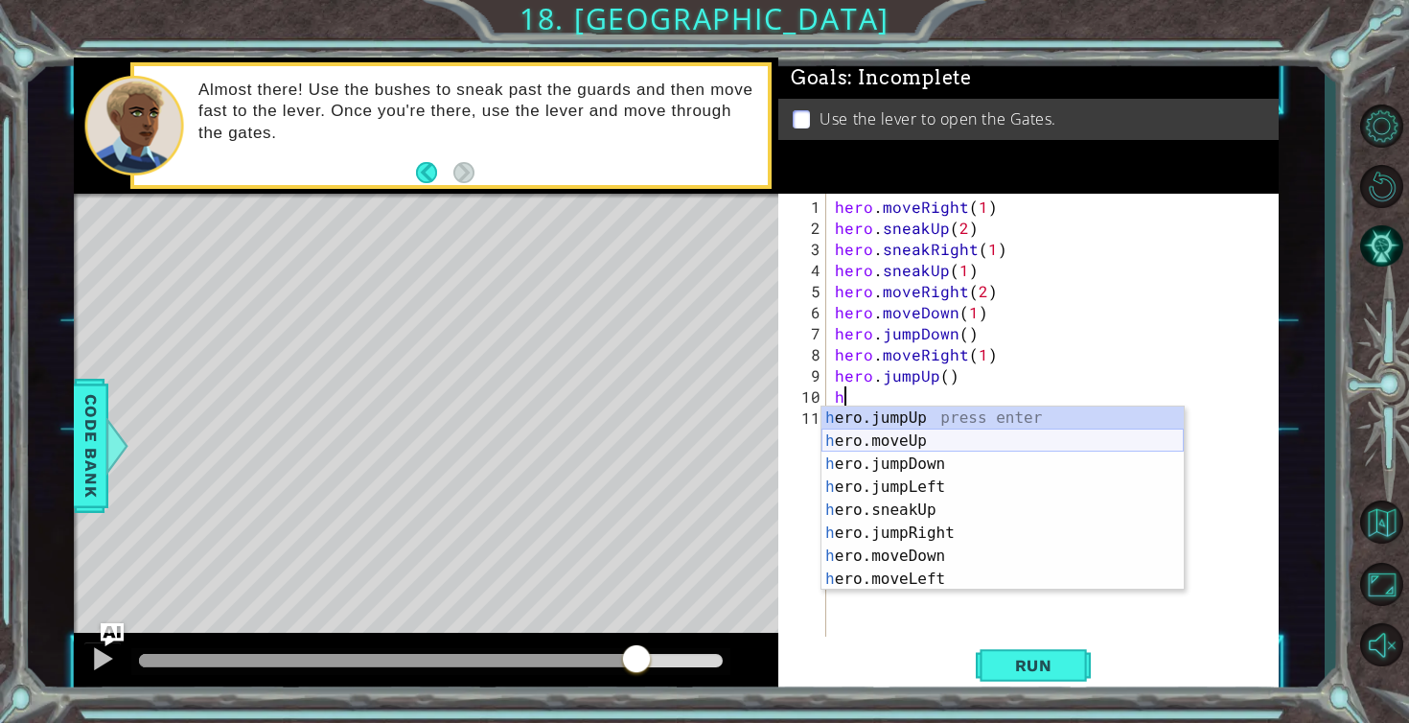
click at [883, 441] on div "h ero.jumpUp press enter h ero.moveUp press enter h ero.jumpDown press enter h …" at bounding box center [1003, 521] width 362 height 230
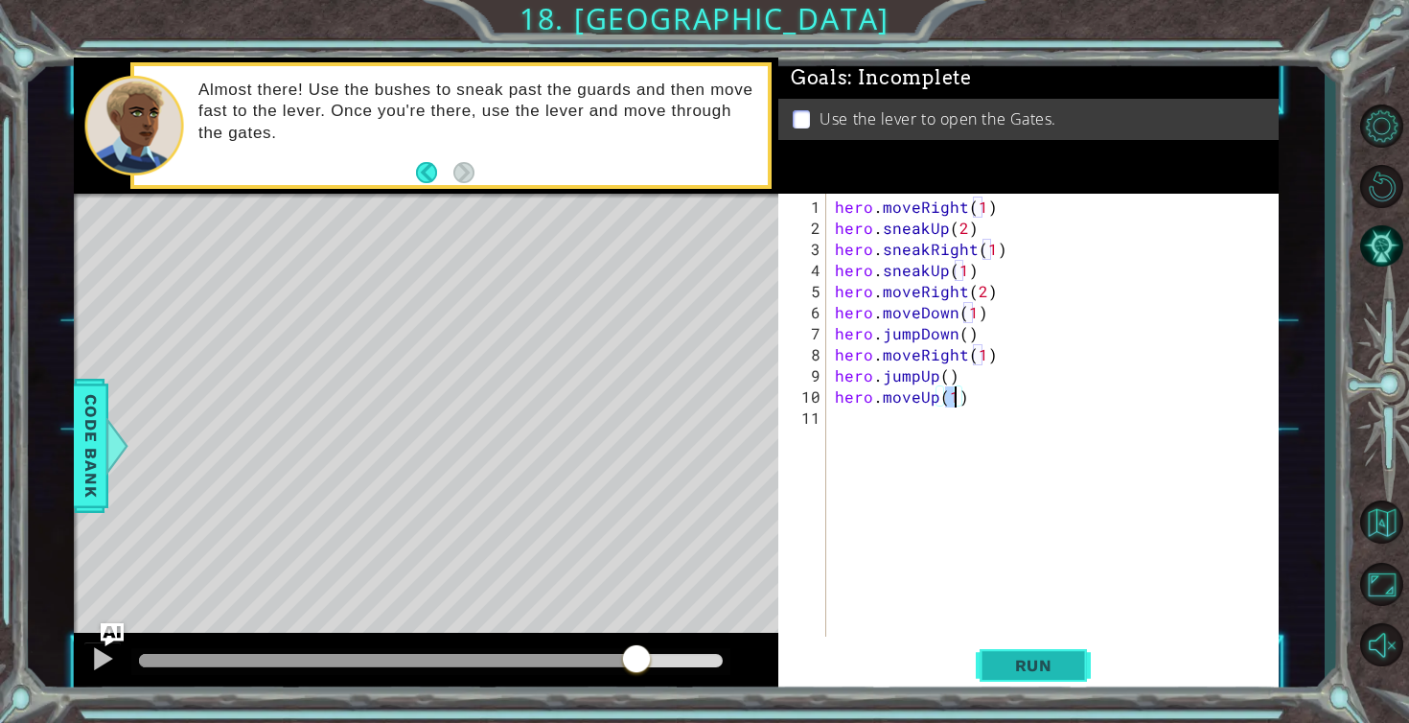
type textarea "hero.moveUp(1)"
click at [1038, 669] on span "Run" at bounding box center [1034, 665] width 76 height 19
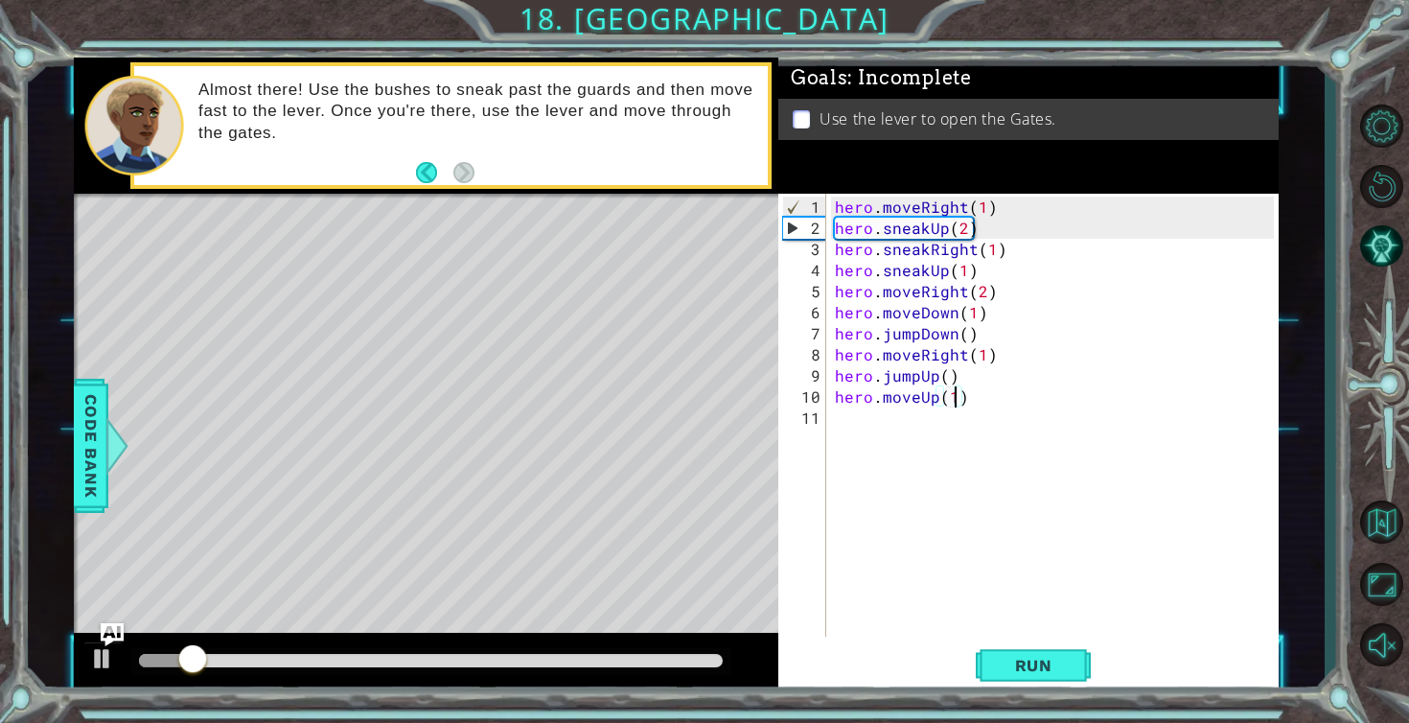
click at [676, 650] on div at bounding box center [430, 661] width 599 height 27
click at [856, 424] on div "hero . moveRight ( 1 ) hero . sneakUp ( 2 ) hero . sneakRight ( 1 ) hero . snea…" at bounding box center [1057, 439] width 453 height 485
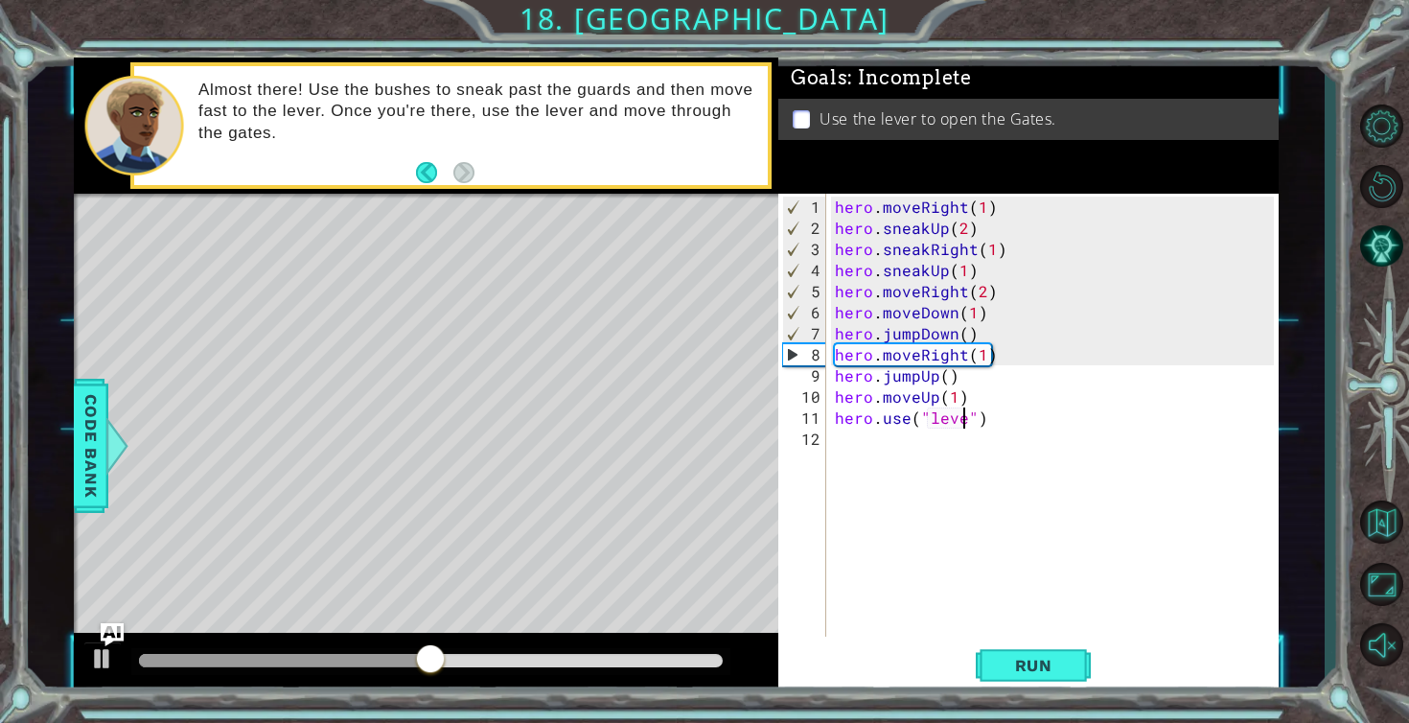
scroll to position [0, 8]
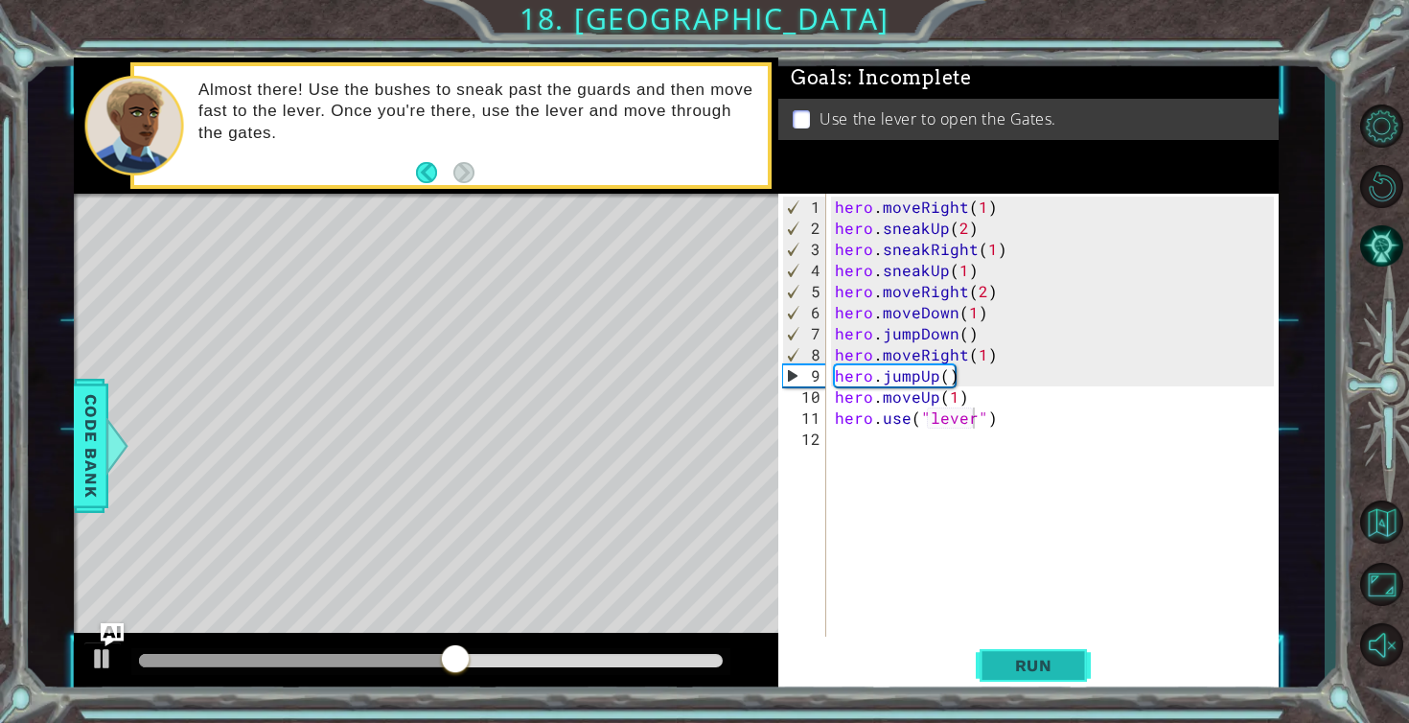
click at [1015, 669] on span "Run" at bounding box center [1034, 665] width 76 height 19
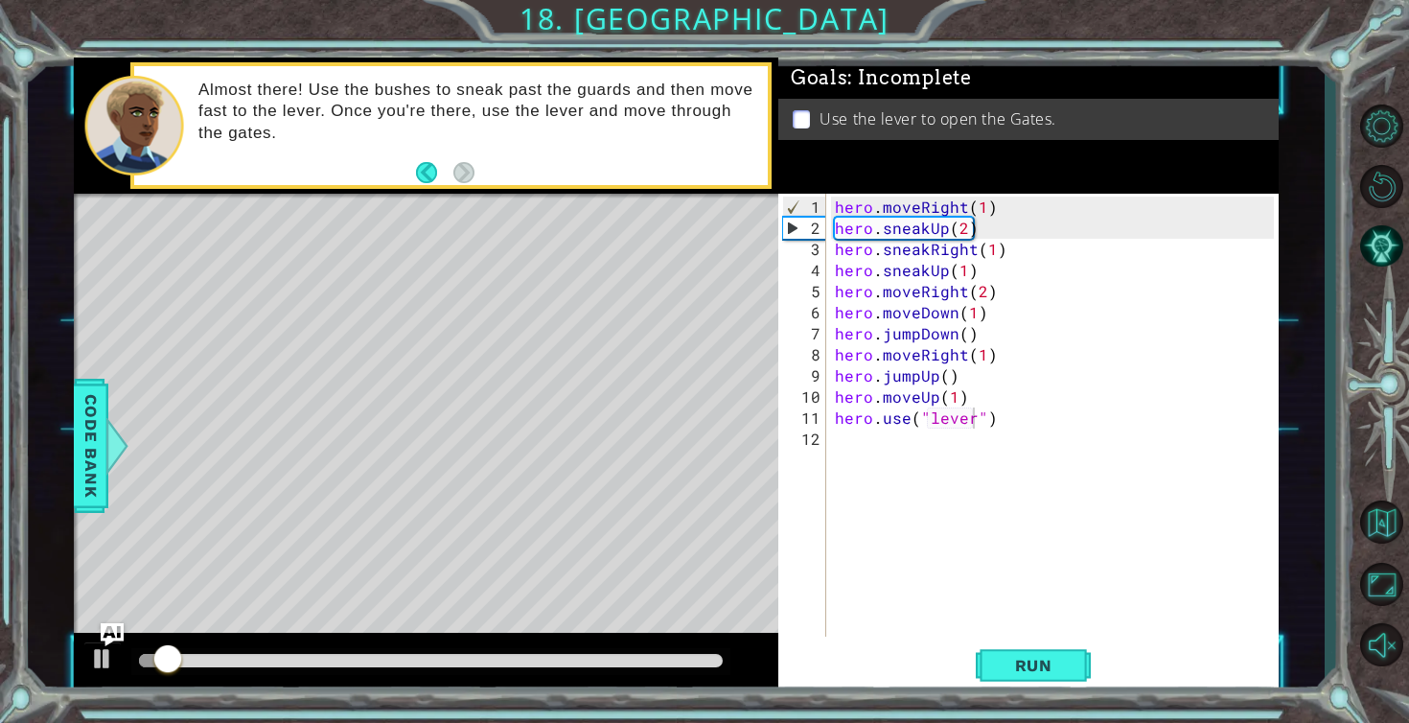
drag, startPoint x: 396, startPoint y: 676, endPoint x: 476, endPoint y: 675, distance: 79.6
click at [476, 676] on div at bounding box center [426, 663] width 705 height 61
click at [454, 645] on div at bounding box center [426, 663] width 705 height 61
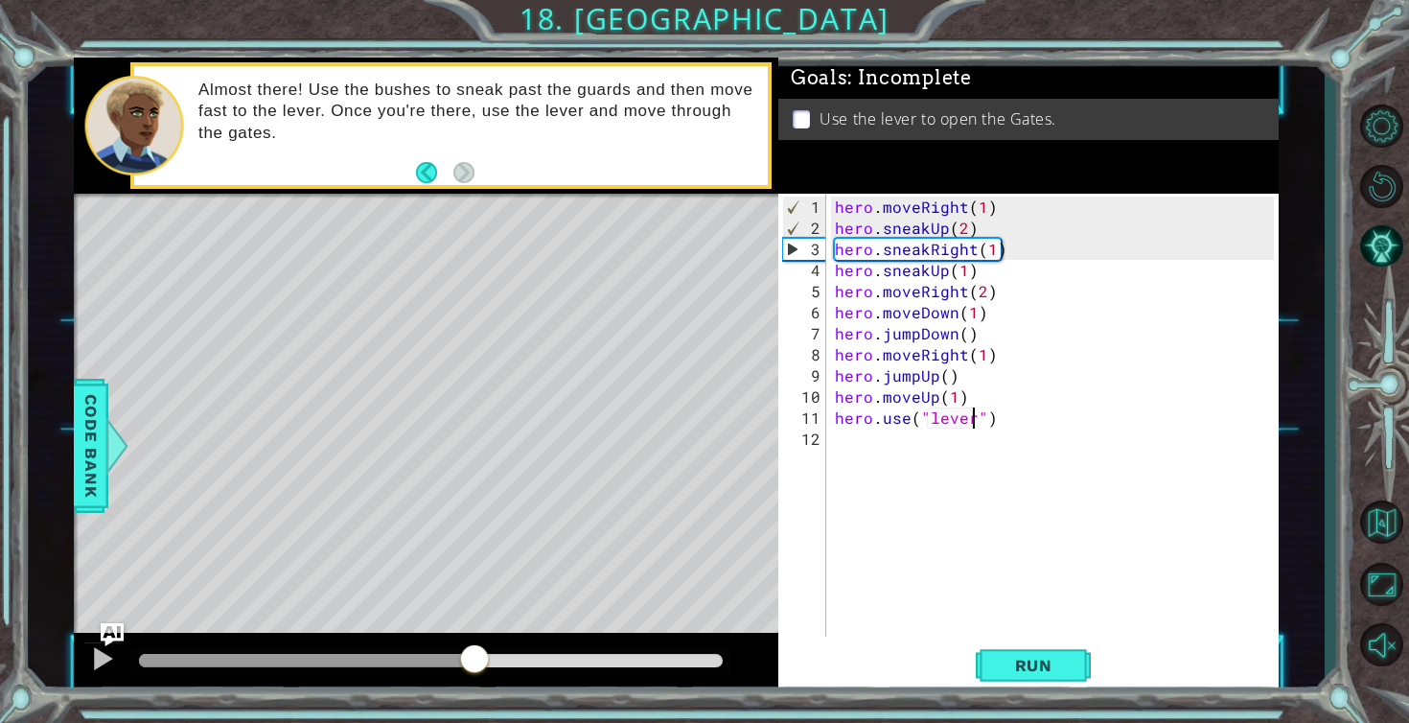
click at [476, 659] on div at bounding box center [431, 660] width 584 height 13
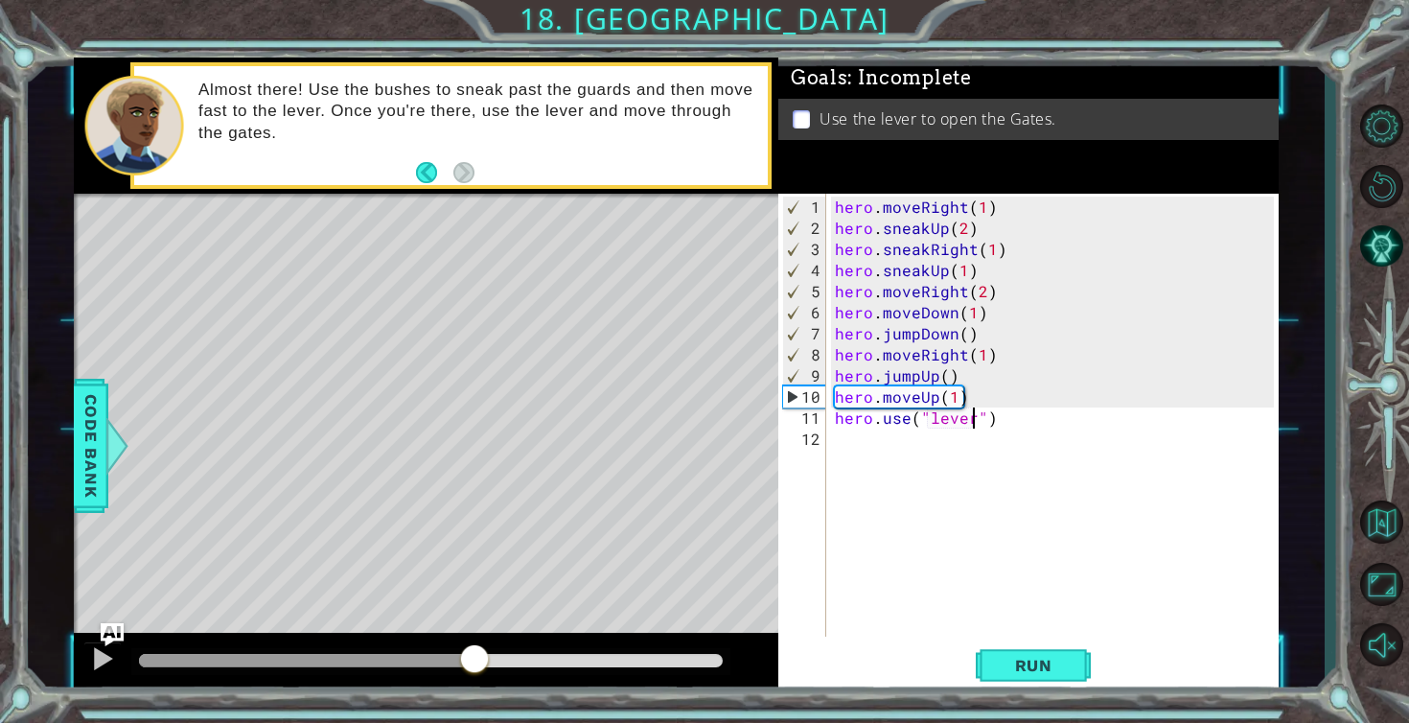
click at [414, 658] on div at bounding box center [307, 660] width 336 height 13
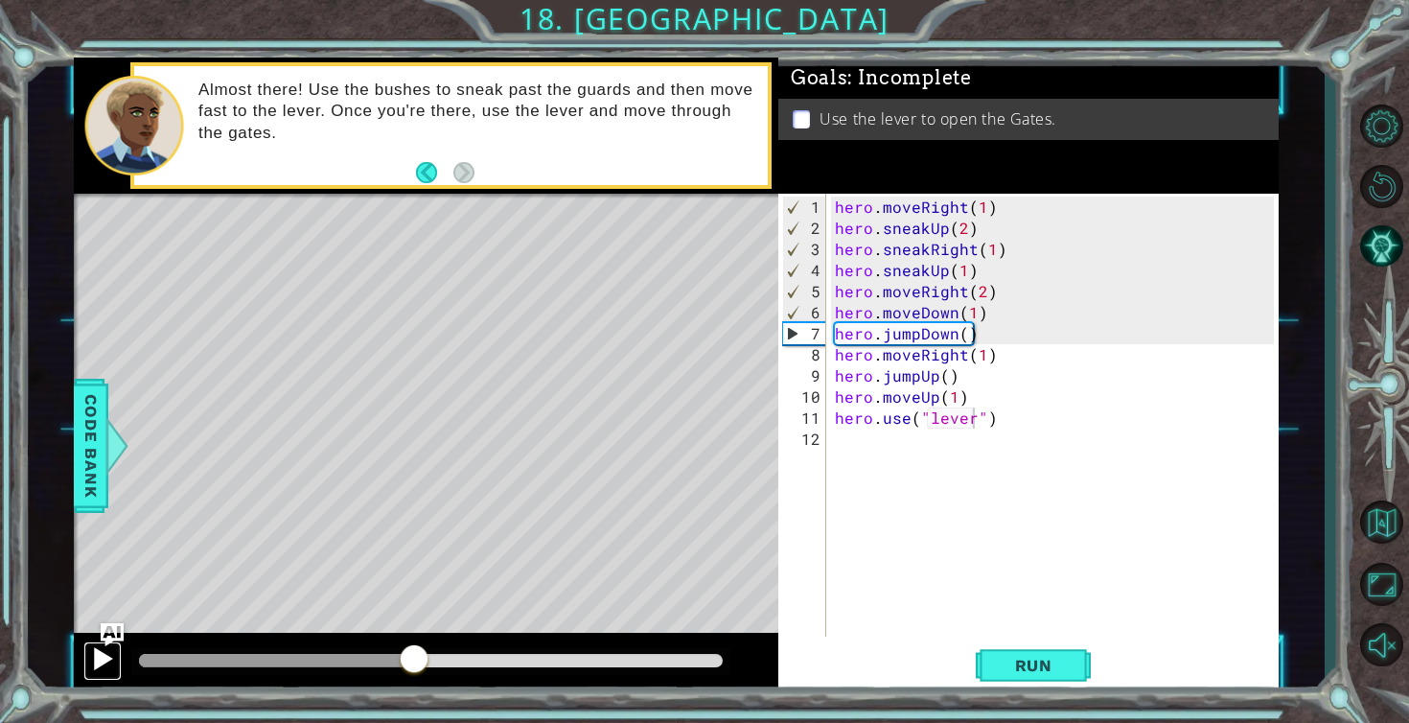
click at [91, 655] on div at bounding box center [102, 658] width 25 height 25
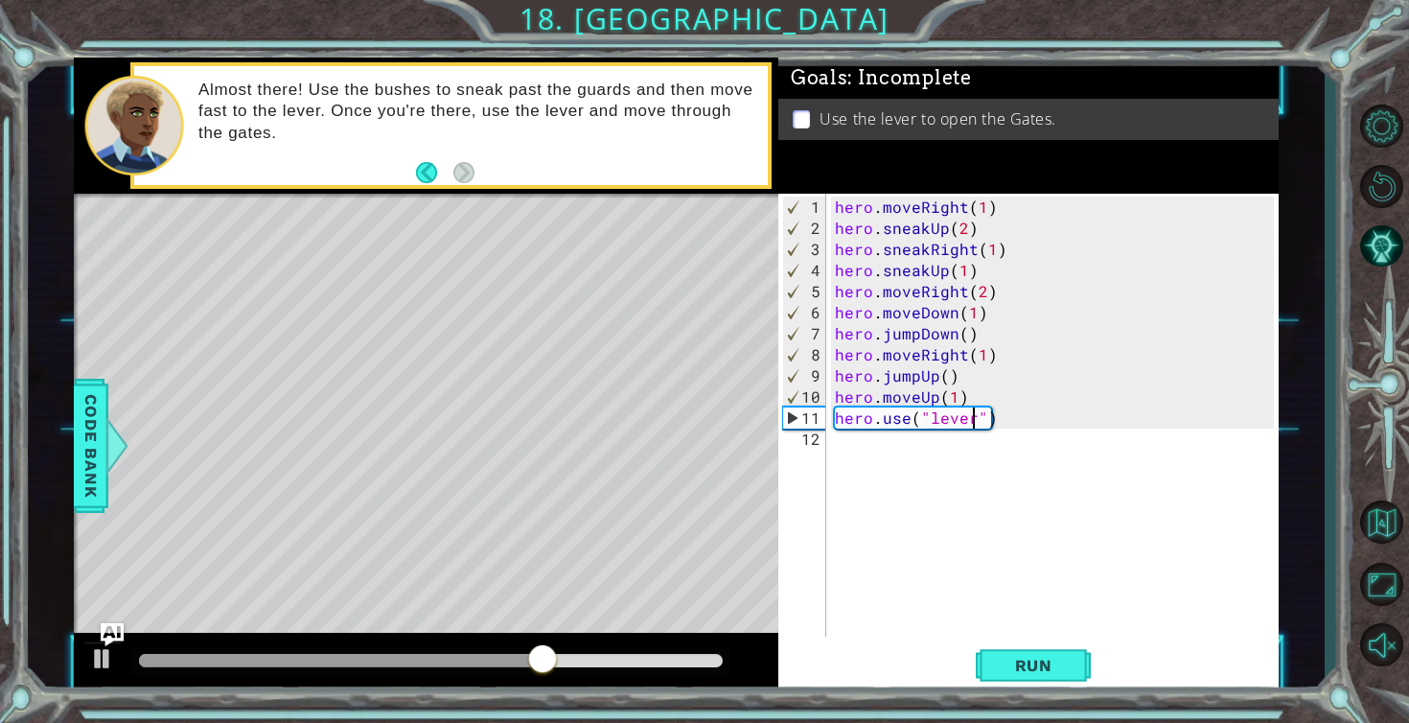
click at [981, 357] on div "hero . moveRight ( 1 ) hero . sneakUp ( 2 ) hero . sneakRight ( 1 ) hero . snea…" at bounding box center [1057, 439] width 453 height 485
type textarea "hero.moveRight(2)"
click at [1002, 651] on button "Run" at bounding box center [1033, 665] width 115 height 50
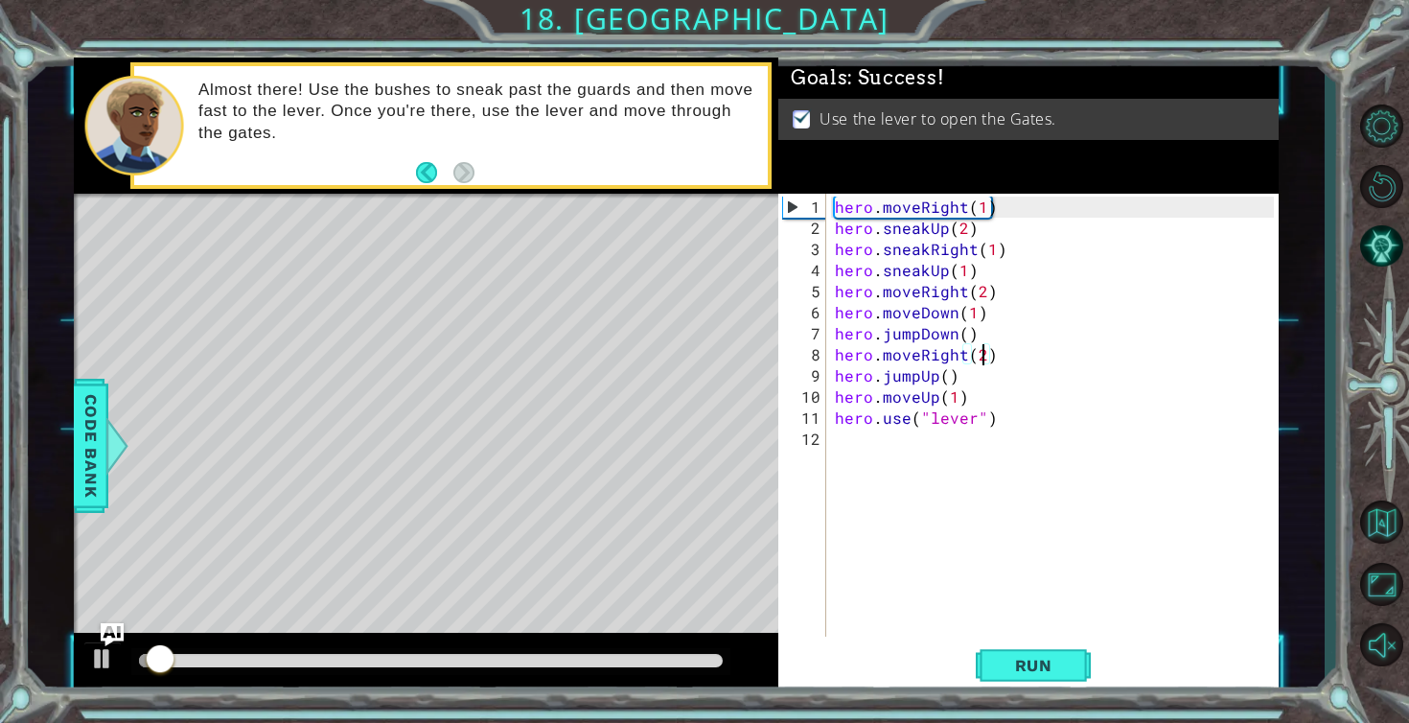
click at [580, 668] on div at bounding box center [430, 661] width 599 height 27
click at [575, 663] on div at bounding box center [431, 660] width 584 height 13
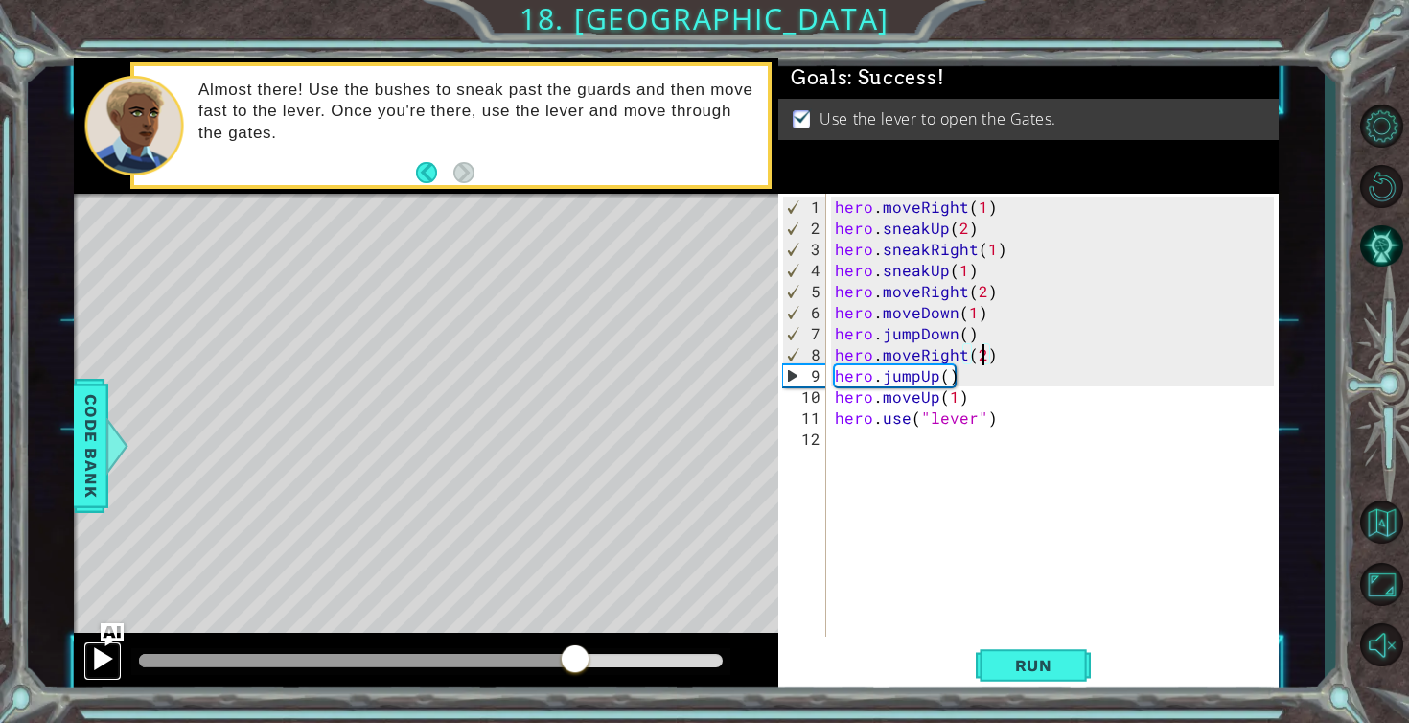
click at [95, 659] on div at bounding box center [102, 658] width 25 height 25
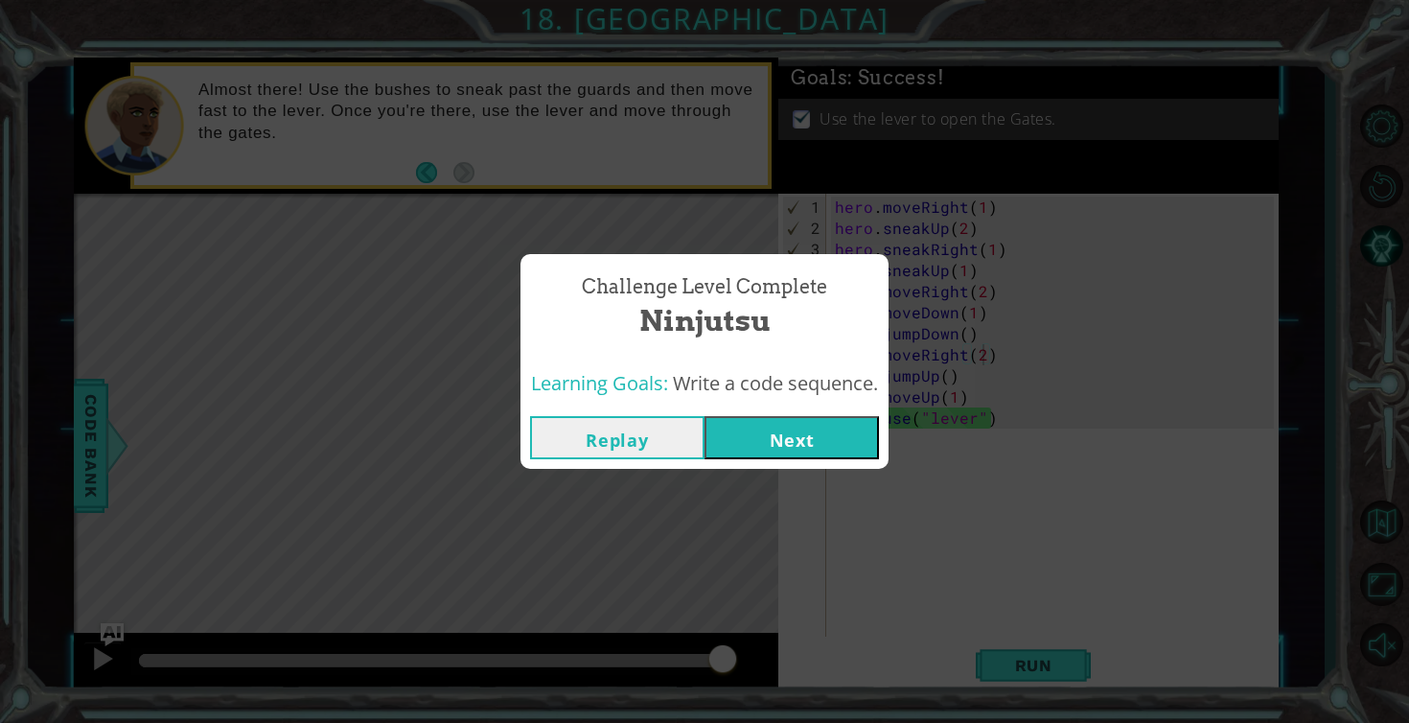
click at [835, 445] on button "Next" at bounding box center [792, 437] width 174 height 43
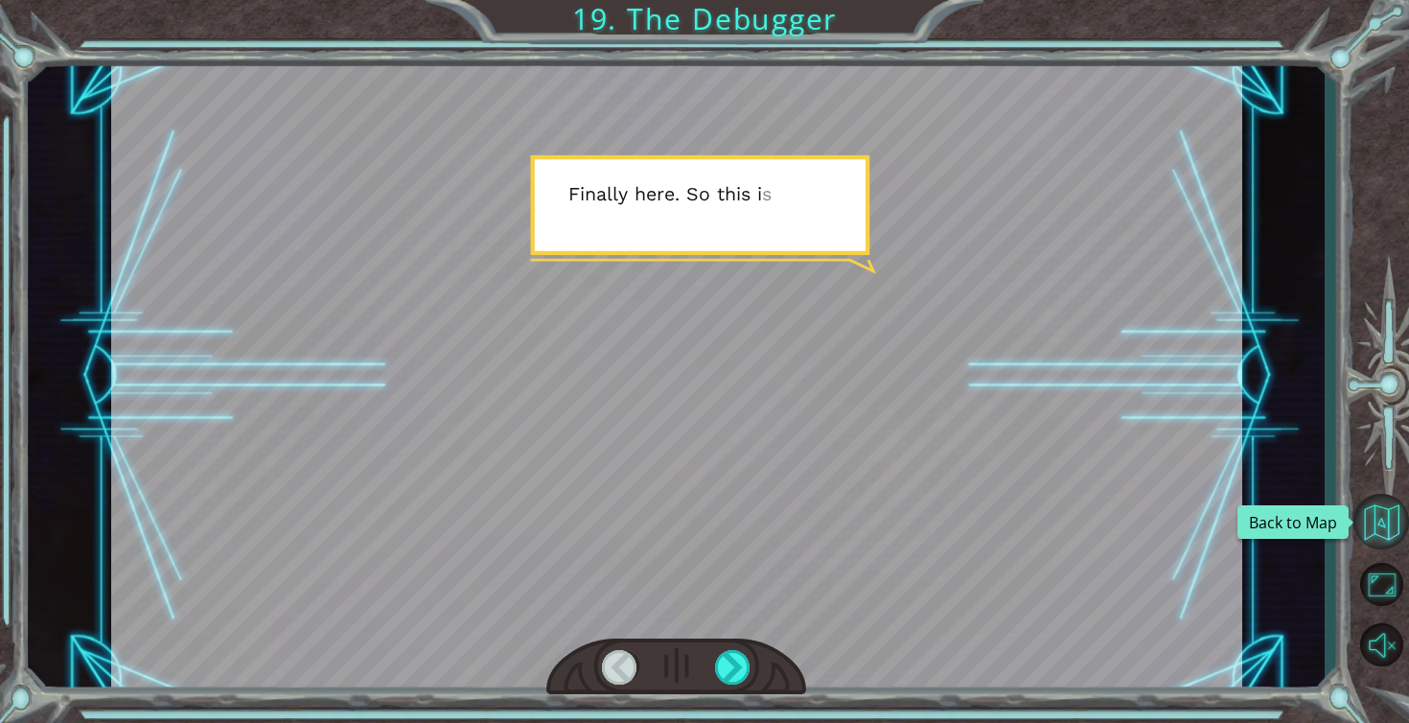
click at [1381, 520] on button "Back to Map" at bounding box center [1382, 522] width 56 height 56
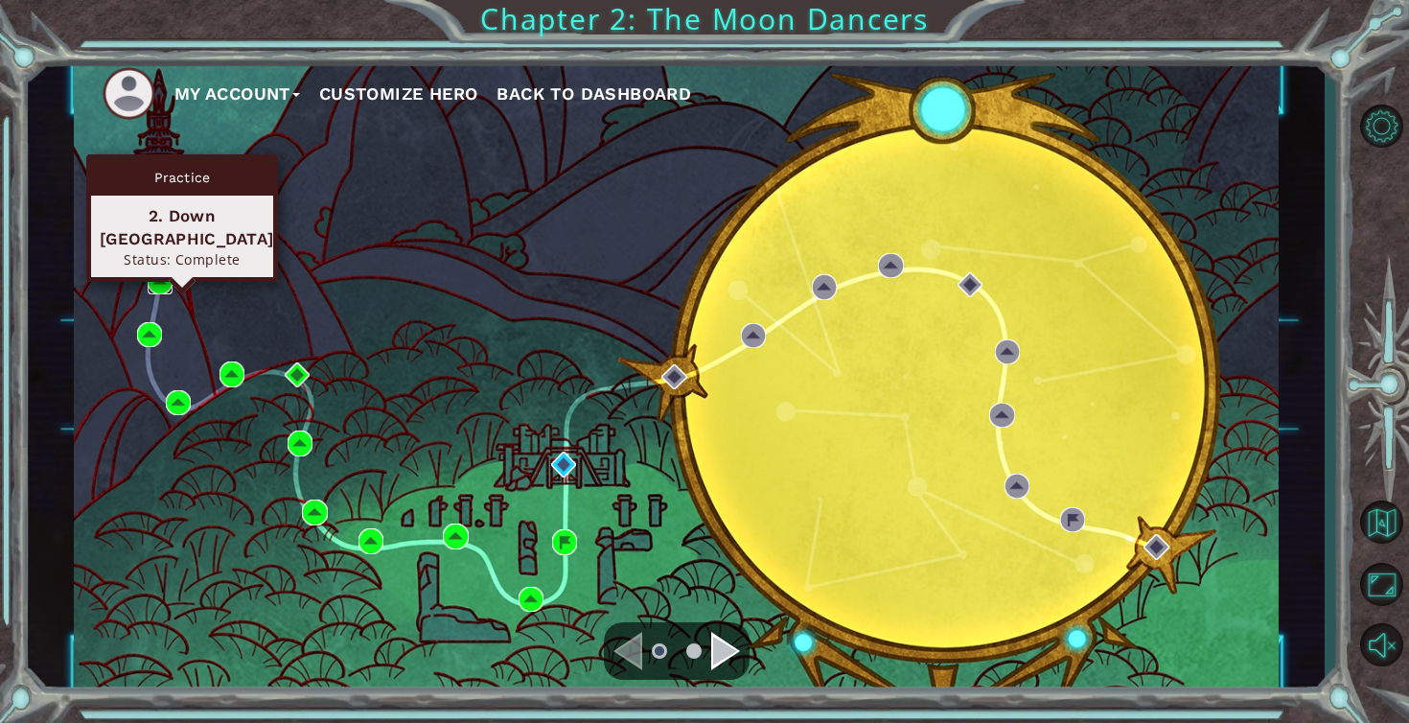
click at [151, 280] on img at bounding box center [160, 280] width 25 height 25
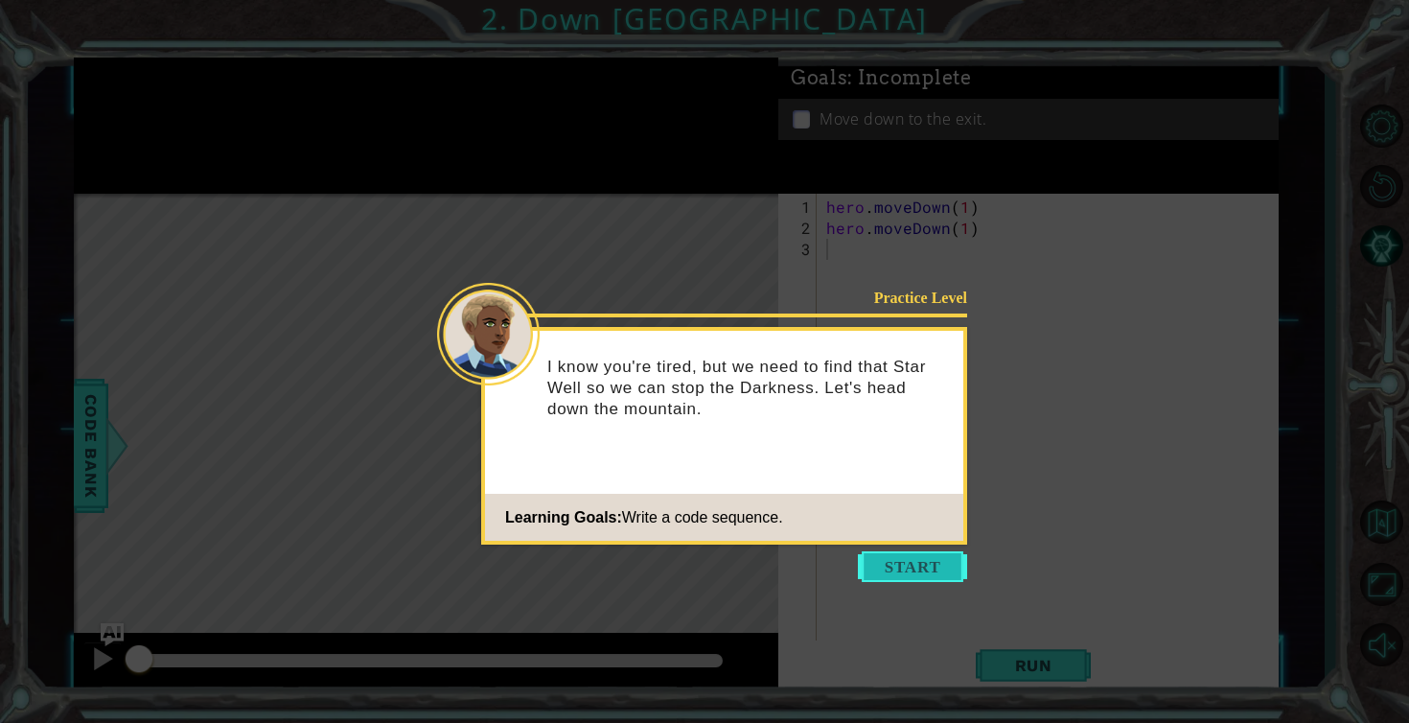
click at [934, 569] on button "Start" at bounding box center [912, 566] width 109 height 31
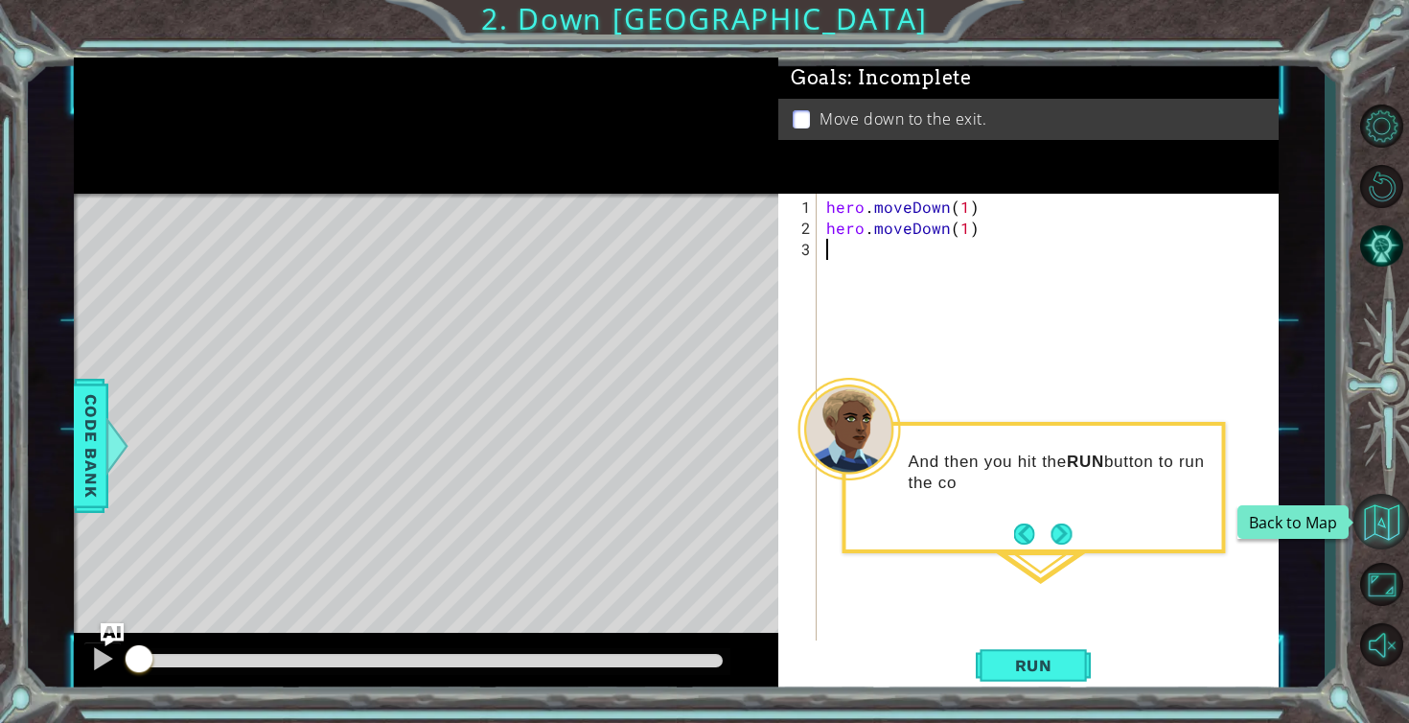
click at [1391, 520] on button "Back to Map" at bounding box center [1382, 522] width 56 height 56
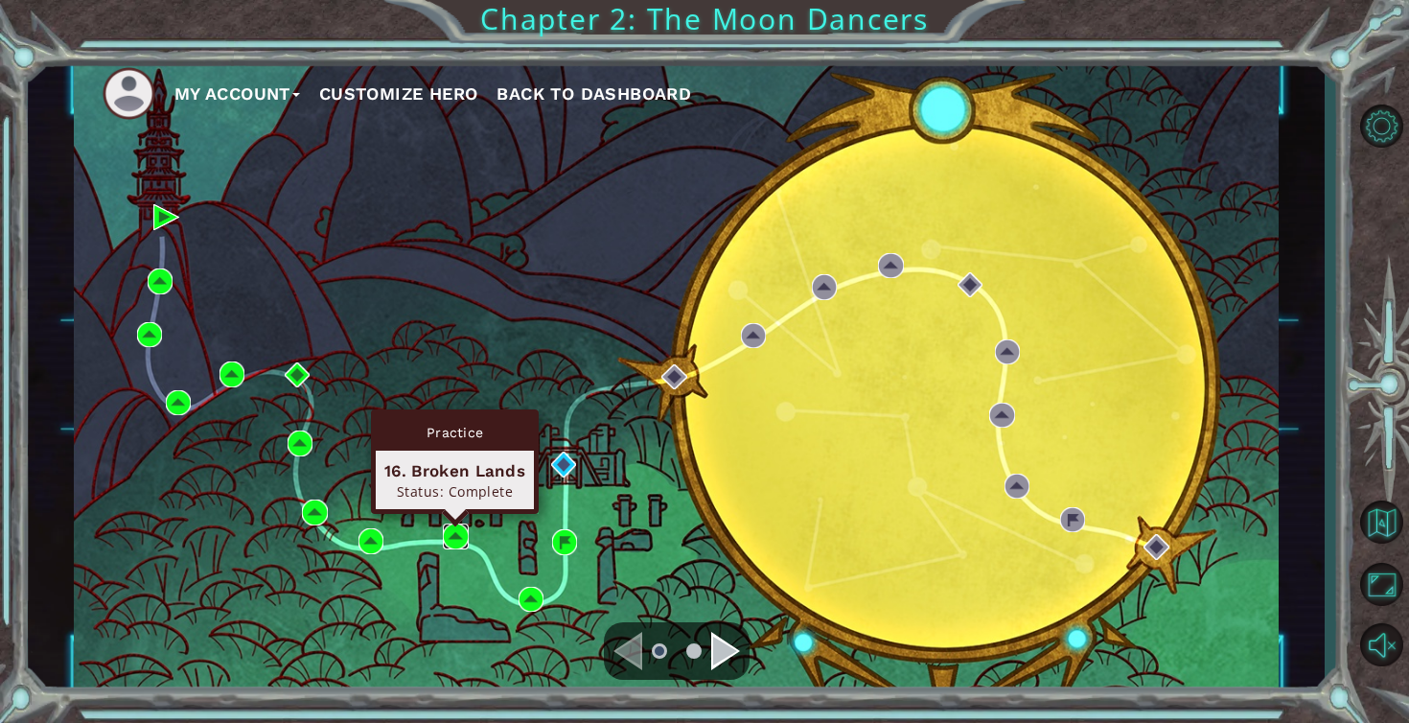
click at [460, 533] on img at bounding box center [455, 535] width 25 height 25
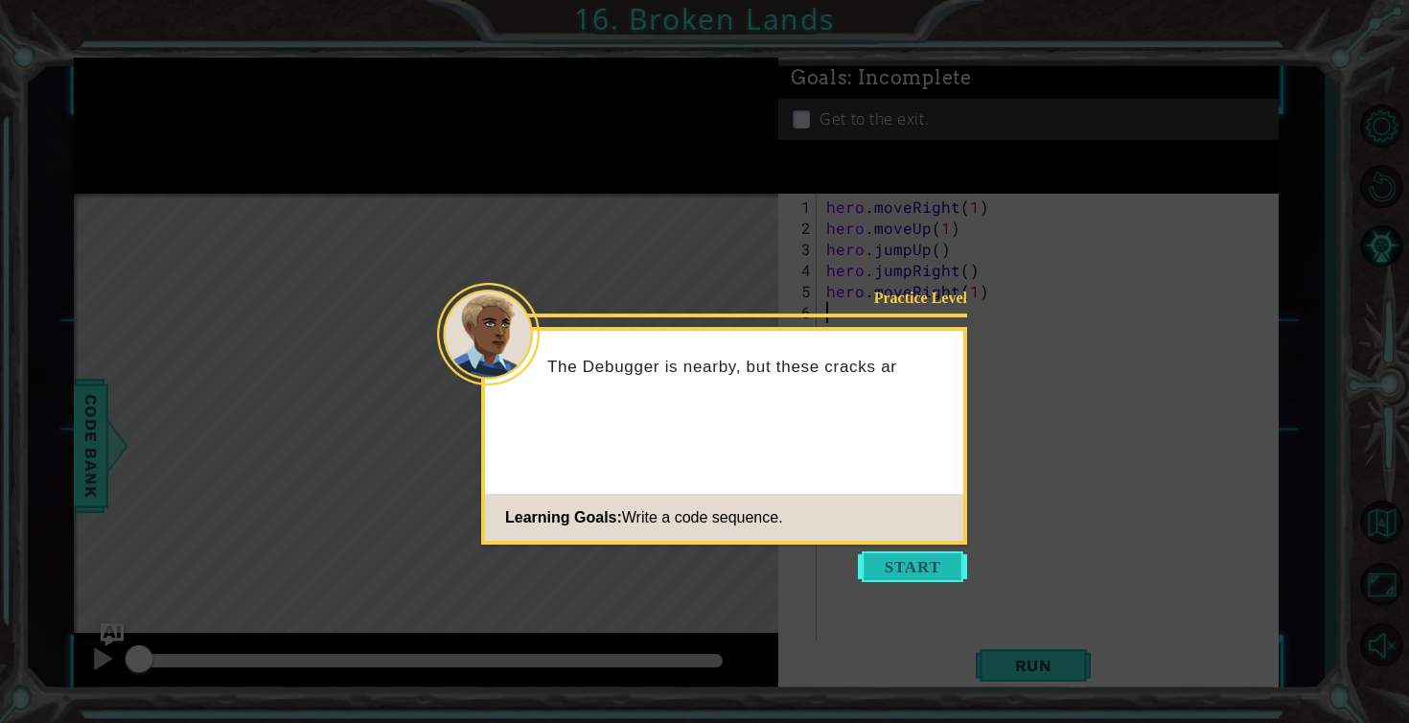
click at [919, 557] on button "Start" at bounding box center [912, 566] width 109 height 31
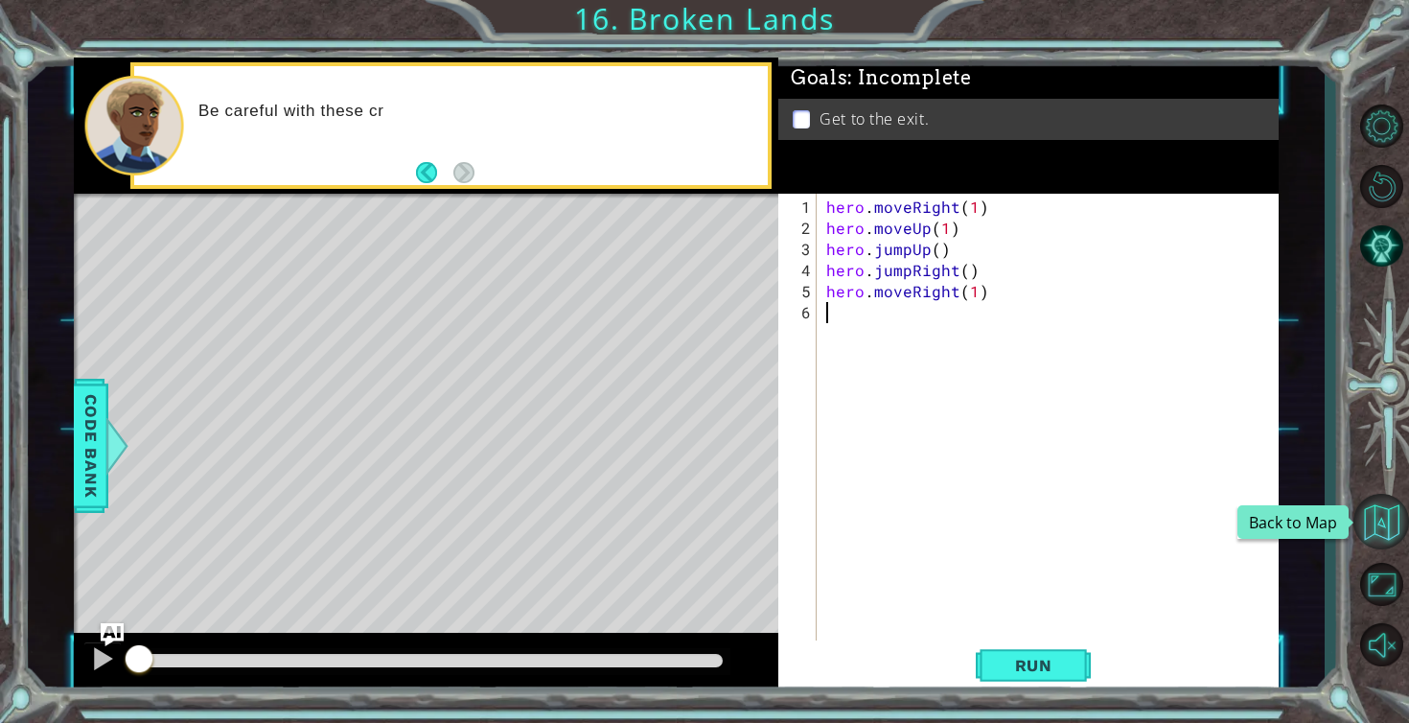
click at [1369, 519] on button "Back to Map" at bounding box center [1382, 522] width 56 height 56
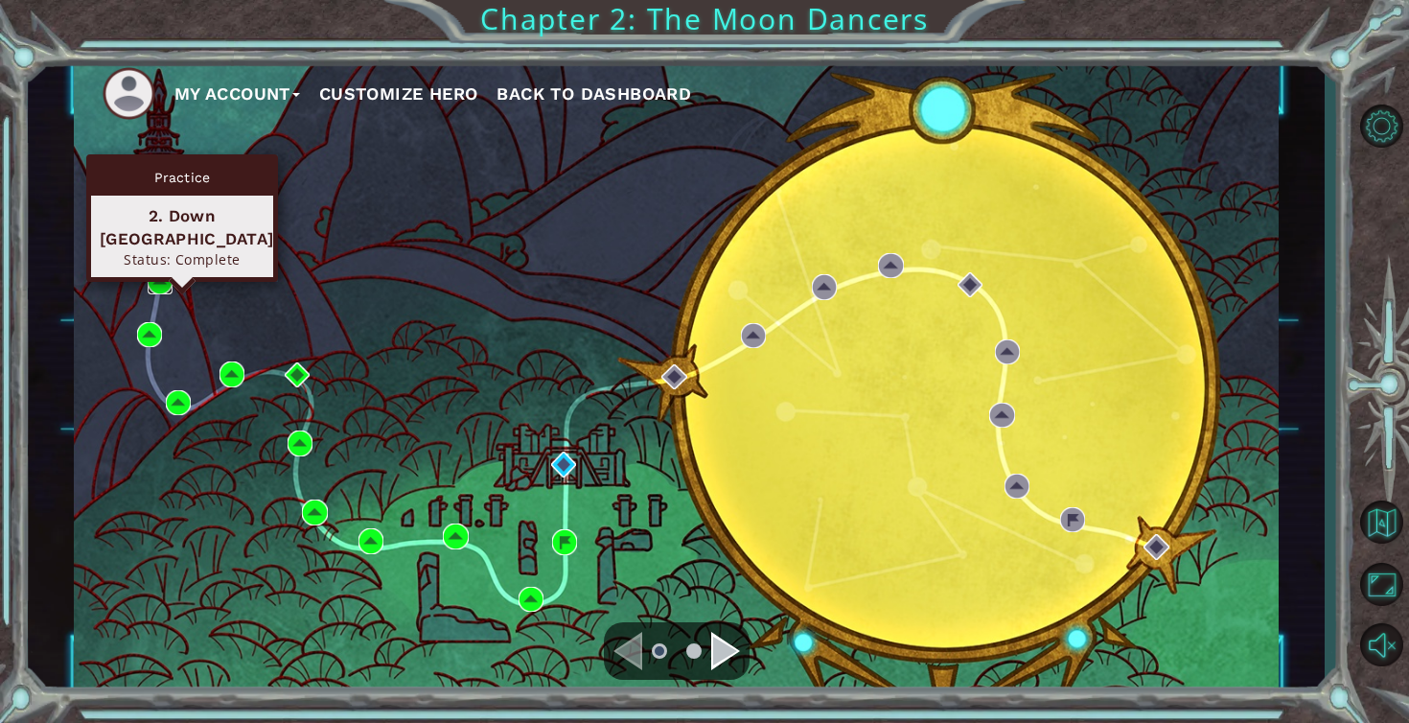
click at [152, 293] on img at bounding box center [160, 280] width 25 height 25
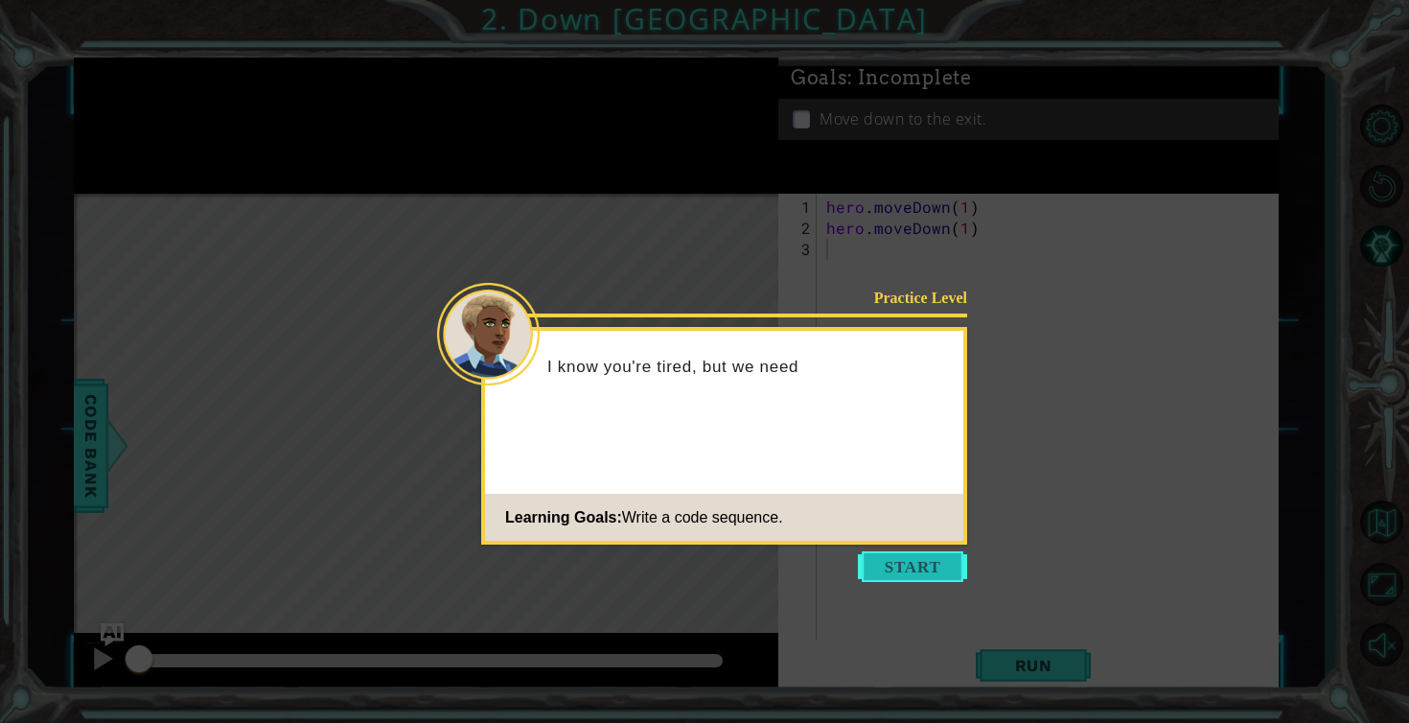
click at [911, 555] on button "Start" at bounding box center [912, 566] width 109 height 31
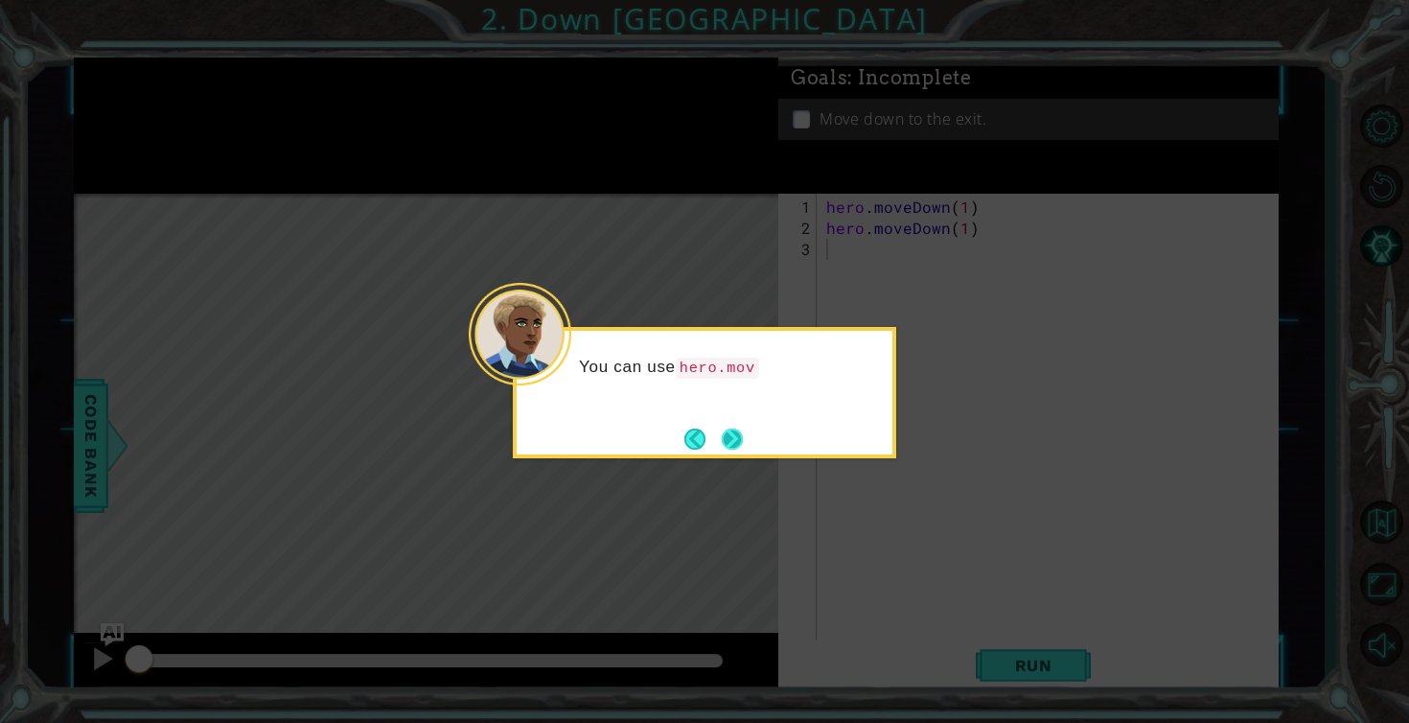
click at [729, 430] on button "Next" at bounding box center [732, 439] width 21 height 21
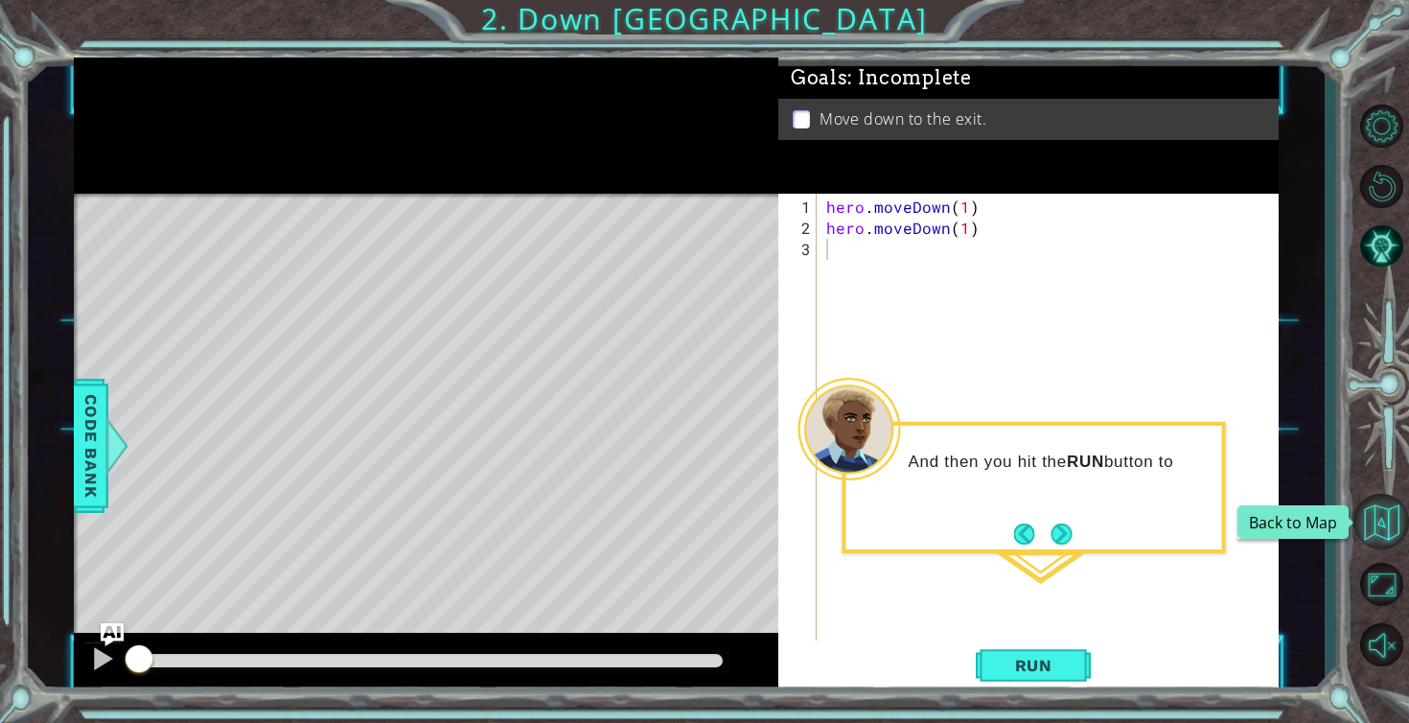
click at [1391, 517] on button "Back to Map" at bounding box center [1382, 522] width 56 height 56
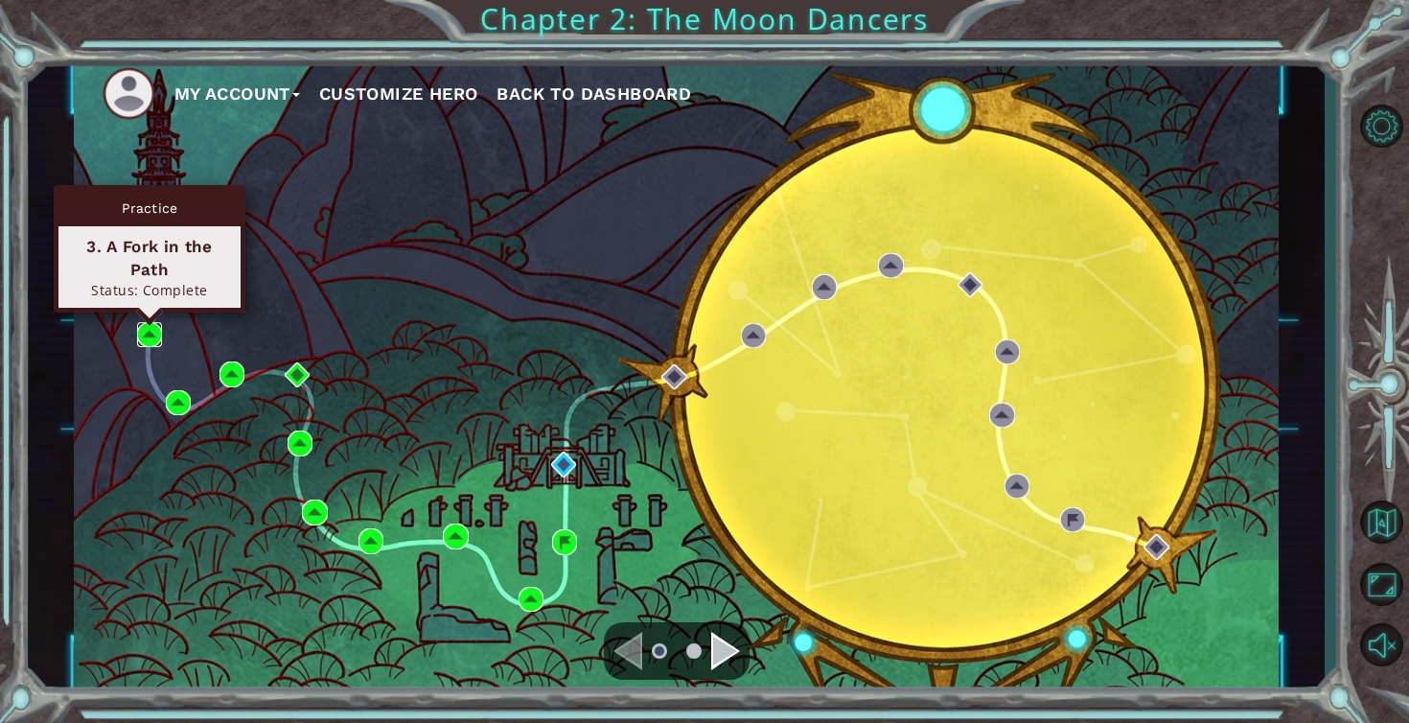
click at [144, 329] on img at bounding box center [149, 334] width 25 height 25
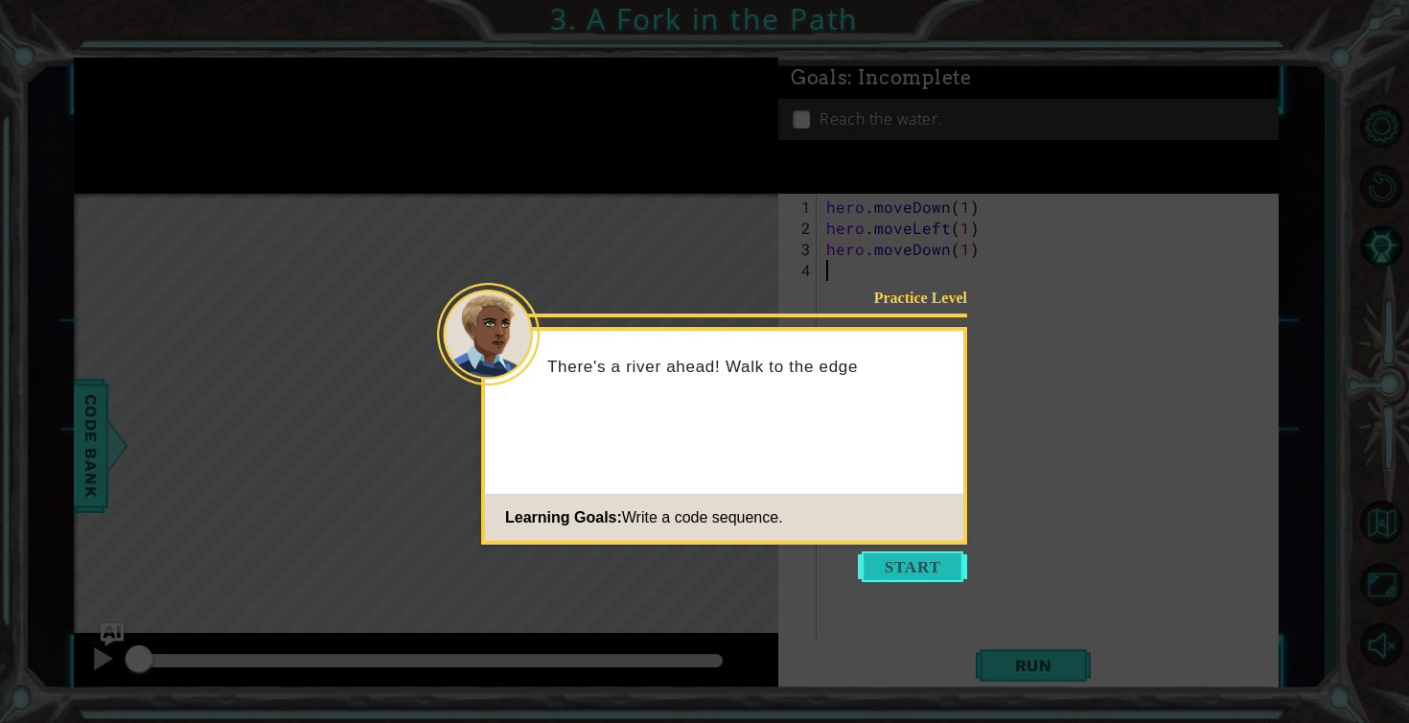
click at [925, 578] on button "Start" at bounding box center [912, 566] width 109 height 31
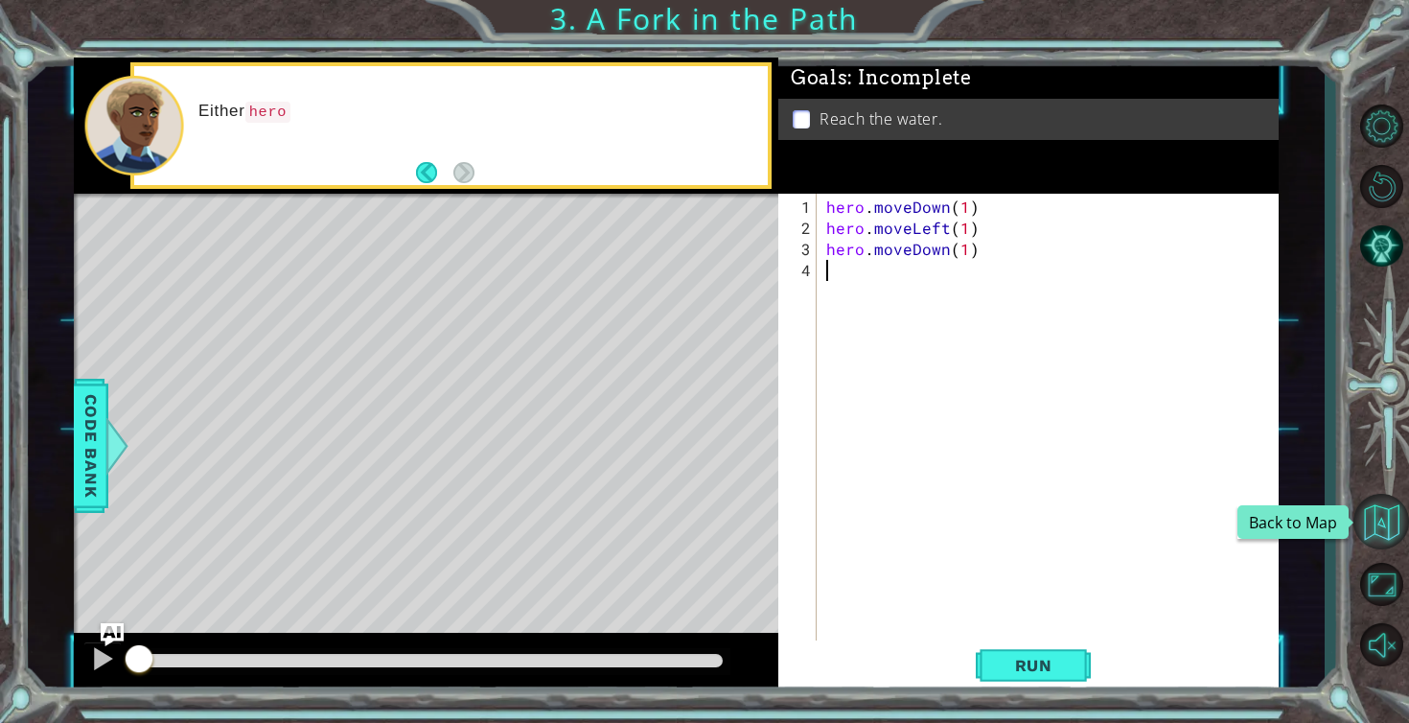
click at [1371, 509] on button "Back to Map" at bounding box center [1382, 522] width 56 height 56
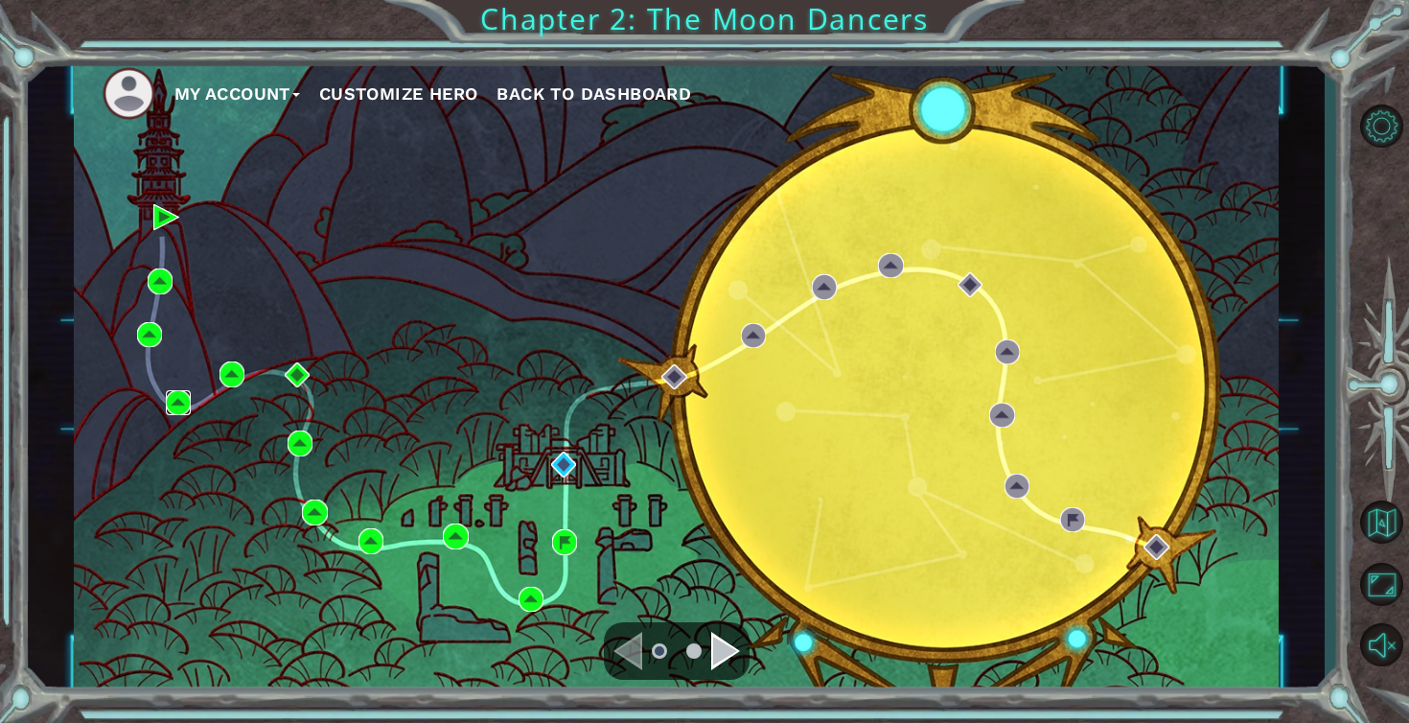
click at [184, 397] on img at bounding box center [178, 402] width 25 height 25
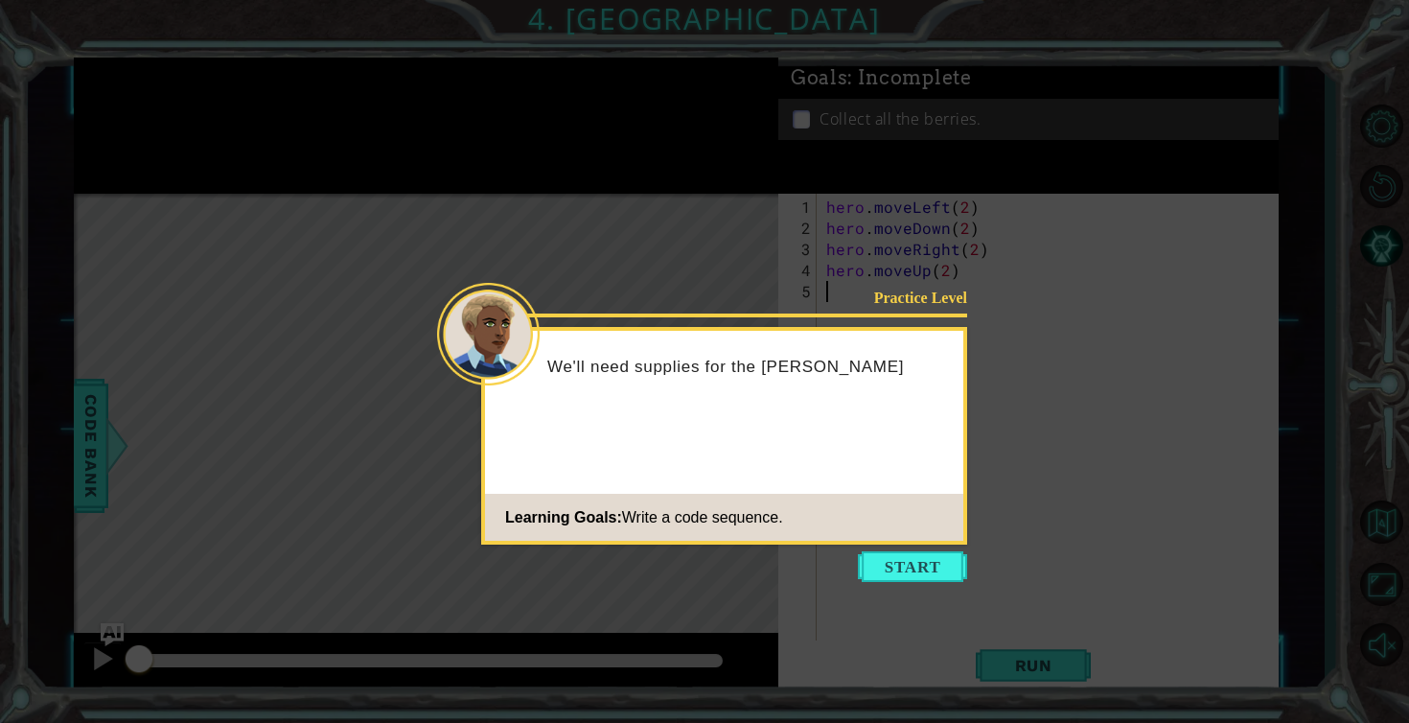
click at [929, 545] on icon at bounding box center [704, 361] width 1409 height 723
click at [930, 575] on button "Start" at bounding box center [912, 566] width 109 height 31
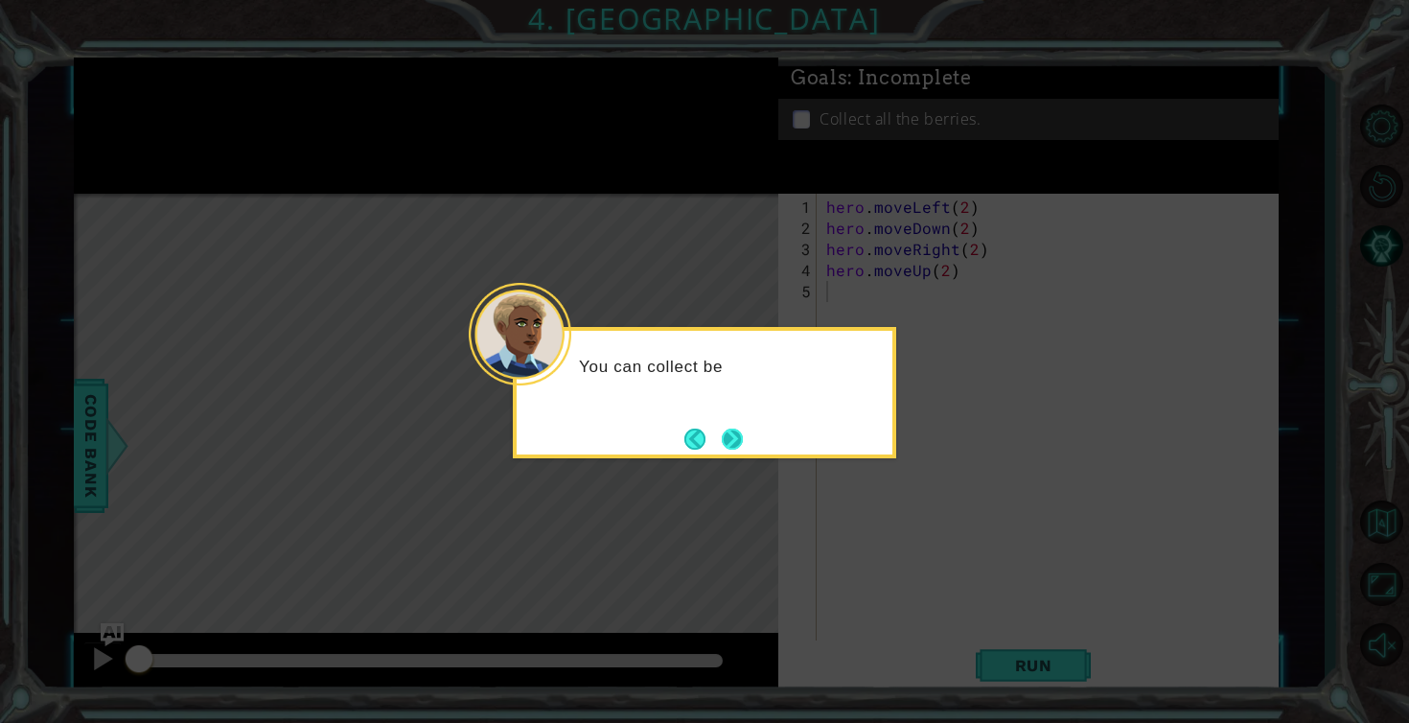
click at [722, 433] on button "Next" at bounding box center [732, 439] width 21 height 21
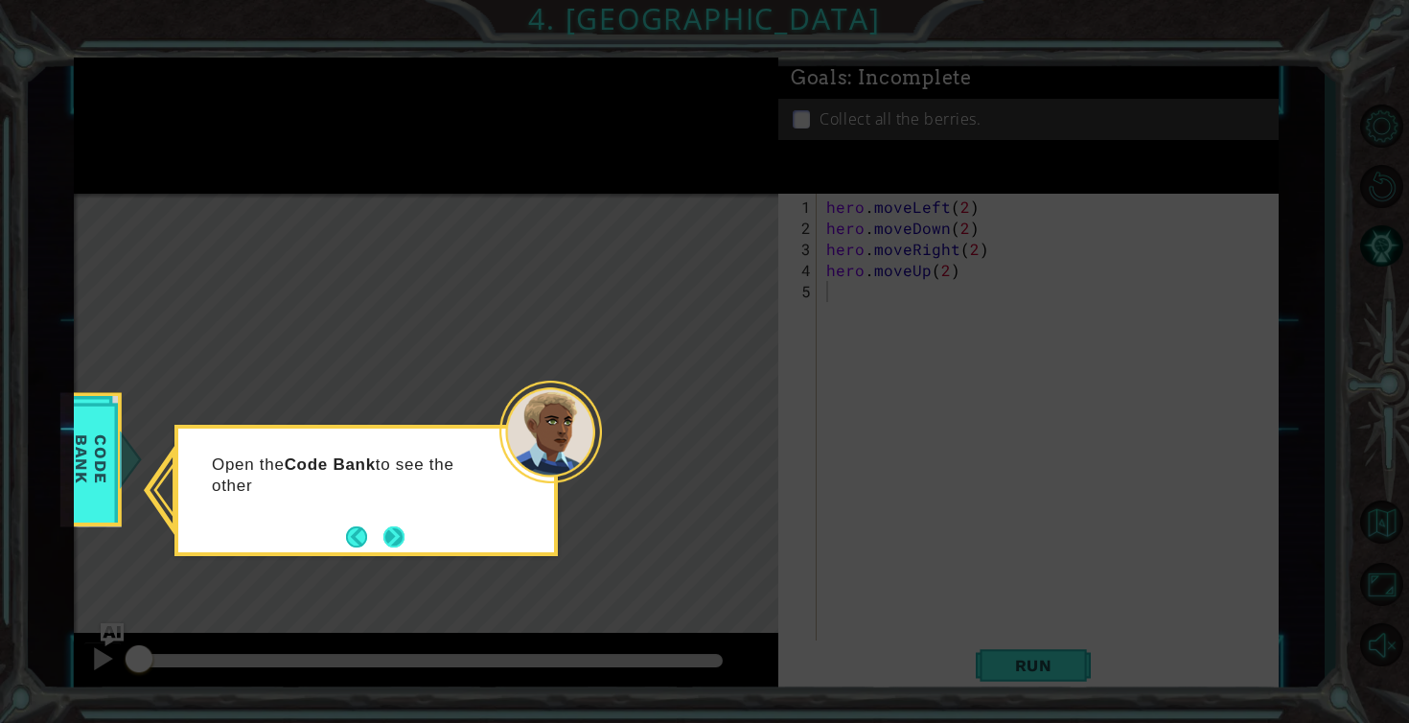
click at [406, 531] on button "Next" at bounding box center [394, 536] width 22 height 22
click at [405, 539] on button "Next" at bounding box center [393, 536] width 21 height 21
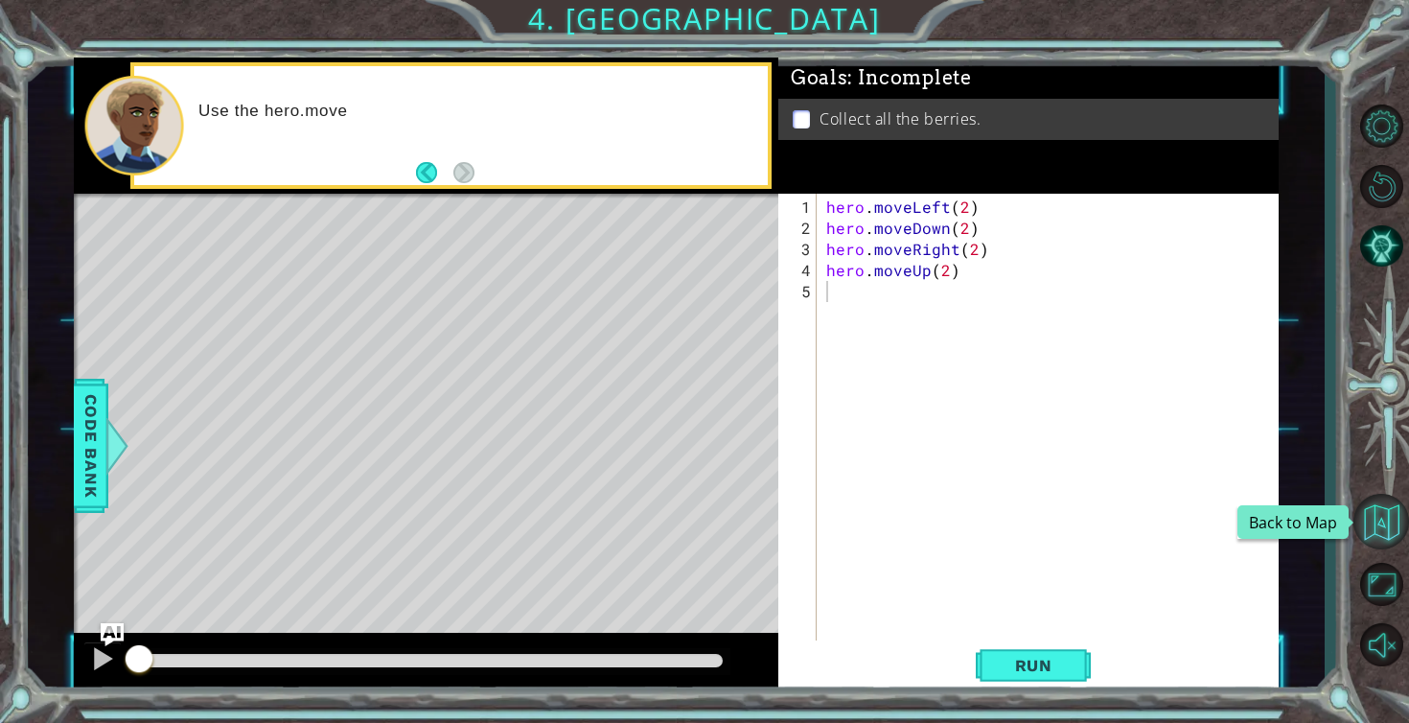
click at [1377, 516] on button "Back to Map" at bounding box center [1382, 522] width 56 height 56
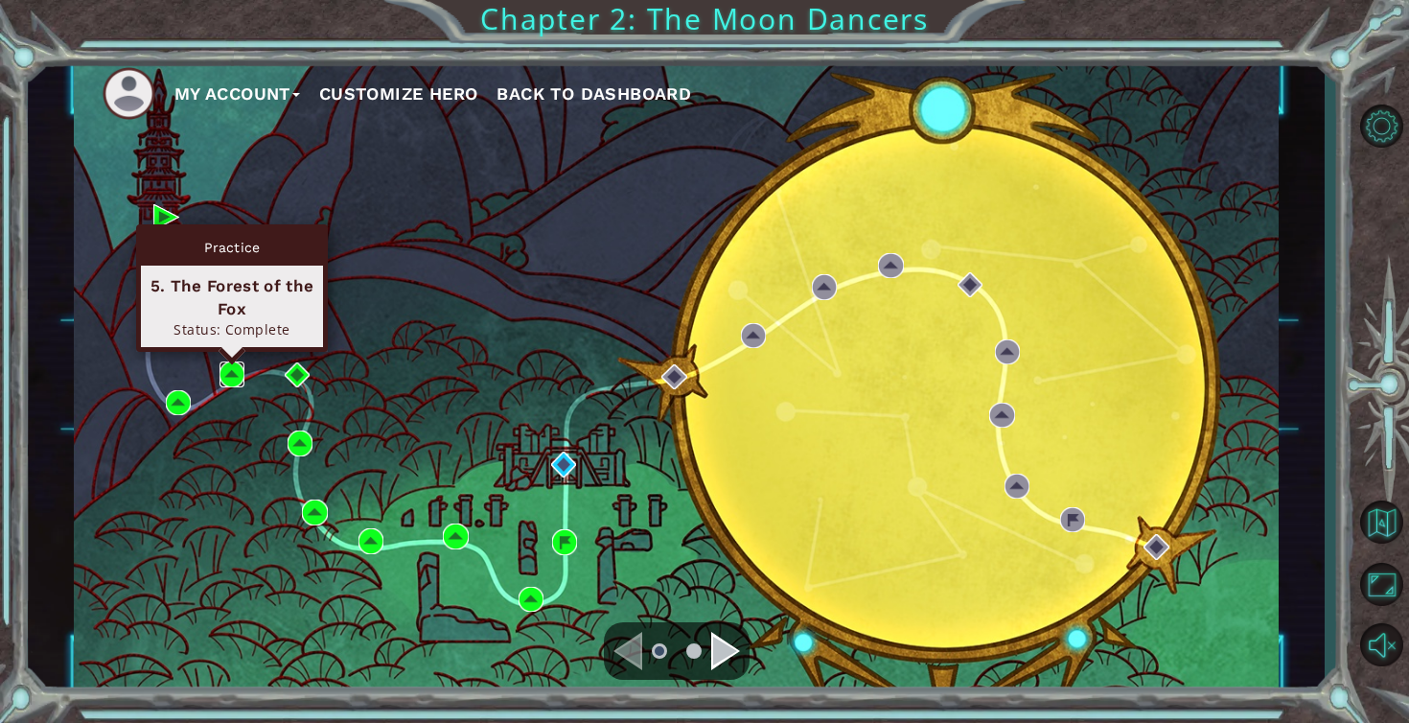
click at [242, 363] on img at bounding box center [232, 373] width 25 height 25
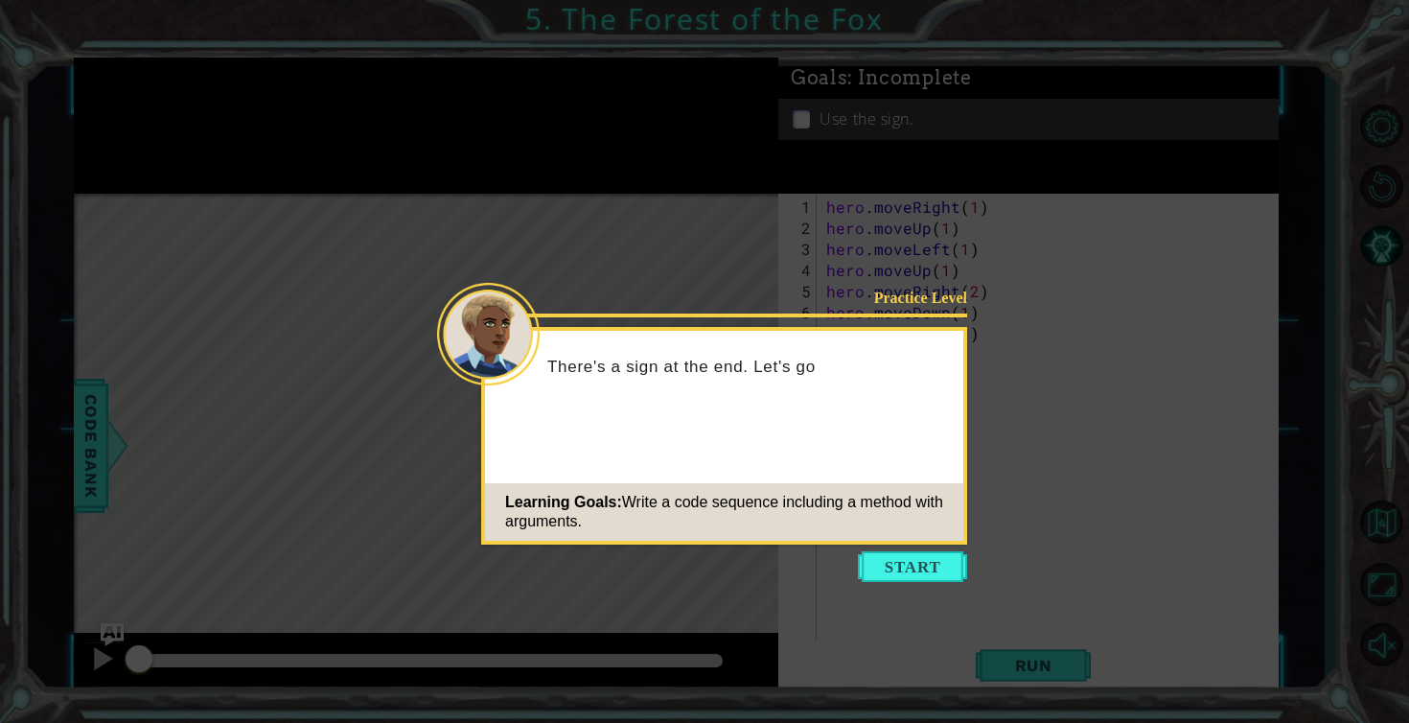
click at [874, 545] on icon at bounding box center [704, 361] width 1409 height 723
click at [885, 577] on button "Start" at bounding box center [912, 566] width 109 height 31
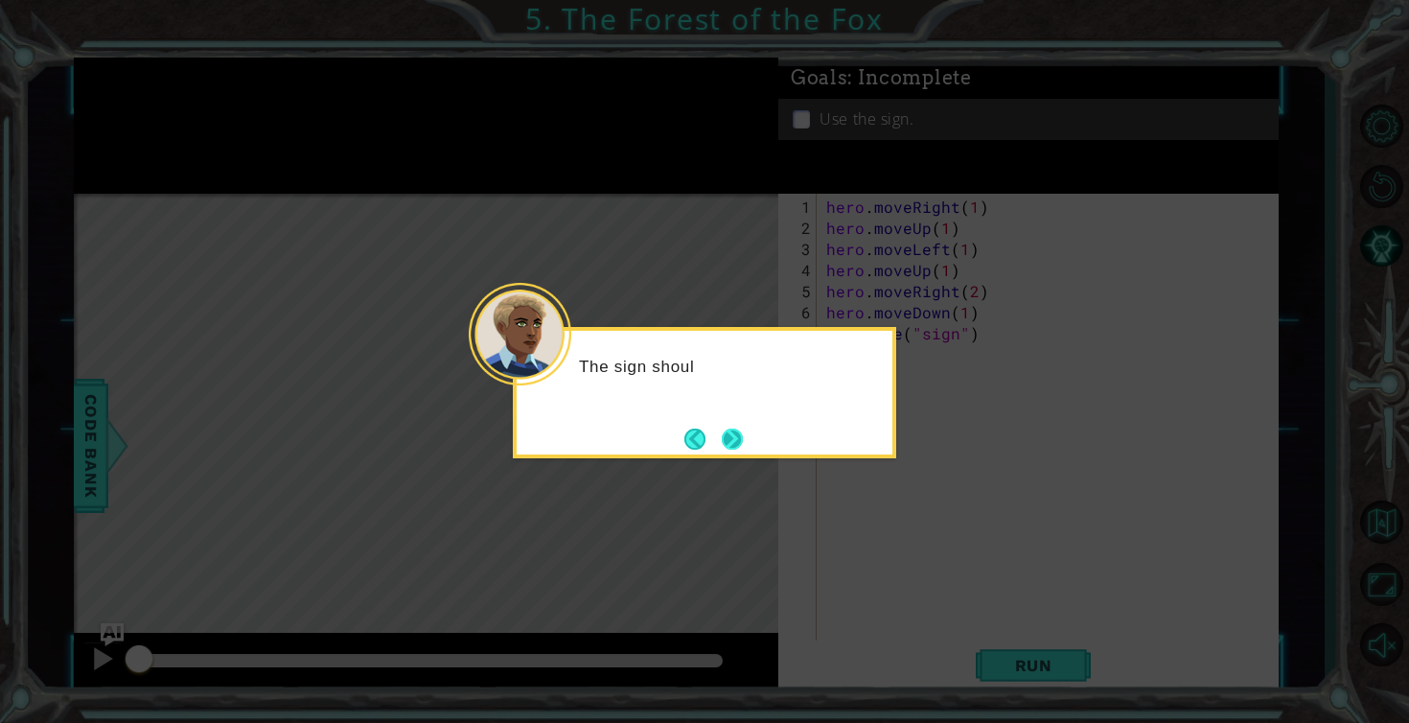
click at [731, 433] on button "Next" at bounding box center [733, 439] width 22 height 22
click at [731, 433] on button "Next" at bounding box center [732, 439] width 21 height 21
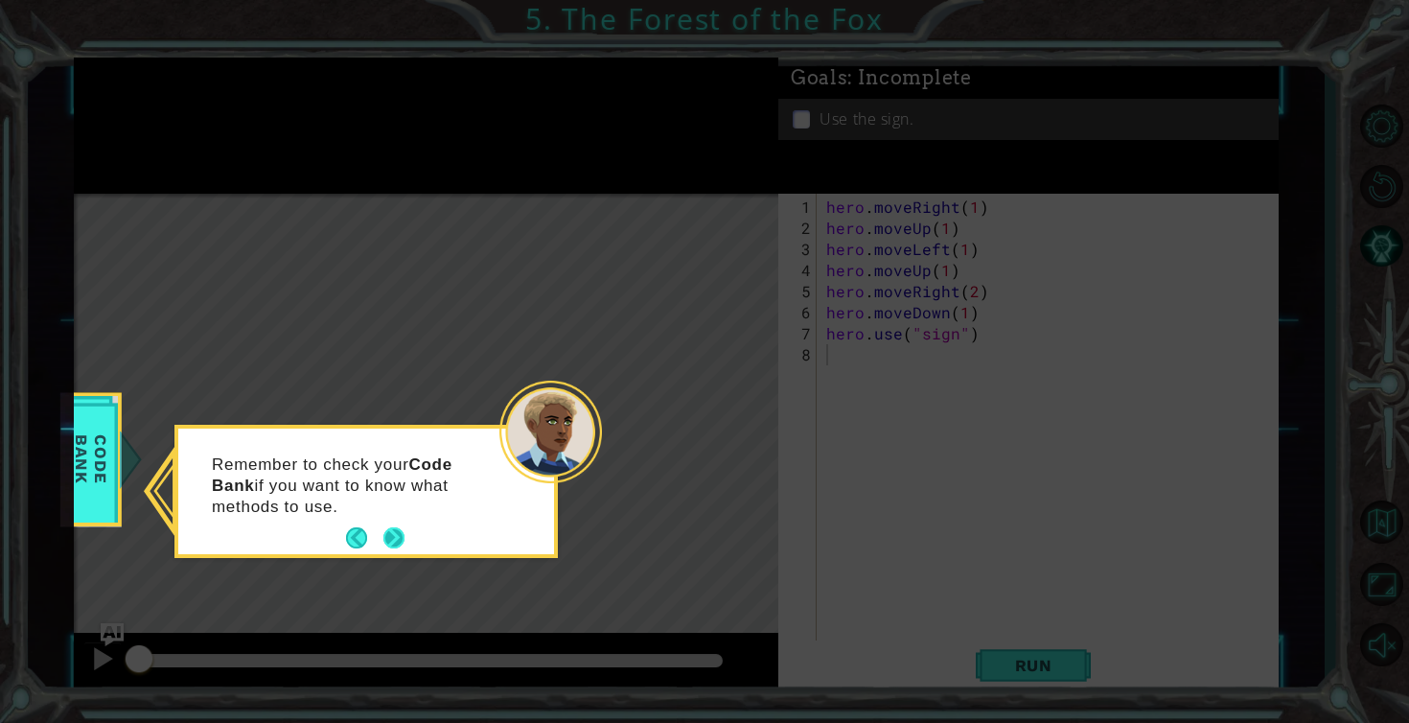
click at [402, 538] on button "Next" at bounding box center [393, 537] width 21 height 21
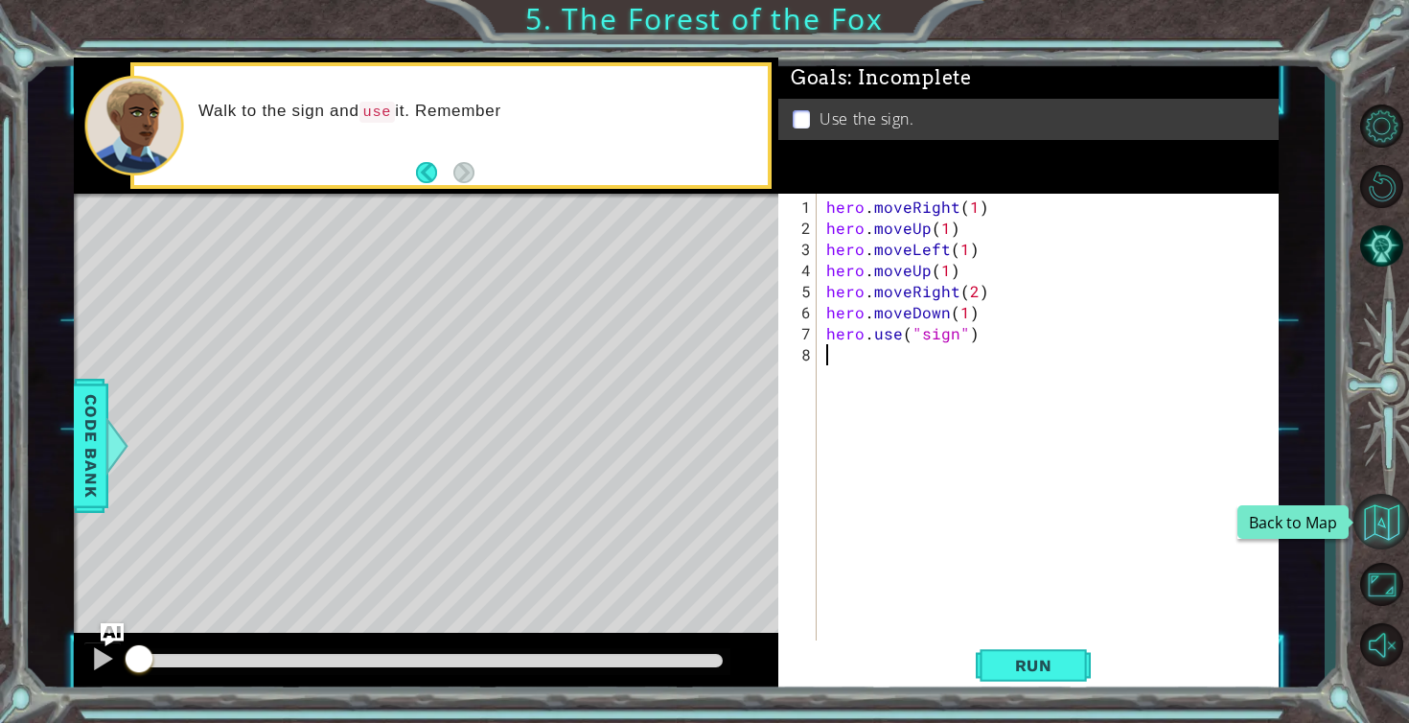
click at [1385, 529] on button "Back to Map" at bounding box center [1382, 522] width 56 height 56
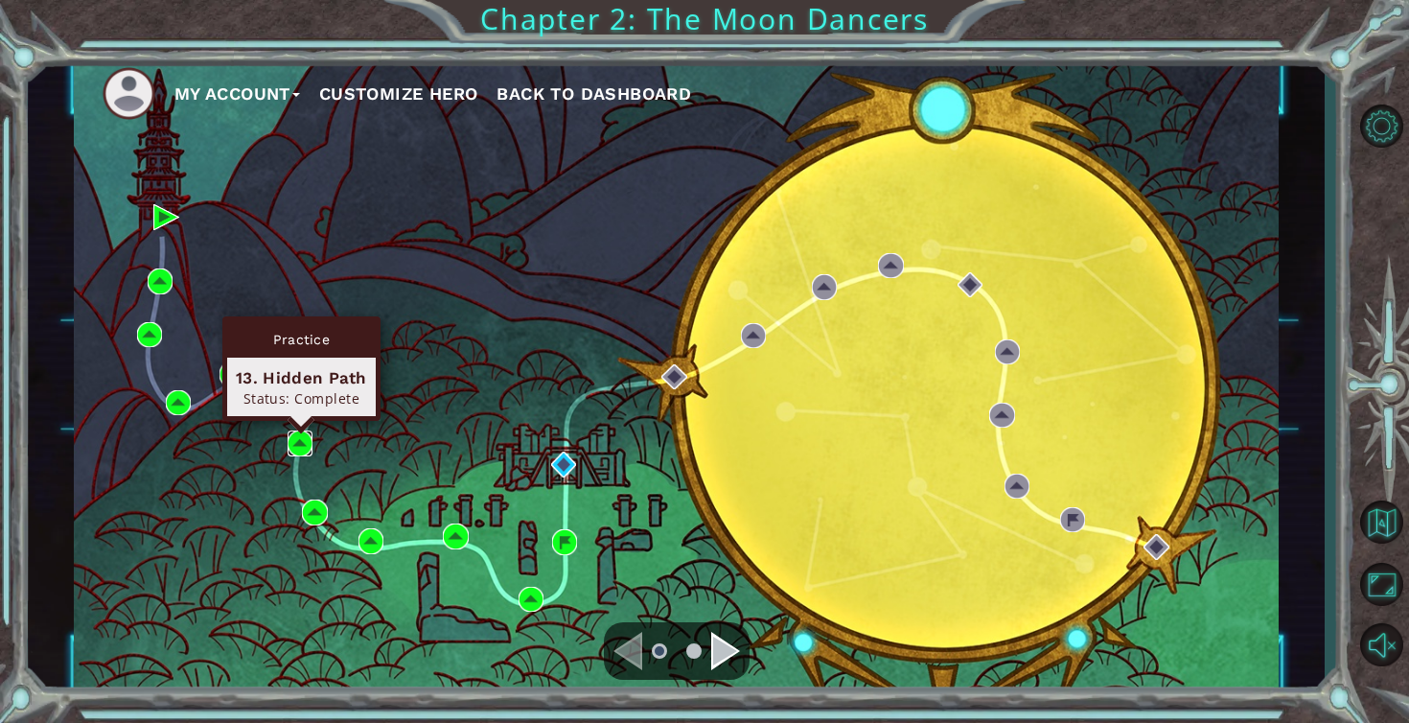
click at [298, 441] on img at bounding box center [300, 442] width 25 height 25
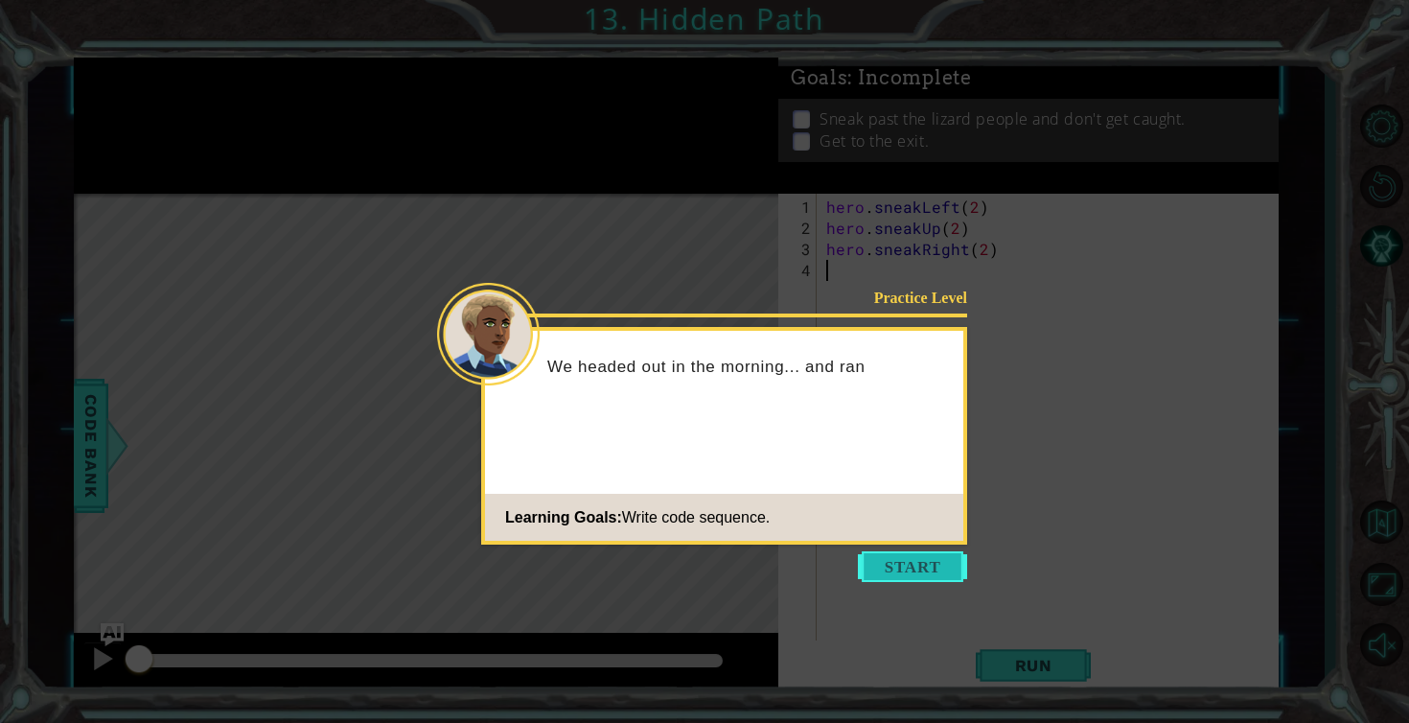
click at [926, 554] on button "Start" at bounding box center [912, 566] width 109 height 31
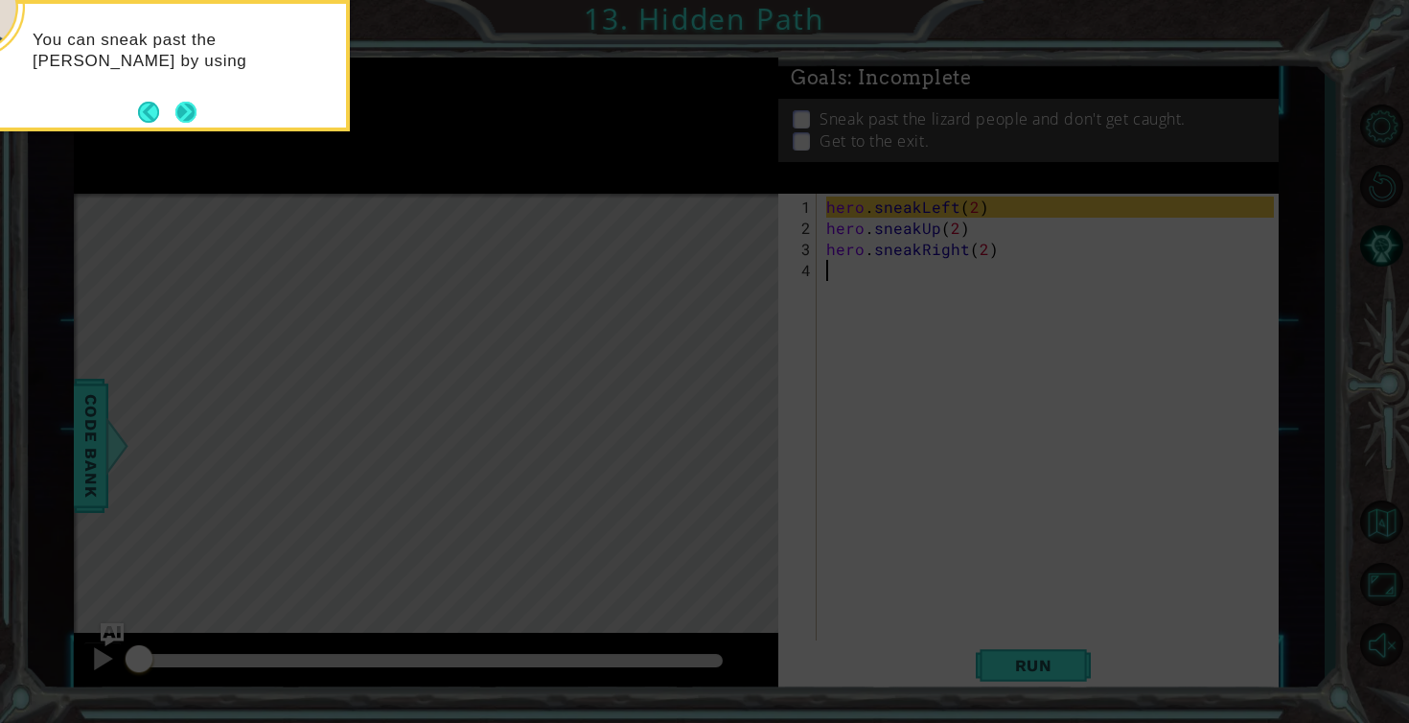
click at [188, 115] on button "Next" at bounding box center [185, 112] width 21 height 21
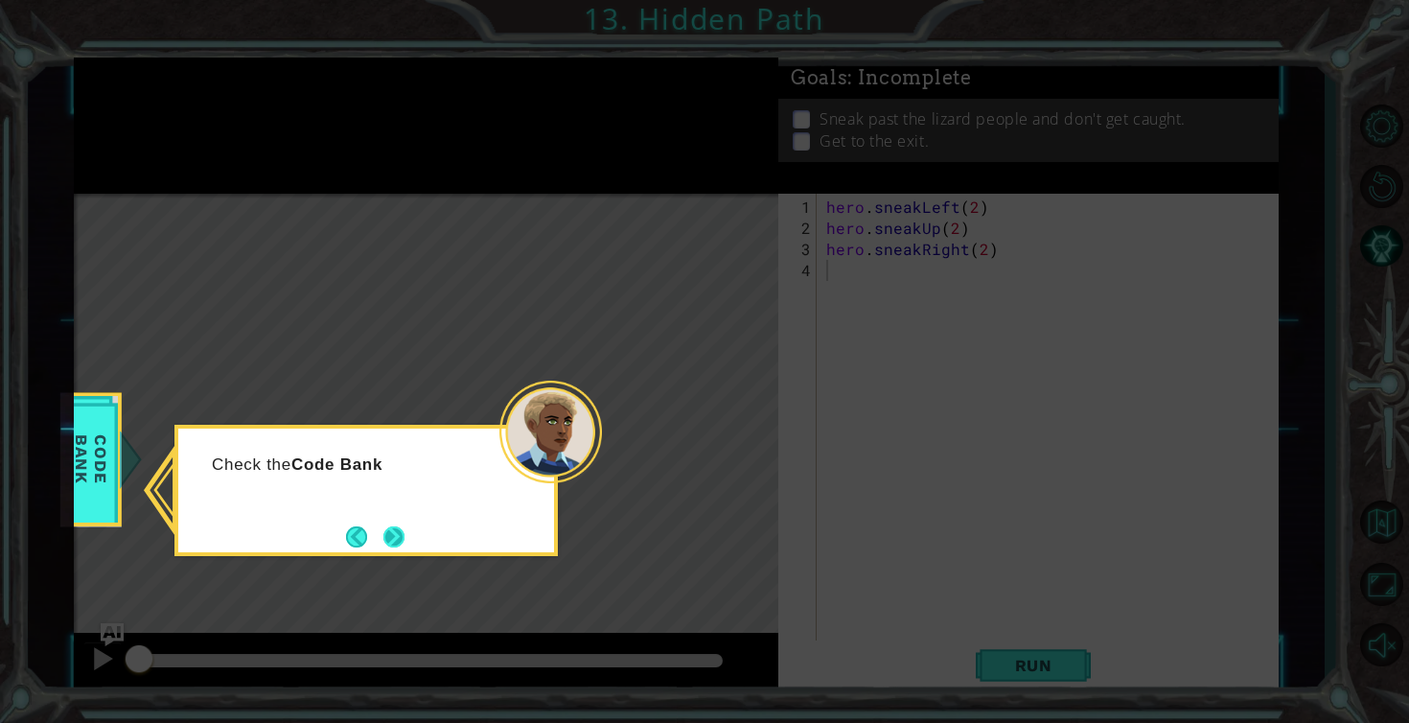
click at [387, 545] on button "Next" at bounding box center [393, 536] width 21 height 21
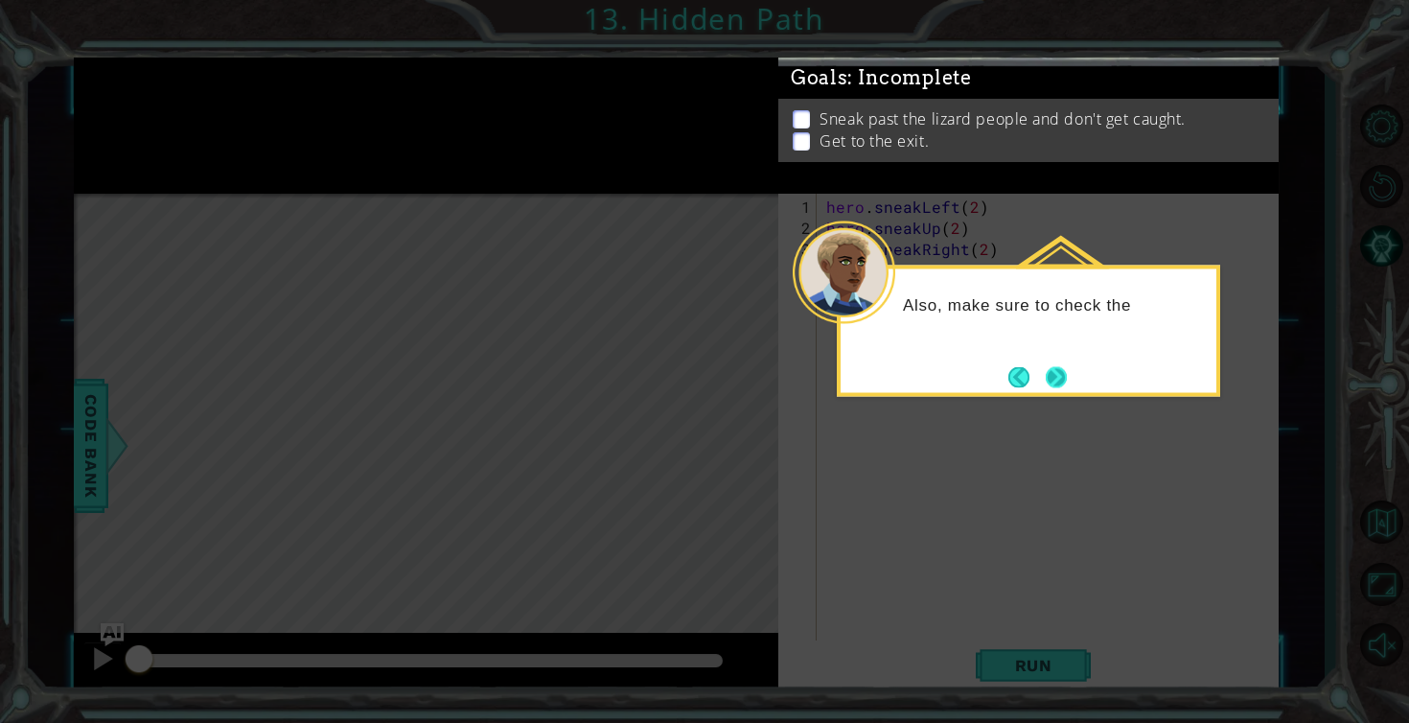
click at [1064, 375] on button "Next" at bounding box center [1056, 376] width 21 height 21
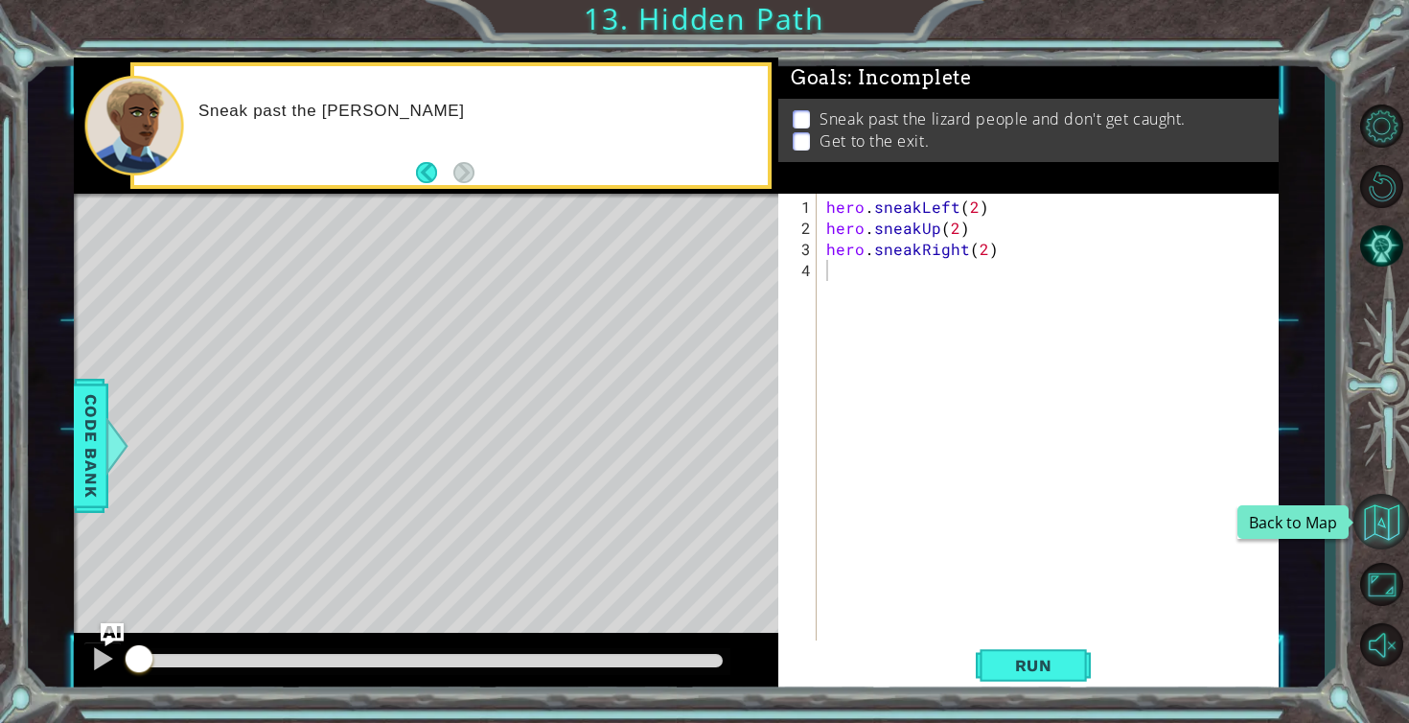
click at [1392, 506] on button "Back to Map" at bounding box center [1382, 522] width 56 height 56
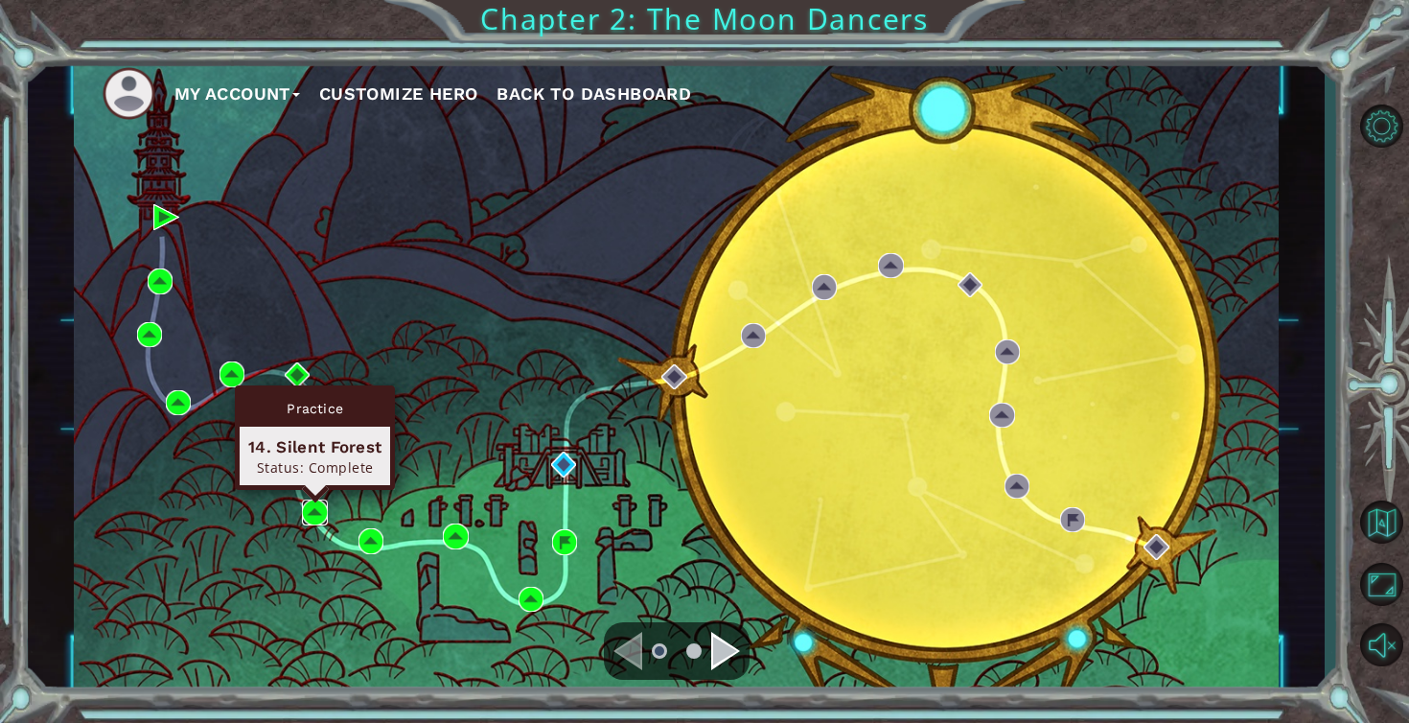
click at [318, 509] on img at bounding box center [314, 511] width 25 height 25
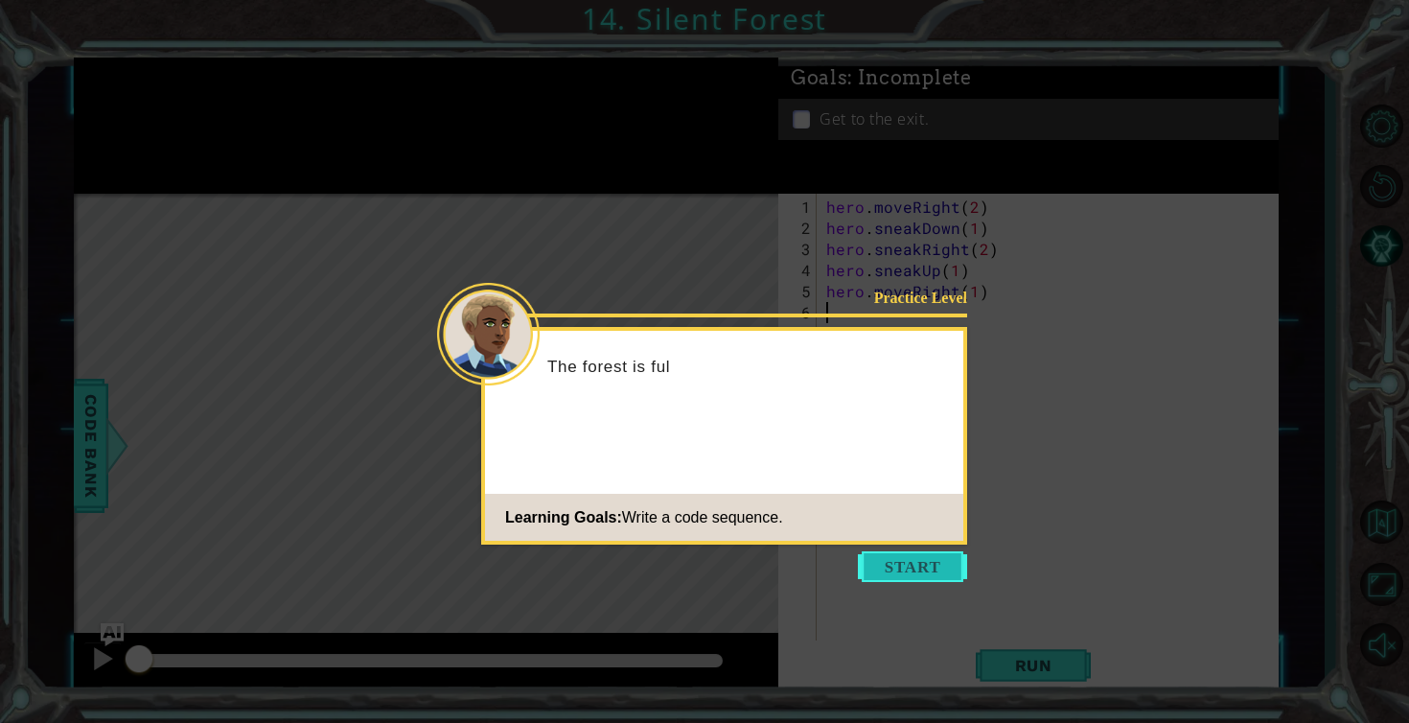
click at [878, 565] on button "Start" at bounding box center [912, 566] width 109 height 31
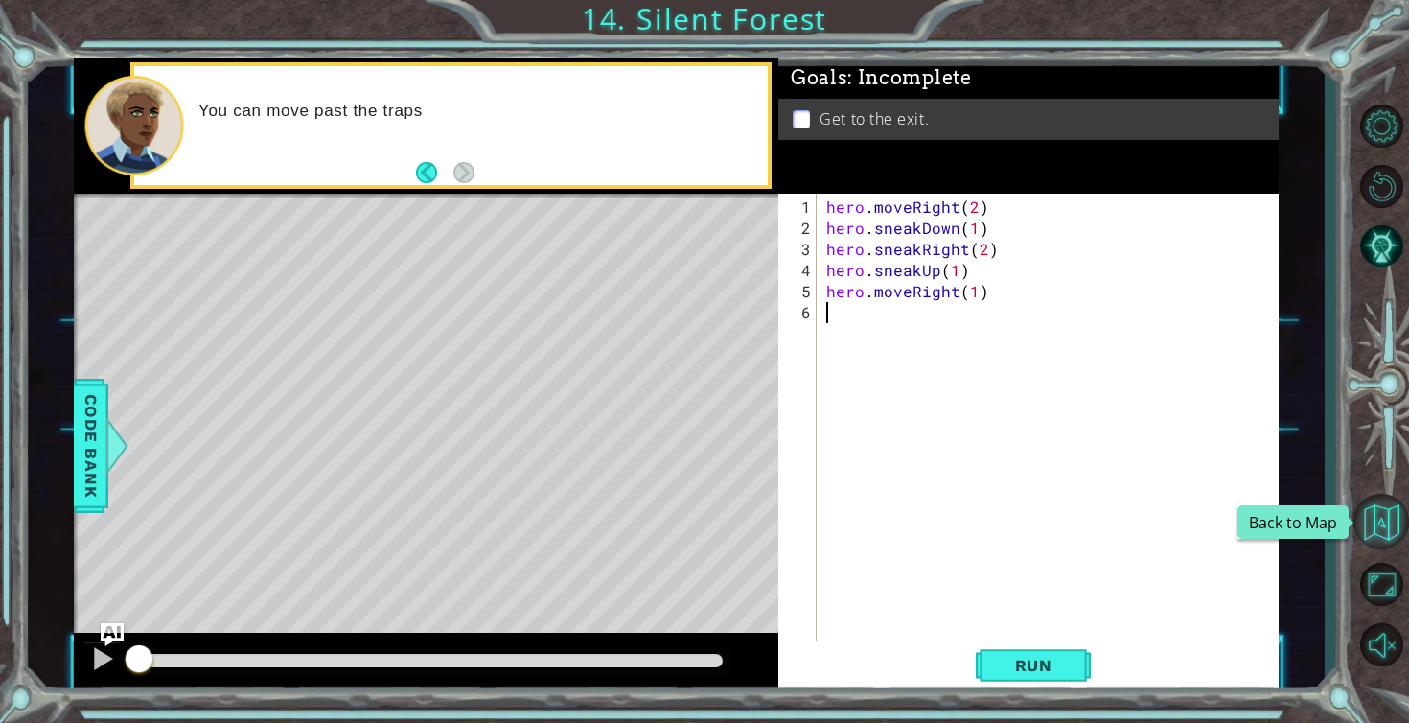
click at [1392, 511] on button "Back to Map" at bounding box center [1382, 522] width 56 height 56
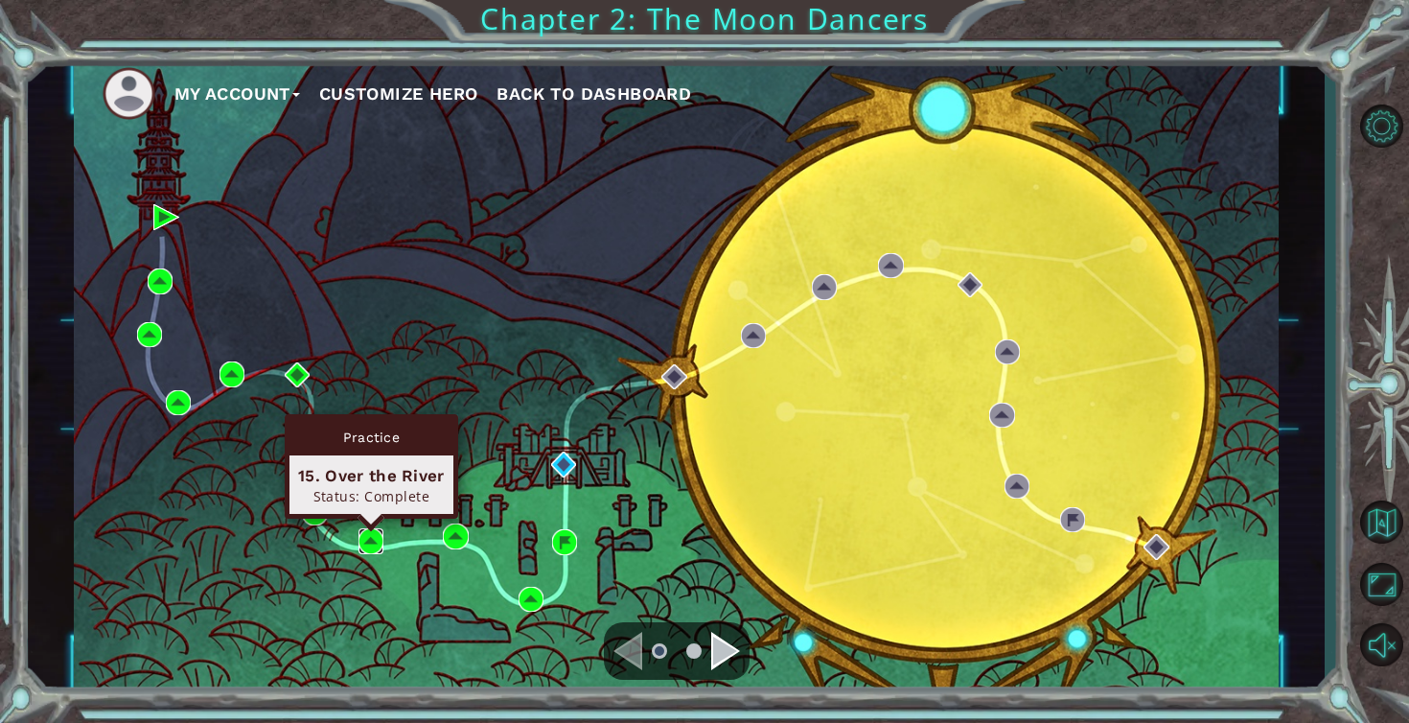
click at [369, 541] on img at bounding box center [371, 540] width 25 height 25
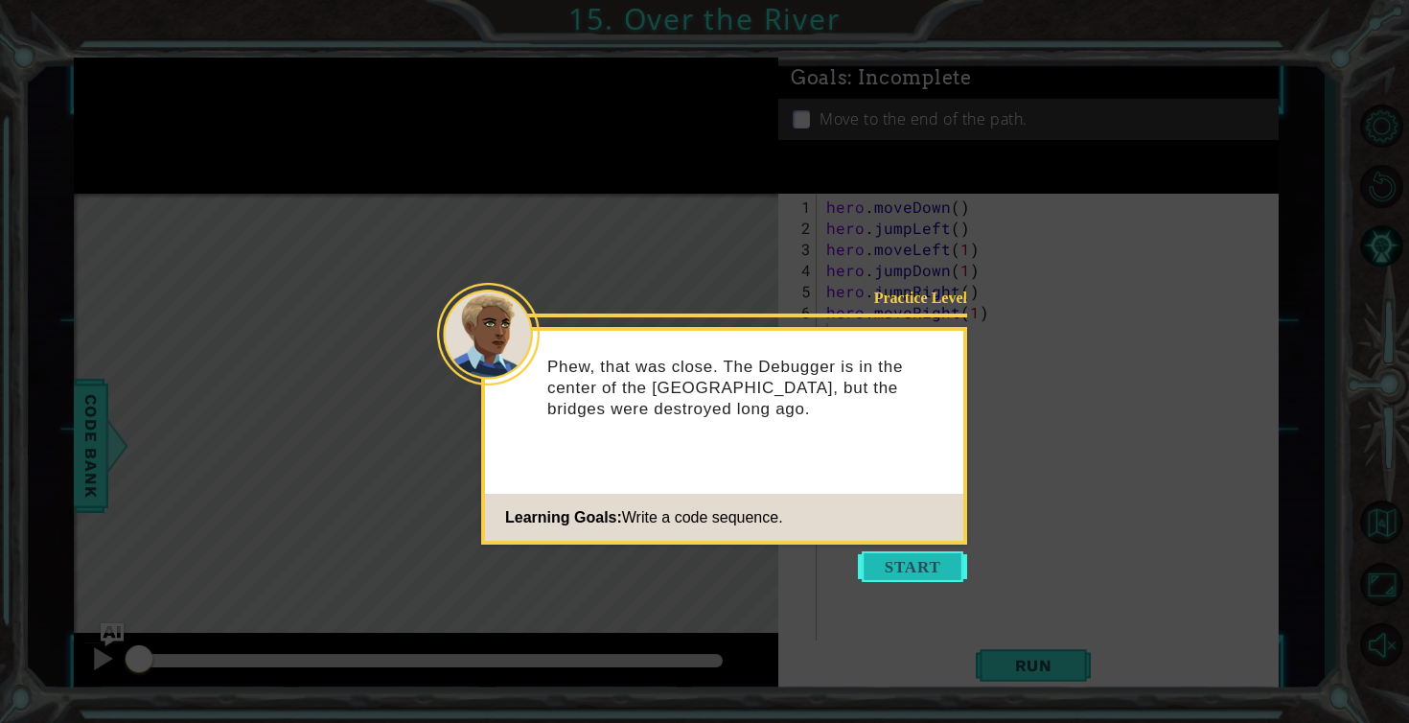
click at [897, 574] on button "Start" at bounding box center [912, 566] width 109 height 31
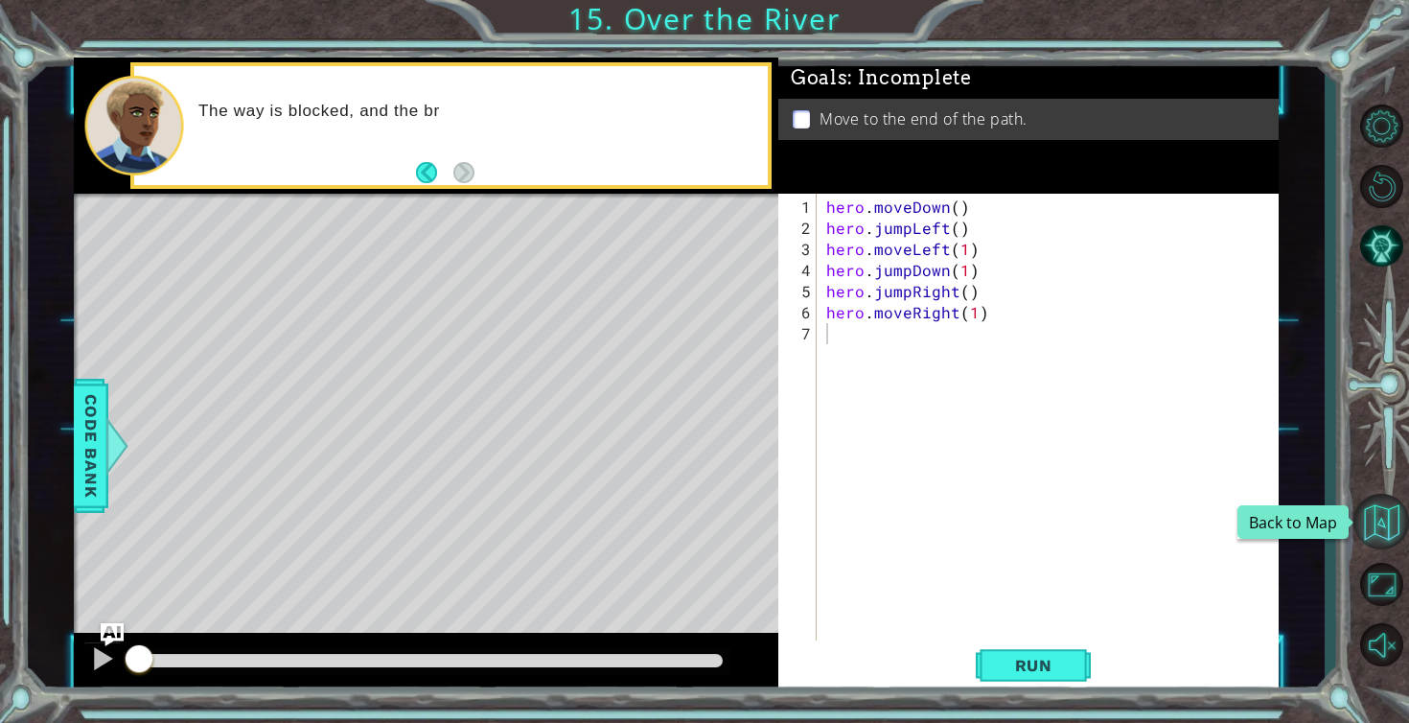
click at [1380, 521] on button "Back to Map" at bounding box center [1382, 522] width 56 height 56
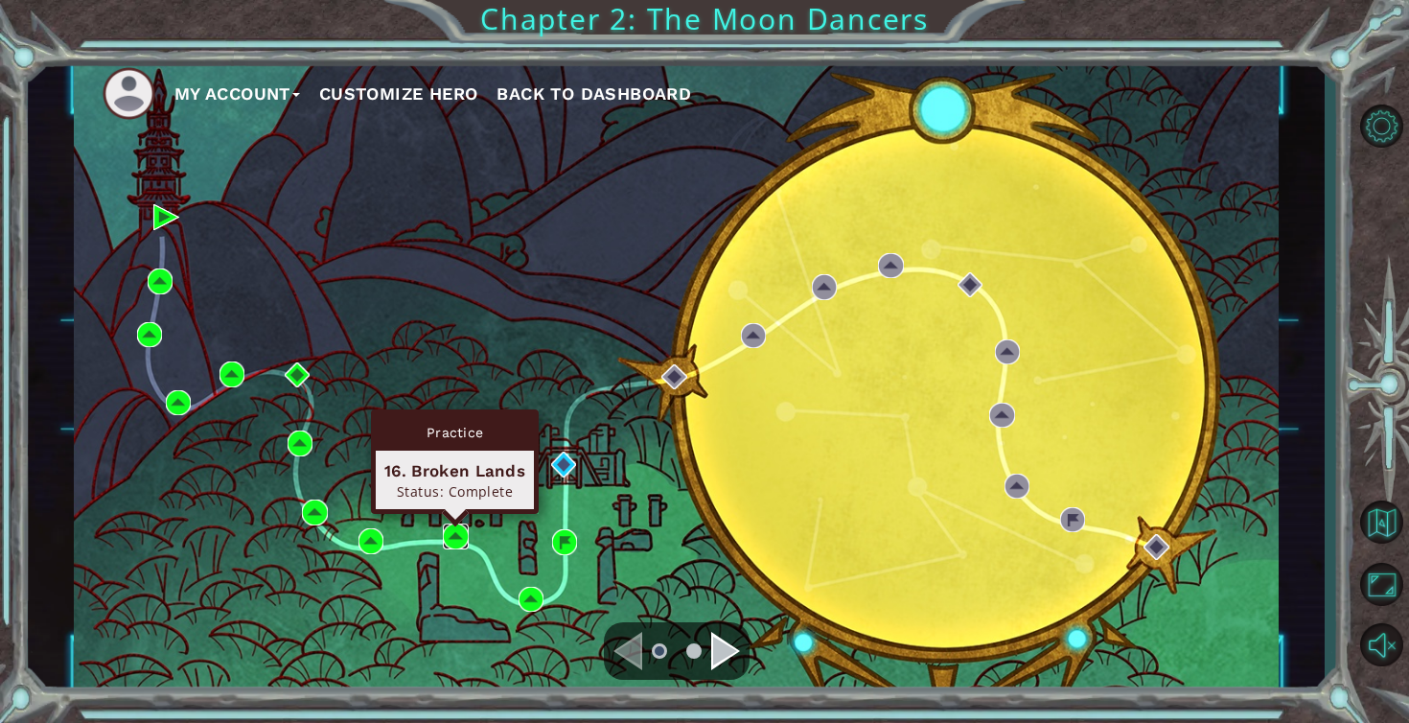
click at [455, 531] on img at bounding box center [455, 535] width 25 height 25
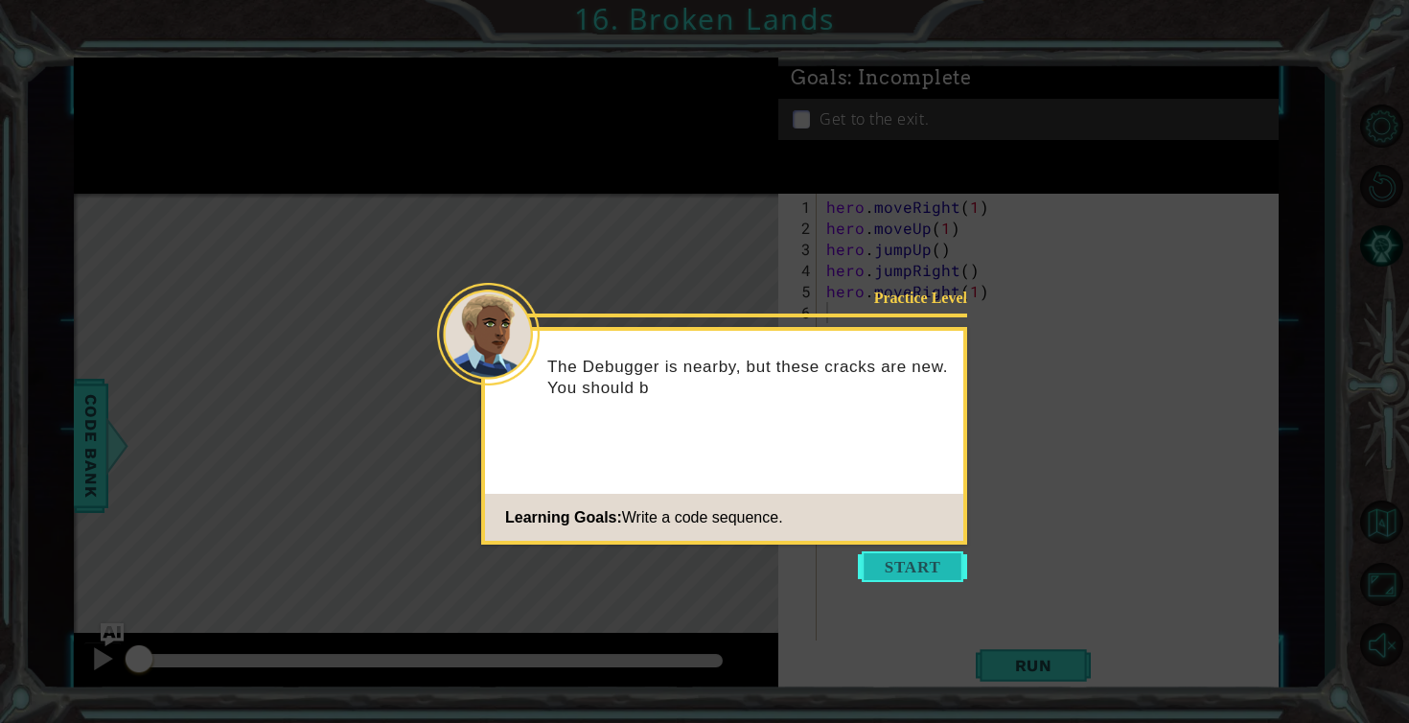
click at [925, 552] on button "Start" at bounding box center [912, 566] width 109 height 31
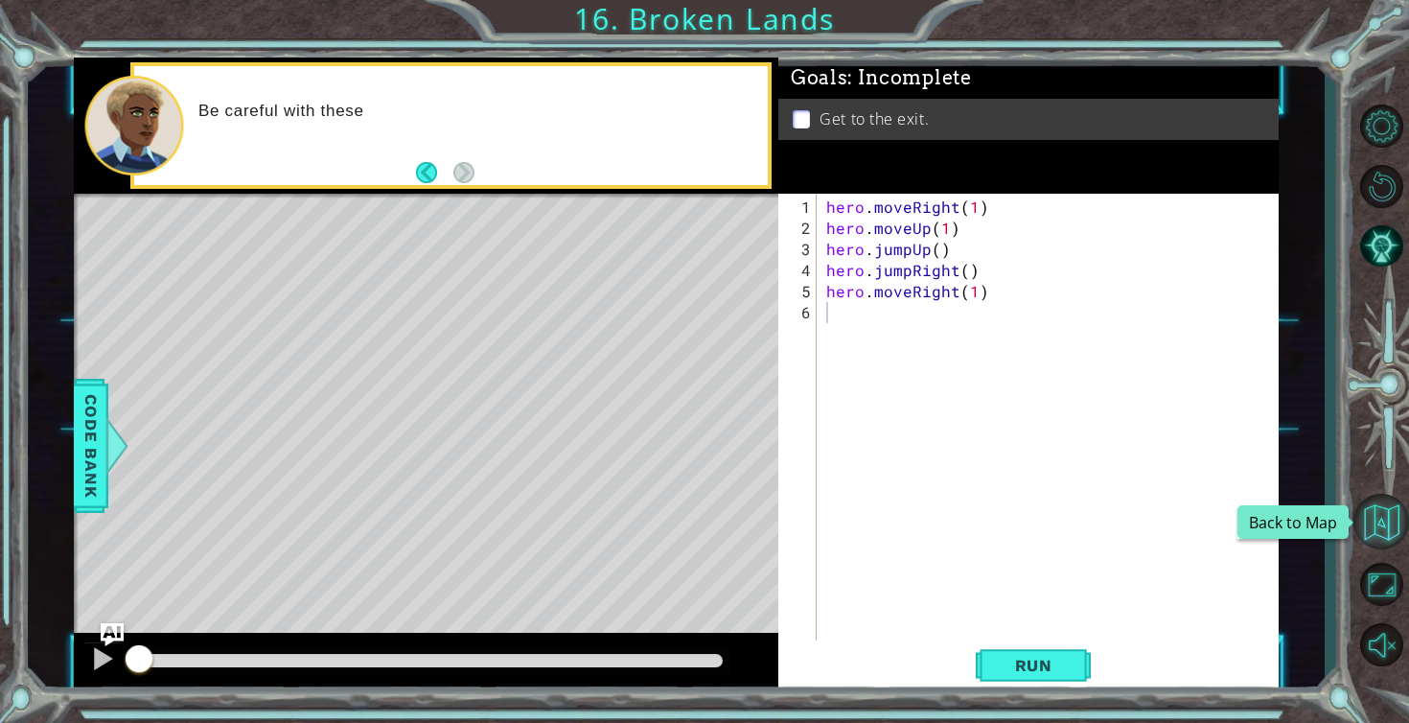
click at [1396, 523] on button "Back to Map" at bounding box center [1382, 522] width 56 height 56
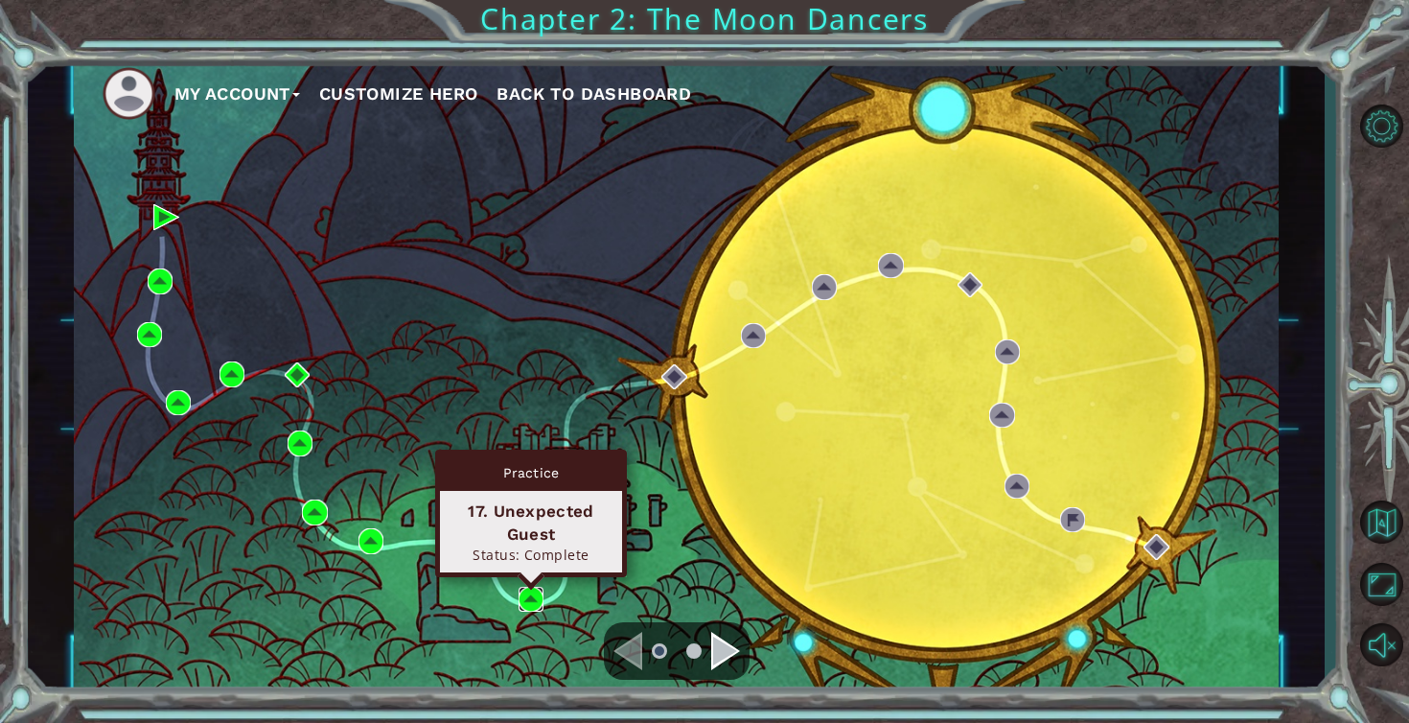
click at [534, 592] on img at bounding box center [531, 599] width 25 height 25
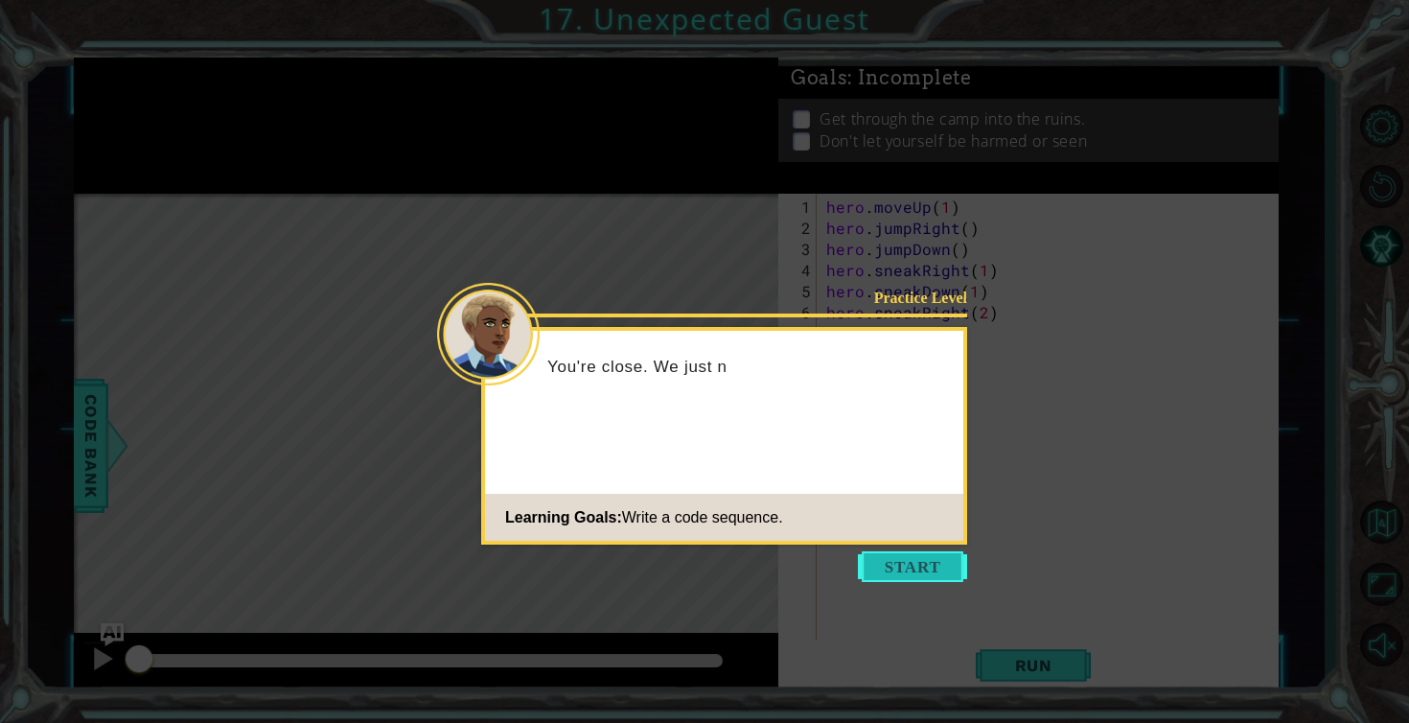
click at [908, 581] on button "Start" at bounding box center [912, 566] width 109 height 31
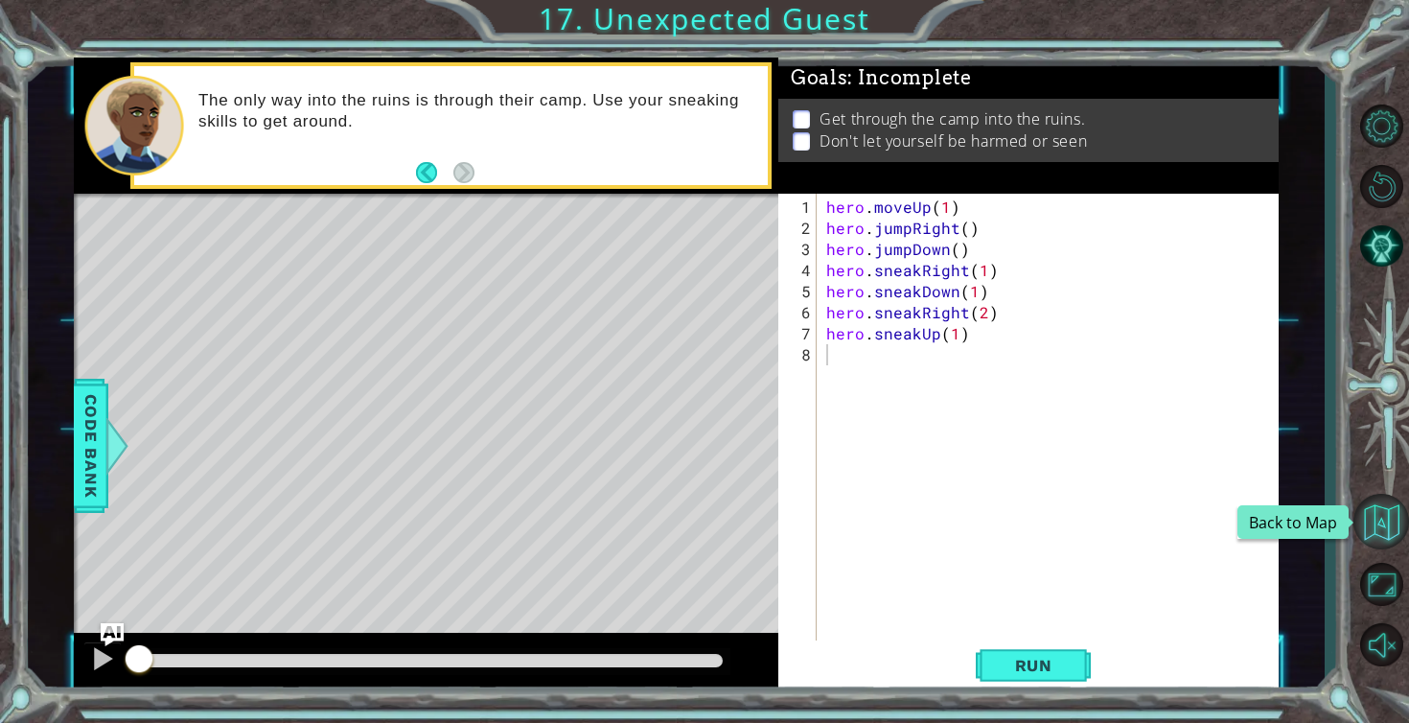
click at [1376, 502] on button "Back to Map" at bounding box center [1382, 522] width 56 height 56
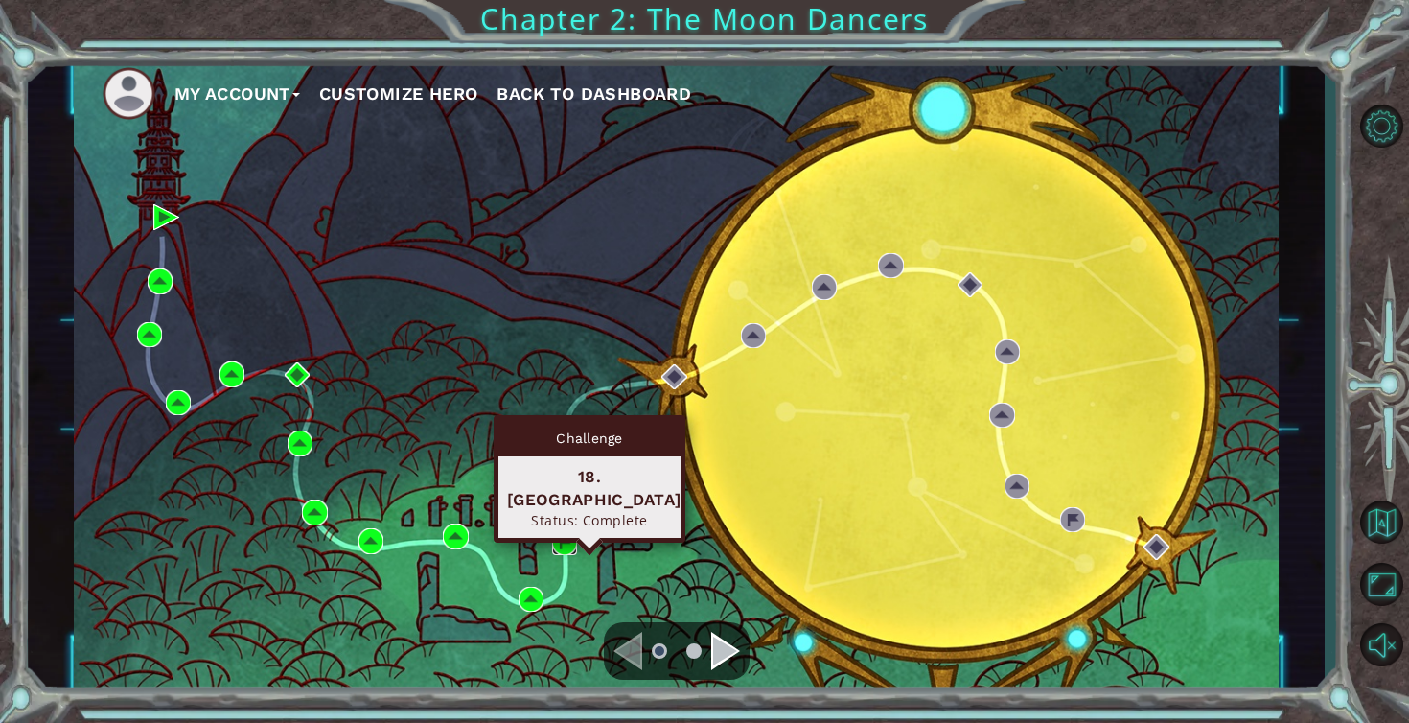
click at [575, 541] on img at bounding box center [564, 541] width 25 height 25
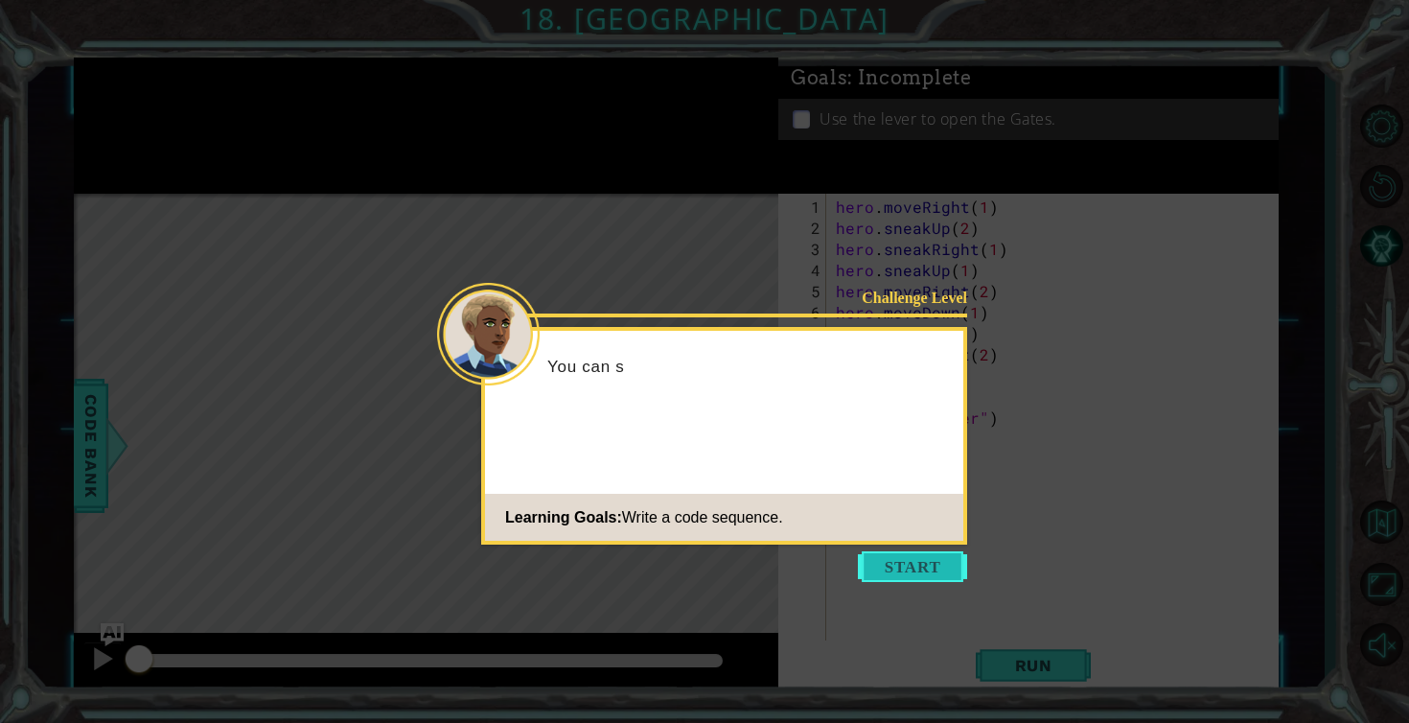
click at [924, 567] on button "Start" at bounding box center [912, 566] width 109 height 31
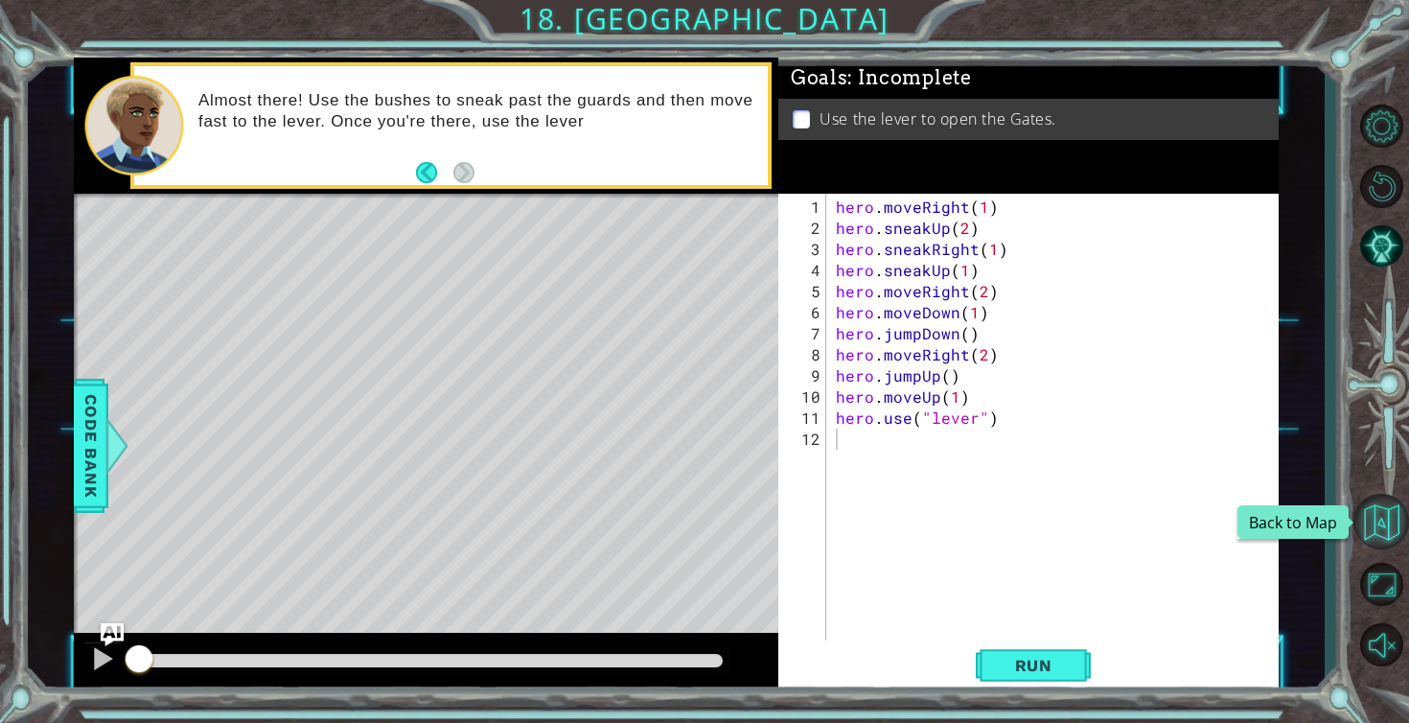
click at [1377, 528] on button "Back to Map" at bounding box center [1382, 522] width 56 height 56
